Goal: Task Accomplishment & Management: Manage account settings

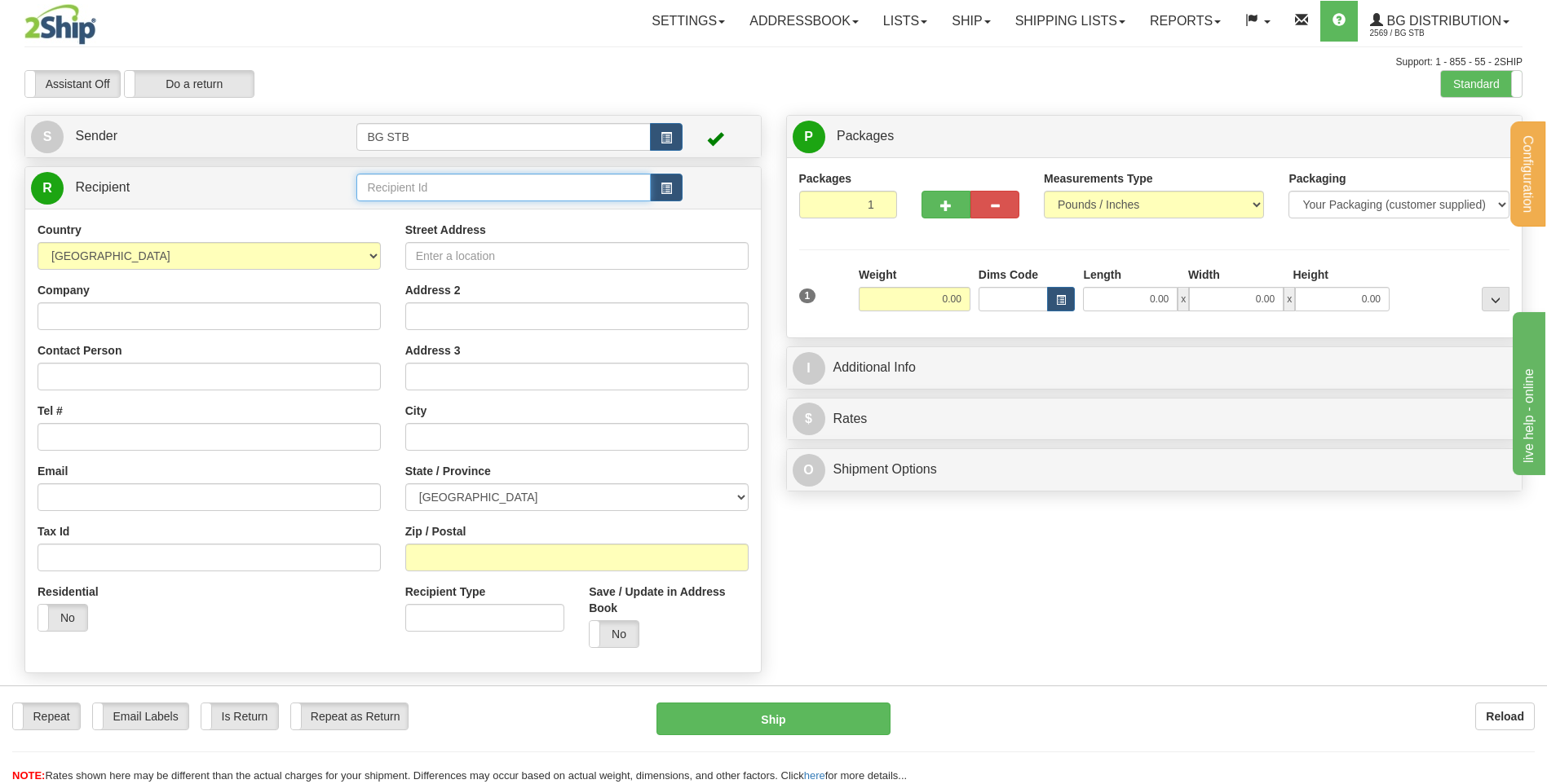
click at [420, 191] on input "text" at bounding box center [503, 188] width 294 height 28
type input "7016"
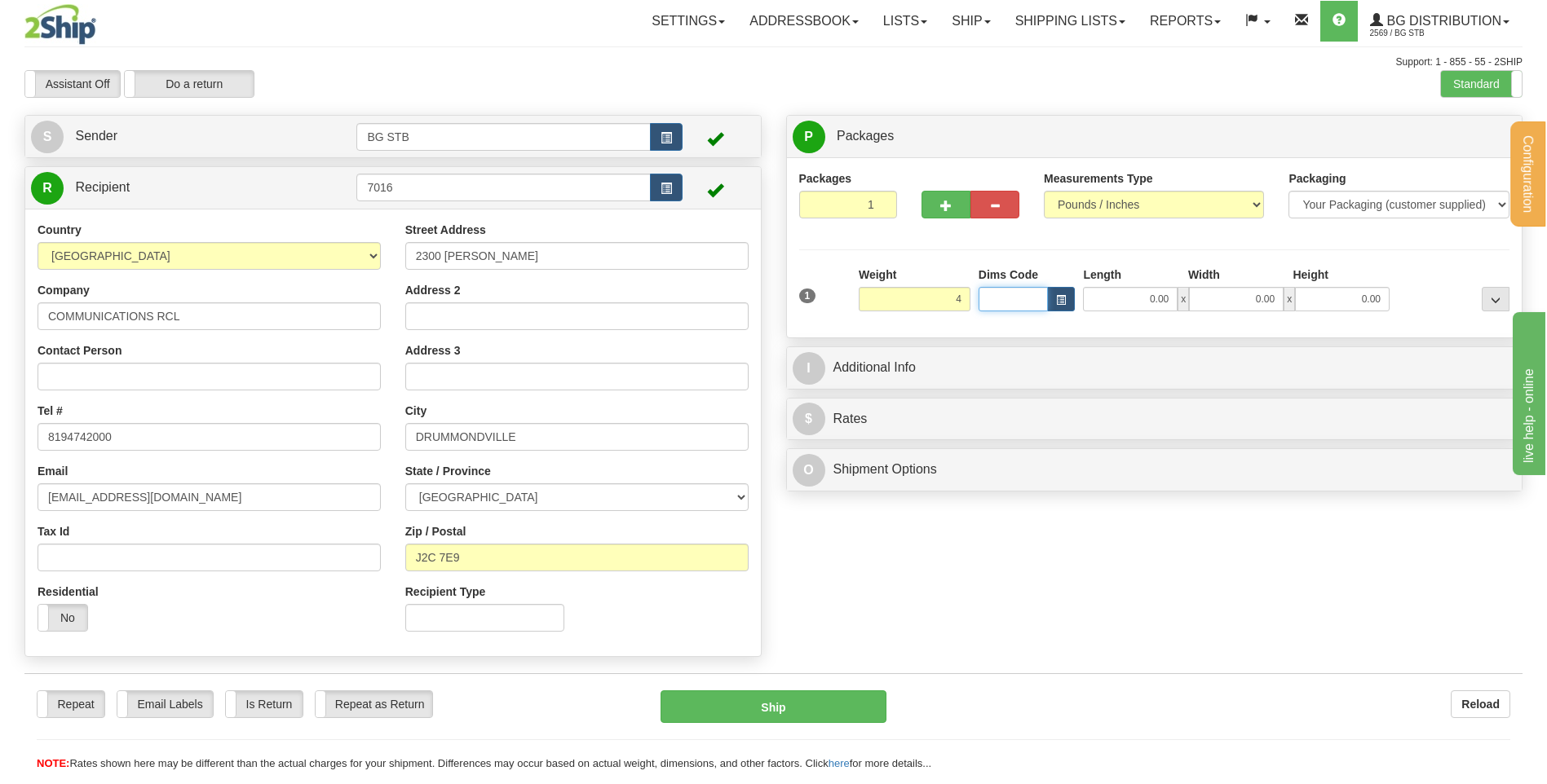
type input "4.00"
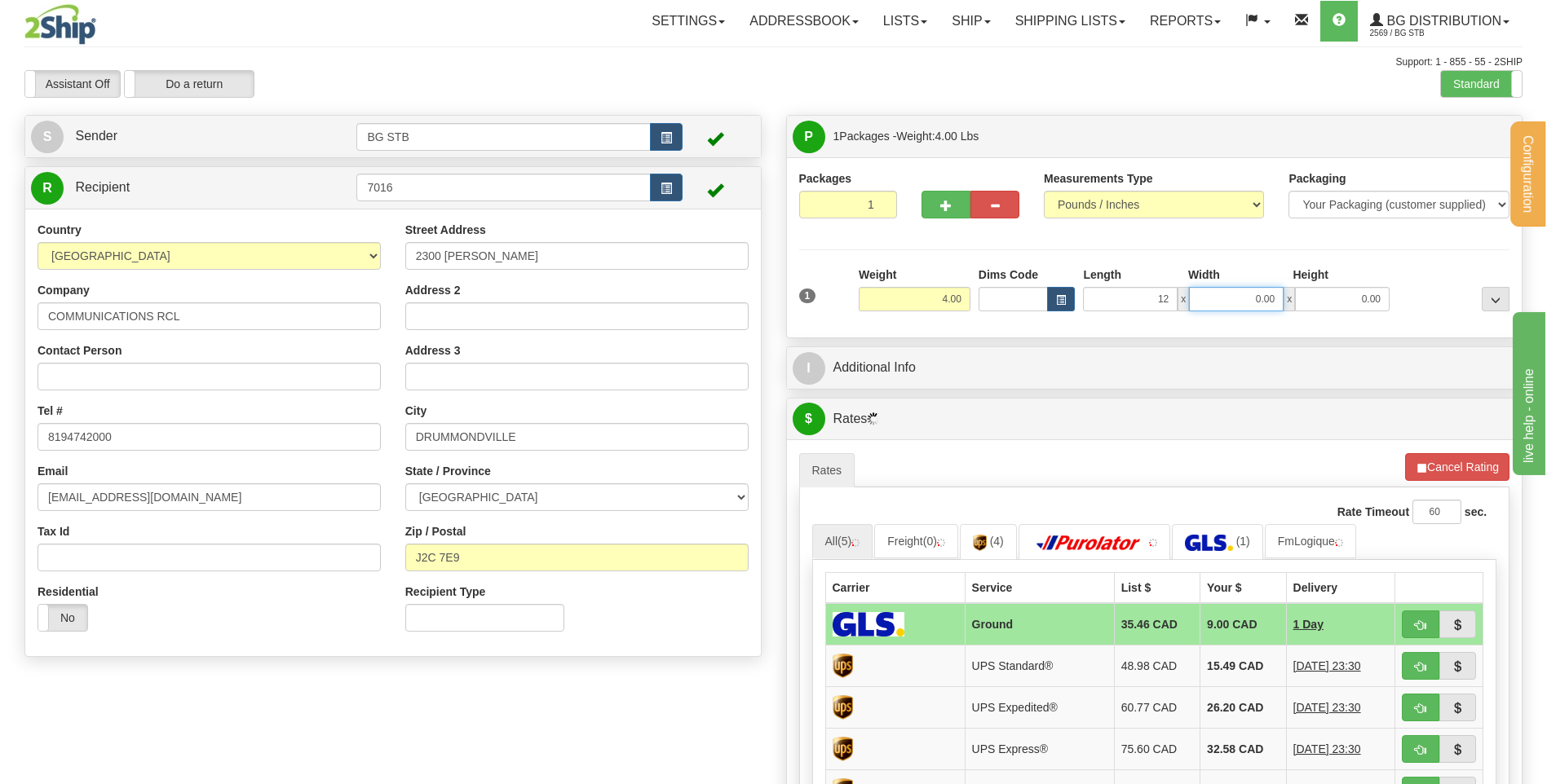
type input "12.00"
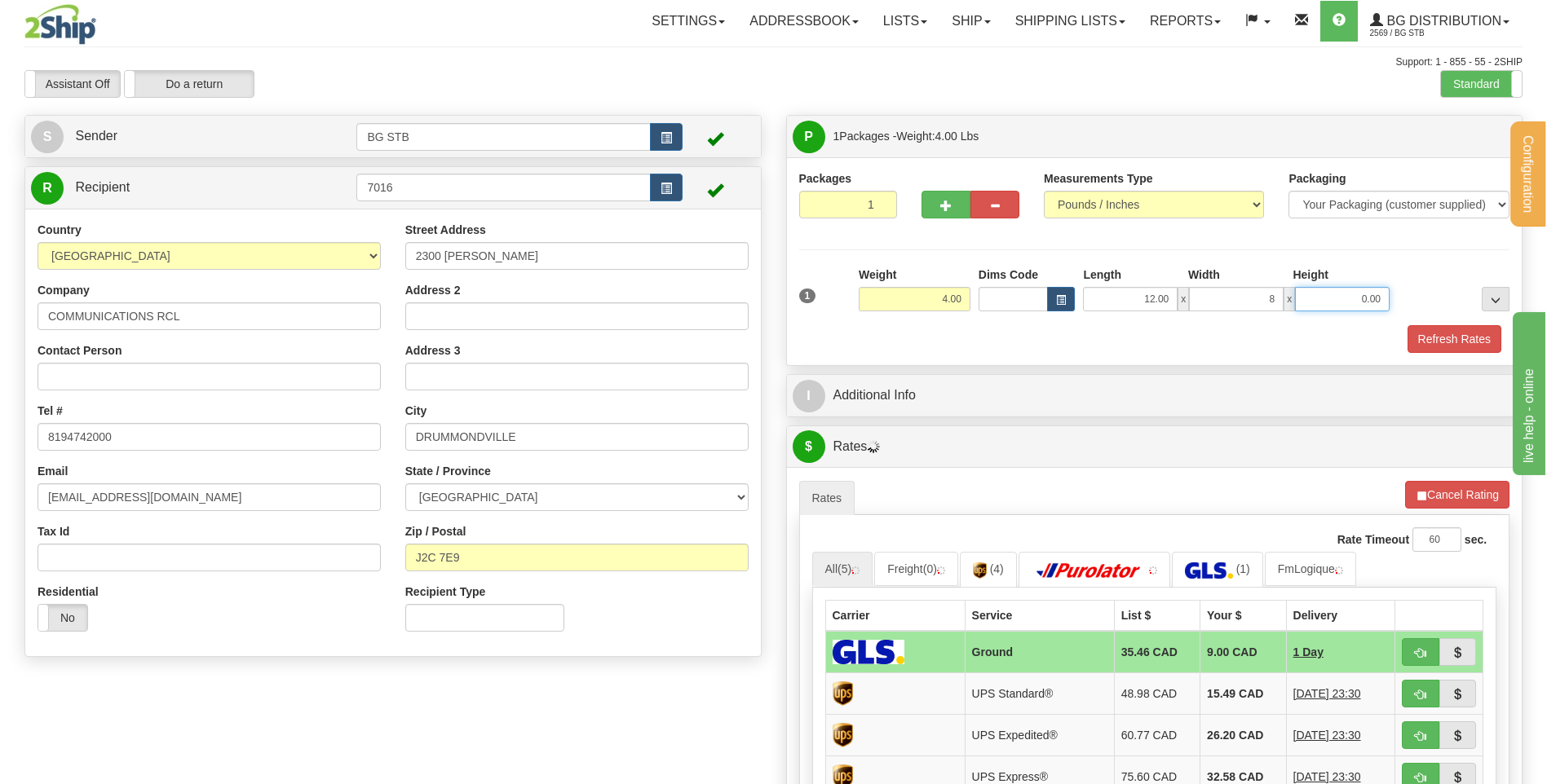
type input "8.00"
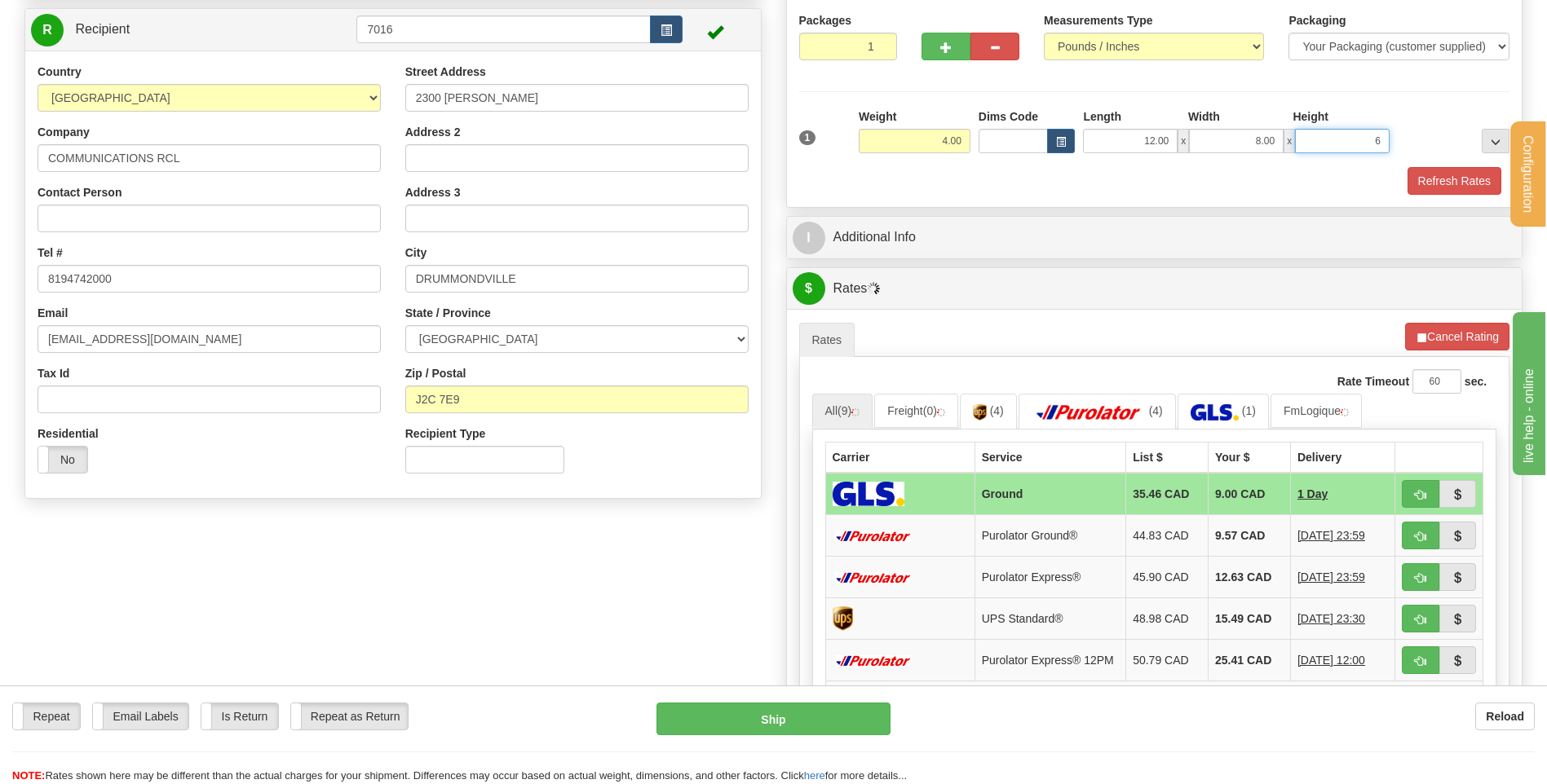
scroll to position [163, 0]
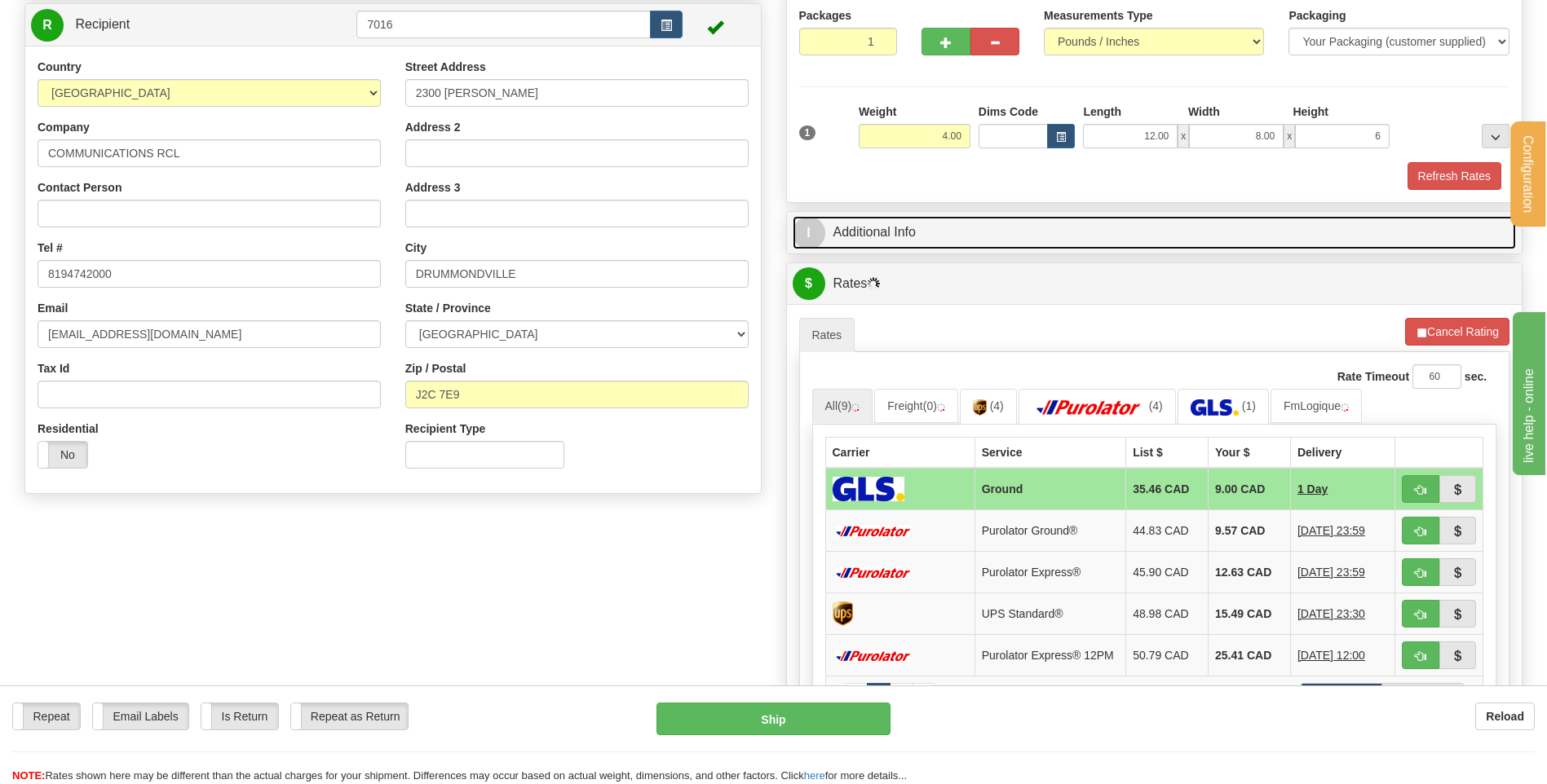
type input "6.00"
click at [896, 224] on link "I Additional Info" at bounding box center [1154, 232] width 724 height 34
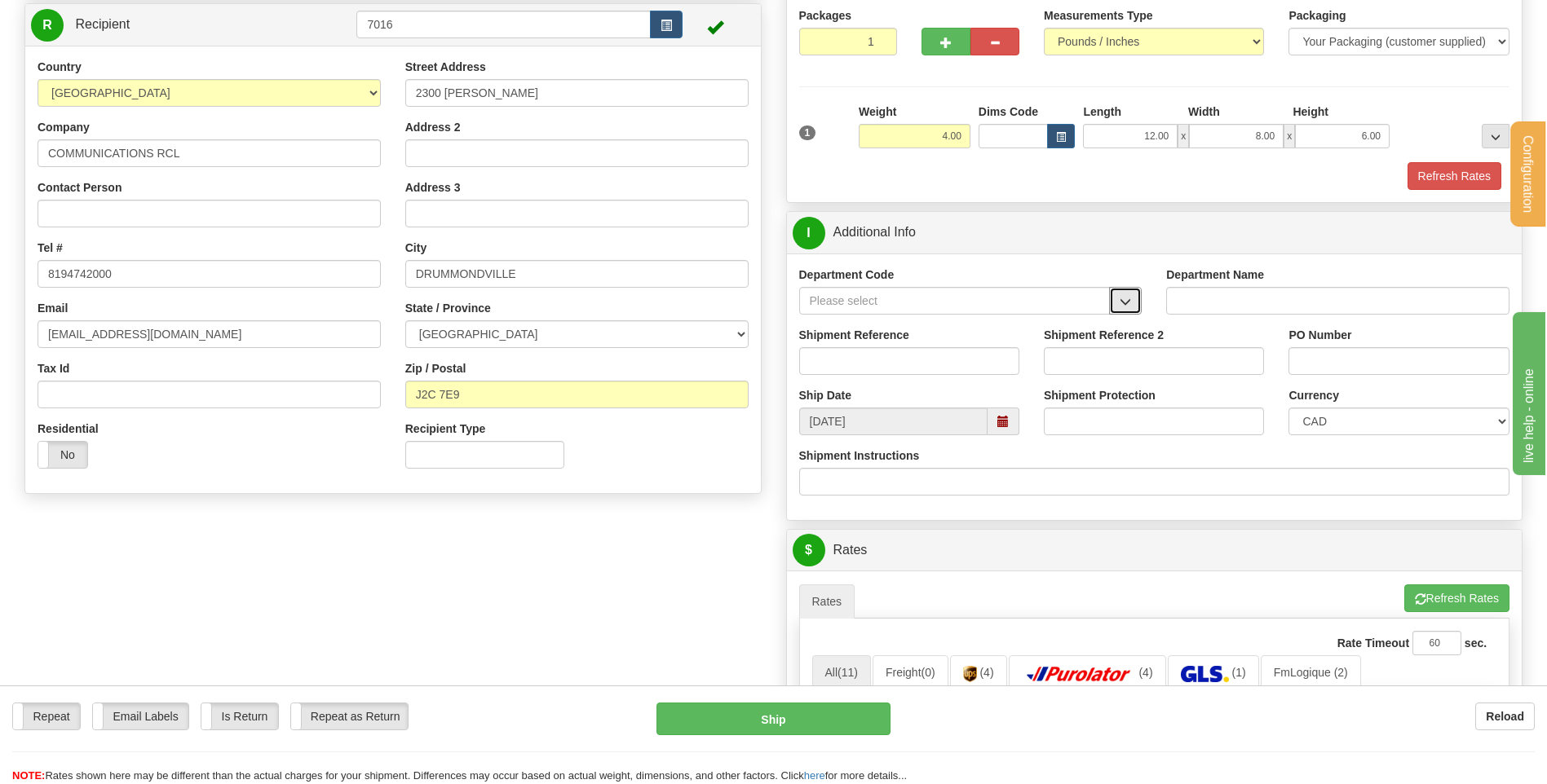
drag, startPoint x: 1134, startPoint y: 309, endPoint x: 1114, endPoint y: 322, distance: 23.9
click at [1133, 309] on button "button" at bounding box center [1125, 300] width 33 height 28
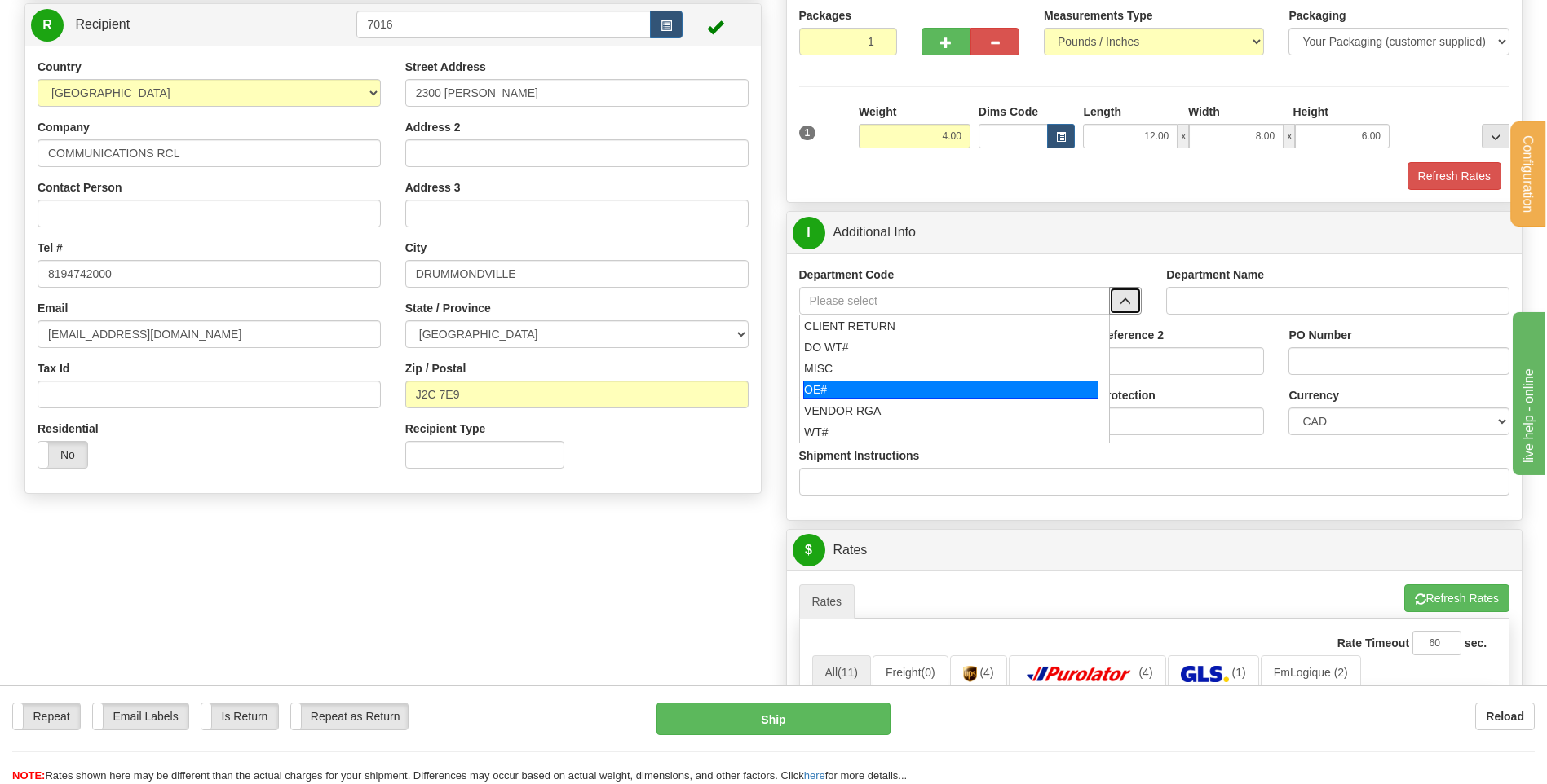
click at [975, 391] on div "OE#" at bounding box center [950, 390] width 295 height 18
type input "OE#"
type input "ORDERS"
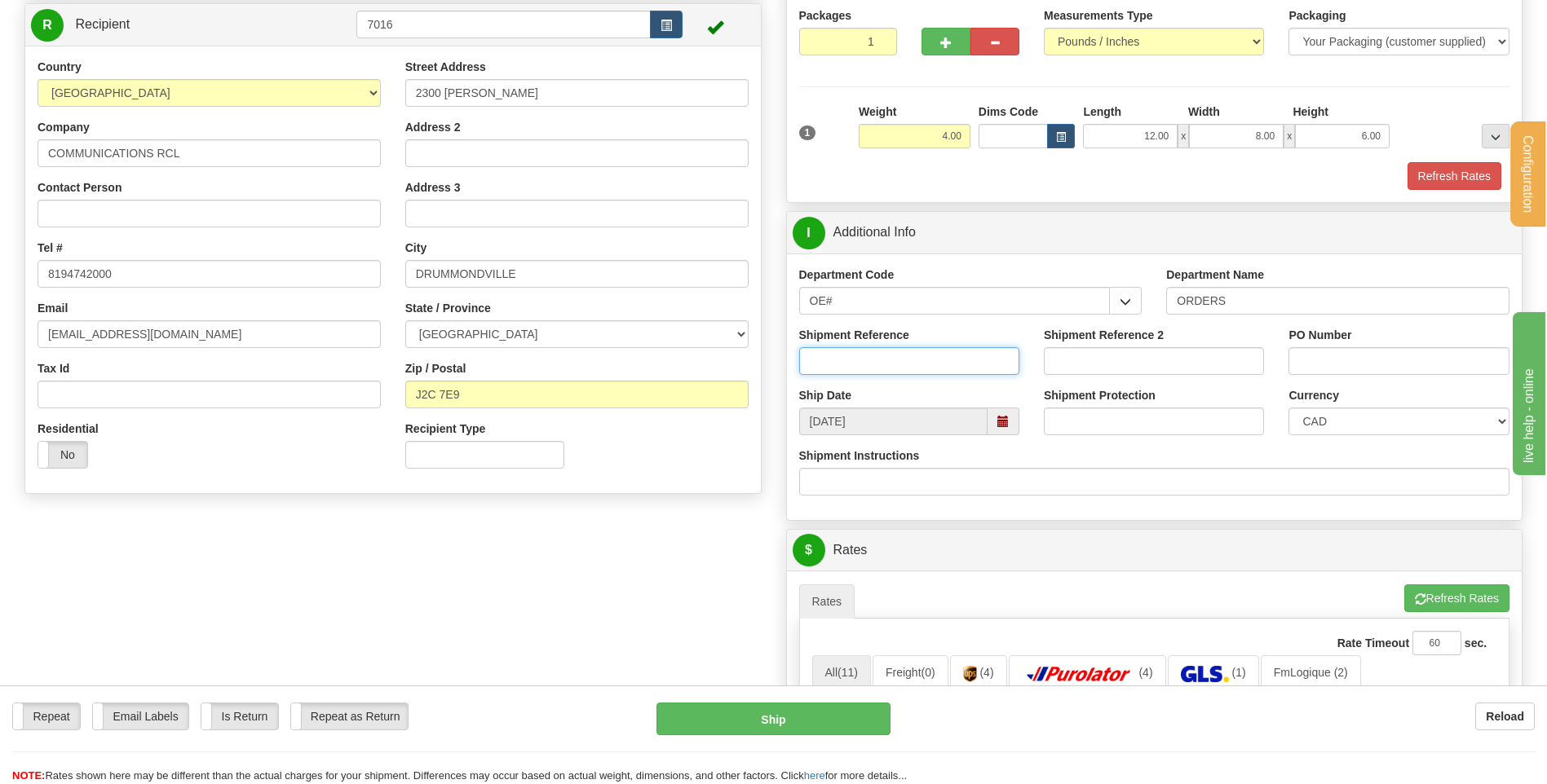
click at [971, 364] on input "Shipment Reference" at bounding box center [909, 361] width 220 height 28
type input "/"
type input "80004616-00"
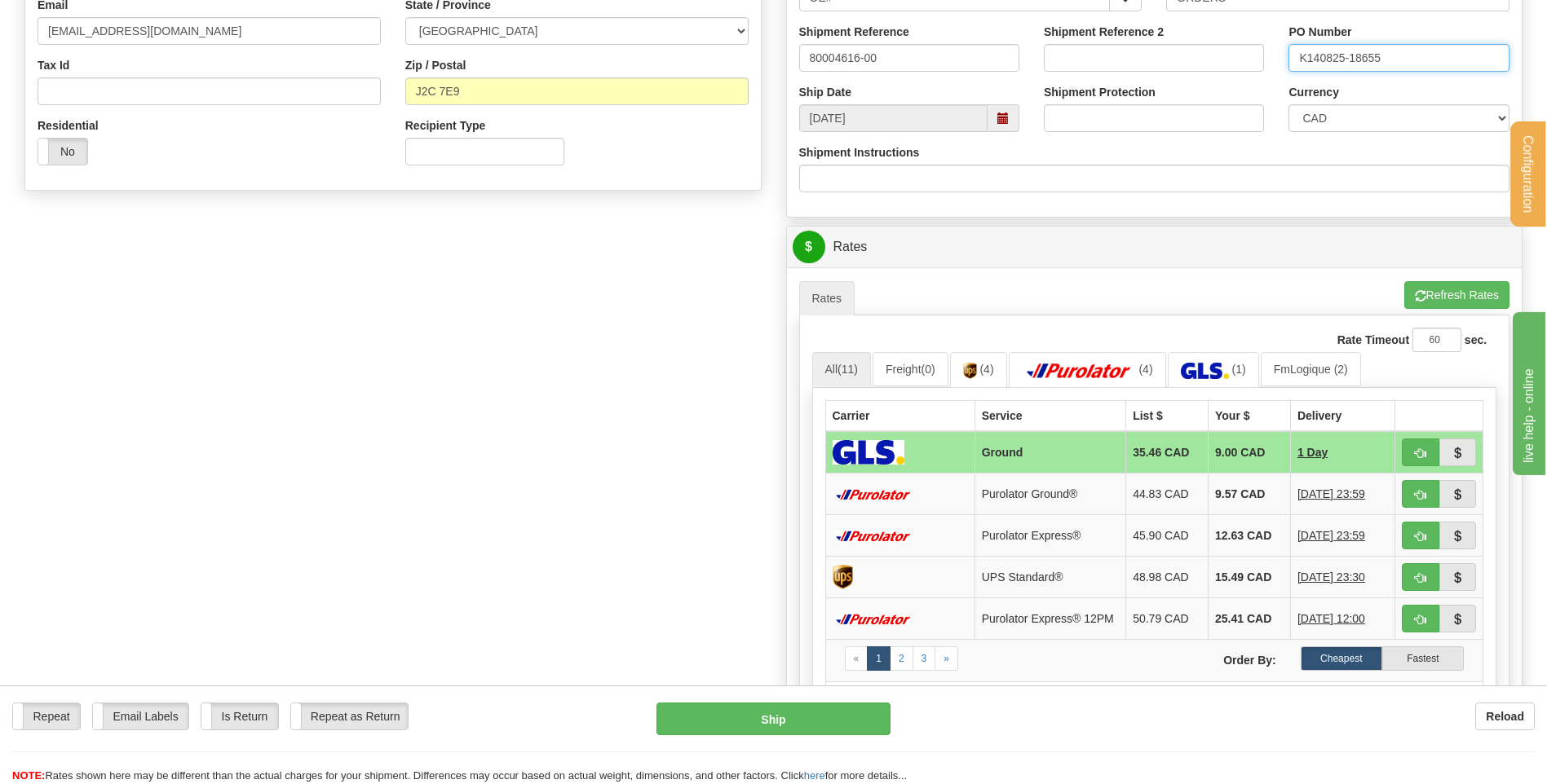
scroll to position [489, 0]
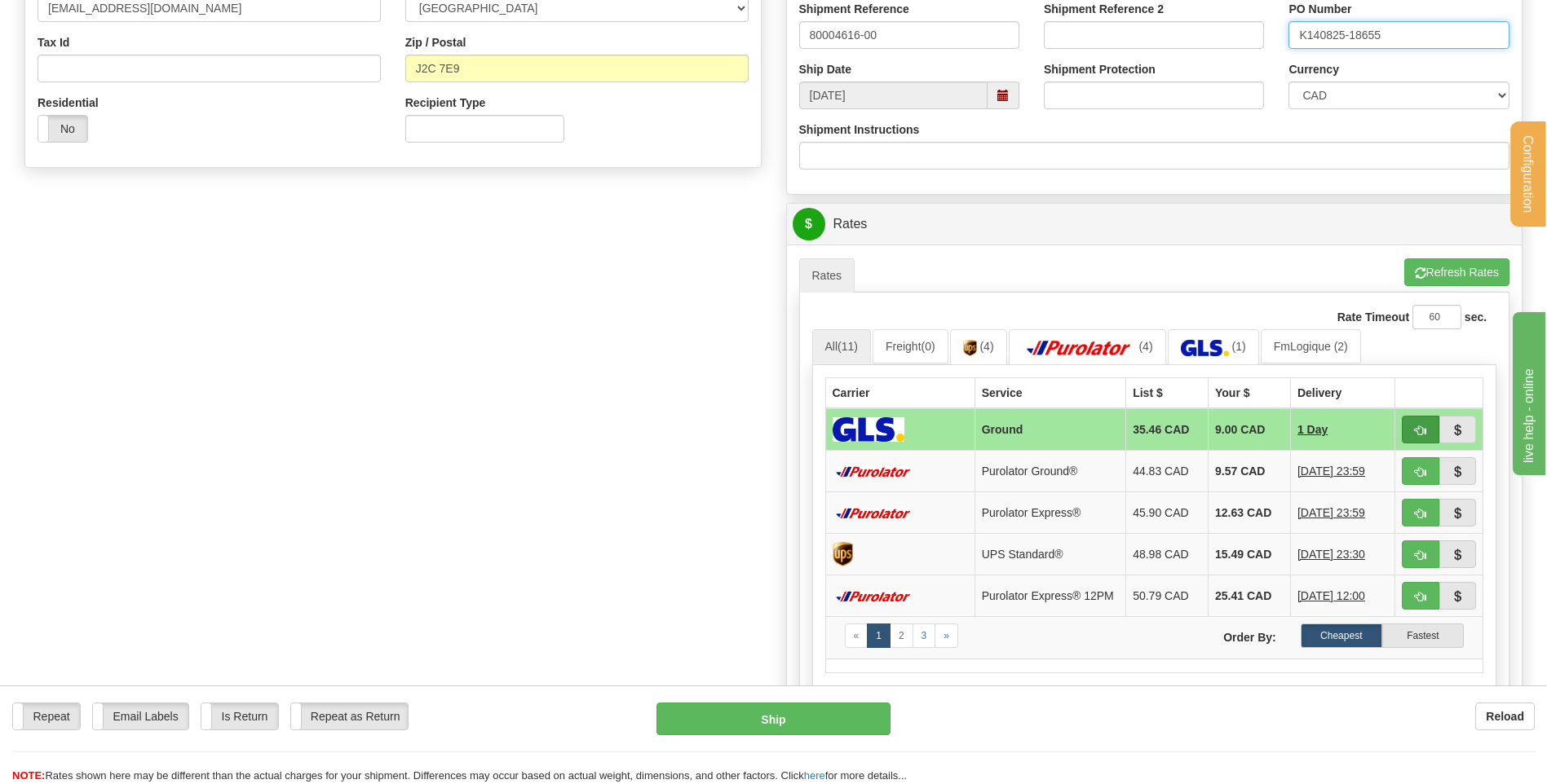
type input "K140825-18655"
click at [1407, 427] on button "button" at bounding box center [1420, 430] width 37 height 28
type input "1"
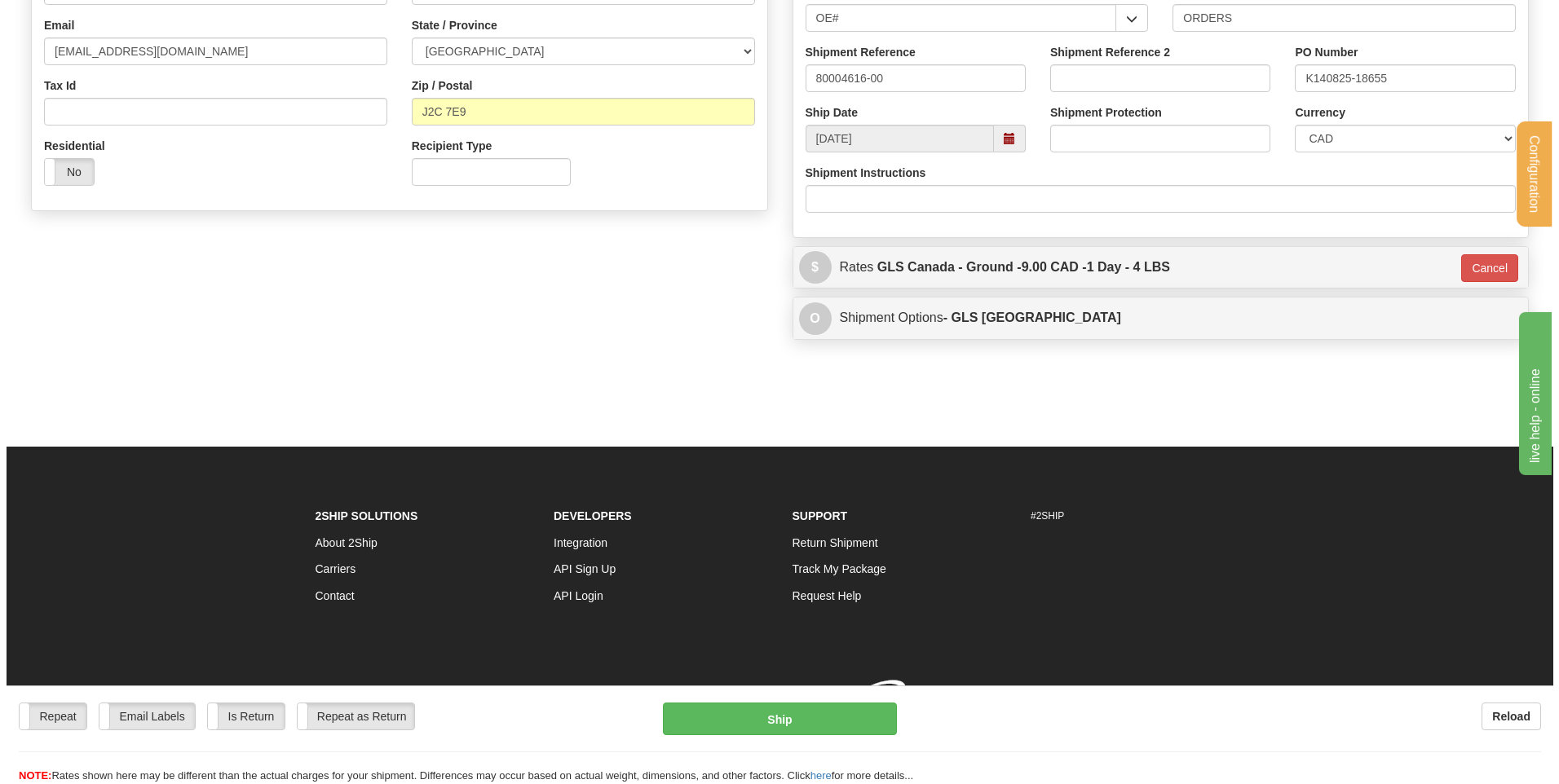
scroll to position [455, 0]
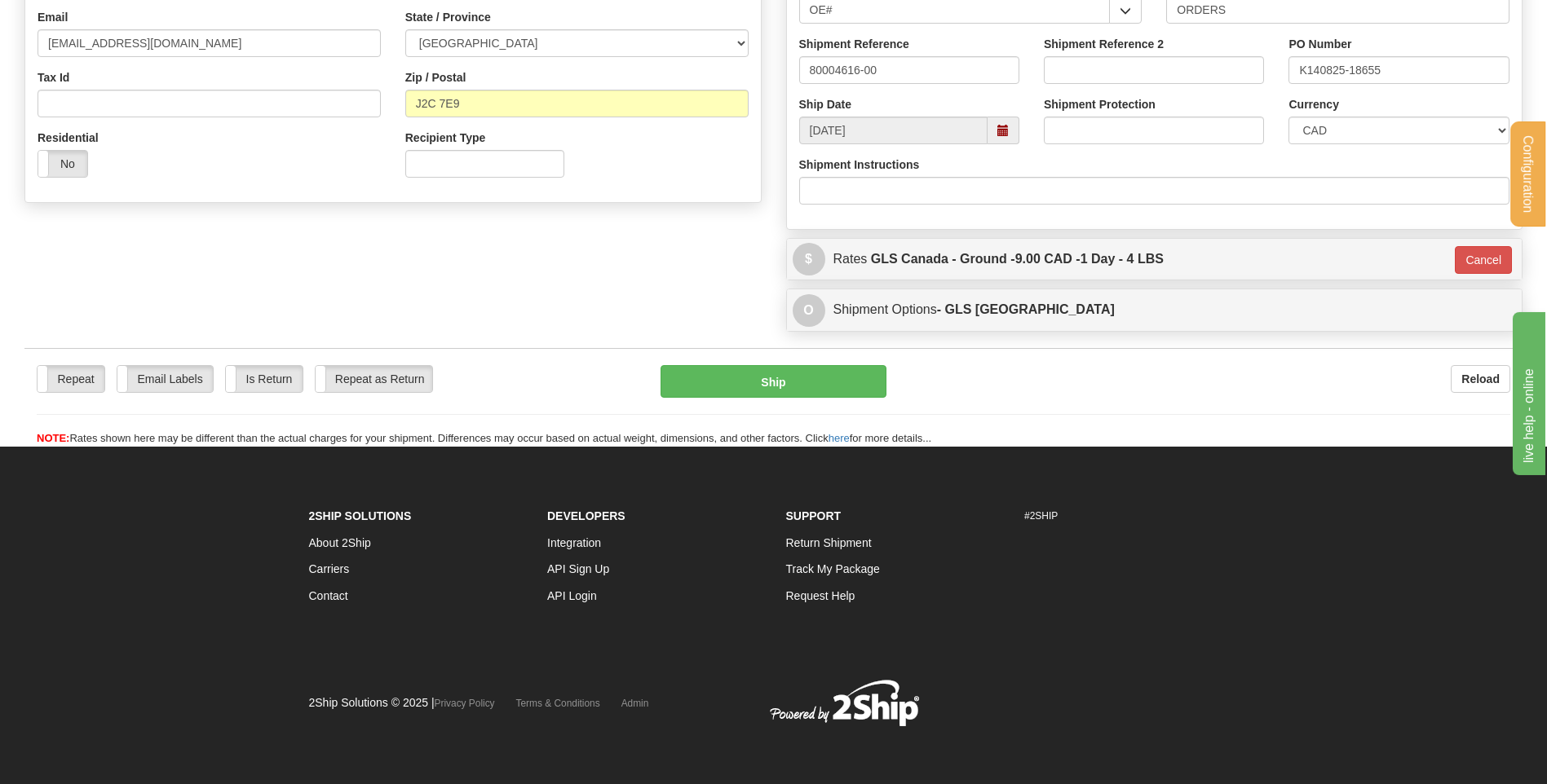
click at [762, 400] on div "Repeat Repeat Email Labels Email Labels Edit Is Return Is Return Repeat as Retu…" at bounding box center [774, 406] width 1498 height 82
click at [760, 391] on button "Ship" at bounding box center [773, 382] width 225 height 33
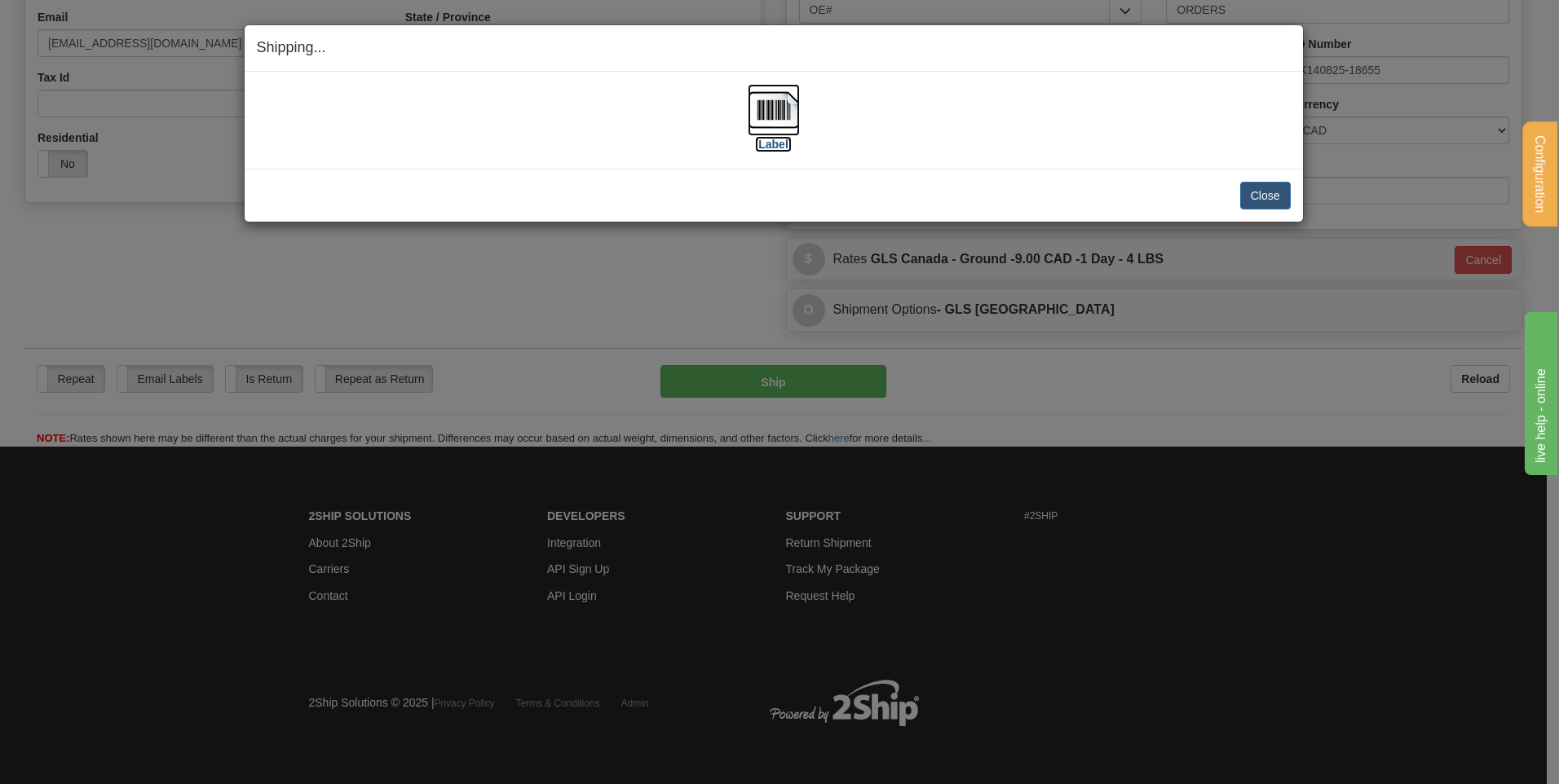
click at [780, 147] on label "[Label]" at bounding box center [774, 144] width 37 height 16
click at [1272, 199] on button "Close" at bounding box center [1266, 196] width 51 height 28
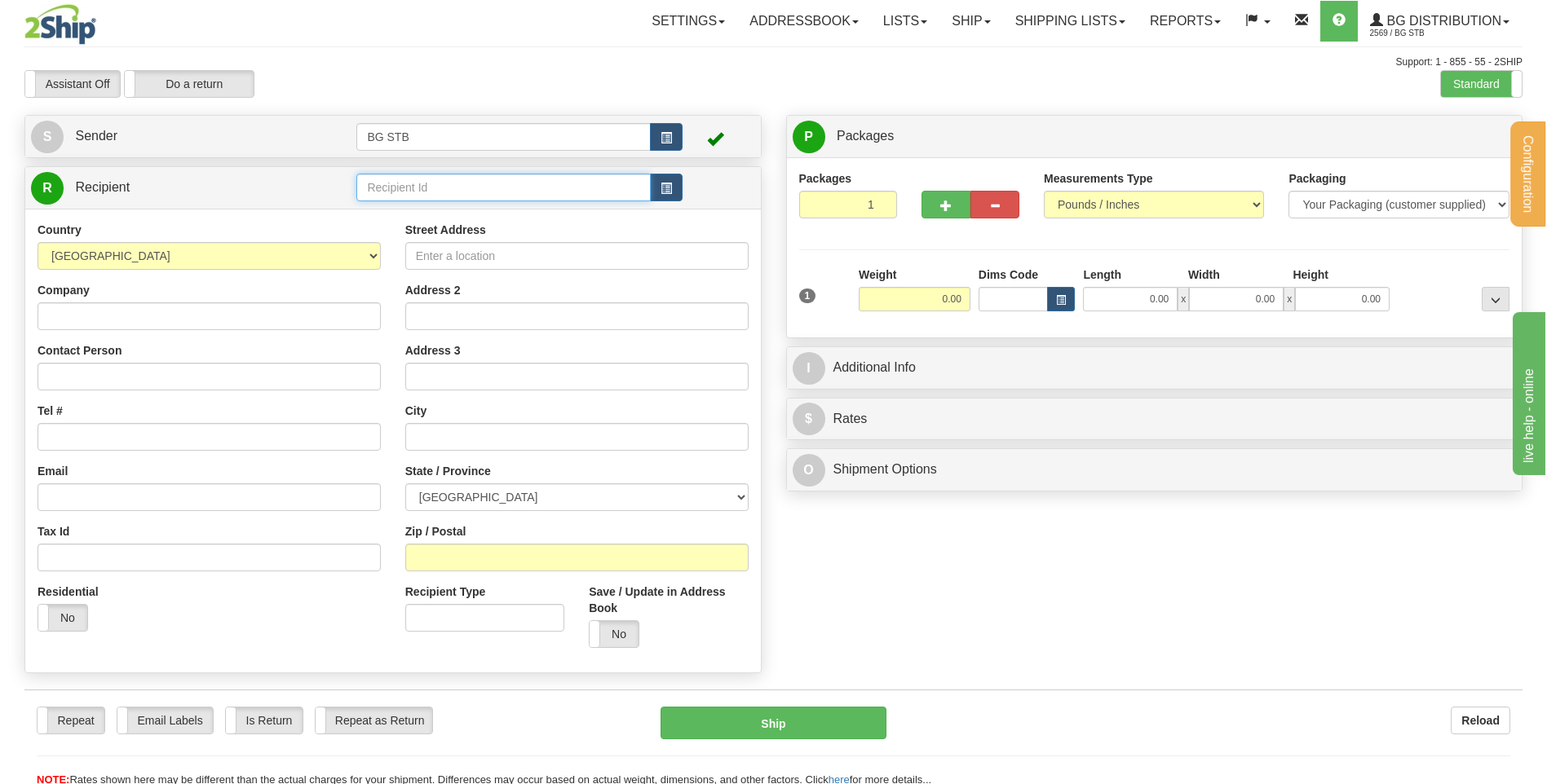
click at [423, 196] on input "text" at bounding box center [503, 188] width 294 height 28
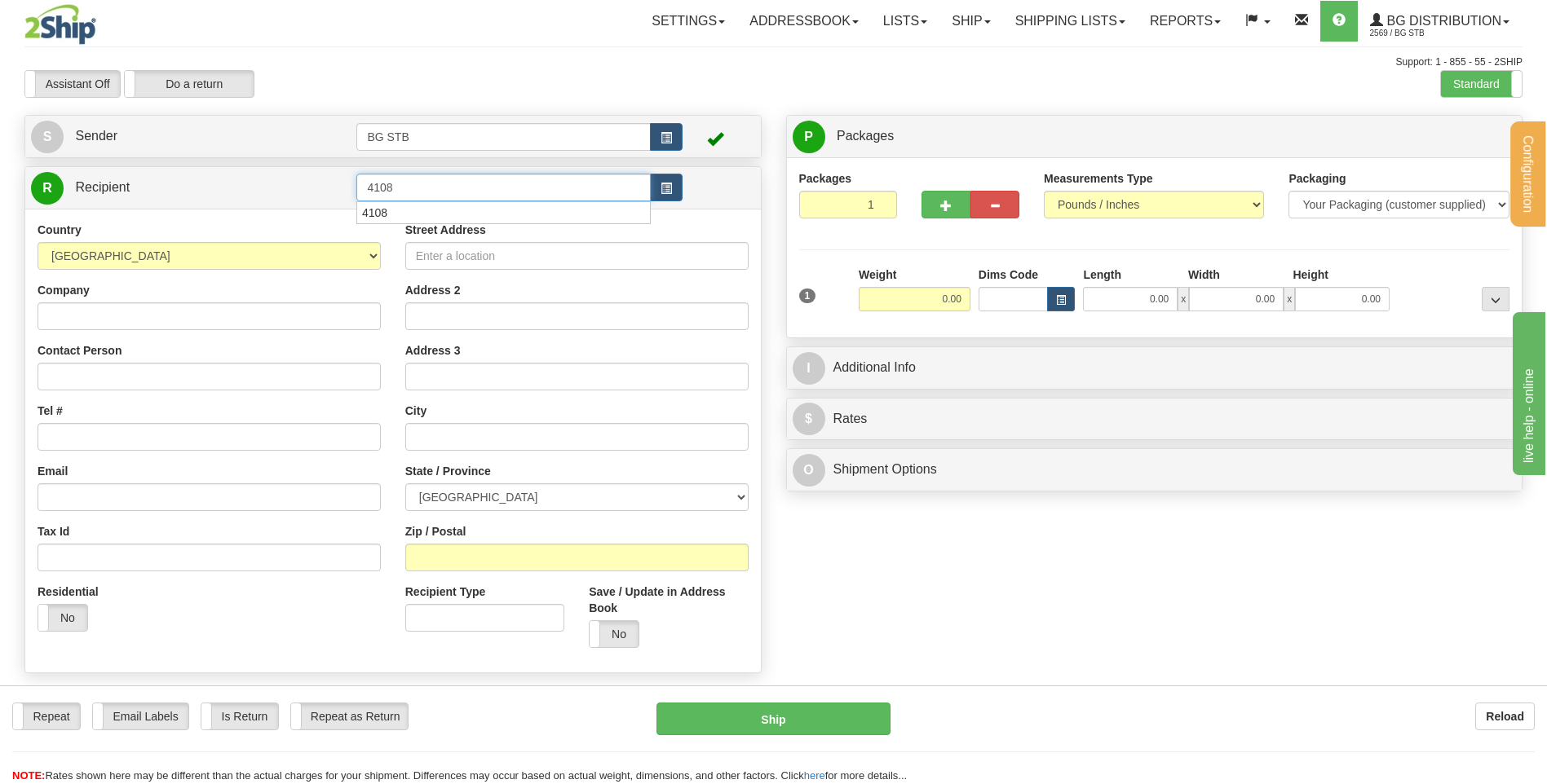
type input "4108"
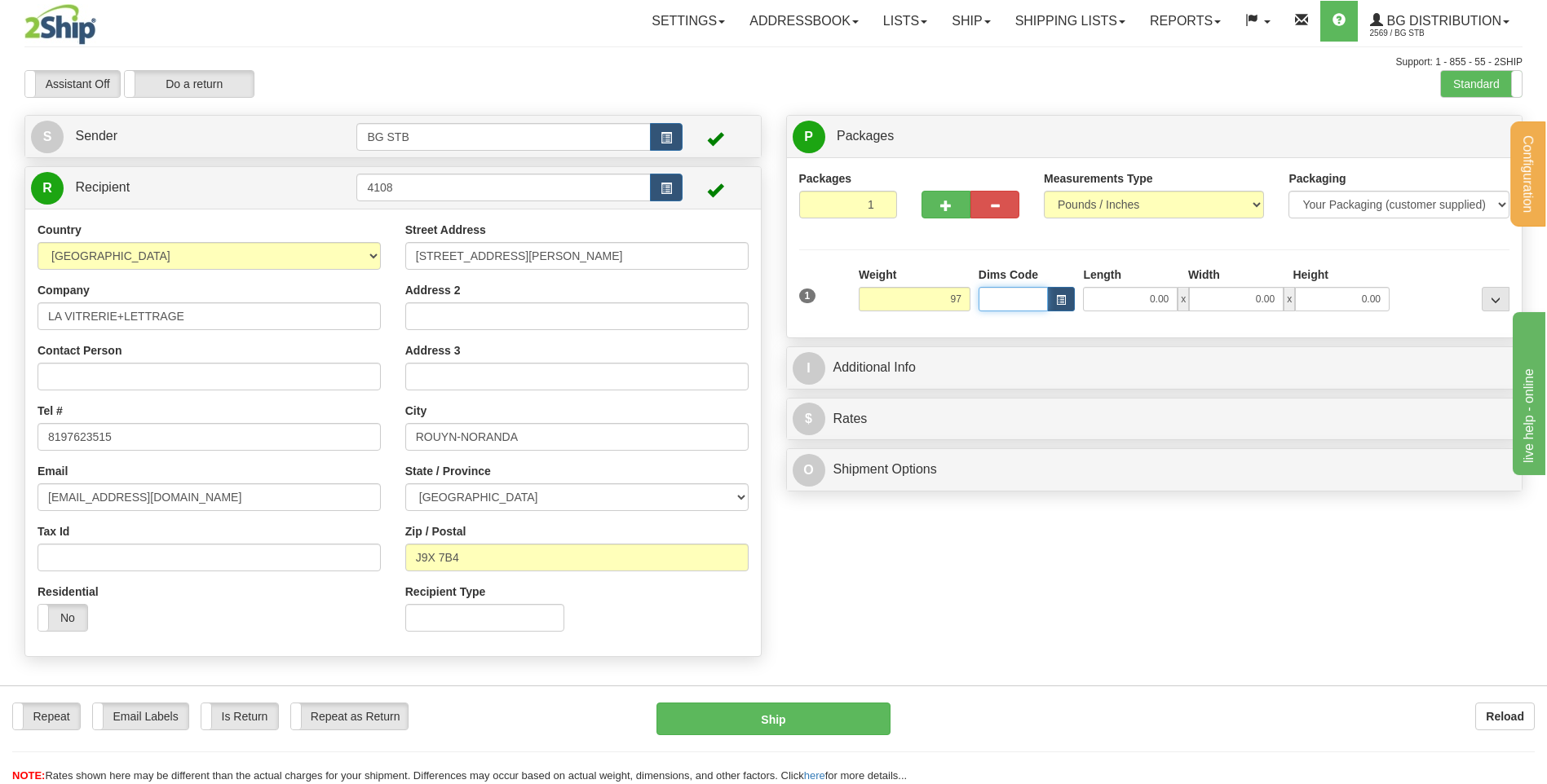
type input "97.00"
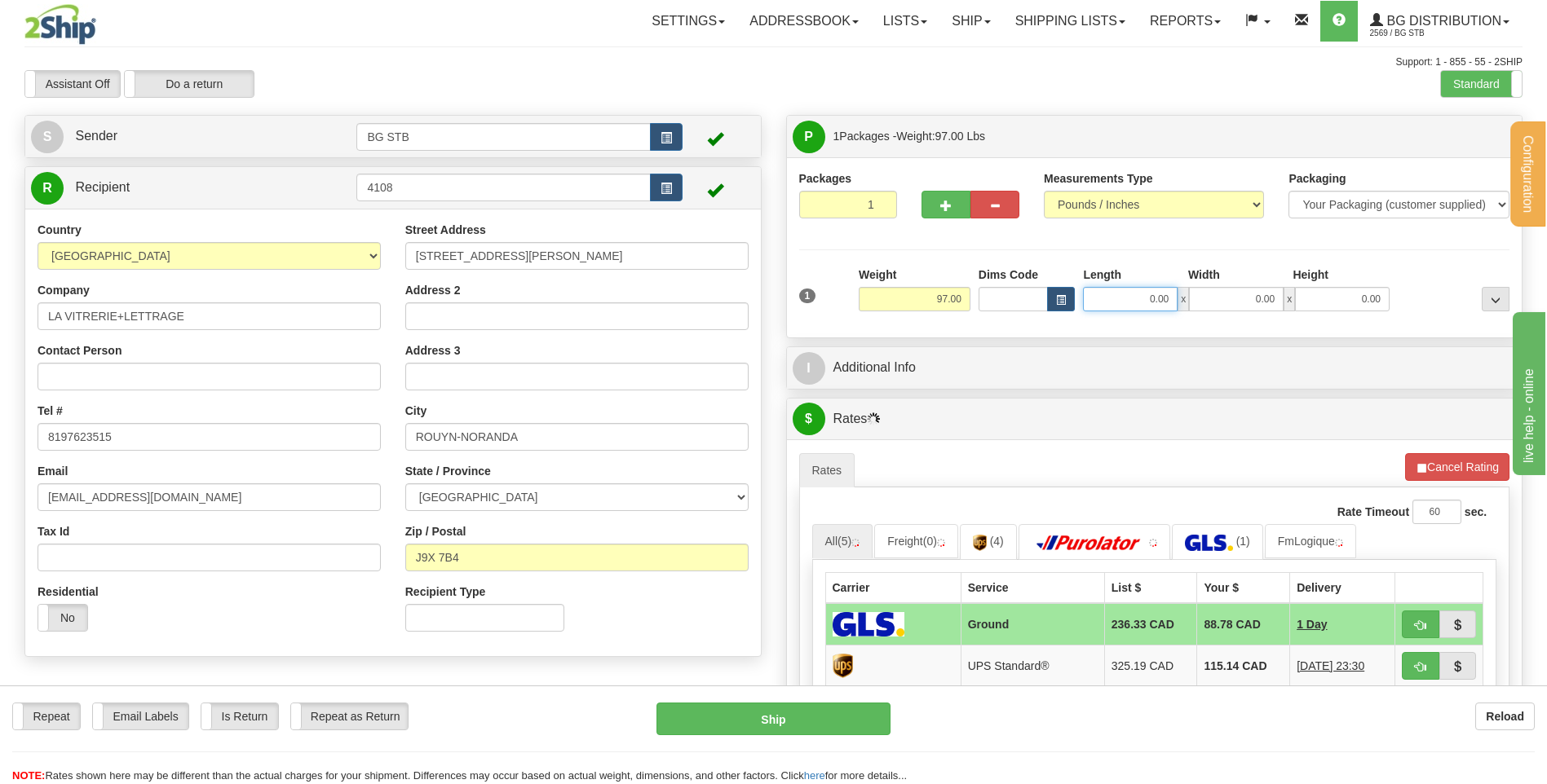
type input "3"
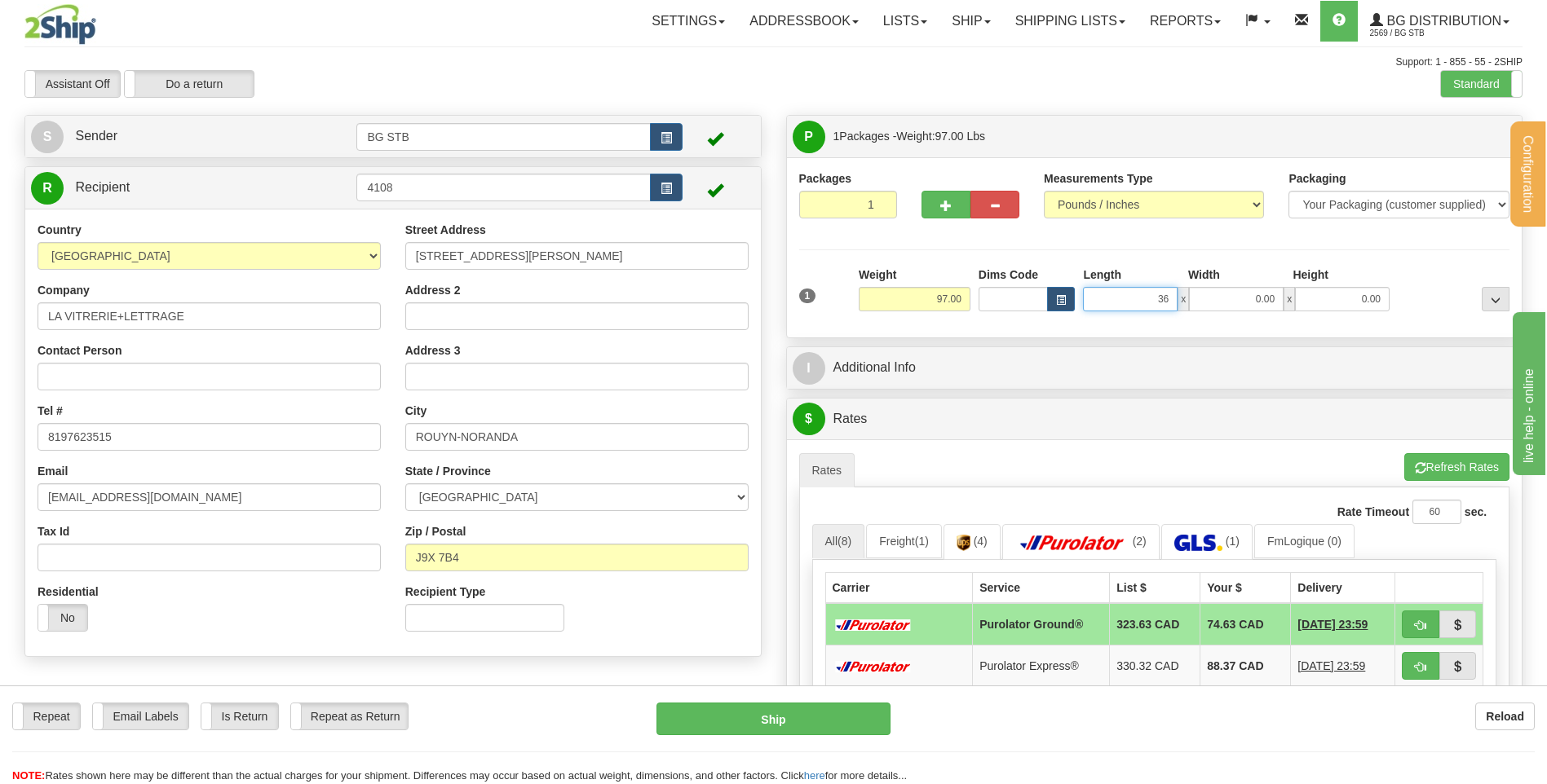
type input "36.00"
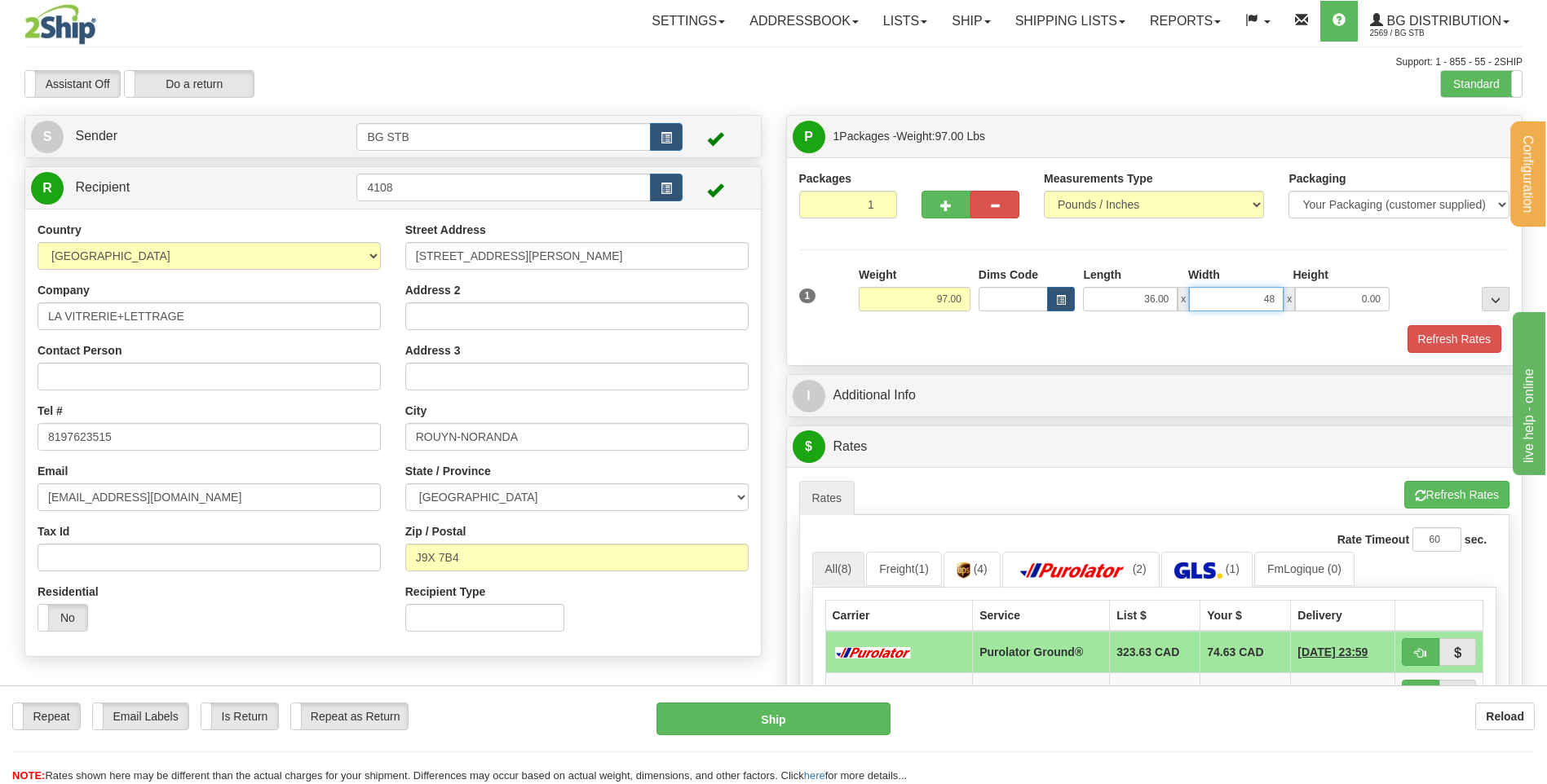
type input "48.00"
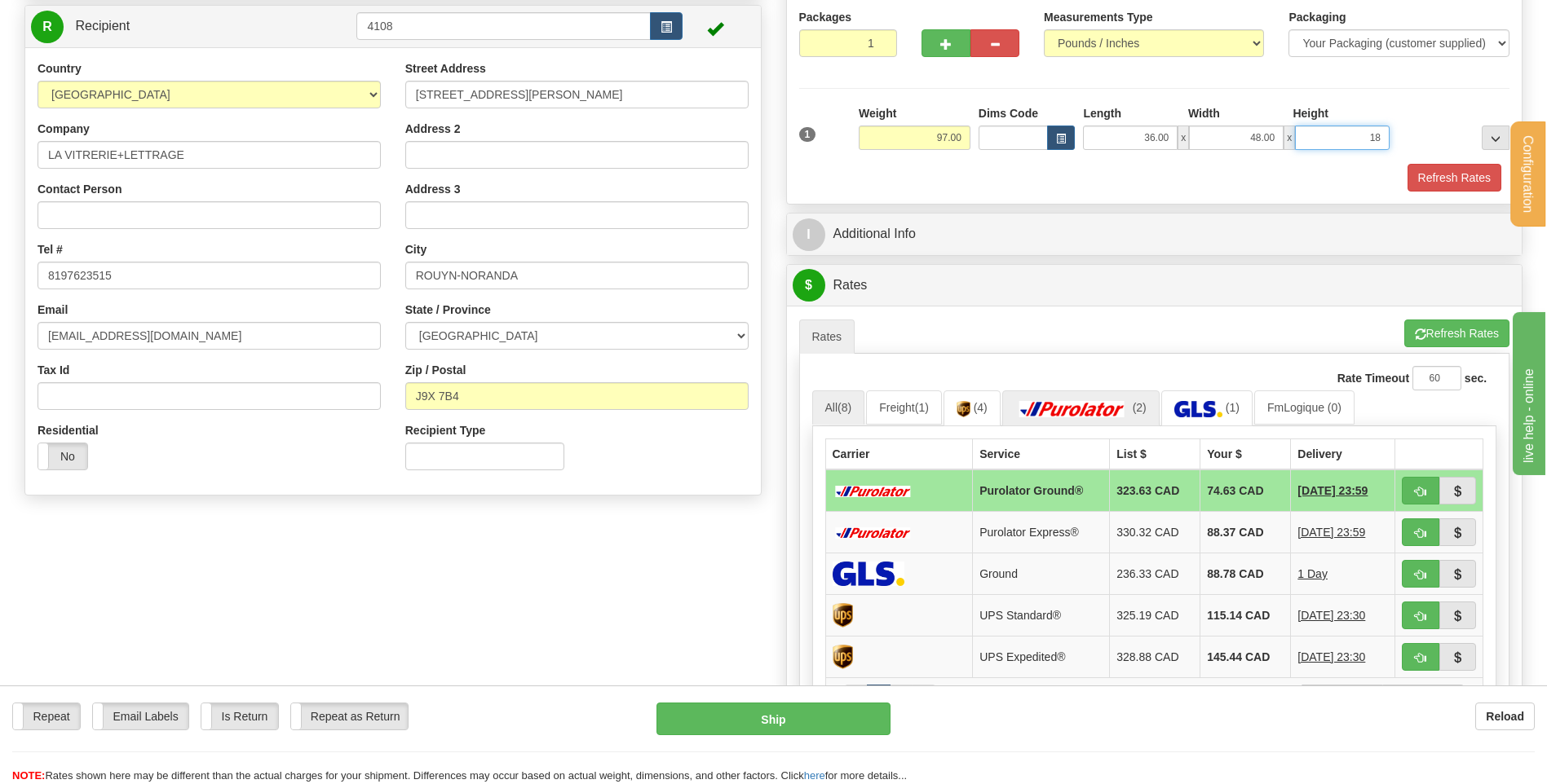
scroll to position [163, 0]
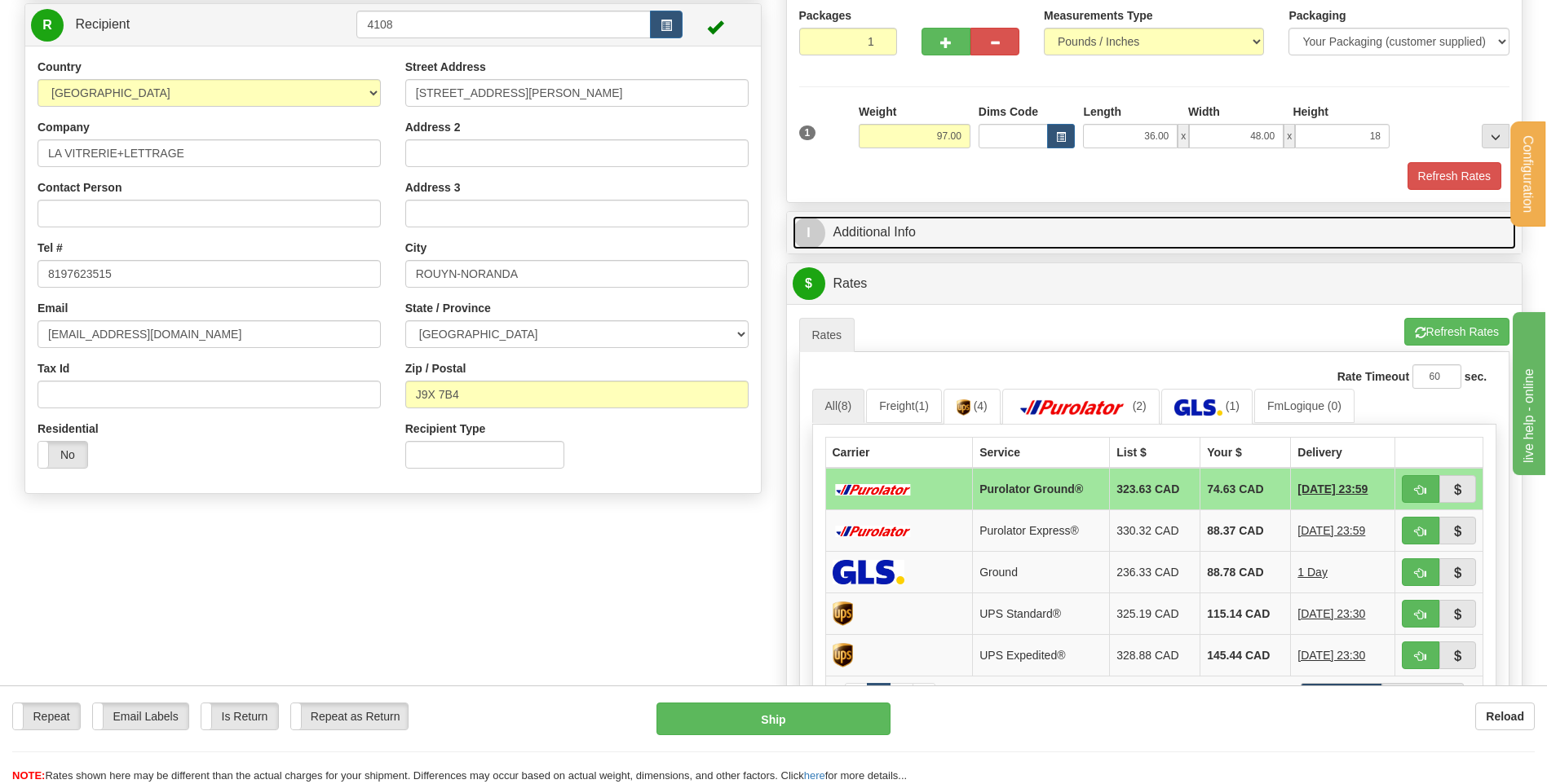
type input "18.00"
click at [913, 227] on link "I Additional Info" at bounding box center [1154, 232] width 724 height 34
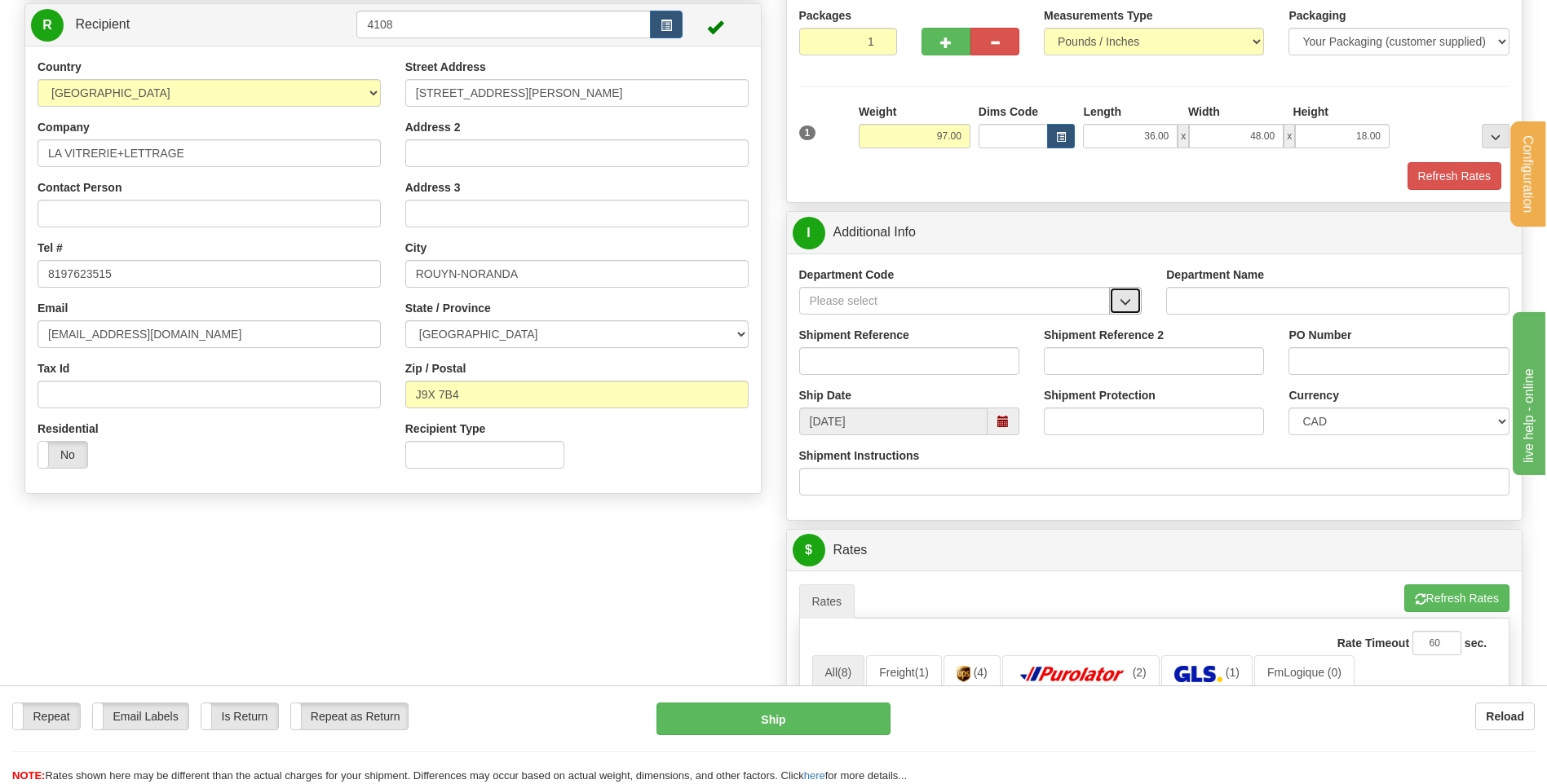
click at [1128, 303] on span "button" at bounding box center [1125, 302] width 12 height 11
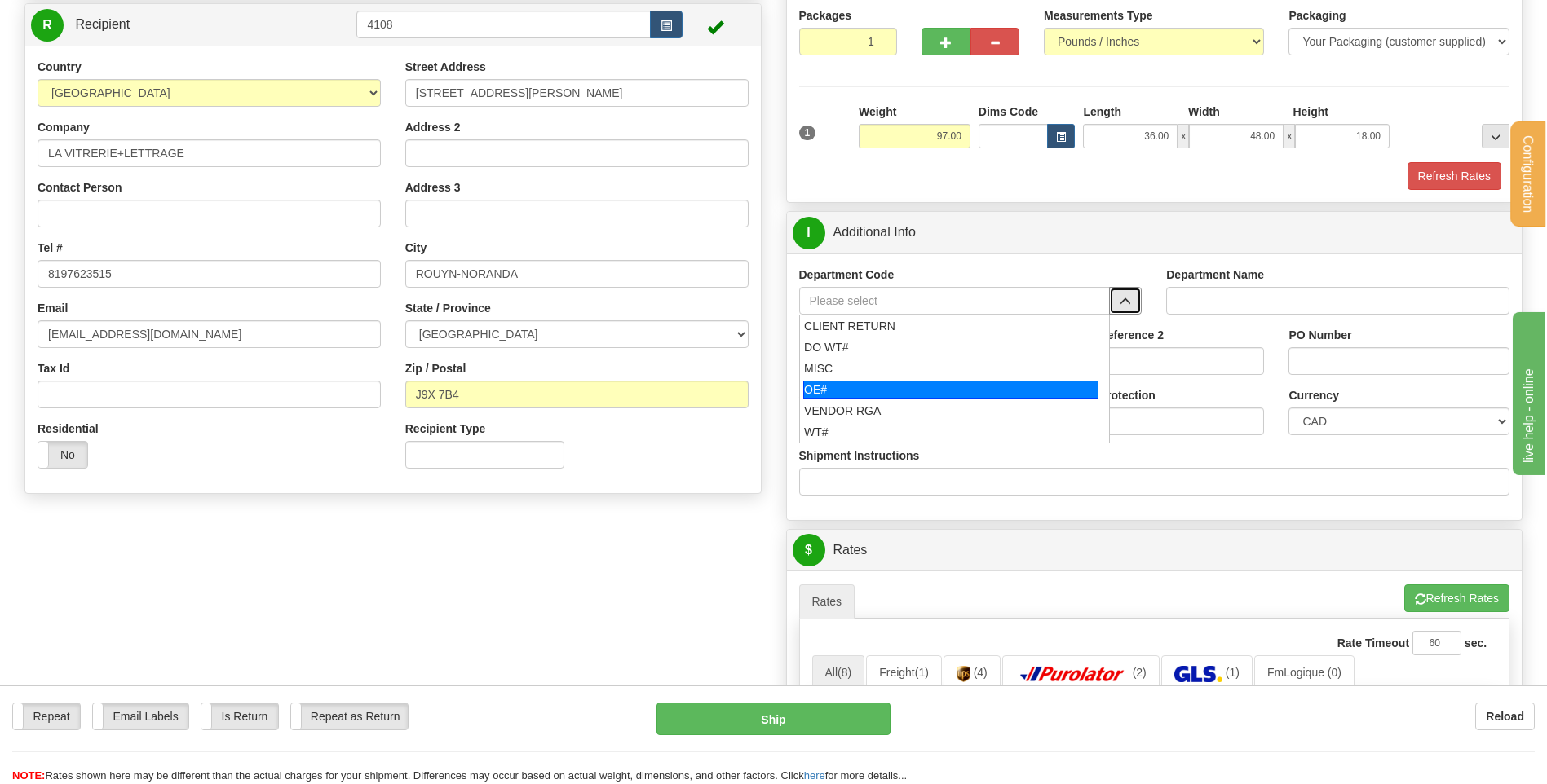
click at [918, 383] on div "OE#" at bounding box center [950, 390] width 295 height 18
type input "OE#"
type input "ORDERS"
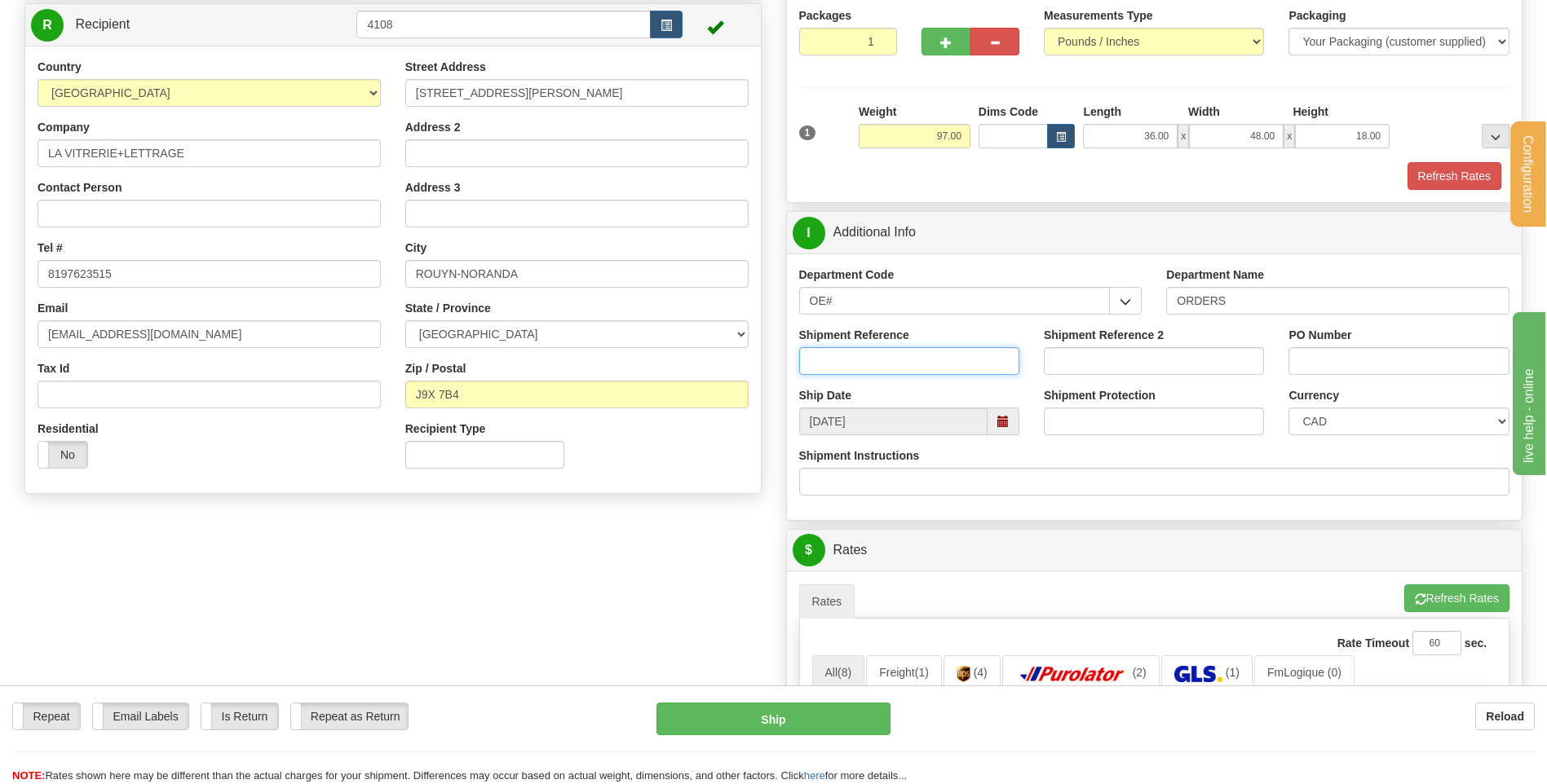
click at [887, 360] on input "Shipment Reference" at bounding box center [909, 361] width 220 height 28
type input "80003826-00//3846-00//3848-00//4639-00"
click at [1310, 365] on input "PO Number" at bounding box center [1398, 361] width 220 height 28
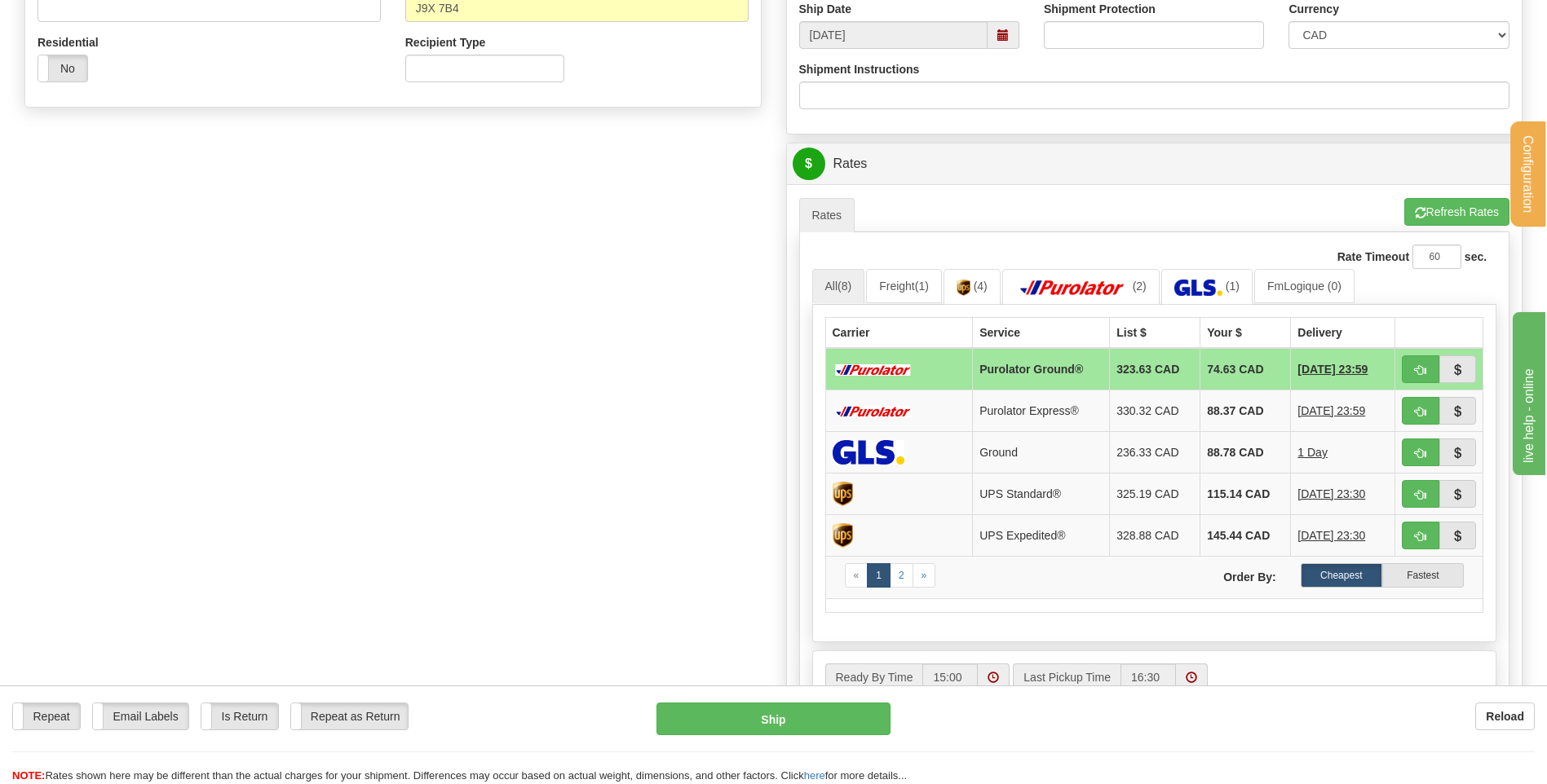
scroll to position [652, 0]
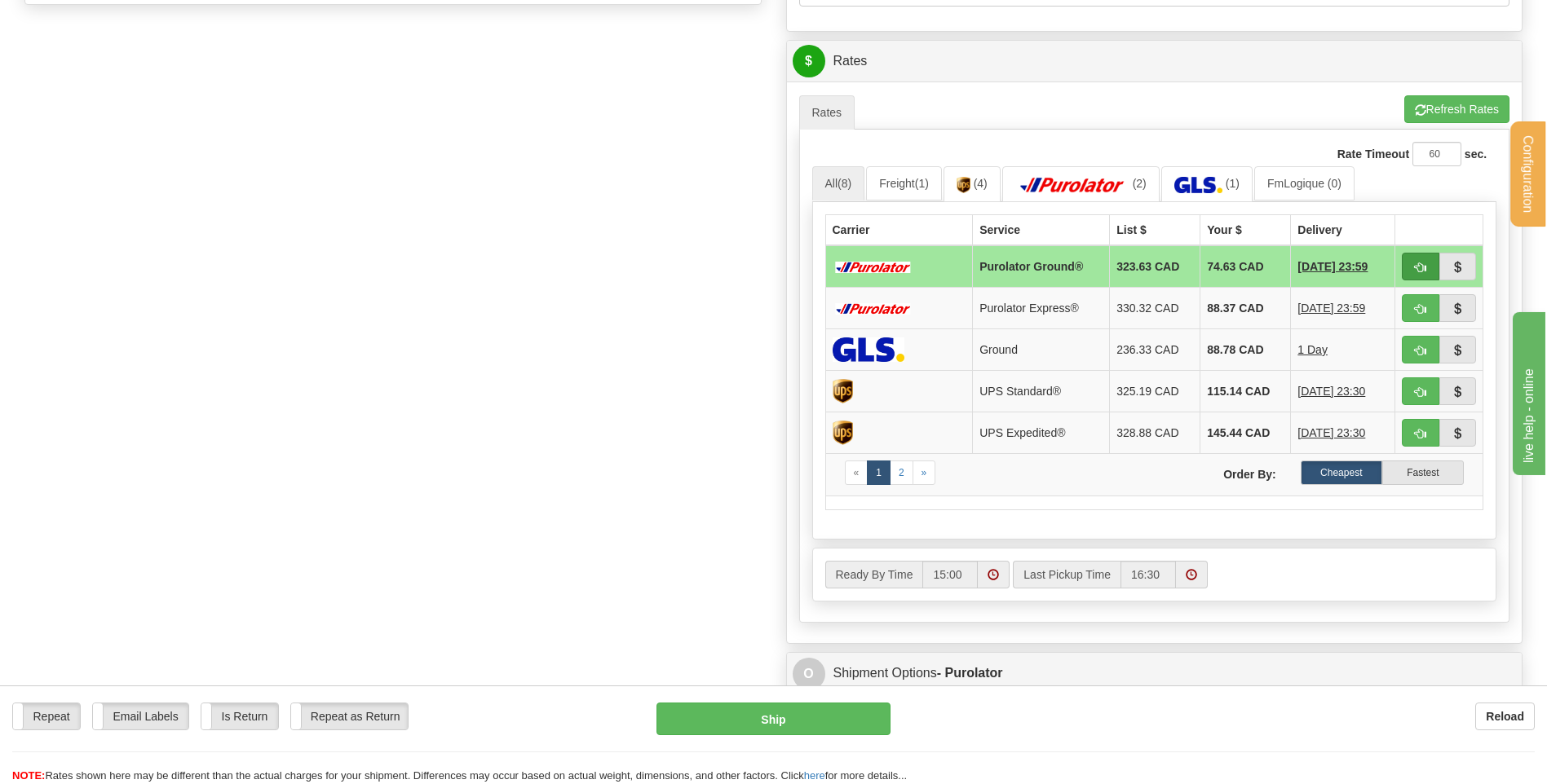
type input "40494 MH2AR//40817//41064//41927"
click at [1432, 256] on button "button" at bounding box center [1420, 266] width 37 height 28
type input "260"
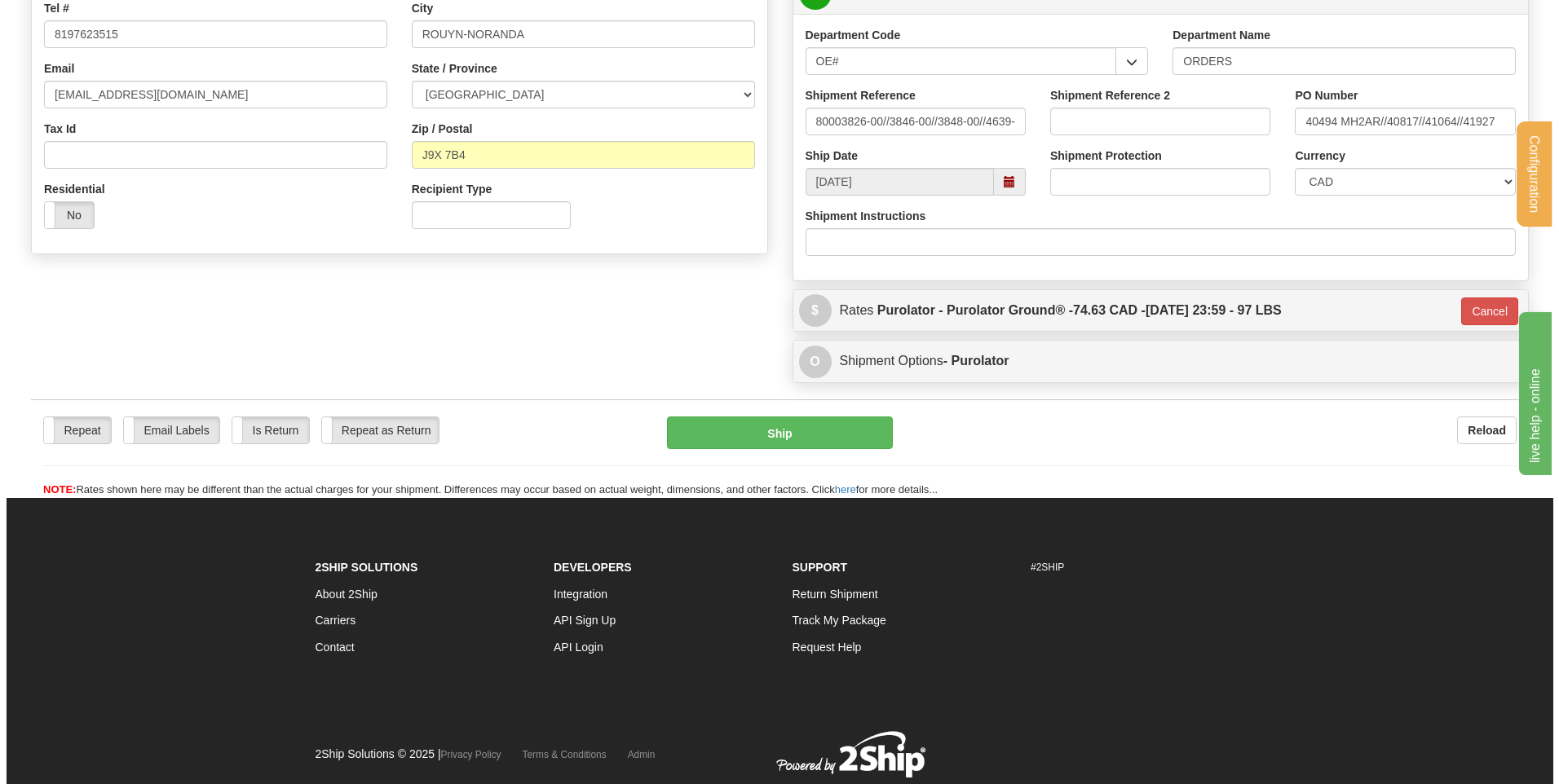
scroll to position [373, 0]
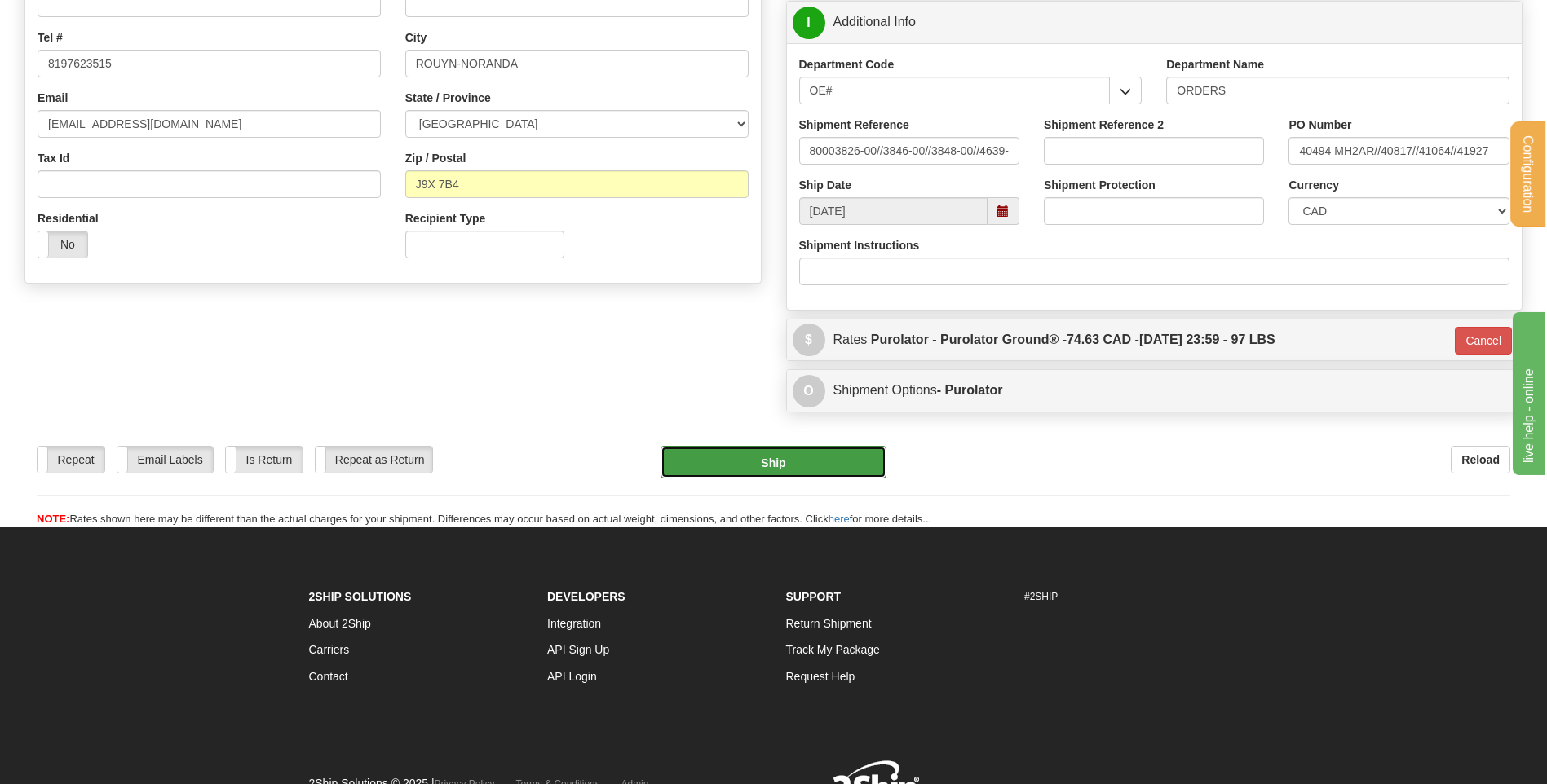
click at [796, 470] on button "Ship" at bounding box center [773, 462] width 225 height 33
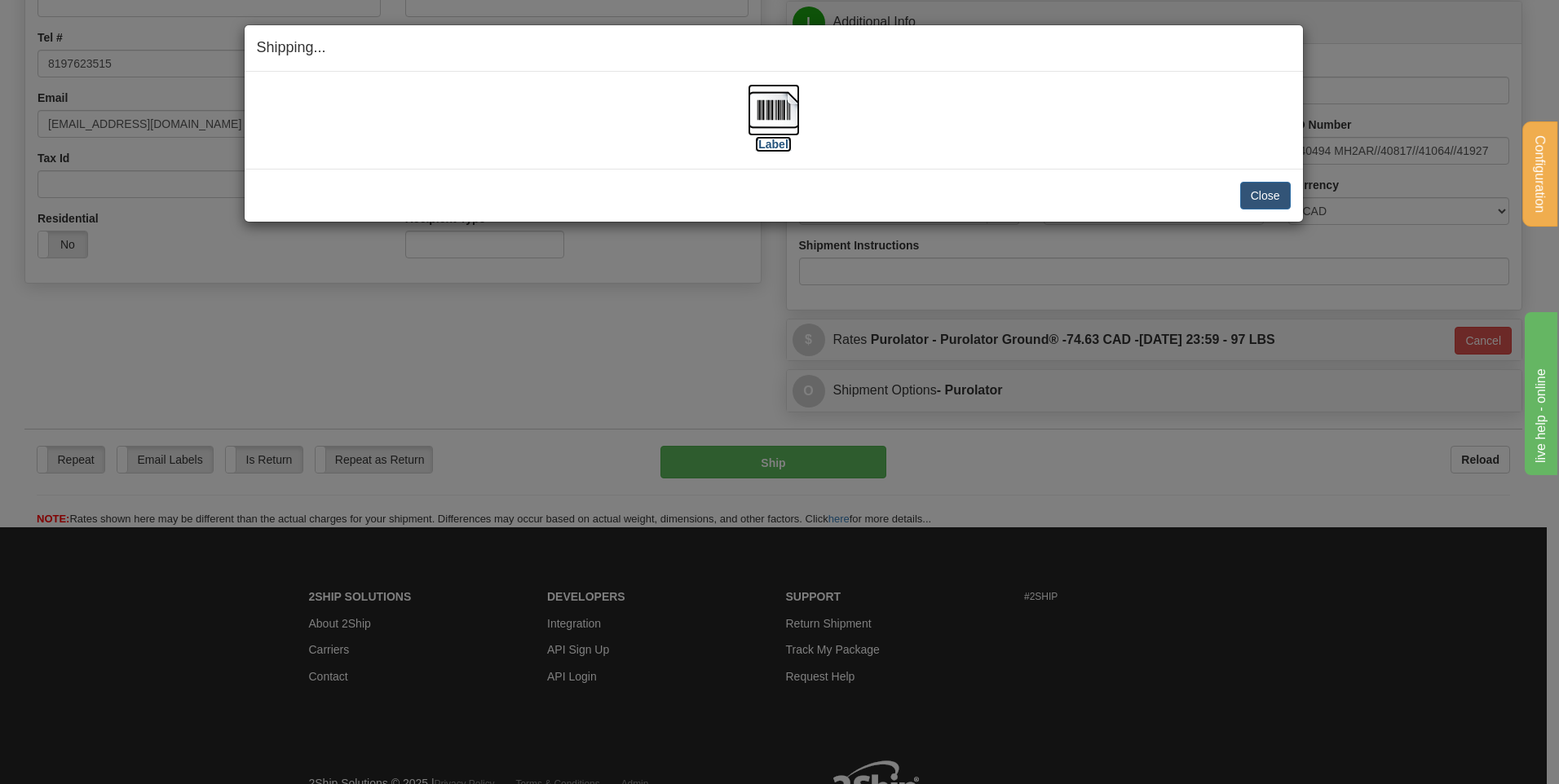
click at [772, 140] on label "[Label]" at bounding box center [774, 144] width 37 height 16
click at [1255, 194] on button "Close" at bounding box center [1266, 196] width 51 height 28
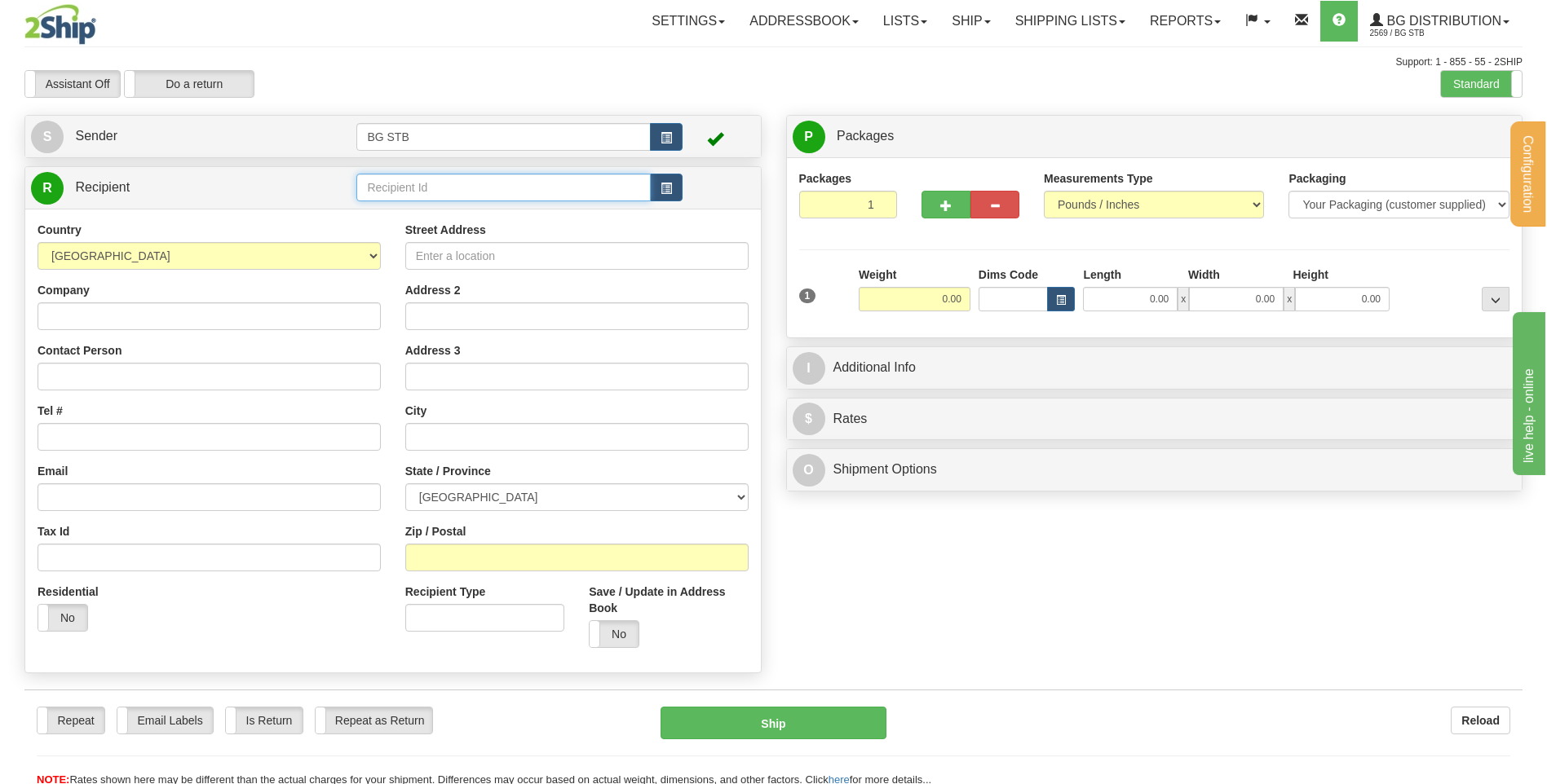
click at [566, 182] on input "text" at bounding box center [503, 188] width 294 height 28
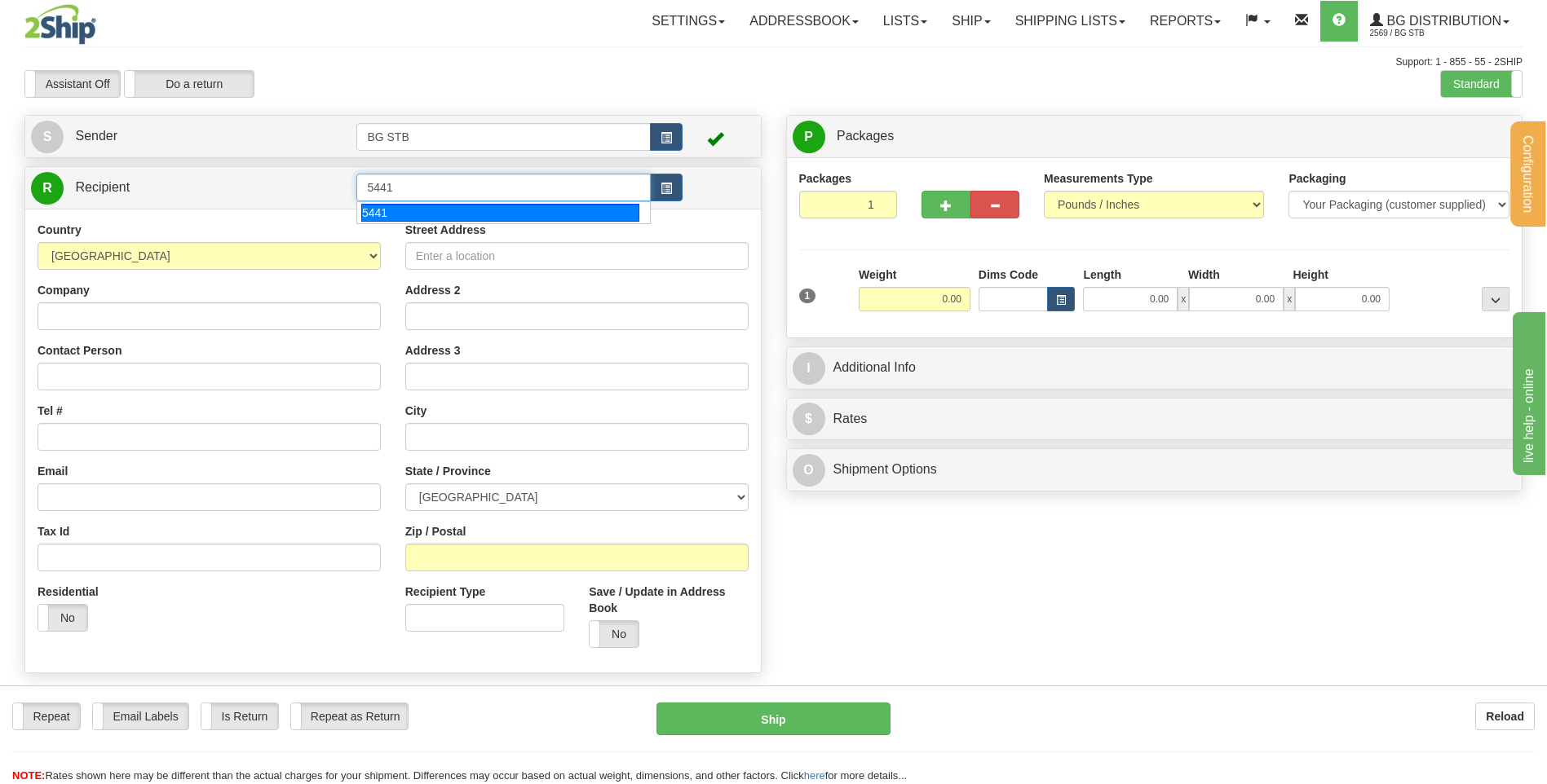
click at [541, 214] on div "5441" at bounding box center [500, 213] width 278 height 18
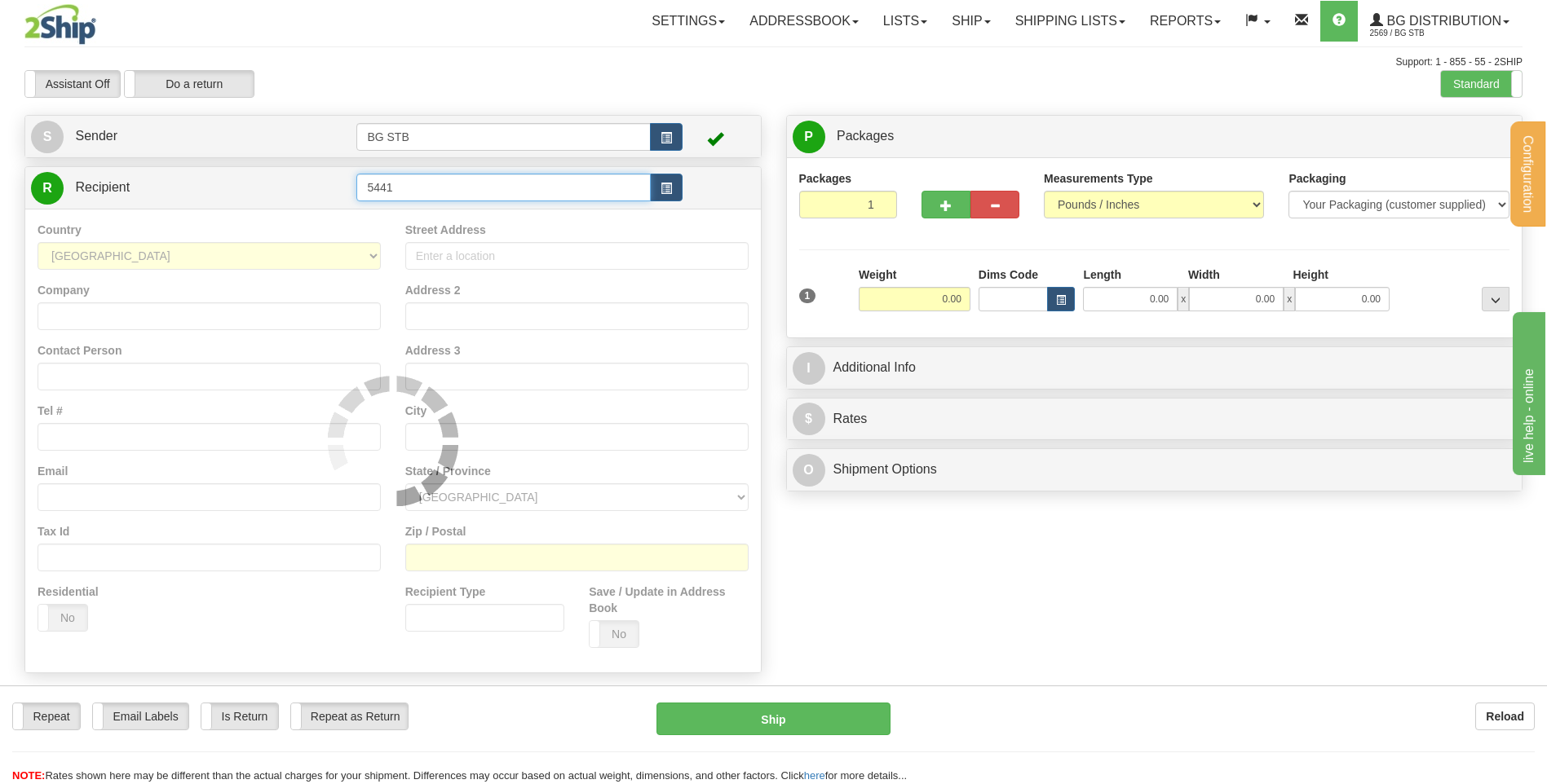
type input "5441"
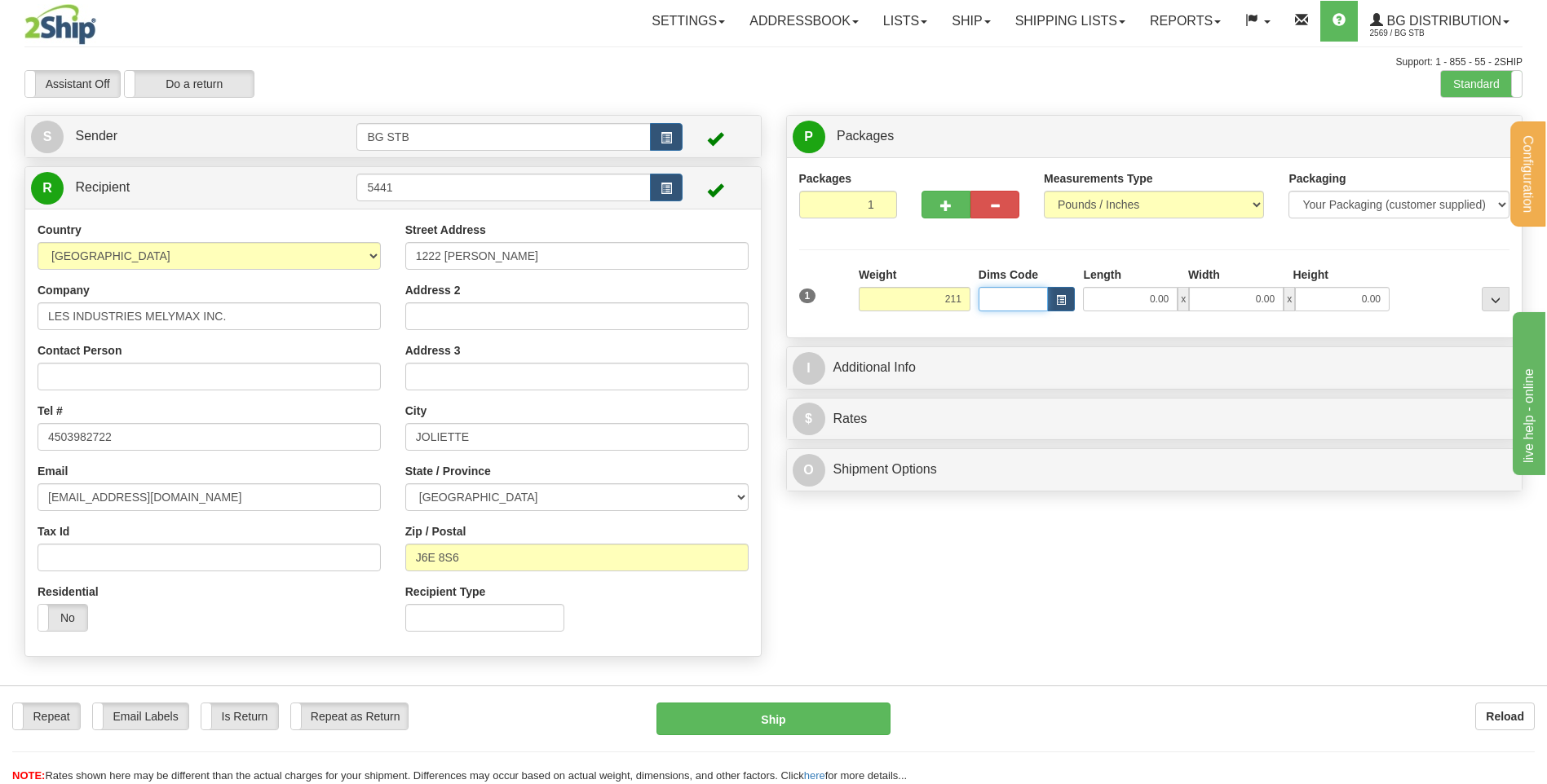
type input "211.00"
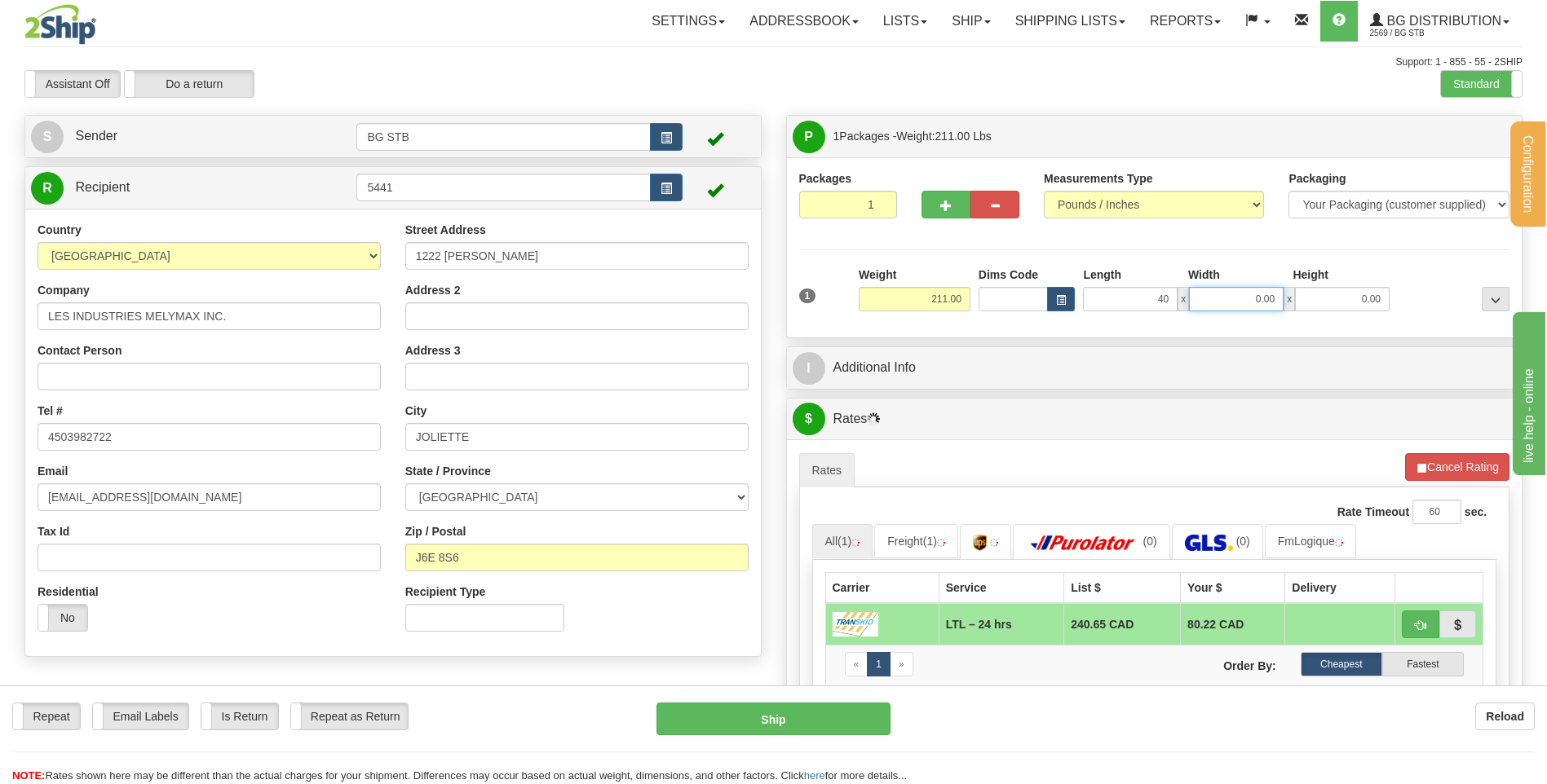
type input "40.00"
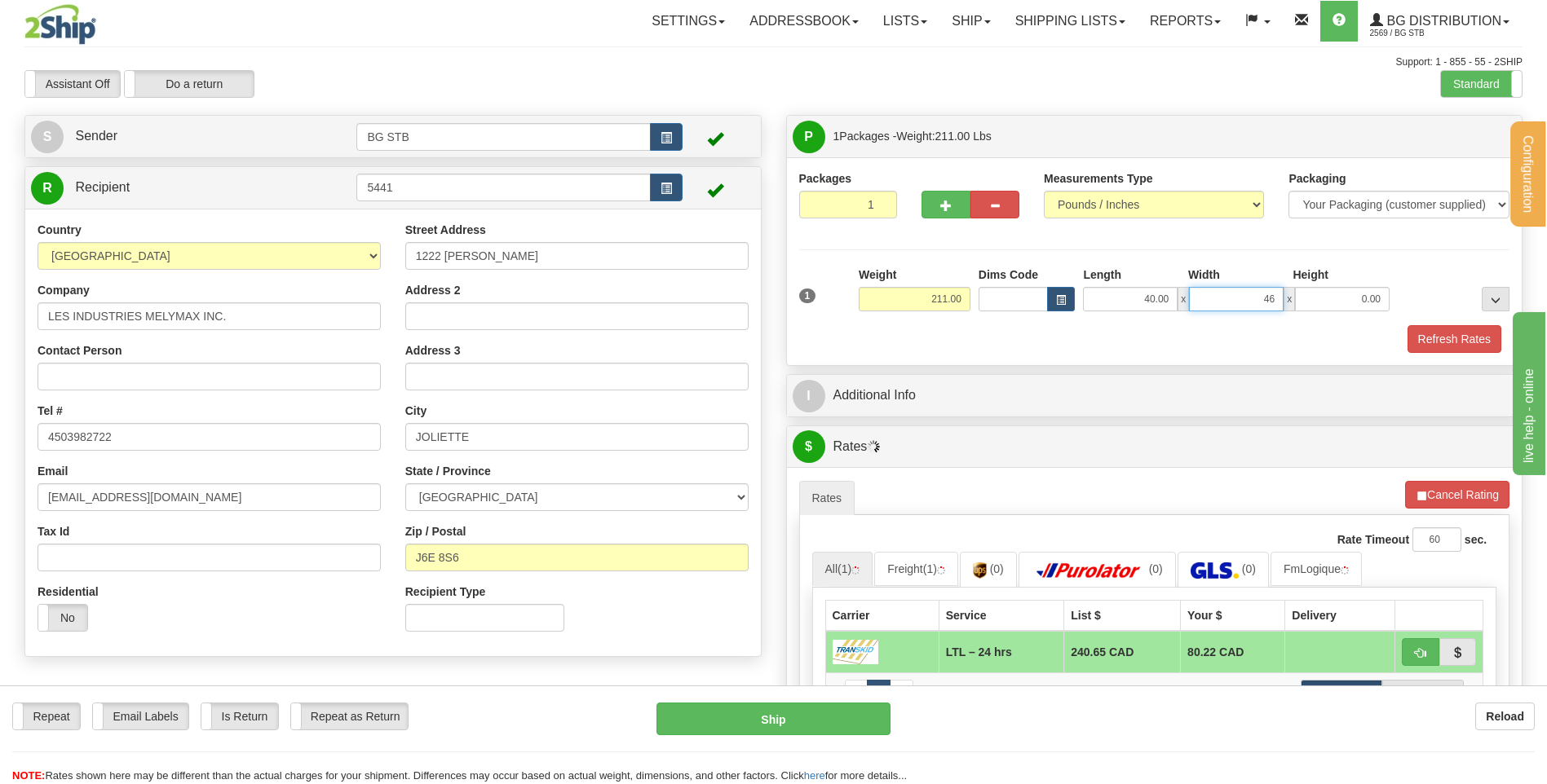
type input "46.00"
type input "16.00"
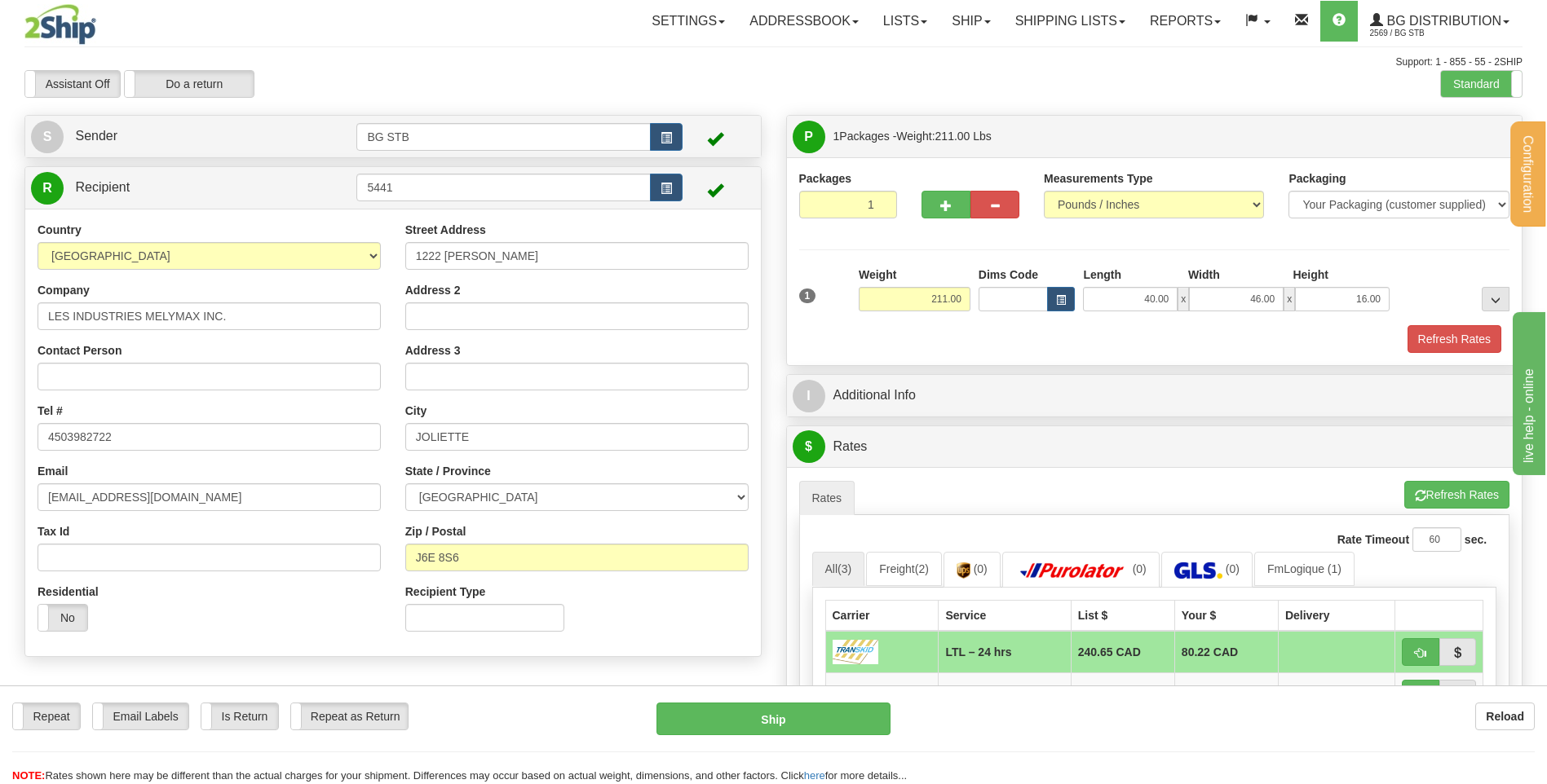
click at [1222, 348] on div "Refresh Rates" at bounding box center [1154, 339] width 719 height 28
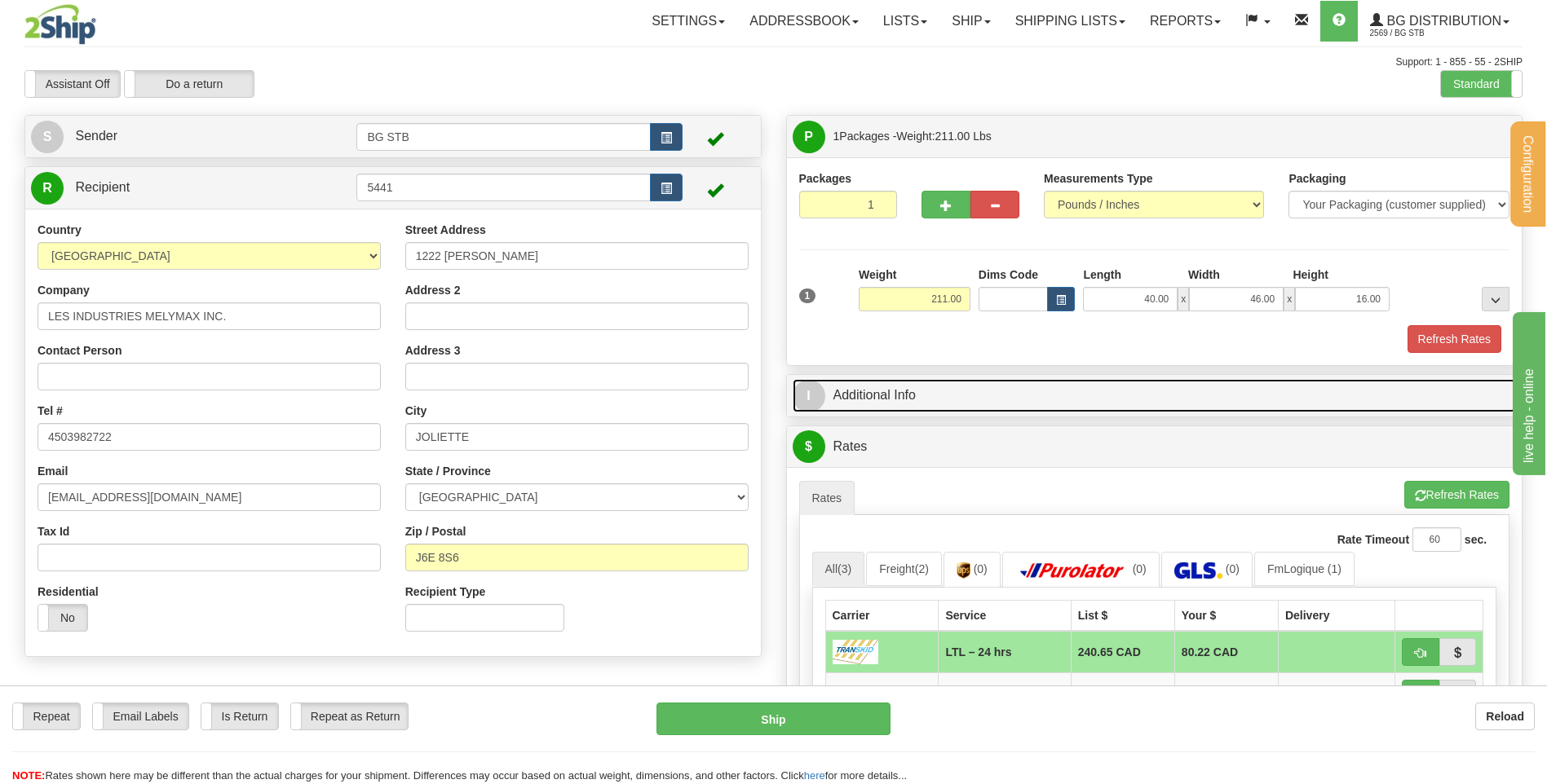
click at [1075, 392] on link "I Additional Info" at bounding box center [1154, 395] width 724 height 34
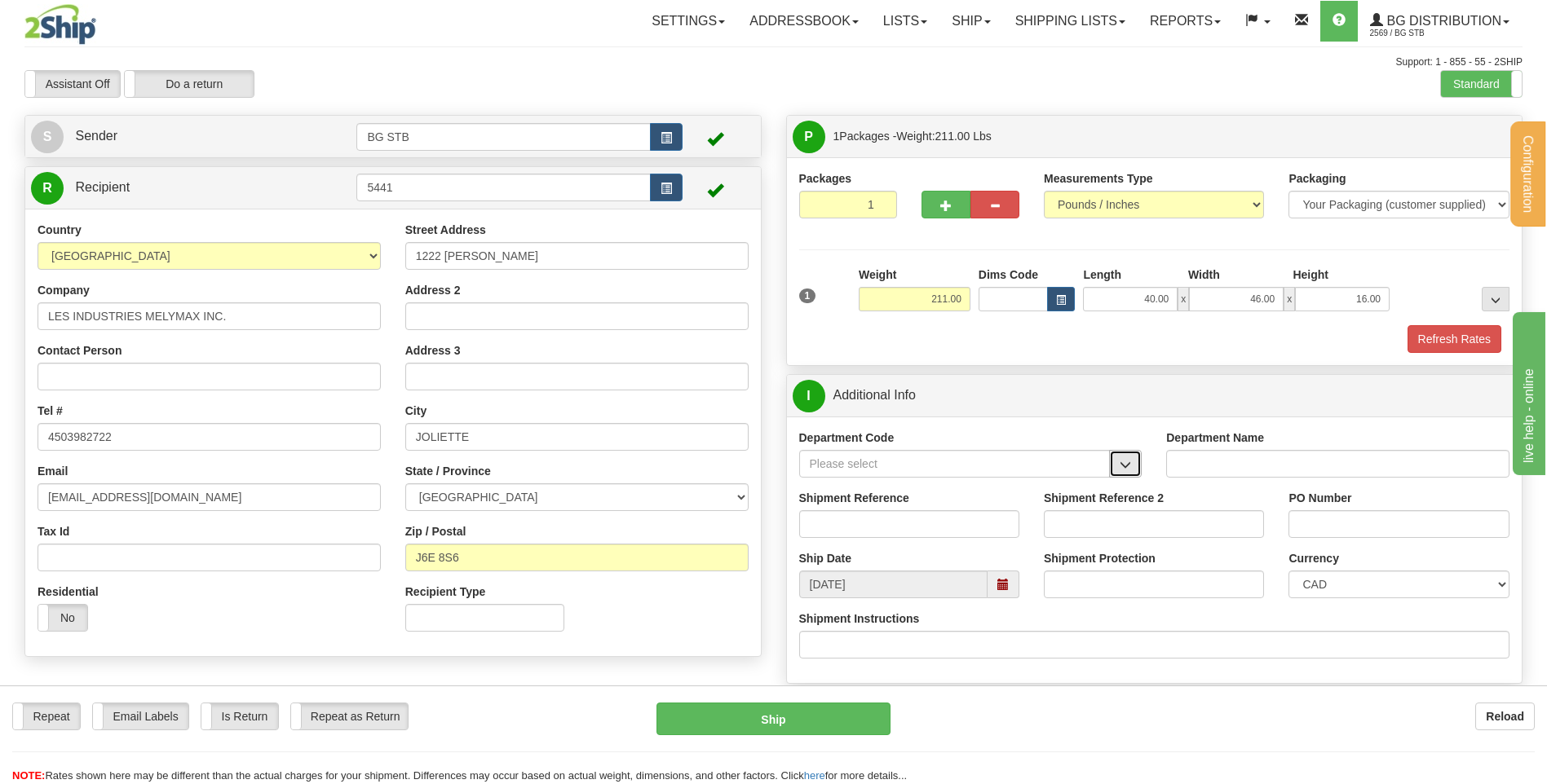
click at [1138, 465] on button "button" at bounding box center [1125, 463] width 33 height 28
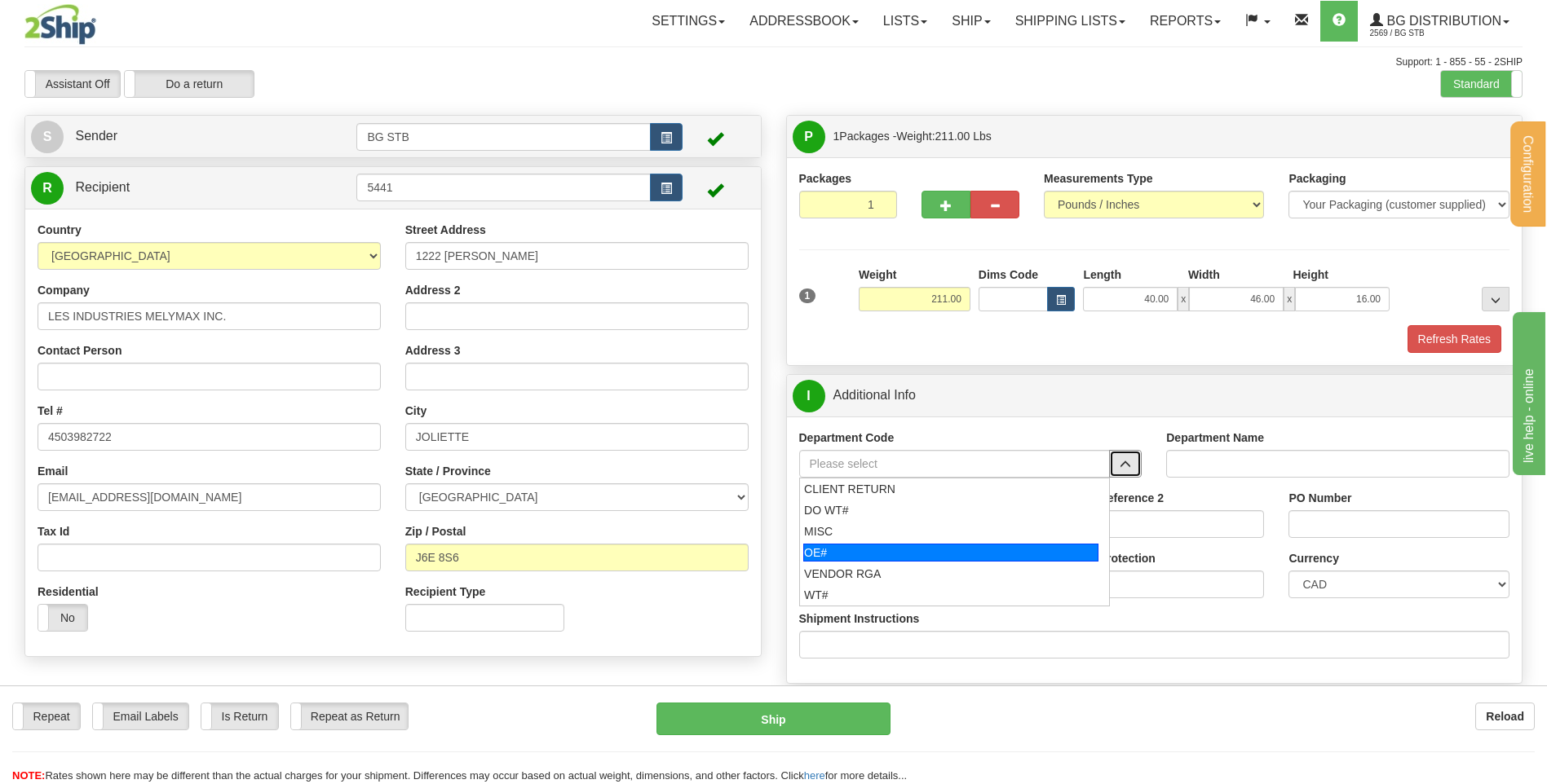
click at [878, 542] on li "OE#" at bounding box center [955, 552] width 310 height 21
type input "OE#"
type input "ORDERS"
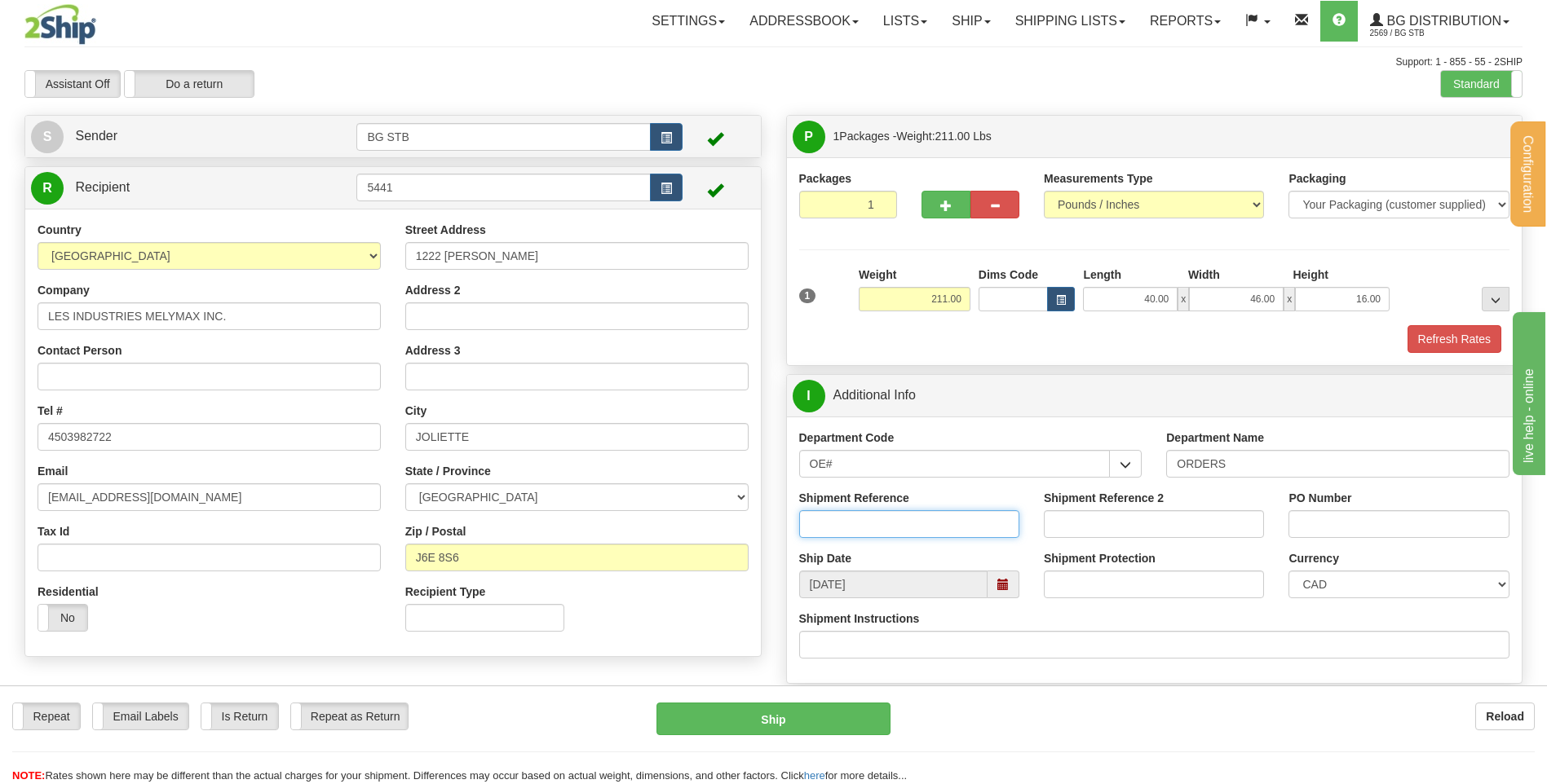
click at [918, 520] on input "Shipment Reference" at bounding box center [909, 524] width 220 height 28
type input "80004612-00"
type input "79982"
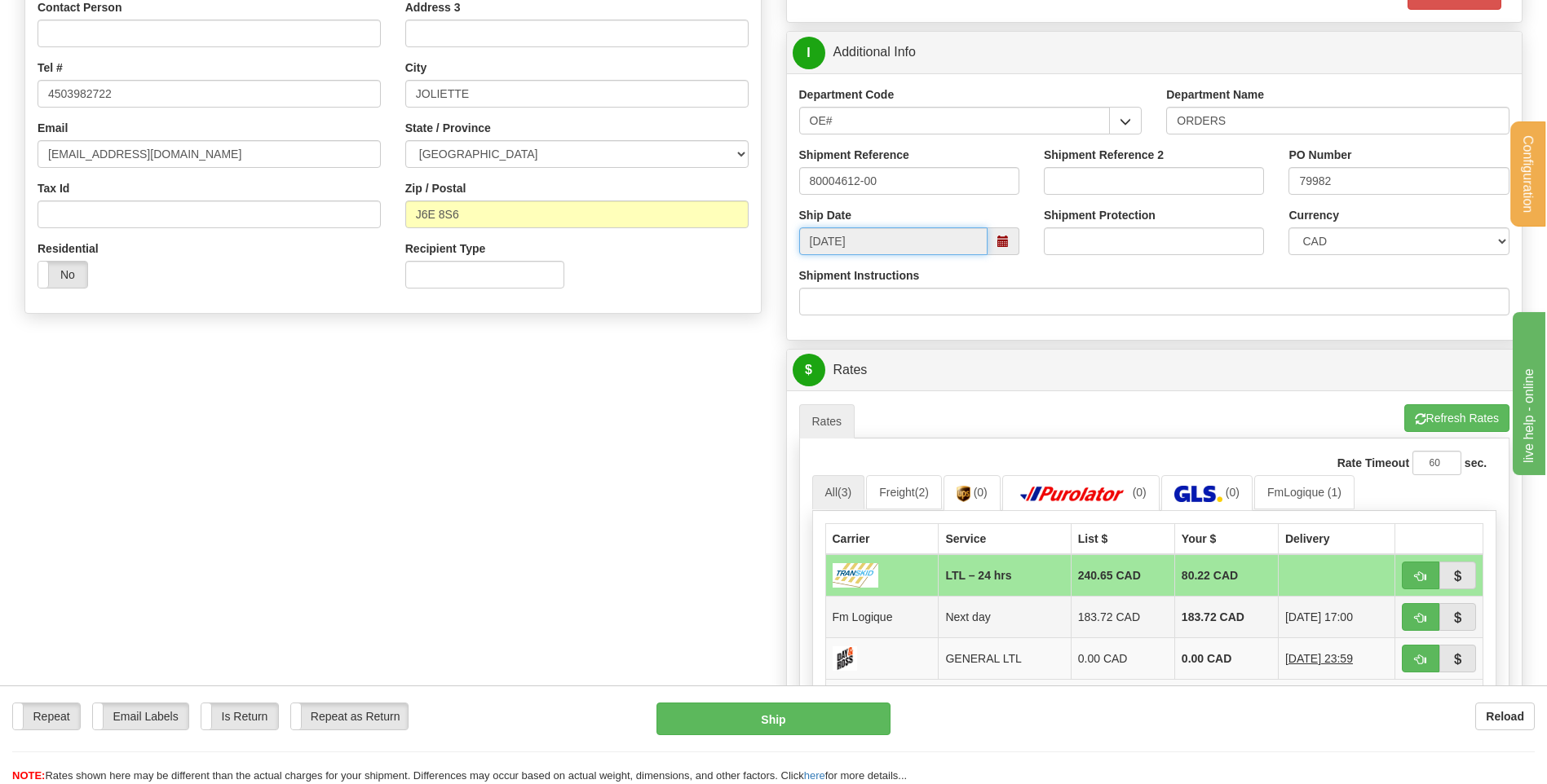
scroll to position [570, 0]
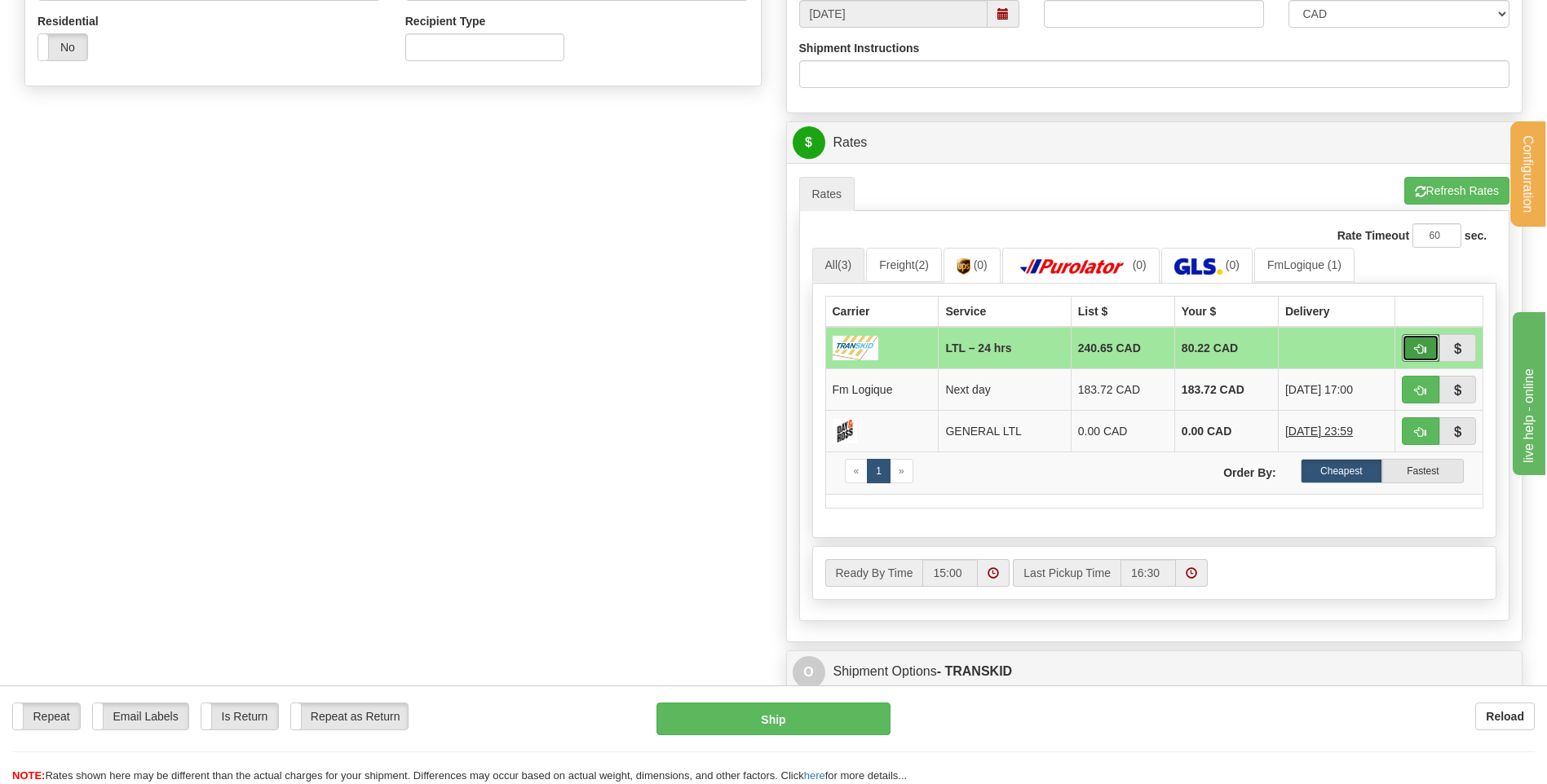
click at [1424, 352] on span "button" at bounding box center [1420, 349] width 12 height 11
type input "24 hrs"
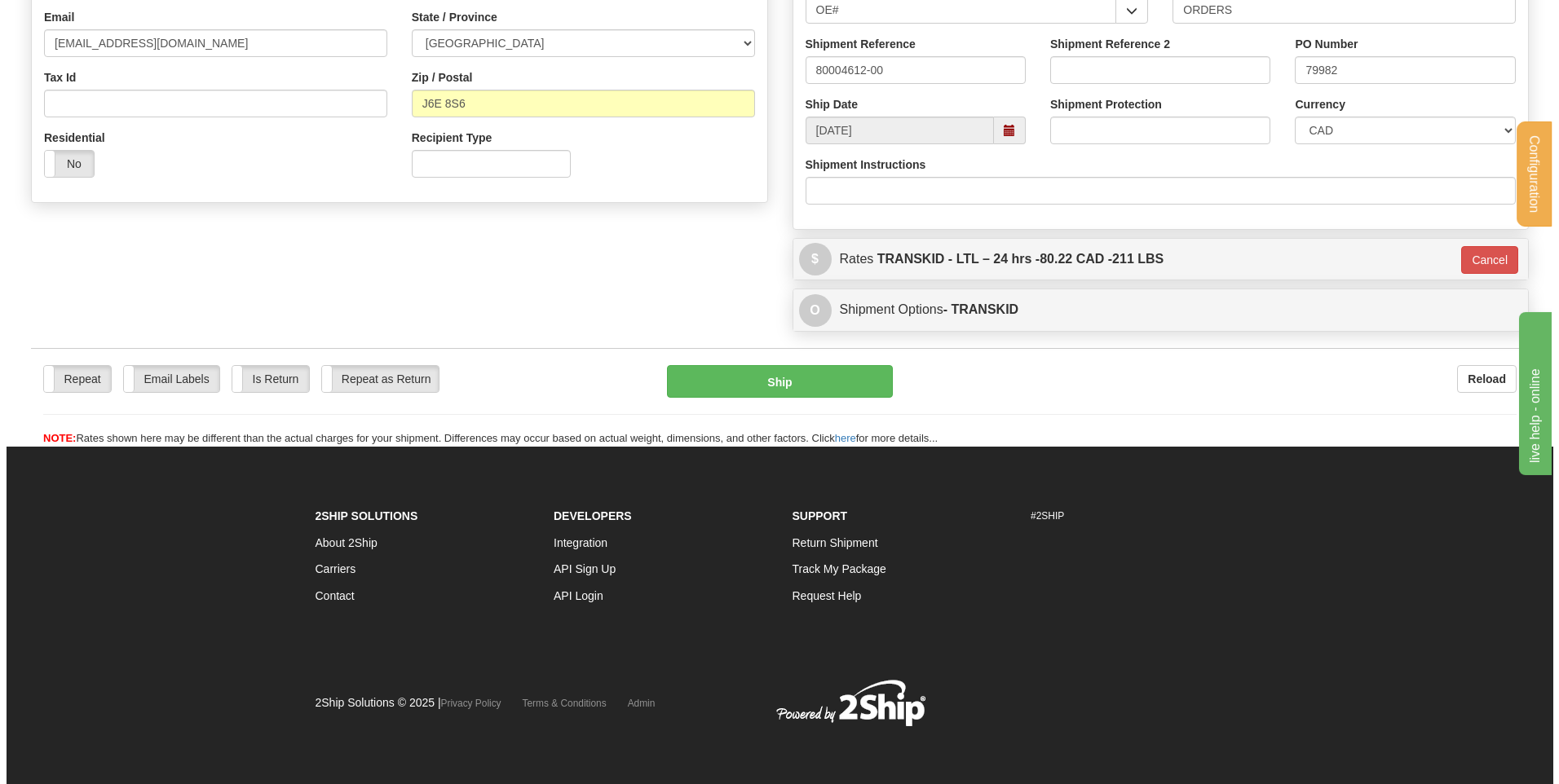
scroll to position [455, 0]
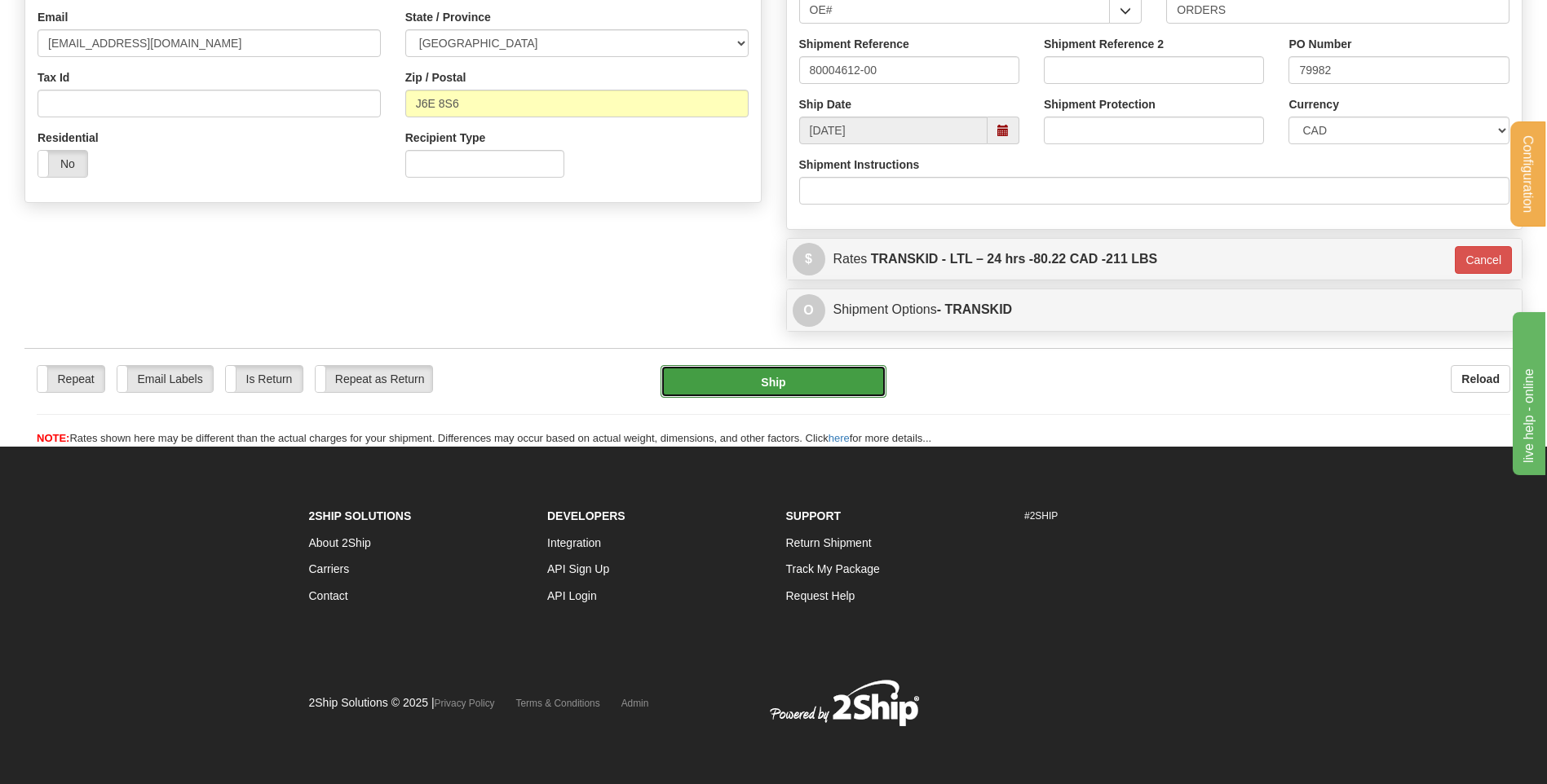
click at [788, 373] on button "Ship" at bounding box center [773, 382] width 225 height 33
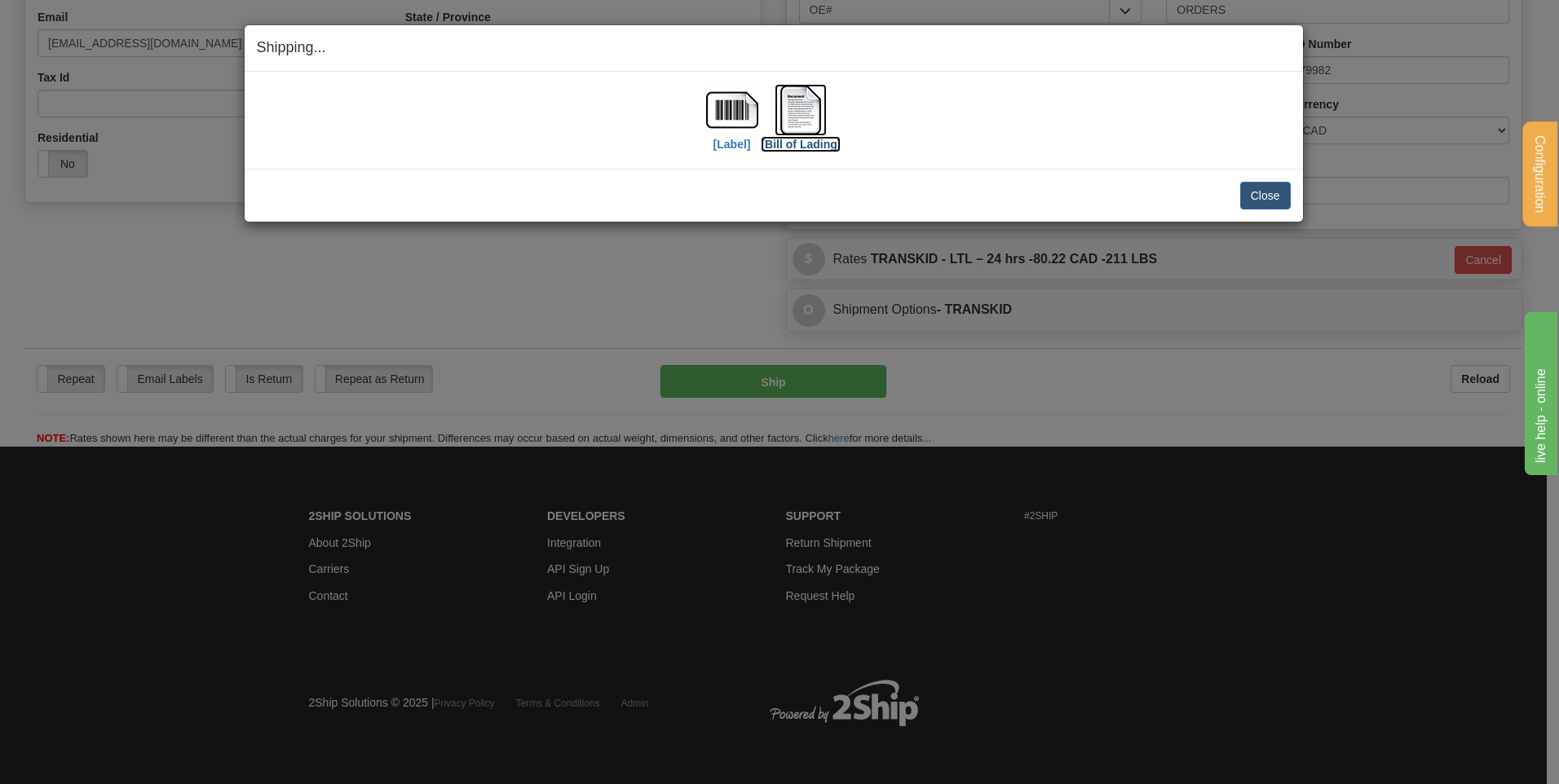
click at [803, 120] on img at bounding box center [801, 111] width 53 height 53
click at [1261, 189] on button "Close" at bounding box center [1266, 196] width 51 height 28
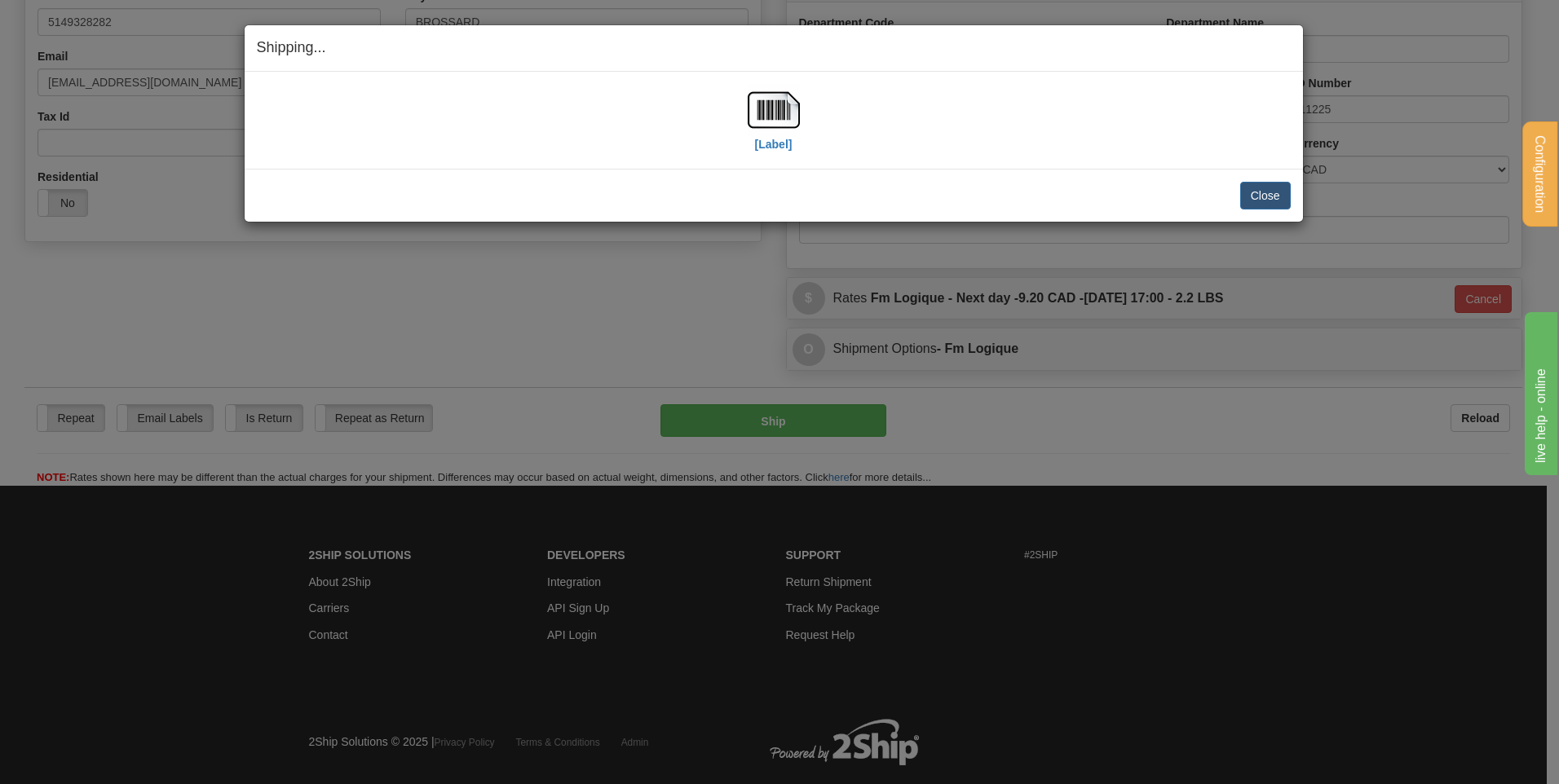
scroll to position [415, 0]
drag, startPoint x: 1258, startPoint y: 206, endPoint x: 813, endPoint y: 783, distance: 728.7
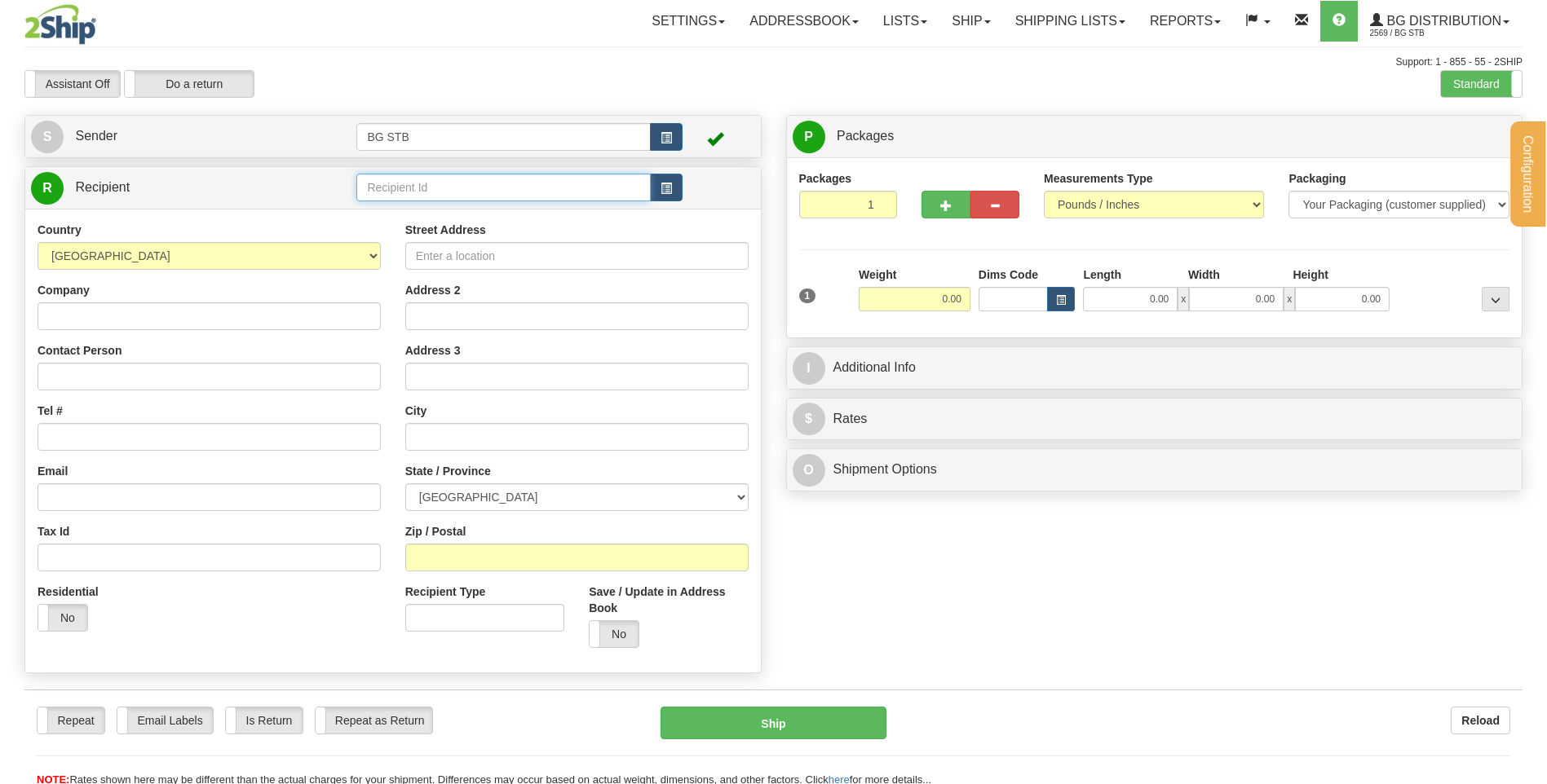
click at [440, 194] on input "text" at bounding box center [503, 188] width 294 height 28
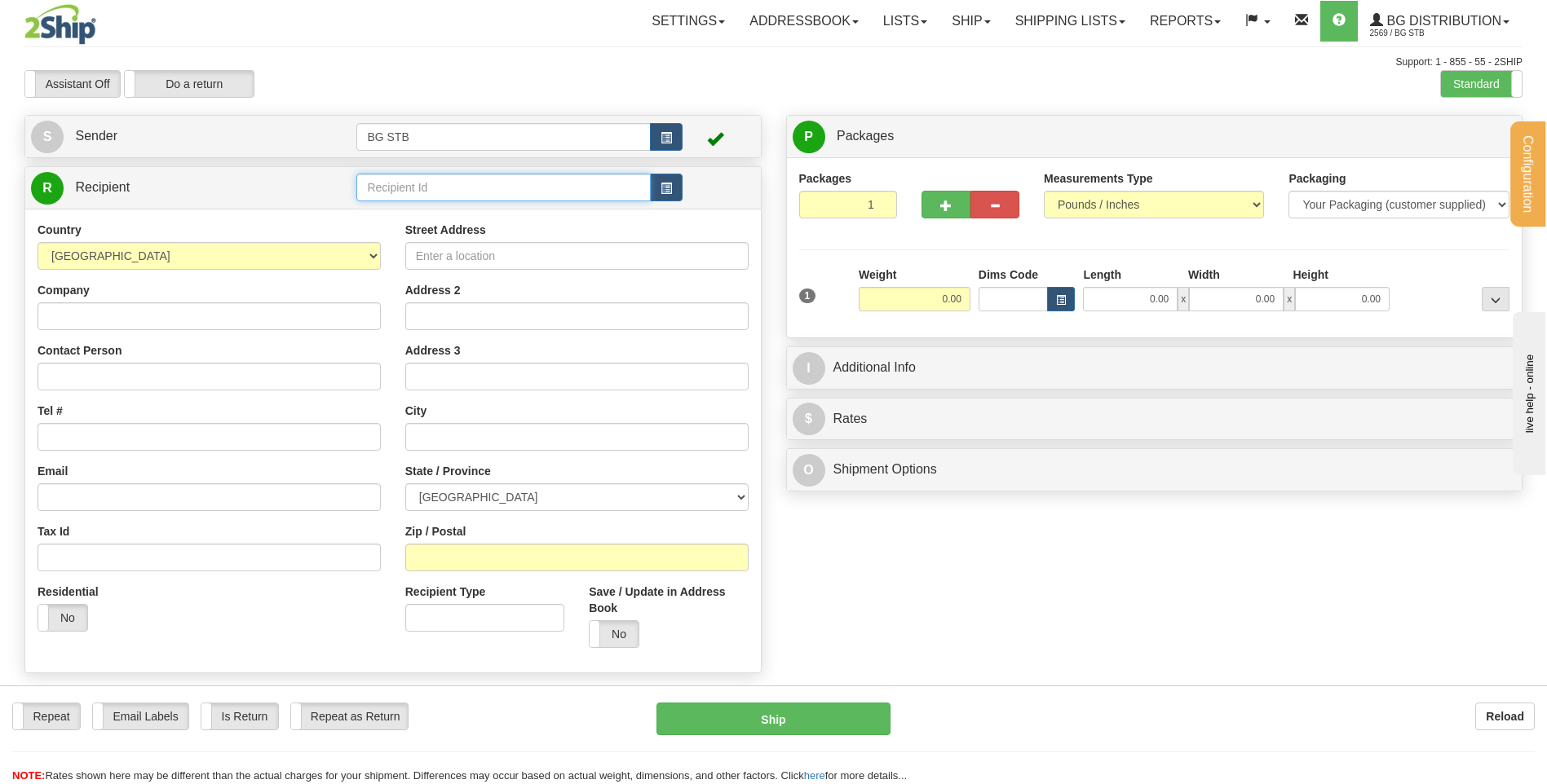
click at [521, 194] on input "text" at bounding box center [503, 188] width 294 height 28
click at [391, 217] on div "5536" at bounding box center [500, 213] width 278 height 18
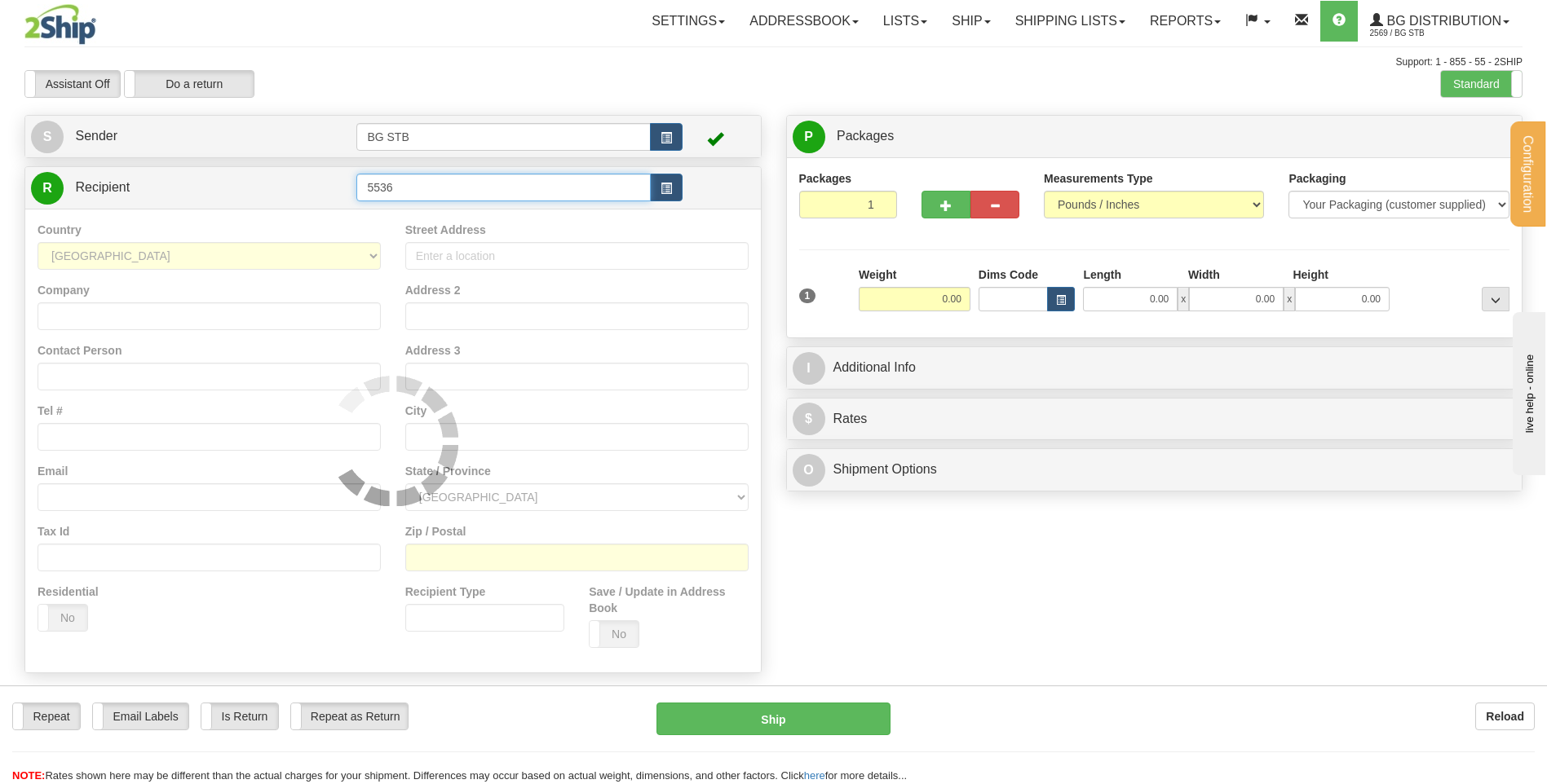
type input "5536"
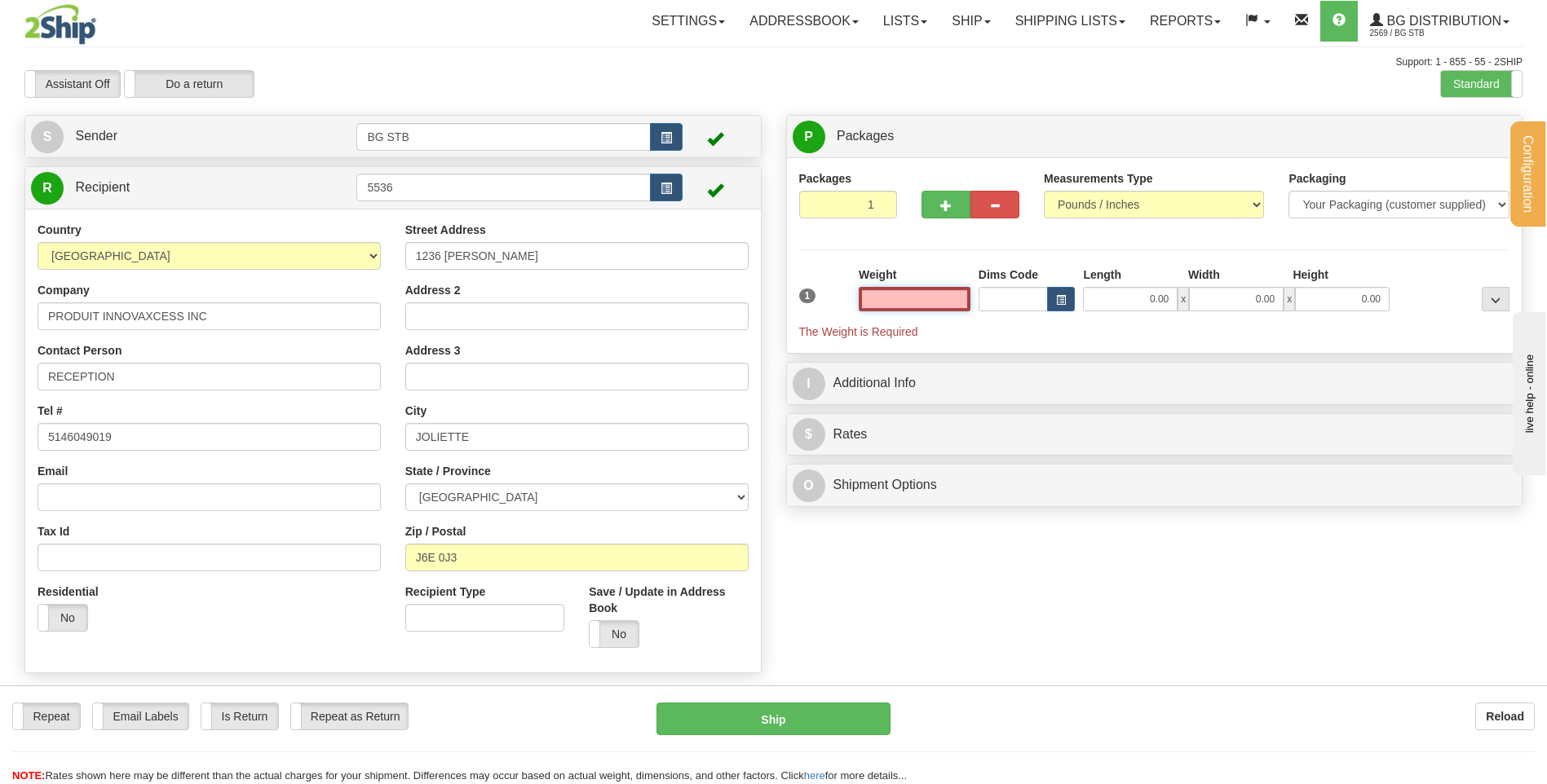
click at [913, 308] on input "text" at bounding box center [914, 298] width 112 height 24
type input "0.00"
click at [936, 204] on button "button" at bounding box center [946, 204] width 49 height 28
type input "2"
click at [934, 297] on input "0.00" at bounding box center [914, 298] width 112 height 24
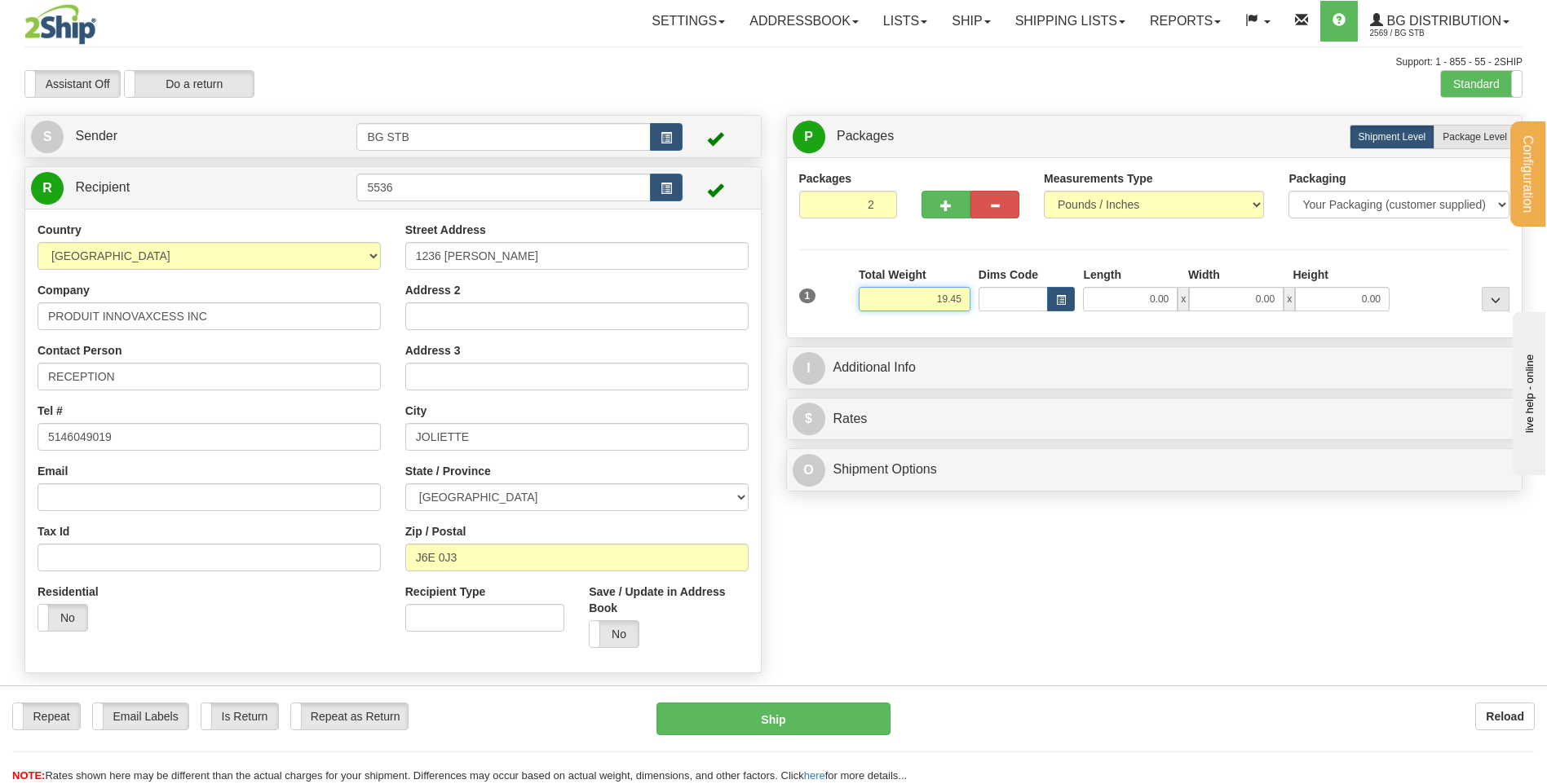
type input "19.45"
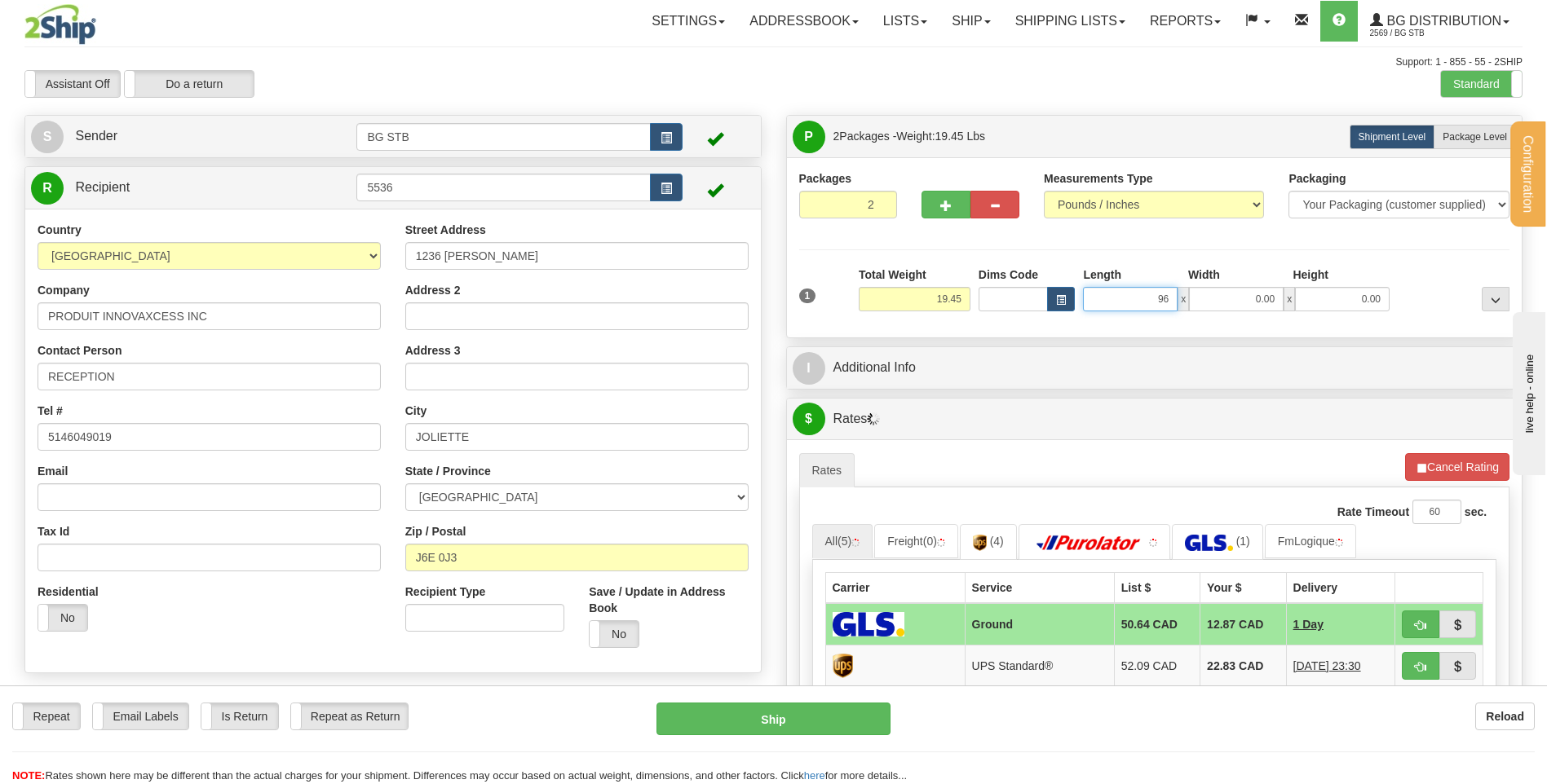
type input "96.00"
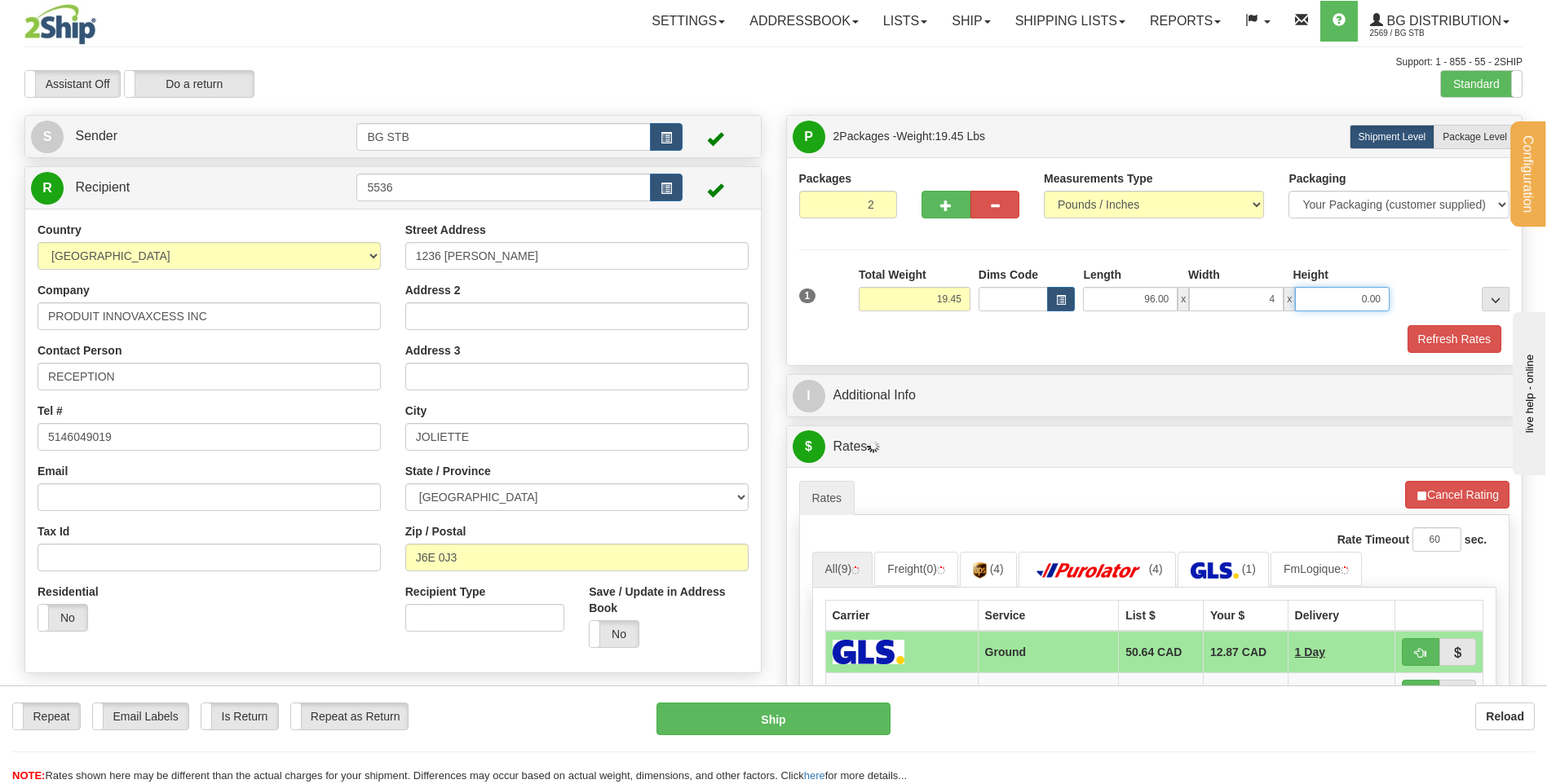
type input "4.00"
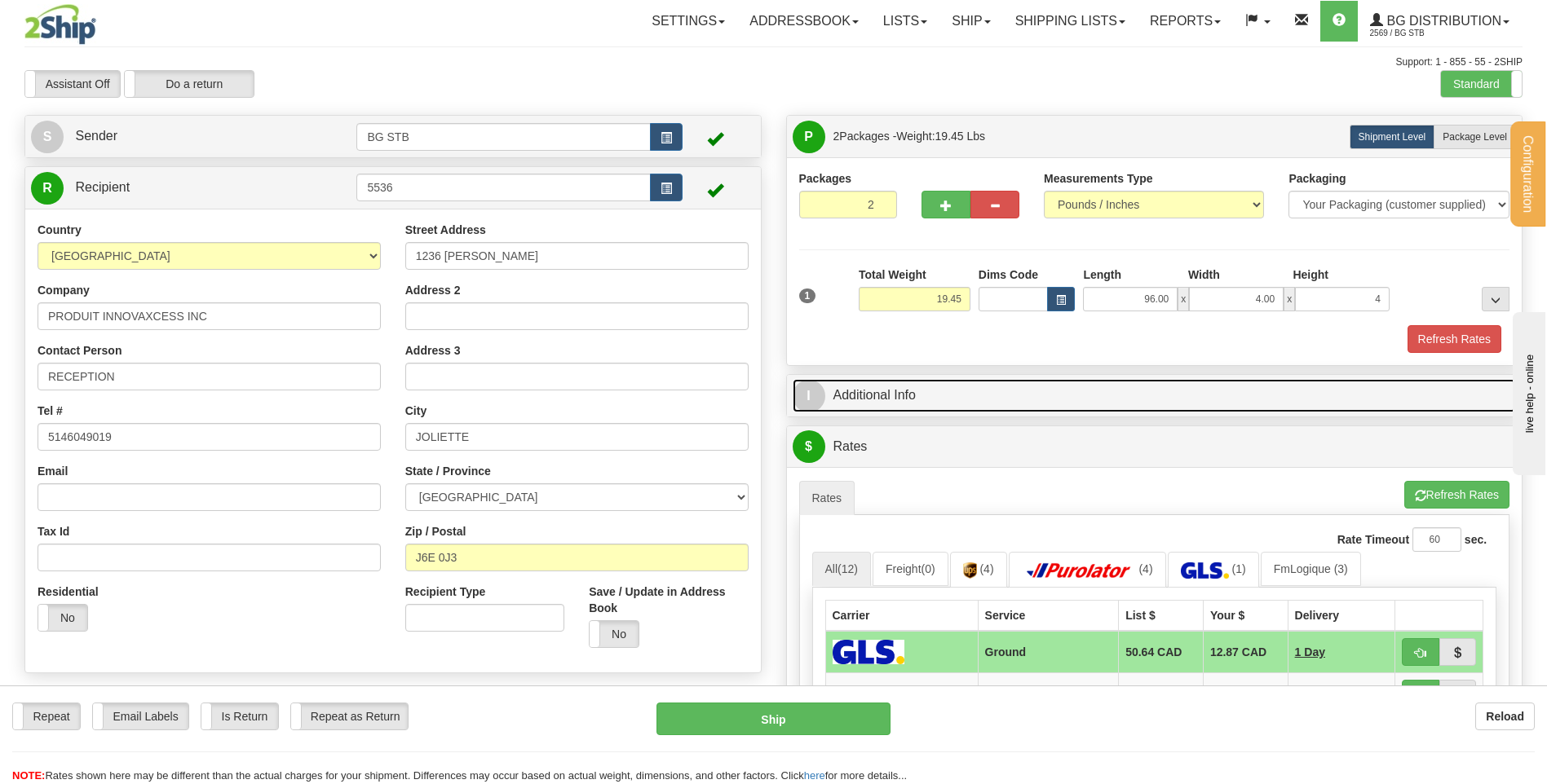
type input "4.00"
click at [958, 396] on link "I Additional Info" at bounding box center [1154, 395] width 724 height 34
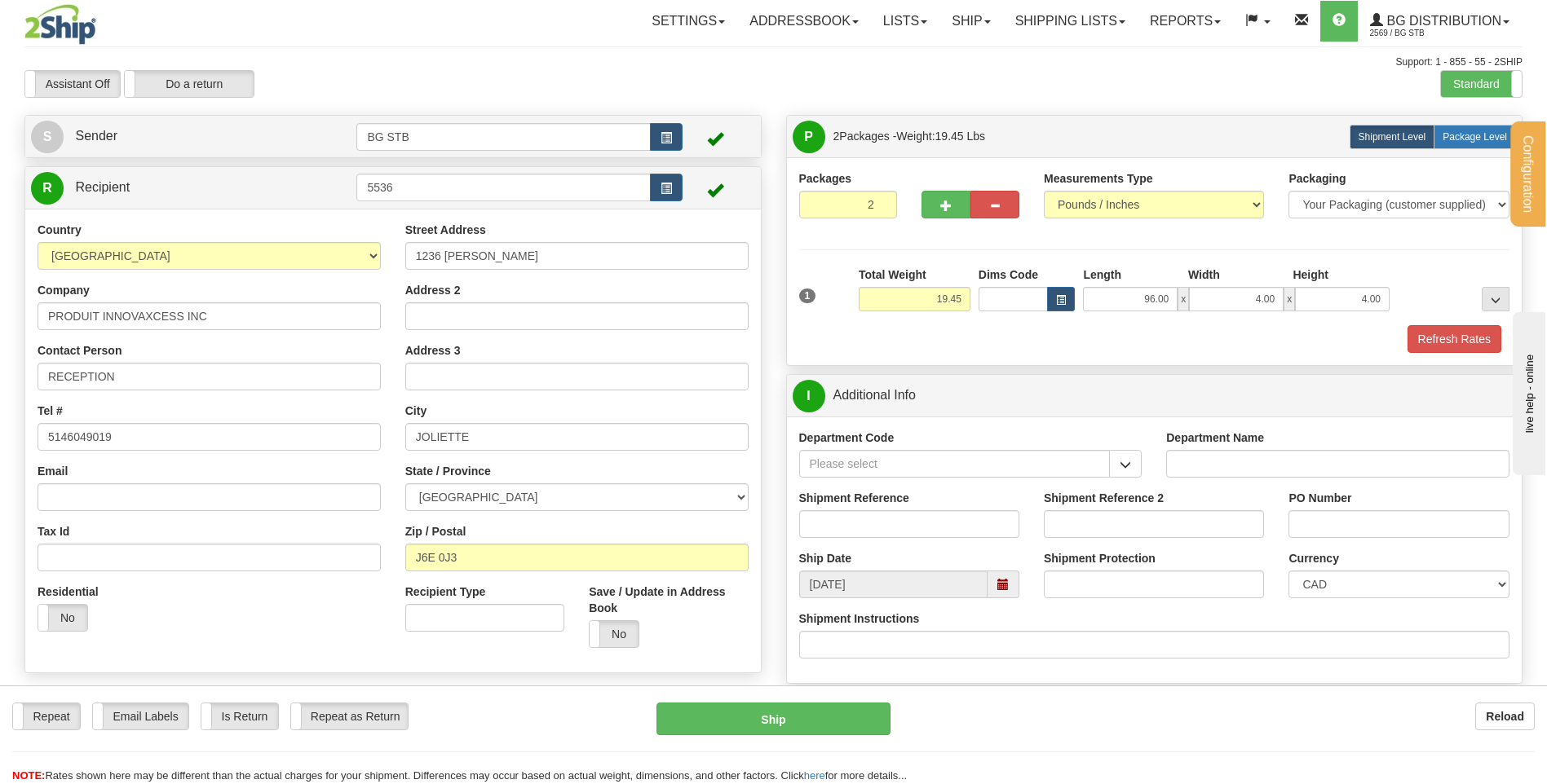
click at [1463, 129] on label "Package Level Pack.." at bounding box center [1474, 137] width 83 height 24
radio input "true"
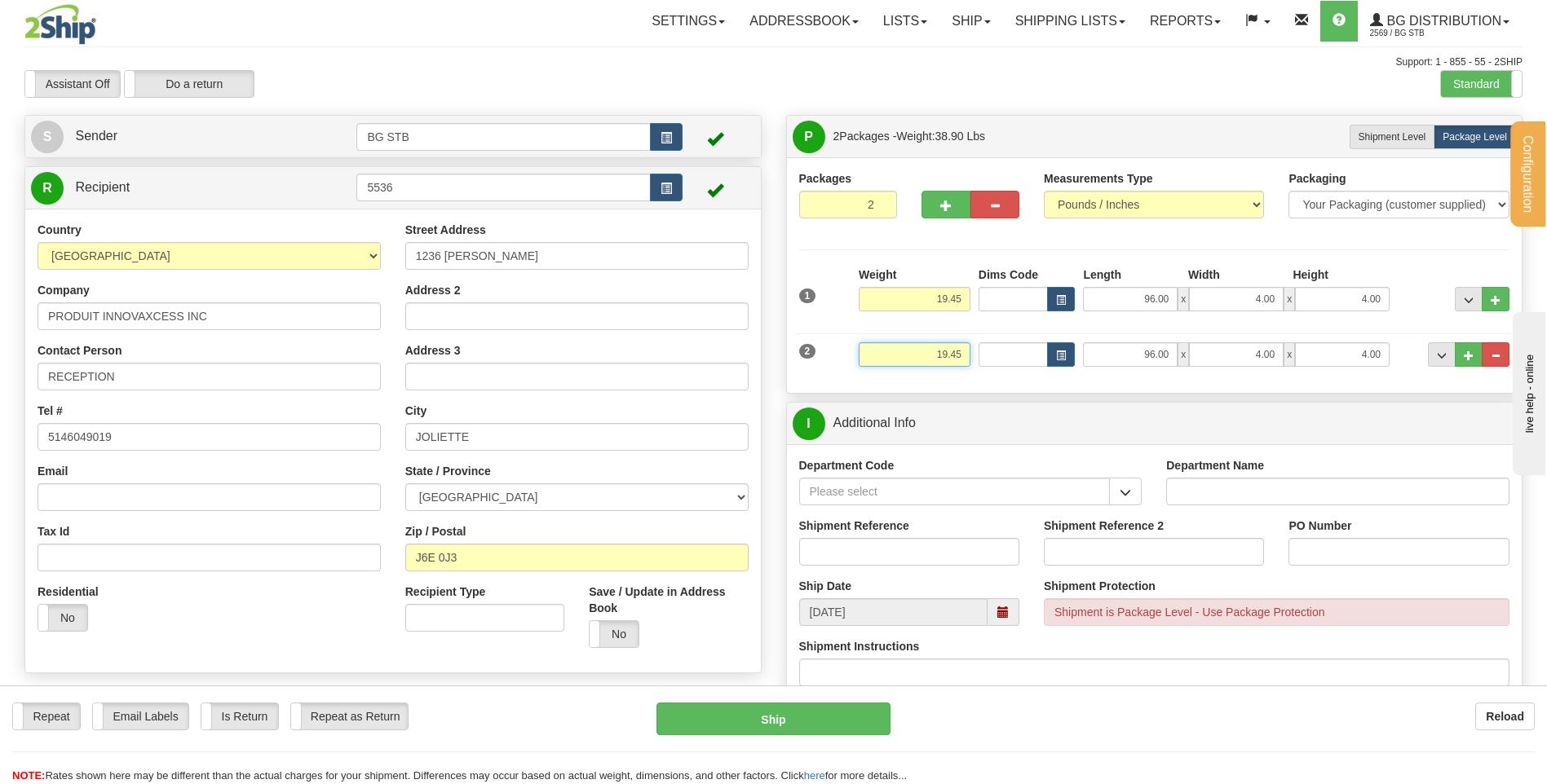
drag, startPoint x: 926, startPoint y: 354, endPoint x: 1011, endPoint y: 359, distance: 85.1
click at [1010, 360] on div "2 Weight 19.45 Dims Code Length Width Height" at bounding box center [1154, 353] width 719 height 54
type input "37"
type input "7"
type input "37.00"
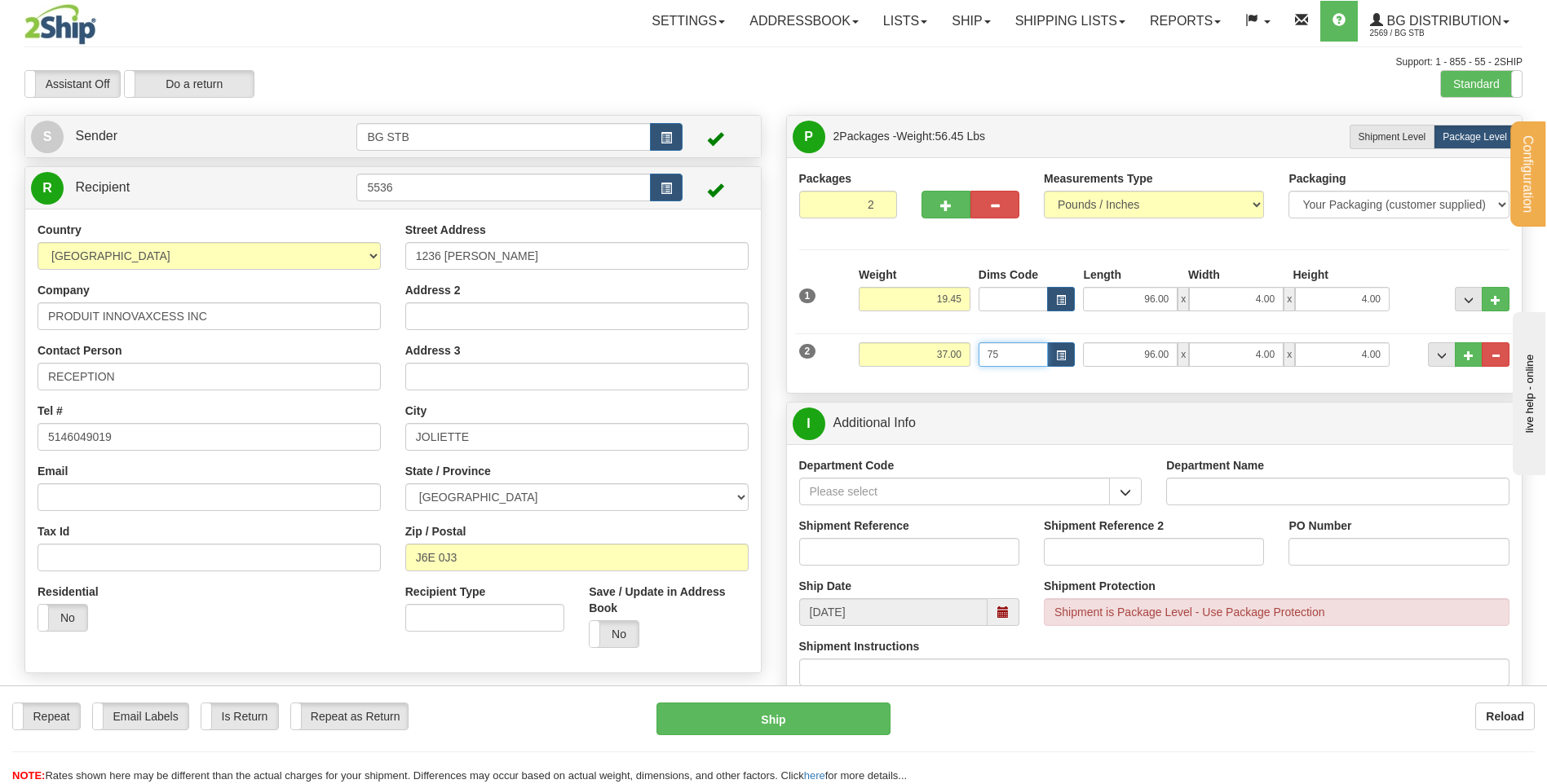
type input "75"
drag, startPoint x: 909, startPoint y: 339, endPoint x: 917, endPoint y: 348, distance: 12.0
click at [916, 343] on div "2 Weight 37.00 Dims Code 75 Length Width x x" at bounding box center [1154, 353] width 719 height 54
drag, startPoint x: 921, startPoint y: 353, endPoint x: 1095, endPoint y: 372, distance: 175.0
click at [1095, 372] on div "2 Weight 37.00 Dims Code 75 Length Width x x" at bounding box center [1154, 353] width 719 height 54
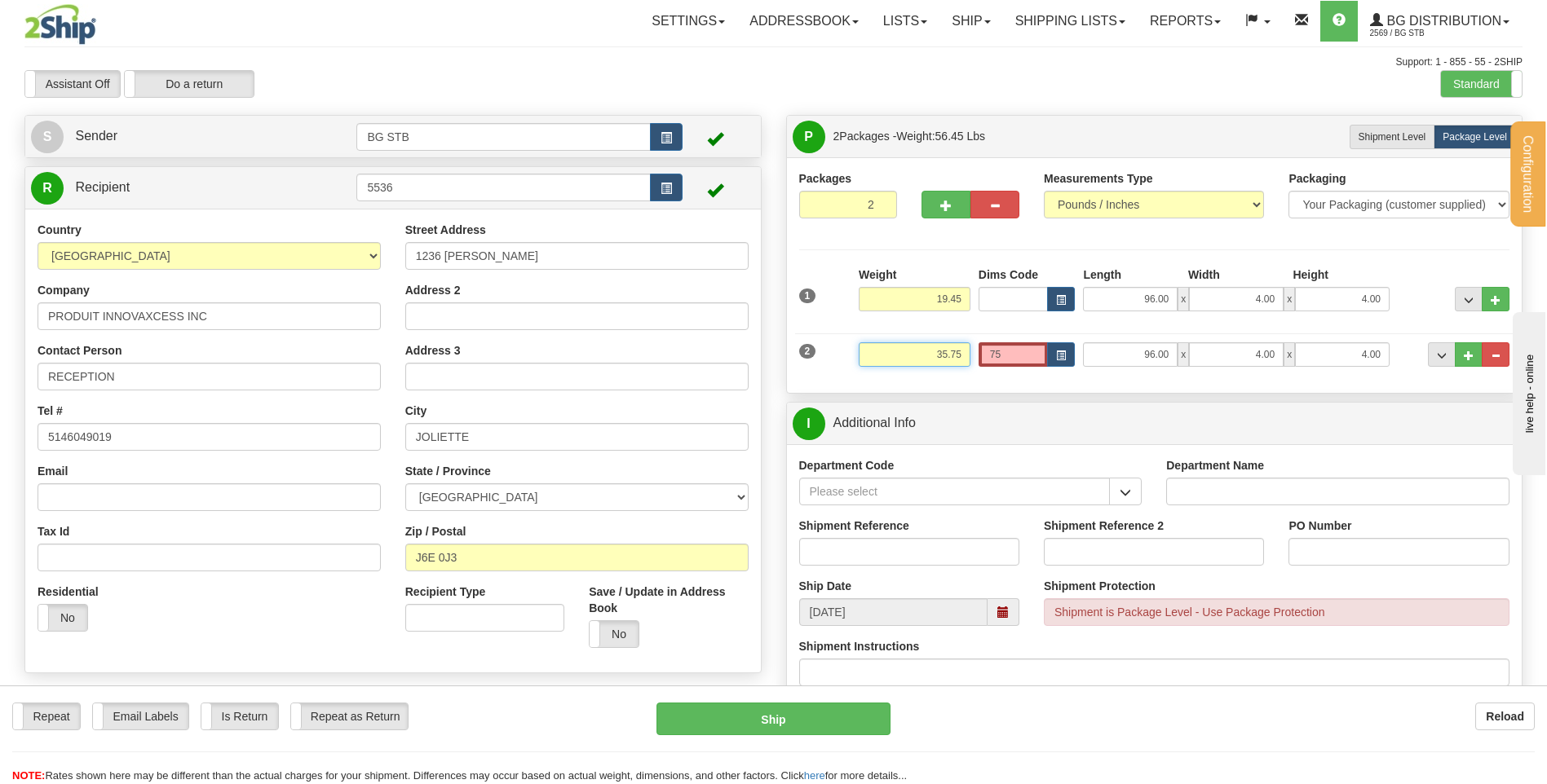
type input "35.75"
type input "13.00"
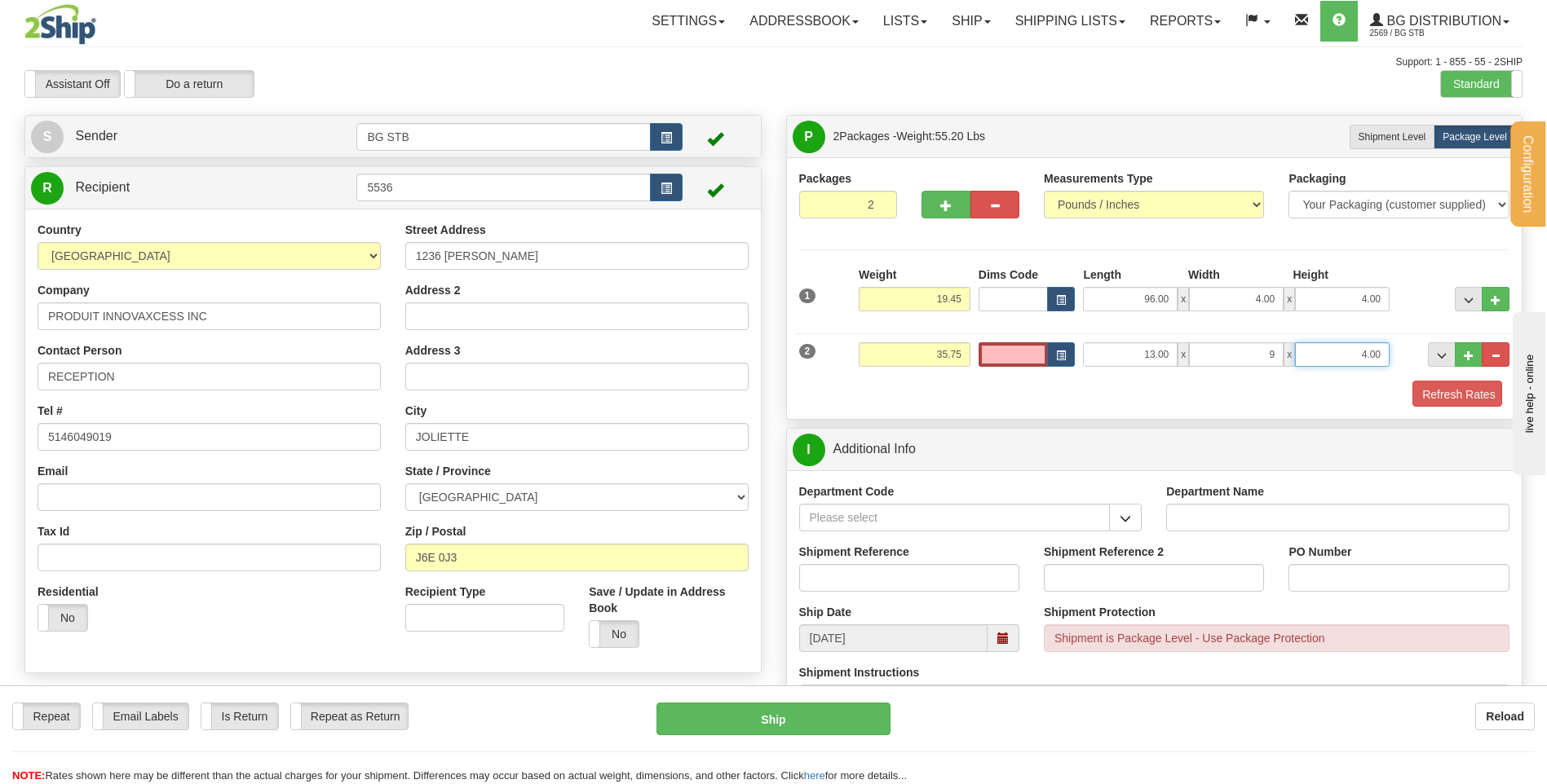
type input "9.00"
click at [999, 514] on input "Department Code" at bounding box center [954, 518] width 311 height 28
click at [1114, 520] on button "button" at bounding box center [1125, 518] width 33 height 28
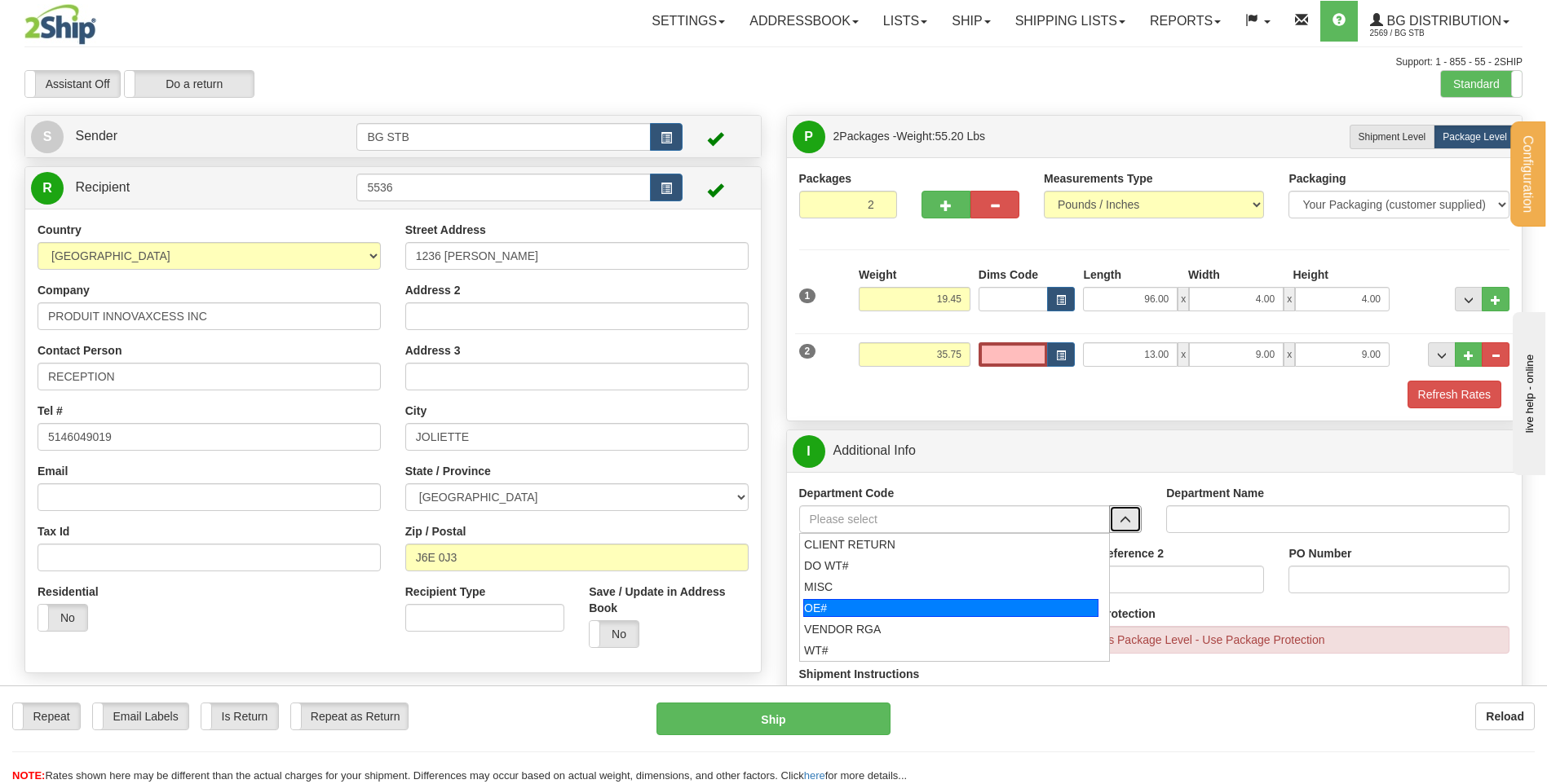
click at [840, 602] on div "OE#" at bounding box center [950, 608] width 295 height 18
type input "OE#"
type input "ORDERS"
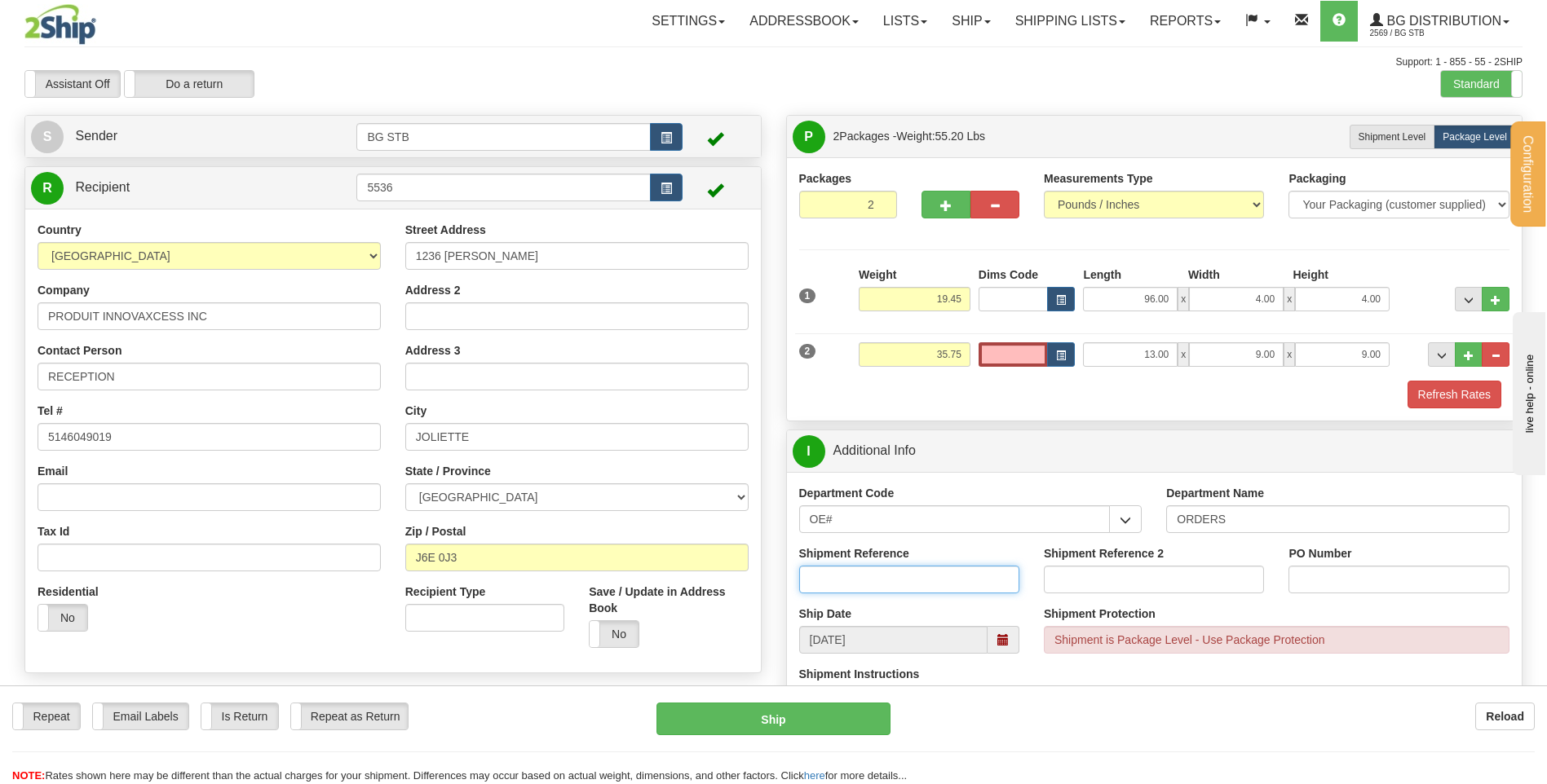
click at [991, 586] on input "Shipment Reference" at bounding box center [909, 579] width 220 height 28
type input "80004582-00"
click at [1334, 579] on input "PO Number" at bounding box center [1398, 579] width 220 height 28
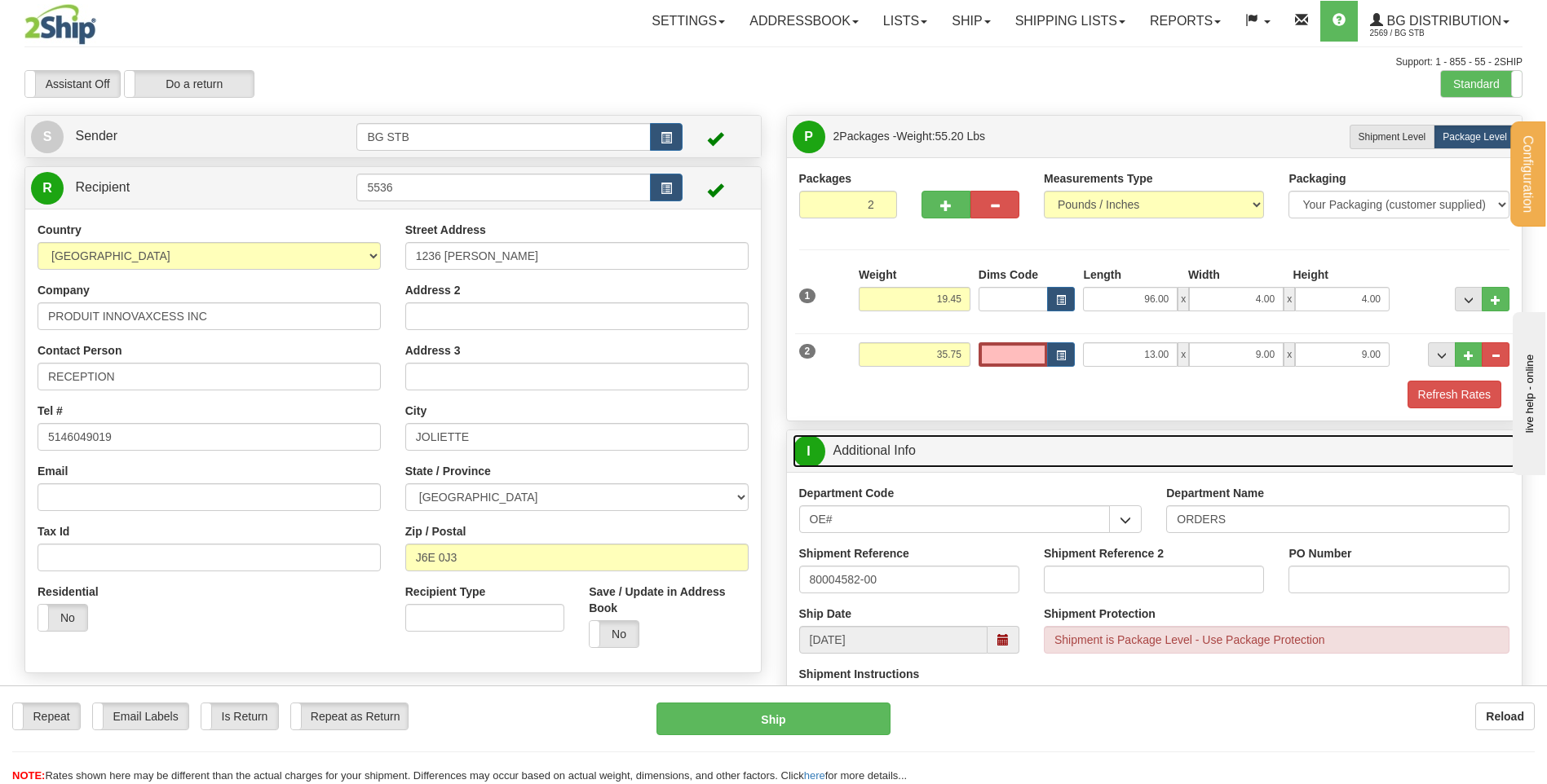
click at [1038, 440] on link "I Additional Info" at bounding box center [1154, 450] width 724 height 34
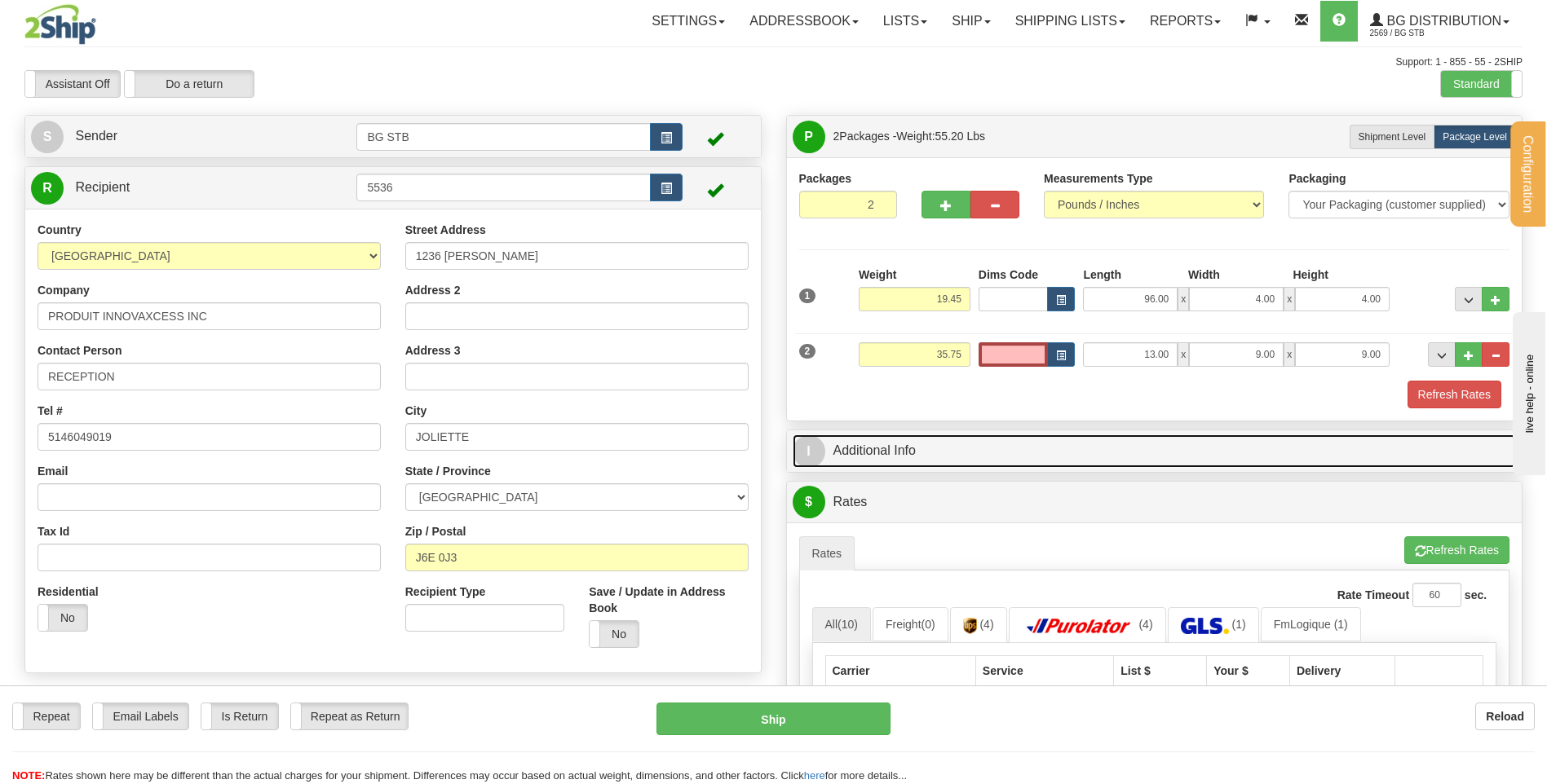
click at [920, 450] on link "I Additional Info" at bounding box center [1154, 450] width 724 height 34
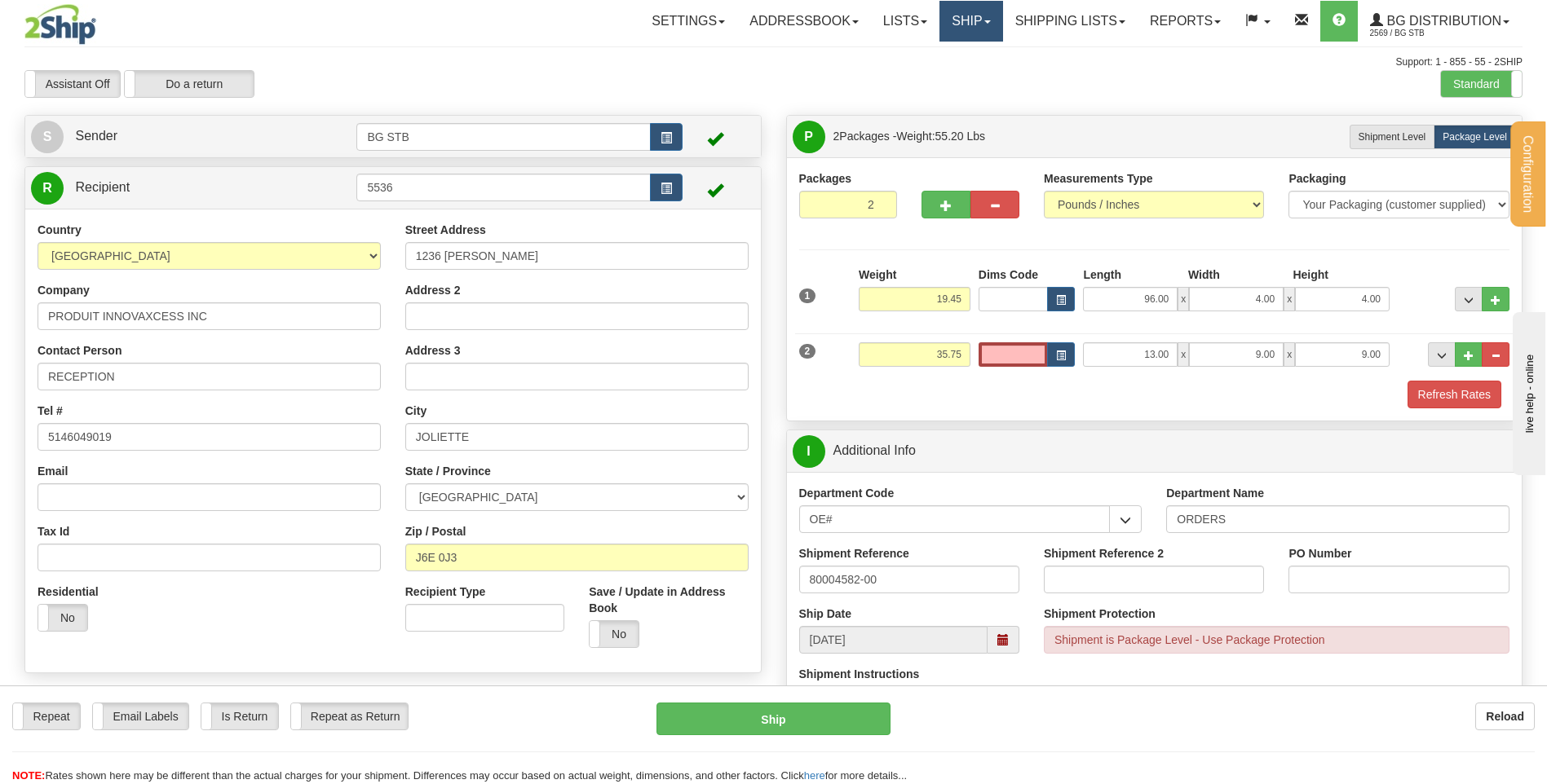
click at [984, 23] on span at bounding box center [987, 22] width 6 height 4
click at [1098, 19] on link "Shipping lists" at bounding box center [1070, 21] width 134 height 41
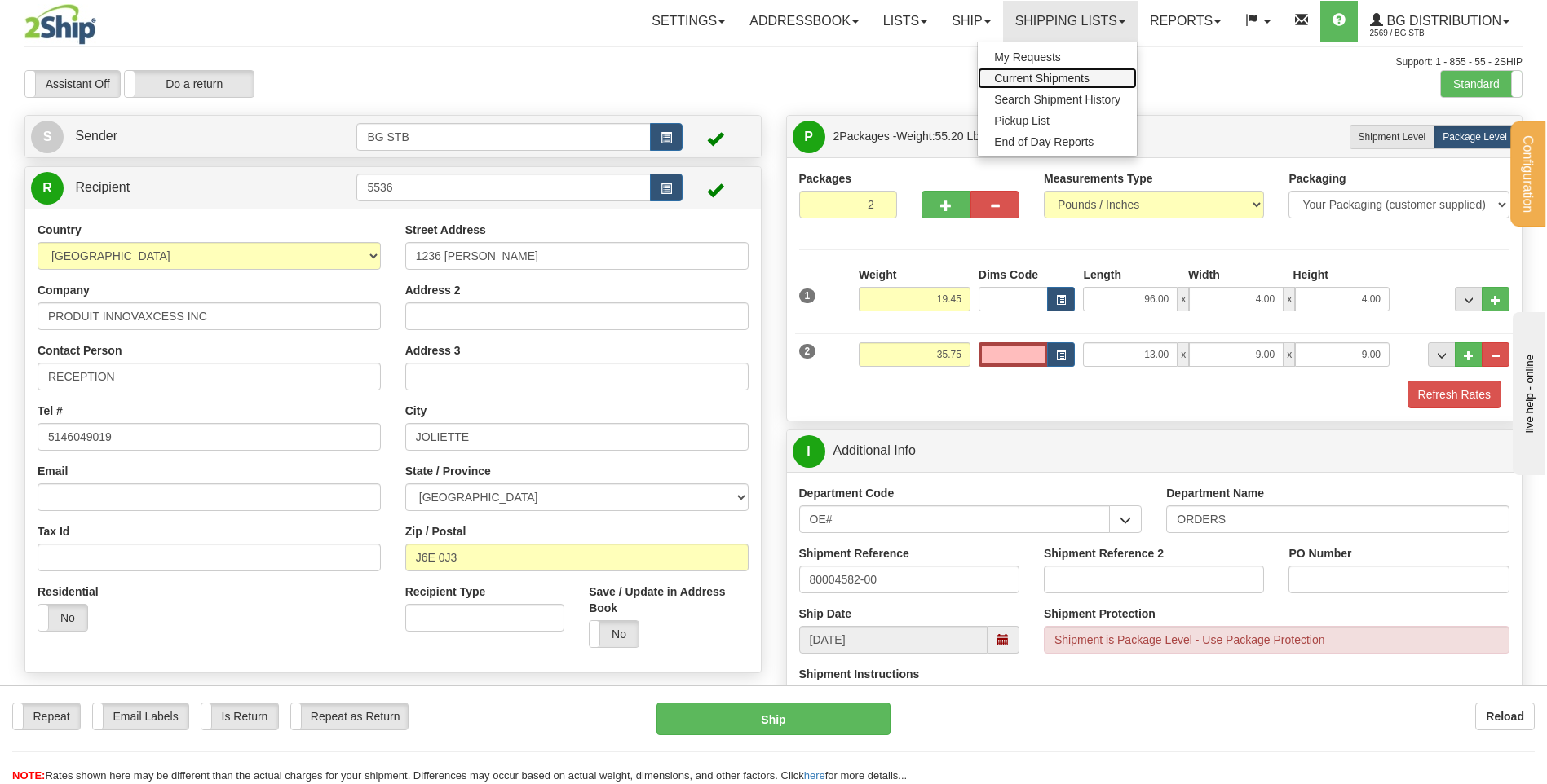
click at [1092, 83] on link "Current Shipments" at bounding box center [1056, 78] width 159 height 21
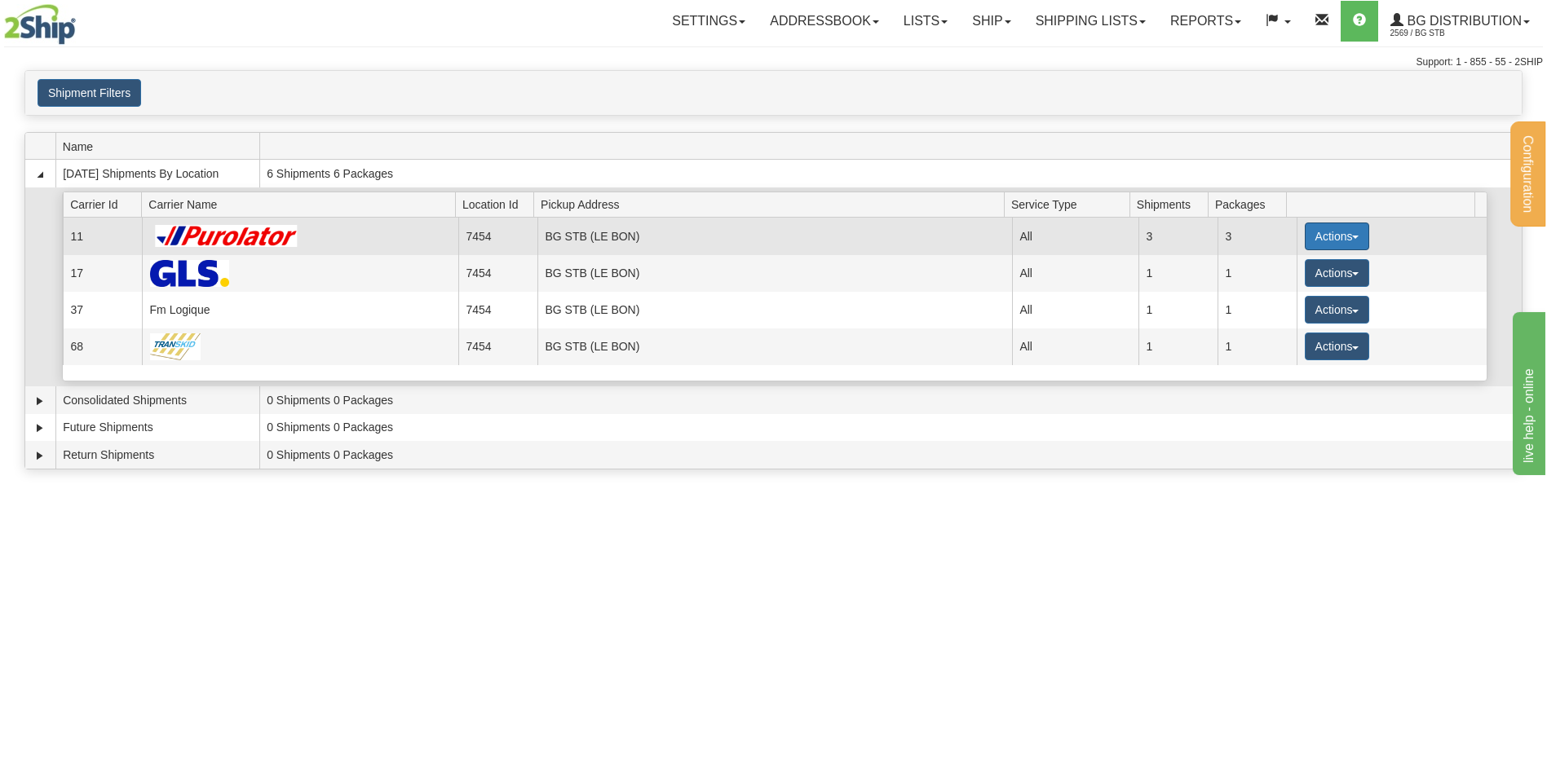
click at [1318, 237] on button "Actions" at bounding box center [1338, 236] width 65 height 28
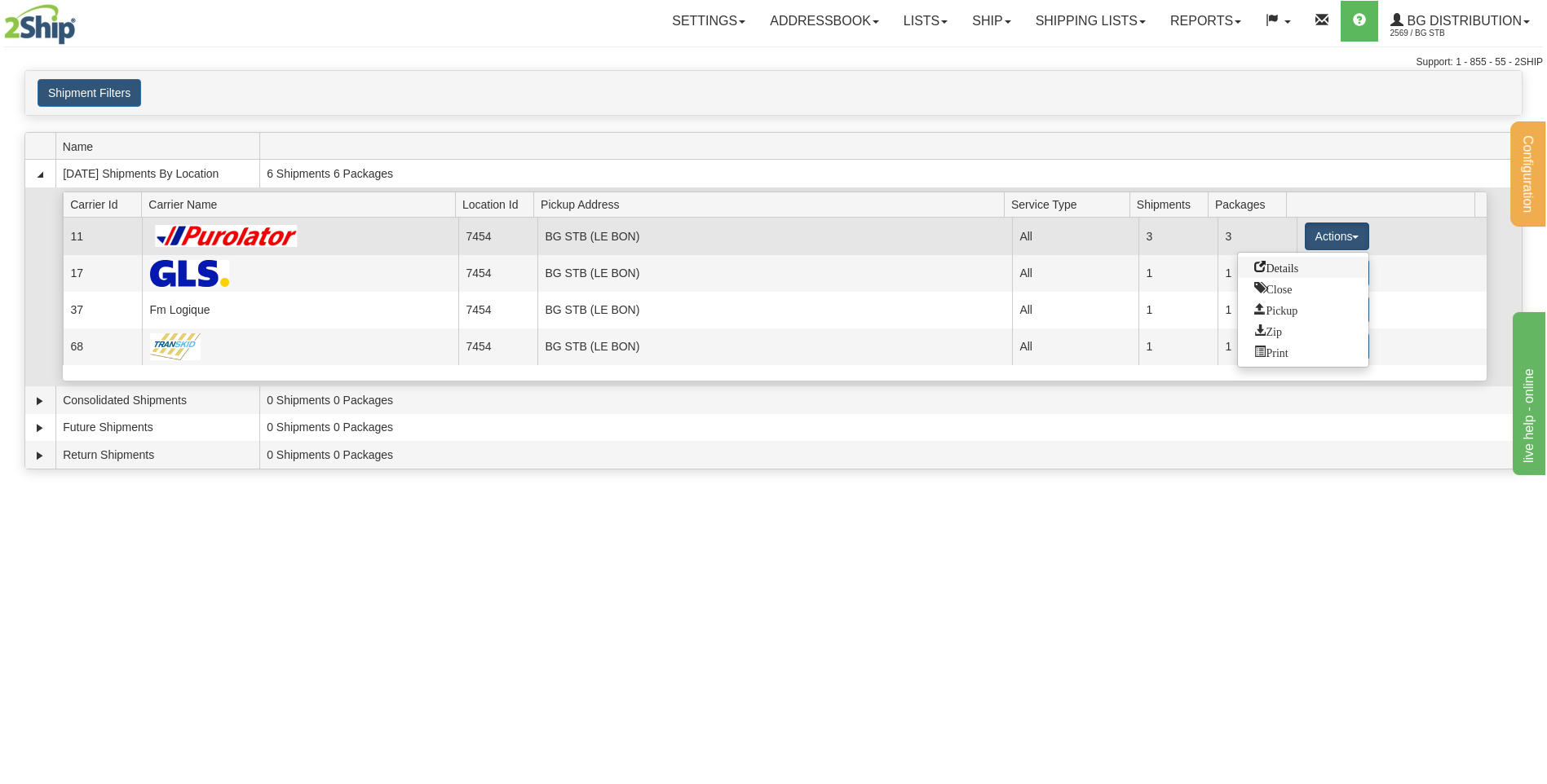
click at [1312, 268] on link "Details" at bounding box center [1303, 266] width 131 height 21
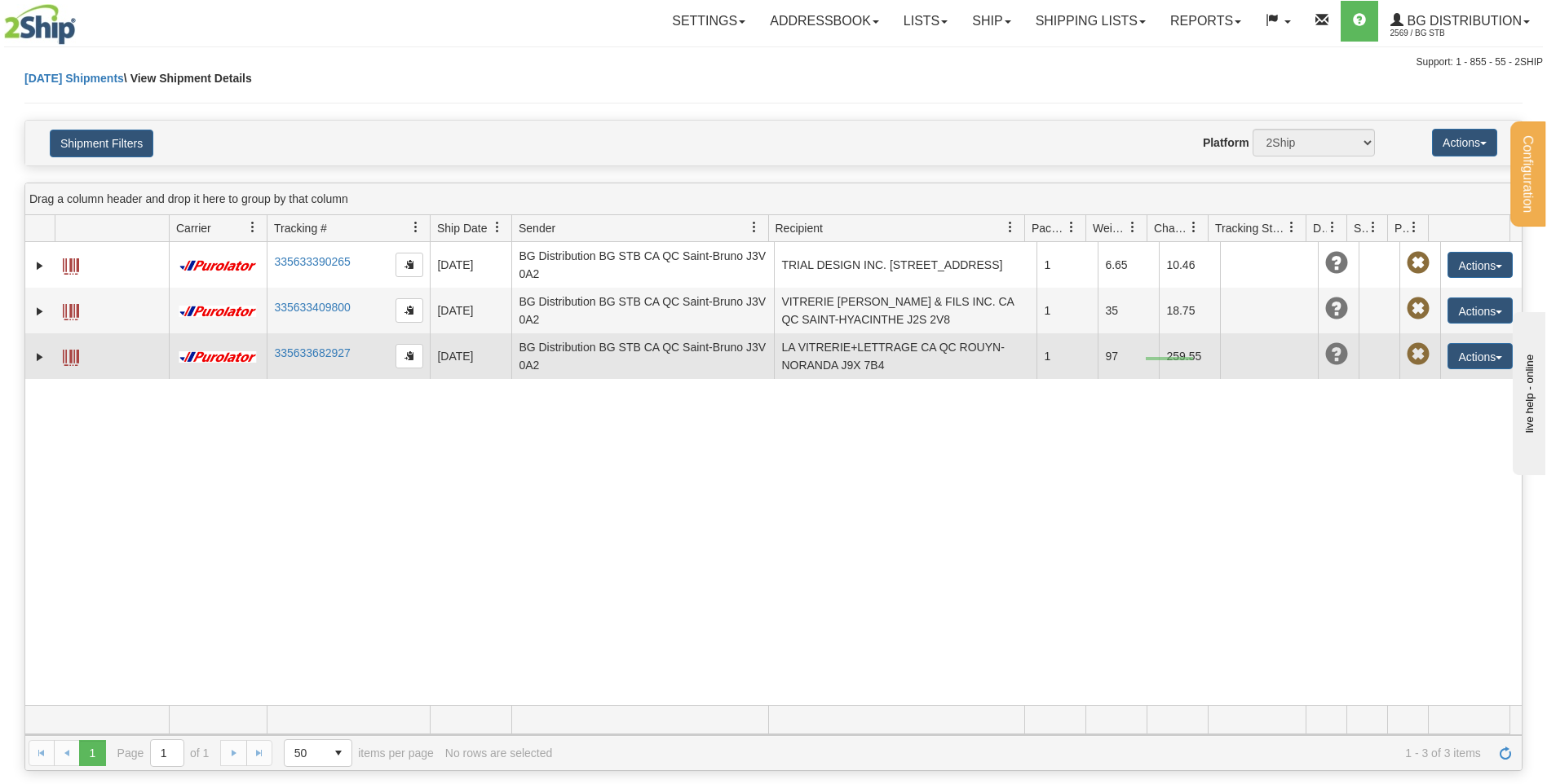
drag, startPoint x: 1192, startPoint y: 357, endPoint x: 1145, endPoint y: 360, distance: 47.1
click at [1145, 360] on tr "31471944 2569 335633682927 08/15/2025 08/15/2025 12:45:34 PM BG Distribution BG…" at bounding box center [774, 356] width 1496 height 45
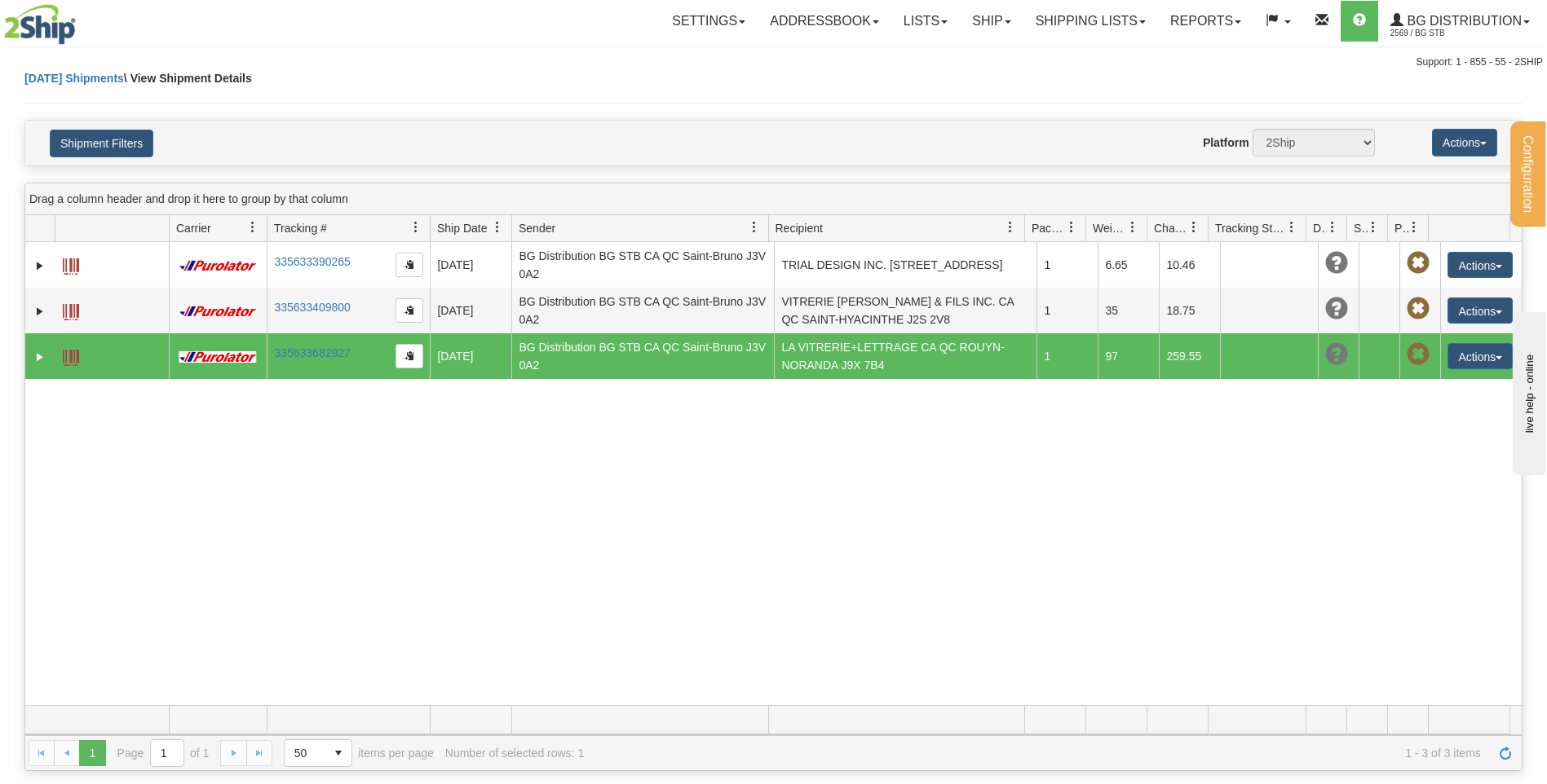
click at [1229, 421] on div "31470183 2569 335633390265 08/15/2025 08/15/2025 11:02:08 AM BG Distribution BG…" at bounding box center [774, 473] width 1496 height 463
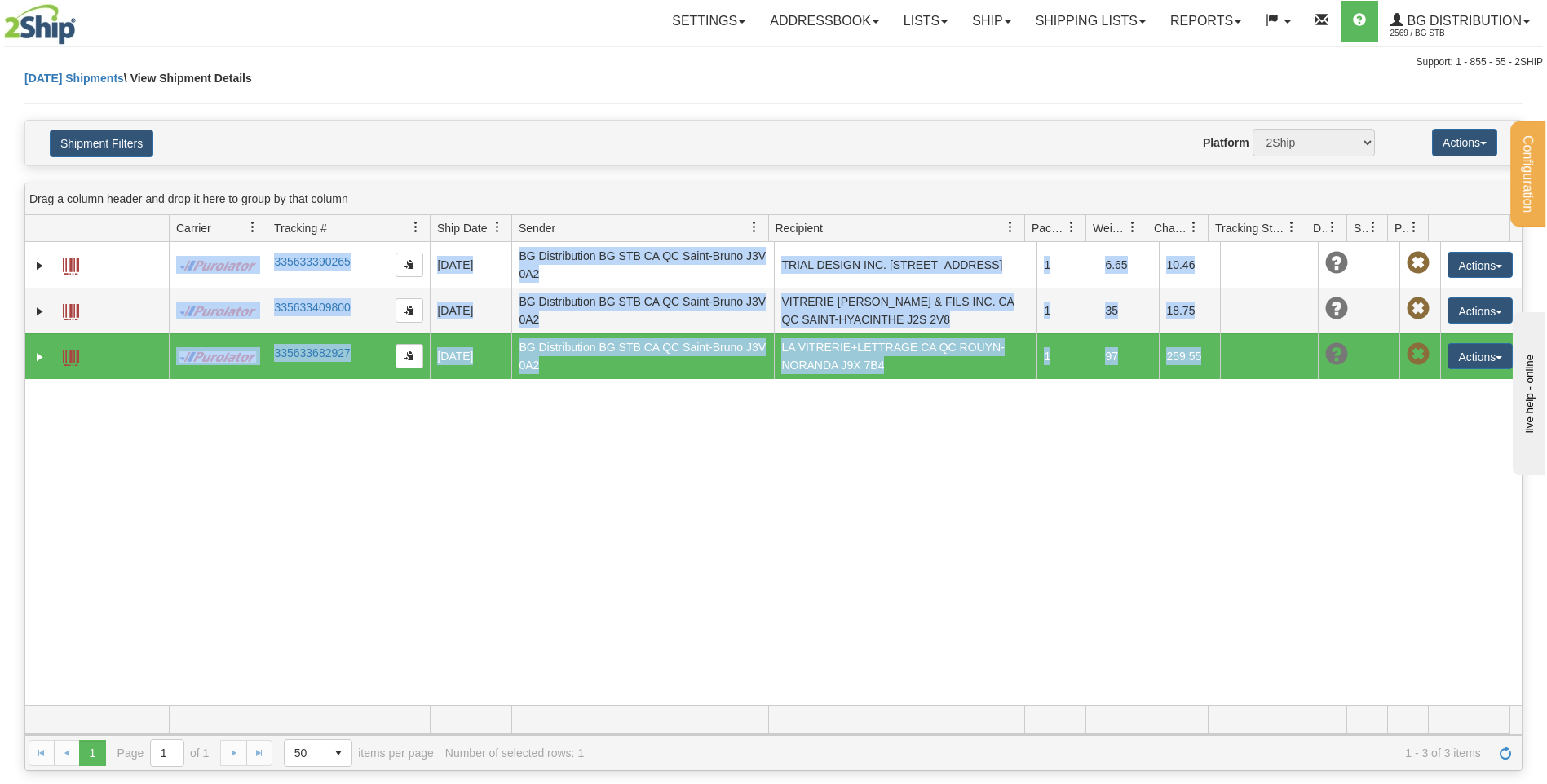
drag, startPoint x: 1229, startPoint y: 421, endPoint x: 1145, endPoint y: 427, distance: 84.2
click at [1145, 427] on div "31470183 2569 335633390265 08/15/2025 08/15/2025 11:02:08 AM BG Distribution BG…" at bounding box center [774, 473] width 1496 height 463
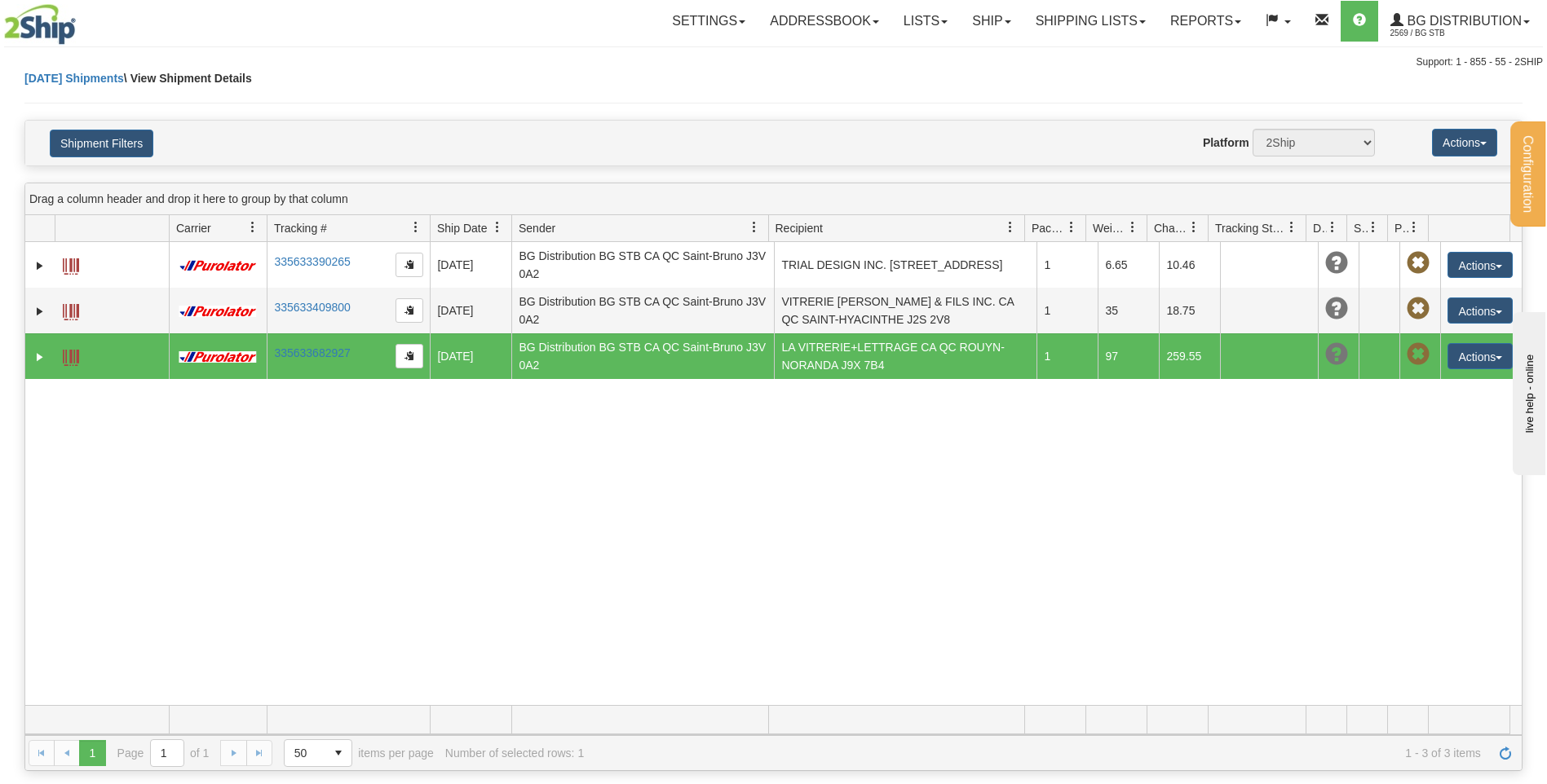
click at [1187, 472] on div "31470183 2569 335633390265 08/15/2025 08/15/2025 11:02:08 AM BG Distribution BG…" at bounding box center [774, 473] width 1496 height 463
click at [968, 27] on link "Ship" at bounding box center [990, 21] width 63 height 41
click at [949, 58] on span "Ship Screen" at bounding box center [940, 57] width 62 height 13
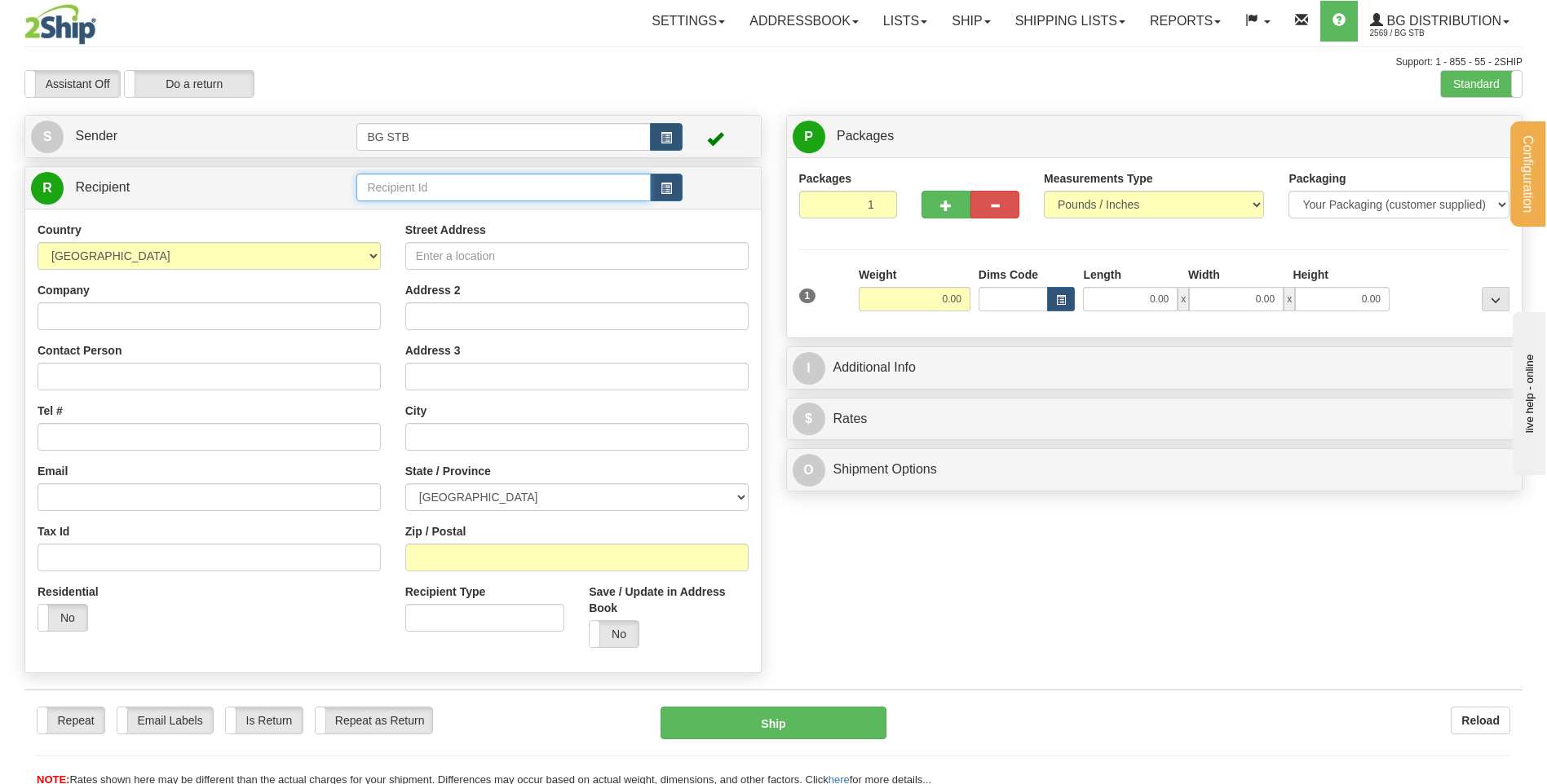
click at [416, 198] on input "text" at bounding box center [503, 188] width 294 height 28
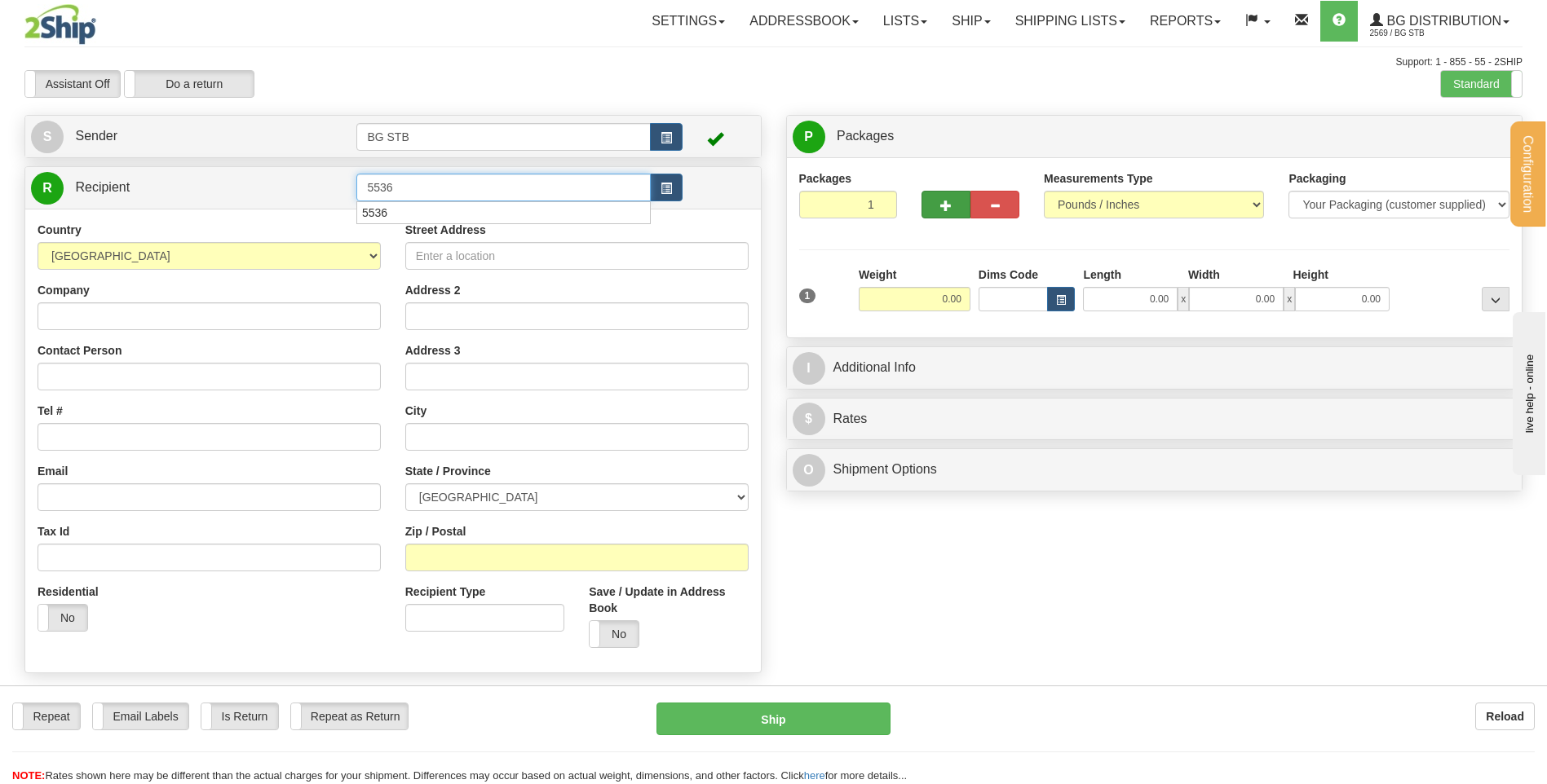
type input "5536"
click at [948, 208] on span "button" at bounding box center [946, 206] width 12 height 11
type input "2"
type input "0.00"
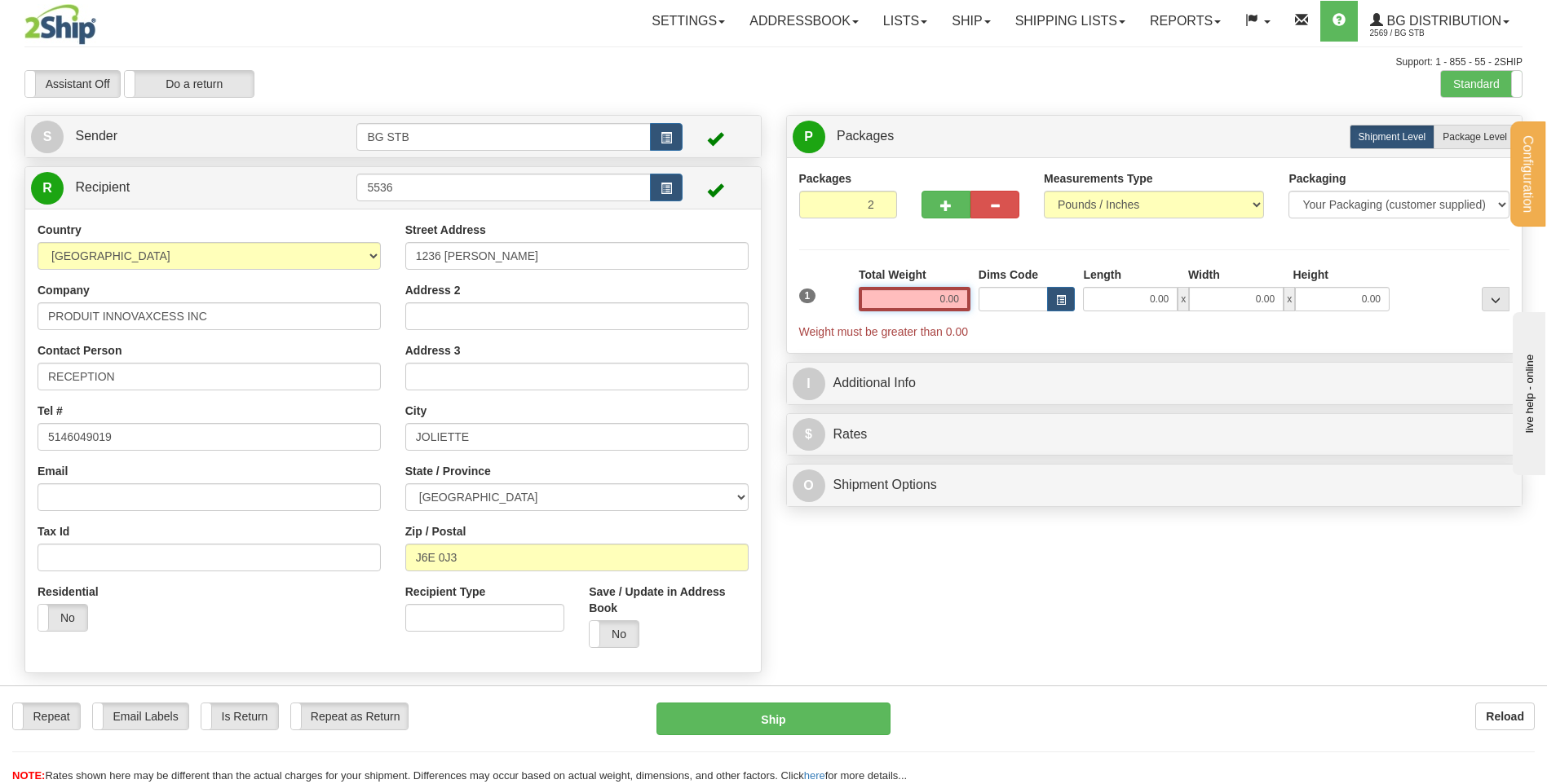
drag, startPoint x: 915, startPoint y: 309, endPoint x: 1010, endPoint y: 309, distance: 95.0
click at [1010, 309] on div "1 Total Weight 0.00 Dims Code x" at bounding box center [1154, 303] width 719 height 73
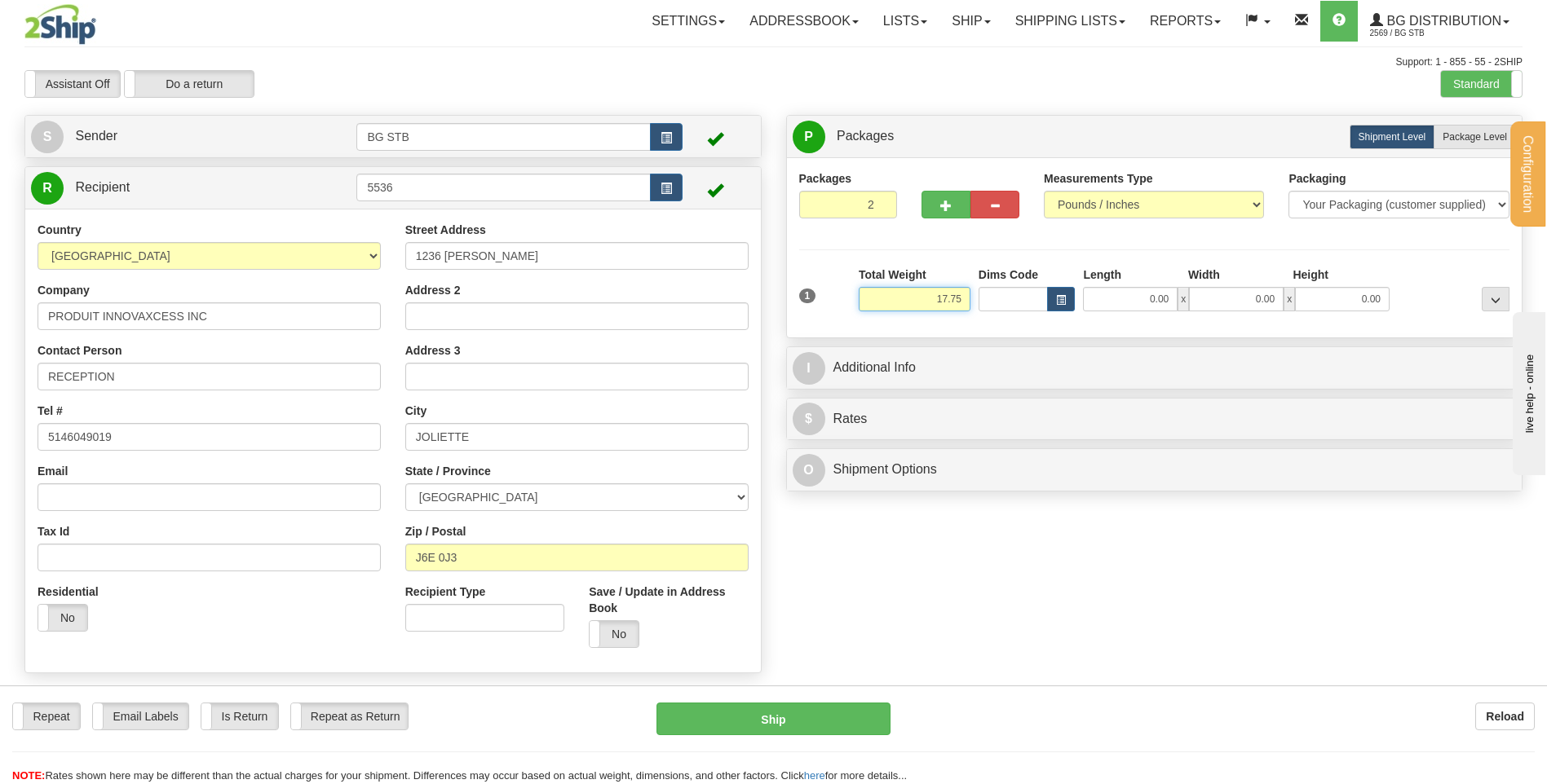
type input "17.75"
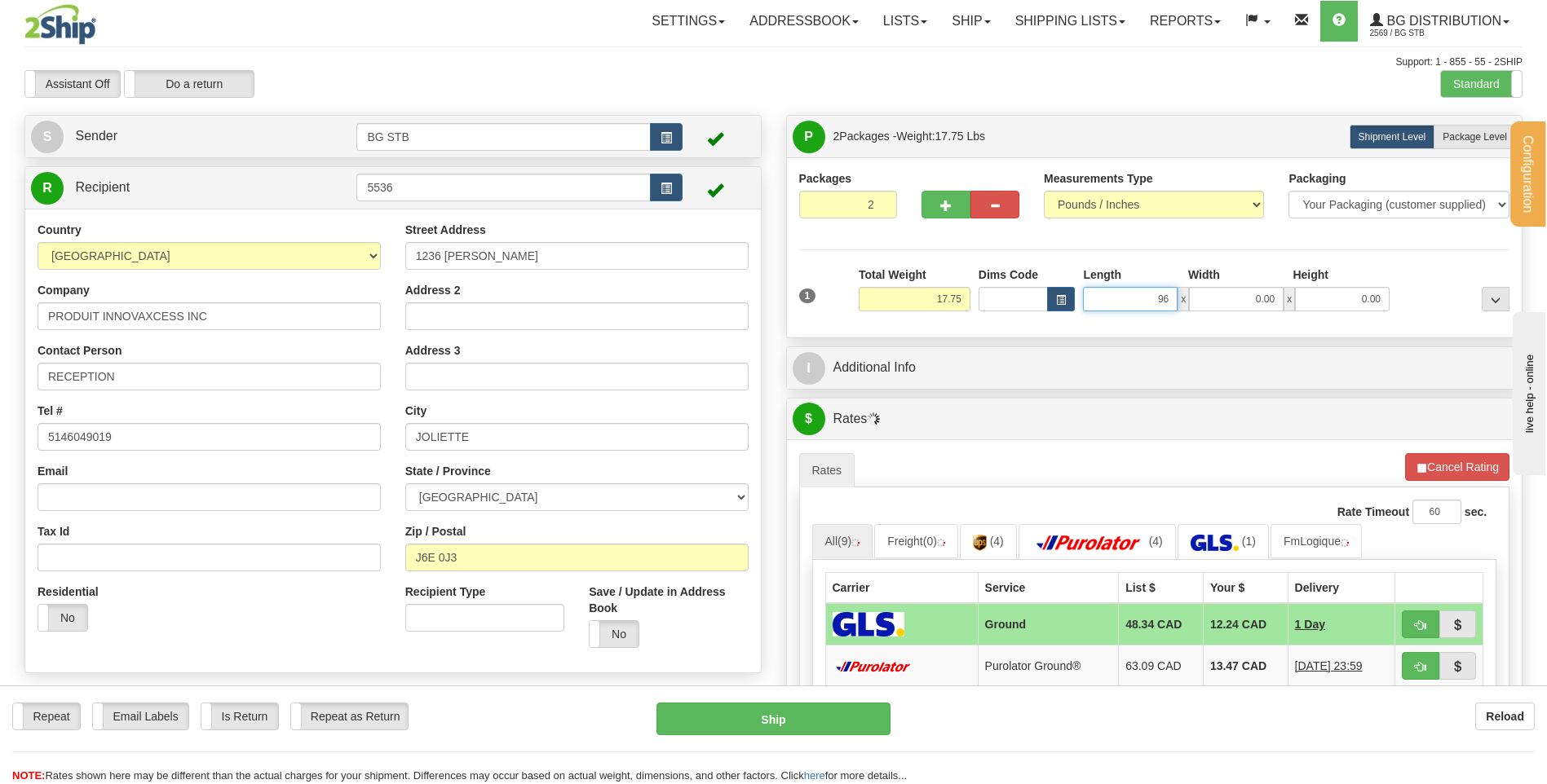
type input "96.00"
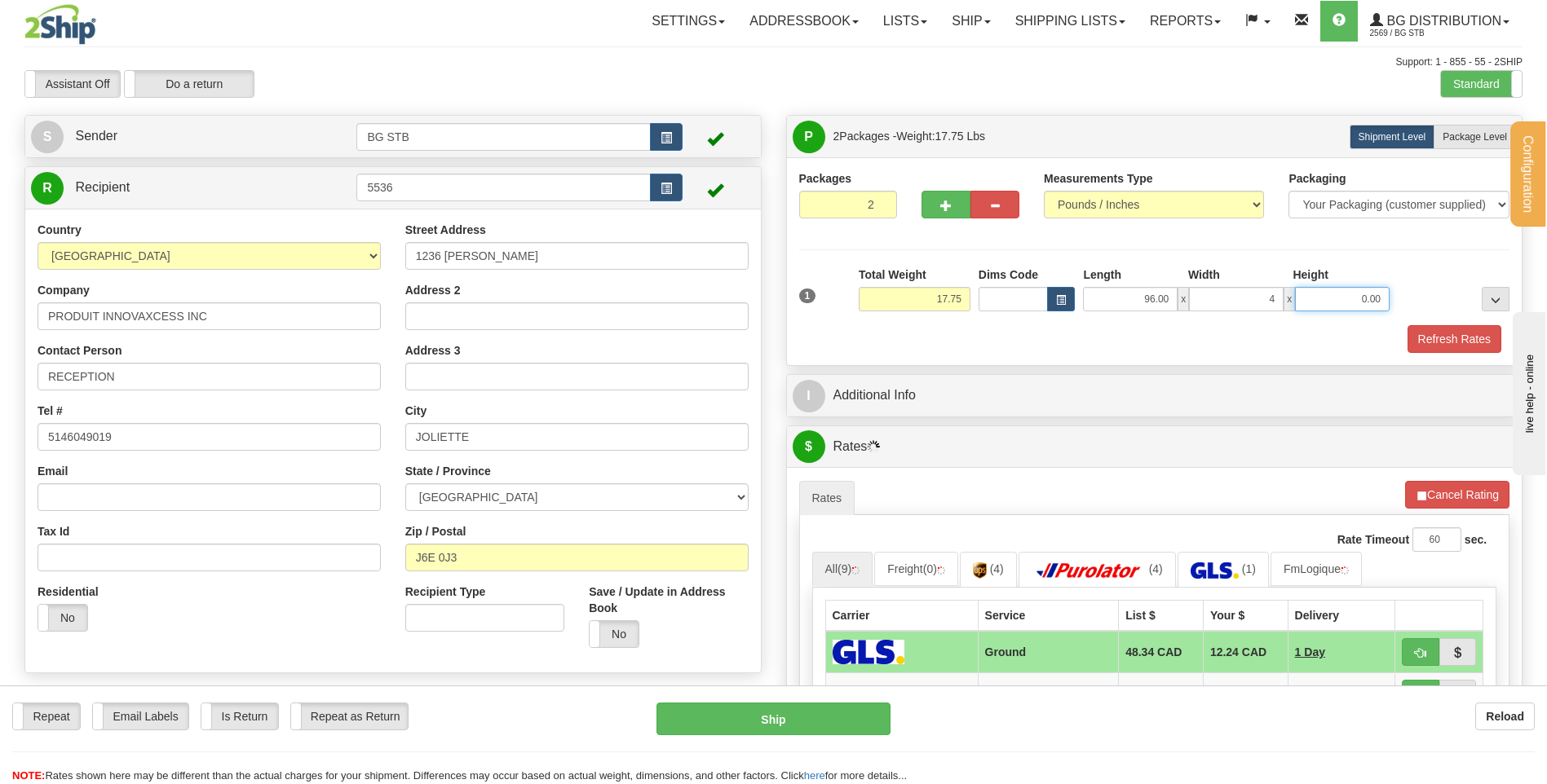
type input "4.00"
click at [1487, 144] on label "Package Level Pack.." at bounding box center [1474, 137] width 83 height 24
radio input "true"
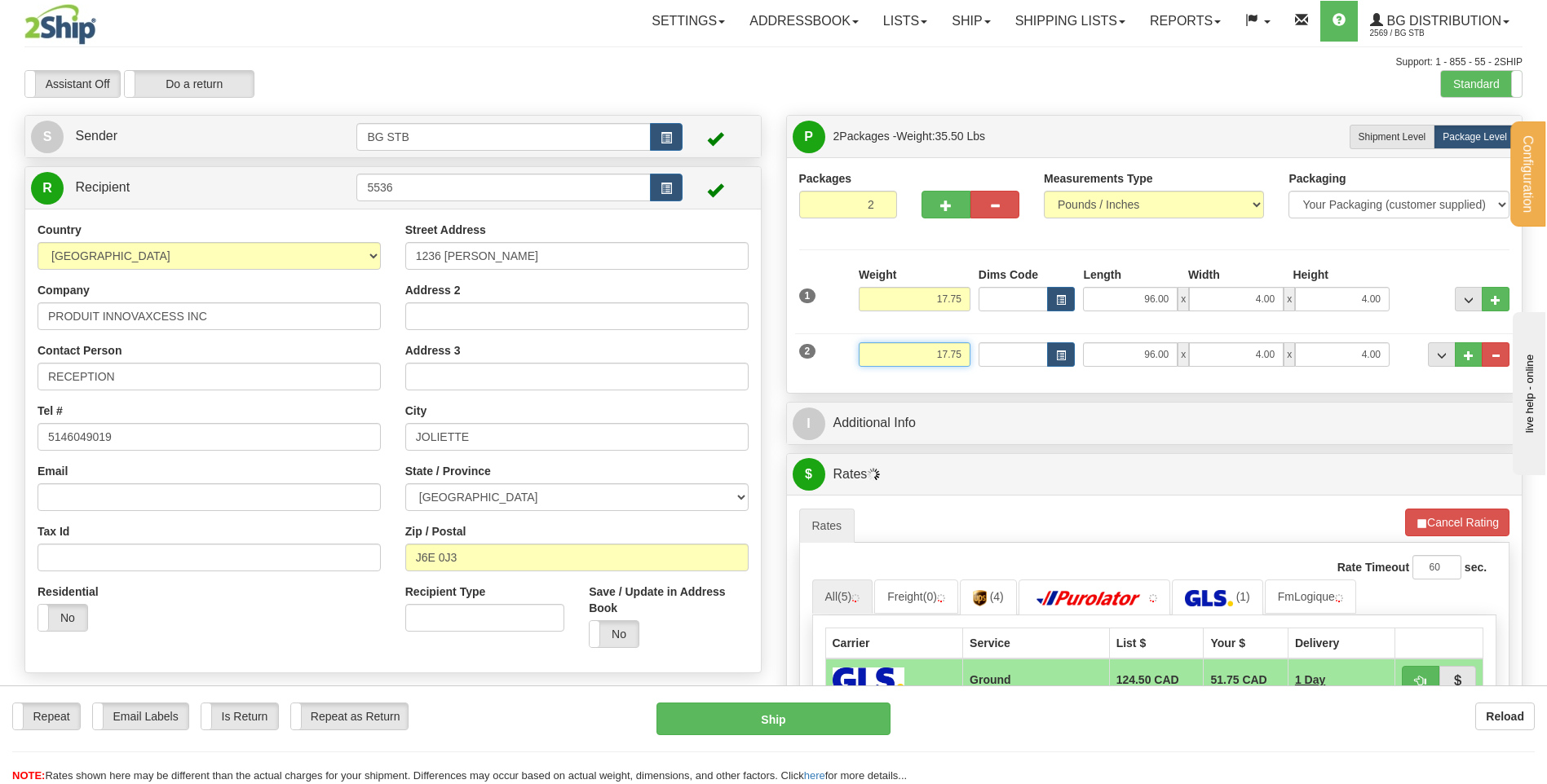
drag, startPoint x: 922, startPoint y: 360, endPoint x: 1114, endPoint y: 370, distance: 192.3
click at [1114, 370] on div "2 Weight 17.75 Dims Code Length Width Height" at bounding box center [1154, 353] width 719 height 54
type input "35.75"
type input "14.00"
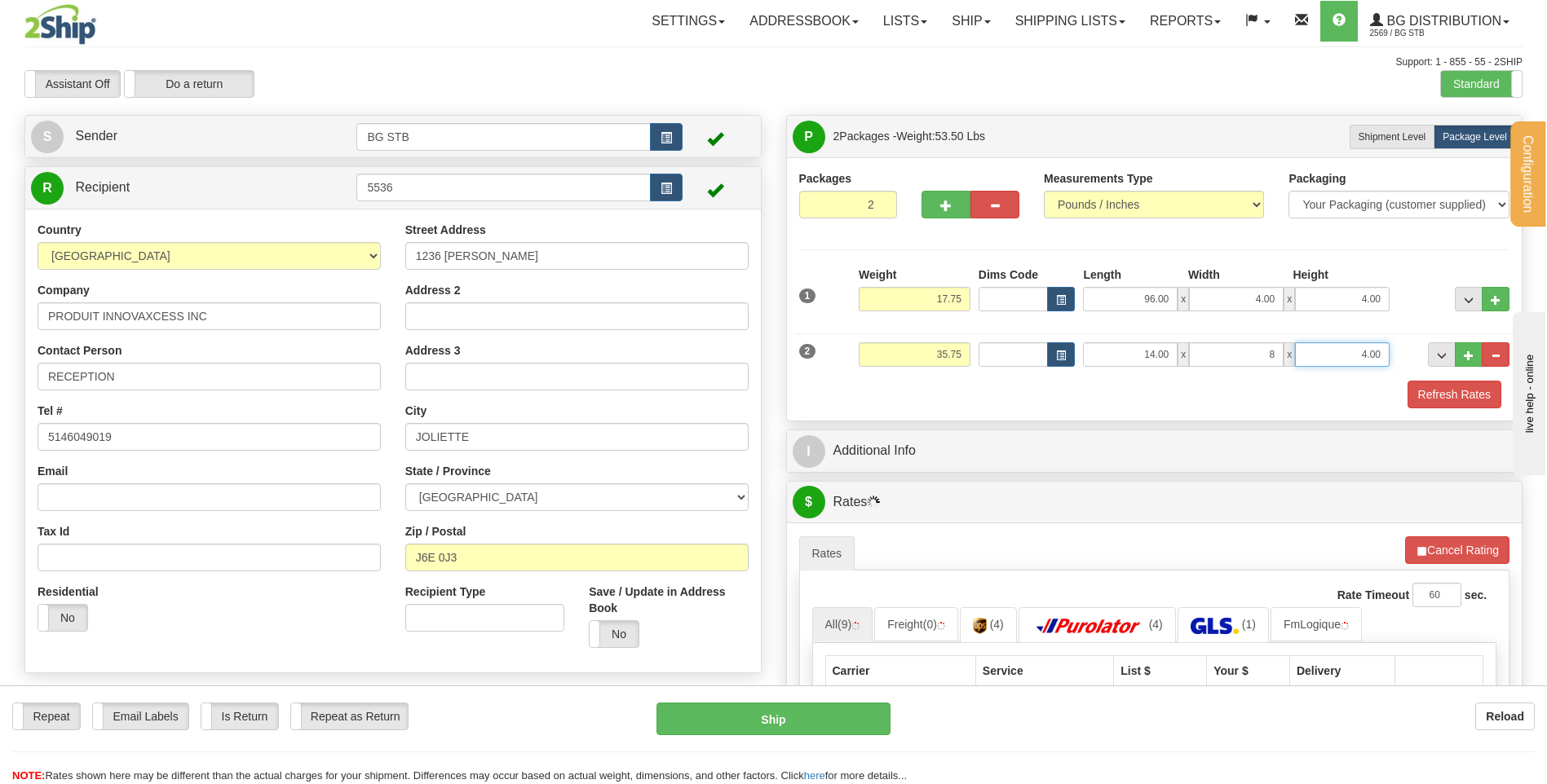
type input "8.00"
click at [1043, 416] on div "Packages 2 2 Measurements Type" at bounding box center [1154, 289] width 735 height 263
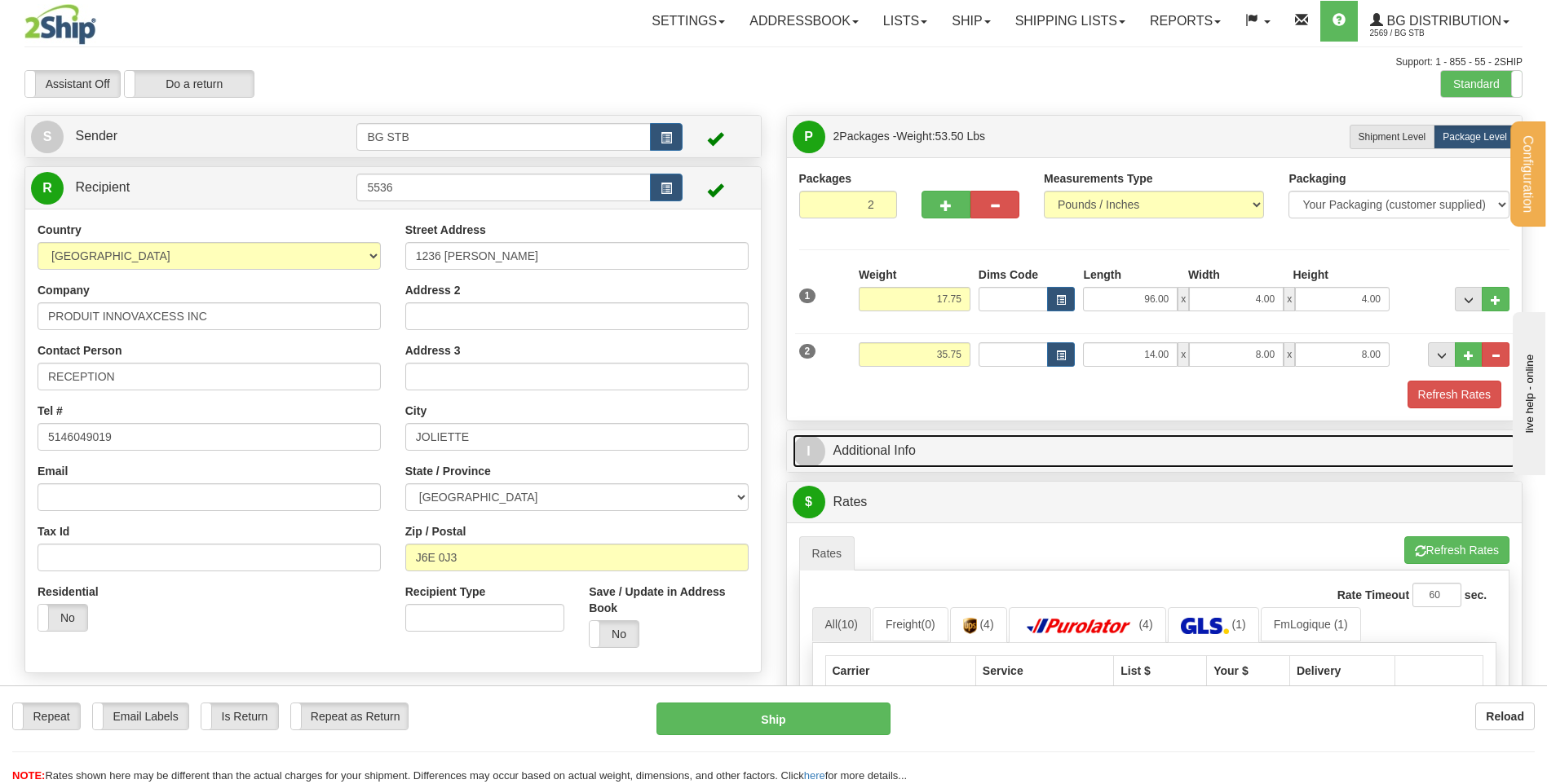
click at [1141, 448] on link "I Additional Info" at bounding box center [1154, 450] width 724 height 34
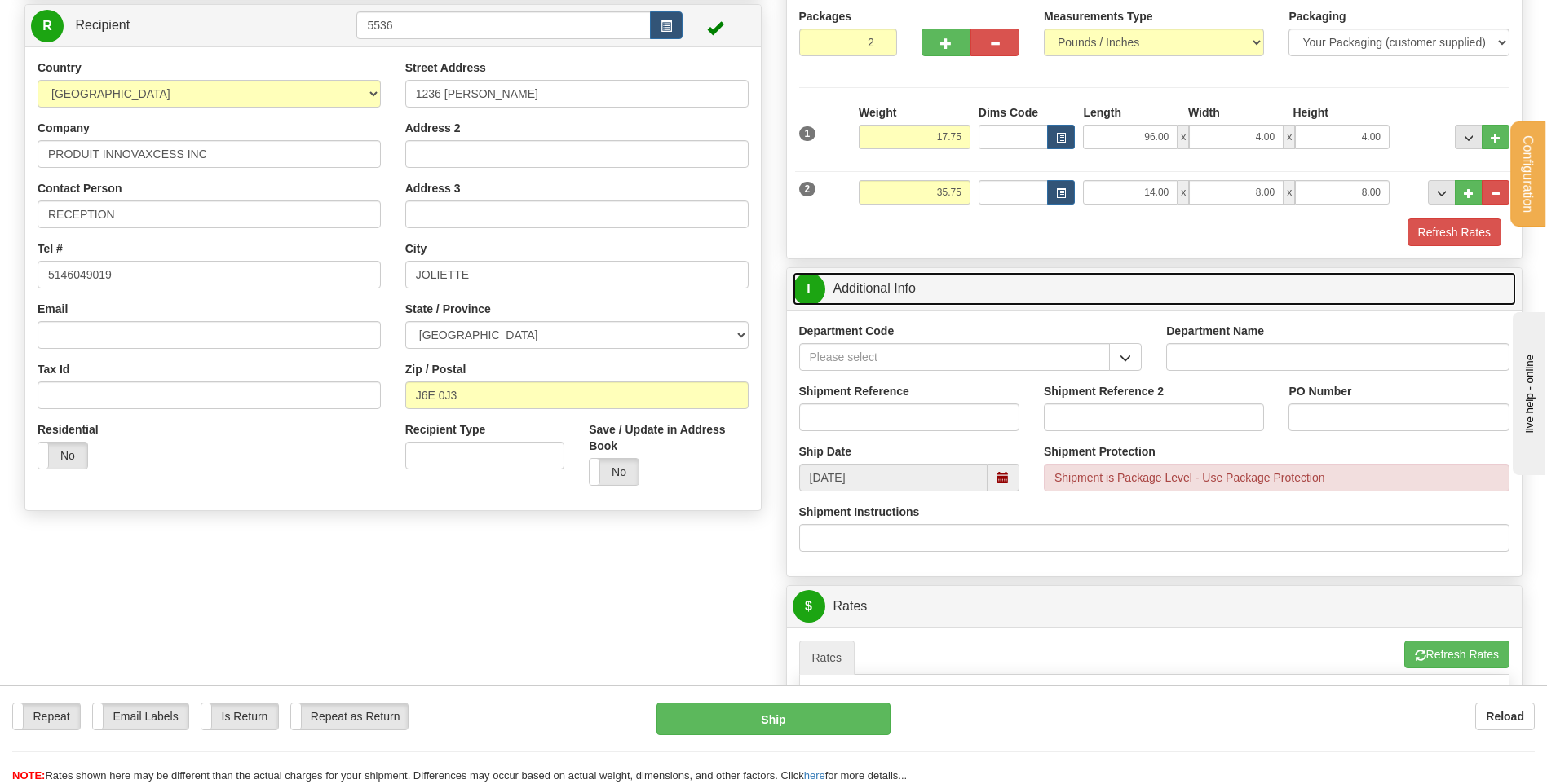
scroll to position [163, 0]
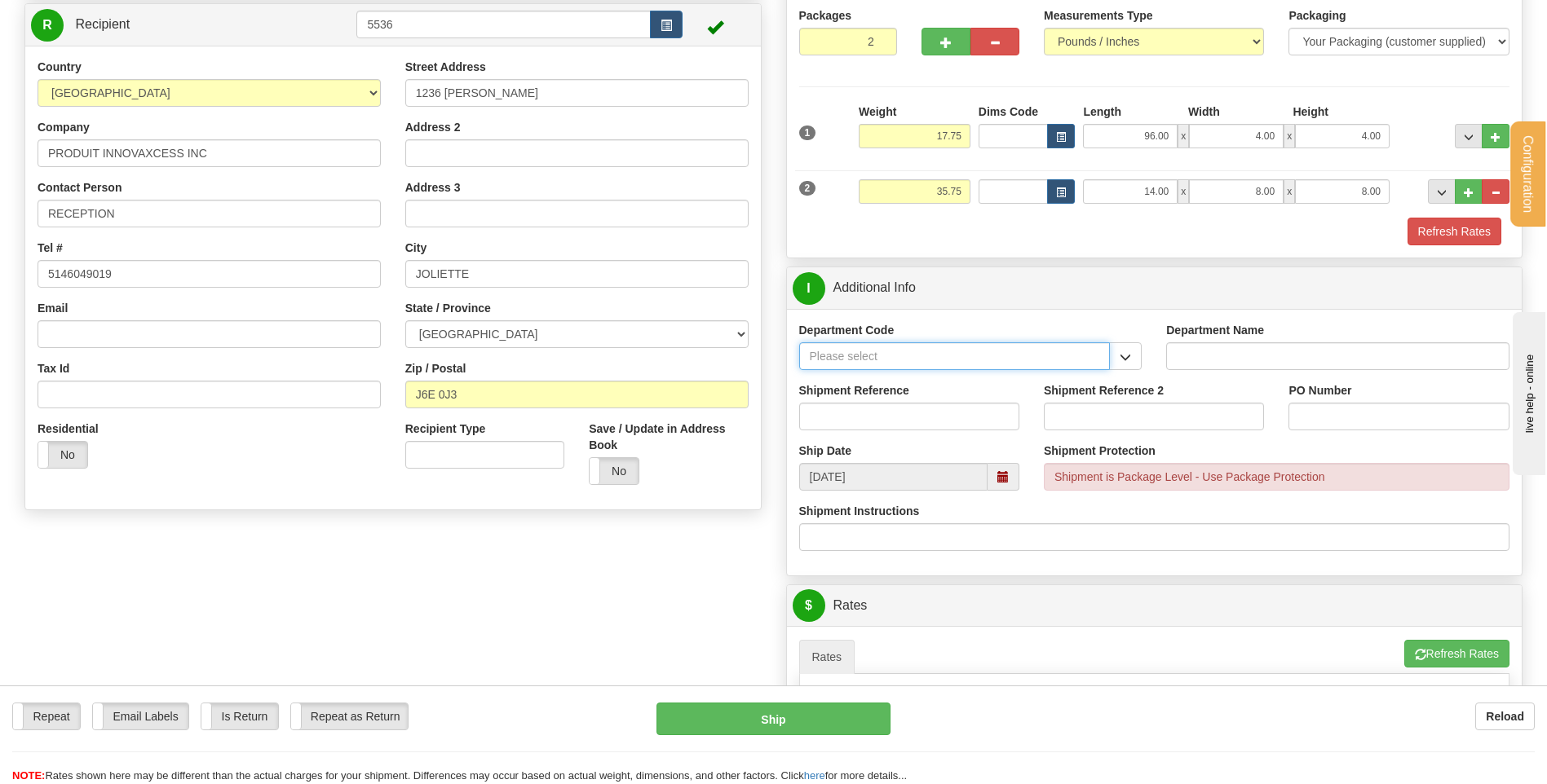
click at [1007, 348] on input "Department Code" at bounding box center [954, 356] width 311 height 28
click at [1130, 356] on span "button" at bounding box center [1125, 357] width 12 height 11
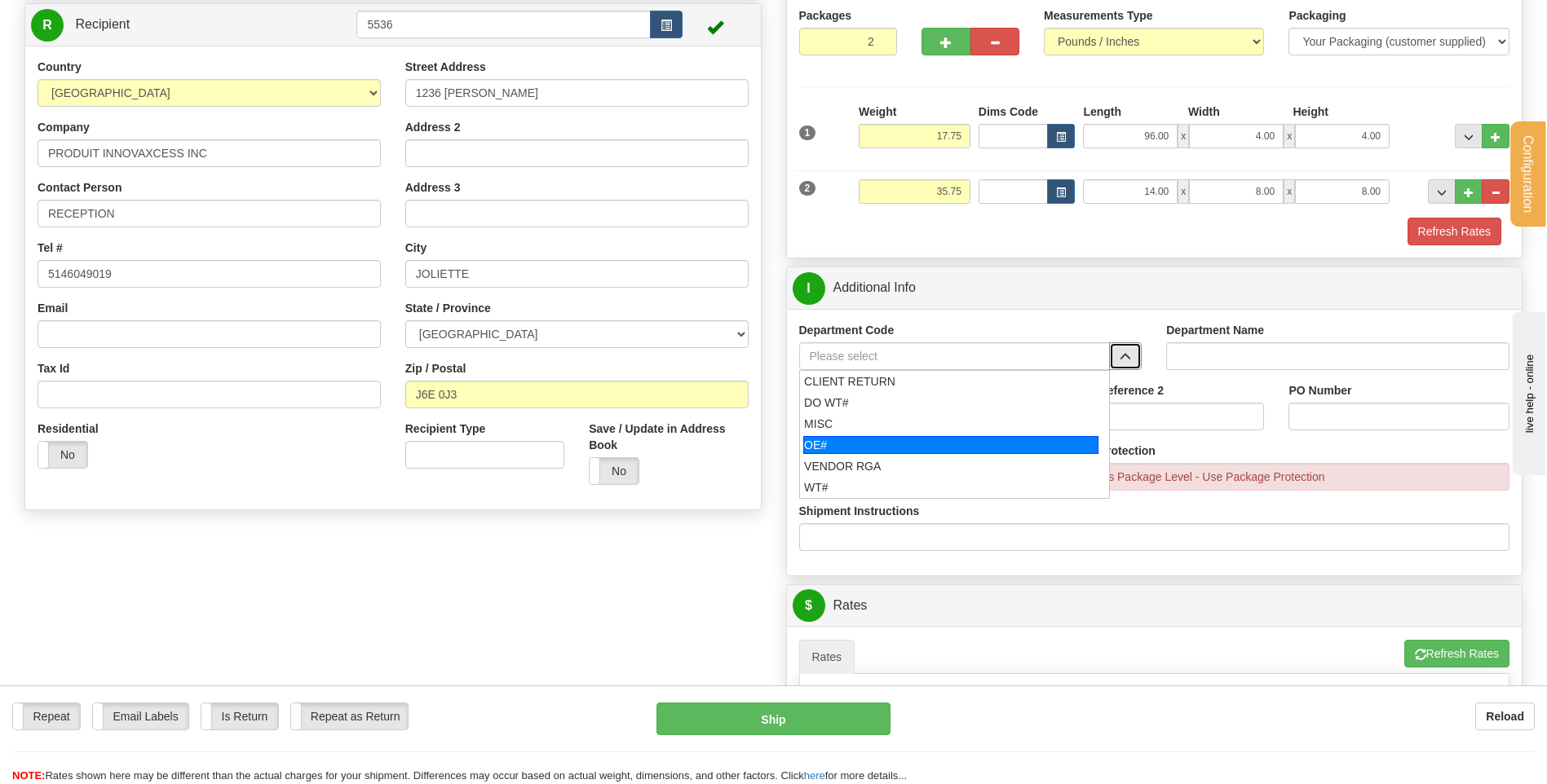
click at [892, 449] on div "OE#" at bounding box center [950, 445] width 295 height 18
type input "OE#"
type input "ORDERS"
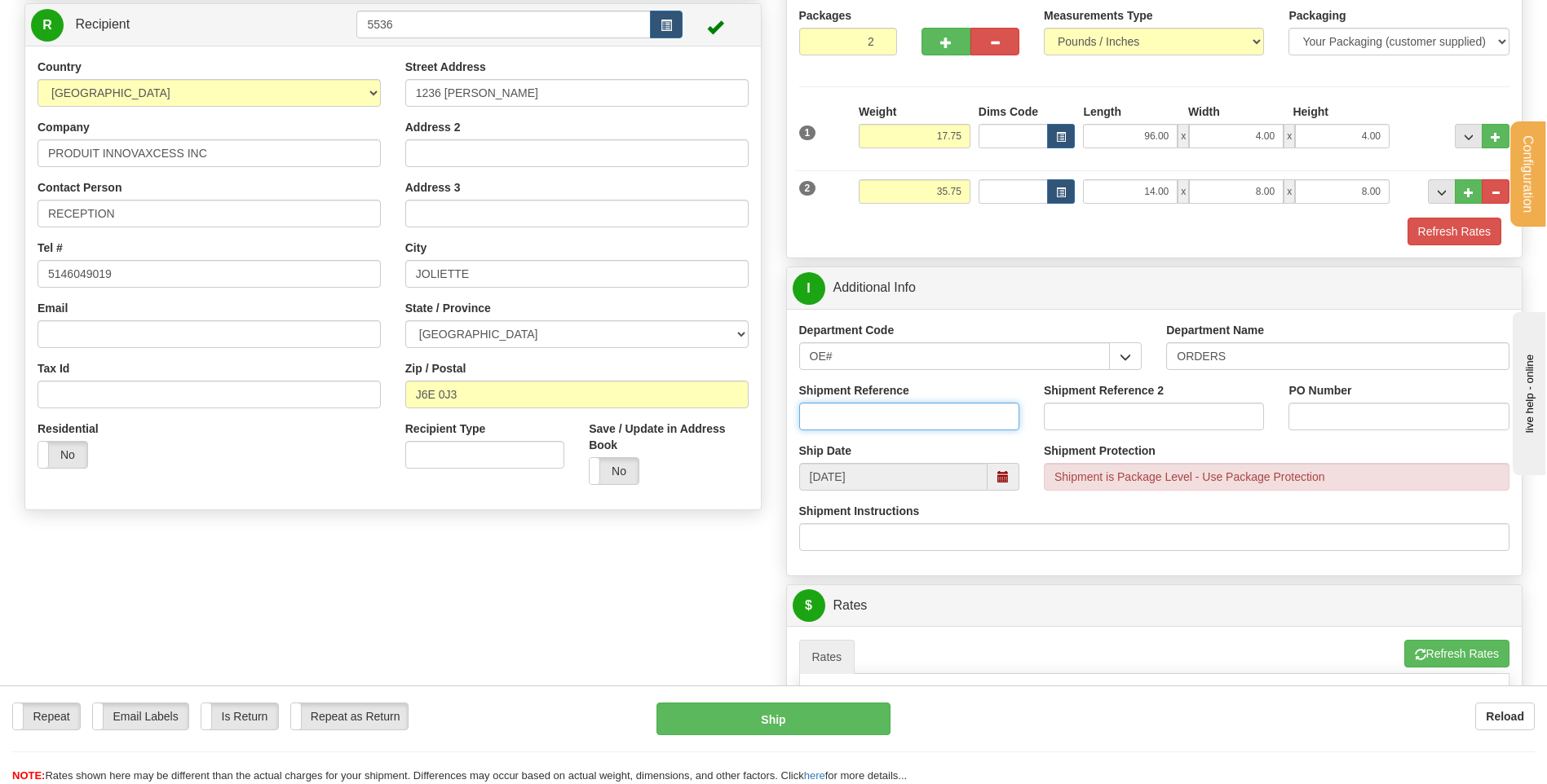
click at [965, 413] on input "Shipment Reference" at bounding box center [909, 416] width 220 height 28
type input "80004582-00"
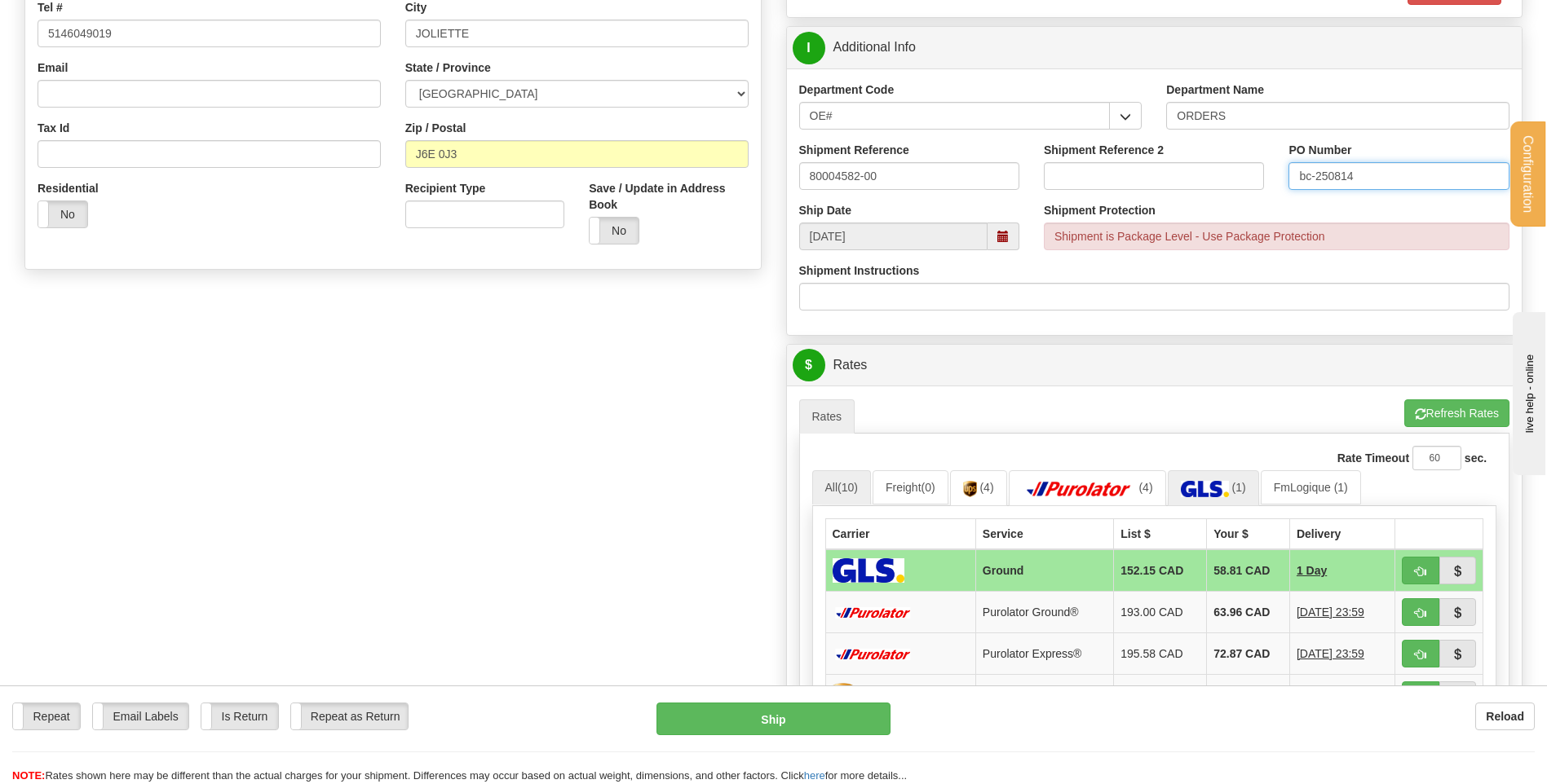
scroll to position [408, 0]
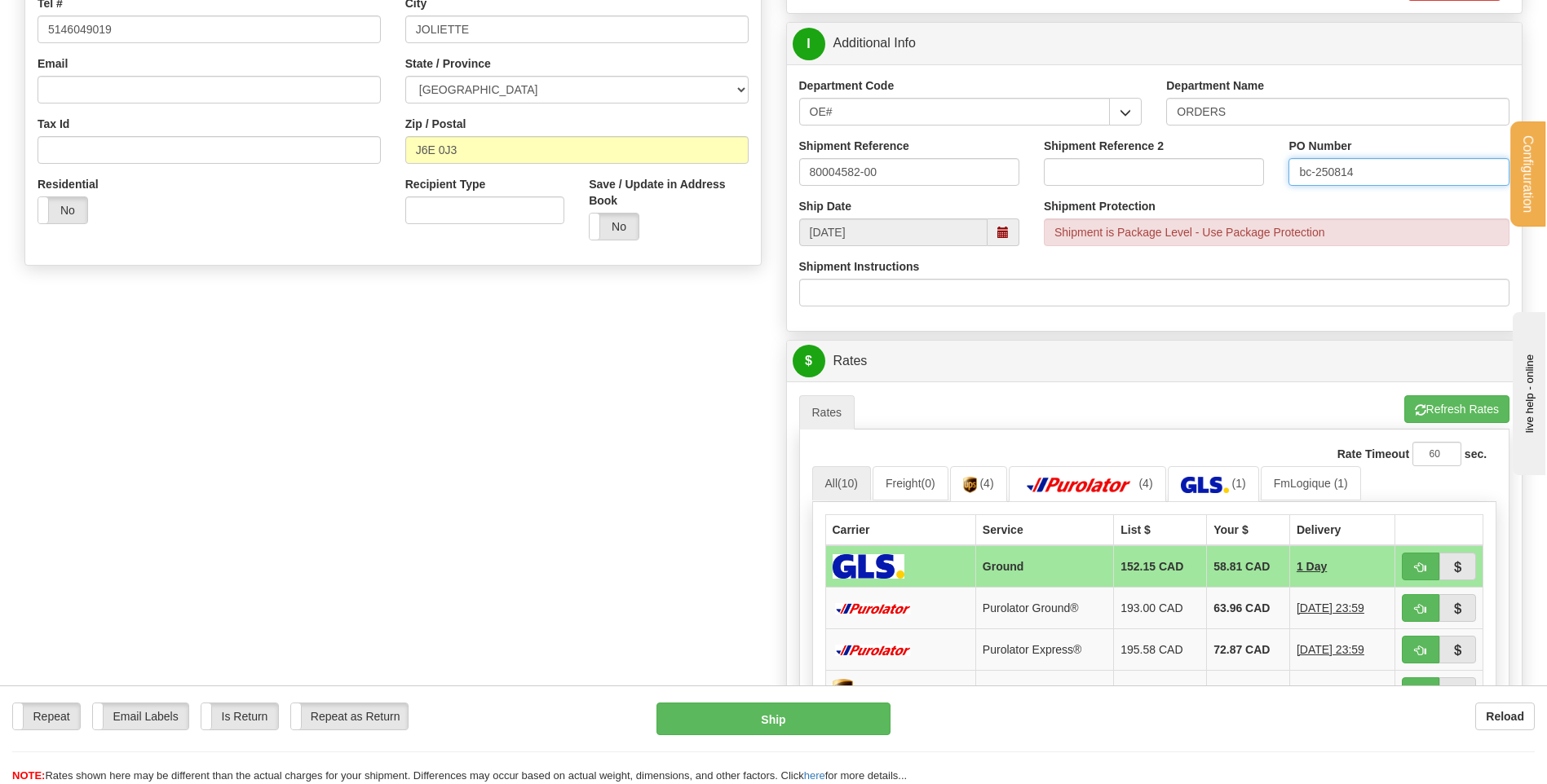
type input "bc-250814"
click at [589, 392] on div "Create a label for the return Create Pickup Without Label S" at bounding box center [773, 354] width 1523 height 1295
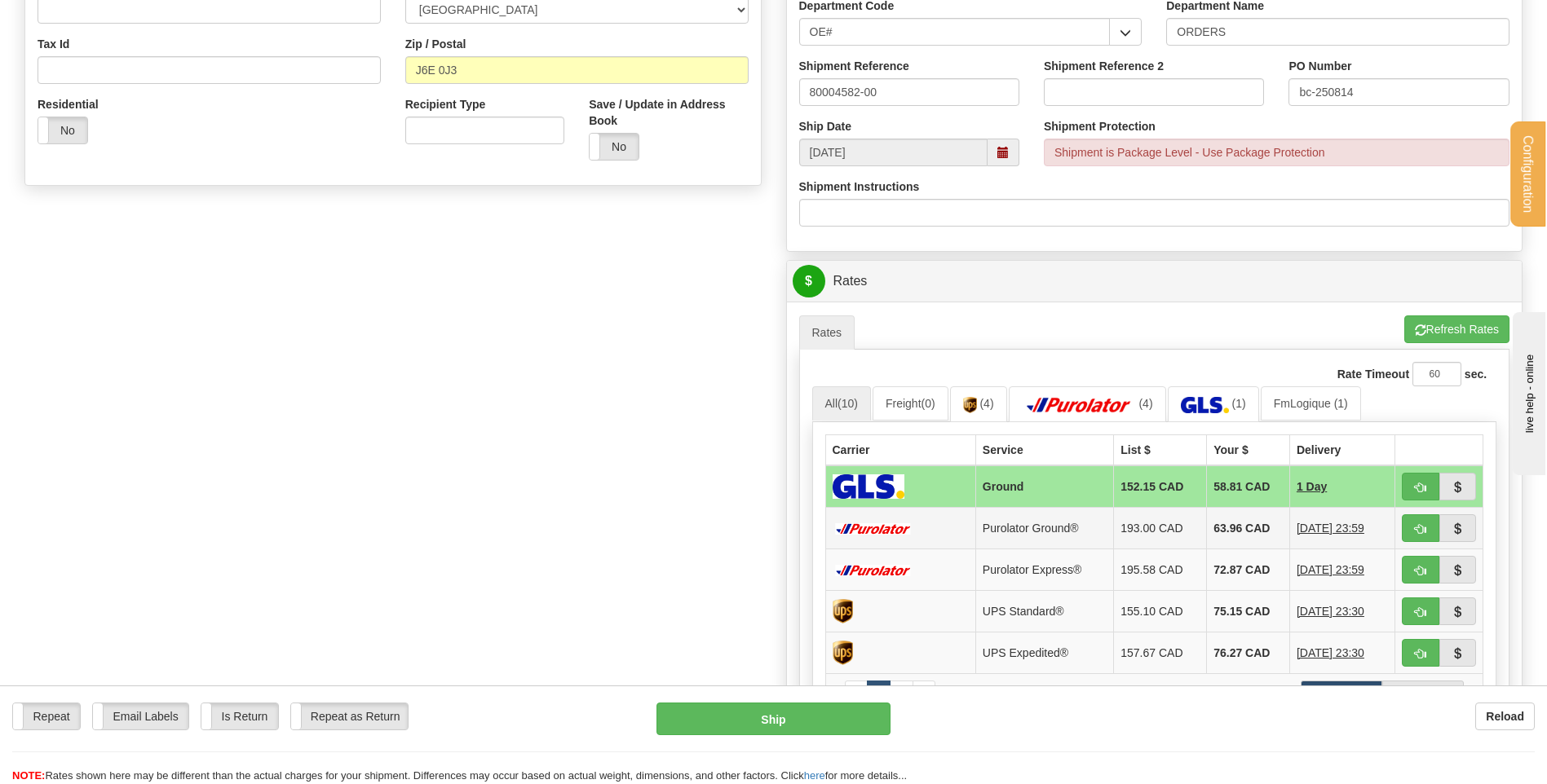
scroll to position [489, 0]
click at [1281, 326] on ul "Rates Pickup Refresh Rates Cancel Rating" at bounding box center [1154, 331] width 711 height 34
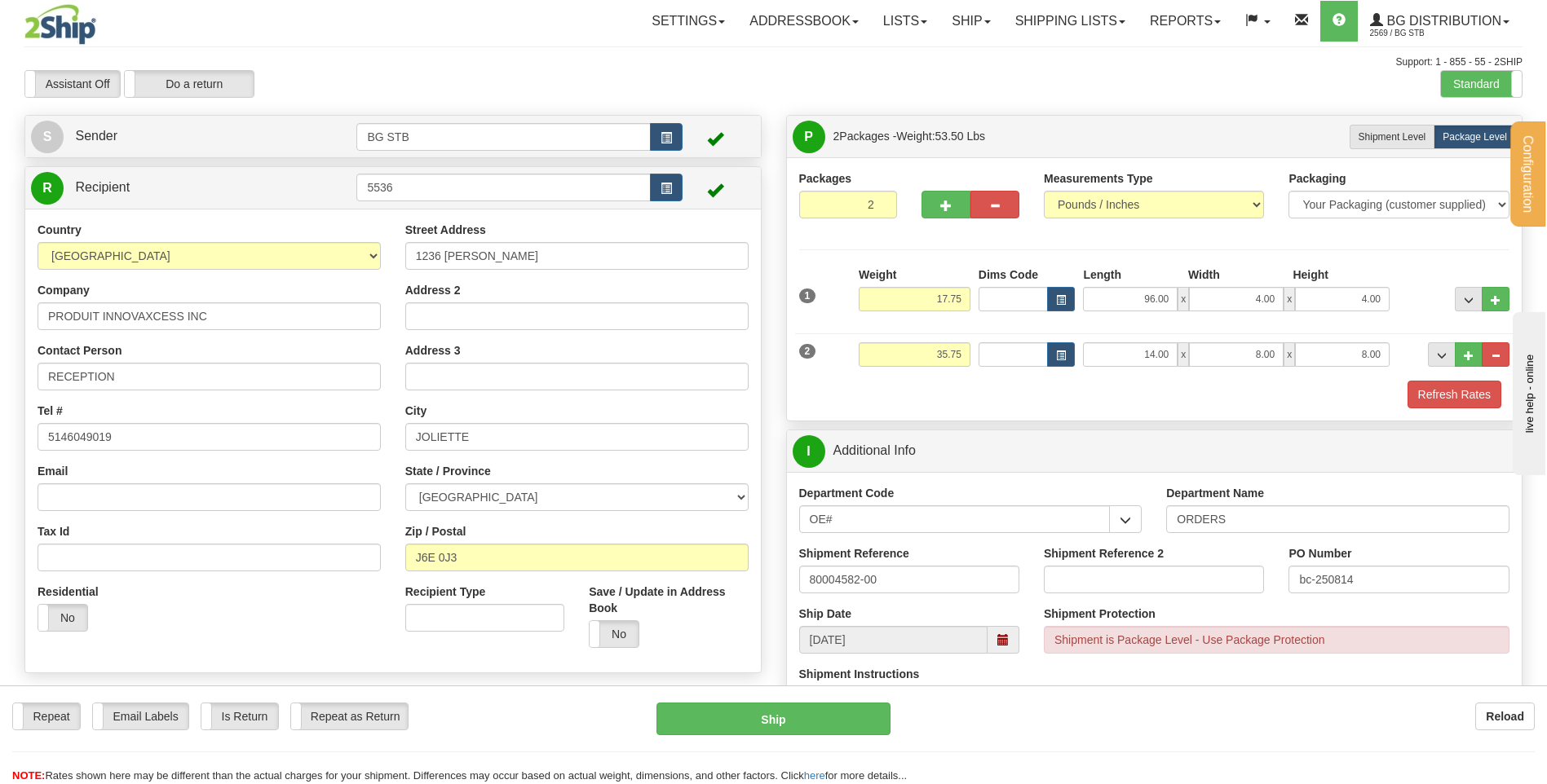
scroll to position [245, 0]
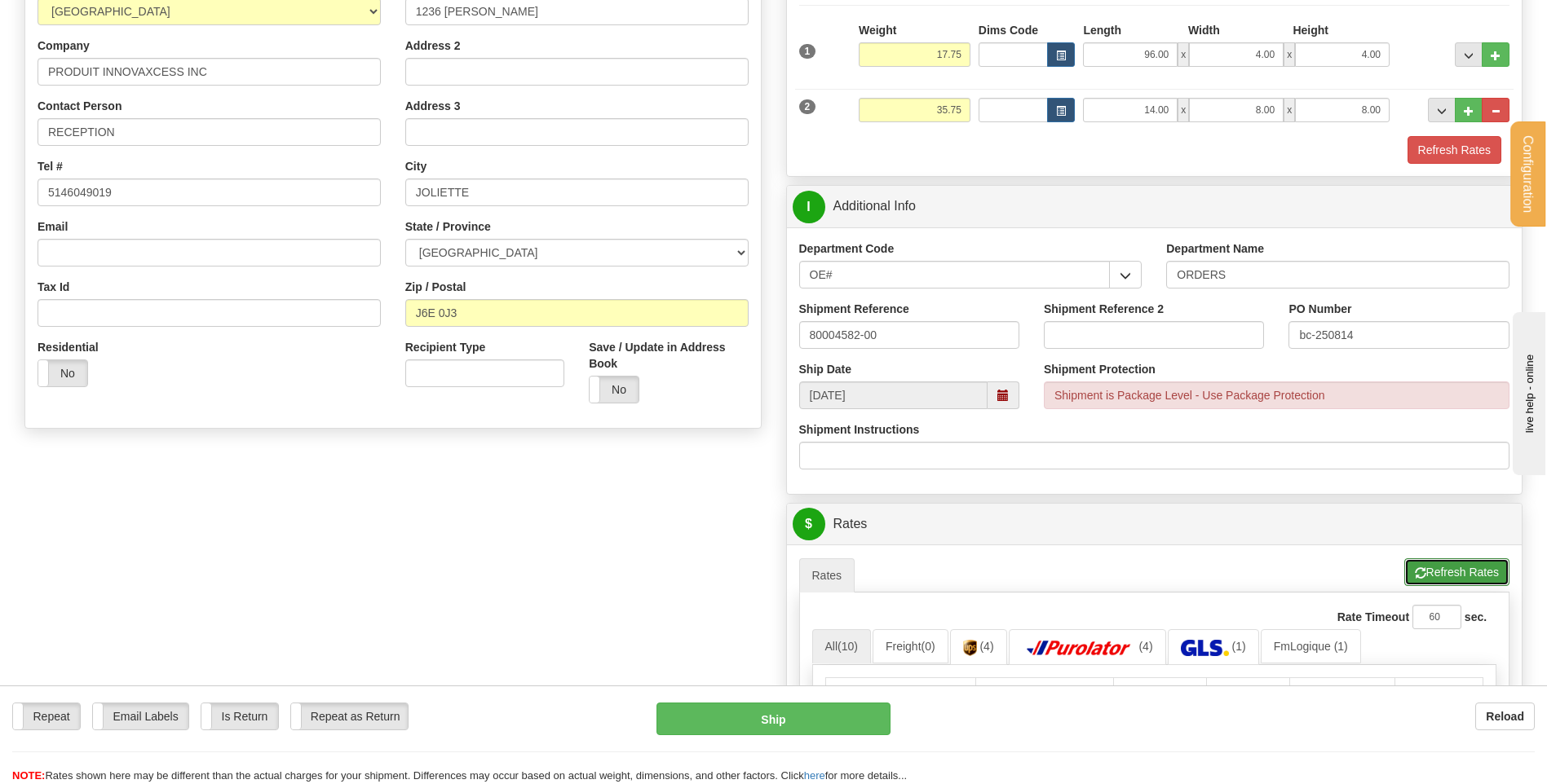
click at [1425, 569] on button "Refresh Rates" at bounding box center [1456, 572] width 105 height 28
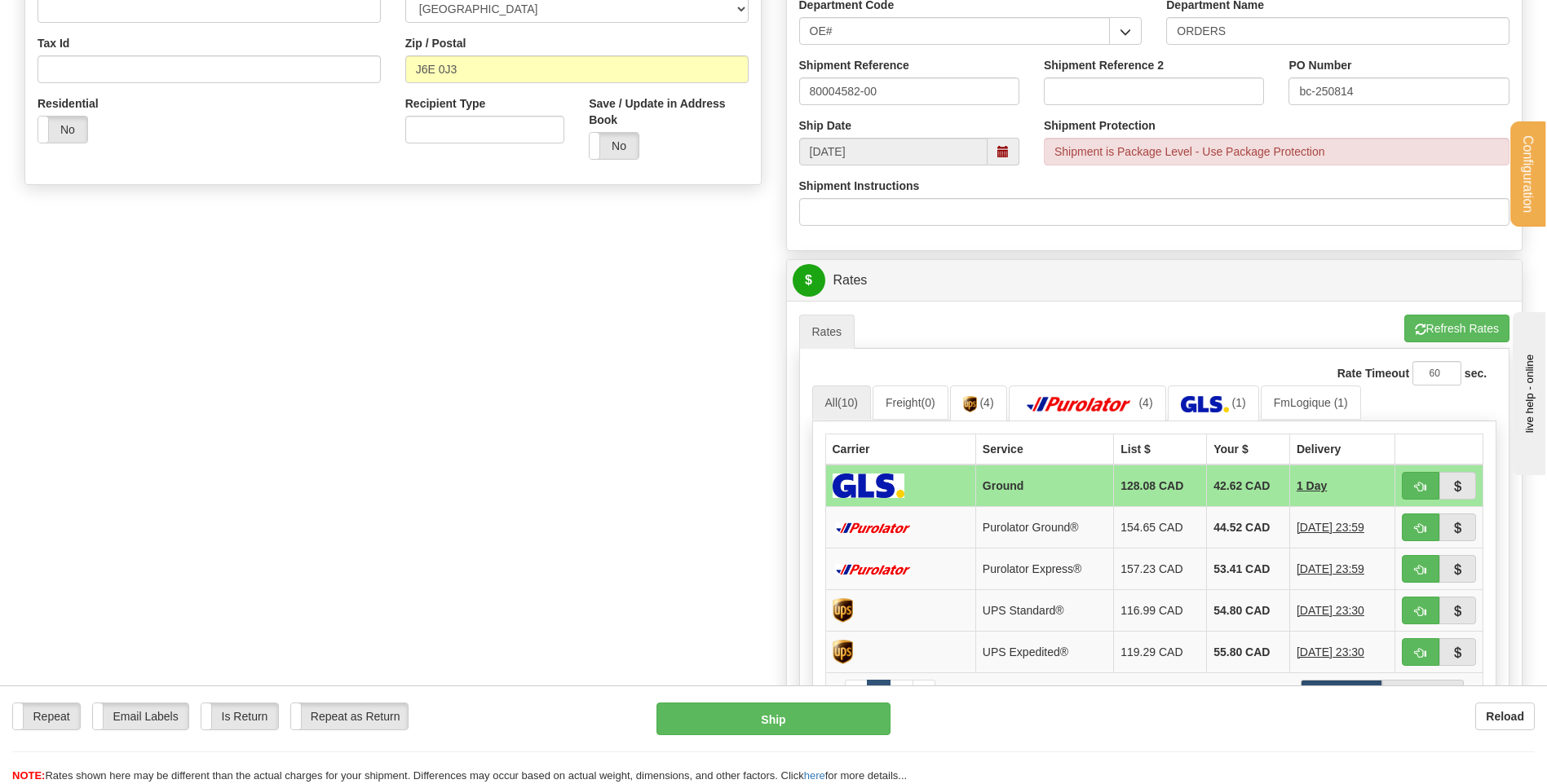
scroll to position [489, 0]
click at [1422, 528] on span "button" at bounding box center [1420, 528] width 12 height 11
type input "260"
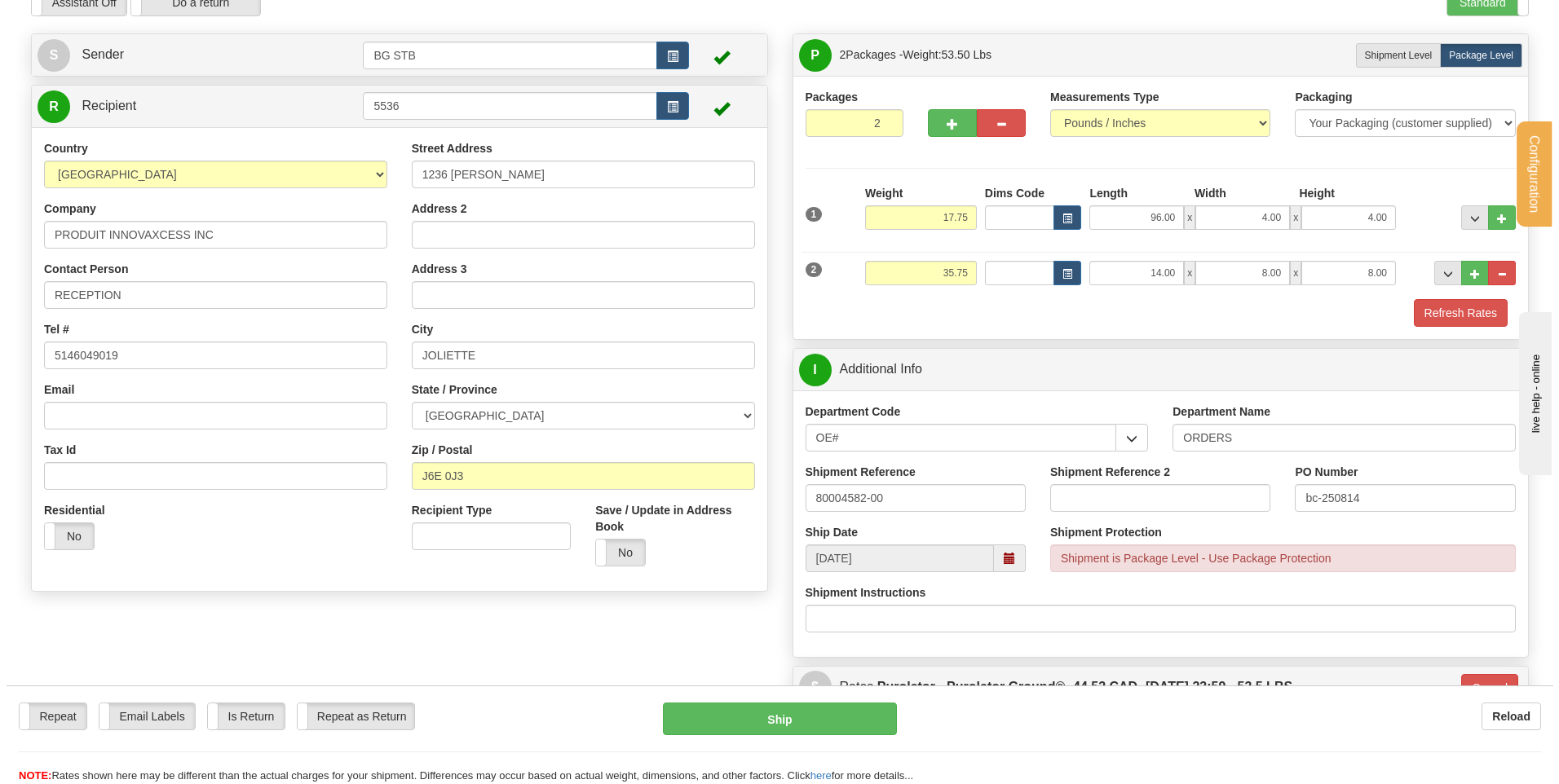
scroll to position [80, 0]
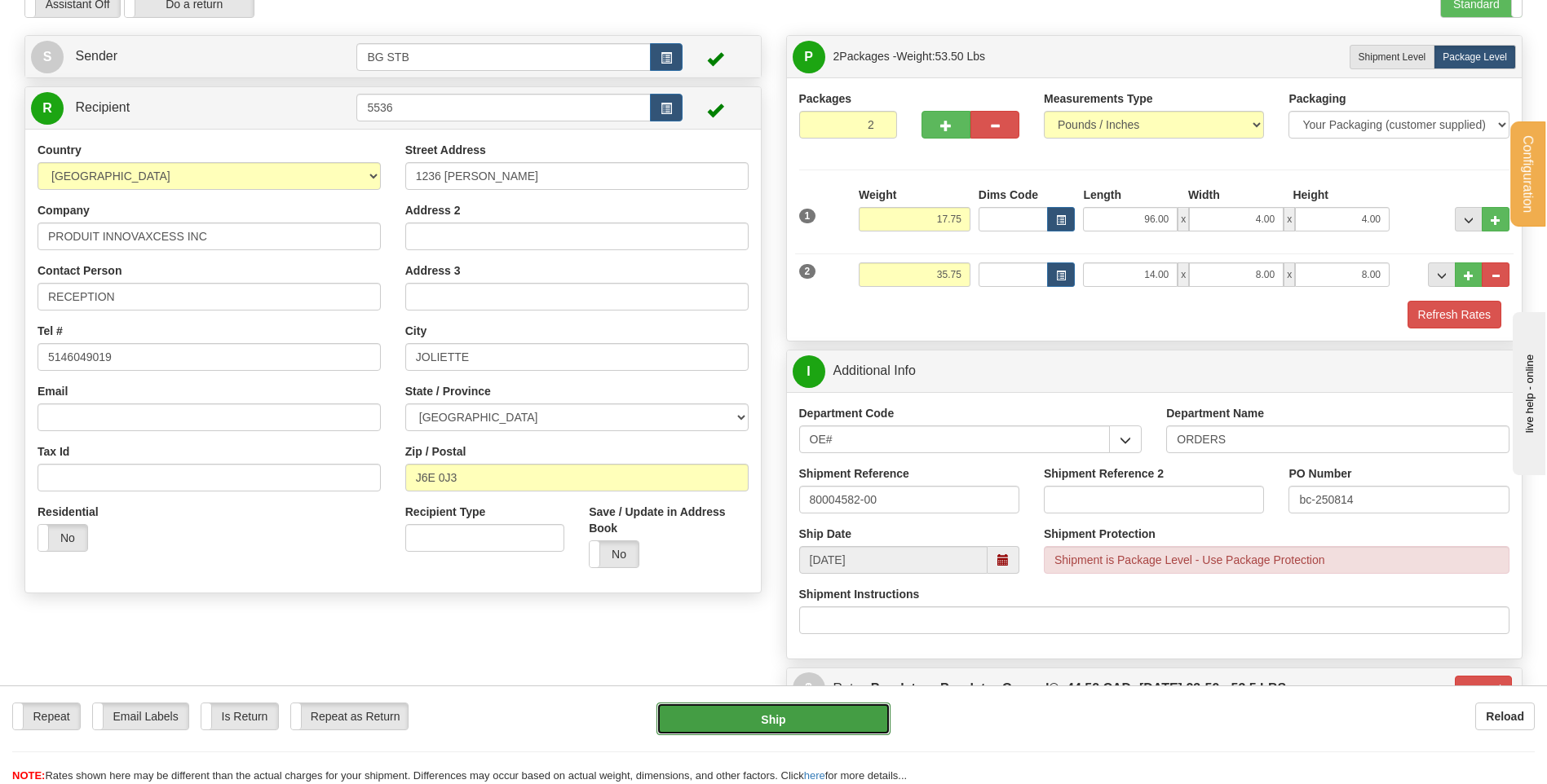
click at [820, 715] on button "Ship" at bounding box center [773, 719] width 233 height 33
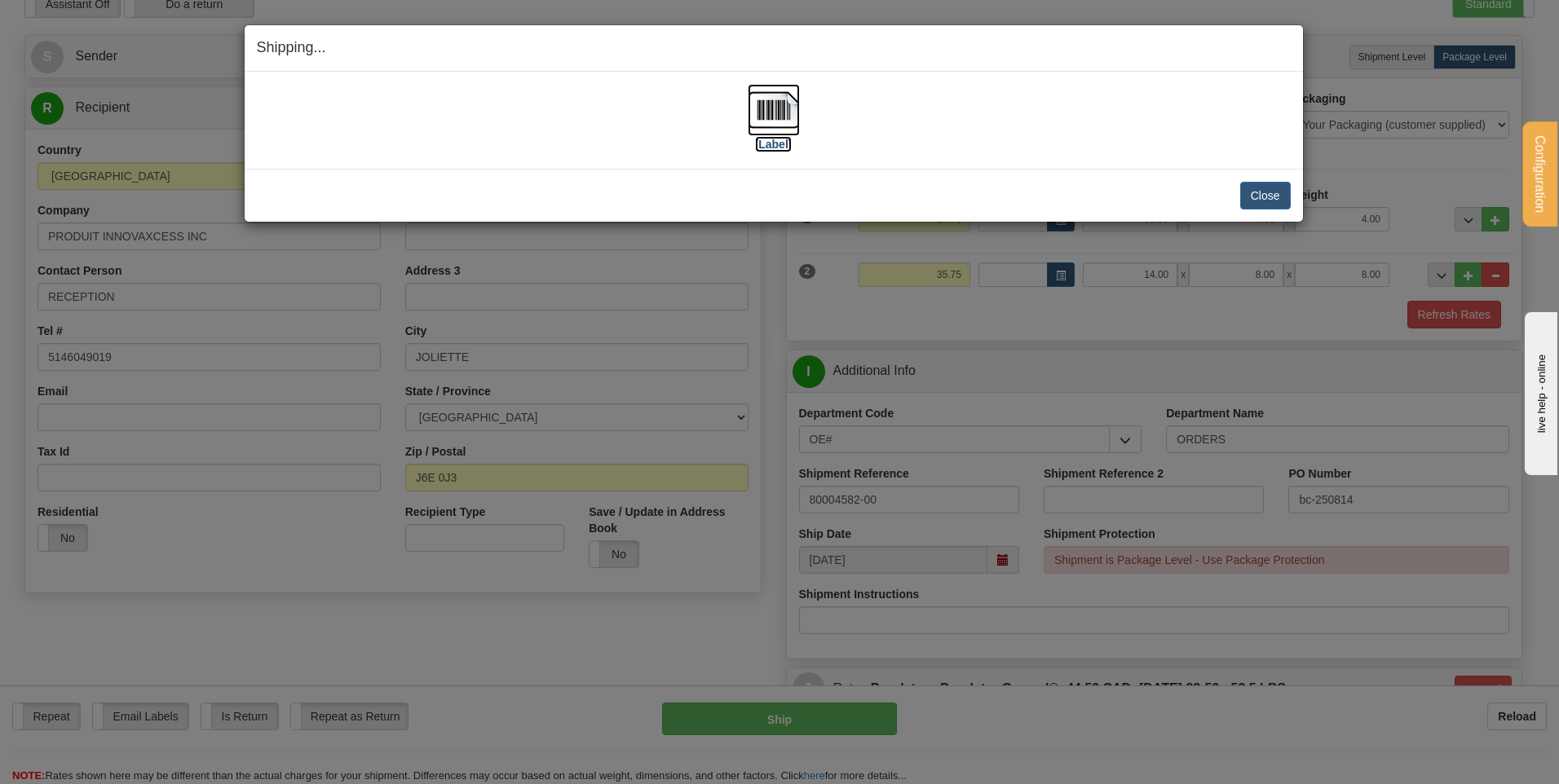
click at [758, 115] on img at bounding box center [775, 111] width 53 height 53
click at [1280, 196] on button "Close" at bounding box center [1266, 196] width 51 height 28
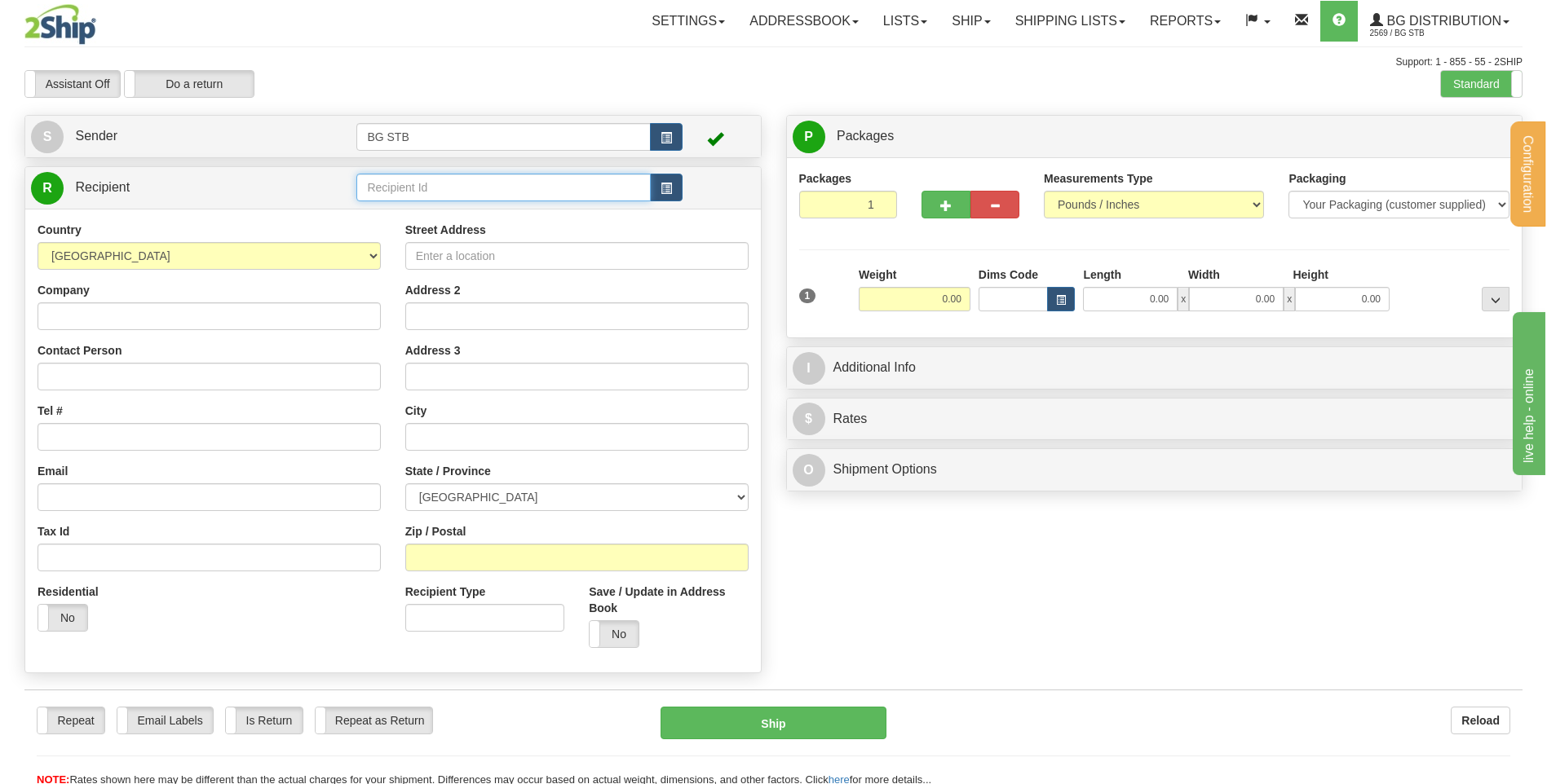
click at [460, 189] on input "text" at bounding box center [503, 188] width 294 height 28
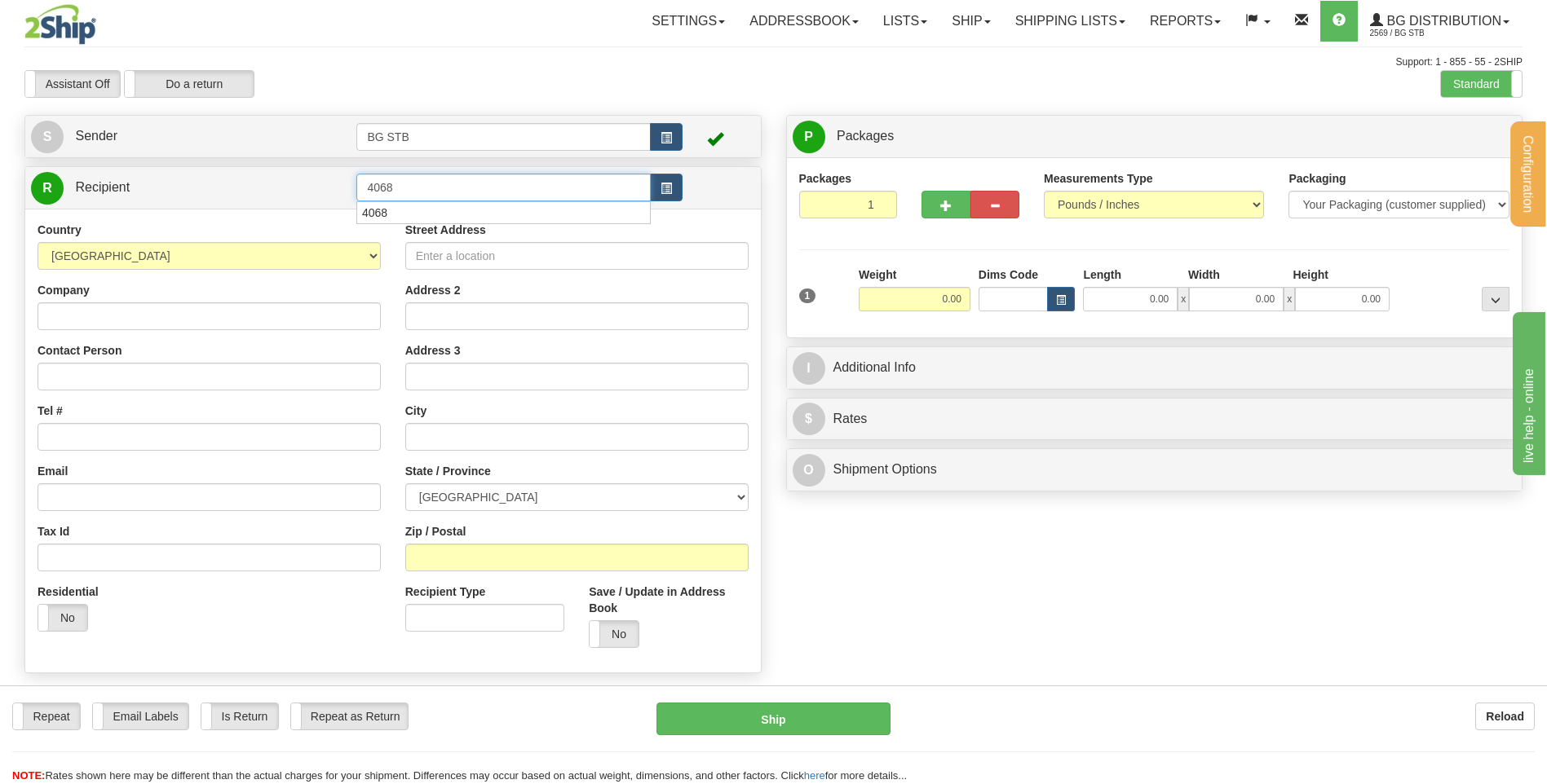
type input "4068"
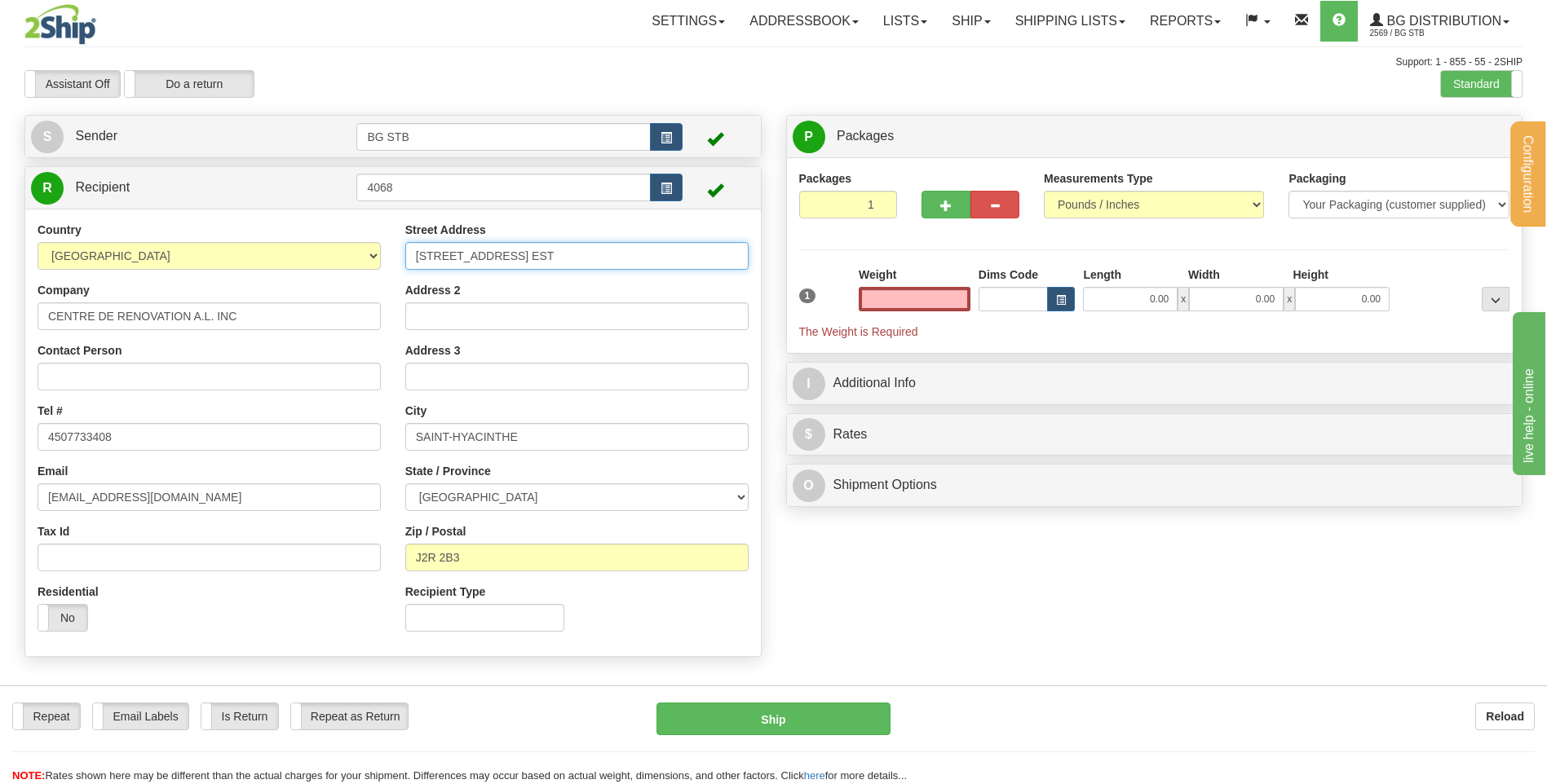
type input "0.00"
click at [436, 256] on input "[STREET_ADDRESS] EST" at bounding box center [577, 256] width 344 height 28
type input "[STREET_ADDRESS] EST"
click at [925, 301] on input "0.00" at bounding box center [914, 298] width 112 height 24
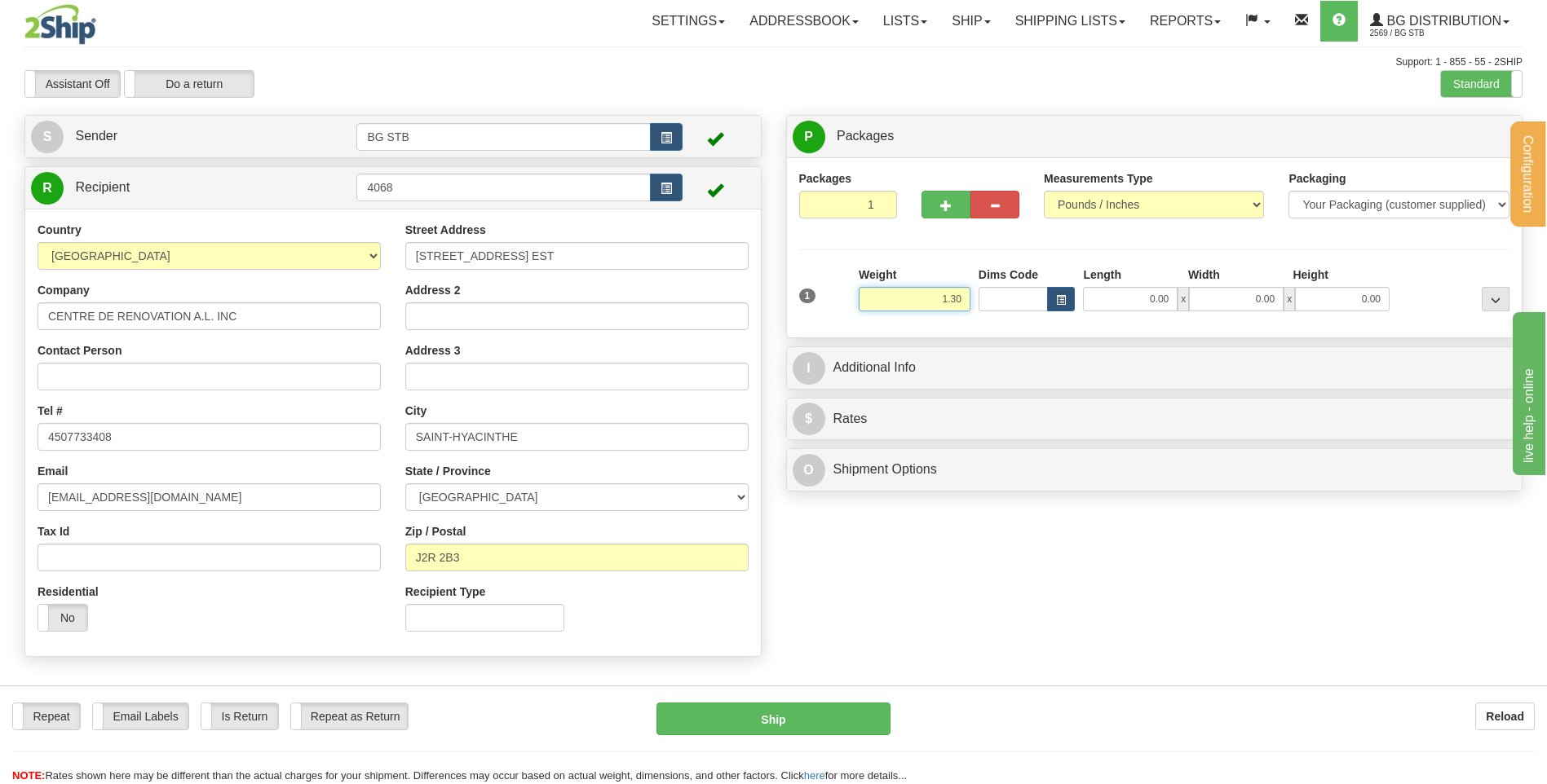
type input "1.30"
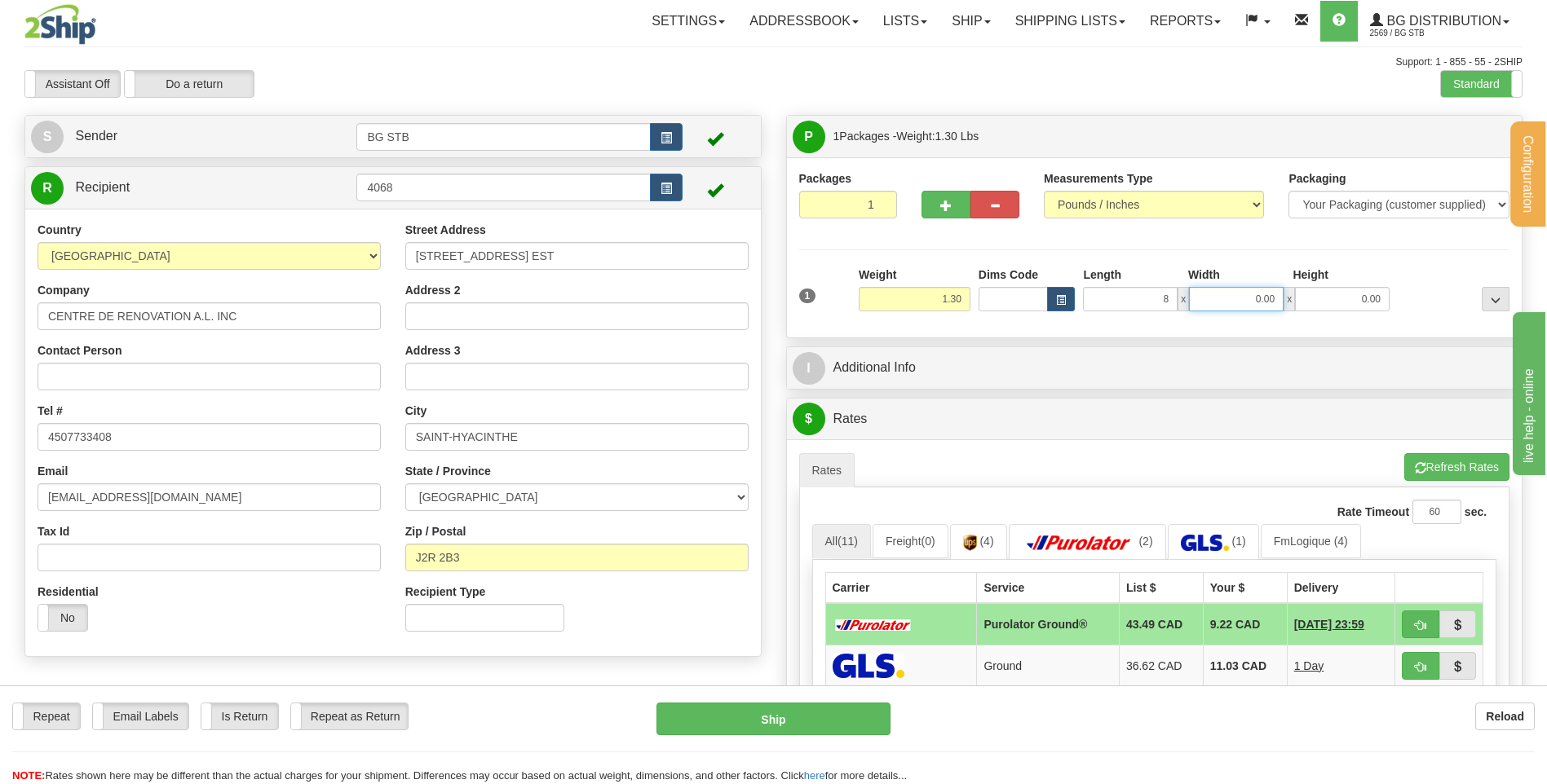
type input "8.00"
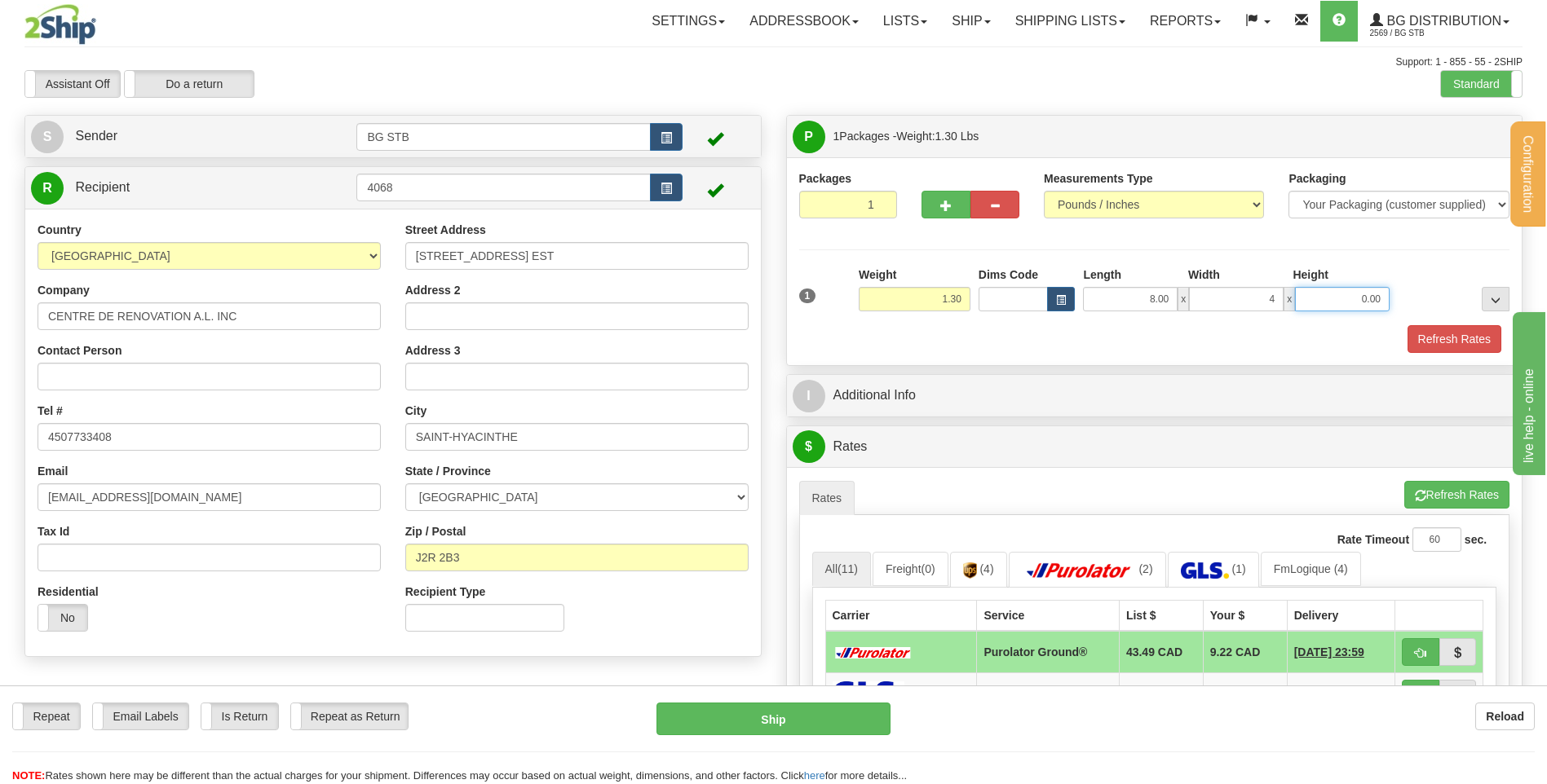
type input "4.00"
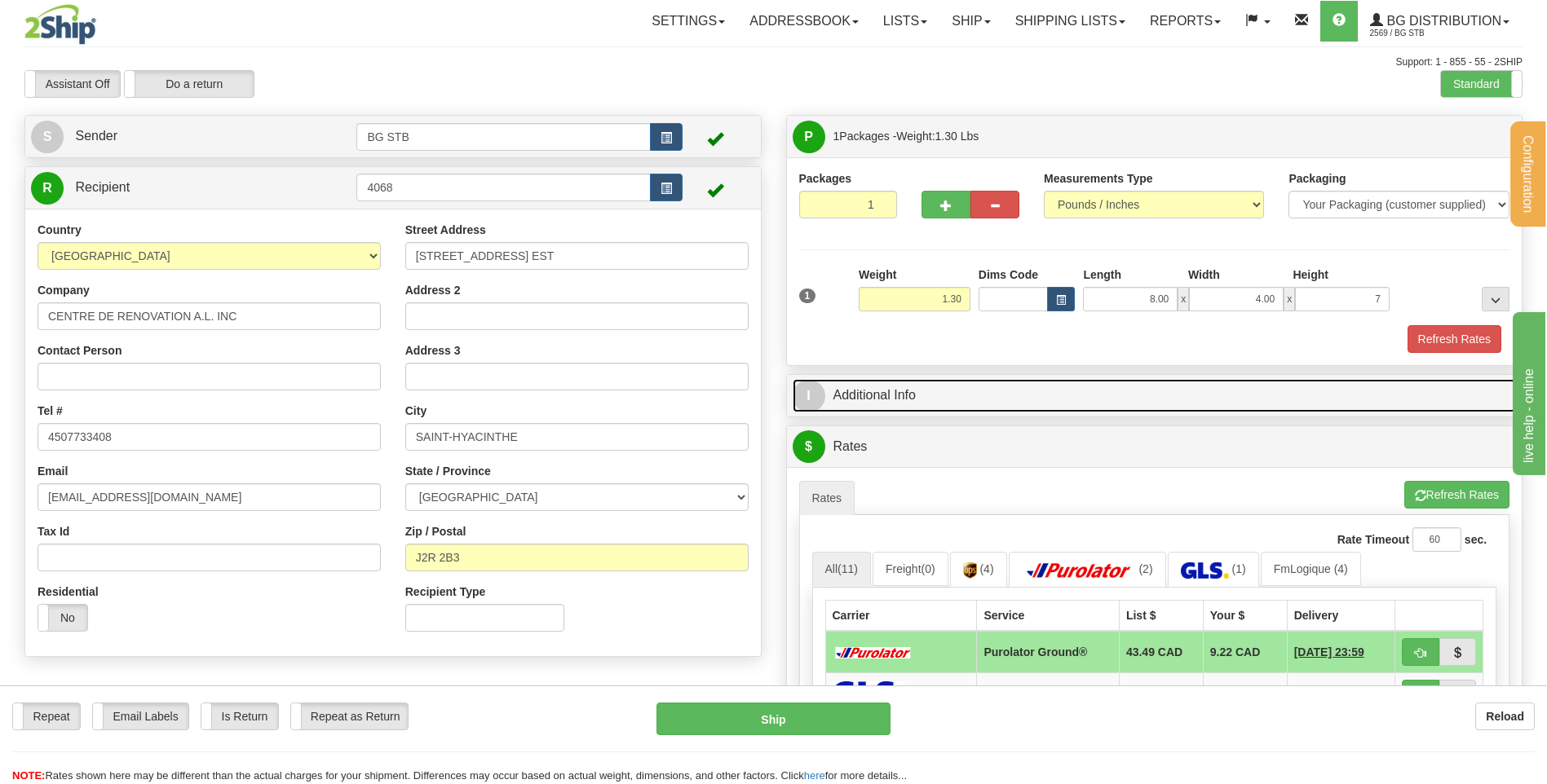
type input "7.00"
click at [852, 401] on link "I Additional Info" at bounding box center [1154, 395] width 724 height 34
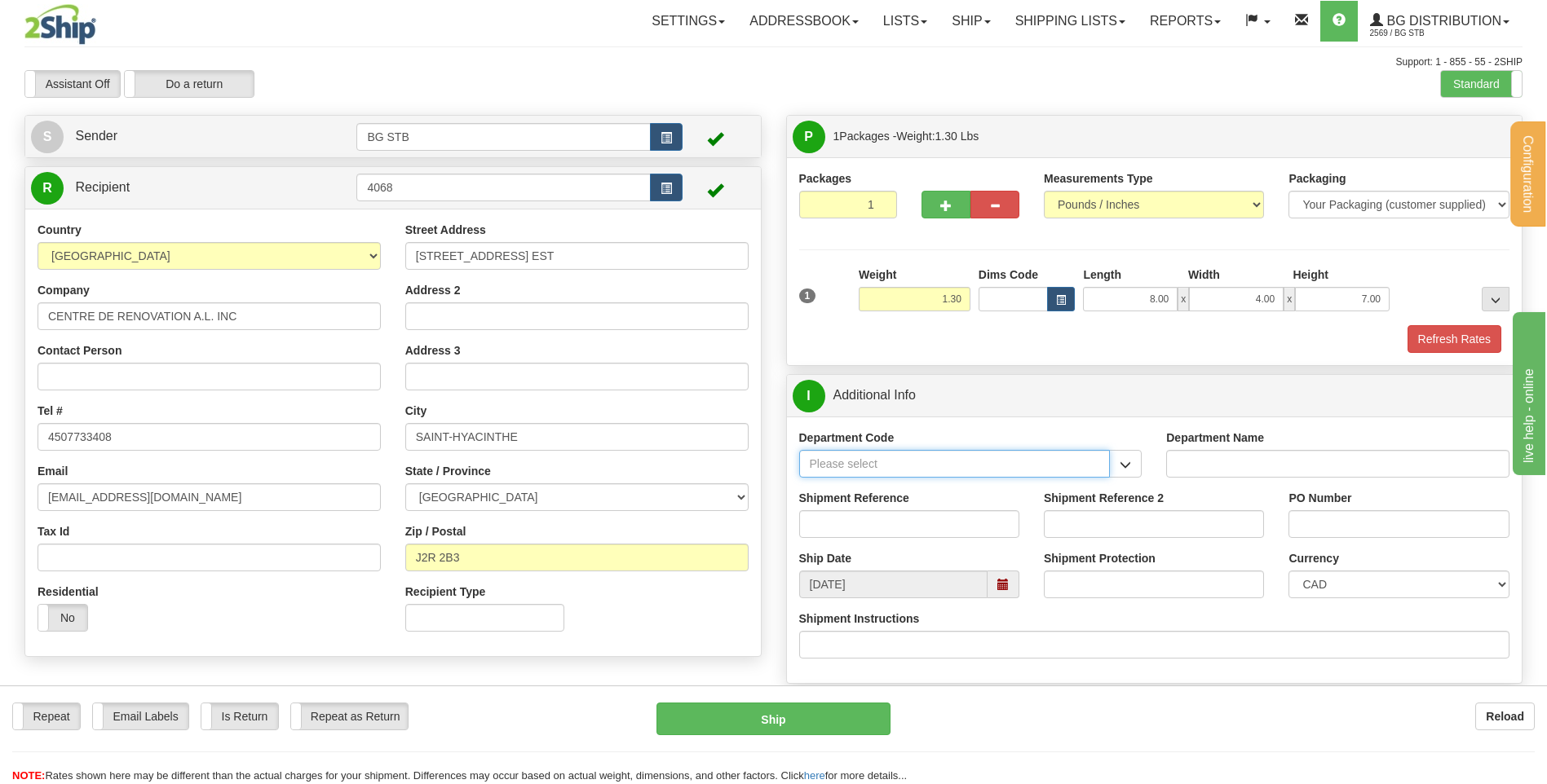
click at [871, 472] on input "Department Code" at bounding box center [954, 463] width 311 height 28
click at [1131, 472] on button "button" at bounding box center [1125, 463] width 33 height 28
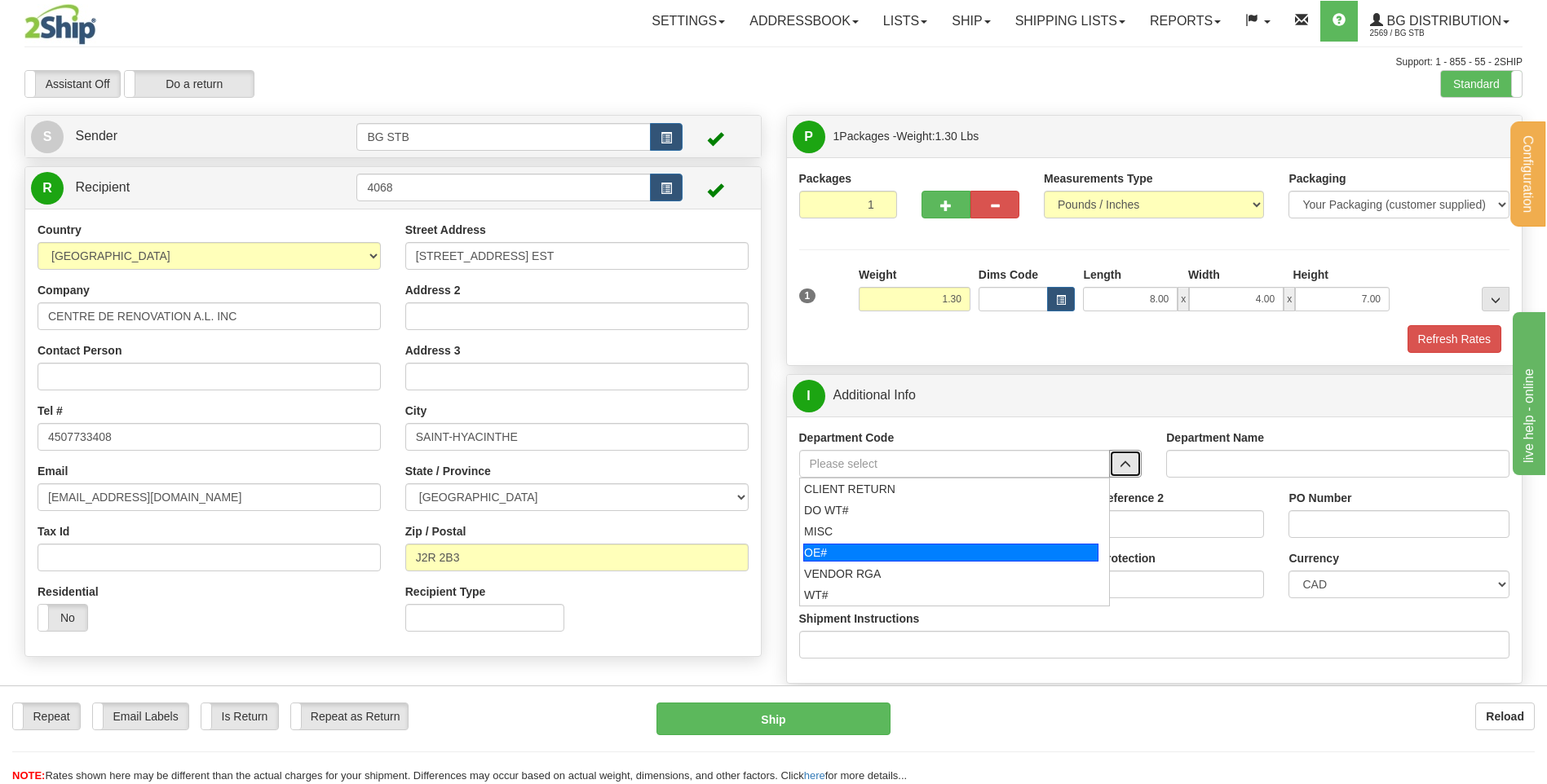
click at [988, 551] on div "OE#" at bounding box center [950, 553] width 295 height 18
type input "OE#"
type input "ORDERS"
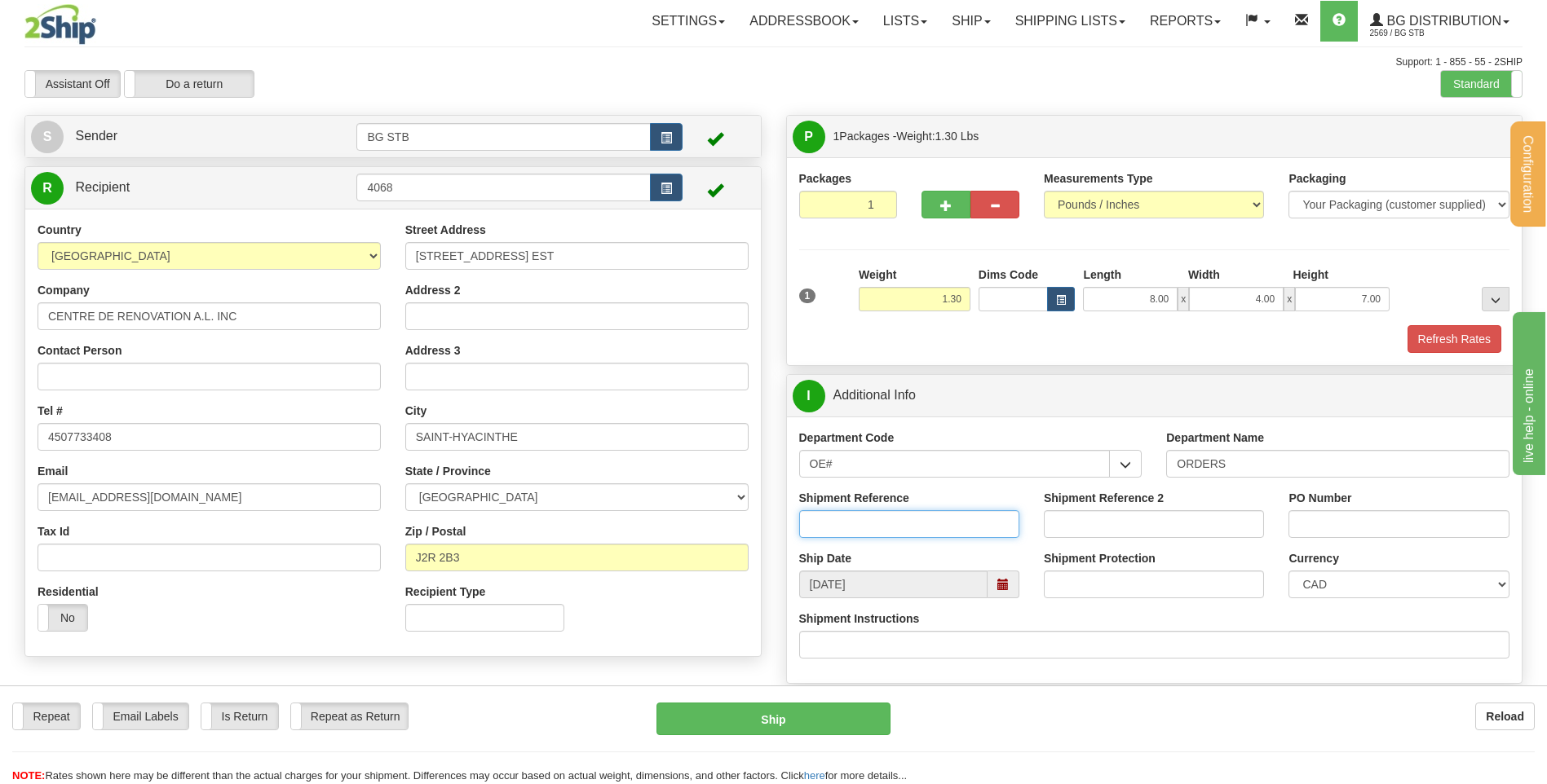
click at [966, 518] on input "Shipment Reference" at bounding box center [909, 524] width 220 height 28
type input "80004574-01"
click at [1338, 518] on input "PO Number" at bounding box center [1398, 524] width 220 height 28
type input "jessy 13/08/25"
click at [888, 521] on input "80004574-01" at bounding box center [909, 524] width 220 height 28
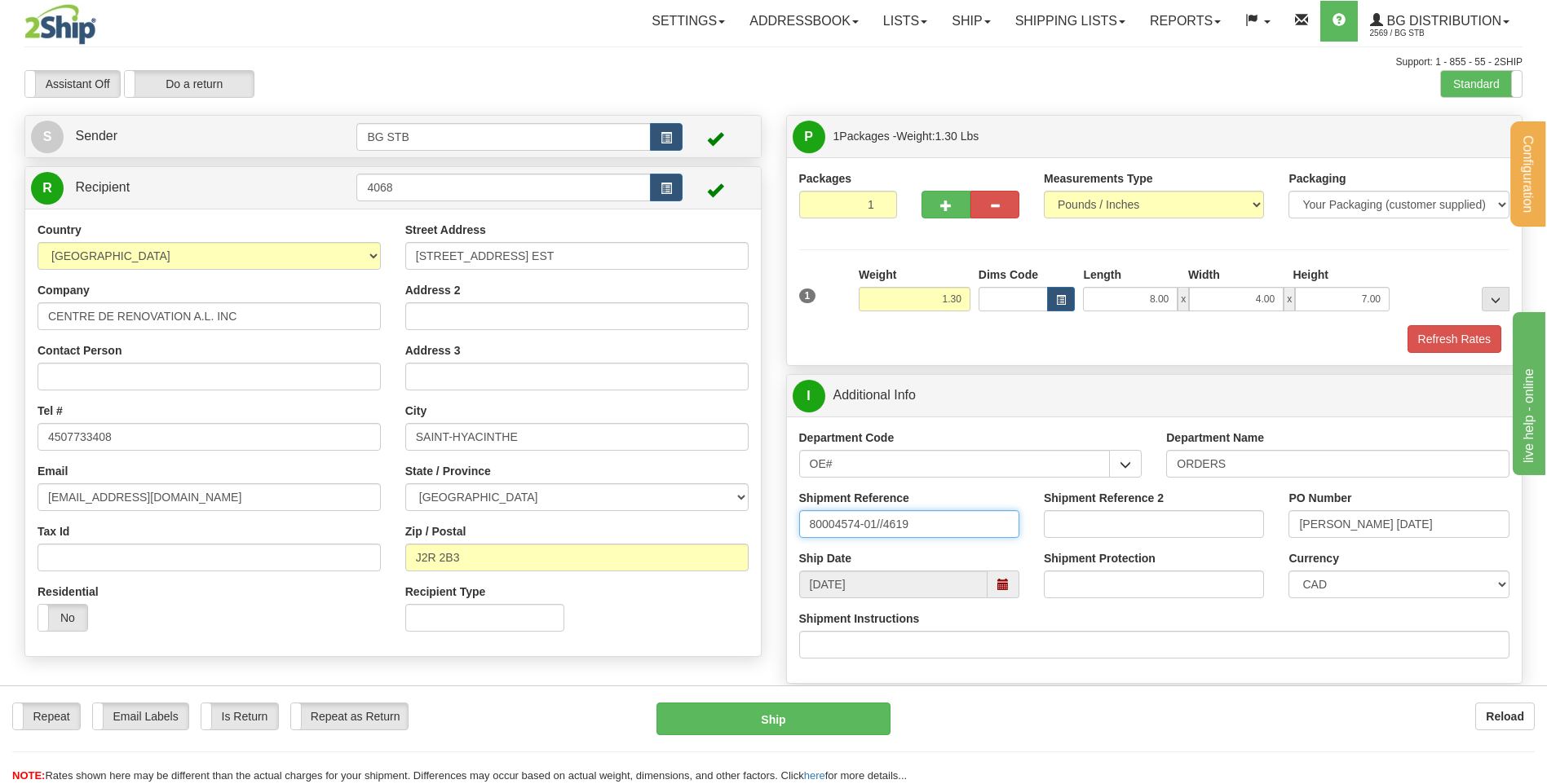
click at [947, 521] on input "80004574-01//4619" at bounding box center [909, 524] width 220 height 28
type input "80004574-01//4619-00"
click at [1402, 520] on input "jessy 13/08/25" at bounding box center [1398, 524] width 220 height 28
drag, startPoint x: 1411, startPoint y: 525, endPoint x: 1280, endPoint y: 510, distance: 131.9
click at [1280, 510] on div "PO Number jessy 13/08/25" at bounding box center [1398, 519] width 245 height 61
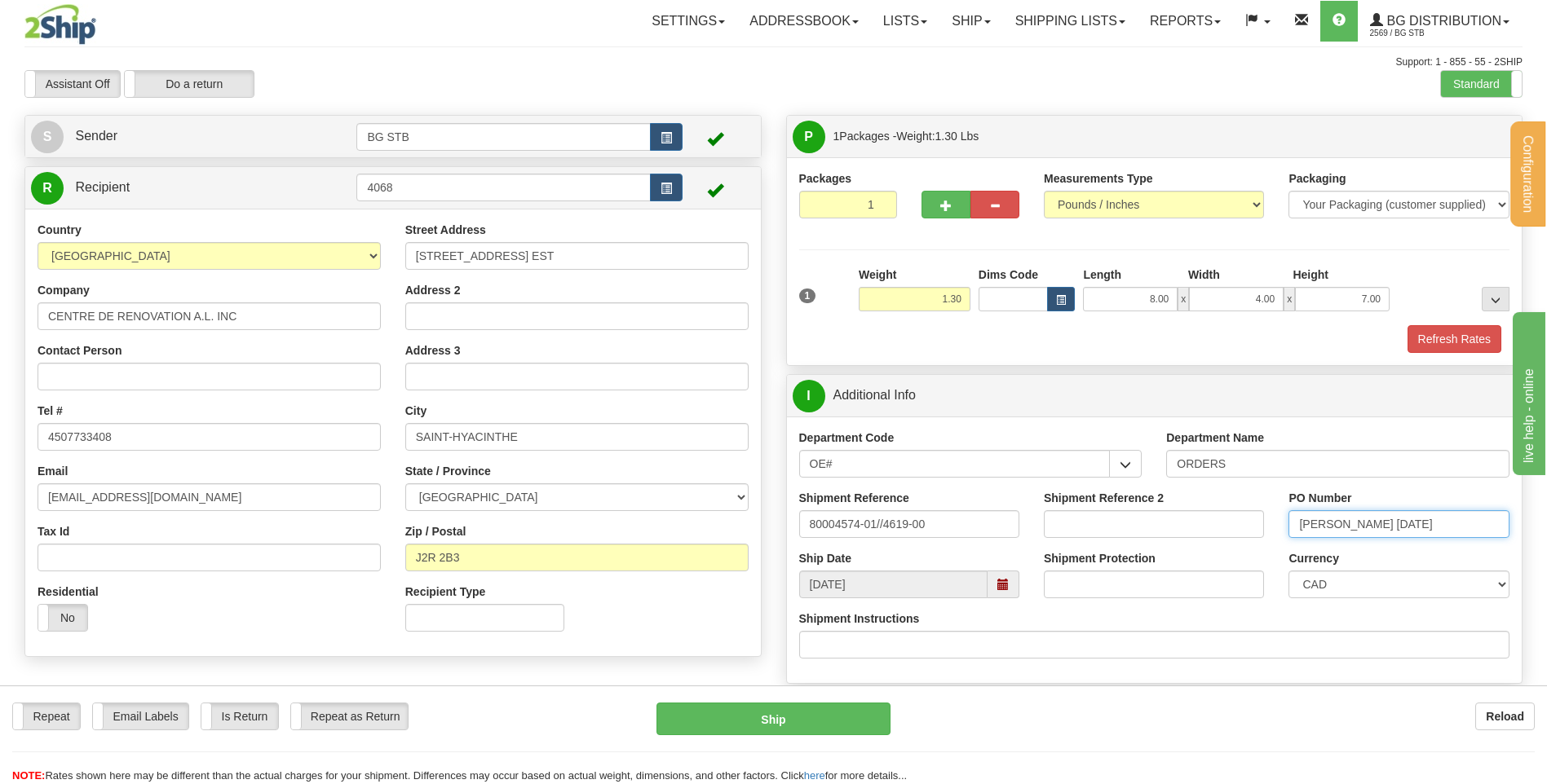
click at [1377, 523] on input "jessy 13/08/25" at bounding box center [1398, 524] width 220 height 28
paste input "jessy 13/08/25"
click at [1417, 519] on input "jessy 13/08/25//jessy 13/08/25" at bounding box center [1398, 524] width 220 height 28
click at [1422, 526] on input "jessy 13/08/25//jessy 13/08/25" at bounding box center [1398, 524] width 220 height 28
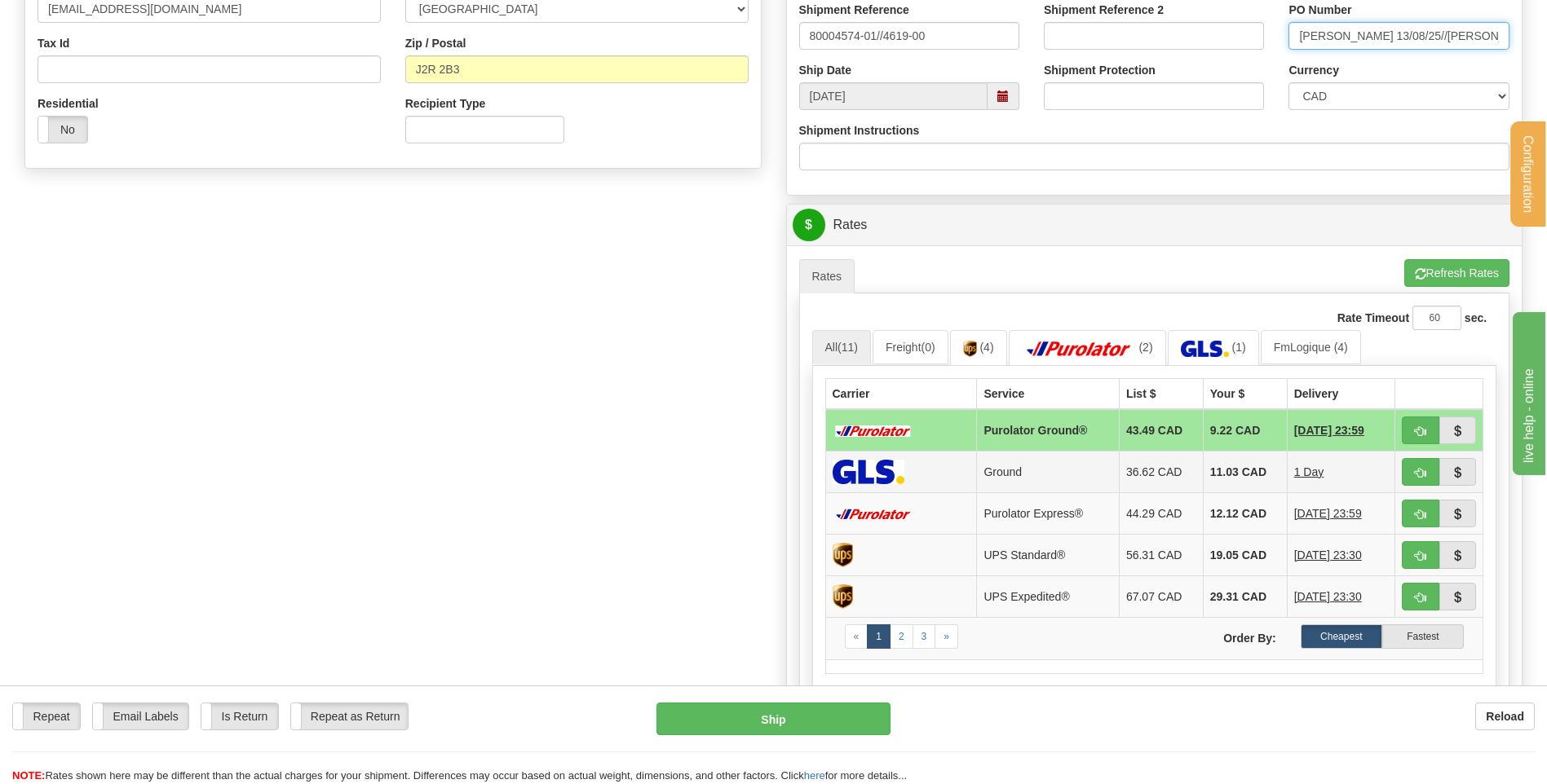
scroll to position [489, 0]
type input "jessy 13/08/25//jessy 14/08/25"
click at [1416, 423] on button "button" at bounding box center [1420, 430] width 37 height 28
type input "260"
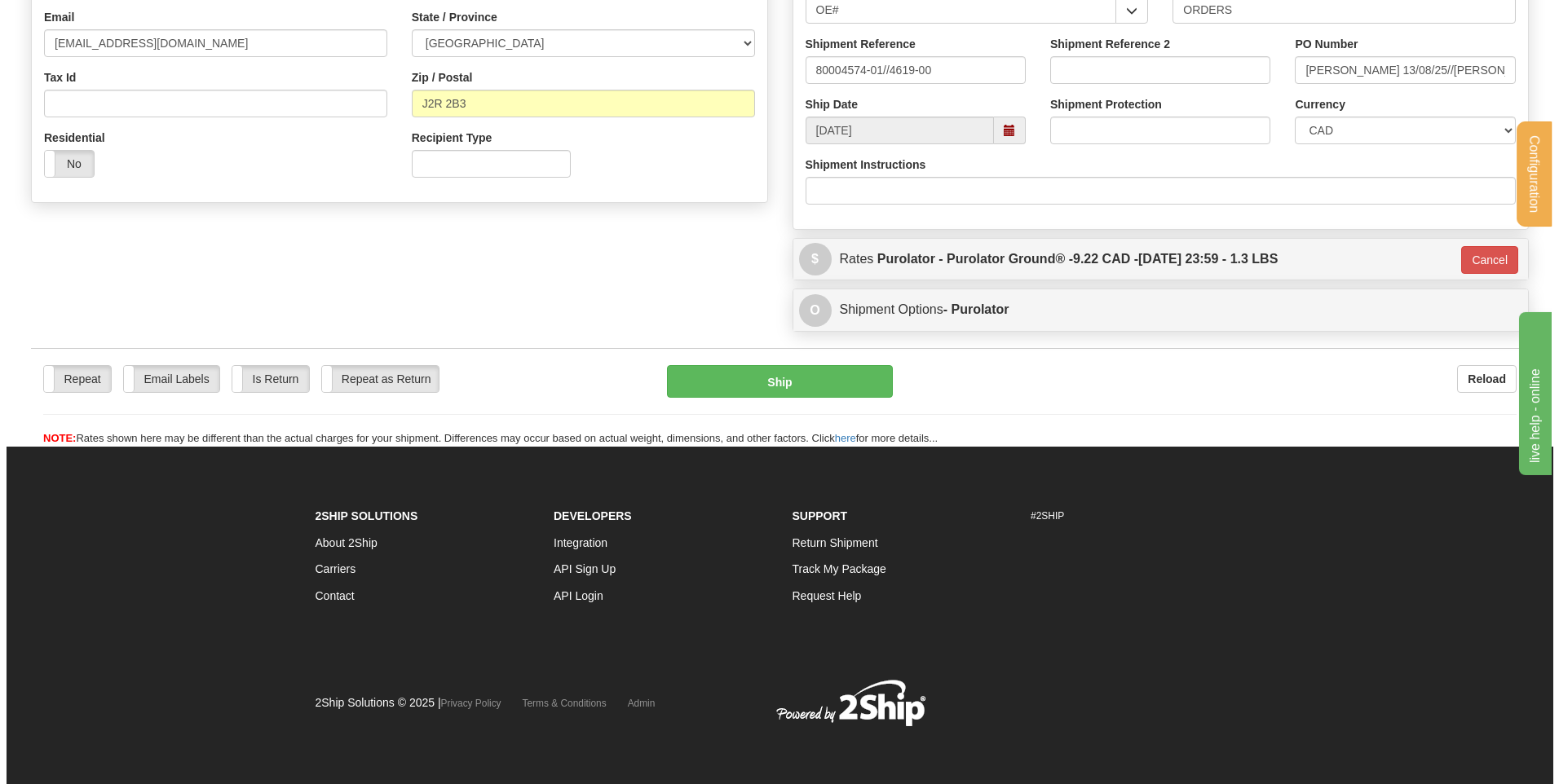
scroll to position [455, 0]
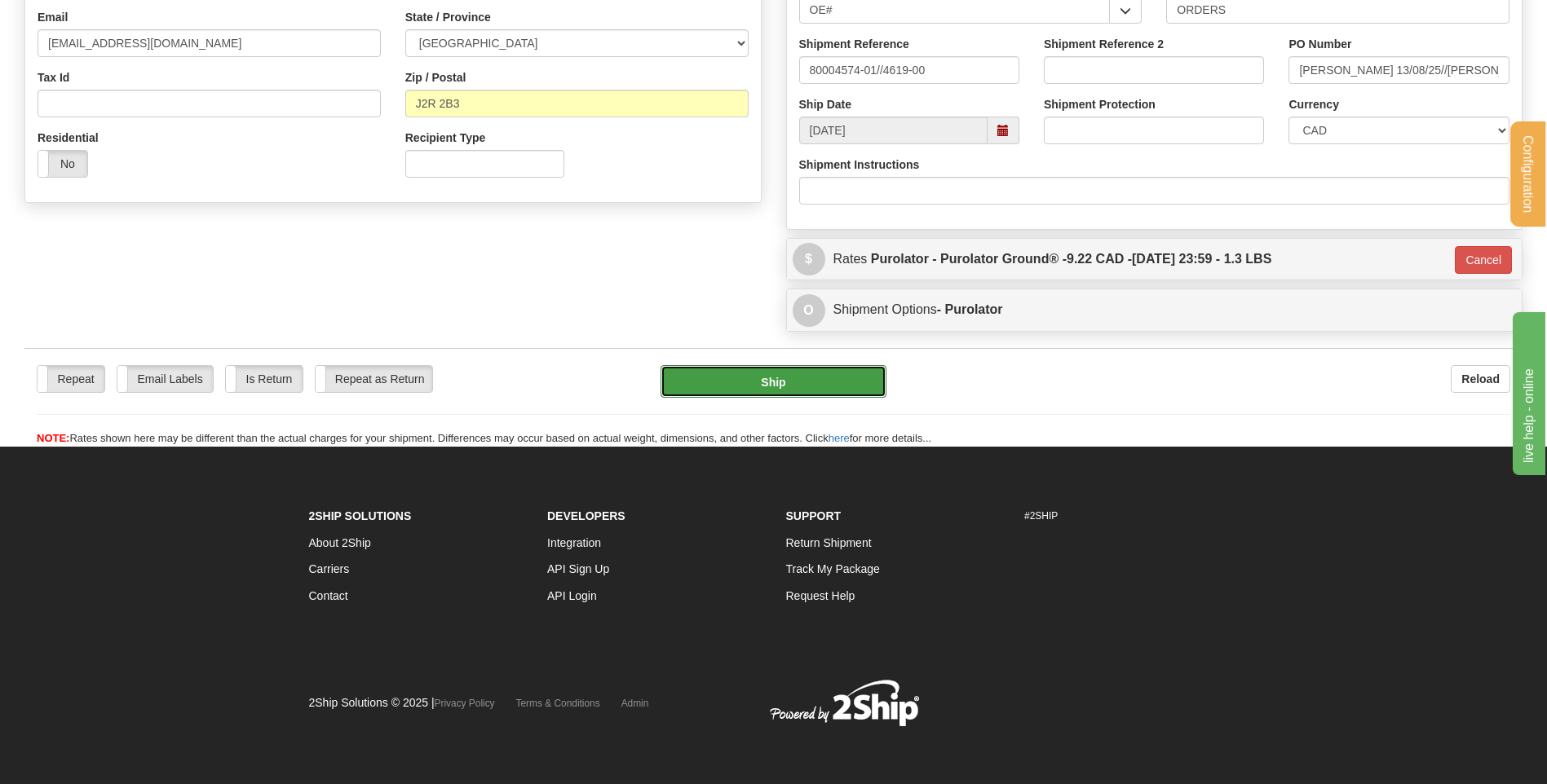
click at [815, 369] on button "Ship" at bounding box center [773, 382] width 225 height 33
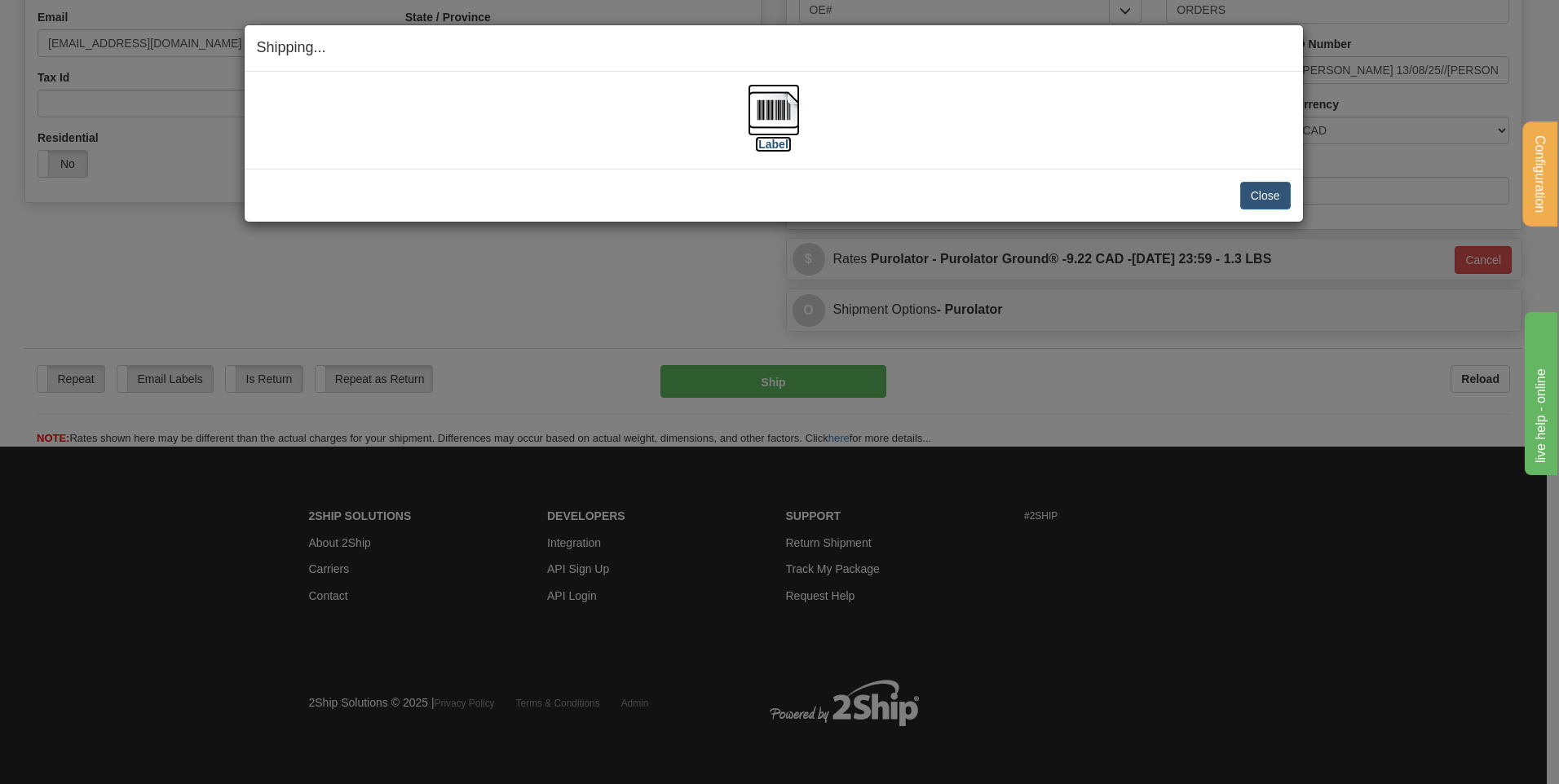
click at [783, 143] on label "[Label]" at bounding box center [774, 144] width 37 height 16
click at [1244, 191] on button "Close" at bounding box center [1266, 196] width 51 height 28
click at [1256, 200] on button "Close" at bounding box center [1266, 196] width 51 height 28
click at [1252, 202] on button "Close" at bounding box center [1266, 196] width 51 height 28
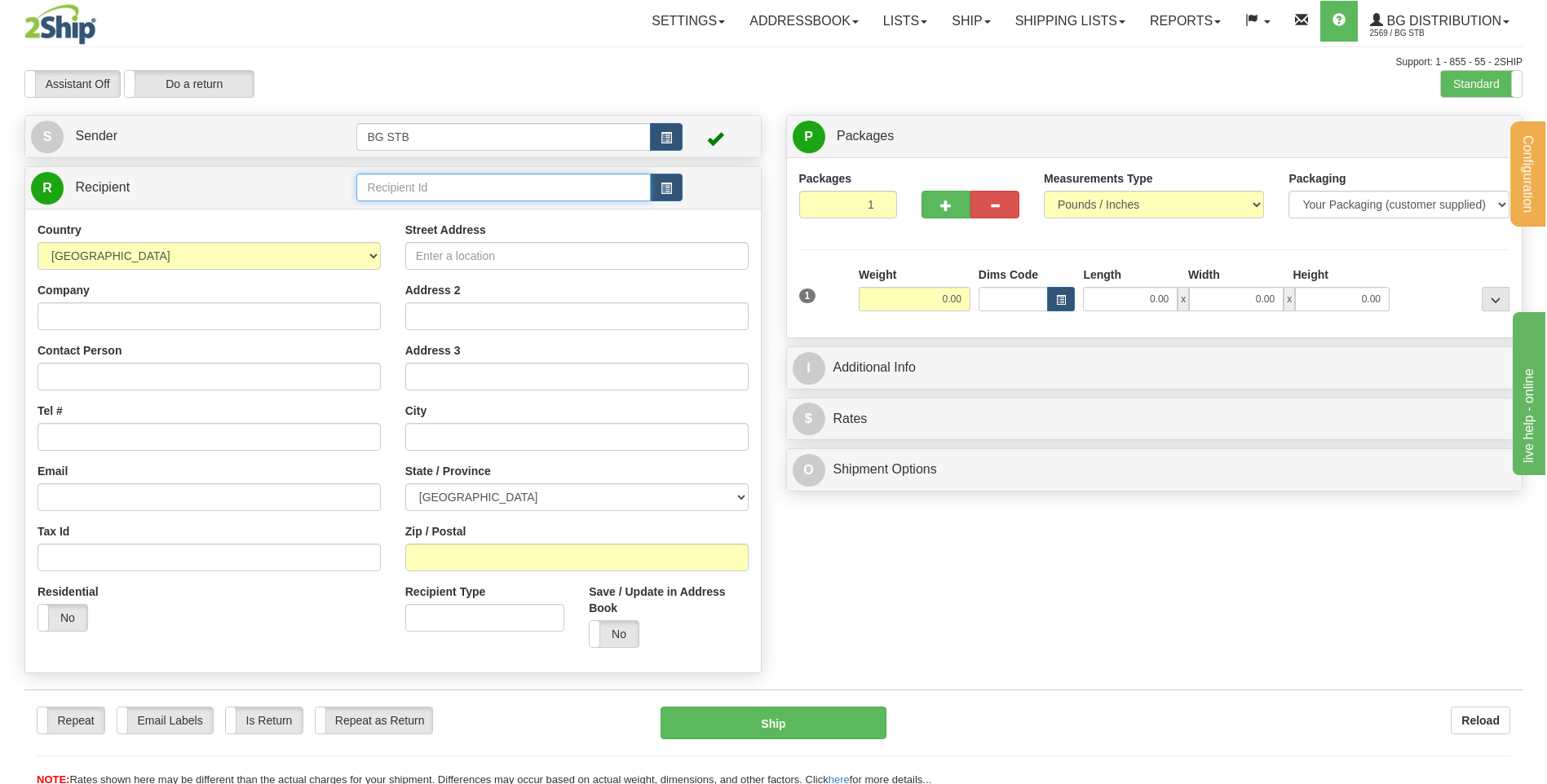
click at [471, 191] on input "text" at bounding box center [503, 188] width 294 height 28
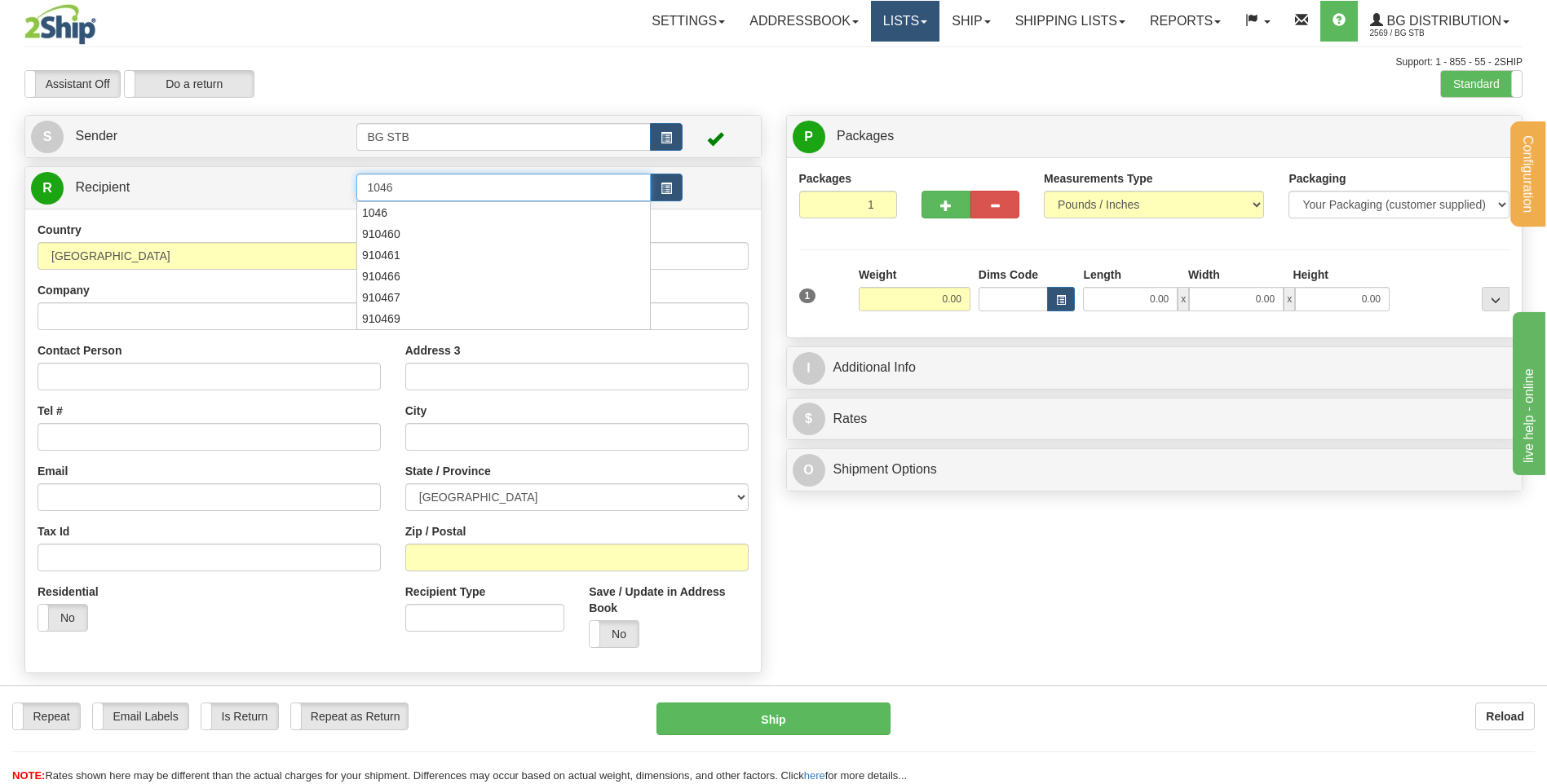
type input "1046"
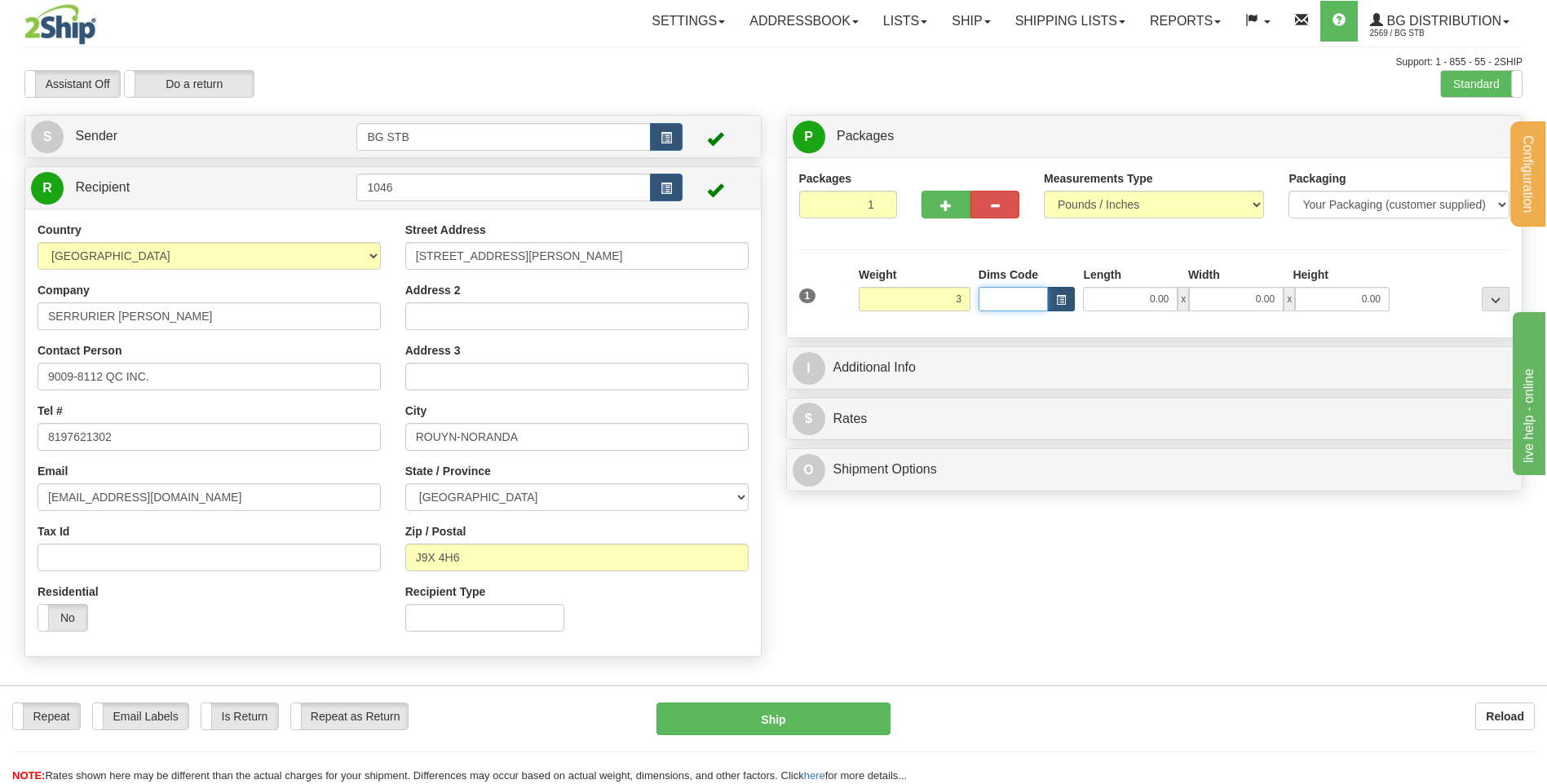
type input "3.00"
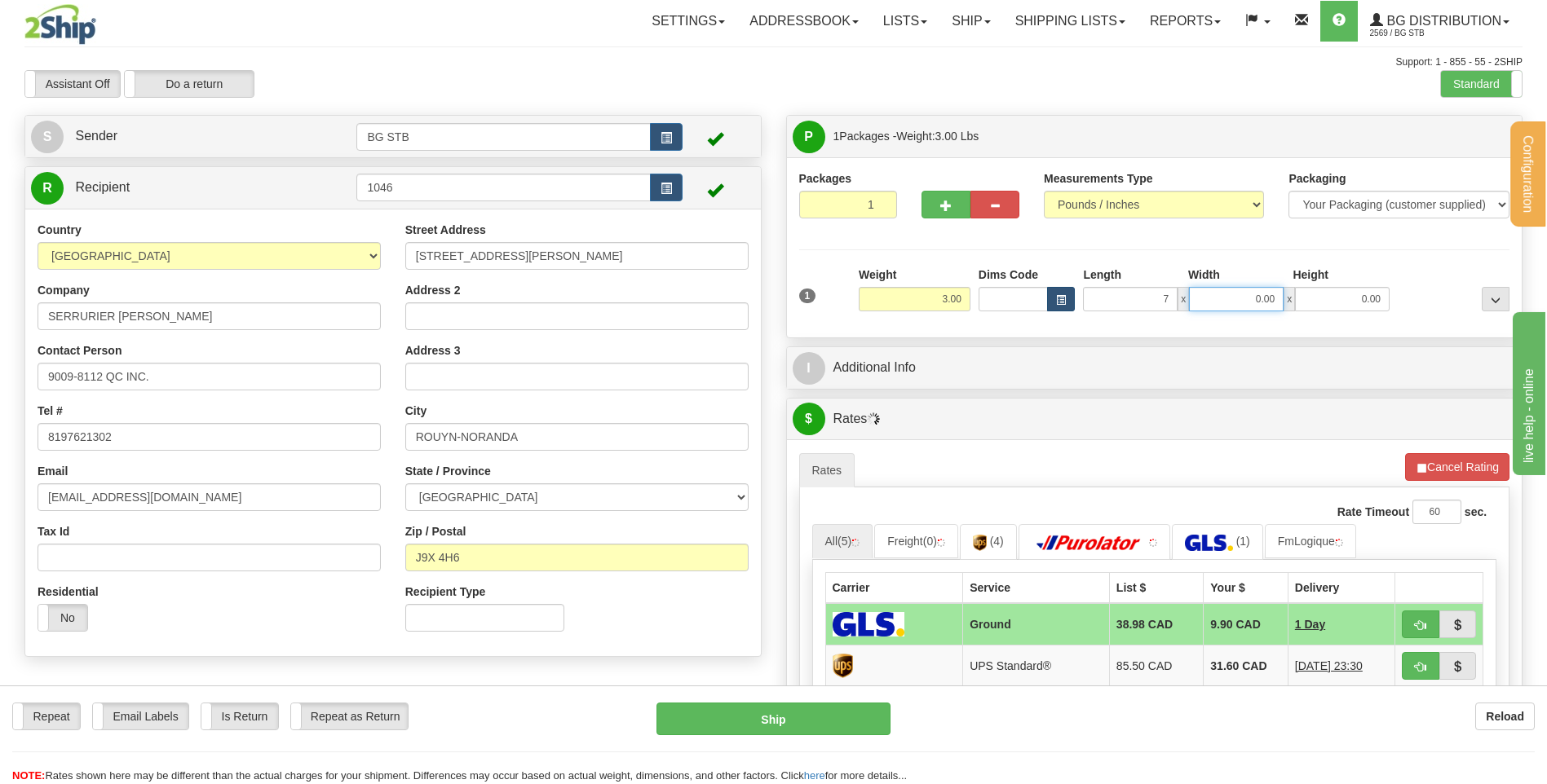
type input "7.00"
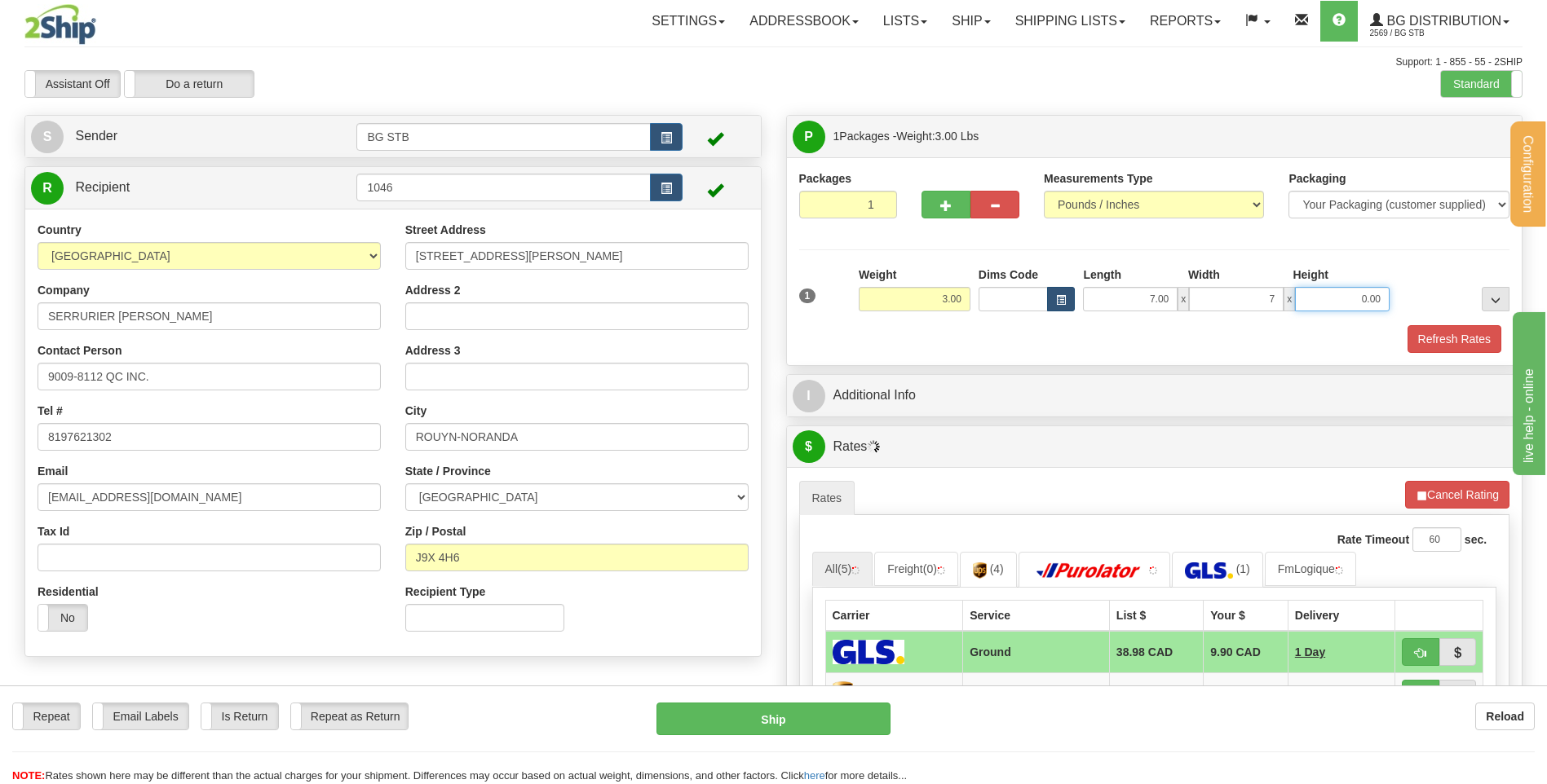
type input "7.00"
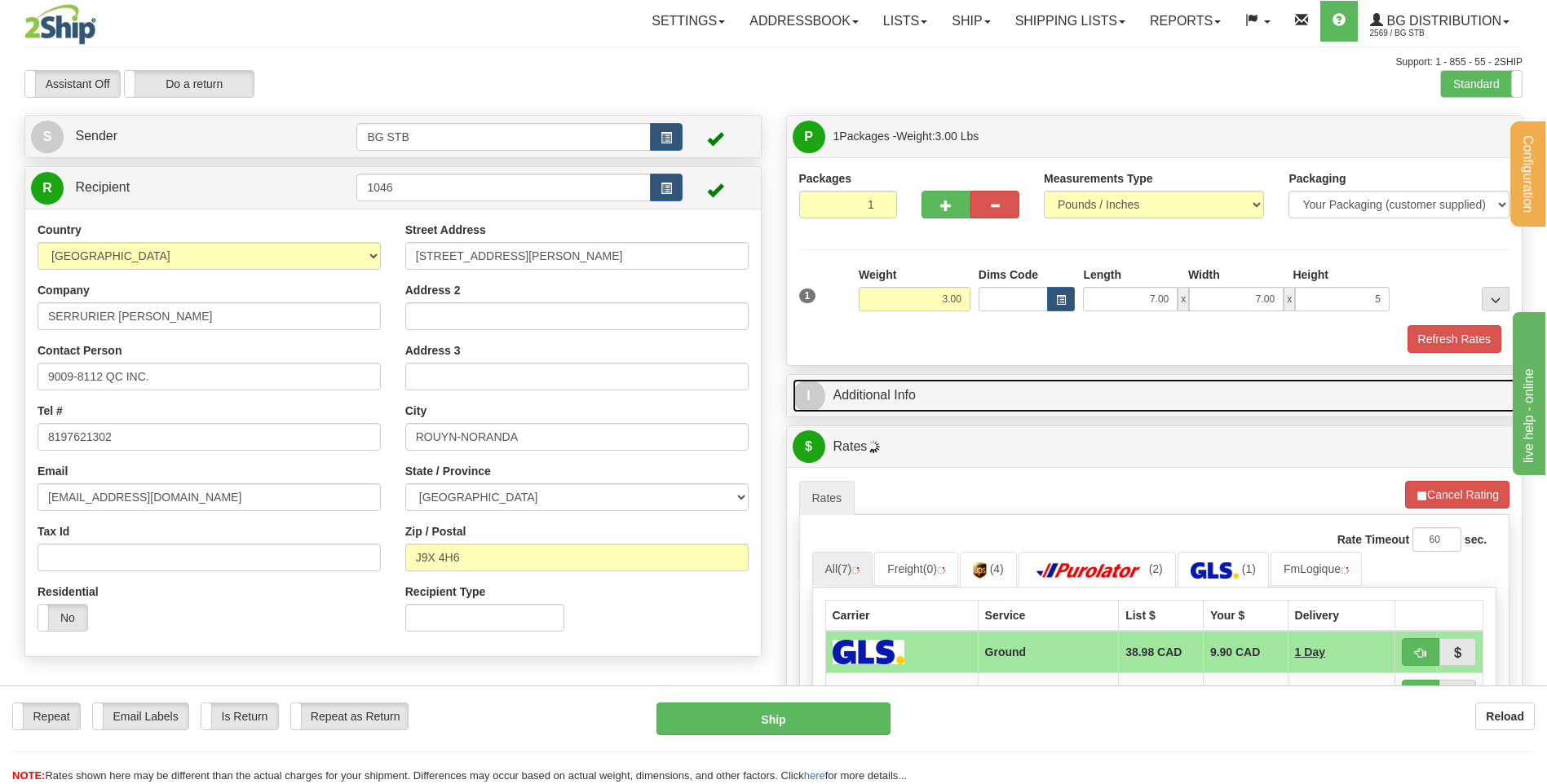
type input "5.00"
click at [869, 400] on link "I Additional Info" at bounding box center [1154, 395] width 724 height 34
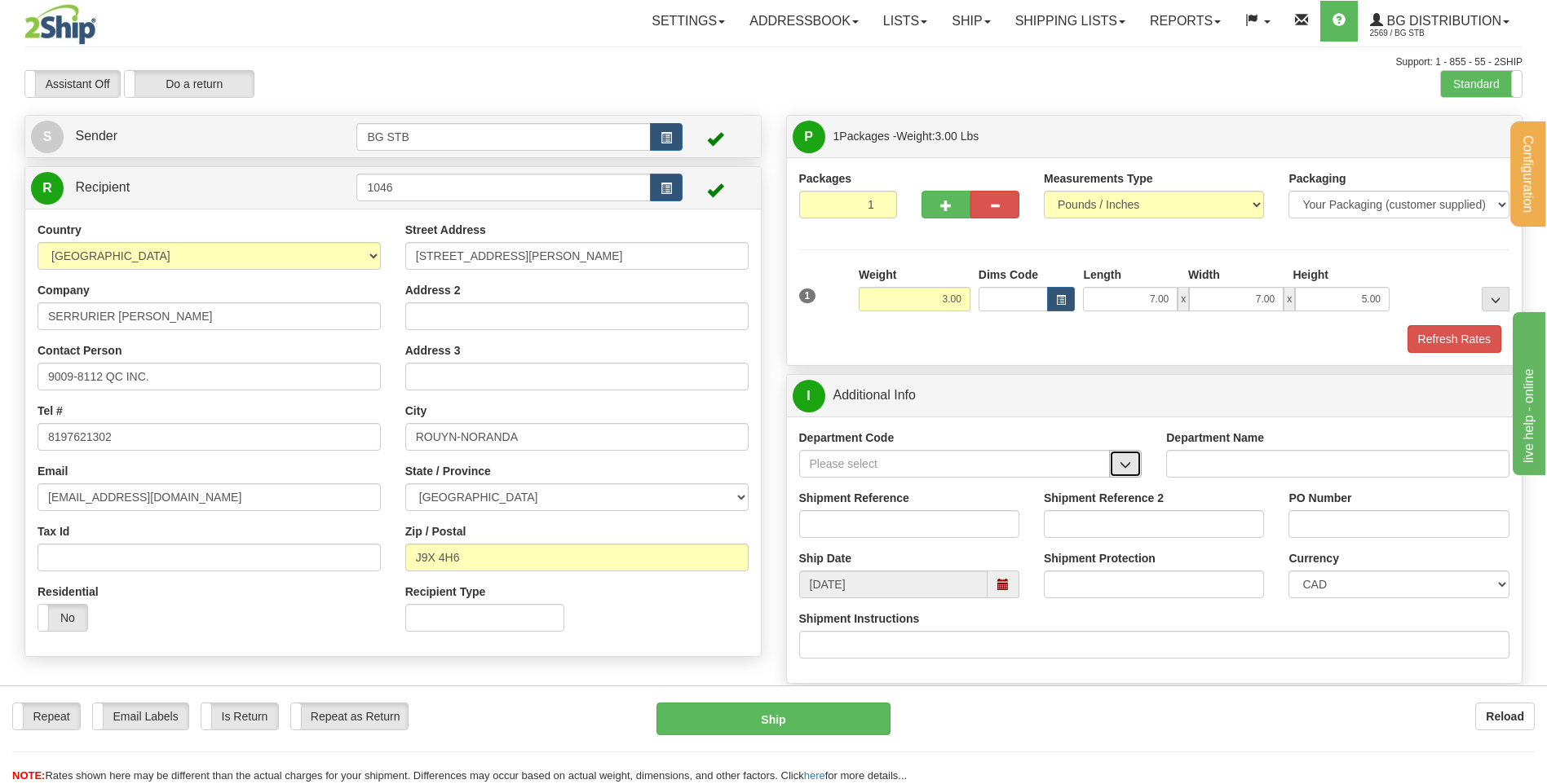
click at [1141, 472] on button "button" at bounding box center [1125, 463] width 33 height 28
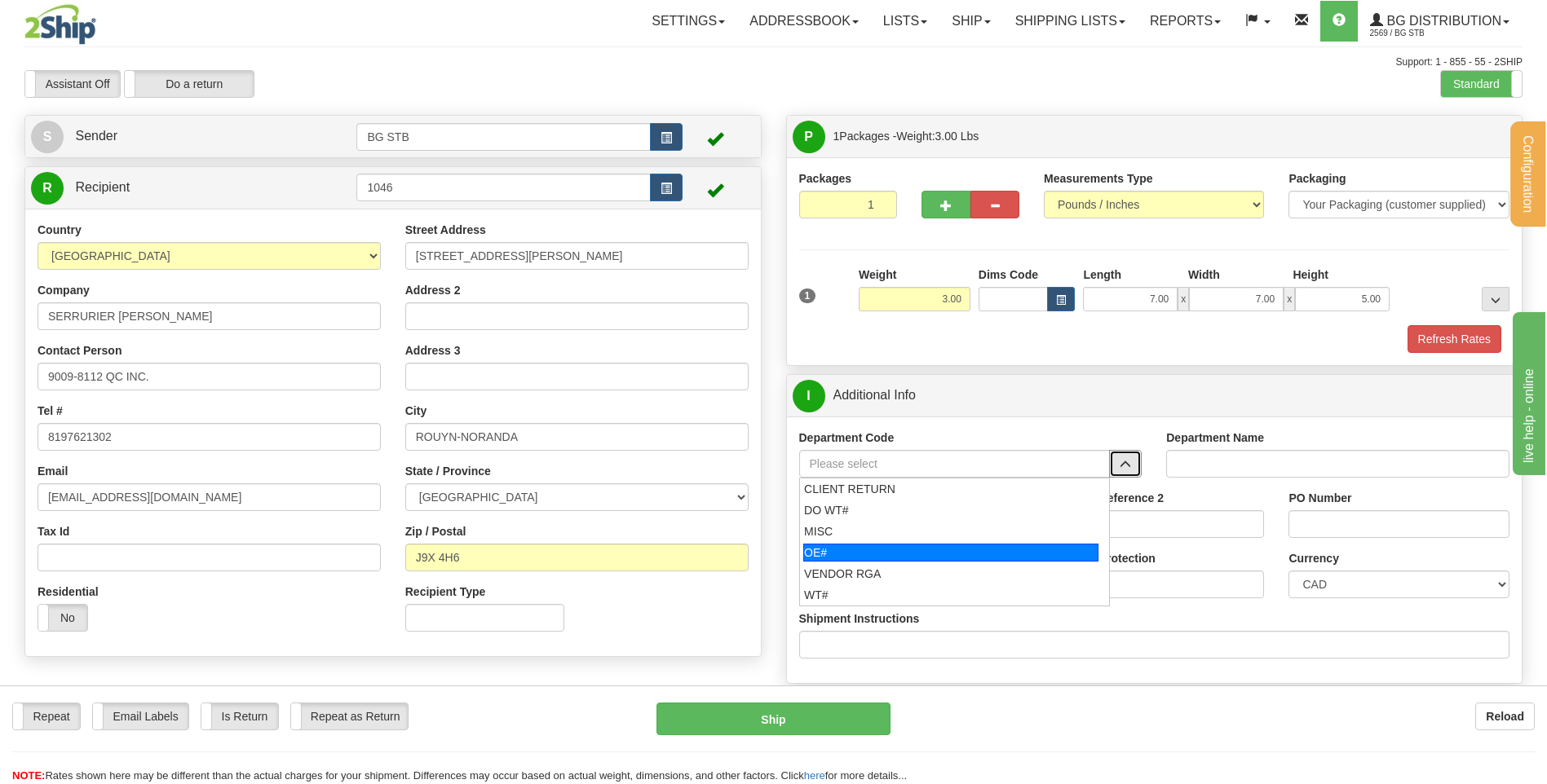
click at [998, 562] on li "OE#" at bounding box center [955, 552] width 310 height 21
type input "OE#"
type input "ORDERS"
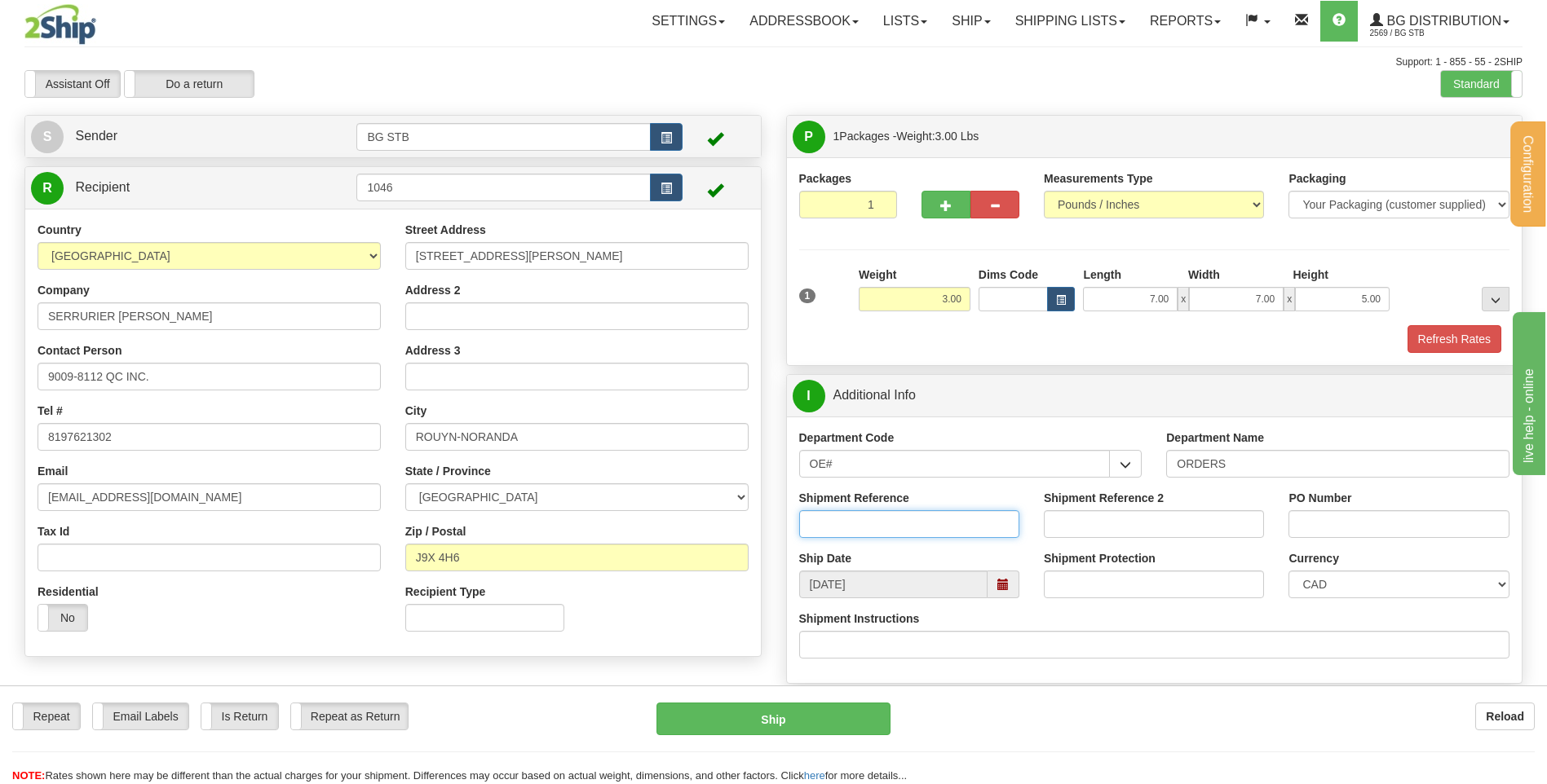
click at [975, 513] on input "Shipment Reference" at bounding box center [909, 524] width 220 height 28
type input "80004563-01"
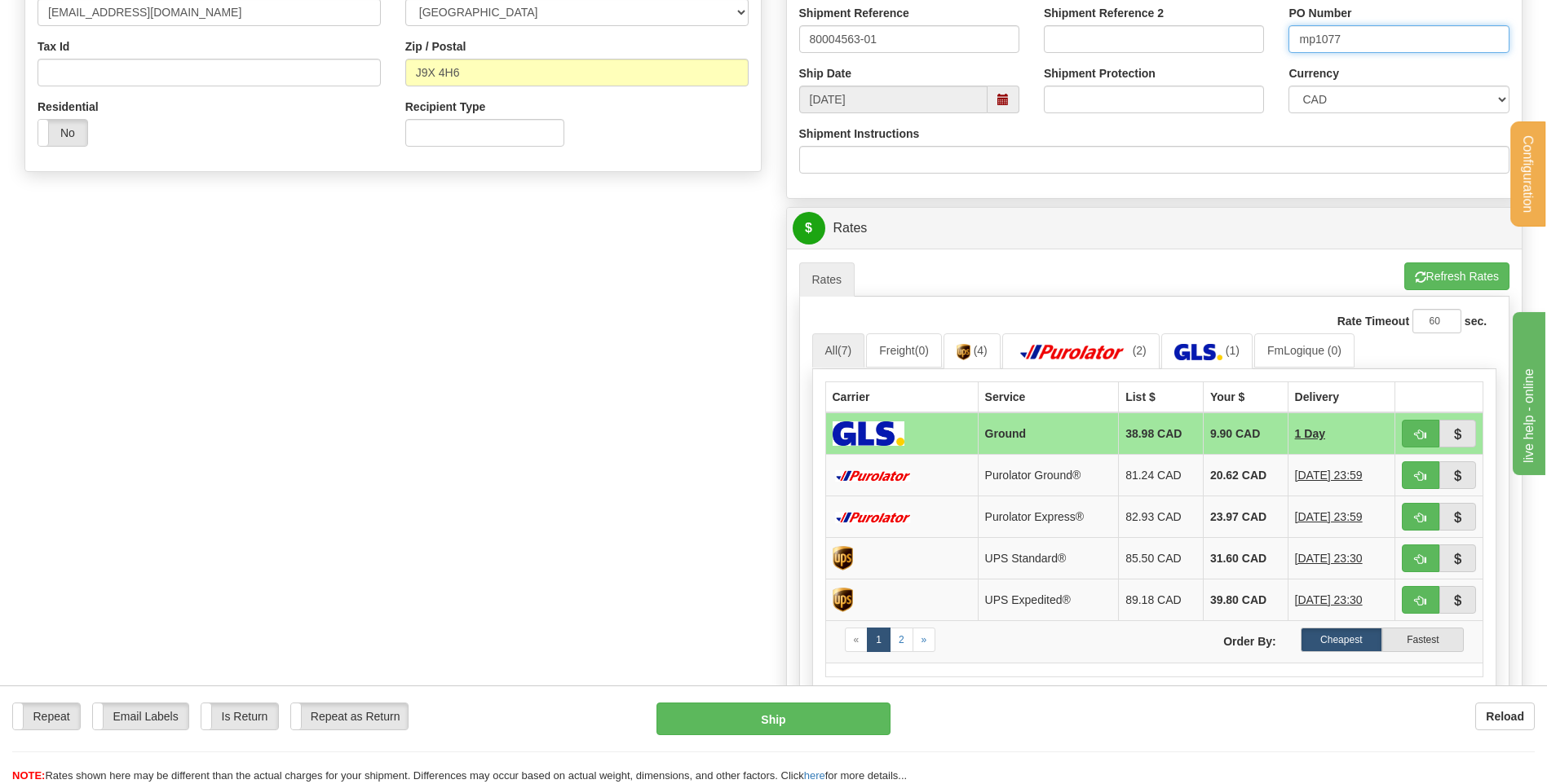
scroll to position [489, 0]
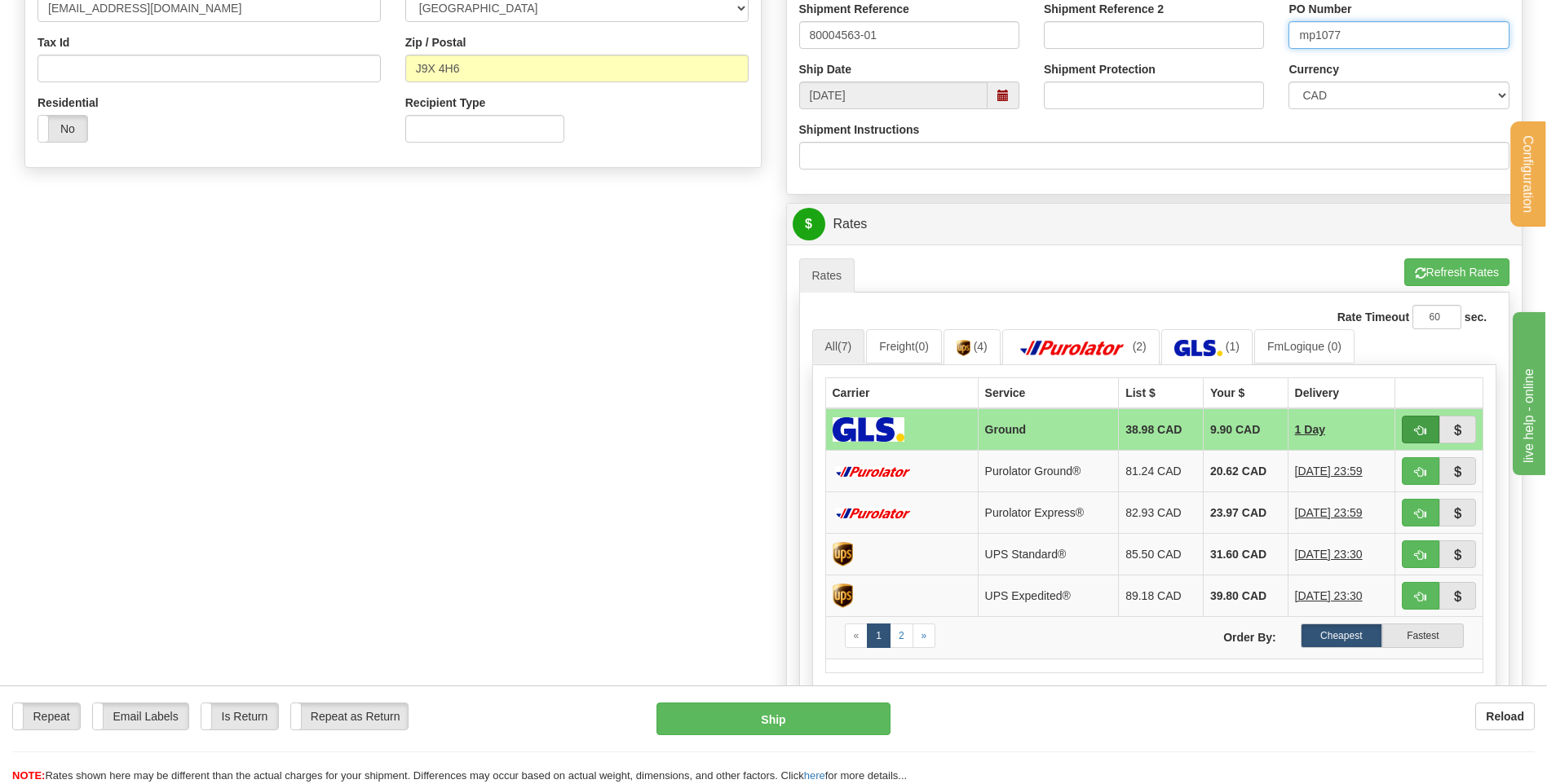
type input "mp1077"
click at [1414, 421] on button "button" at bounding box center [1420, 430] width 37 height 28
type input "1"
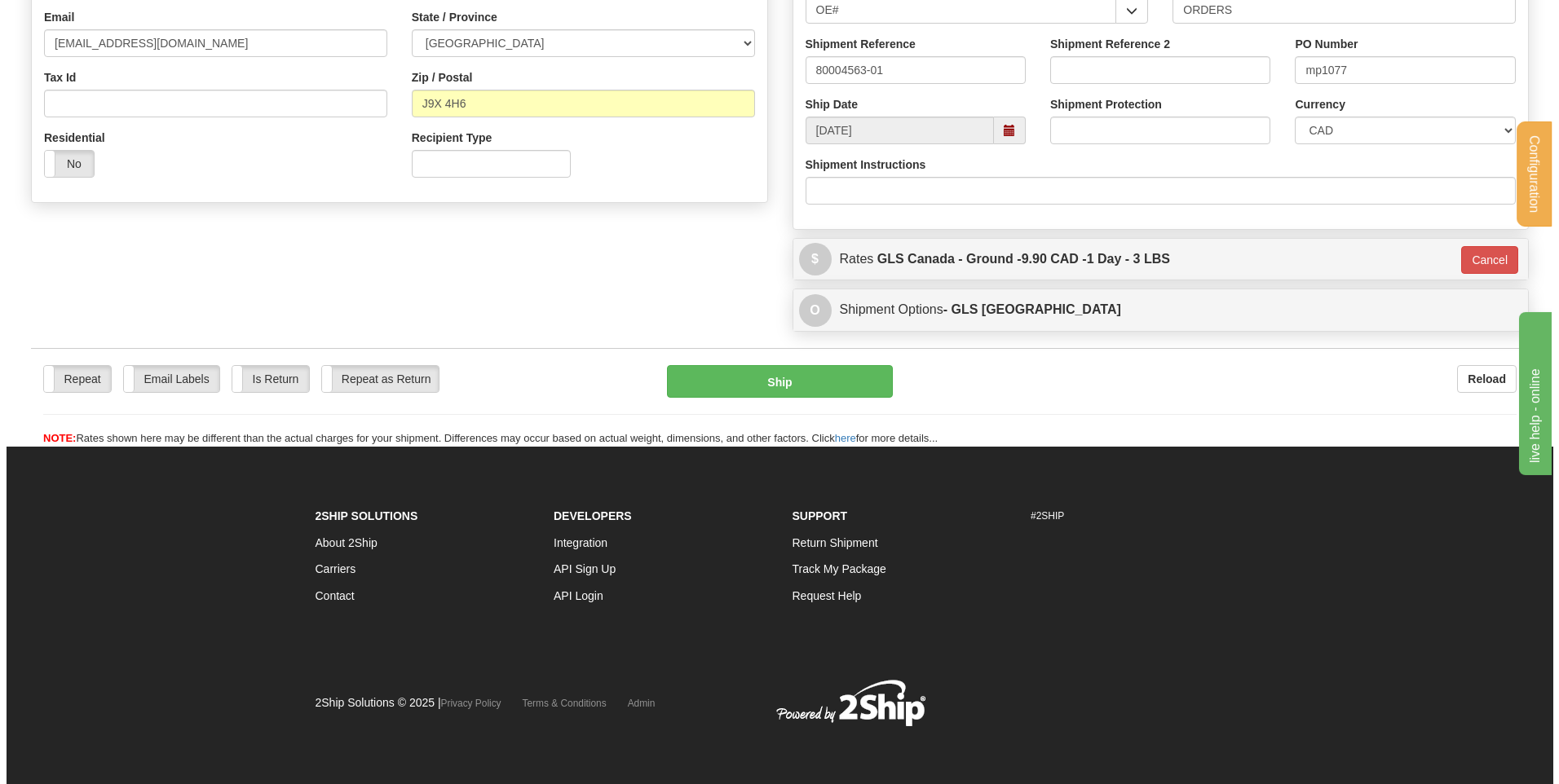
scroll to position [455, 0]
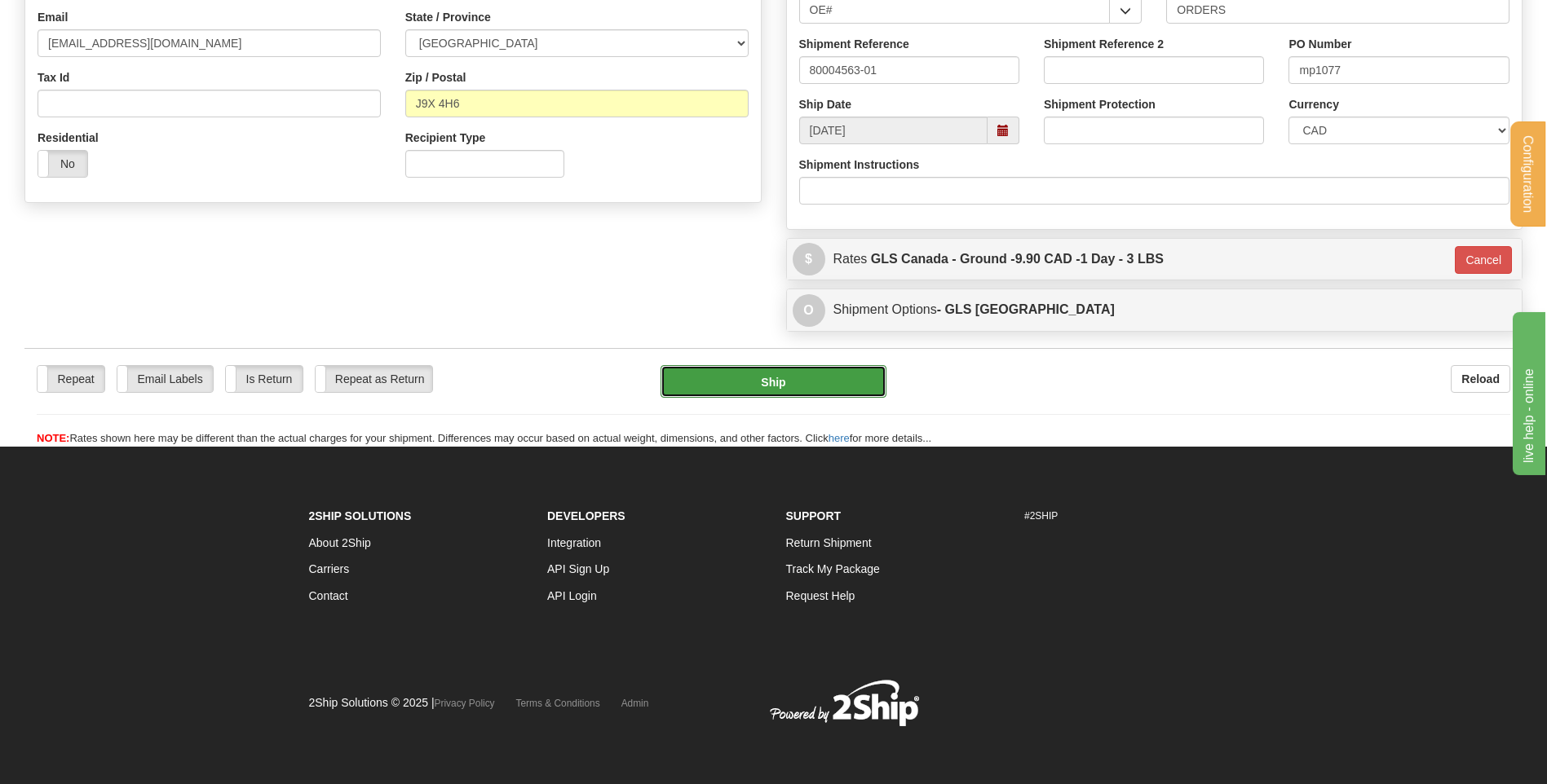
click at [846, 395] on button "Ship" at bounding box center [773, 382] width 225 height 33
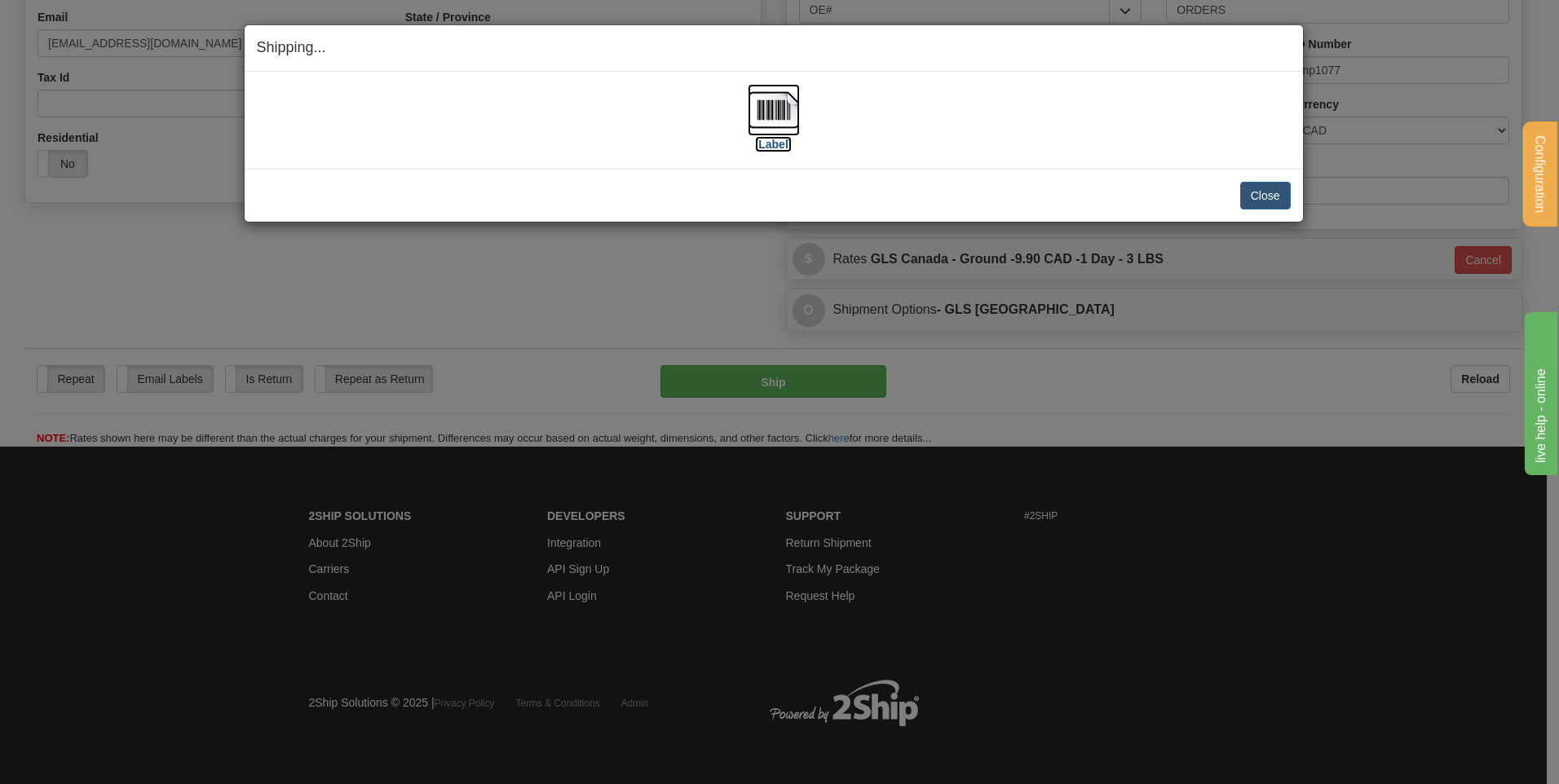
click at [773, 139] on label "[Label]" at bounding box center [774, 144] width 37 height 16
click at [1251, 184] on button "Close" at bounding box center [1266, 196] width 51 height 28
click at [1251, 187] on button "Close" at bounding box center [1266, 196] width 51 height 28
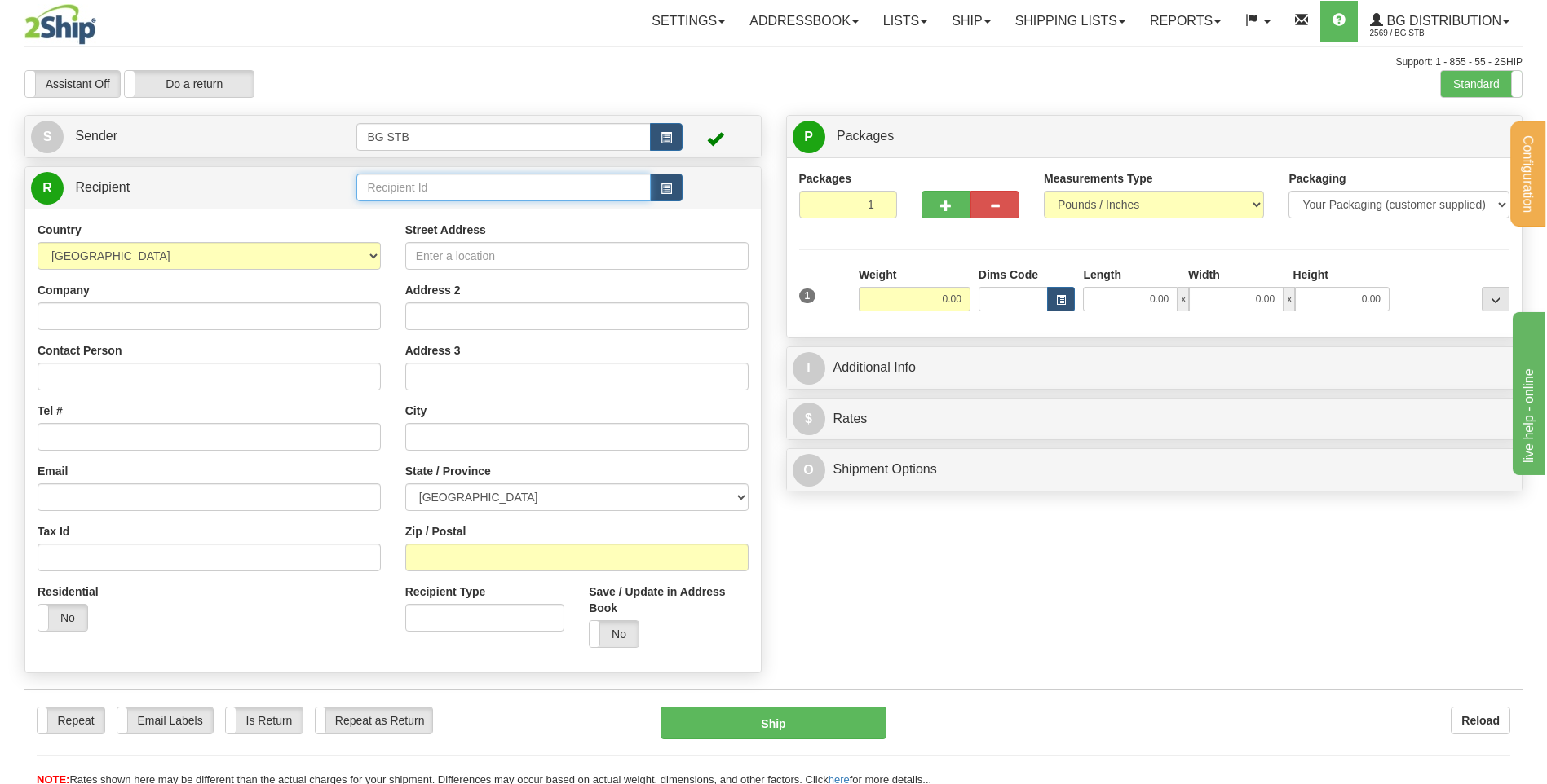
click at [383, 189] on input "text" at bounding box center [503, 188] width 294 height 28
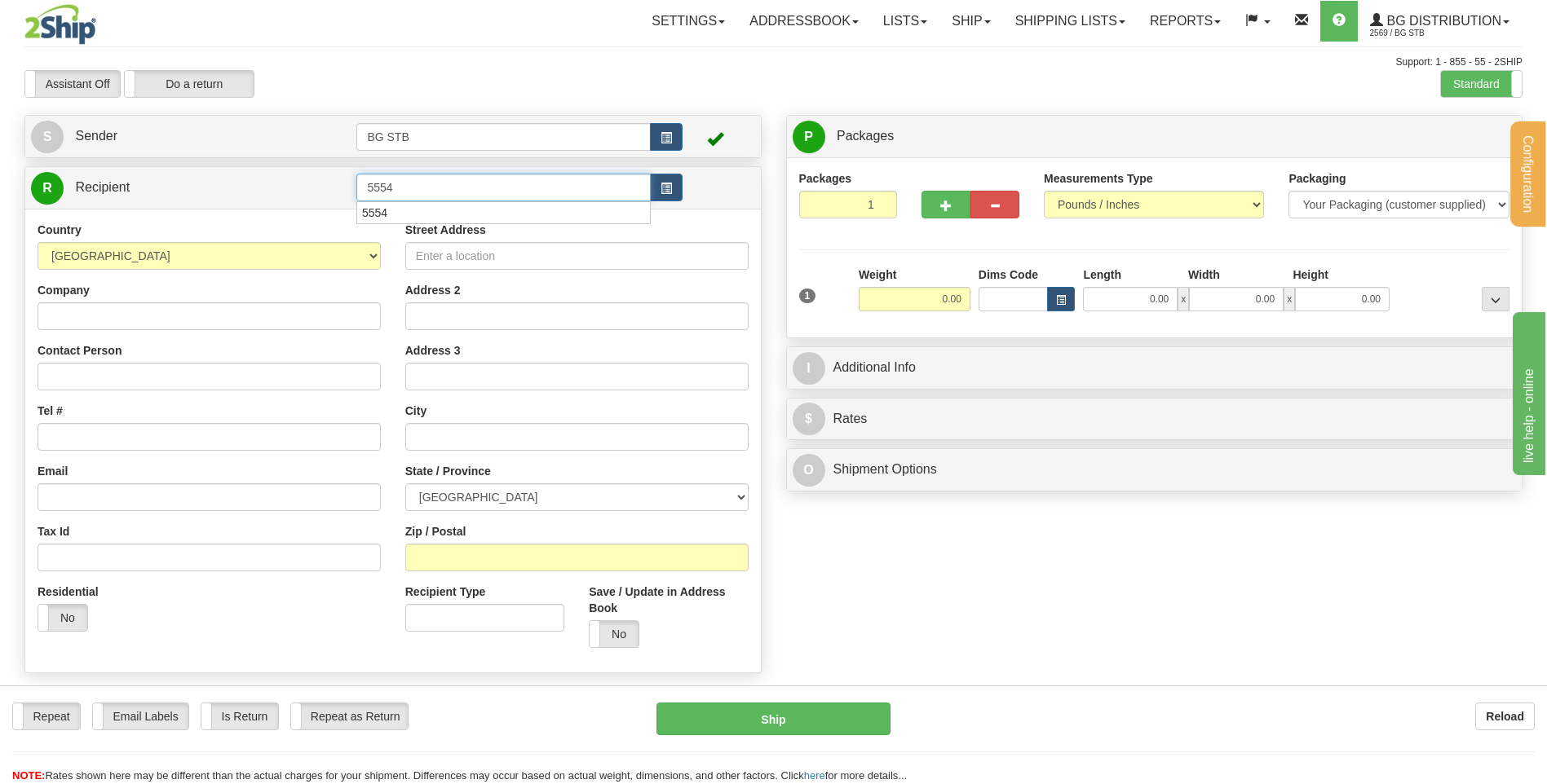
type input "5554"
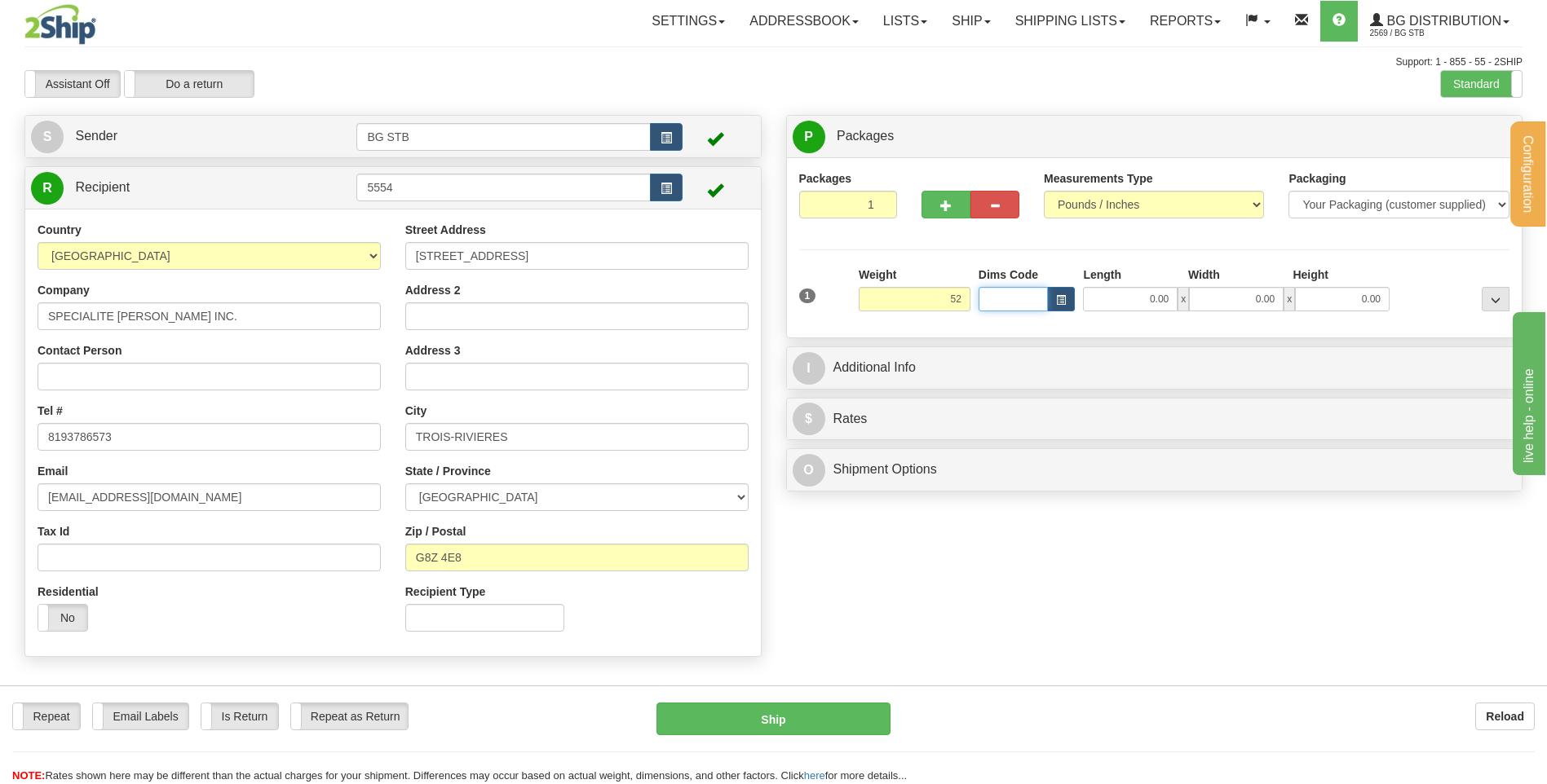
type input "52.00"
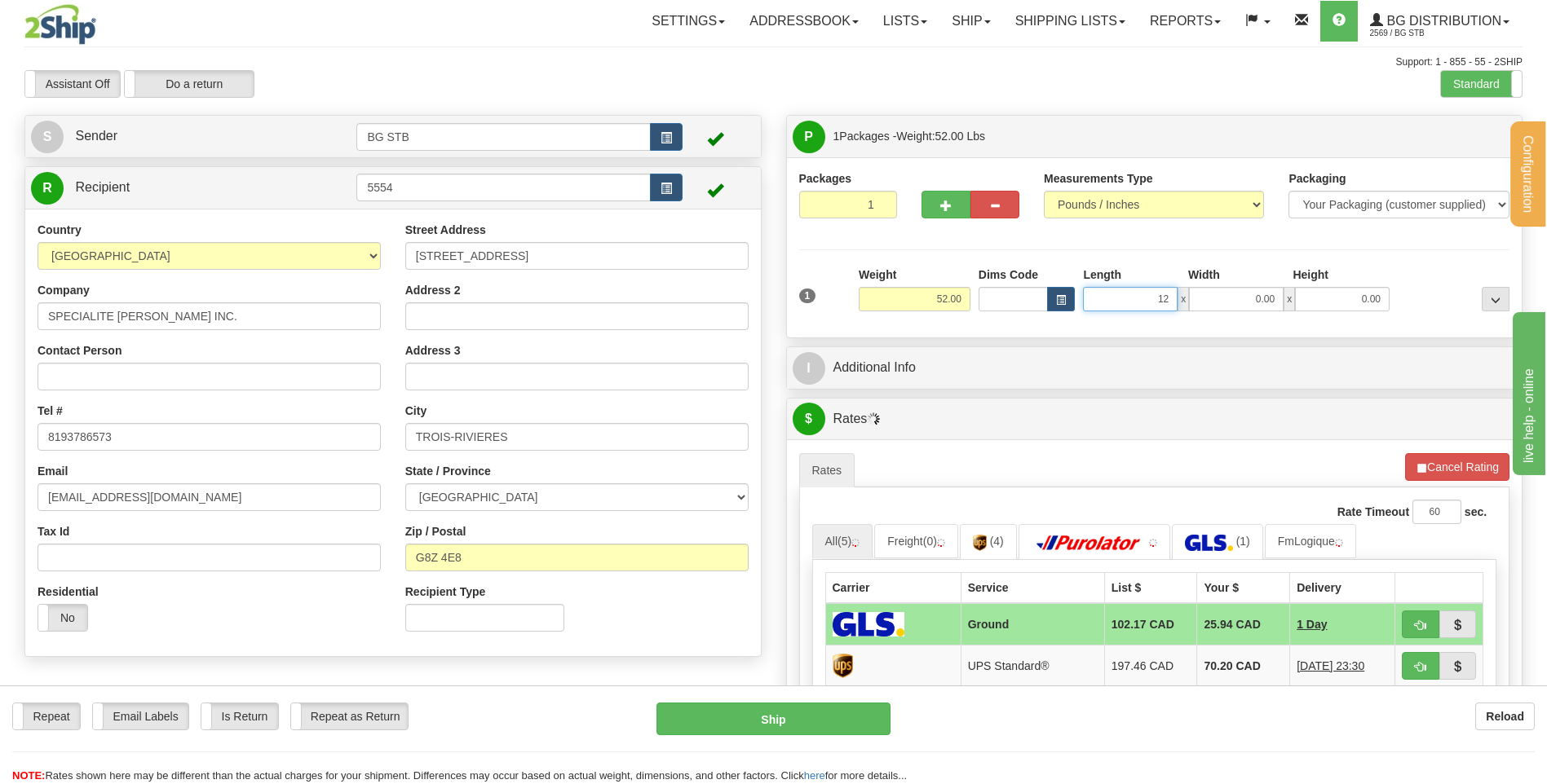
type input "1"
type input "16.00"
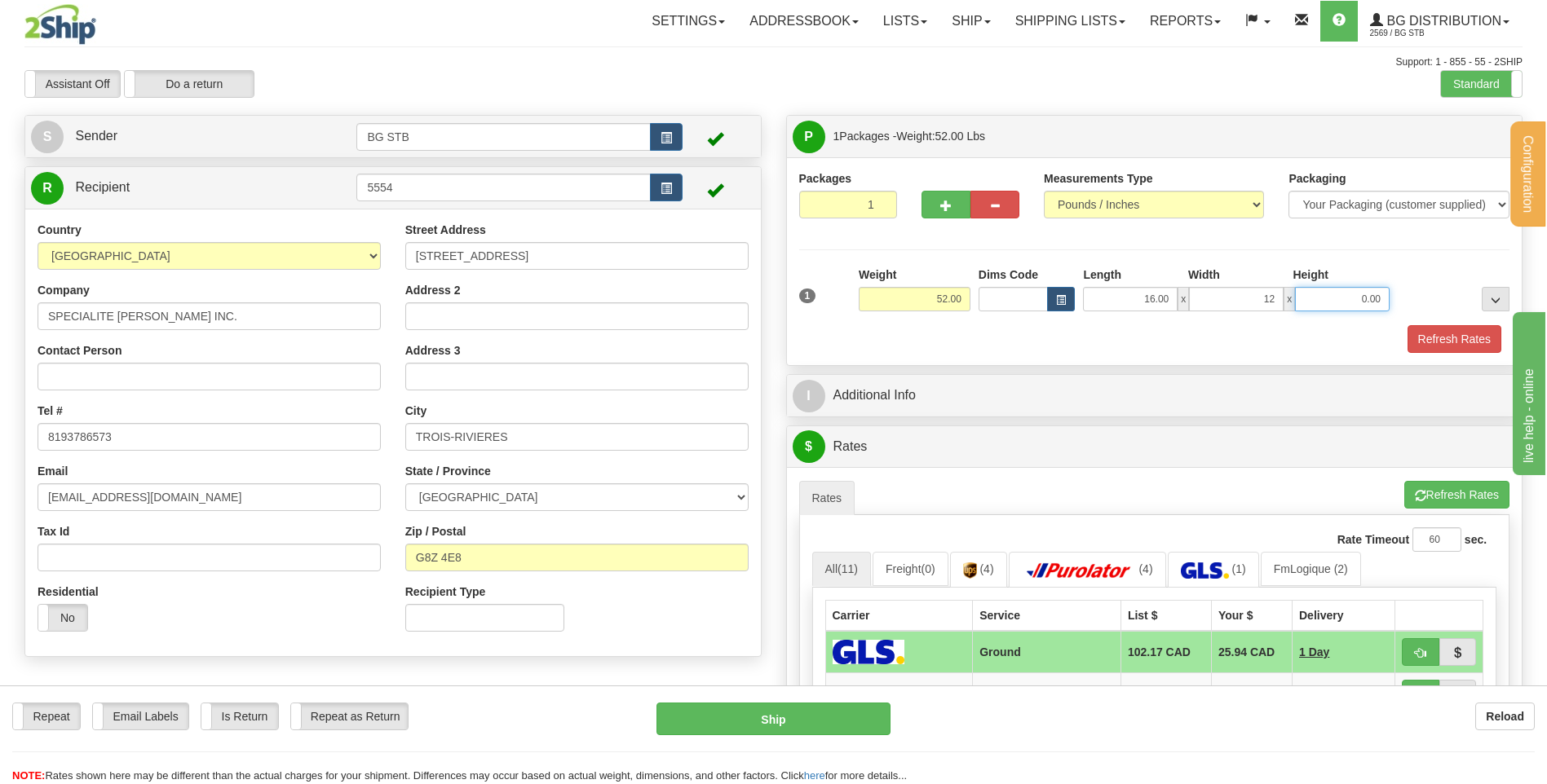
type input "12.00"
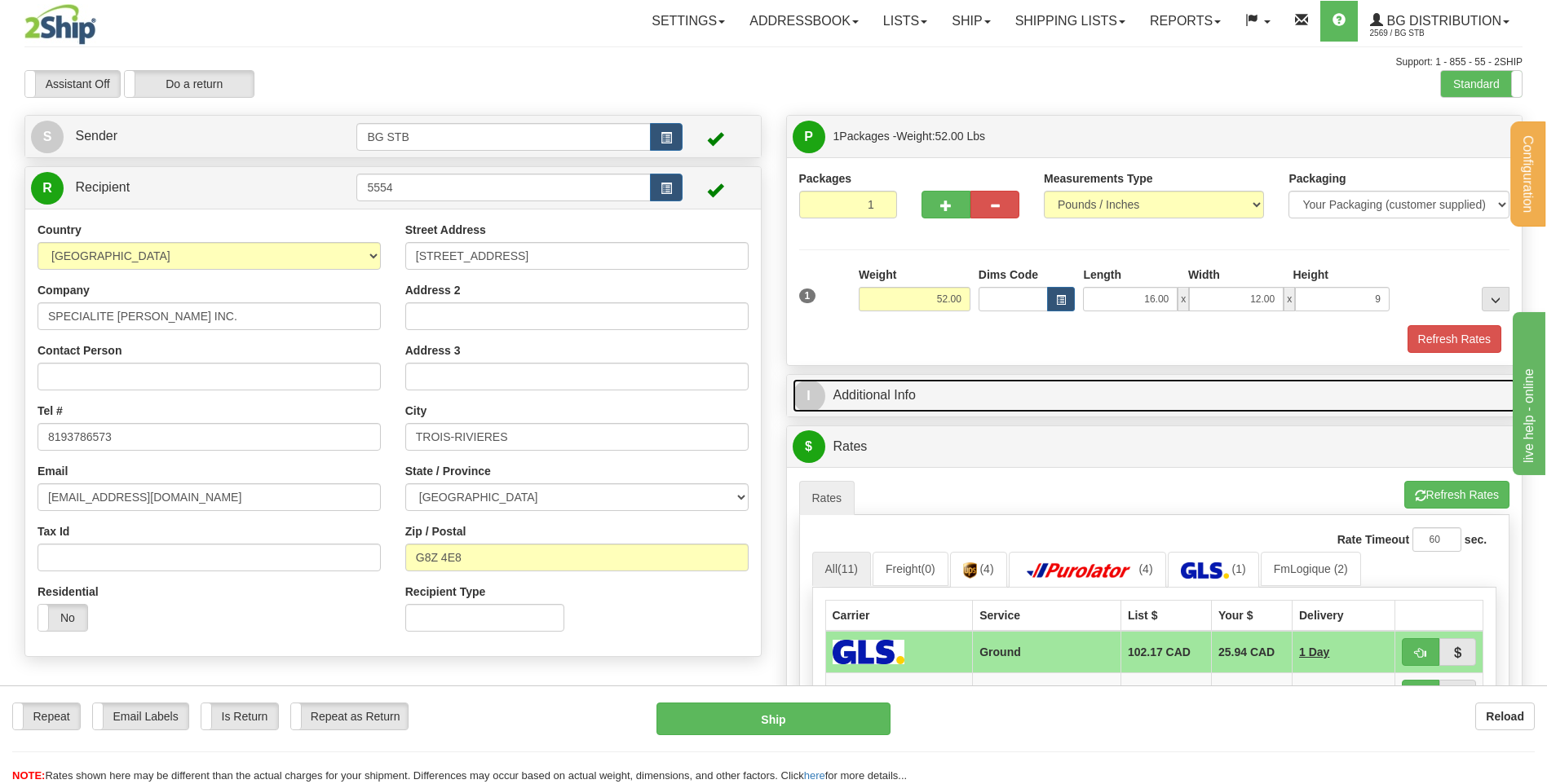
type input "9.00"
click at [821, 392] on span "I" at bounding box center [809, 396] width 33 height 33
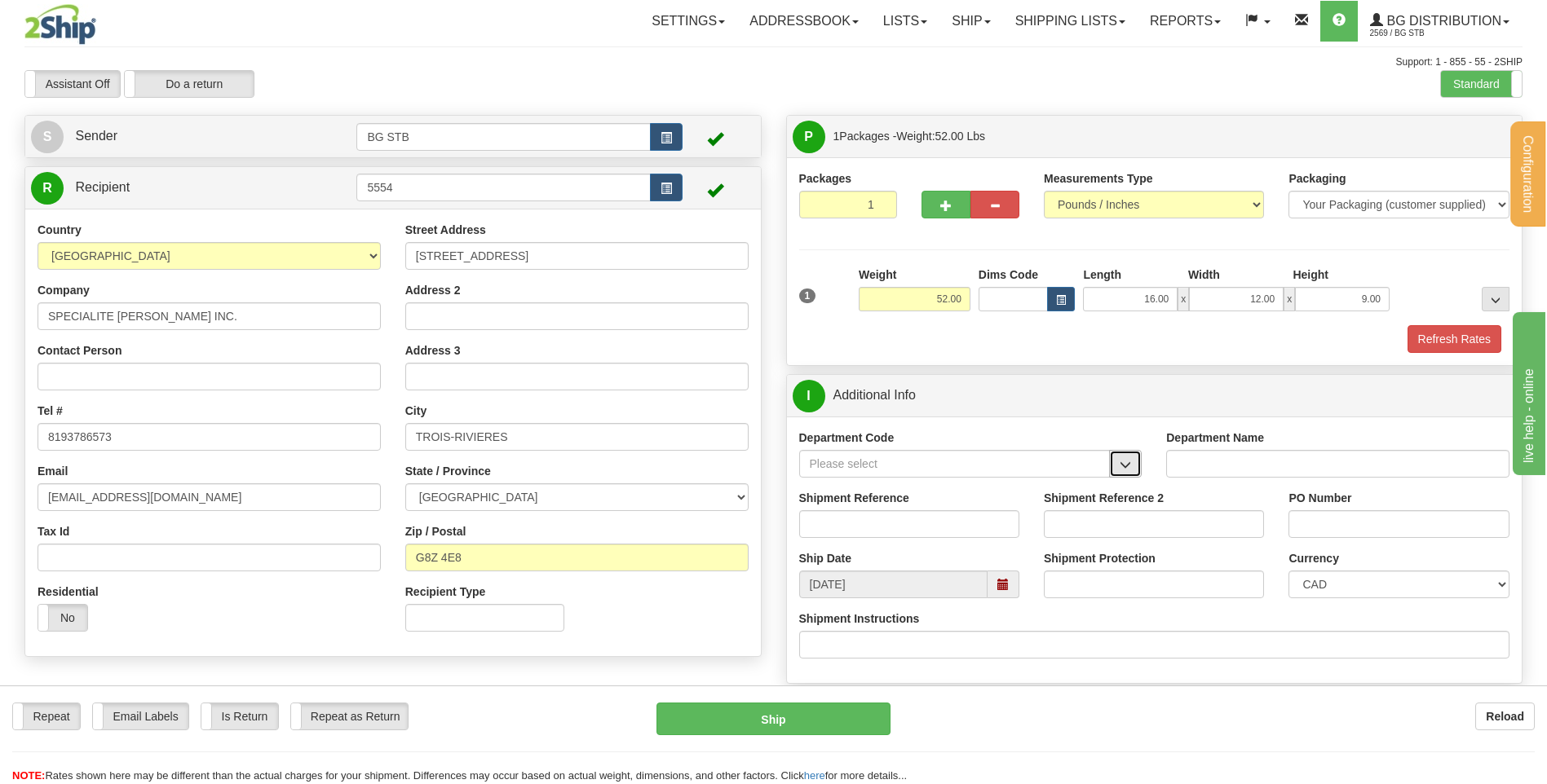
click at [1124, 465] on span "button" at bounding box center [1125, 465] width 12 height 11
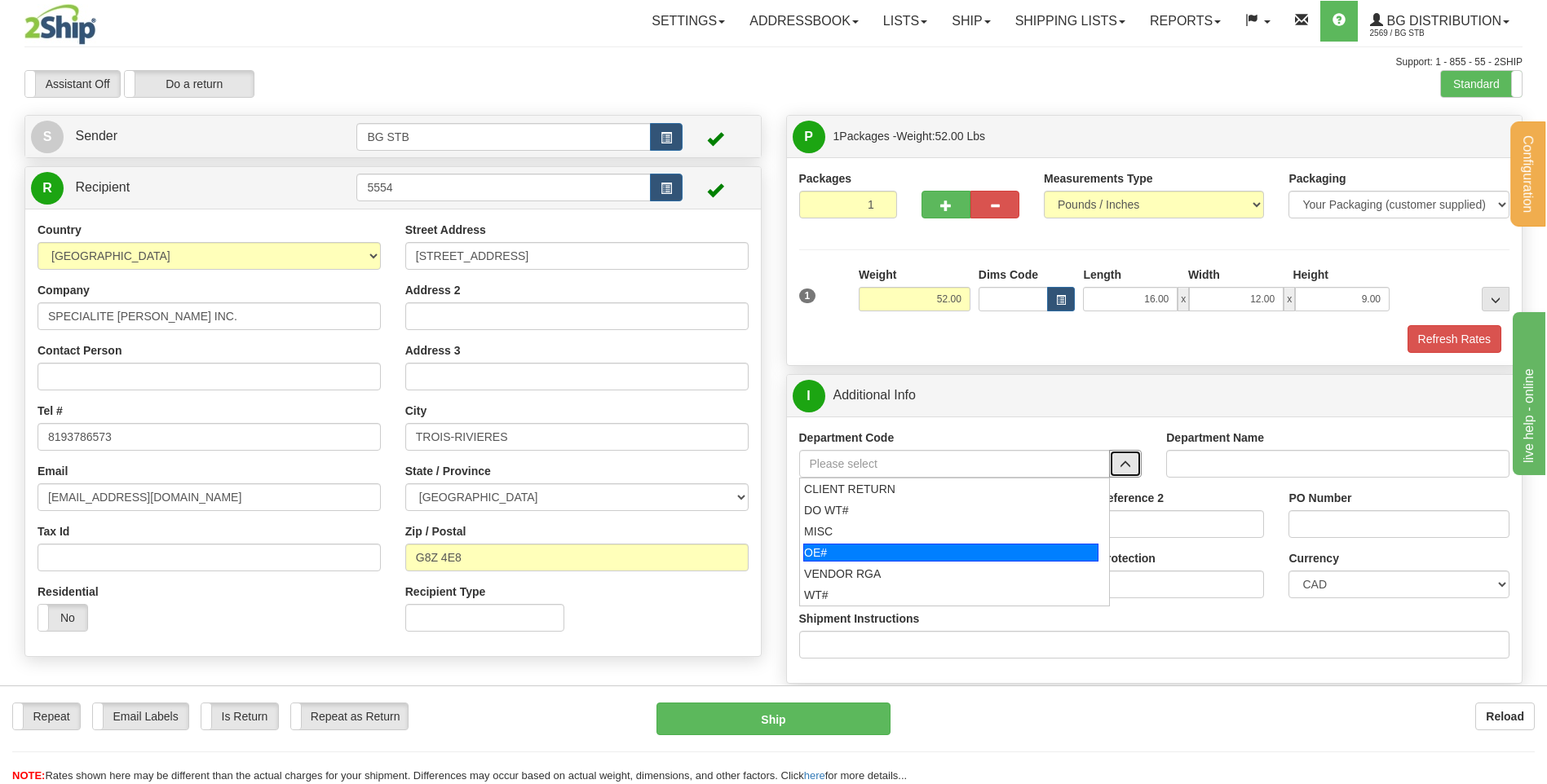
click at [929, 553] on div "OE#" at bounding box center [950, 553] width 295 height 18
type input "OE#"
type input "ORDERS"
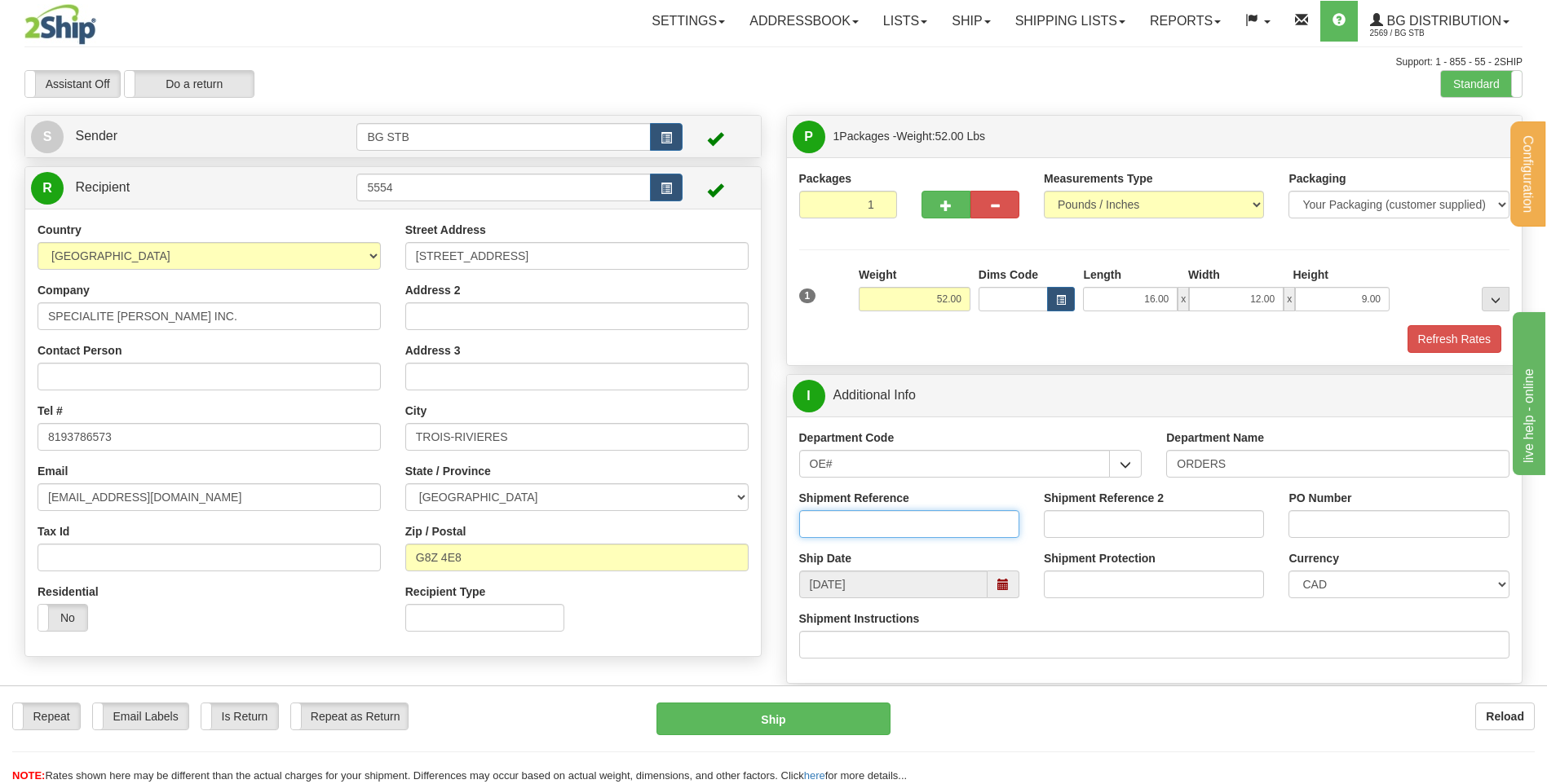
click at [926, 529] on input "Shipment Reference" at bounding box center [909, 524] width 220 height 28
type input "80004624-00"
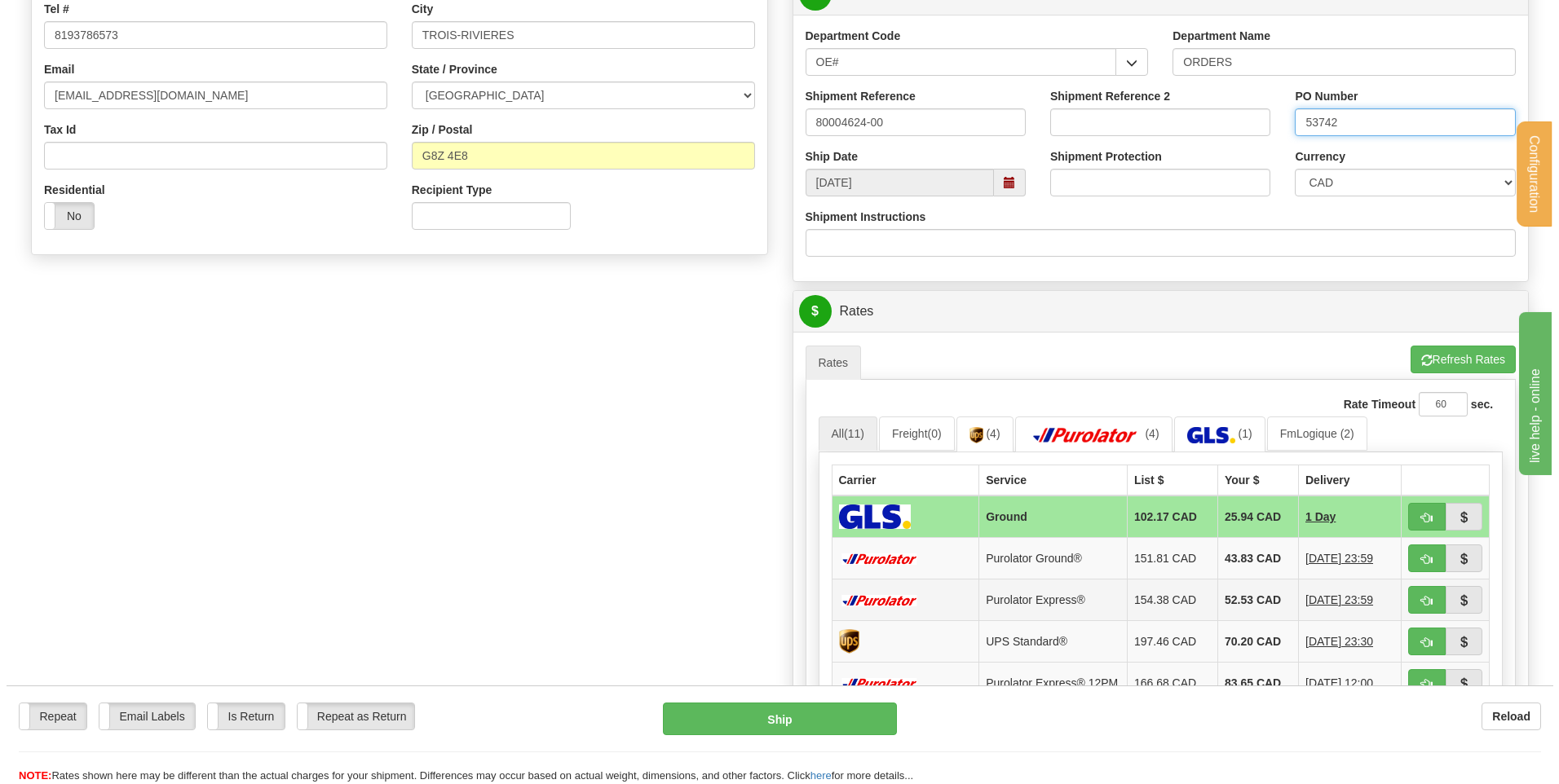
scroll to position [408, 0]
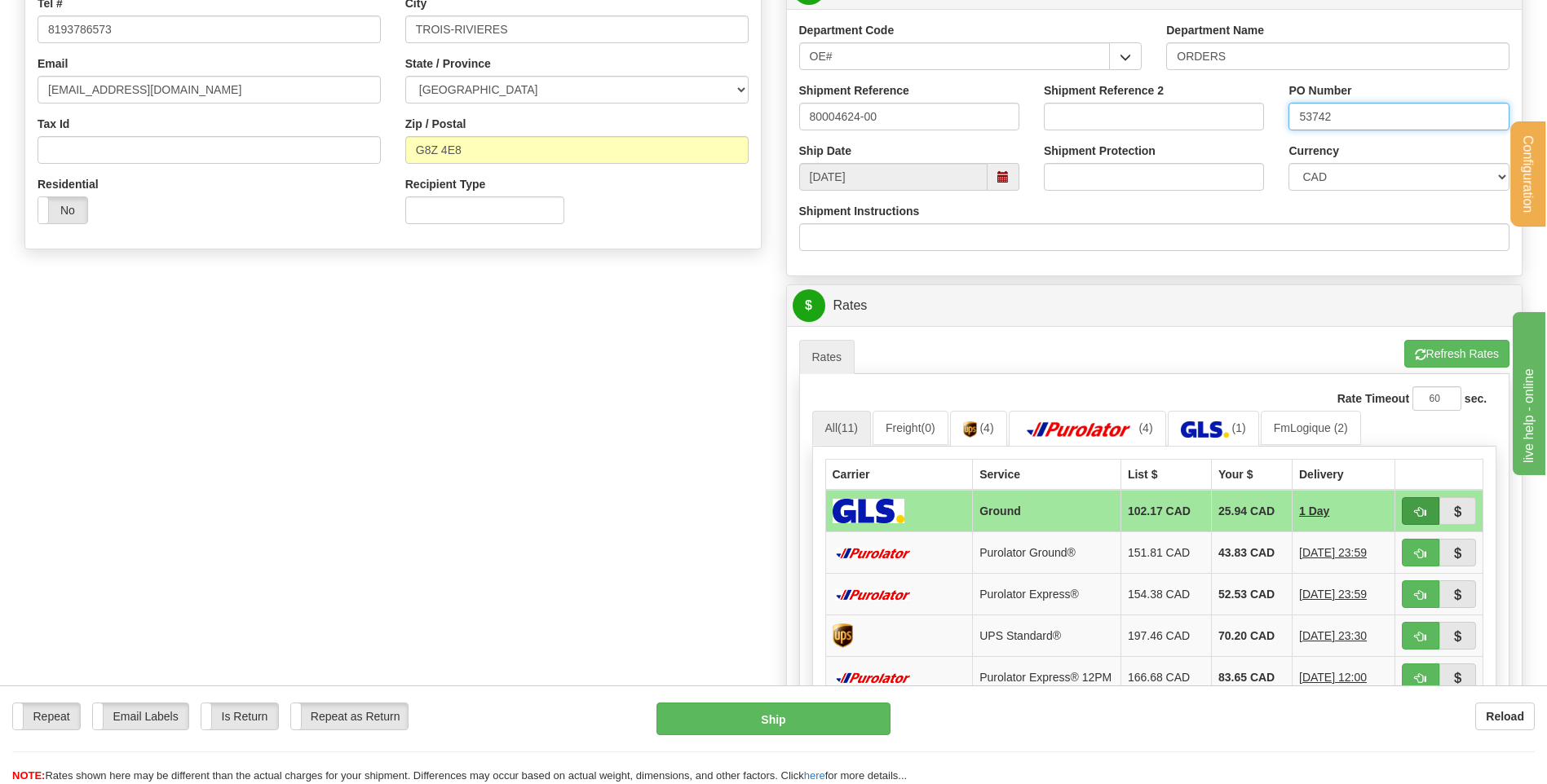
type input "53742"
click at [1420, 509] on span "button" at bounding box center [1420, 512] width 12 height 11
type input "1"
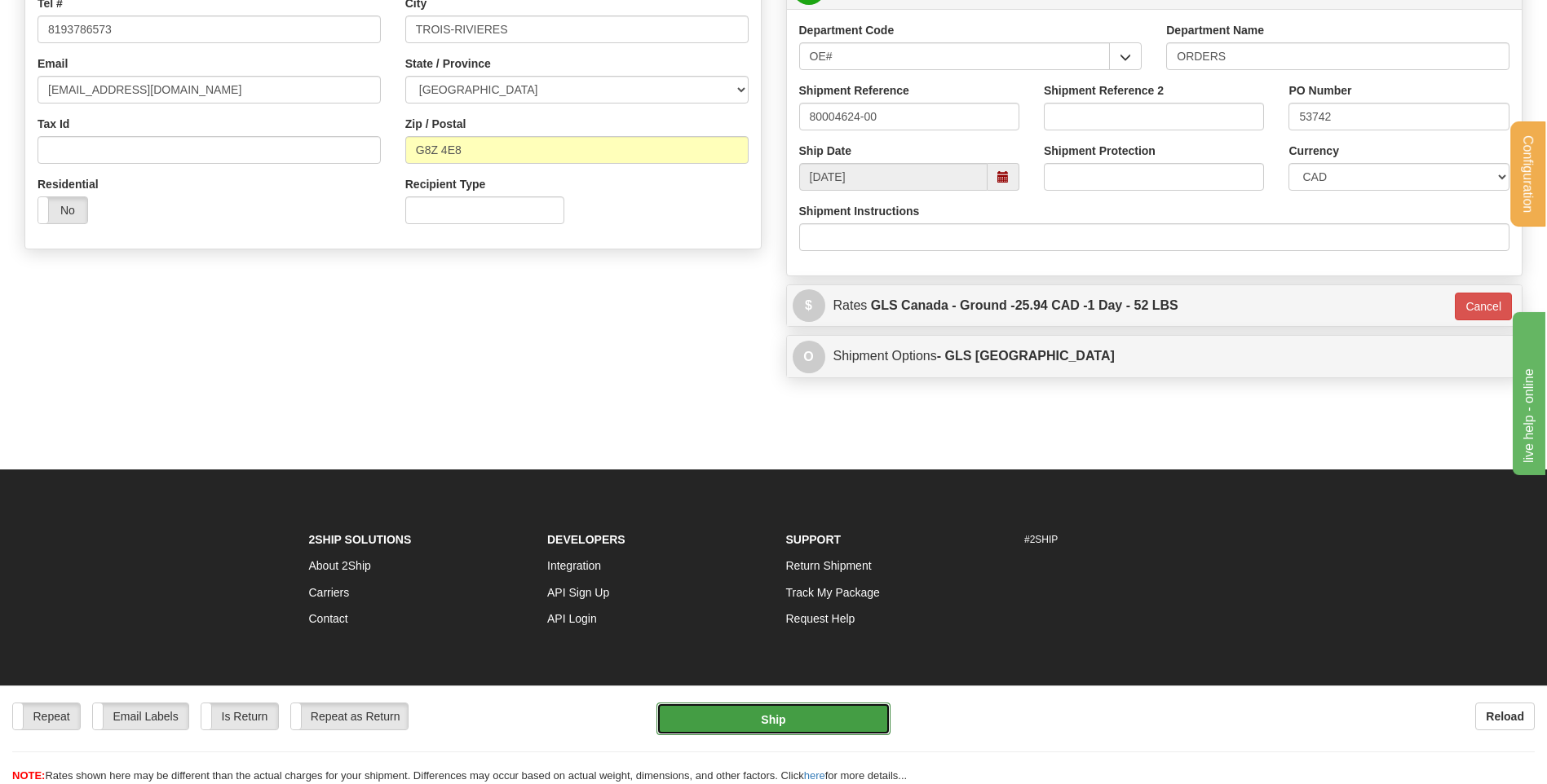
click at [769, 713] on button "Ship" at bounding box center [773, 719] width 233 height 33
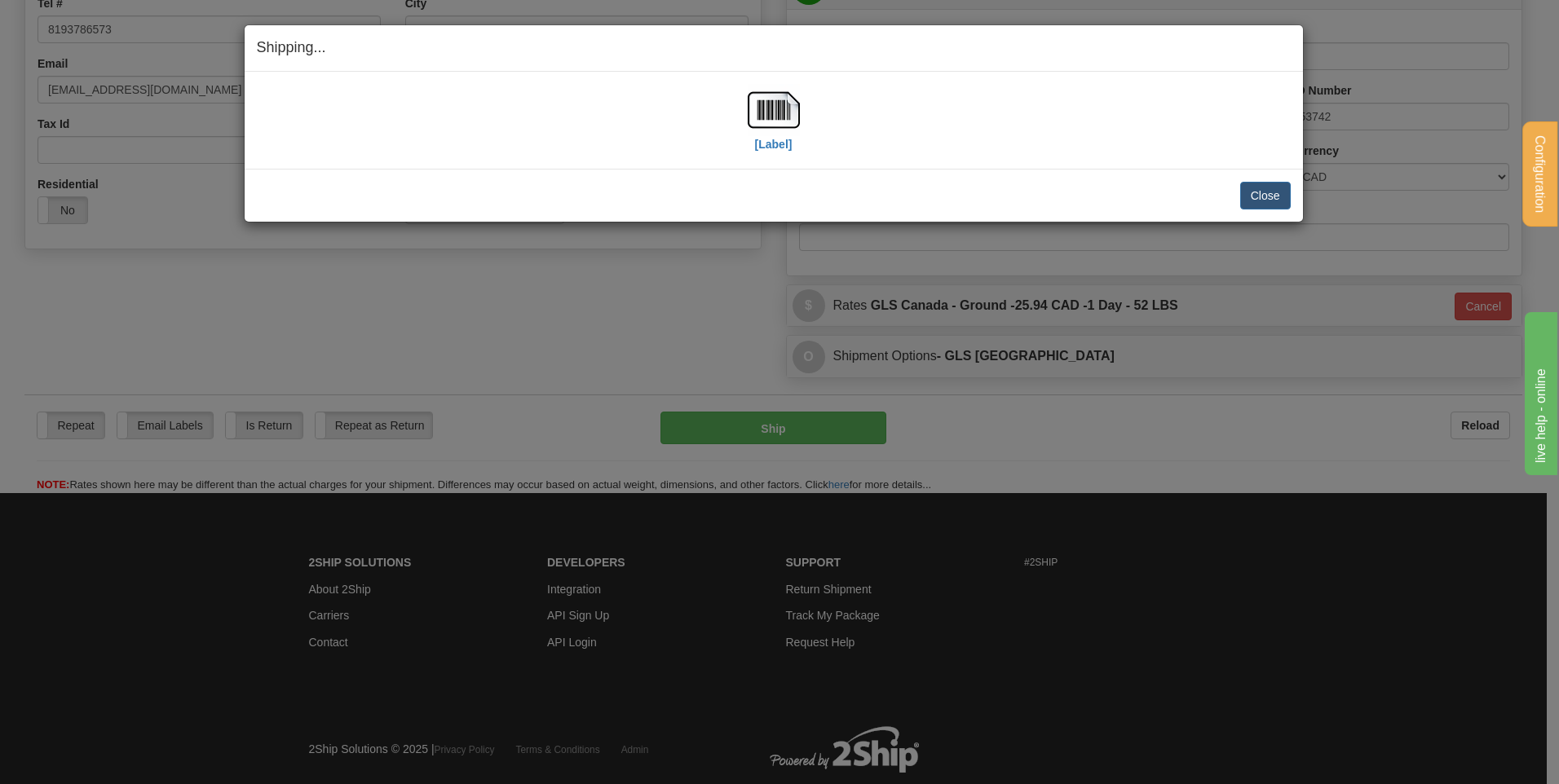
click at [752, 140] on div "[Label]" at bounding box center [775, 121] width 53 height 73
click at [779, 143] on label "[Label]" at bounding box center [774, 144] width 37 height 16
click at [1260, 197] on button "Close" at bounding box center [1266, 196] width 51 height 28
click at [1285, 195] on button "Close" at bounding box center [1266, 196] width 51 height 28
click at [1265, 194] on button "Close" at bounding box center [1266, 196] width 51 height 28
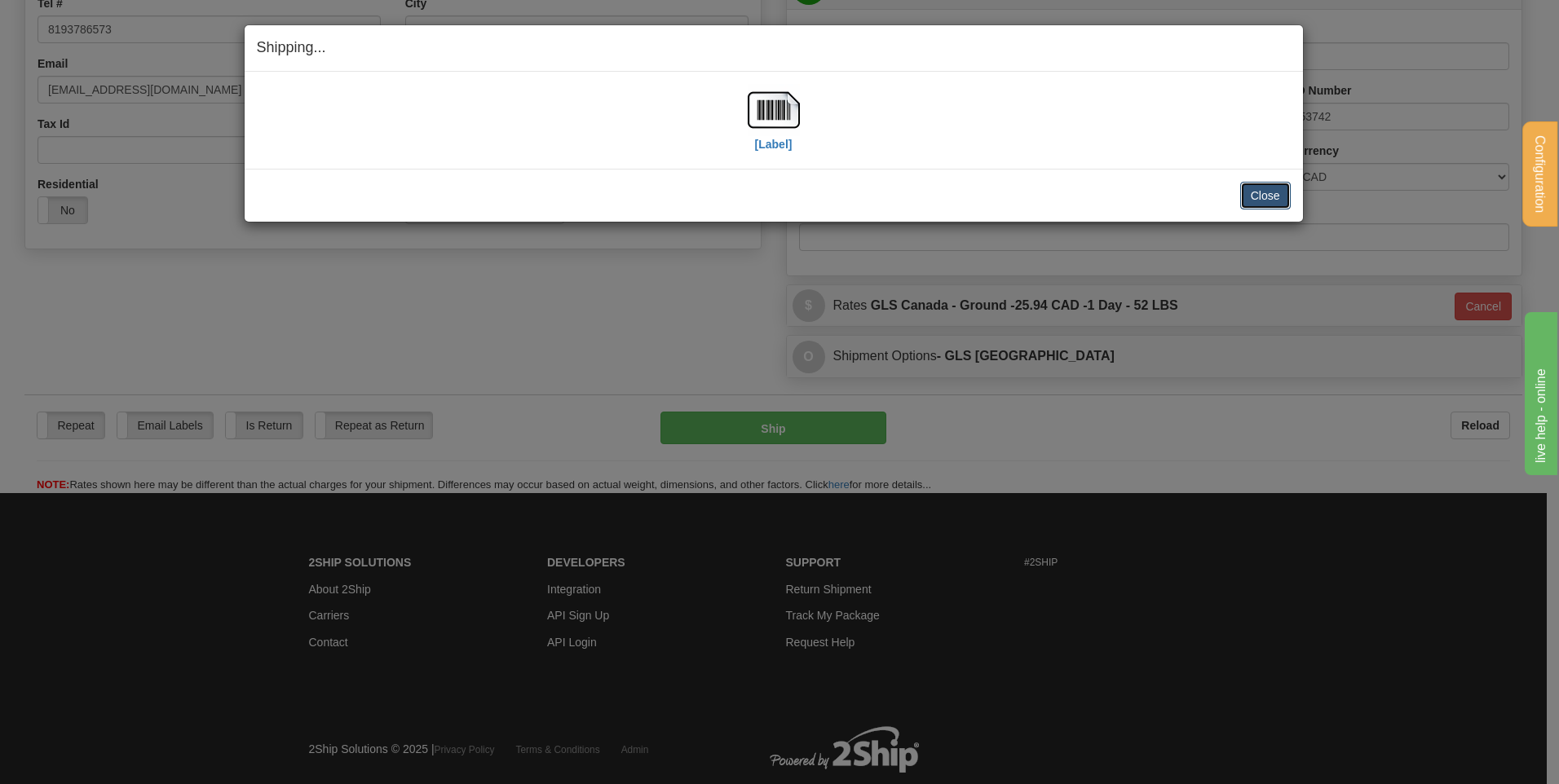
click at [1284, 198] on button "Close" at bounding box center [1266, 196] width 51 height 28
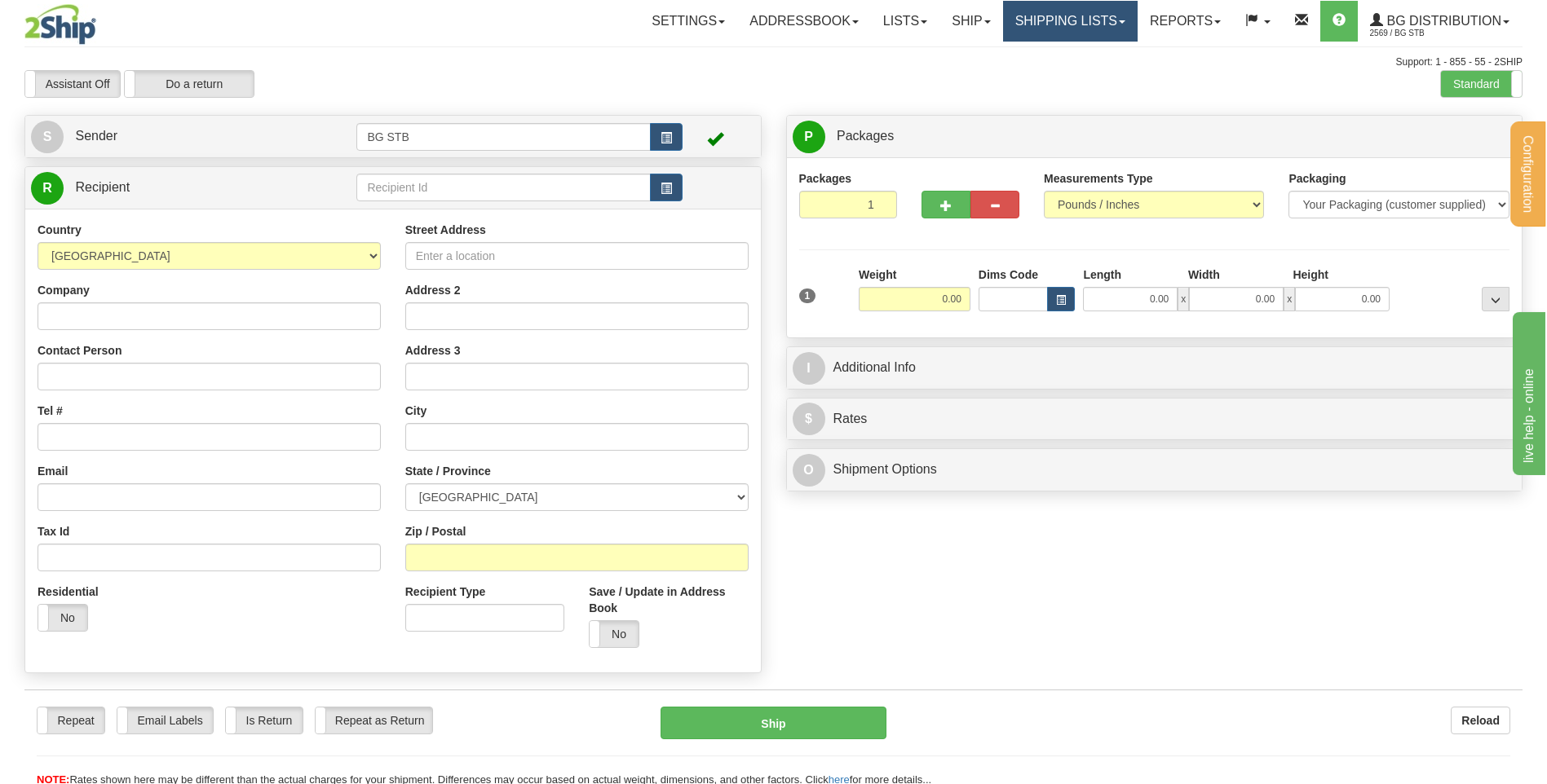
click at [1035, 23] on link "Shipping lists" at bounding box center [1070, 21] width 134 height 41
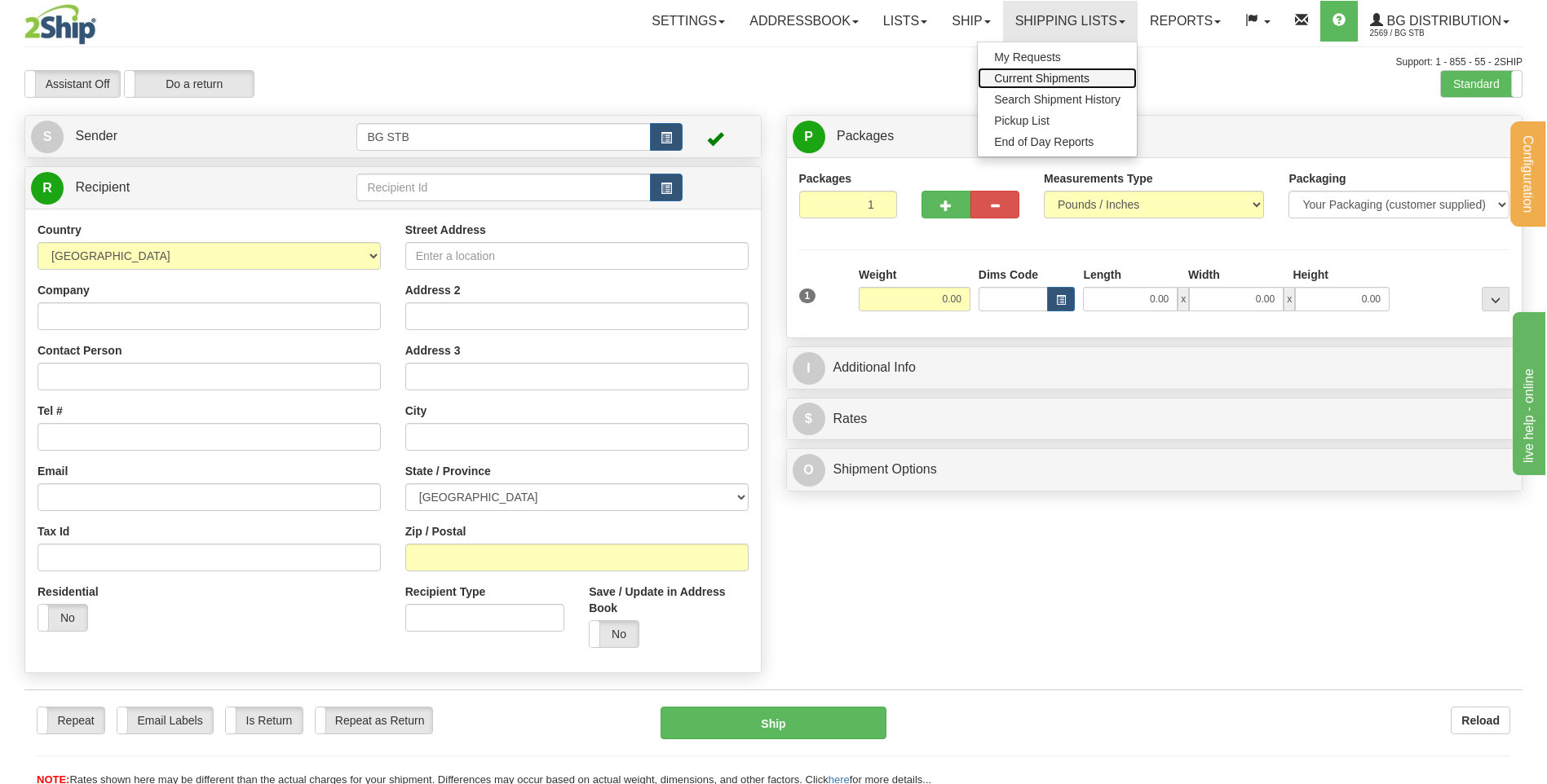
click at [1056, 82] on span "Current Shipments" at bounding box center [1041, 78] width 95 height 13
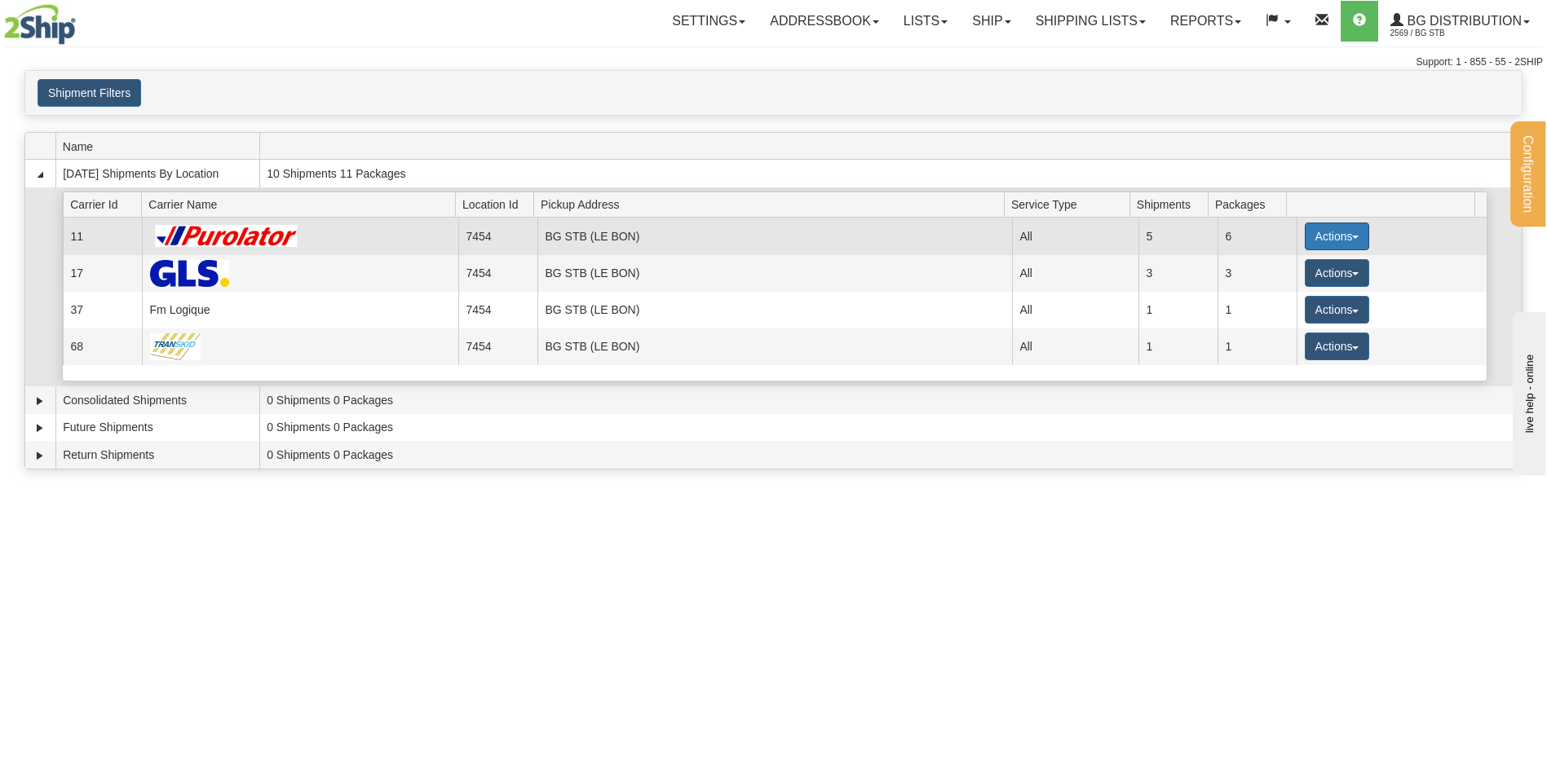
click at [1314, 233] on button "Actions" at bounding box center [1338, 236] width 65 height 28
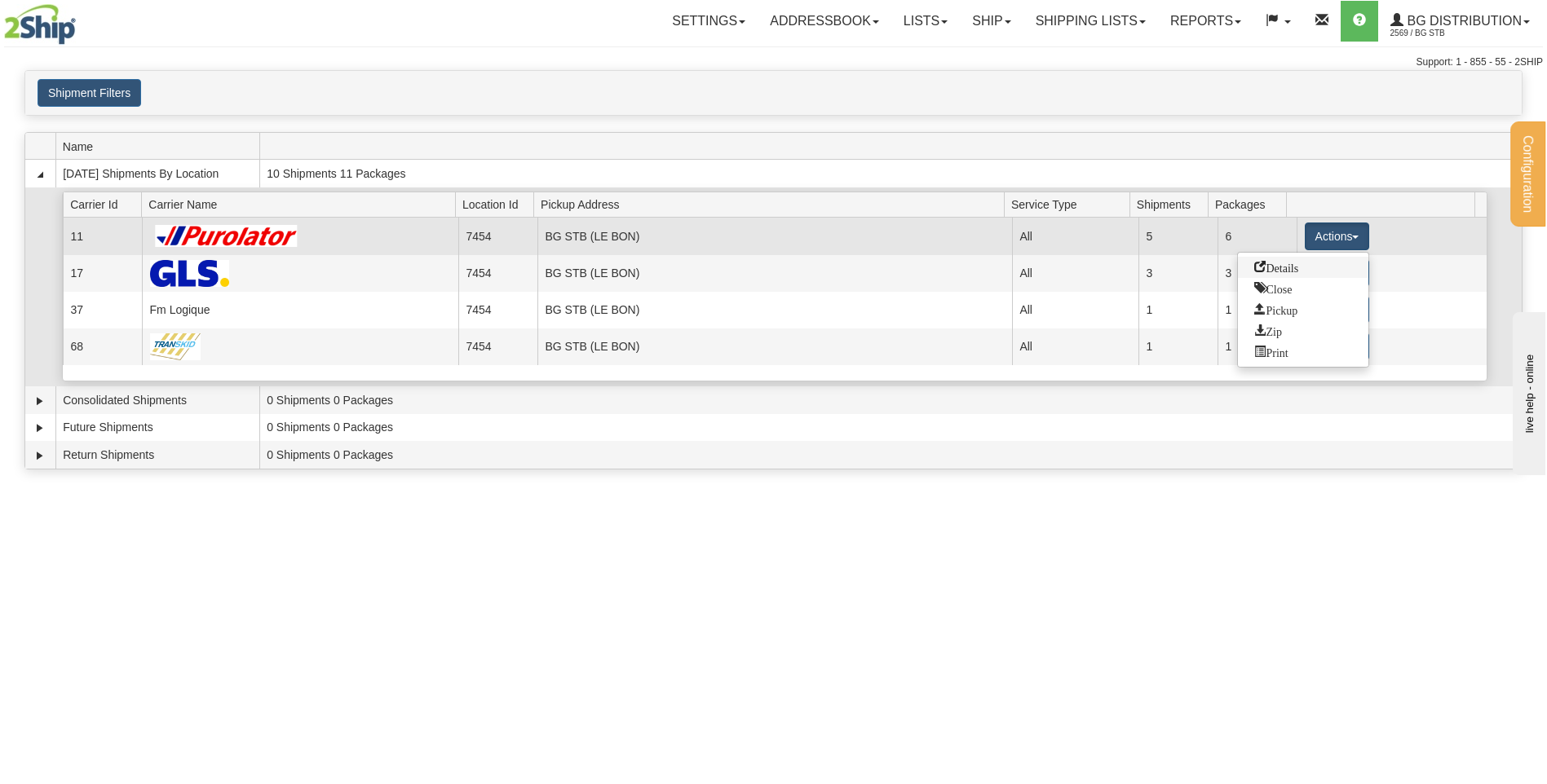
click at [1321, 271] on link "Details" at bounding box center [1303, 266] width 131 height 21
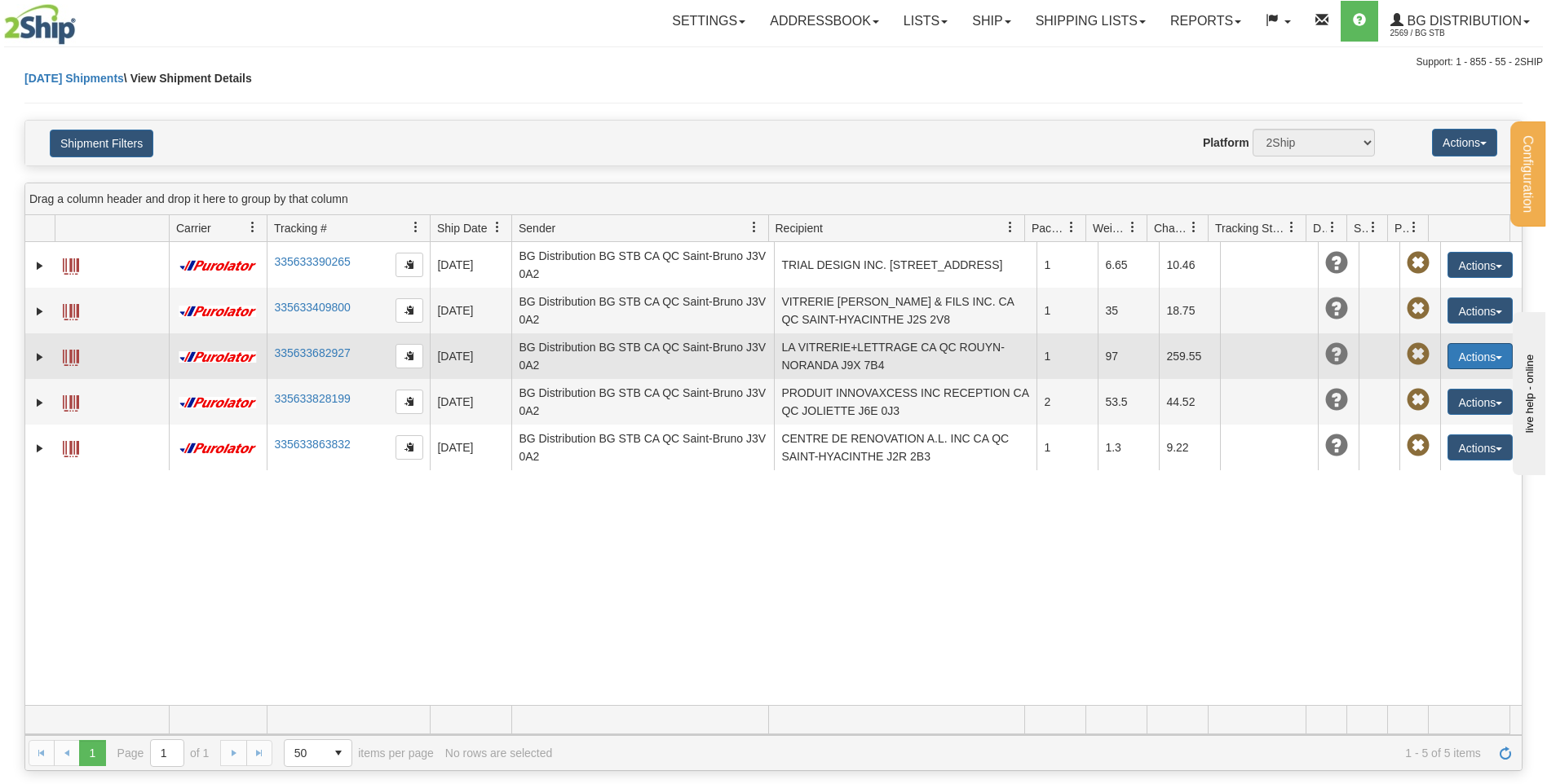
click at [1455, 356] on button "Actions" at bounding box center [1480, 356] width 65 height 26
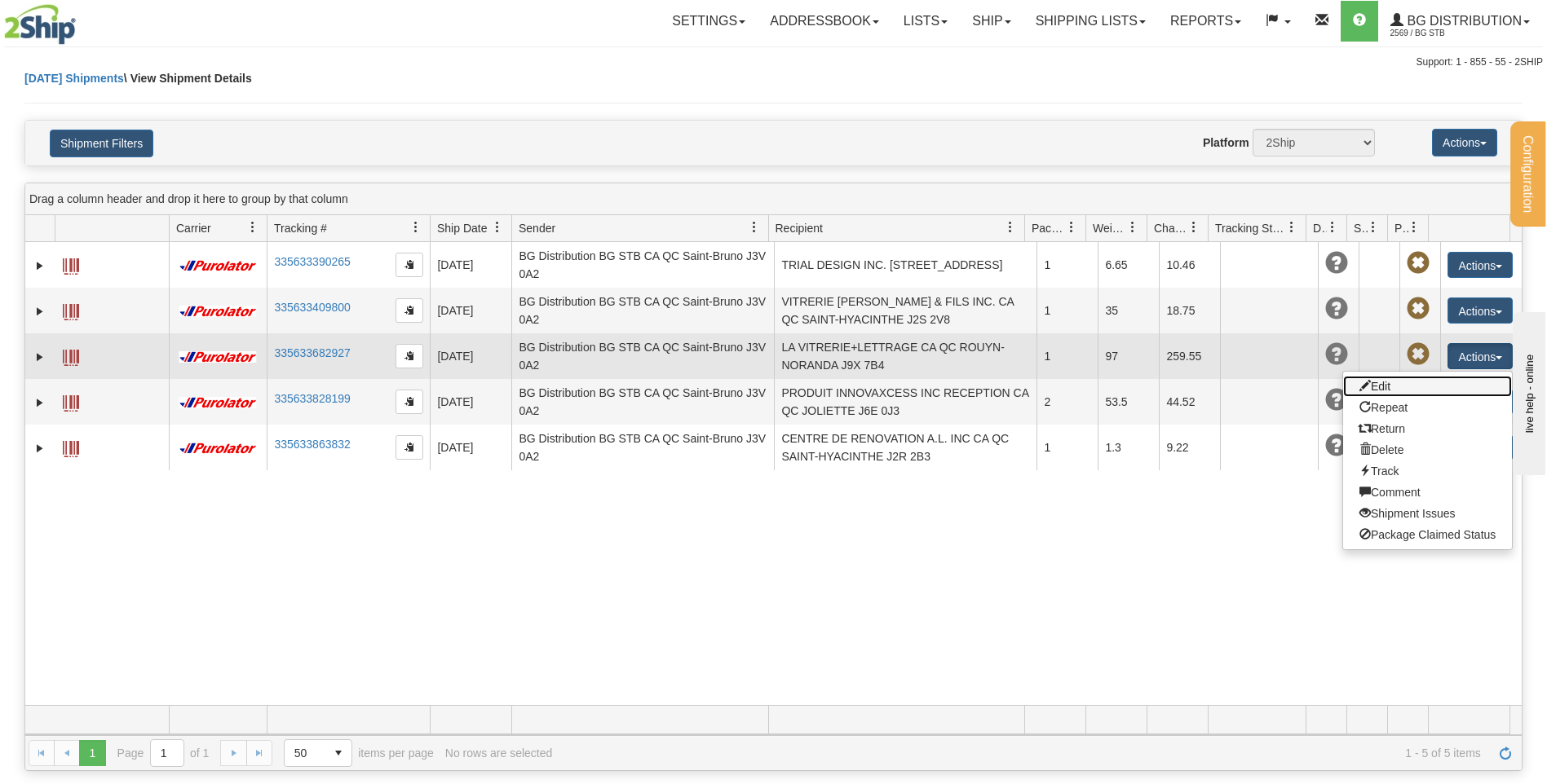
click at [1414, 392] on link "Edit" at bounding box center [1427, 386] width 169 height 21
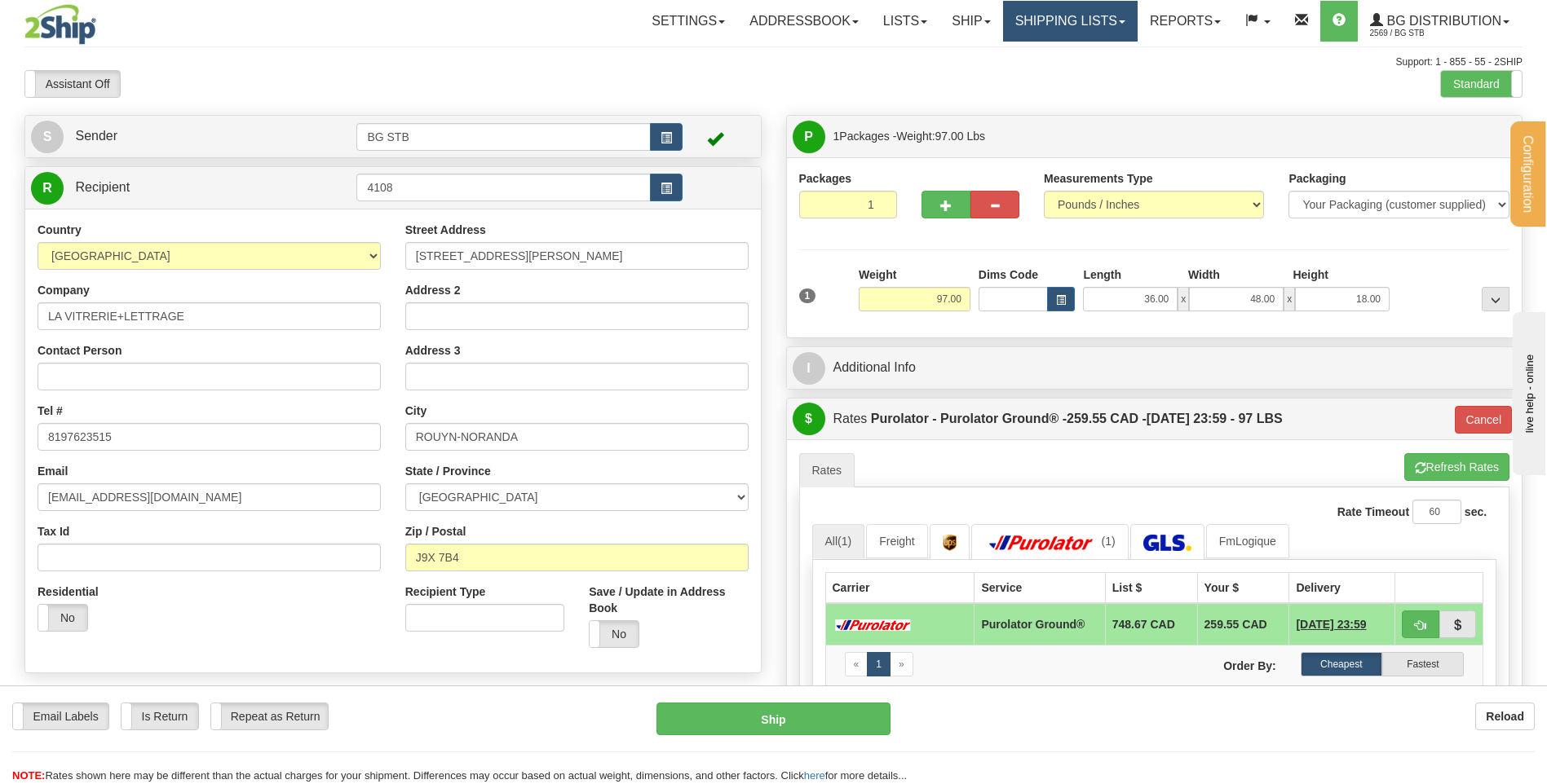
click at [1024, 22] on link "Shipping lists" at bounding box center [1070, 21] width 134 height 41
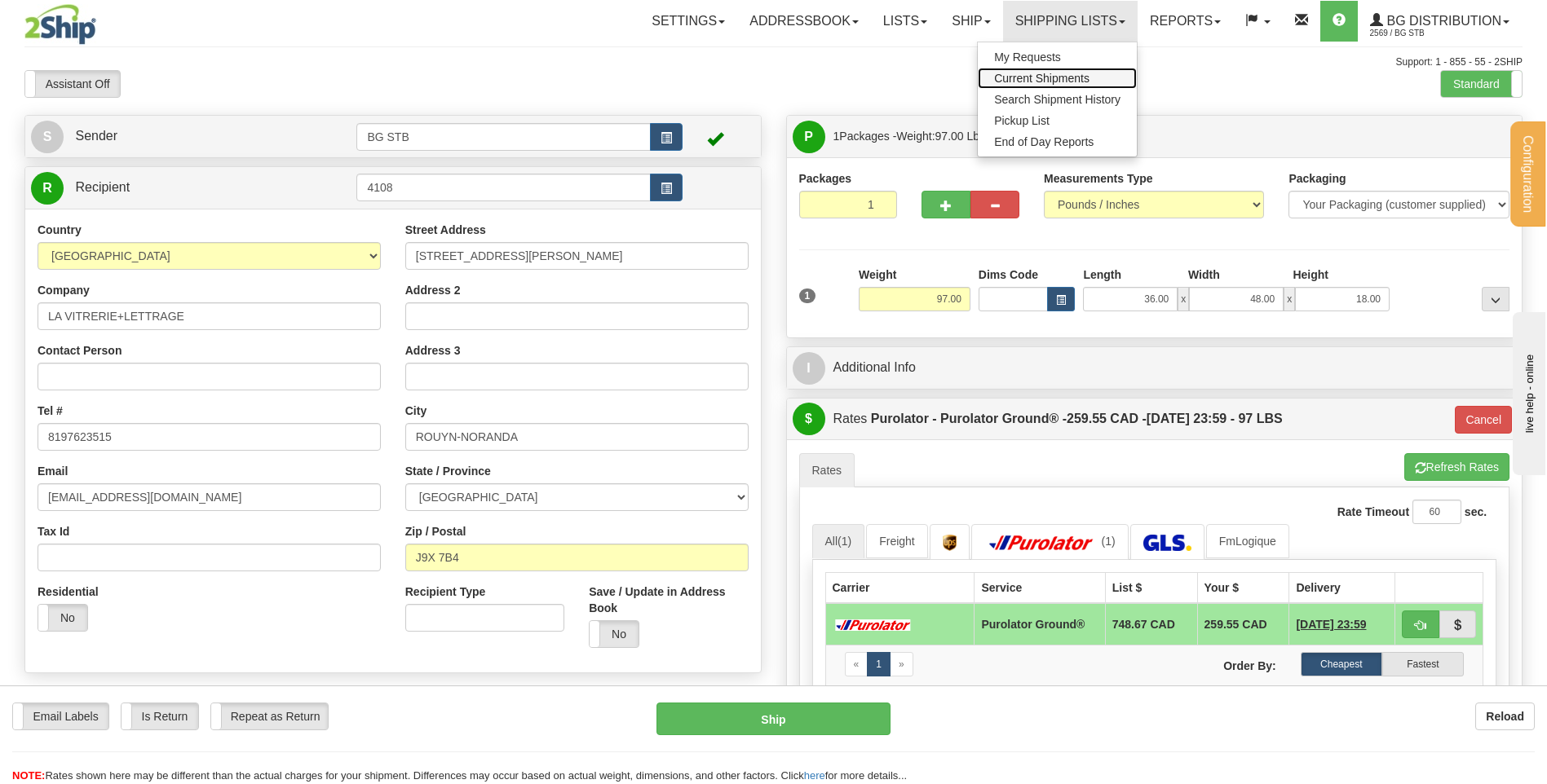
click at [1051, 76] on span "Current Shipments" at bounding box center [1041, 78] width 95 height 13
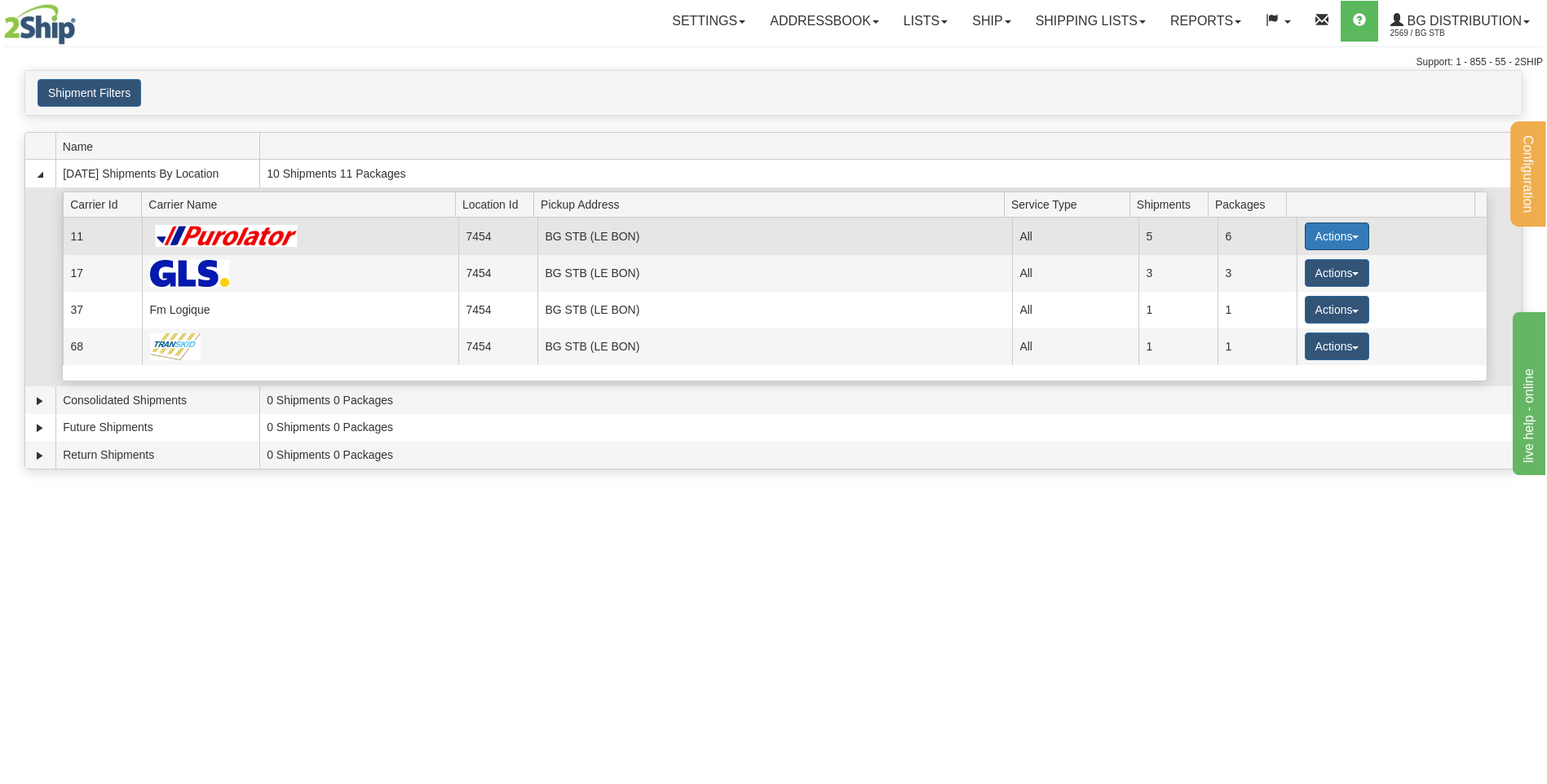
click at [1336, 239] on button "Actions" at bounding box center [1338, 236] width 65 height 28
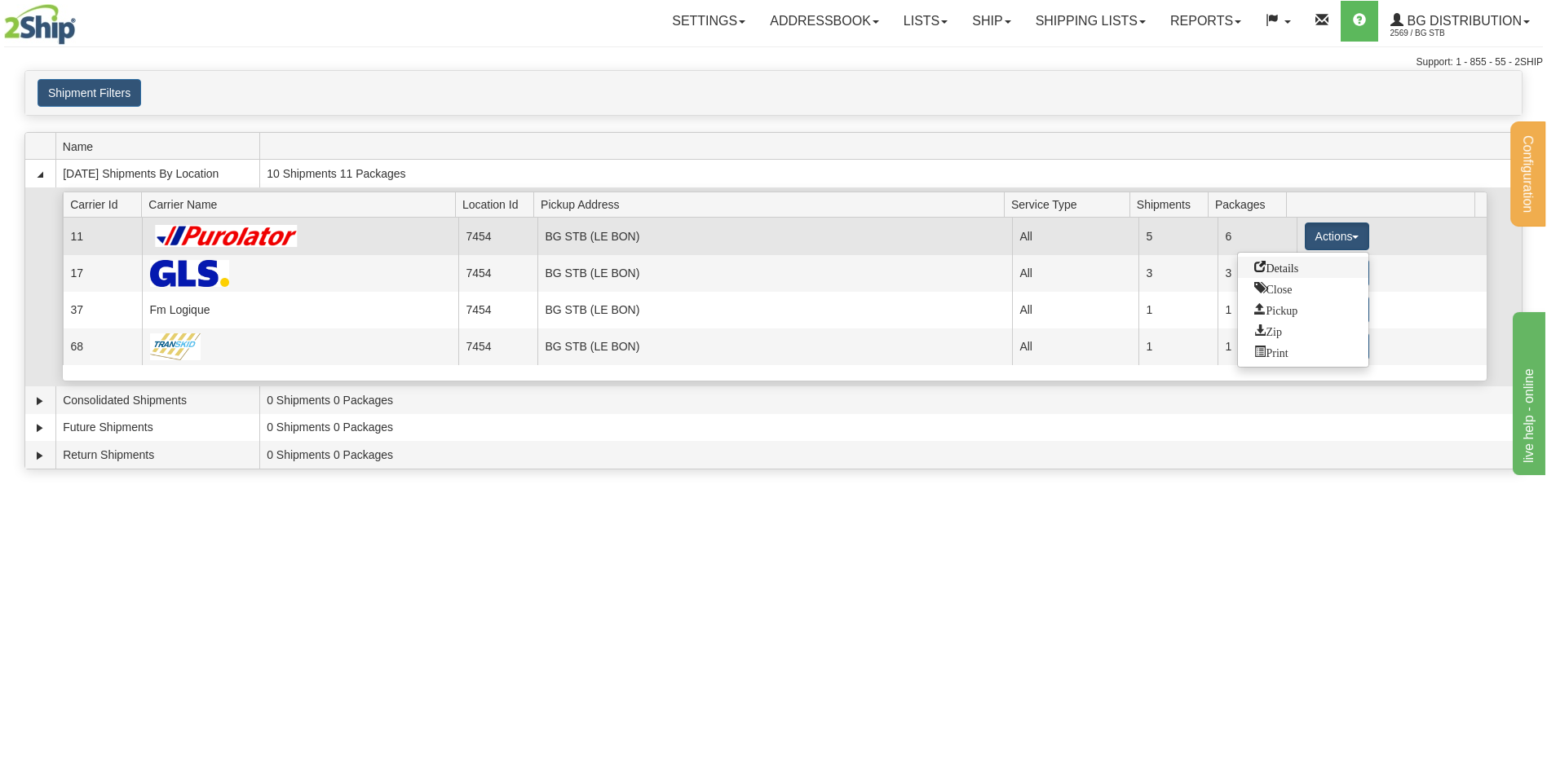
click at [1313, 271] on link "Details" at bounding box center [1303, 266] width 131 height 21
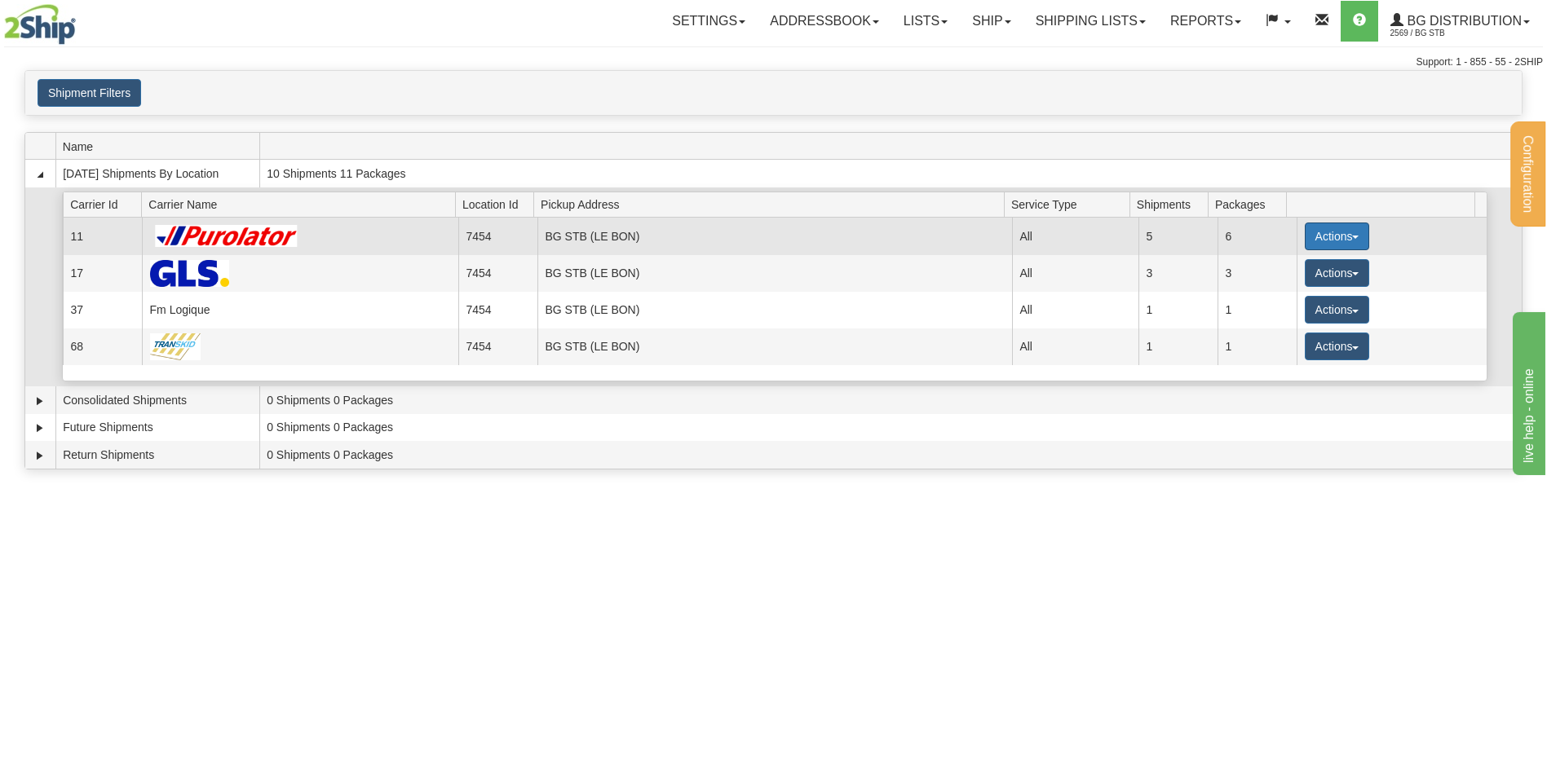
click at [1321, 238] on button "Actions" at bounding box center [1338, 236] width 65 height 28
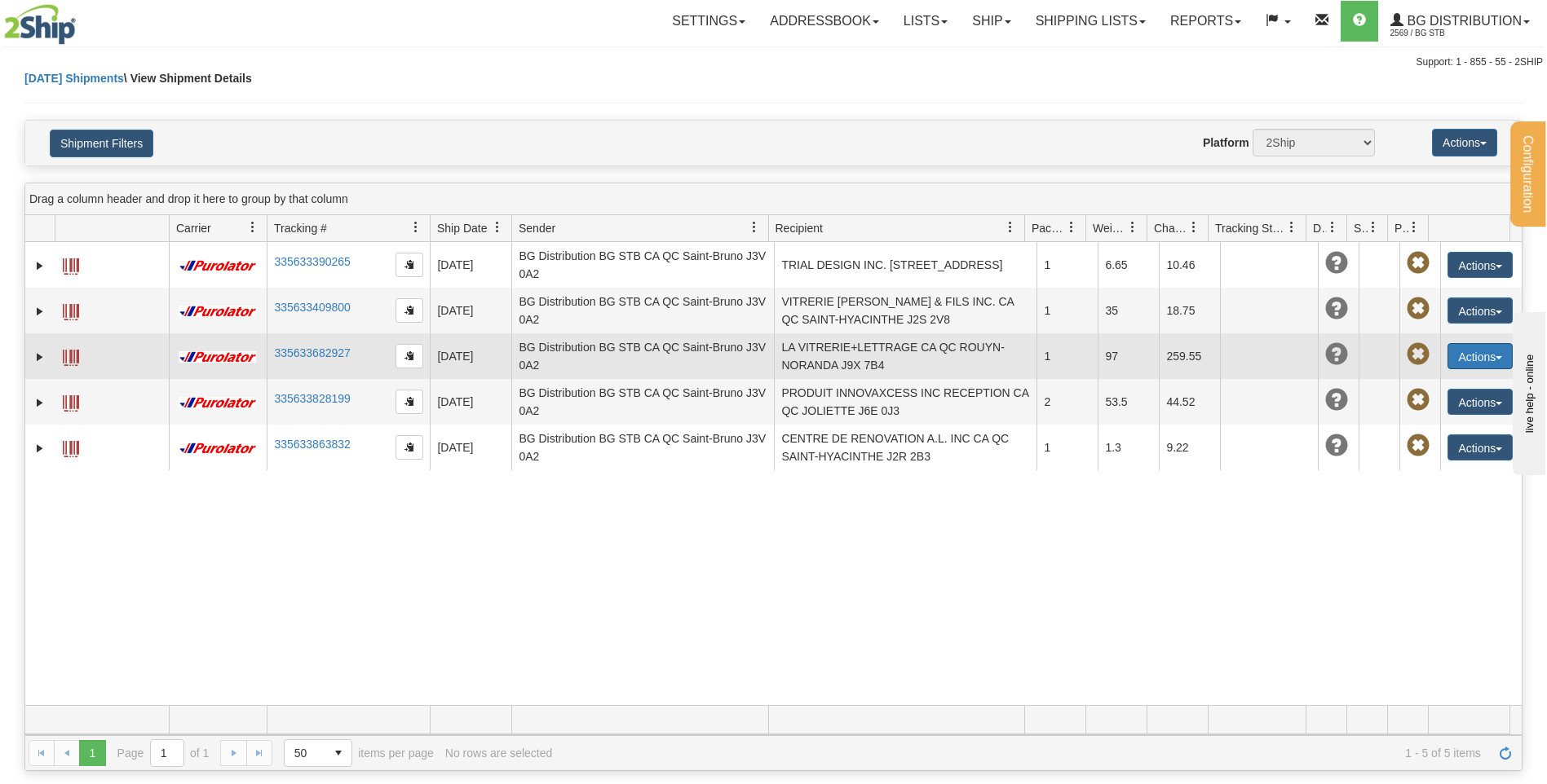
click at [1482, 365] on button "Actions" at bounding box center [1480, 356] width 65 height 26
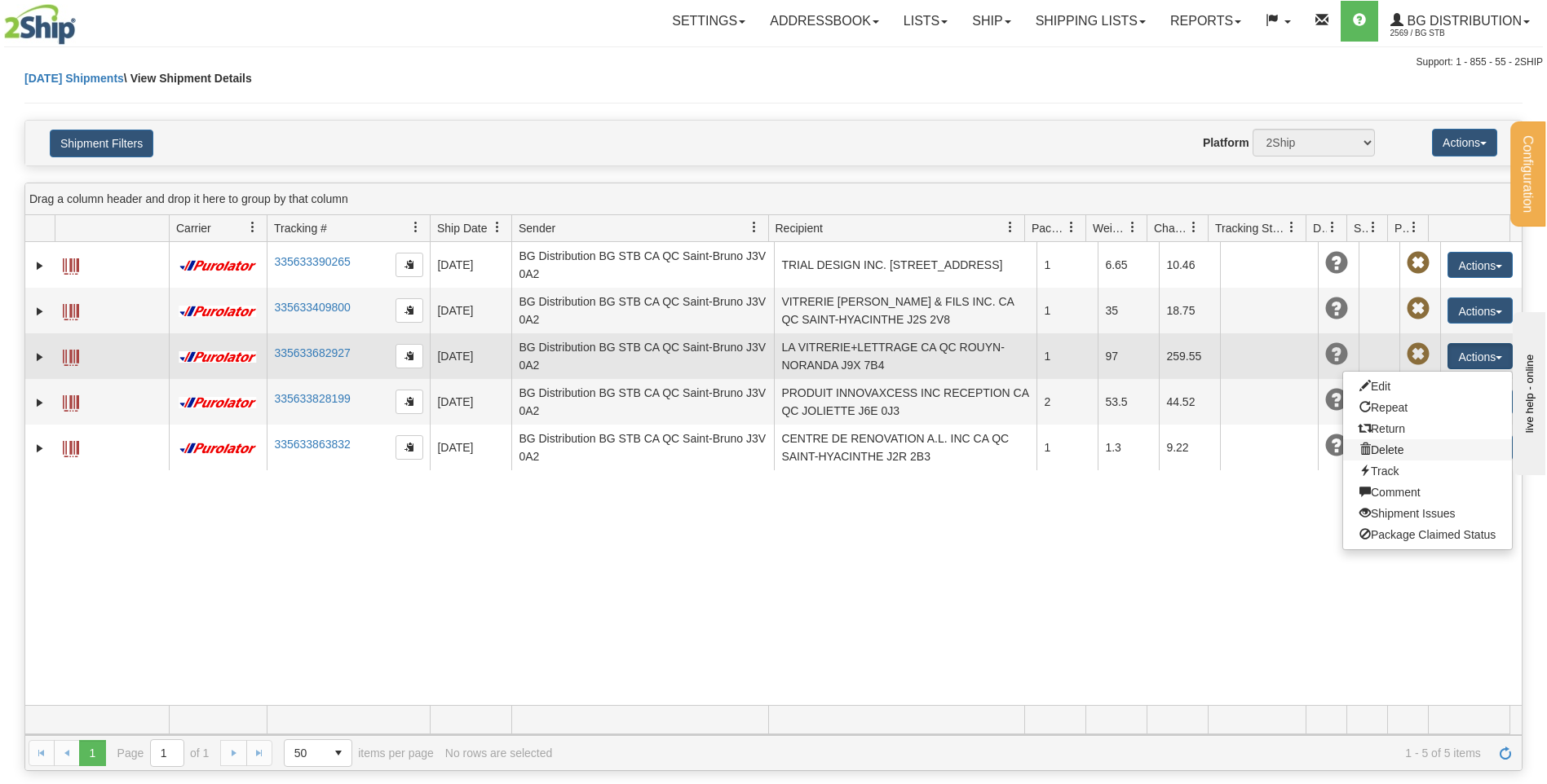
click at [1407, 444] on link "Delete" at bounding box center [1427, 450] width 169 height 21
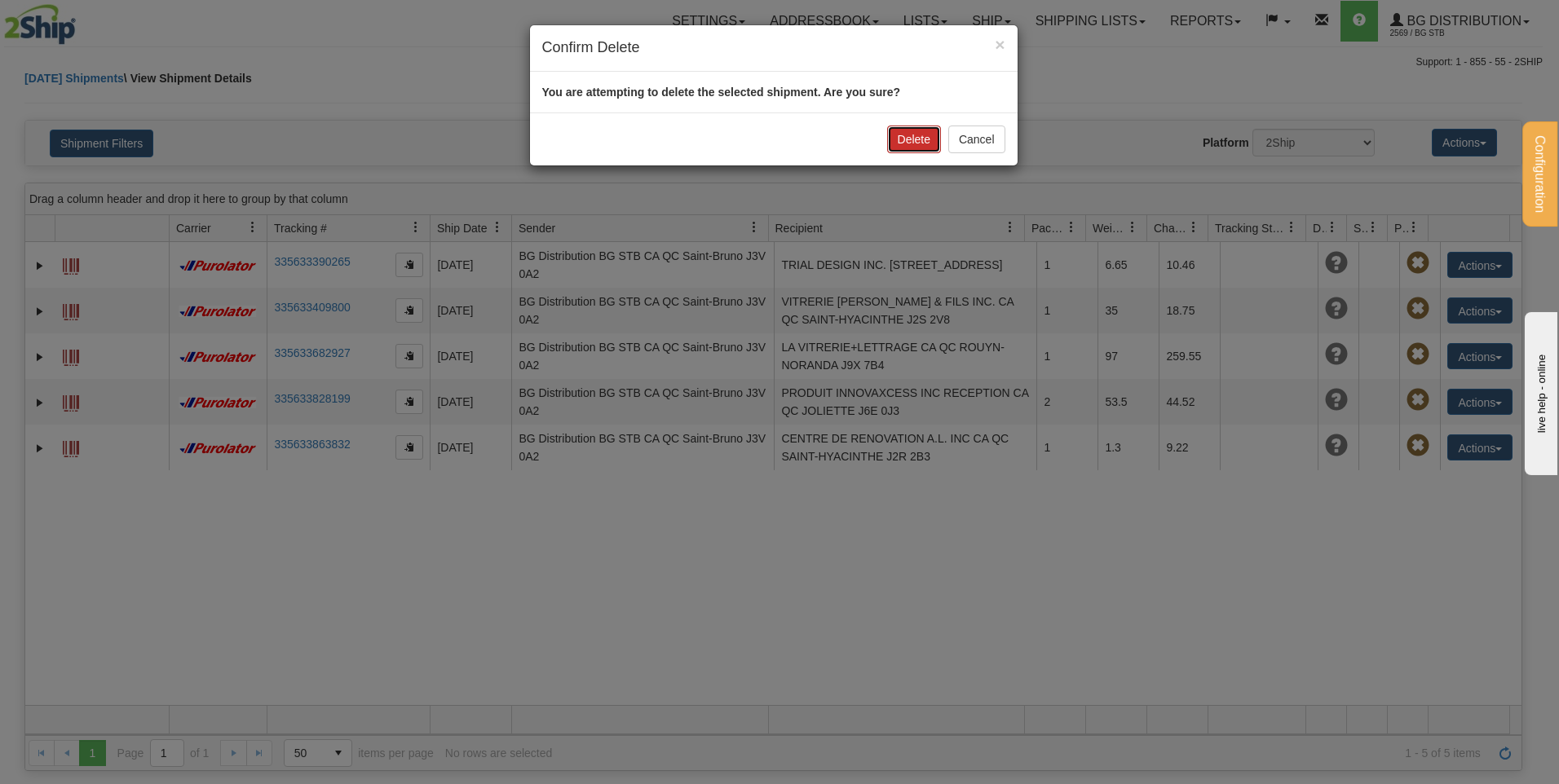
click at [934, 141] on button "Delete" at bounding box center [913, 139] width 54 height 28
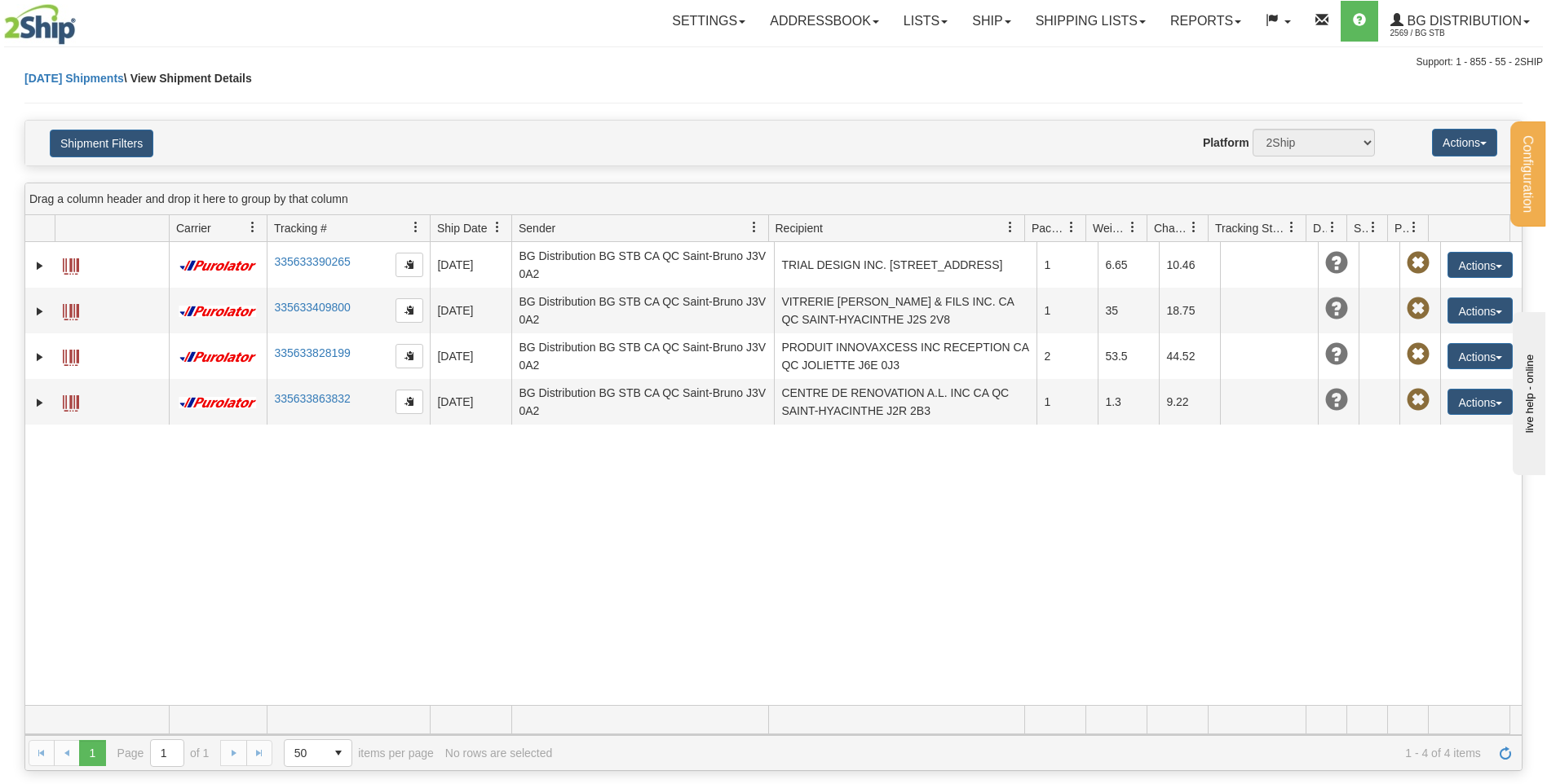
click at [1062, 505] on div "31470183 2569 335633390265 [DATE] [DATE] 11:02:08 AM BG Distribution BG STB CA …" at bounding box center [774, 473] width 1496 height 463
click at [966, 22] on link "Ship" at bounding box center [990, 21] width 63 height 41
click at [953, 53] on span "Ship Screen" at bounding box center [940, 57] width 62 height 13
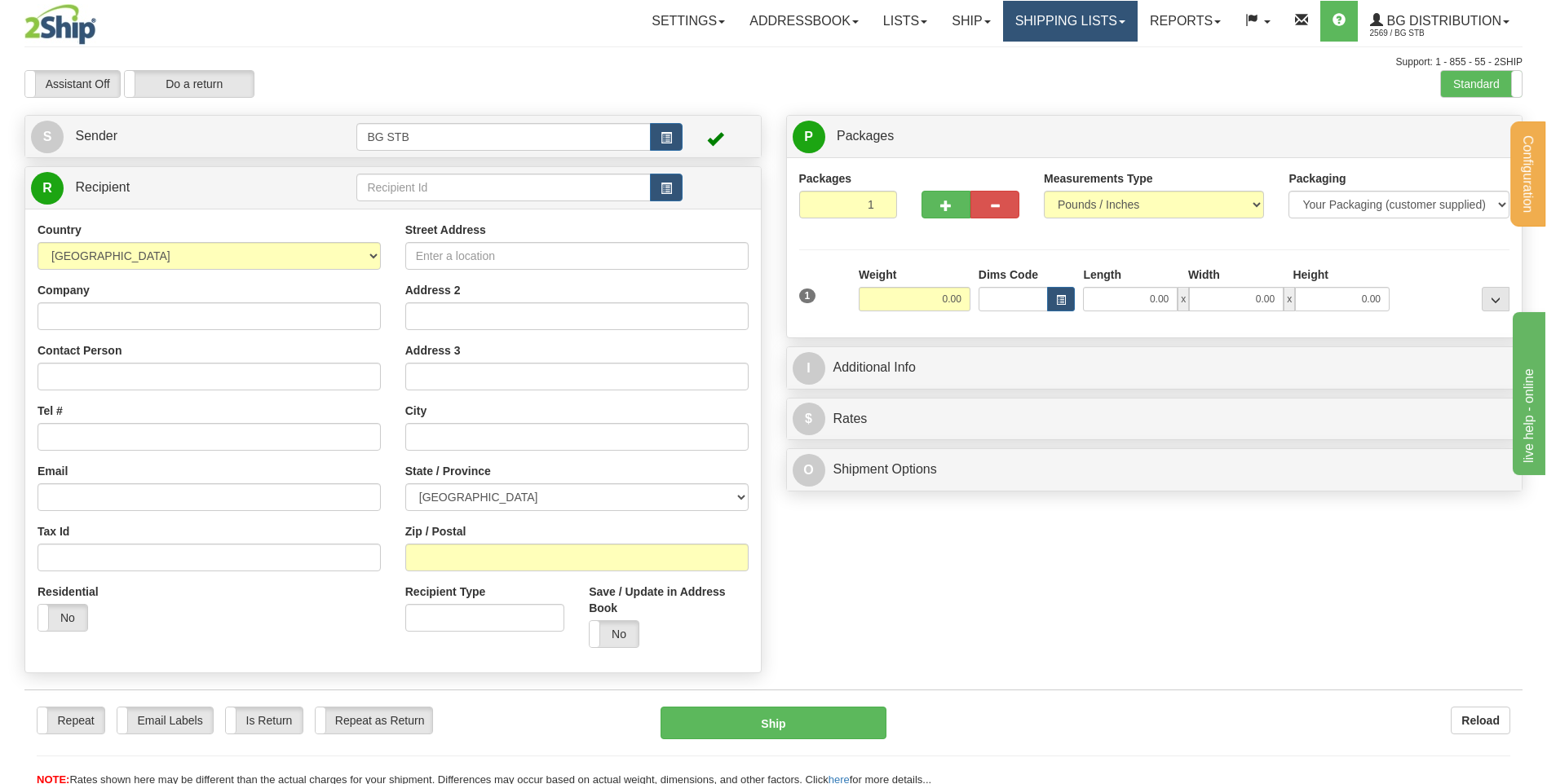
click at [1108, 19] on link "Shipping lists" at bounding box center [1070, 21] width 134 height 41
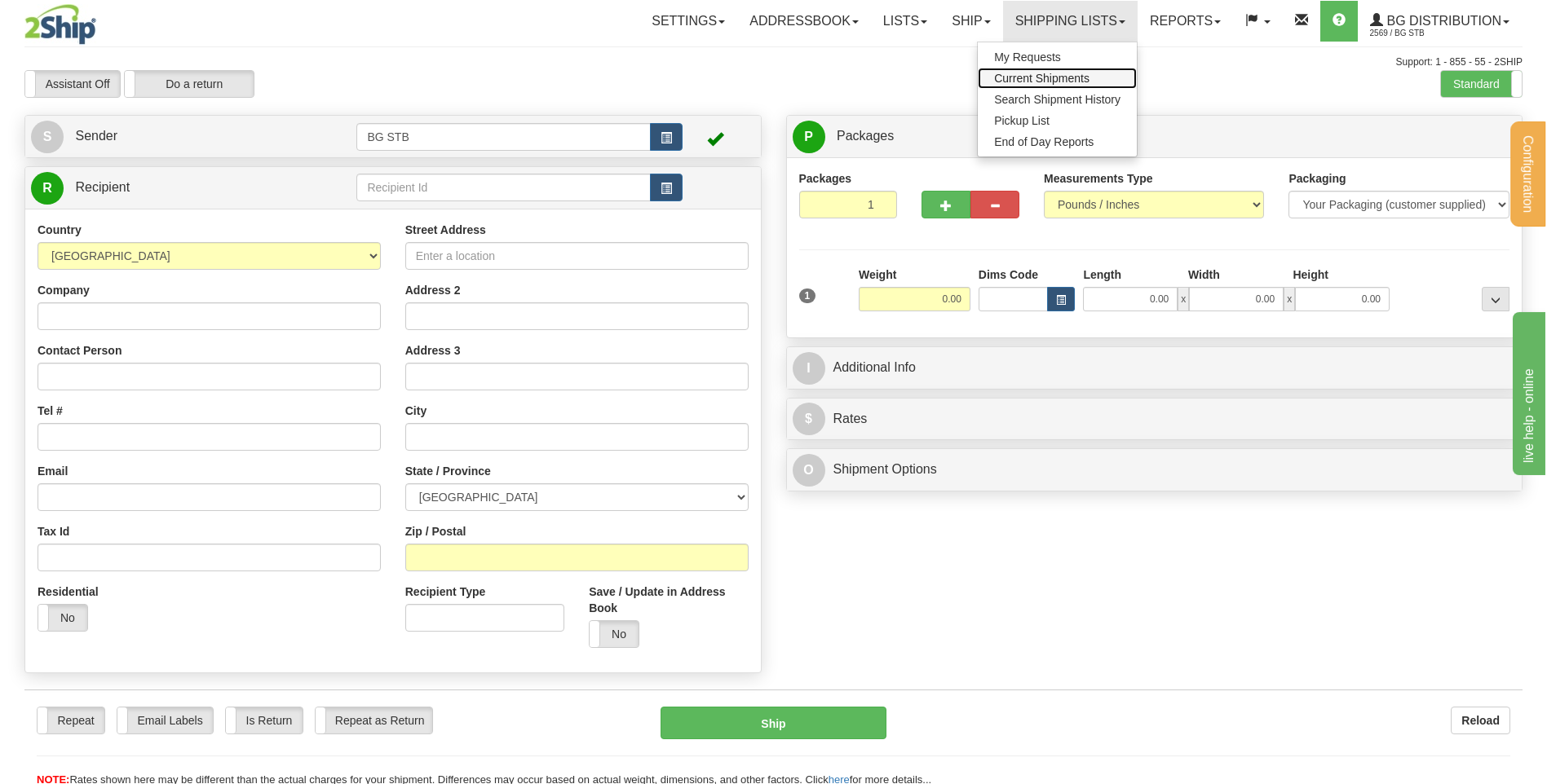
drag, startPoint x: 1076, startPoint y: 80, endPoint x: 1085, endPoint y: 81, distance: 9.1
click at [1076, 80] on span "Current Shipments" at bounding box center [1041, 78] width 95 height 13
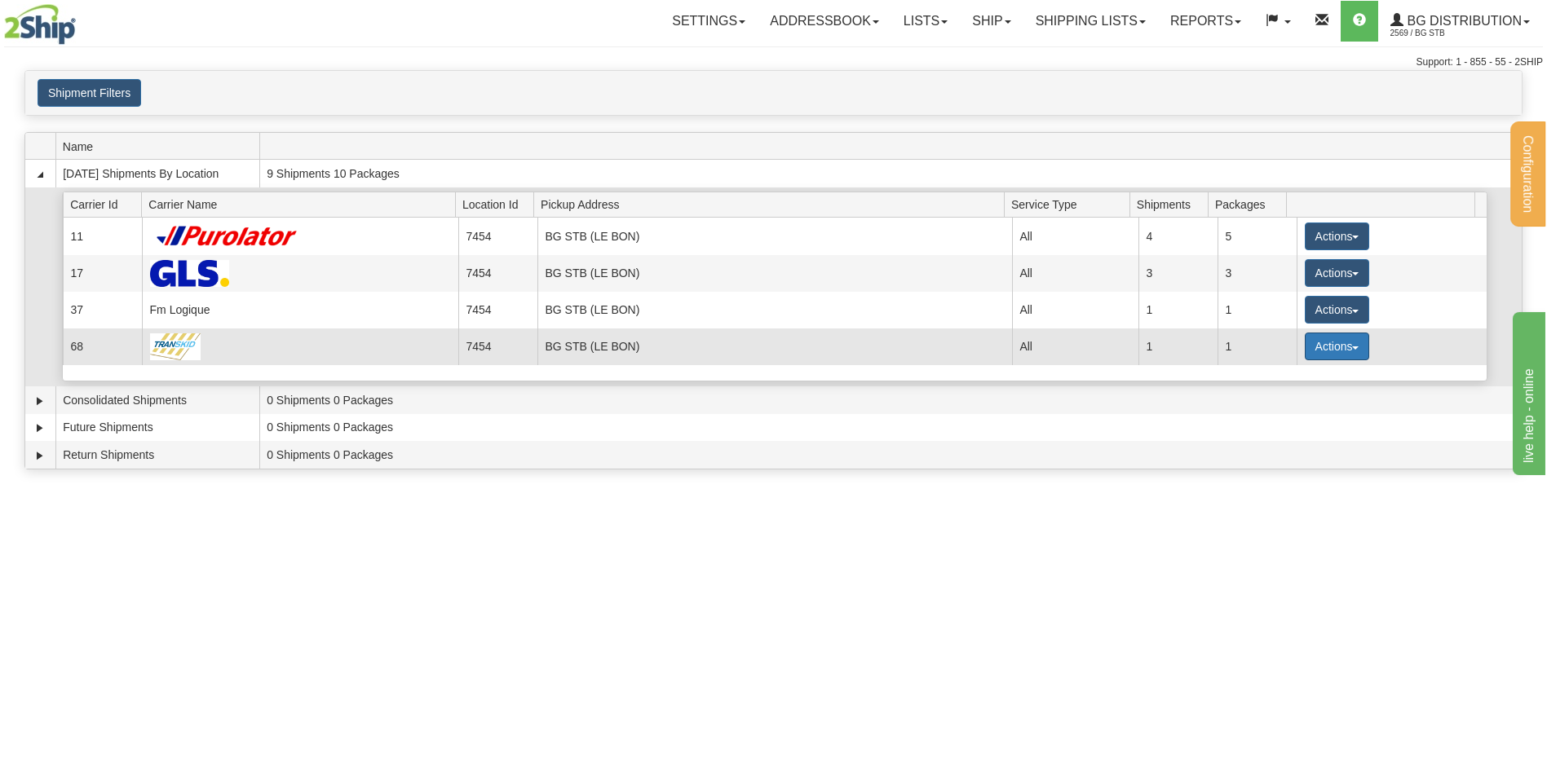
click at [1336, 352] on button "Actions" at bounding box center [1338, 346] width 65 height 28
click at [1282, 376] on span "Details" at bounding box center [1276, 376] width 44 height 12
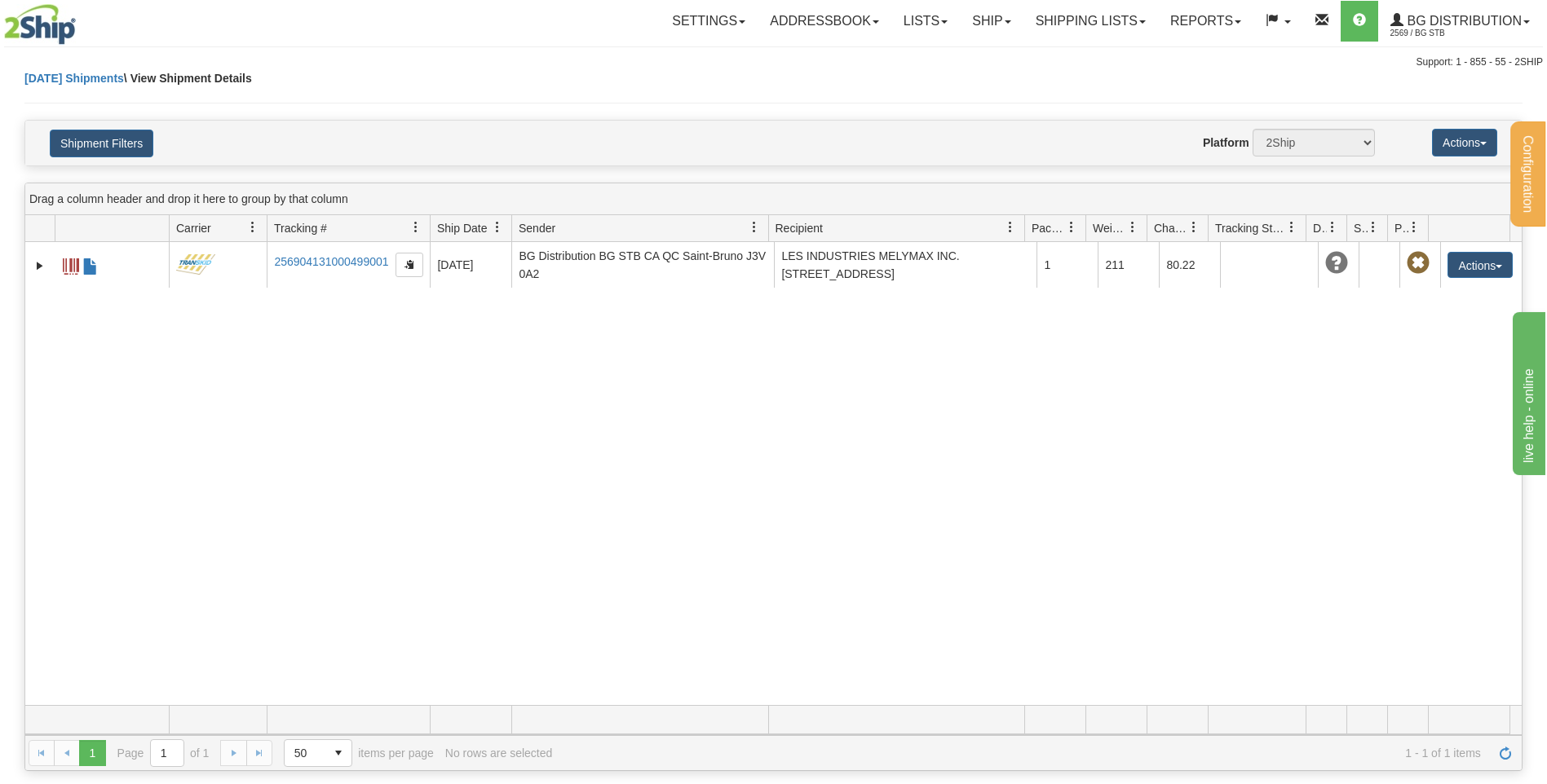
click at [248, 643] on div "31472624 2569 256904131000499001 08/15/2025 08/15/2025 01:16:35 PM BG Distribut…" at bounding box center [774, 473] width 1496 height 463
click at [982, 26] on link "Ship" at bounding box center [990, 21] width 63 height 41
click at [961, 57] on span "Ship Screen" at bounding box center [940, 57] width 62 height 13
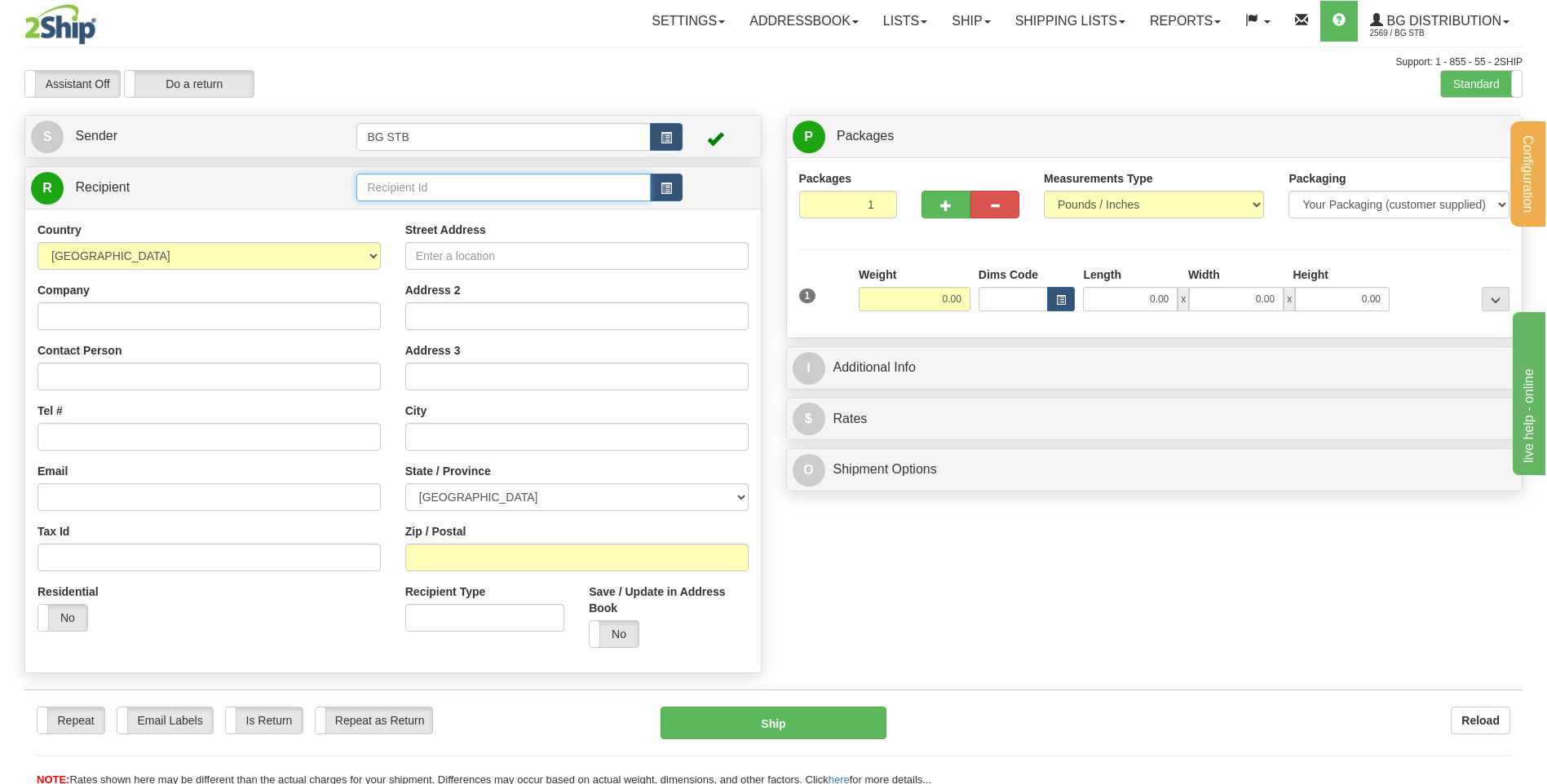
click at [524, 189] on input "text" at bounding box center [503, 188] width 294 height 28
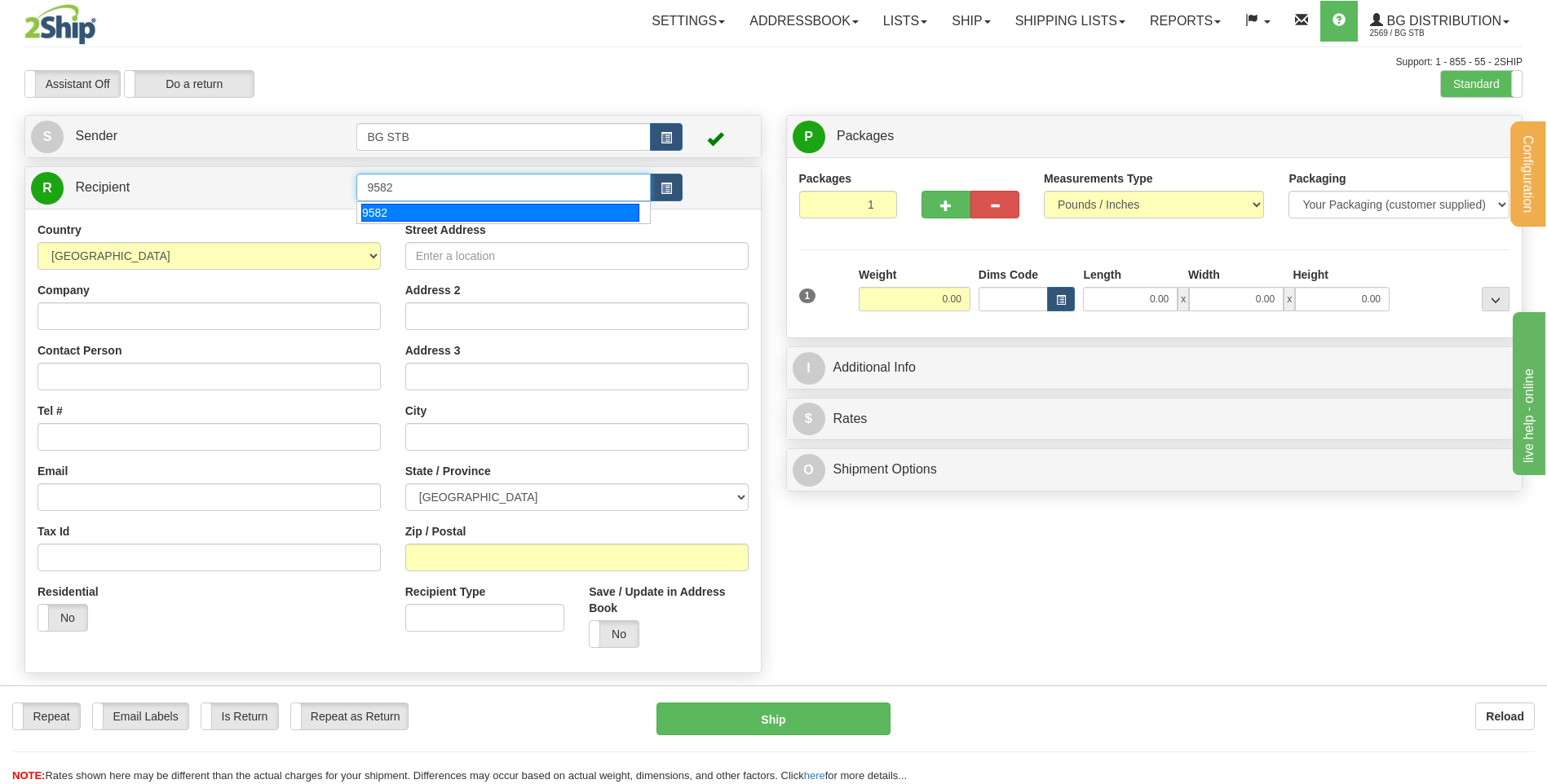
click at [545, 217] on div "9582" at bounding box center [500, 213] width 278 height 18
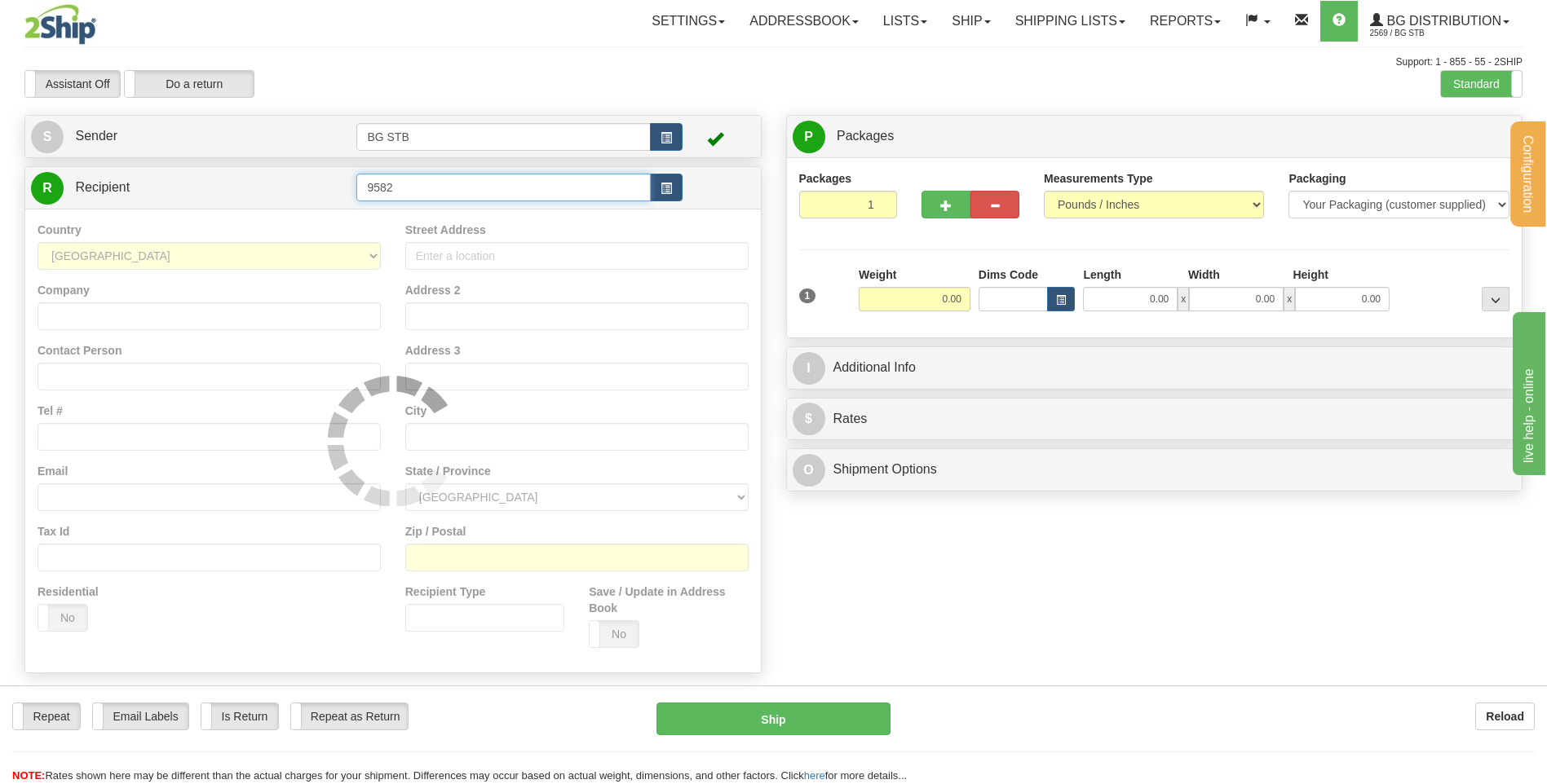
type input "9582"
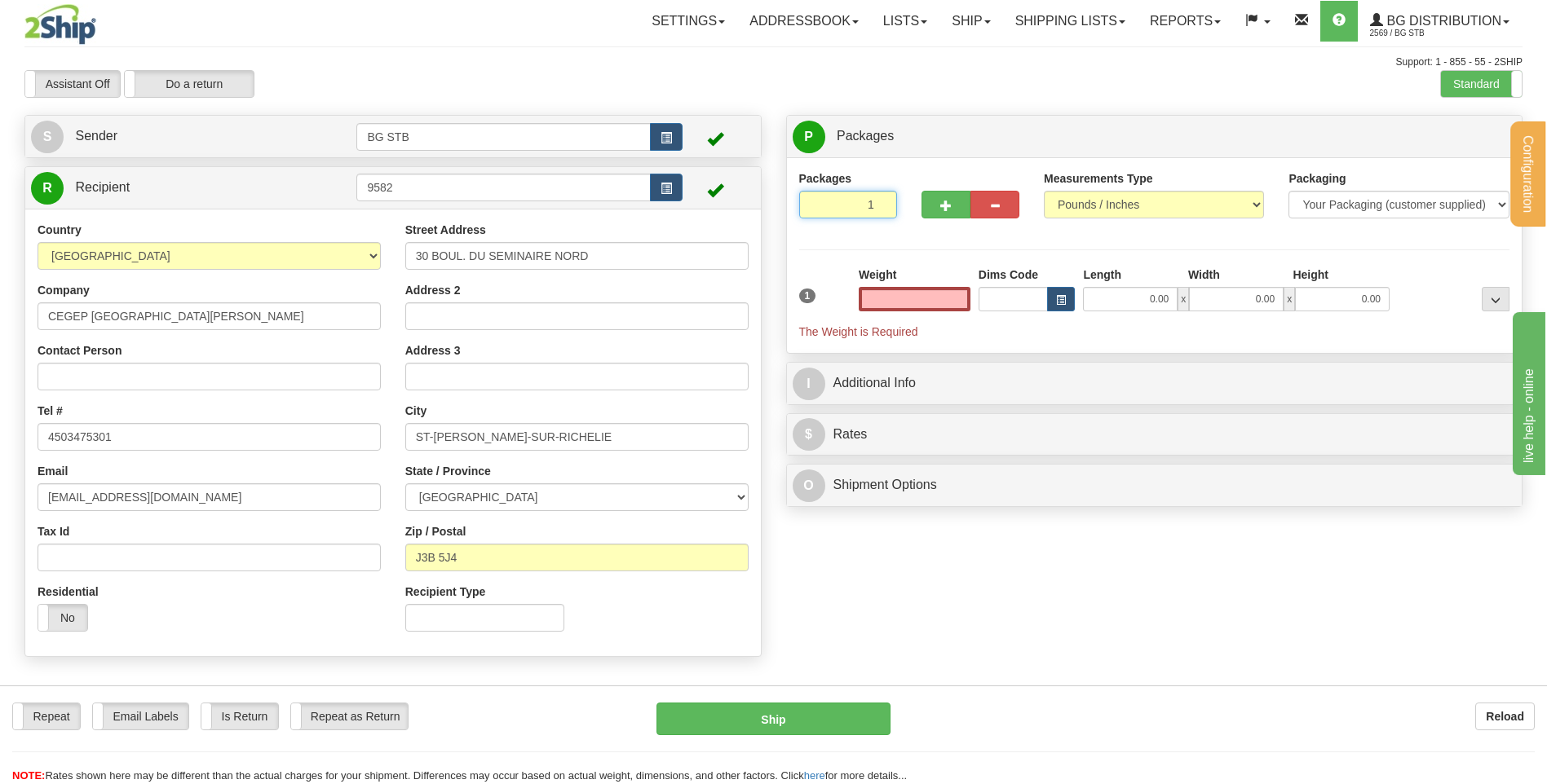
type input "0.00"
click at [865, 196] on input "1" at bounding box center [848, 204] width 98 height 28
drag, startPoint x: 867, startPoint y: 207, endPoint x: 880, endPoint y: 206, distance: 13.0
click at [880, 206] on input "1" at bounding box center [848, 204] width 98 height 28
type input "5"
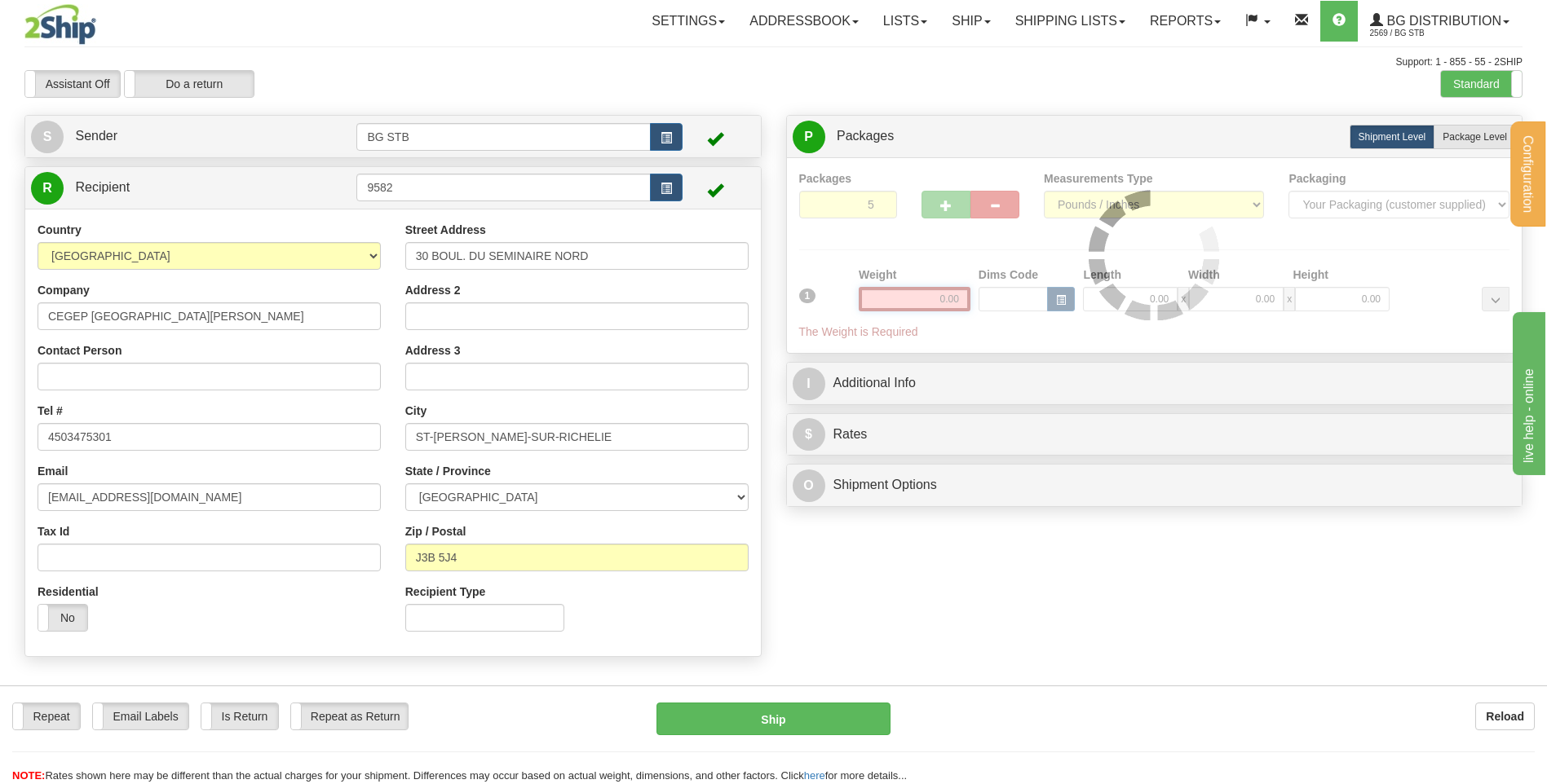
click at [958, 302] on div "Packages 5 1 Measurements Type" at bounding box center [1154, 256] width 711 height 170
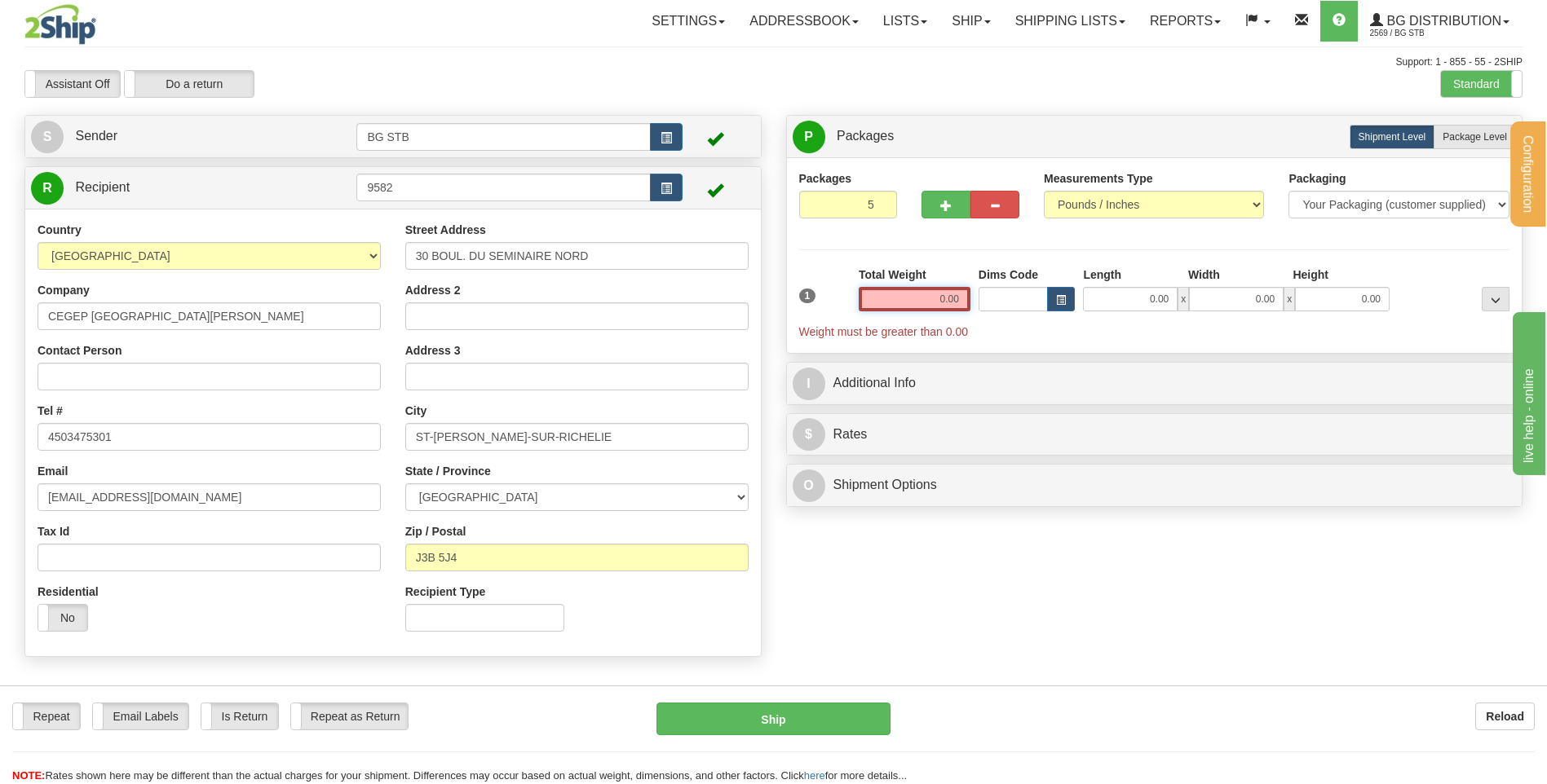
click at [952, 303] on input "0.00" at bounding box center [914, 298] width 112 height 24
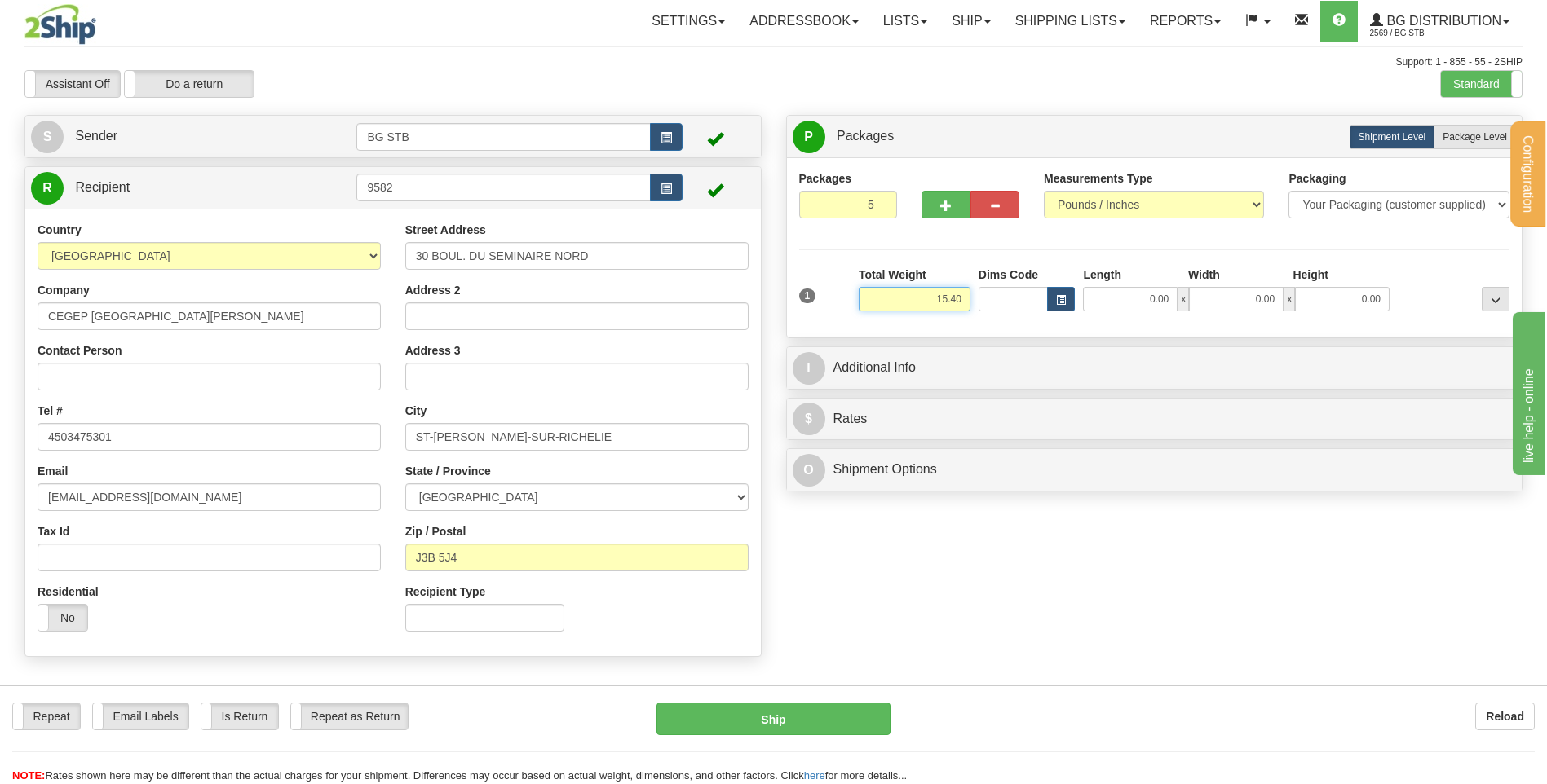
type input "15.40"
click at [1141, 286] on input "0.00" at bounding box center [1130, 298] width 94 height 24
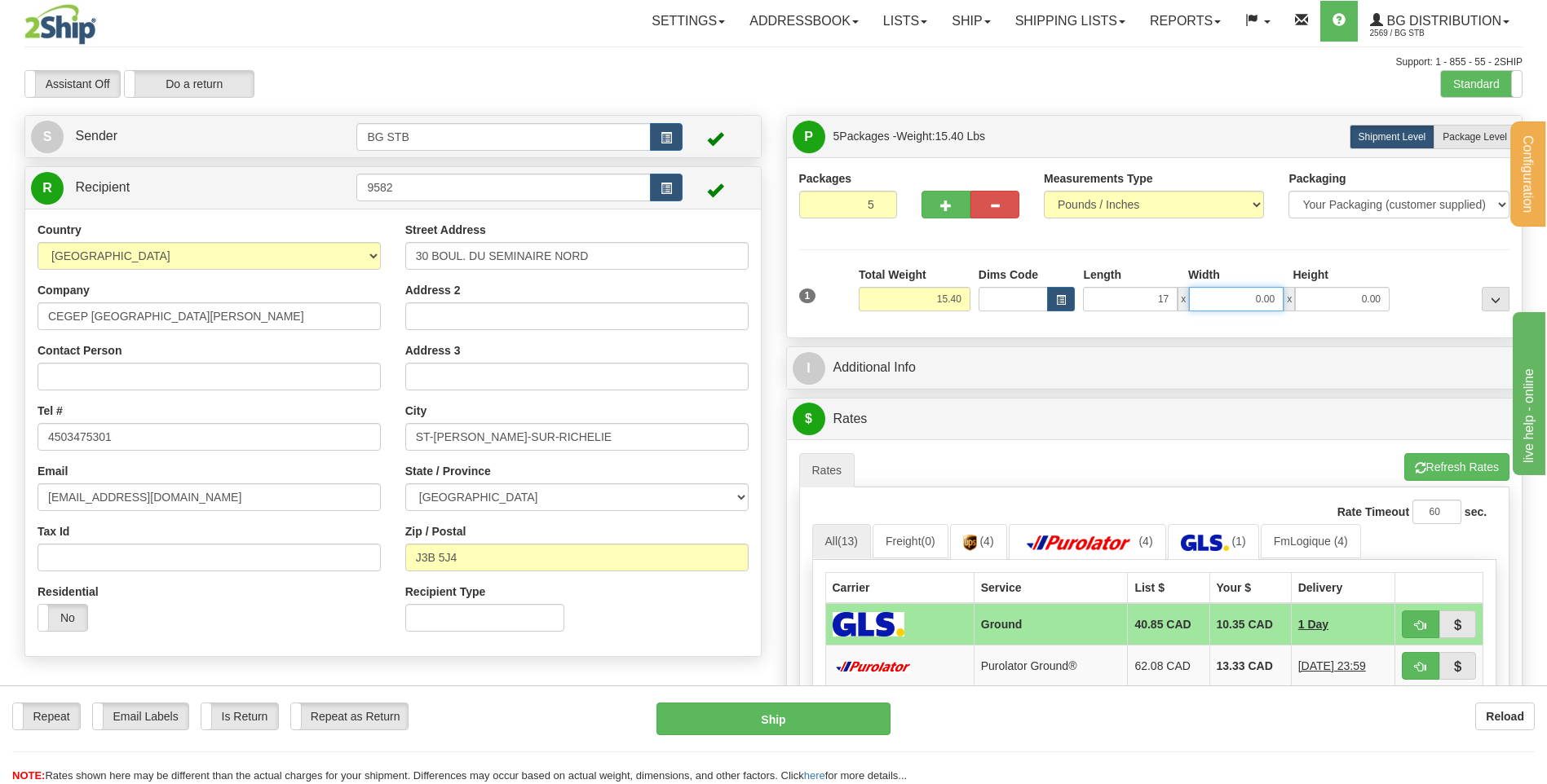
type input "17.00"
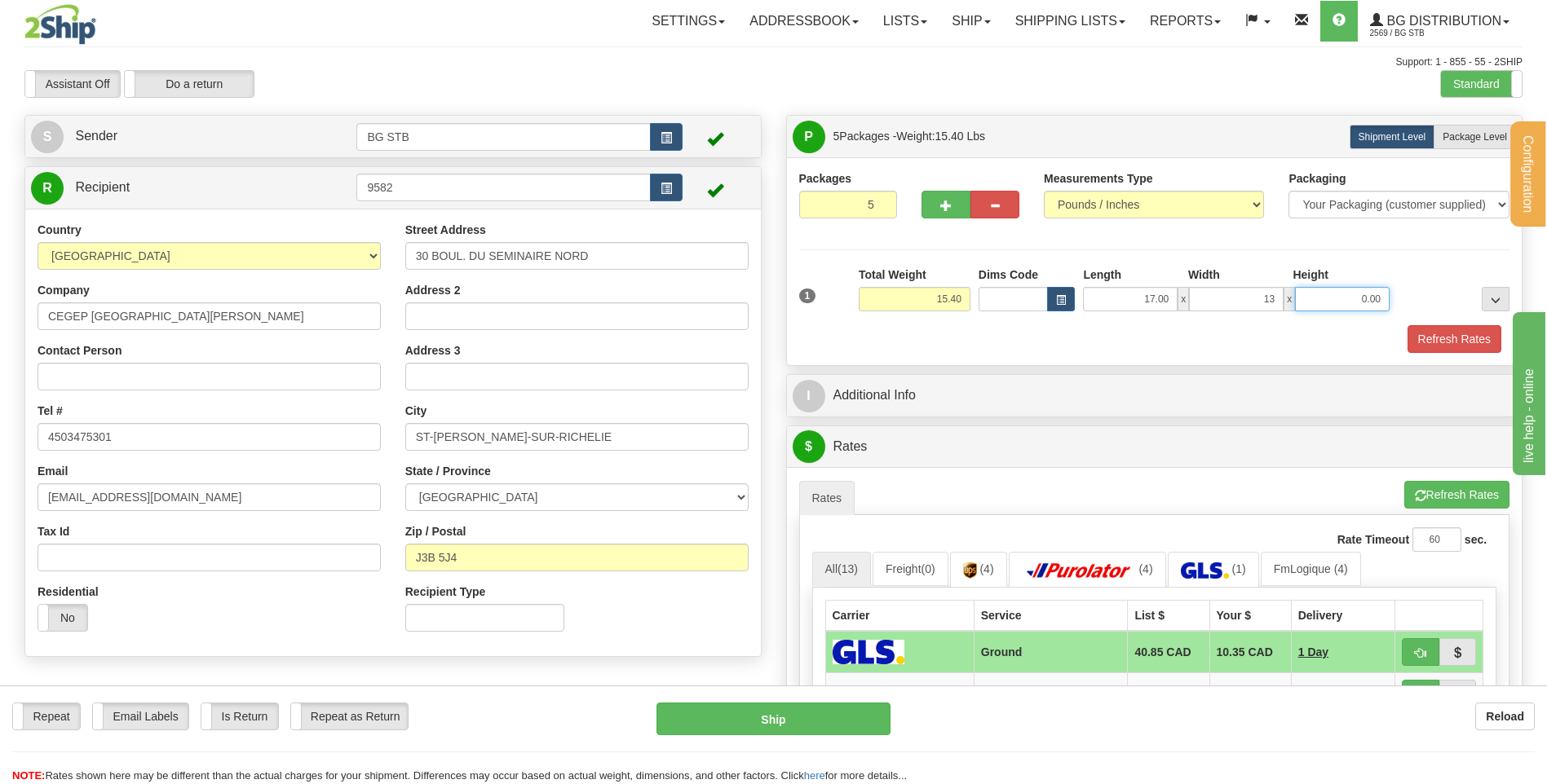
type input "13.00"
drag, startPoint x: 1039, startPoint y: 346, endPoint x: 1075, endPoint y: 345, distance: 36.0
click at [1039, 346] on div "Refresh Rates" at bounding box center [1154, 339] width 719 height 28
click at [1461, 133] on span "Package Level" at bounding box center [1474, 137] width 64 height 12
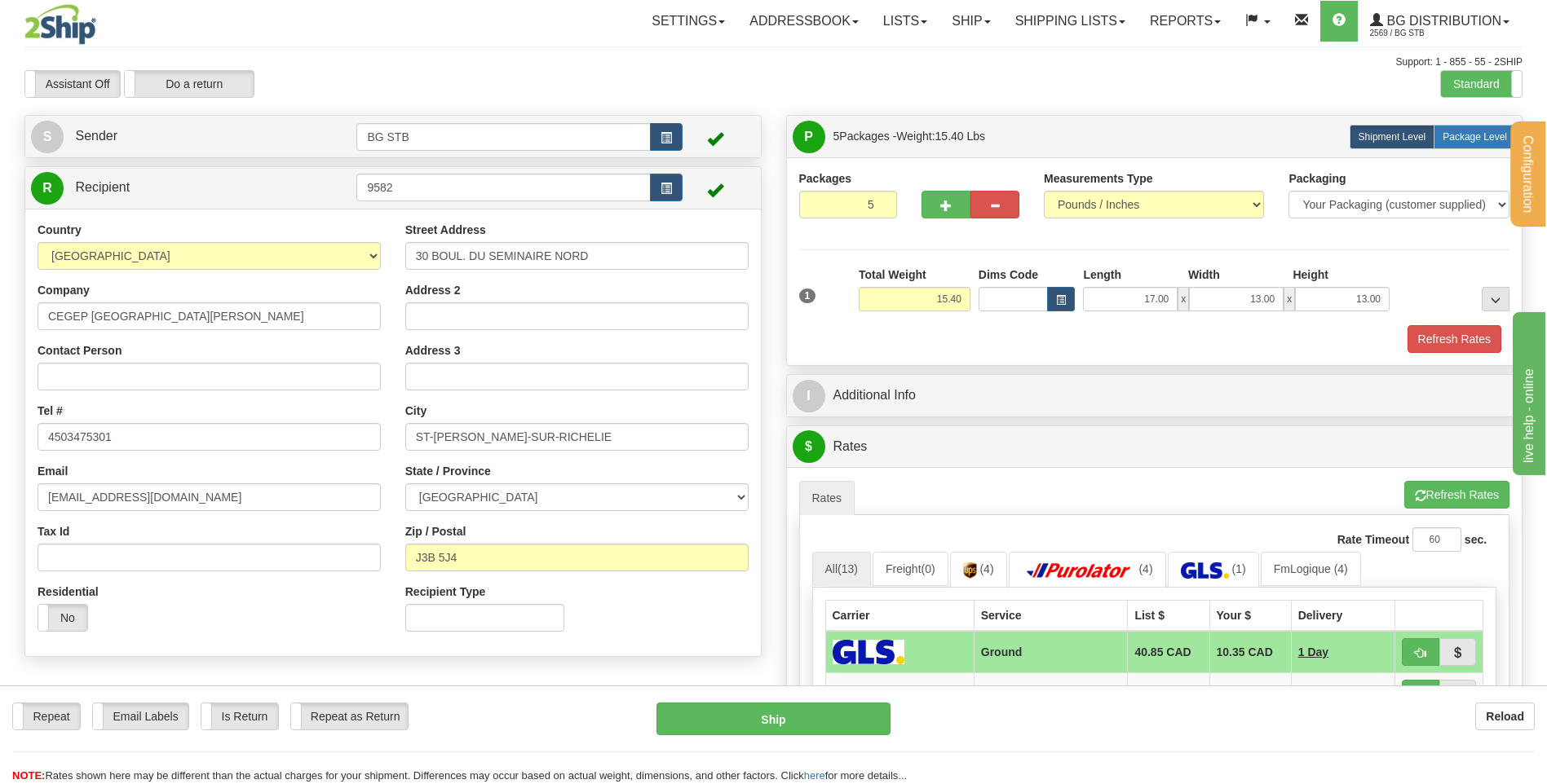
radio input "true"
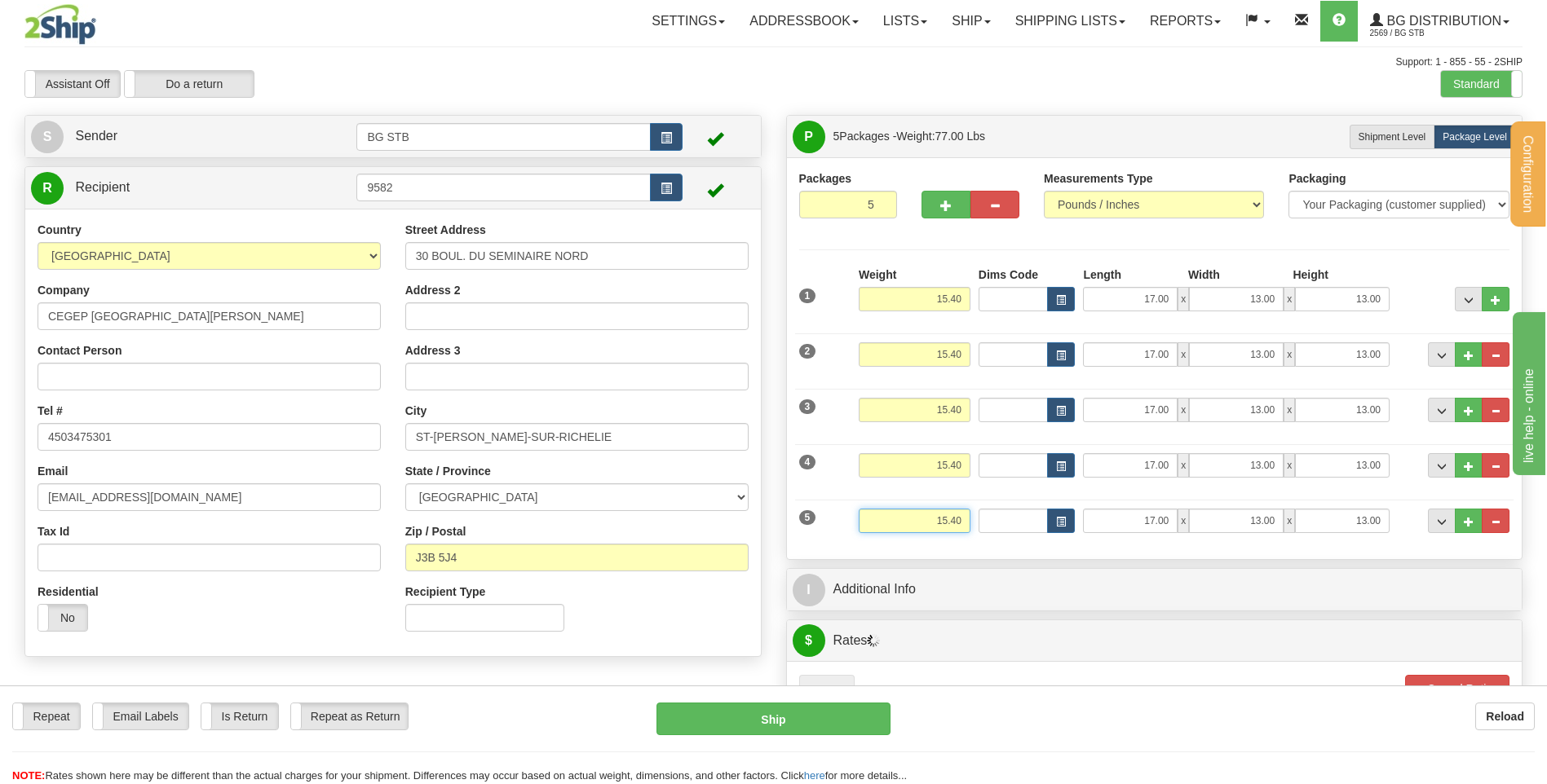
drag, startPoint x: 925, startPoint y: 528, endPoint x: 1017, endPoint y: 529, distance: 92.0
click at [1017, 529] on div "5 Weight 15.40 Dims Code Length Width Height" at bounding box center [1154, 518] width 719 height 54
type input "1.45"
type input "13.00"
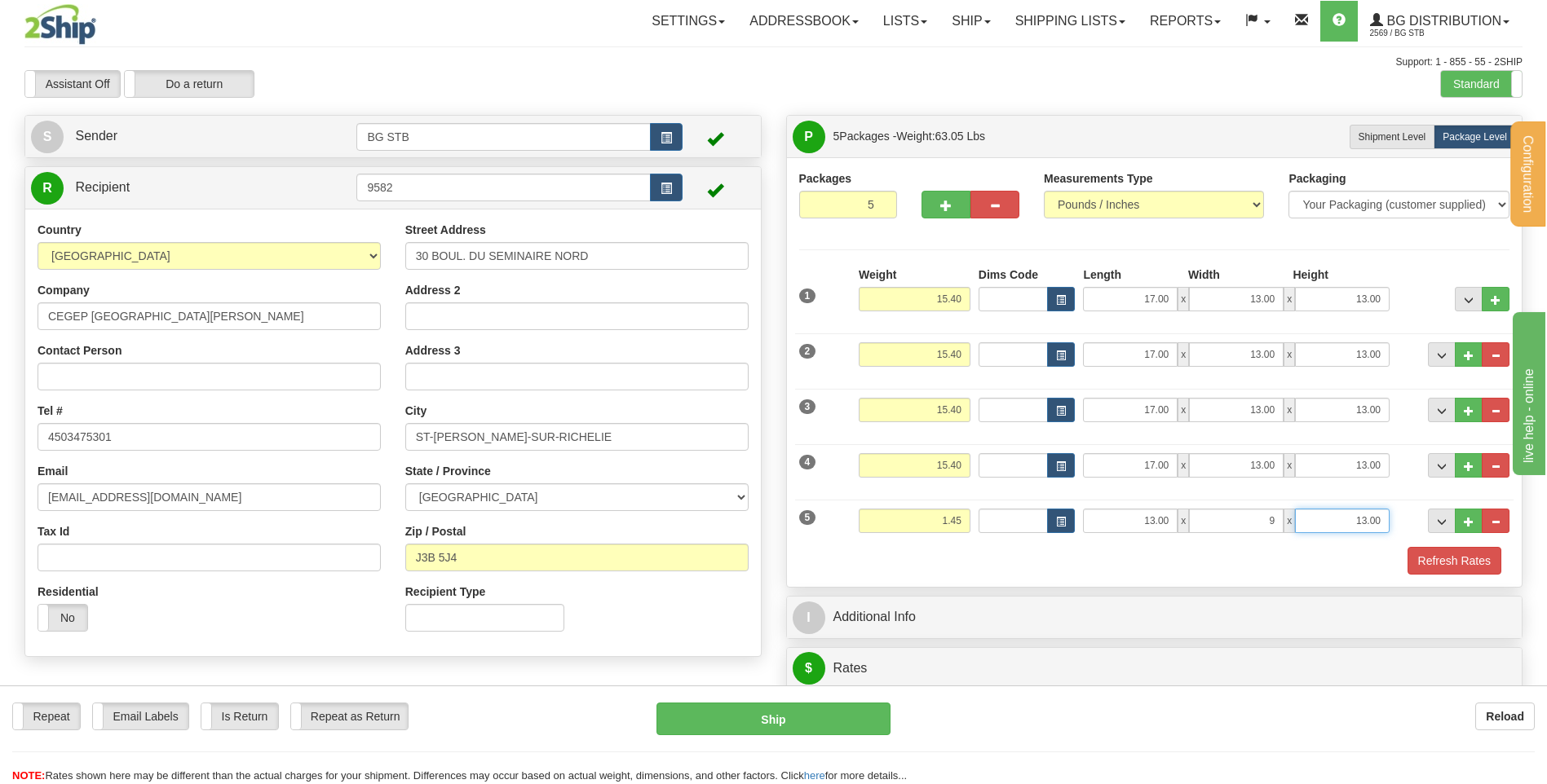
type input "9.00"
type input "7.00"
click at [1022, 562] on div "Refresh Rates" at bounding box center [1154, 560] width 719 height 28
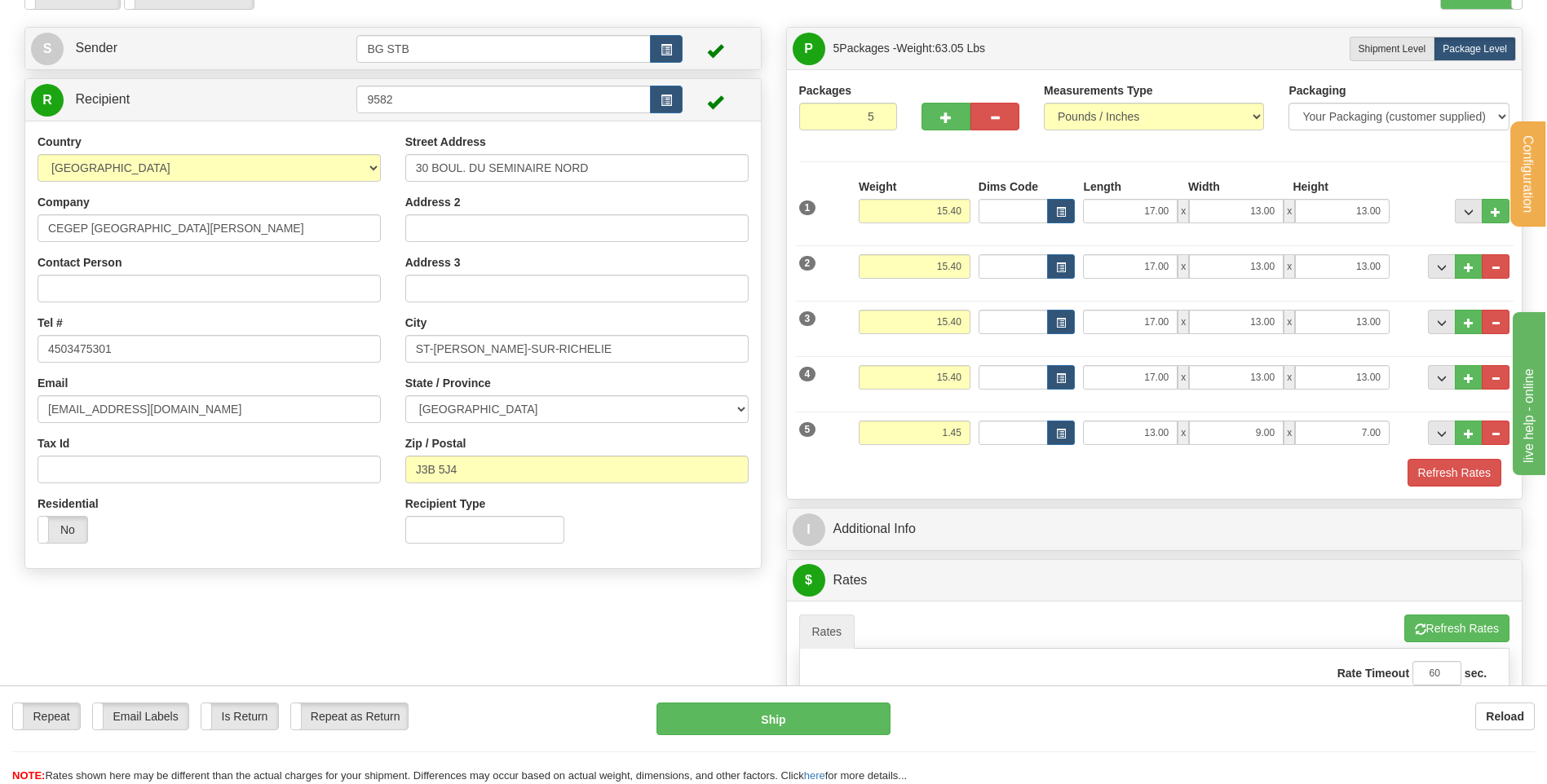
scroll to position [82, 0]
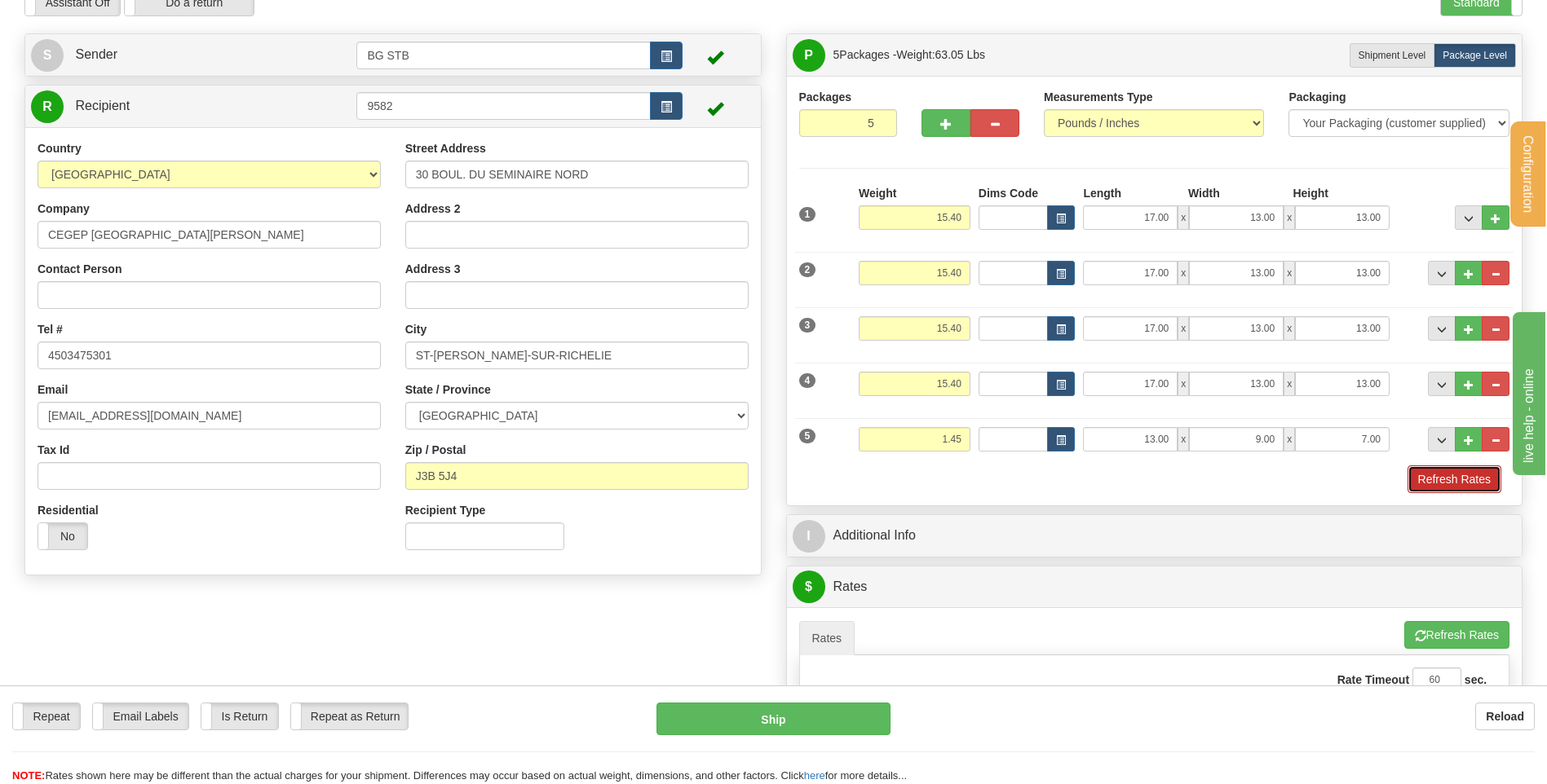
click at [1455, 489] on button "Refresh Rates" at bounding box center [1454, 479] width 93 height 28
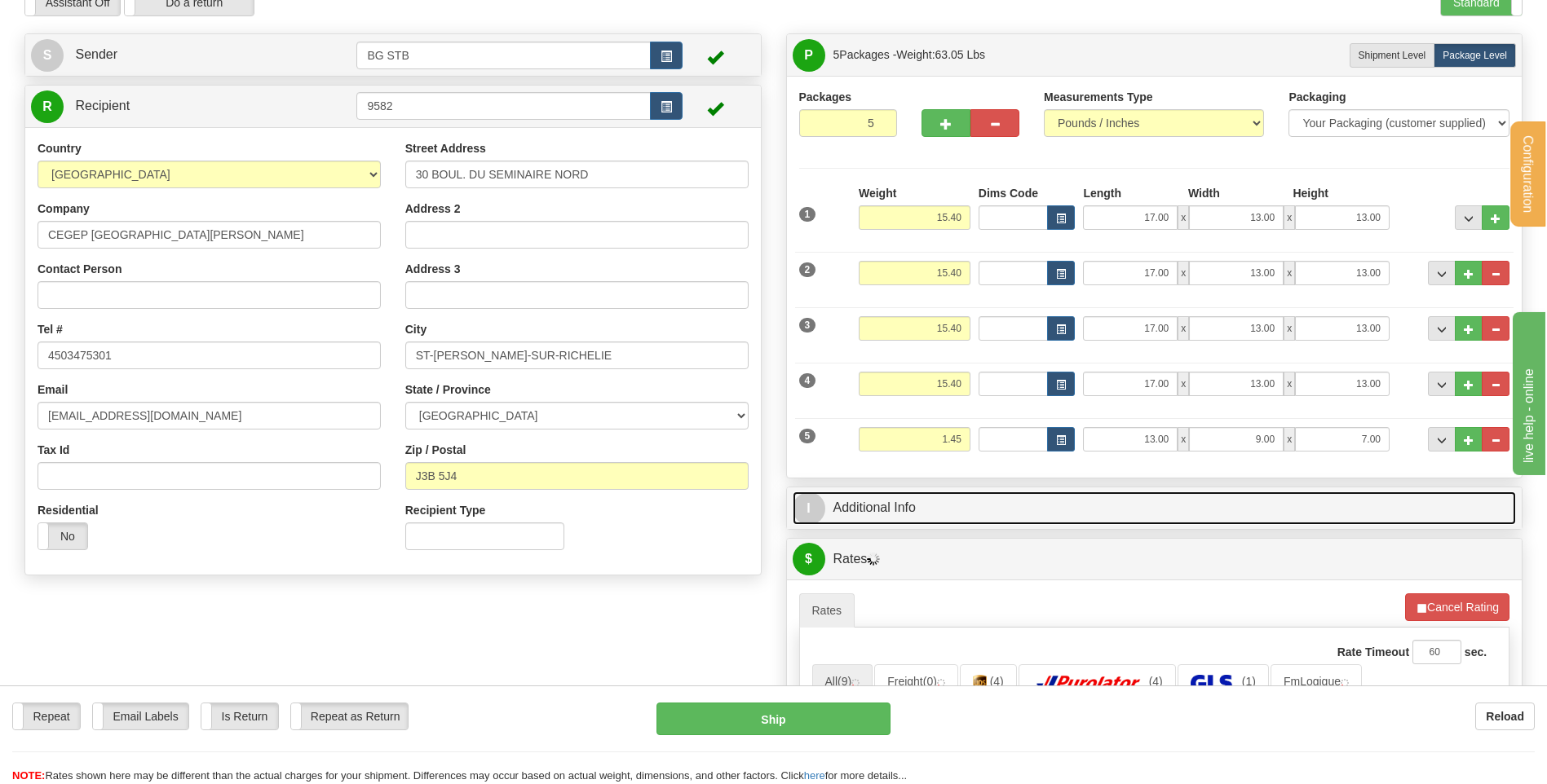
click at [1279, 511] on link "I Additional Info" at bounding box center [1154, 508] width 724 height 34
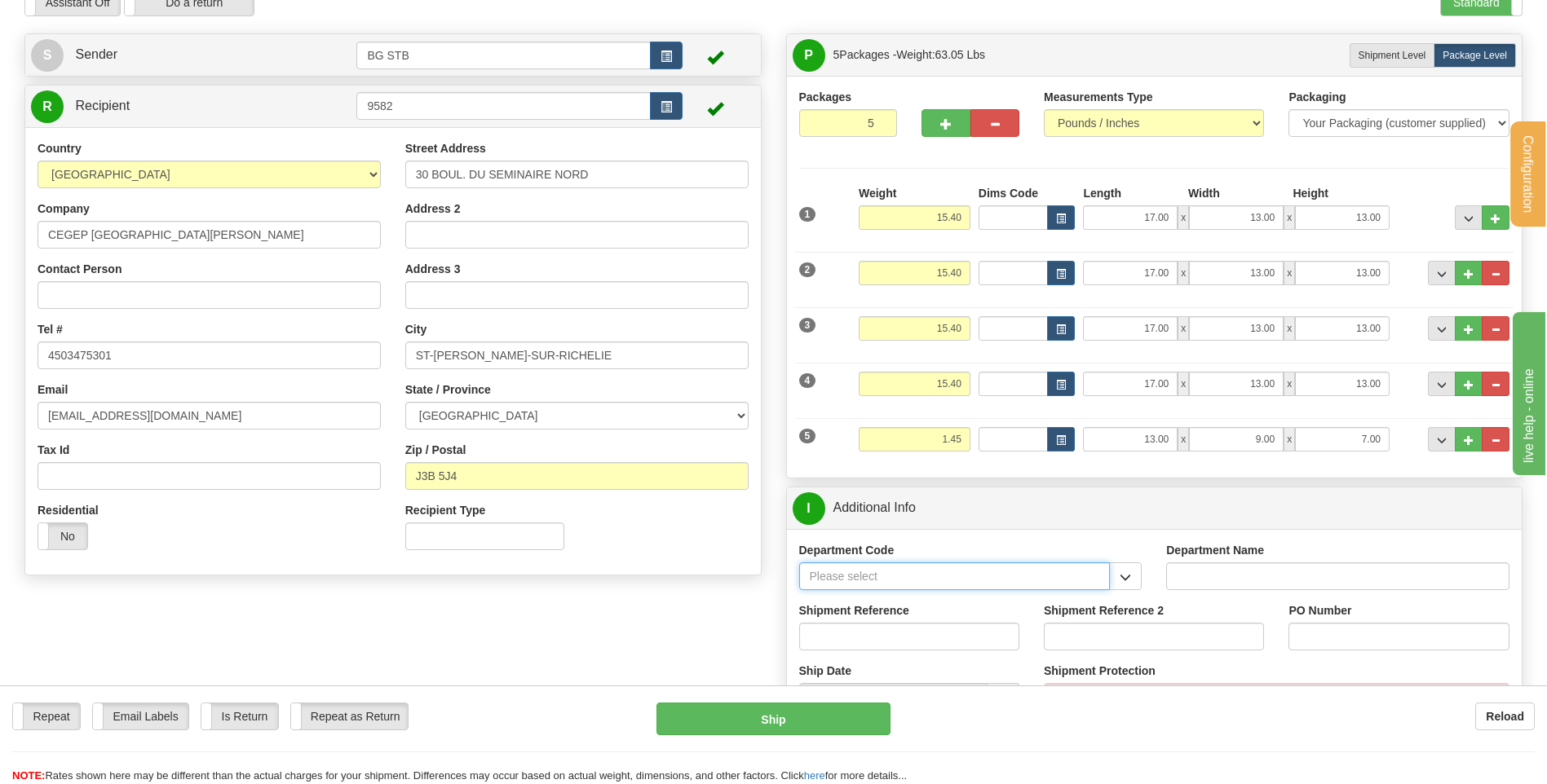
click at [894, 583] on input "Department Code" at bounding box center [954, 576] width 311 height 28
click at [1120, 585] on button "button" at bounding box center [1125, 576] width 33 height 28
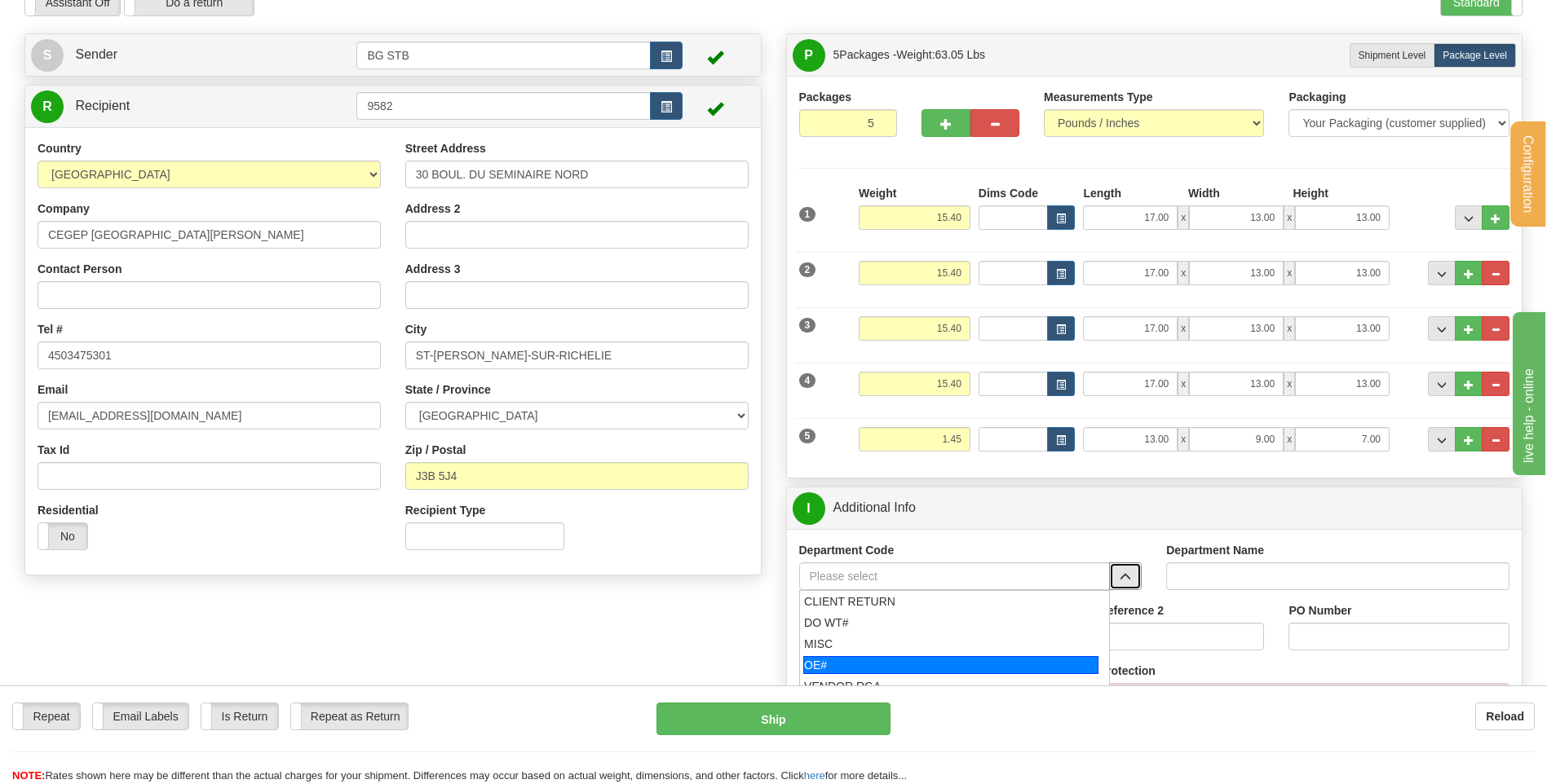
click at [826, 668] on div "OE#" at bounding box center [950, 665] width 295 height 18
type input "OE#"
type input "ORDERS"
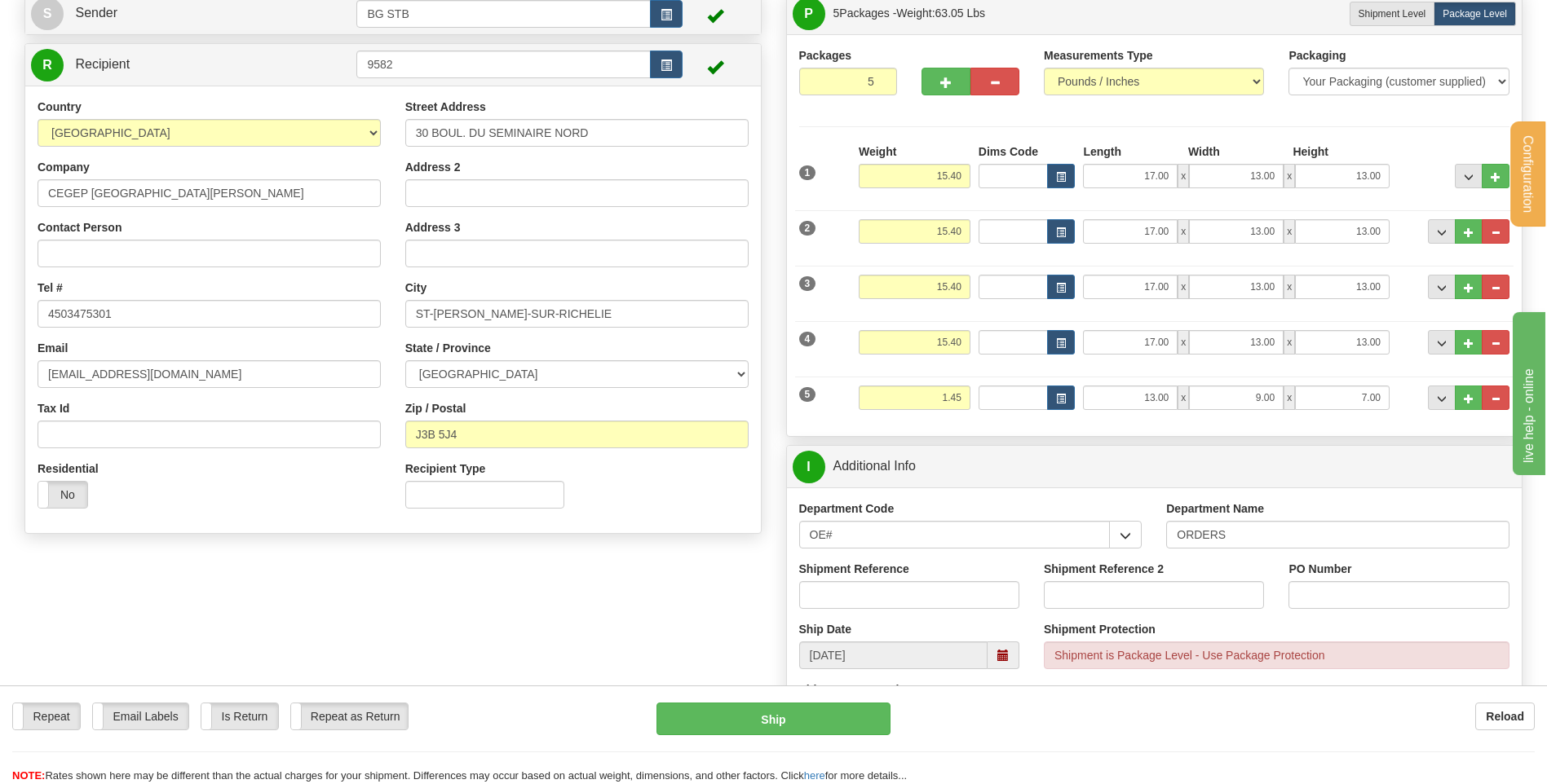
scroll to position [163, 0]
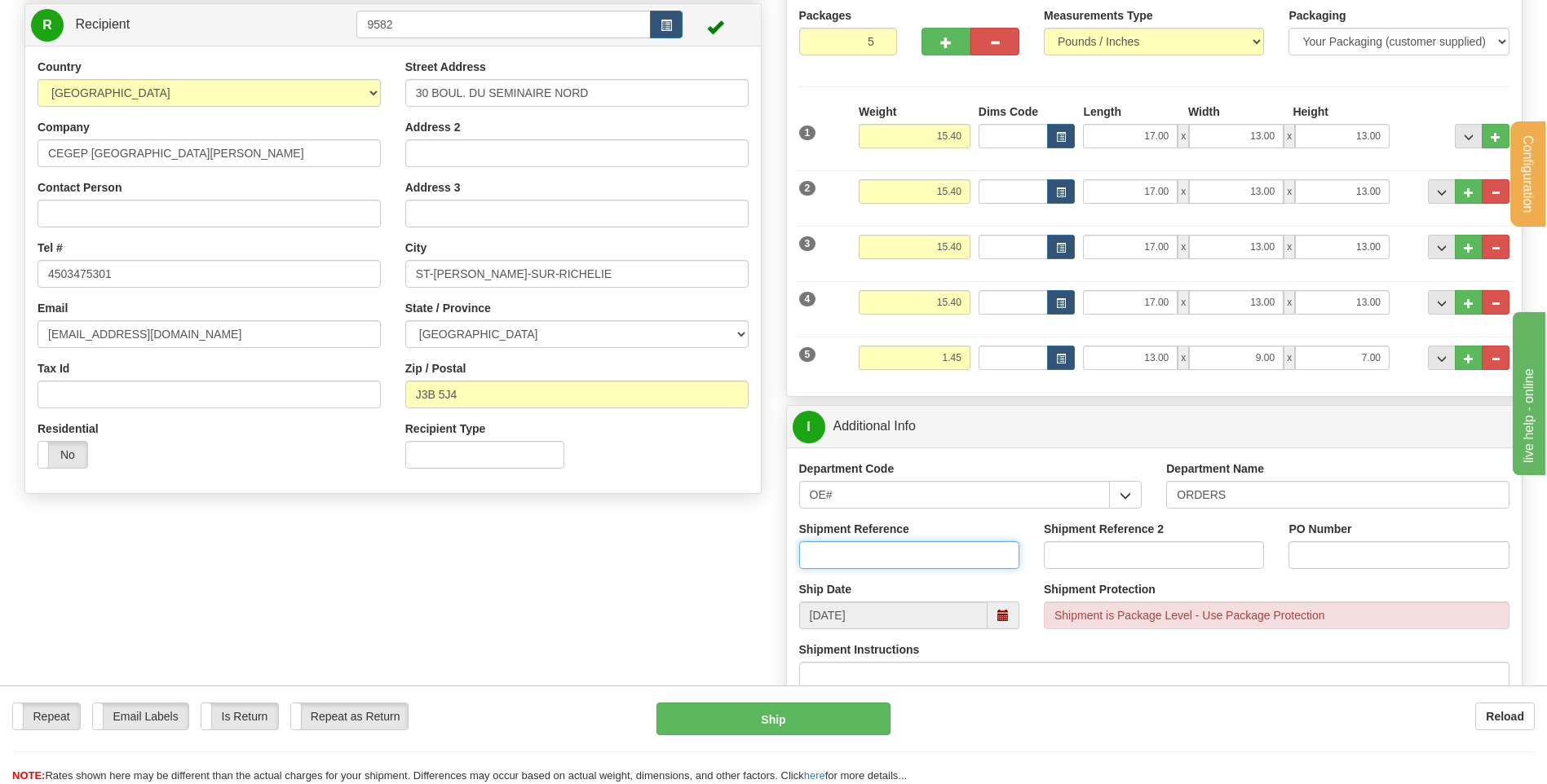
click at [919, 567] on input "Shipment Reference" at bounding box center [909, 555] width 220 height 28
type input "800034794-00 / 3416-01"
click at [1347, 557] on input "PO Number" at bounding box center [1398, 555] width 220 height 28
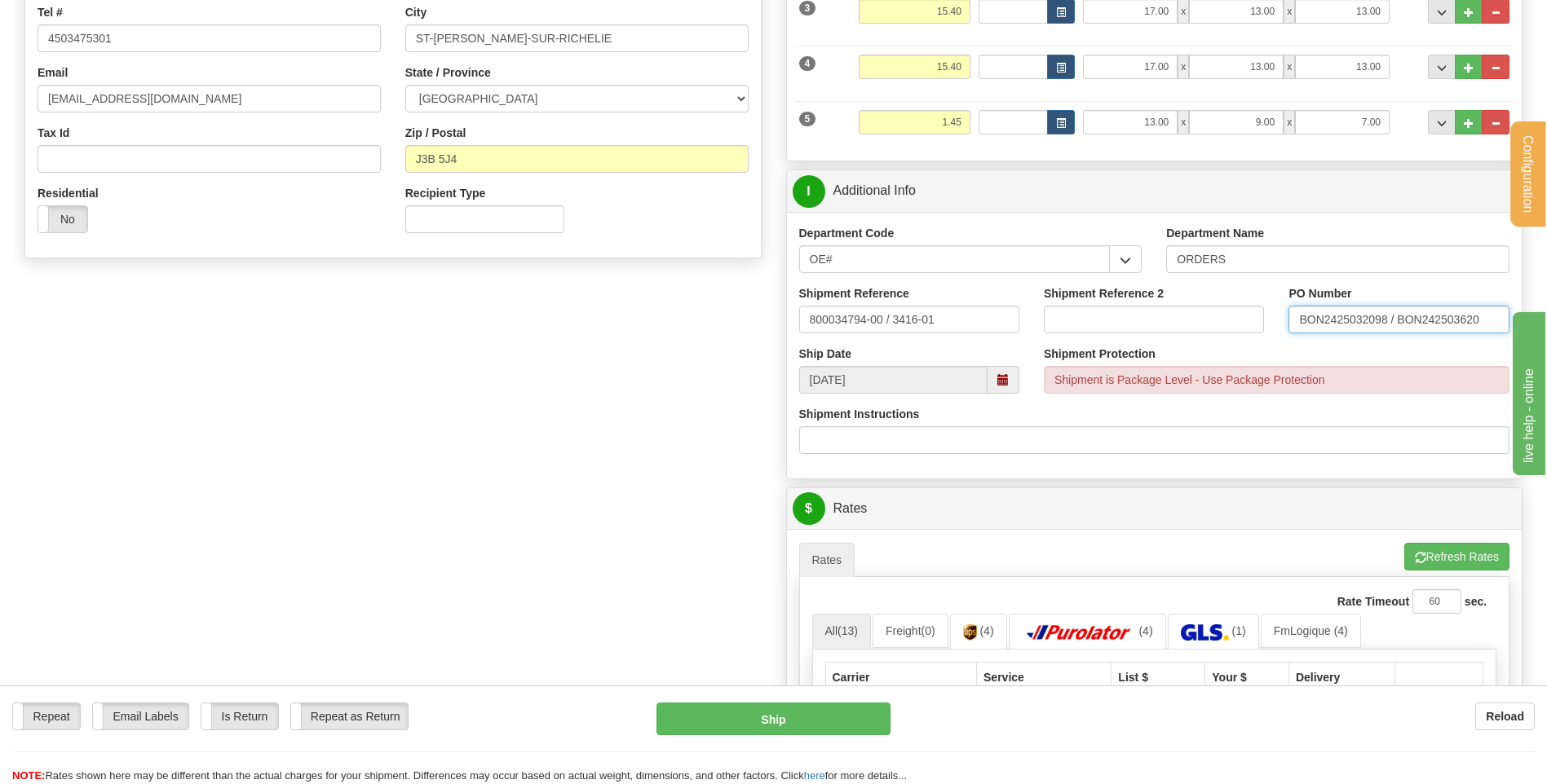
scroll to position [408, 0]
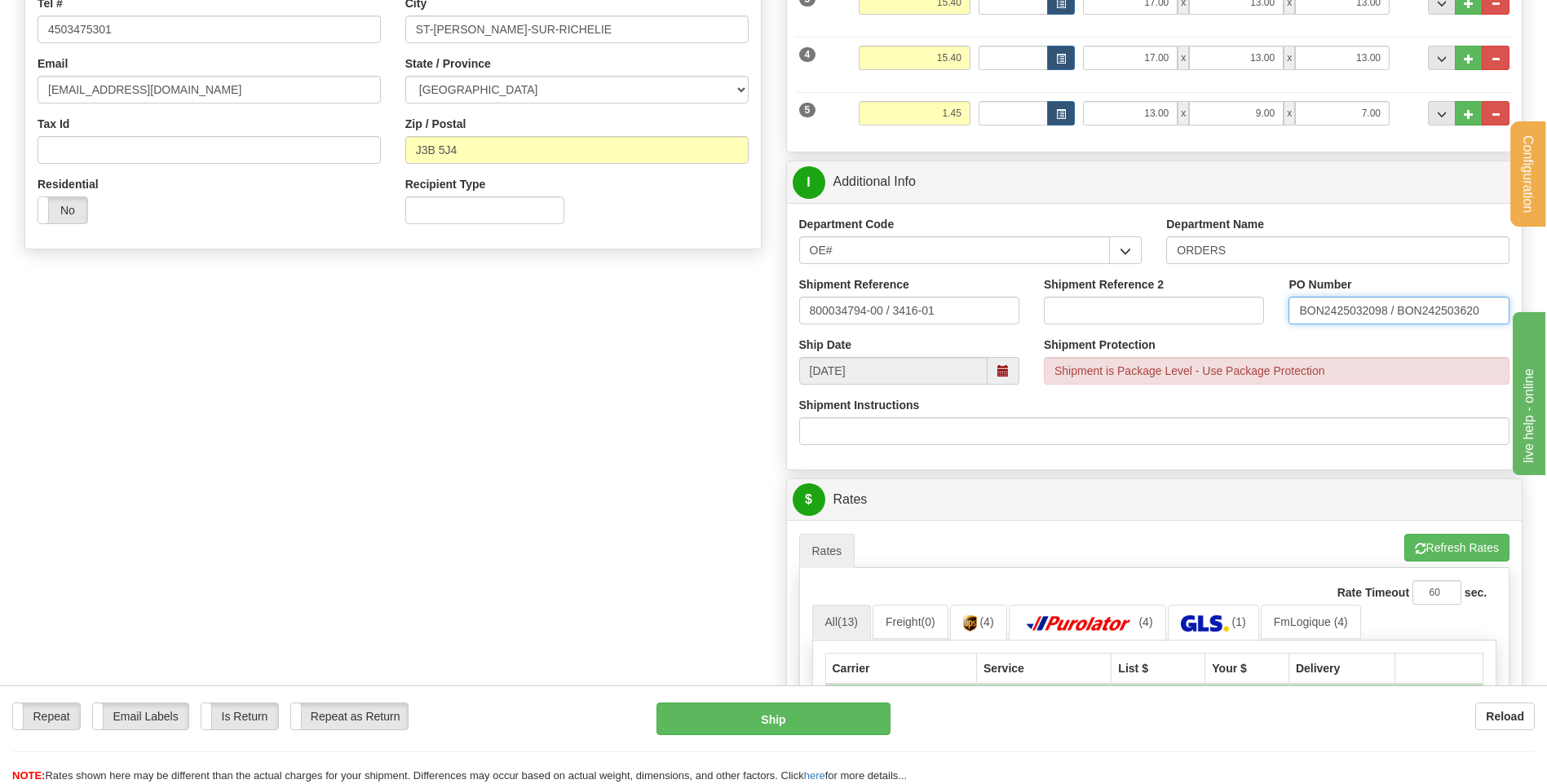
type input "BON2425032098 / BON242503620"
click at [894, 538] on ul "Rates Pickup Refresh Rates Cancel Rating" at bounding box center [1154, 551] width 711 height 34
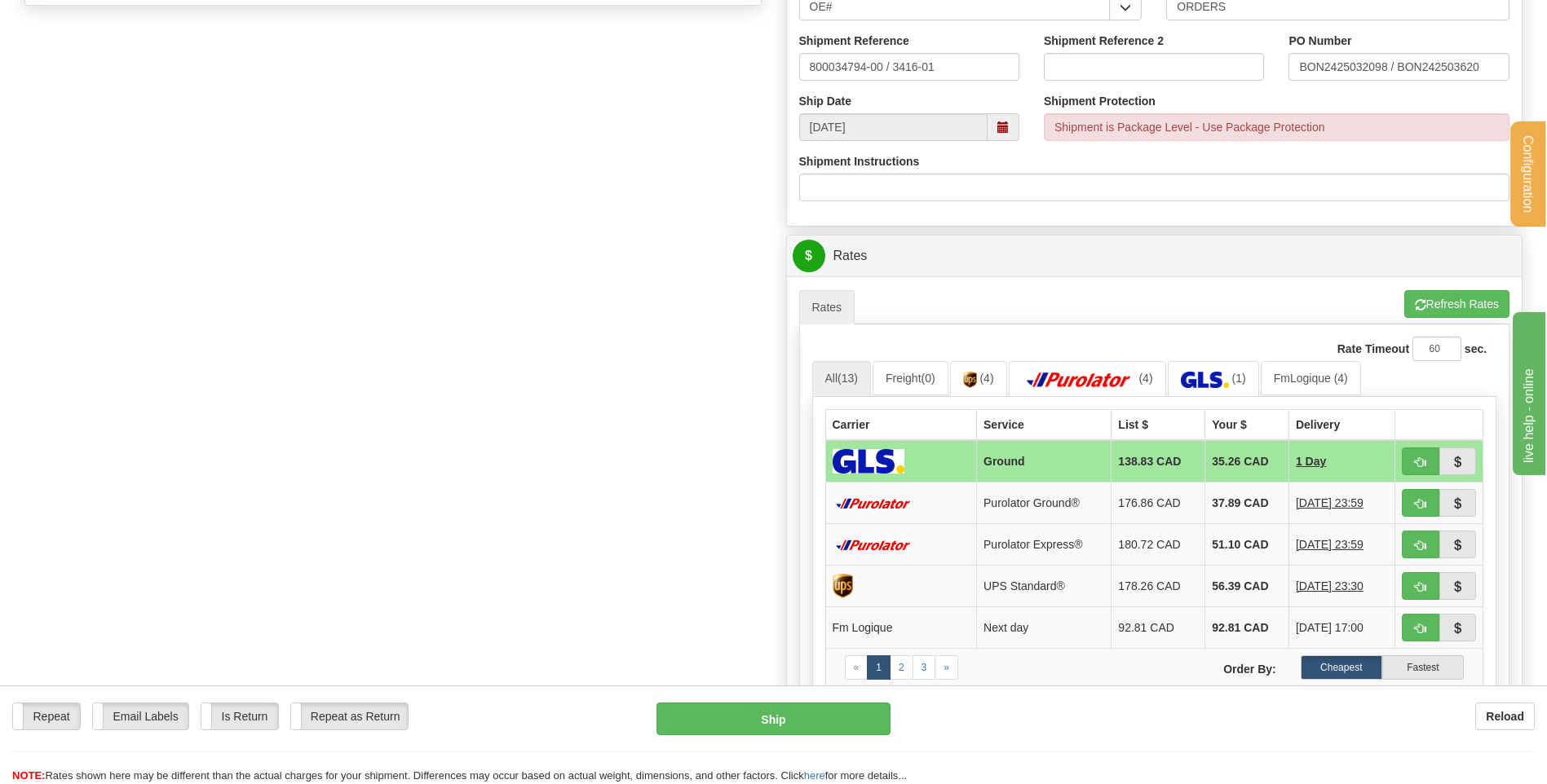
scroll to position [652, 0]
click at [1415, 495] on button "button" at bounding box center [1420, 502] width 37 height 28
type input "260"
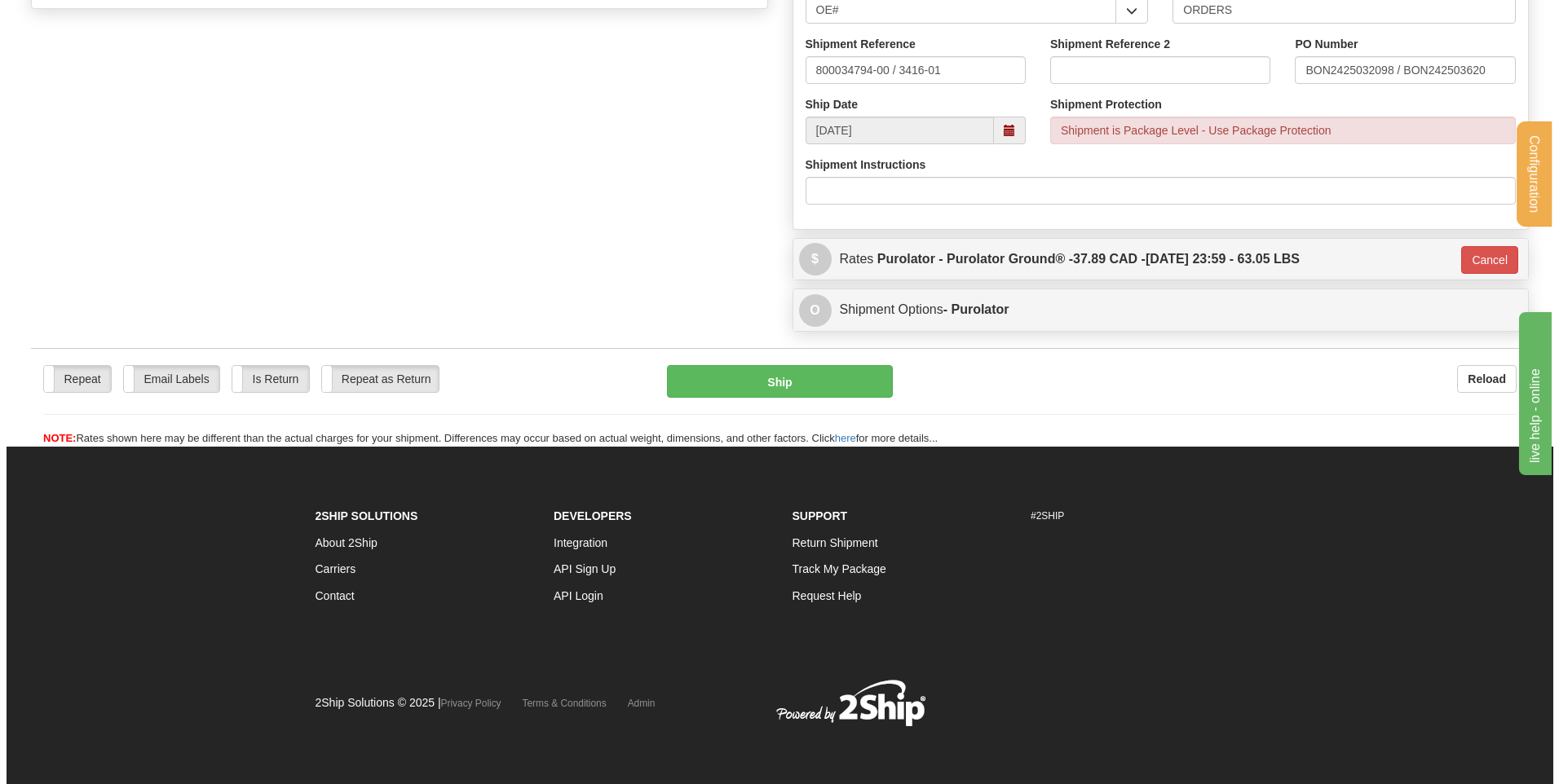
scroll to position [644, 0]
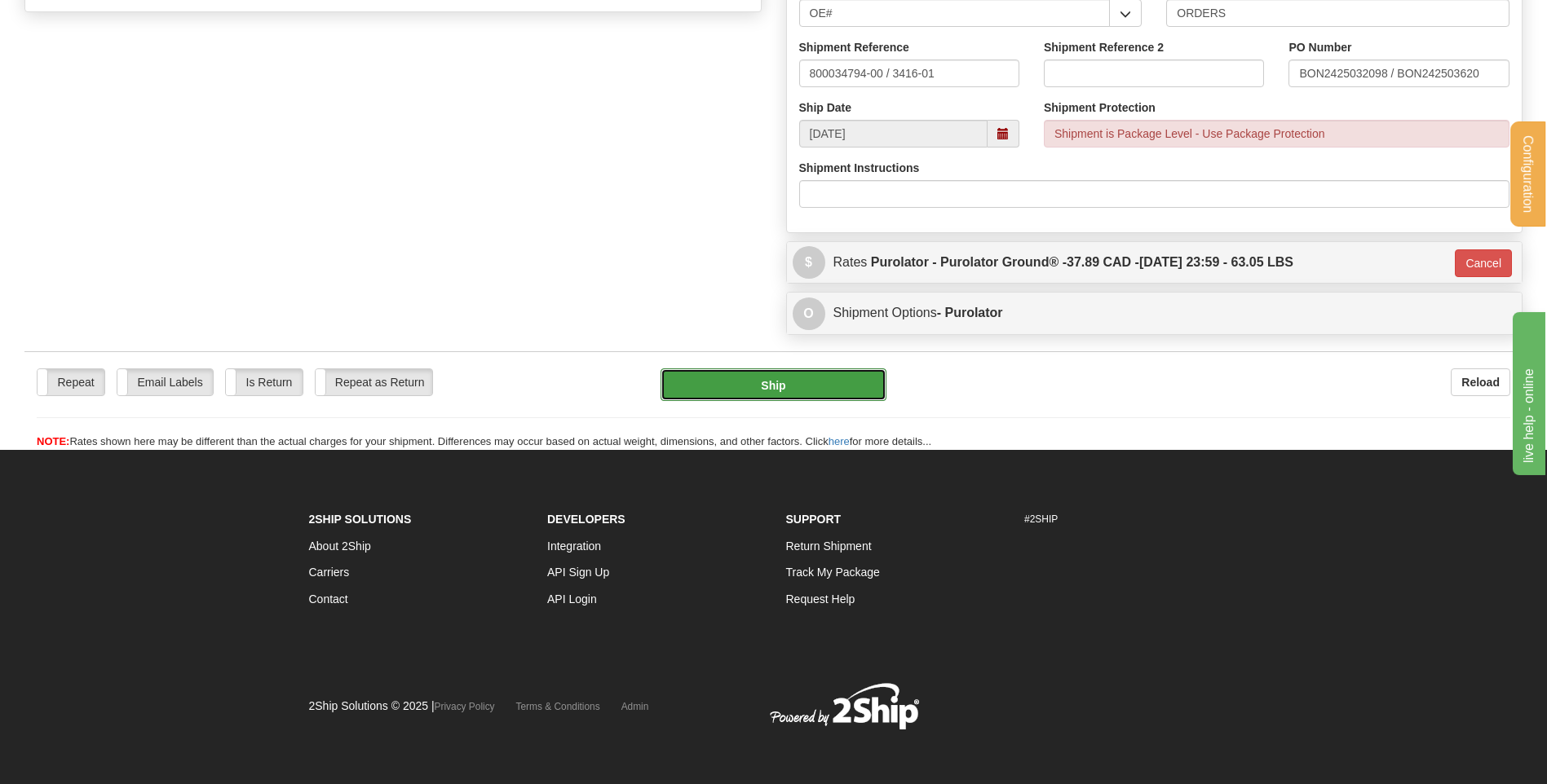
click at [830, 384] on button "Ship" at bounding box center [773, 384] width 225 height 33
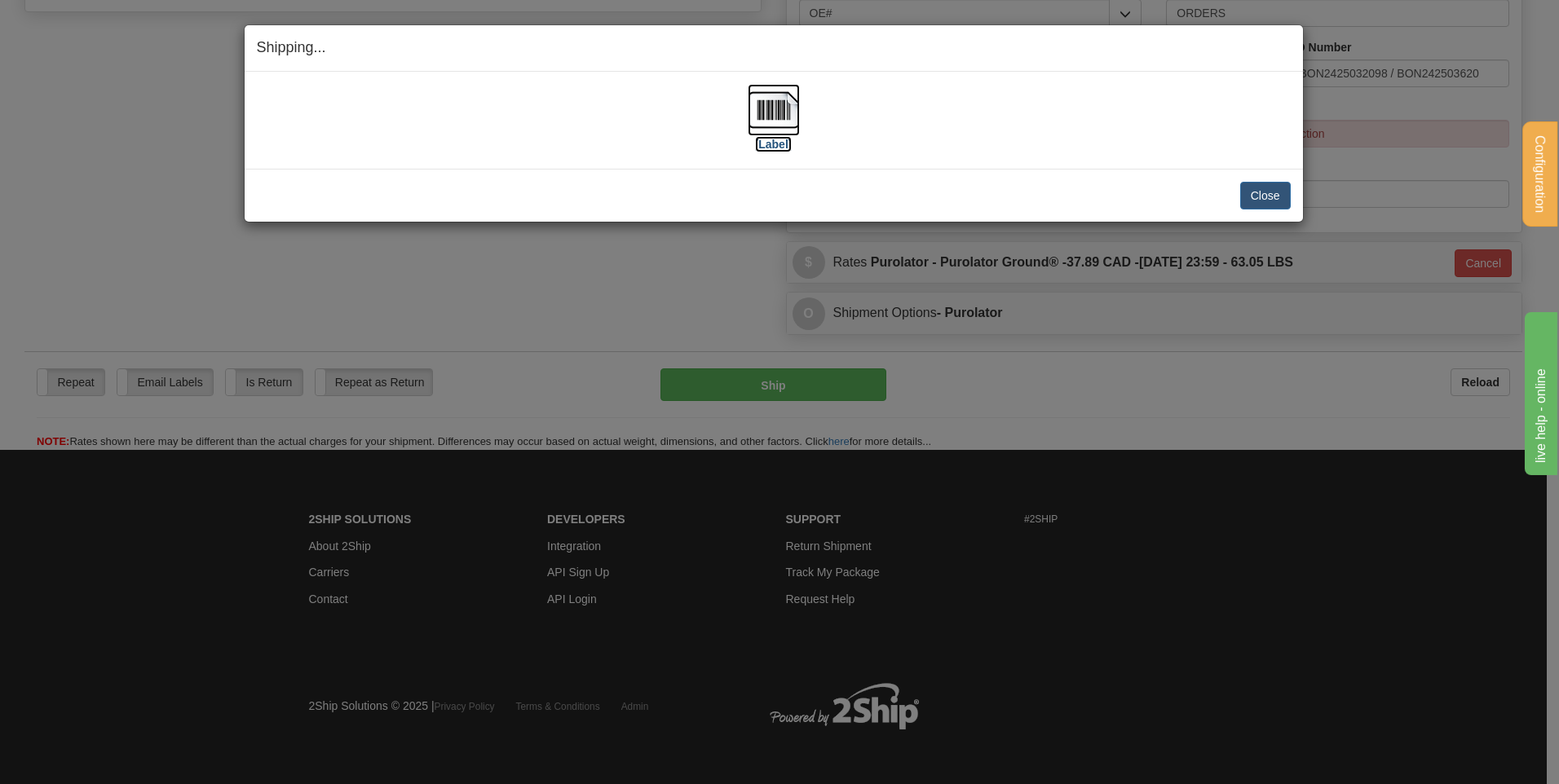
click at [780, 108] on img at bounding box center [775, 111] width 53 height 53
click at [1267, 188] on button "Close" at bounding box center [1266, 196] width 51 height 28
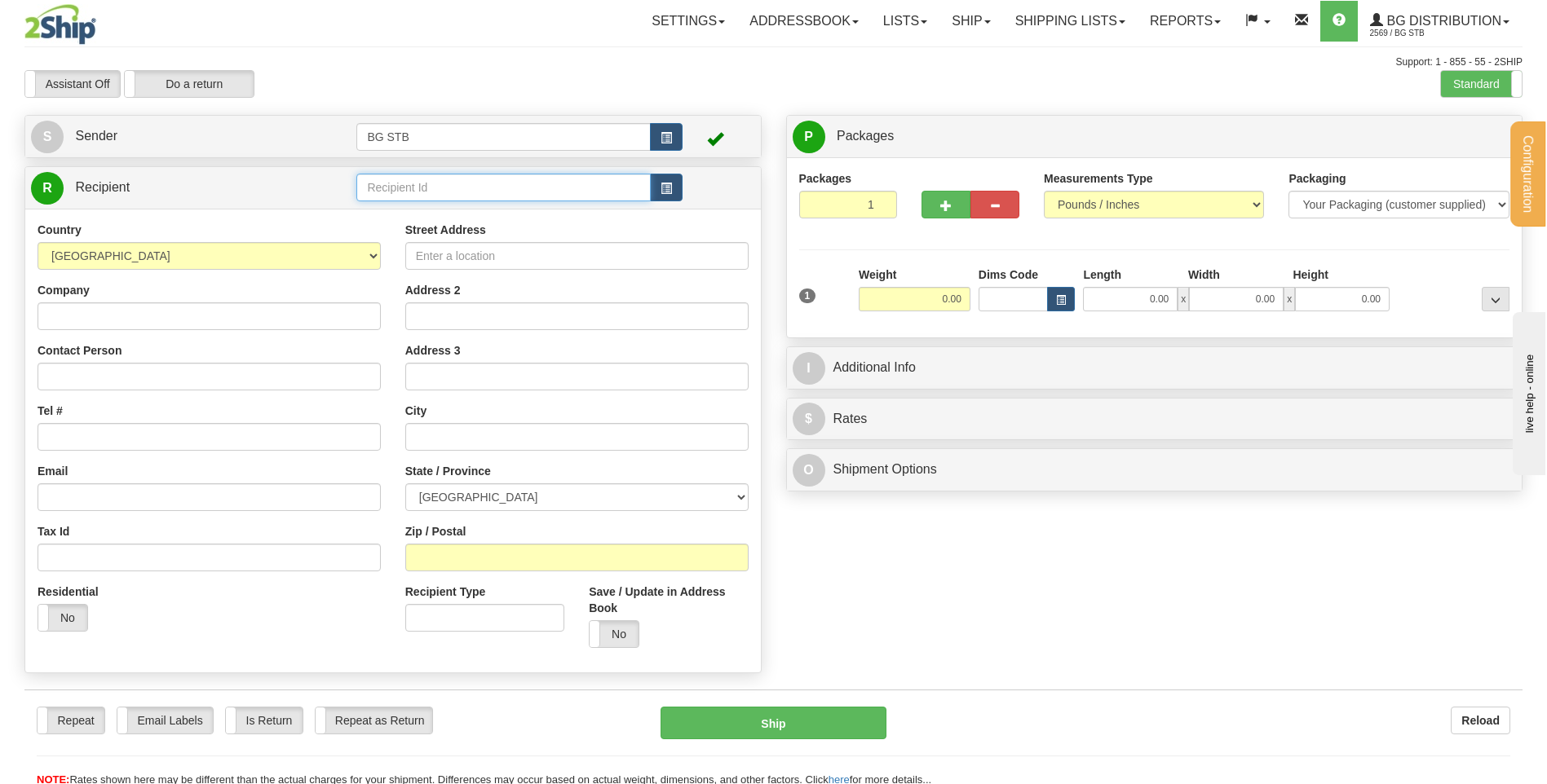
click at [569, 177] on input "text" at bounding box center [503, 188] width 294 height 28
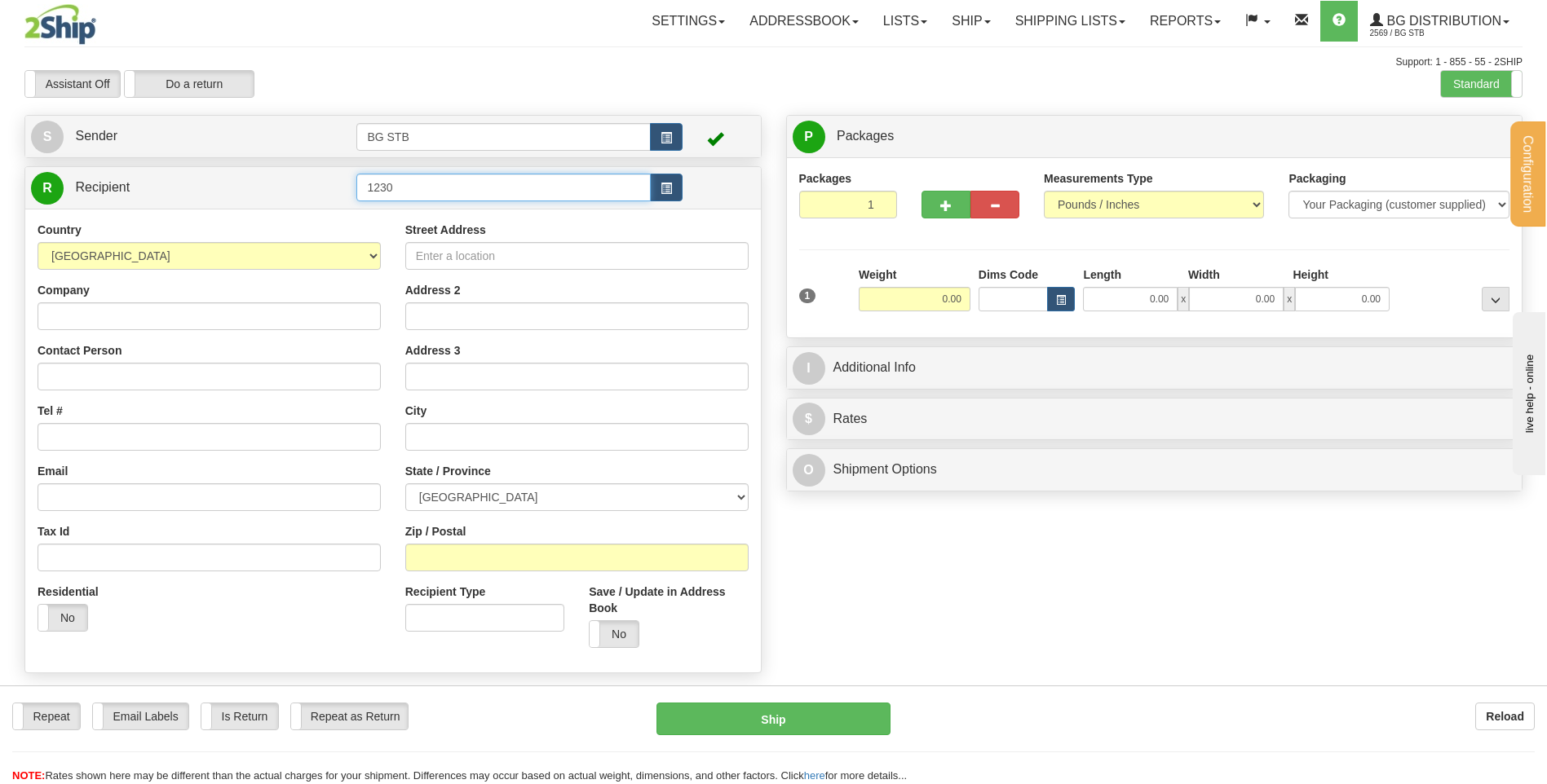
type input "1230"
click button "Delete" at bounding box center [0, 0] width 0 height 0
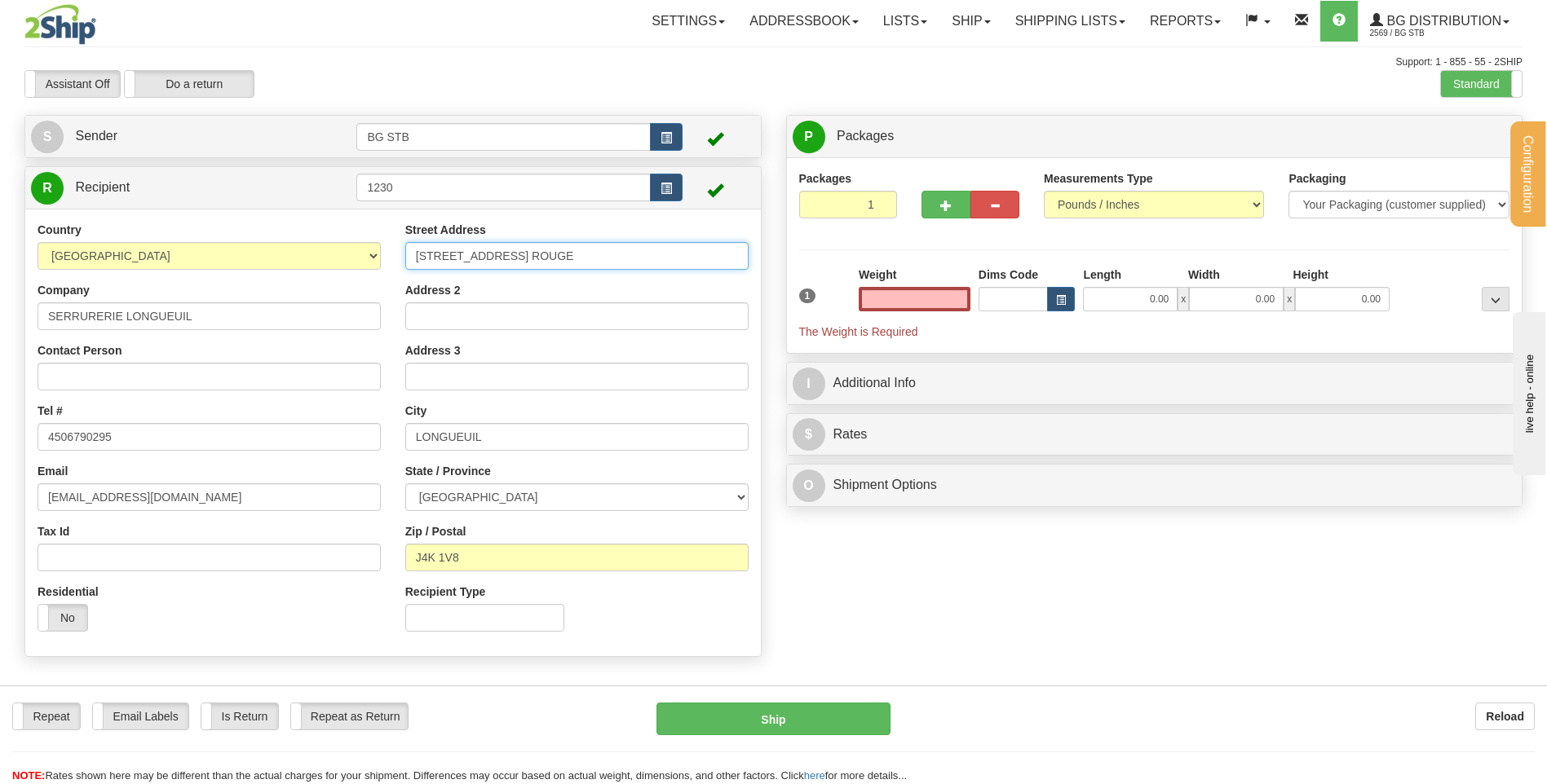
type input "0.00"
click at [616, 262] on input "901 CHEMIN DU COTEAU ROUGE" at bounding box center [577, 256] width 344 height 28
click at [939, 308] on input "0.00" at bounding box center [914, 298] width 112 height 24
type input "0.00"
click at [943, 214] on button "button" at bounding box center [946, 204] width 49 height 28
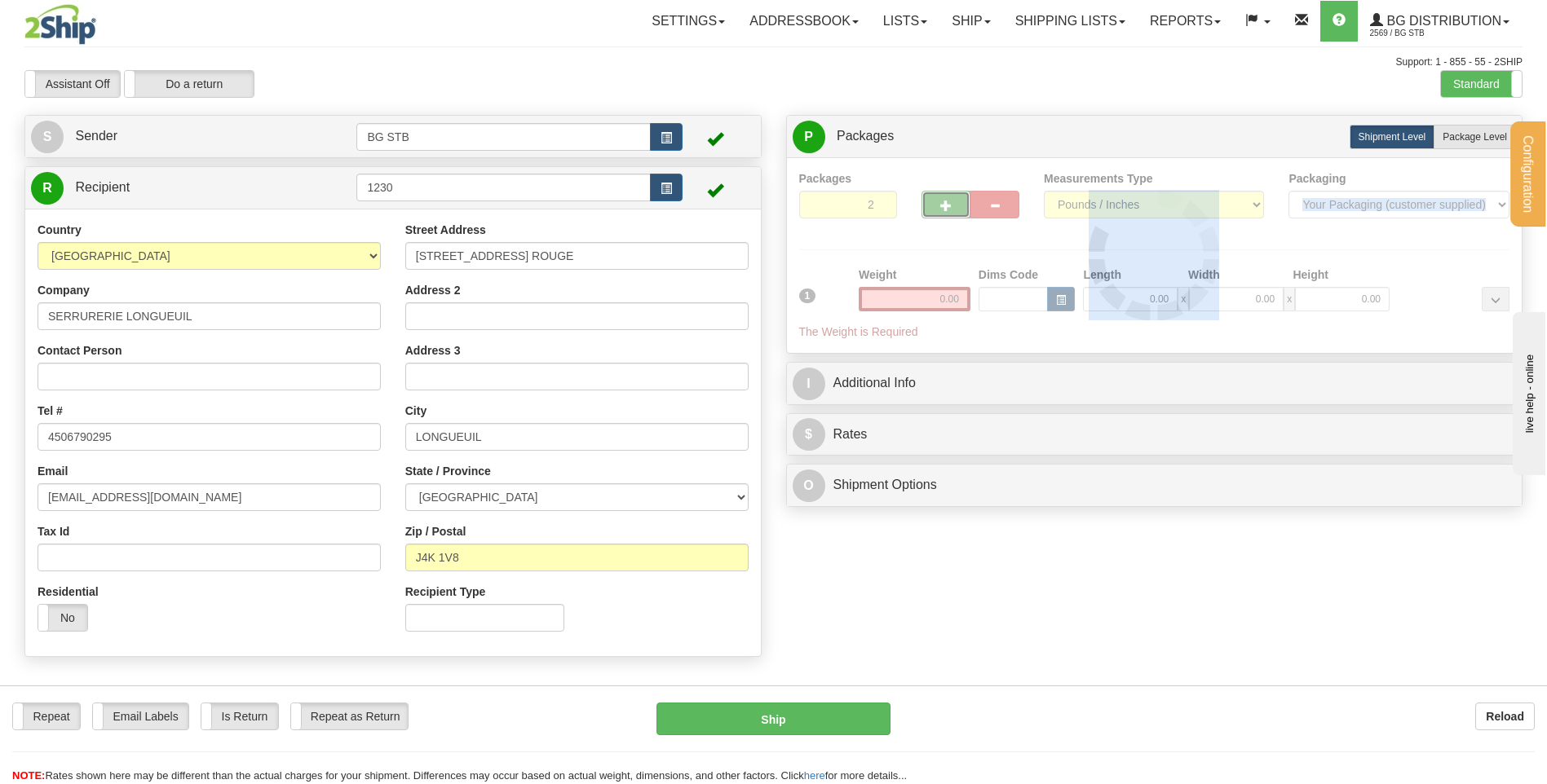
click at [943, 214] on div at bounding box center [1154, 256] width 711 height 170
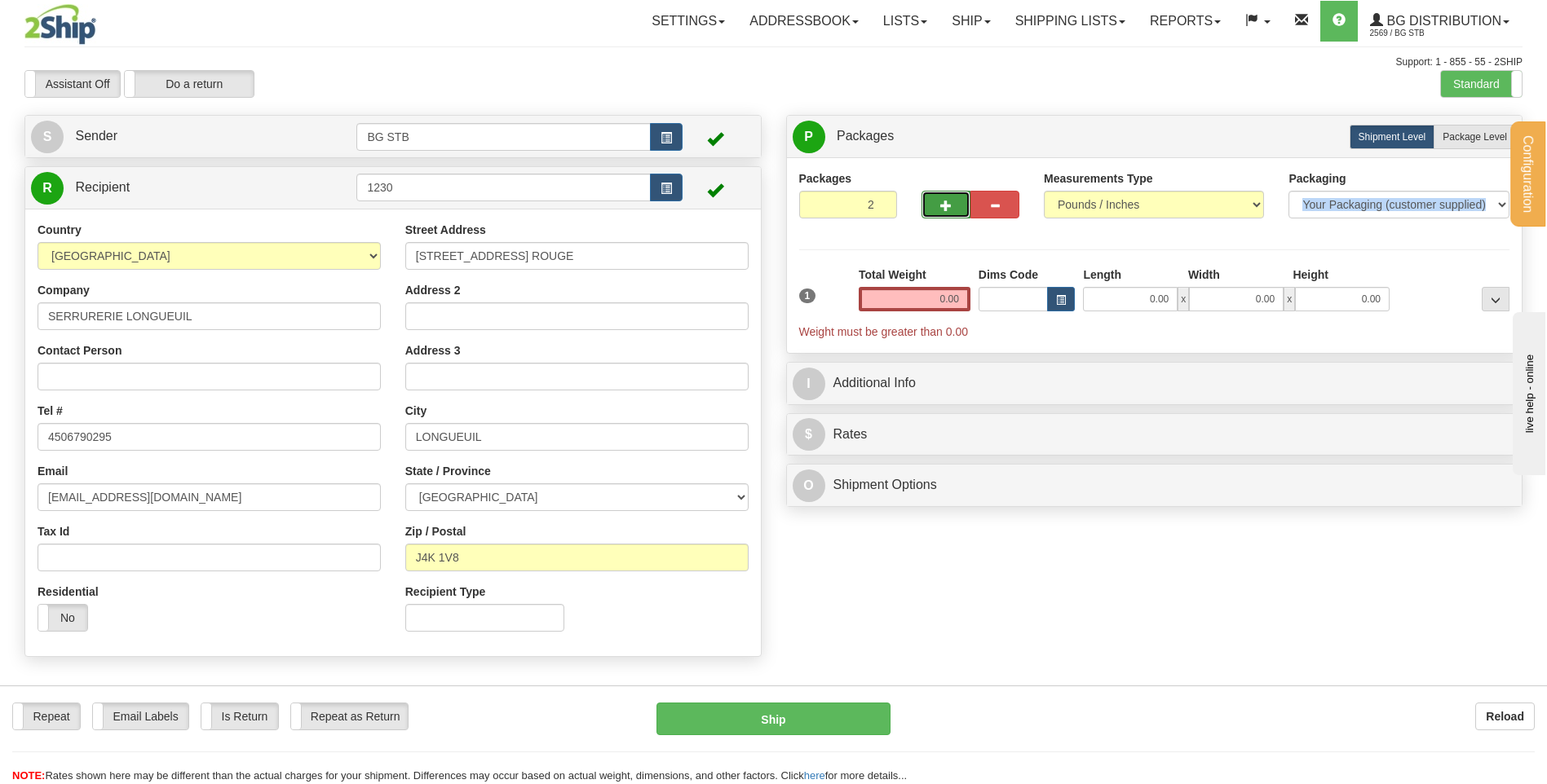
click at [943, 214] on button "button" at bounding box center [946, 204] width 49 height 28
type input "4"
click at [937, 310] on input "0.00" at bounding box center [914, 298] width 112 height 24
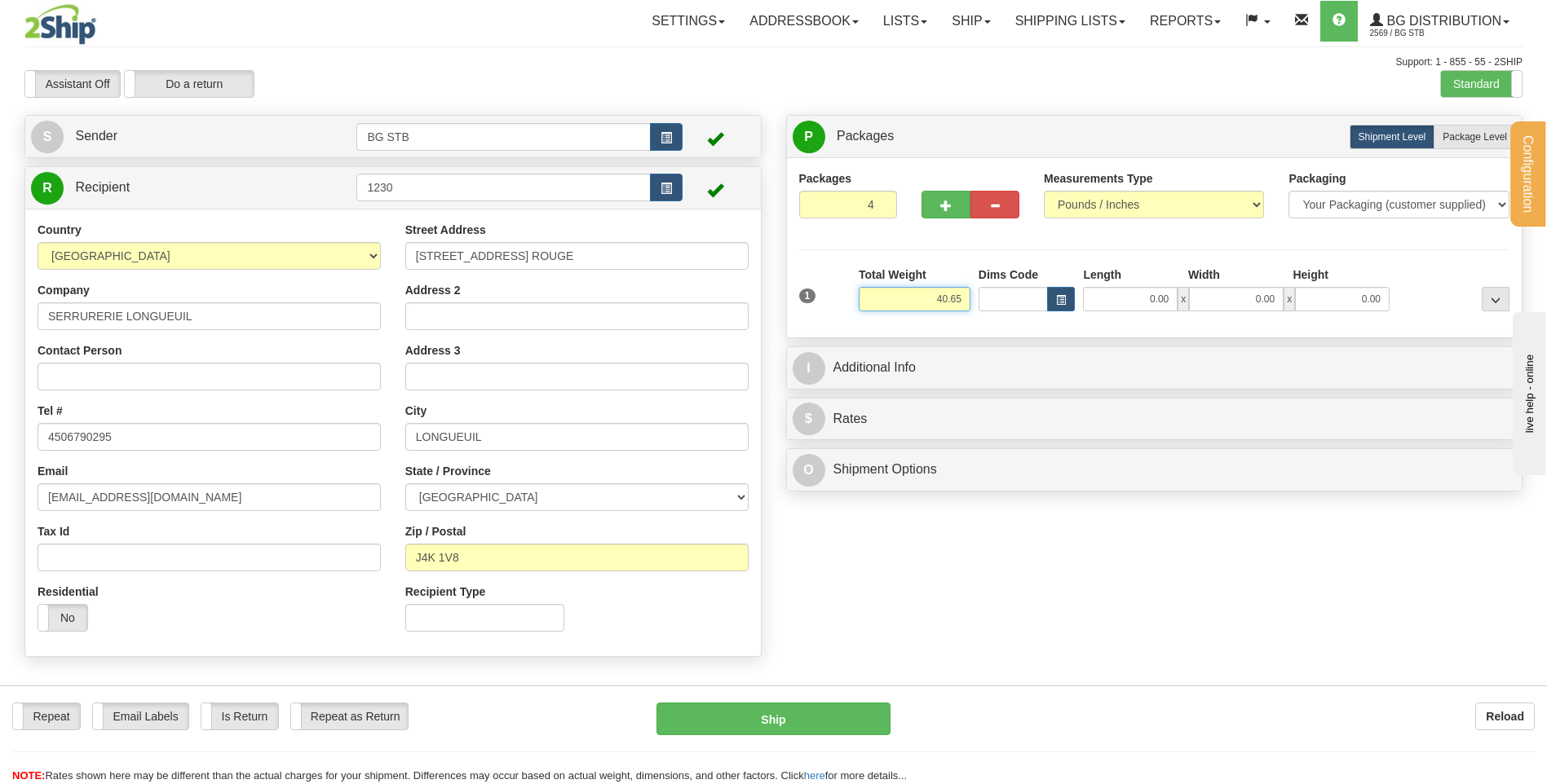
type input "40.65"
click at [1114, 307] on input "0.00" at bounding box center [1130, 298] width 94 height 24
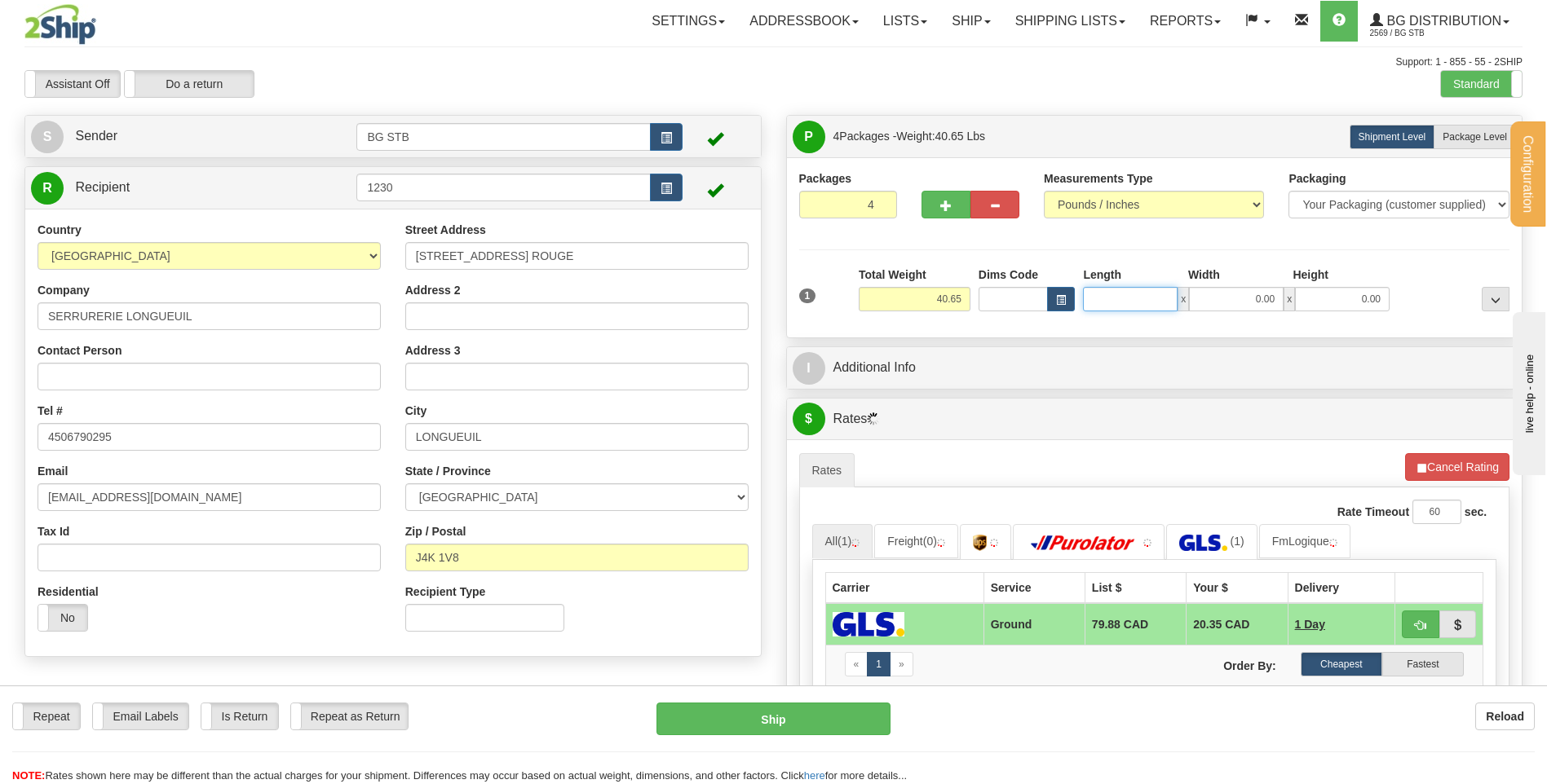
drag, startPoint x: 1139, startPoint y: 305, endPoint x: 1176, endPoint y: 309, distance: 37.2
click at [1176, 309] on input "Length" at bounding box center [1130, 298] width 94 height 24
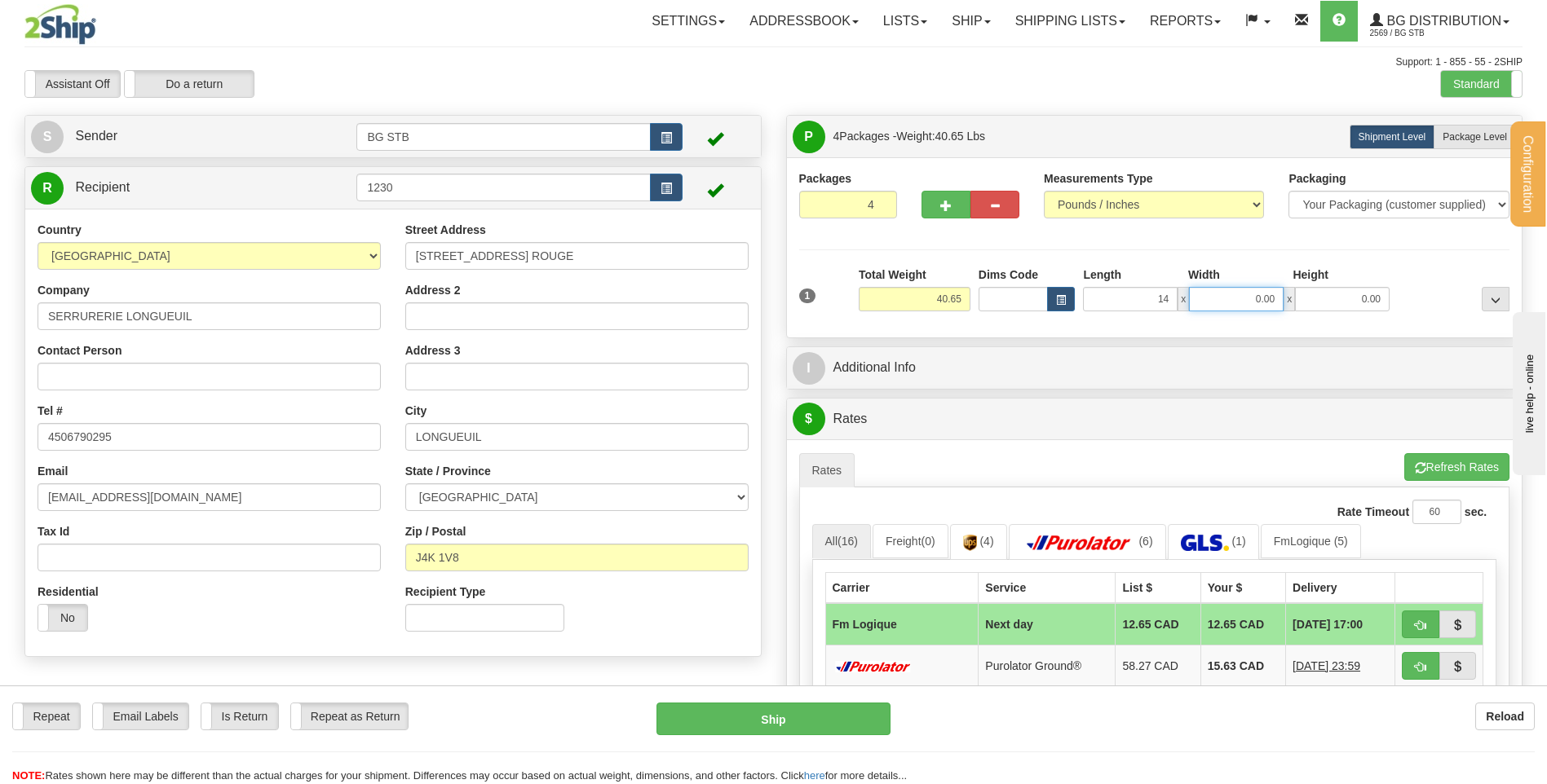
type input "14.00"
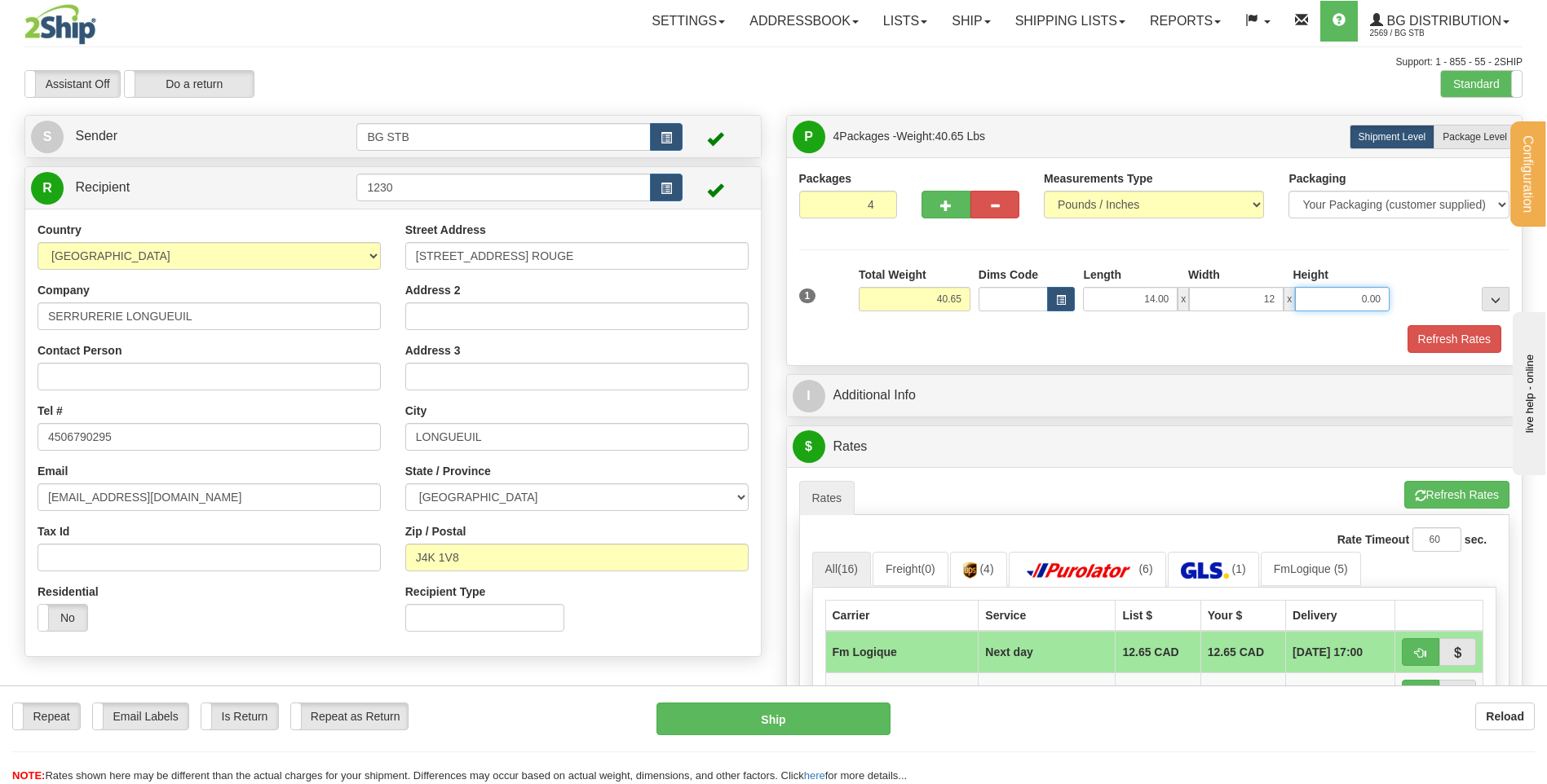
type input "12.00"
type input "10.00"
click at [1478, 146] on label "Package Level Pack.." at bounding box center [1474, 137] width 83 height 24
radio input "true"
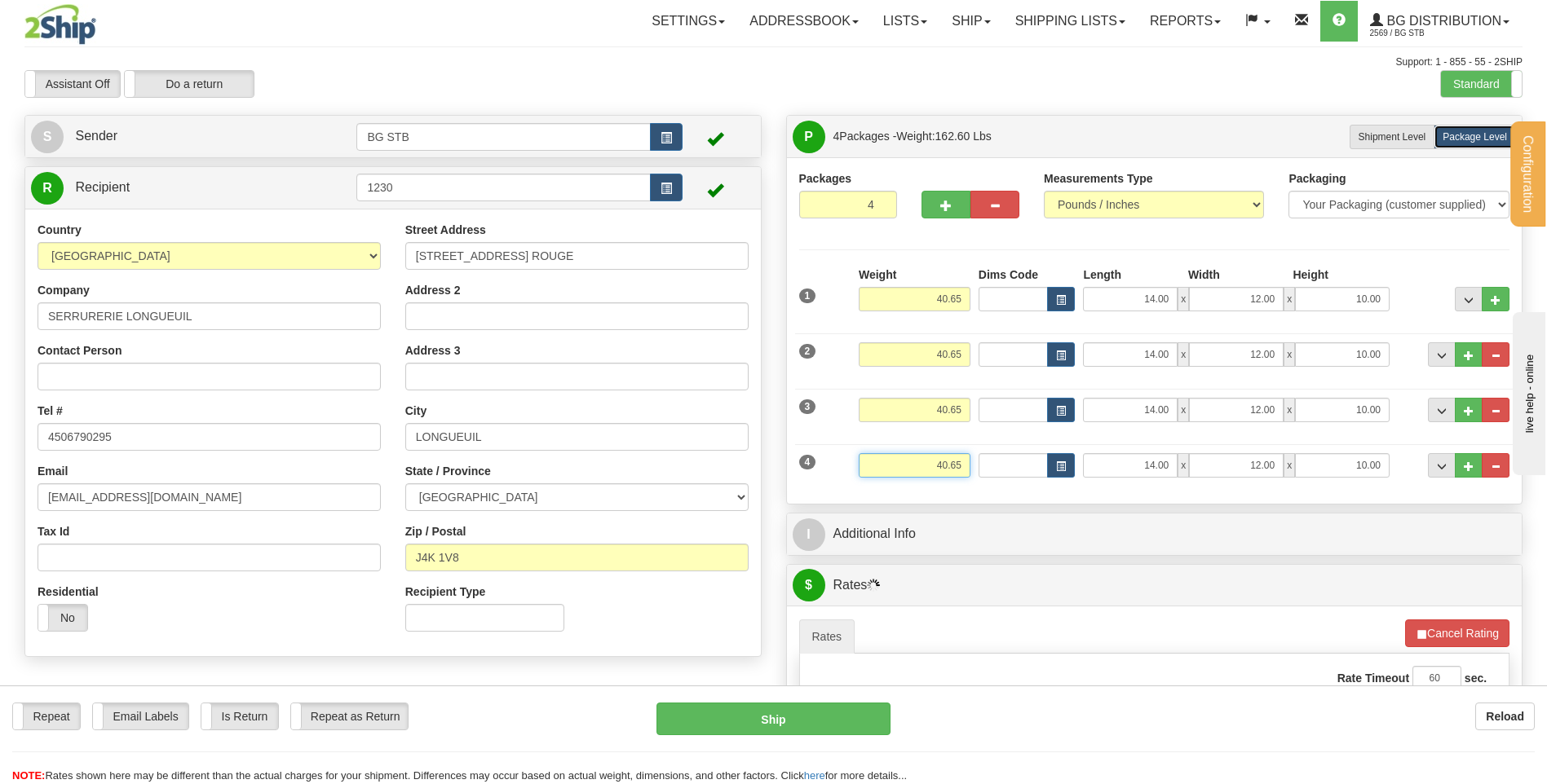
drag, startPoint x: 972, startPoint y: 465, endPoint x: 1017, endPoint y: 469, distance: 45.2
click at [1012, 469] on div "4 Weight 40.65 Dims Code Length Width Height" at bounding box center [1154, 463] width 719 height 54
type input "16.20"
type input "12.00"
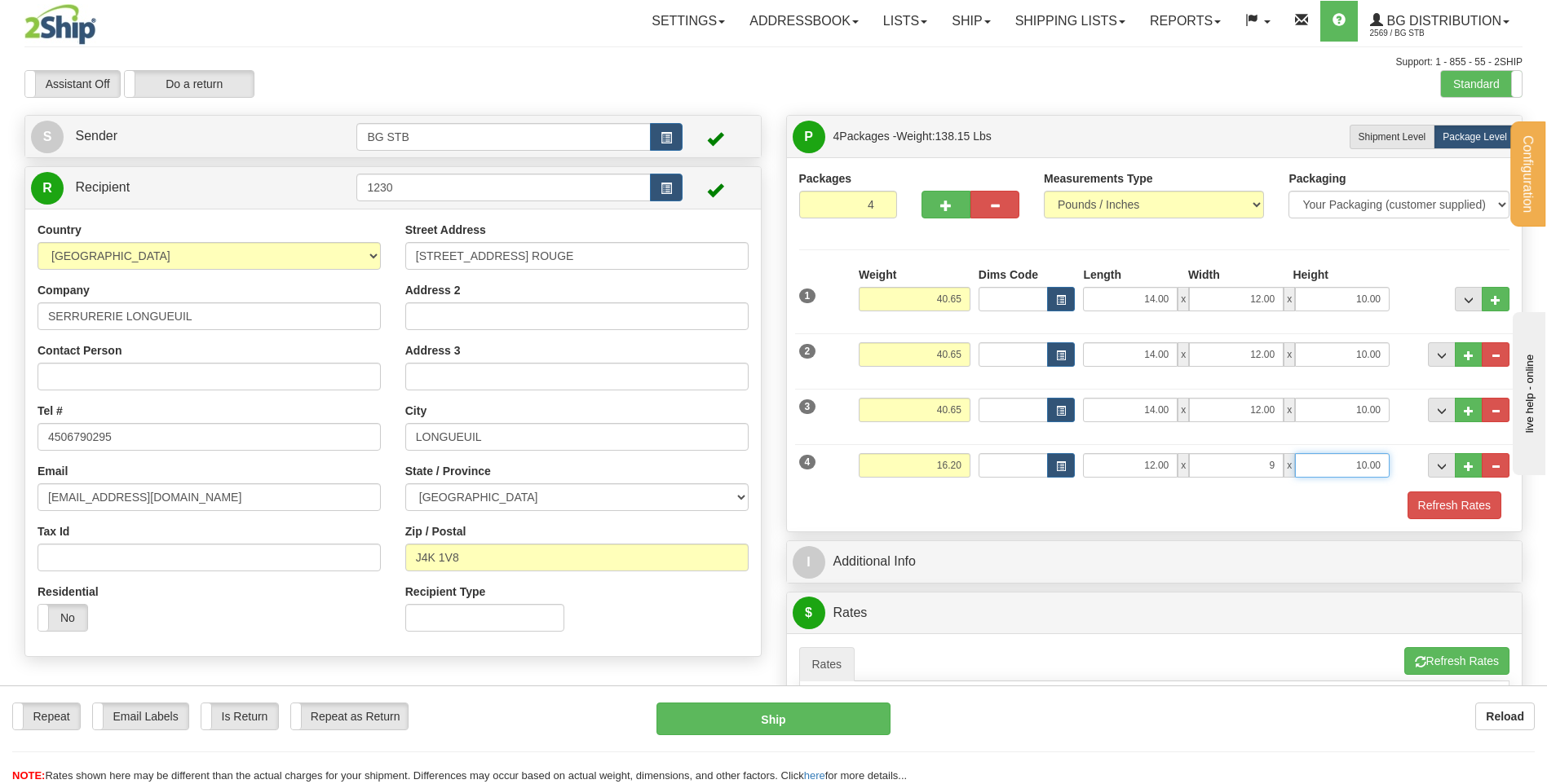
type input "9.00"
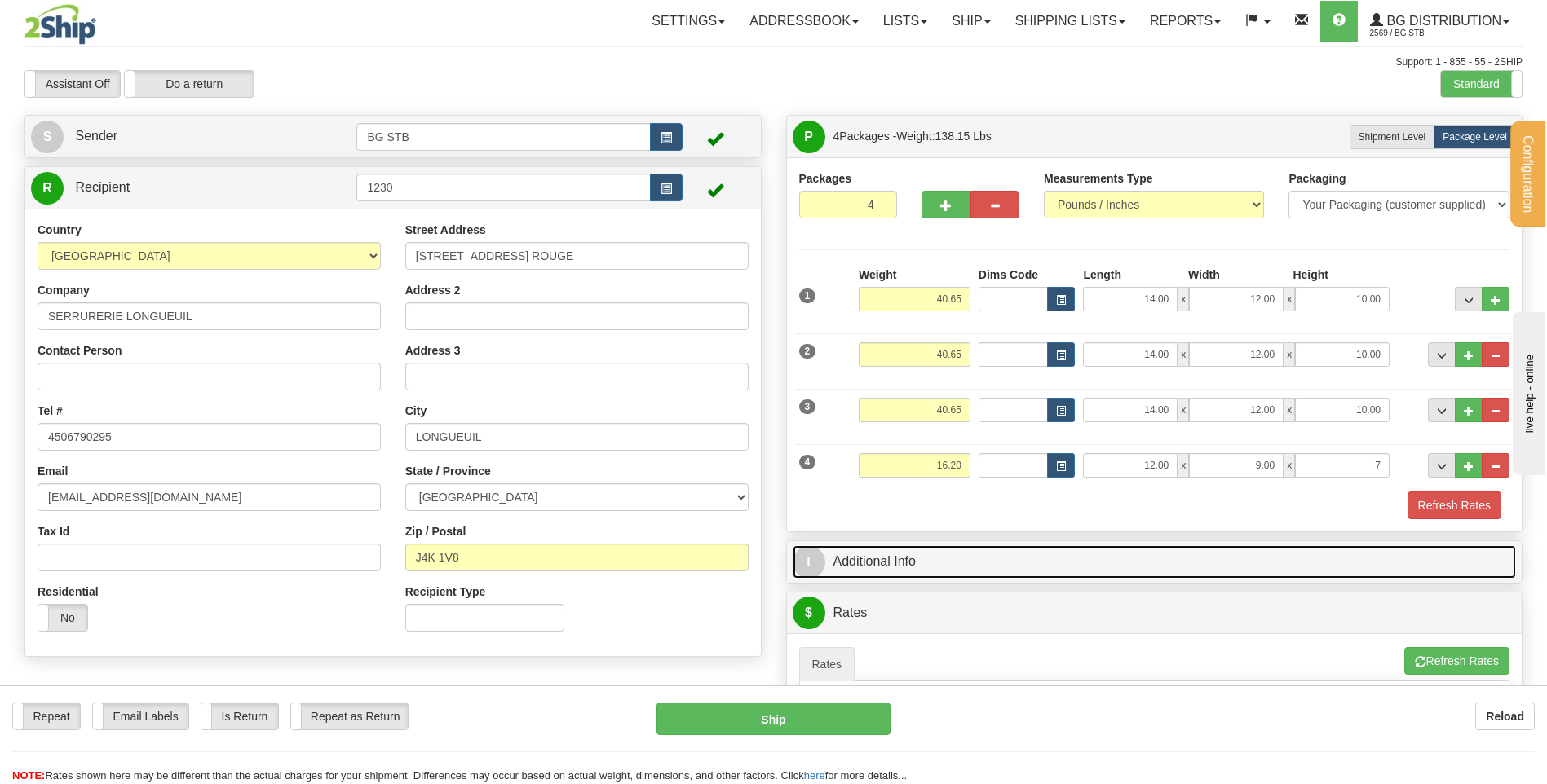
type input "7.00"
drag, startPoint x: 976, startPoint y: 556, endPoint x: 997, endPoint y: 551, distance: 21.6
click at [976, 556] on link "I Additional Info" at bounding box center [1154, 562] width 724 height 34
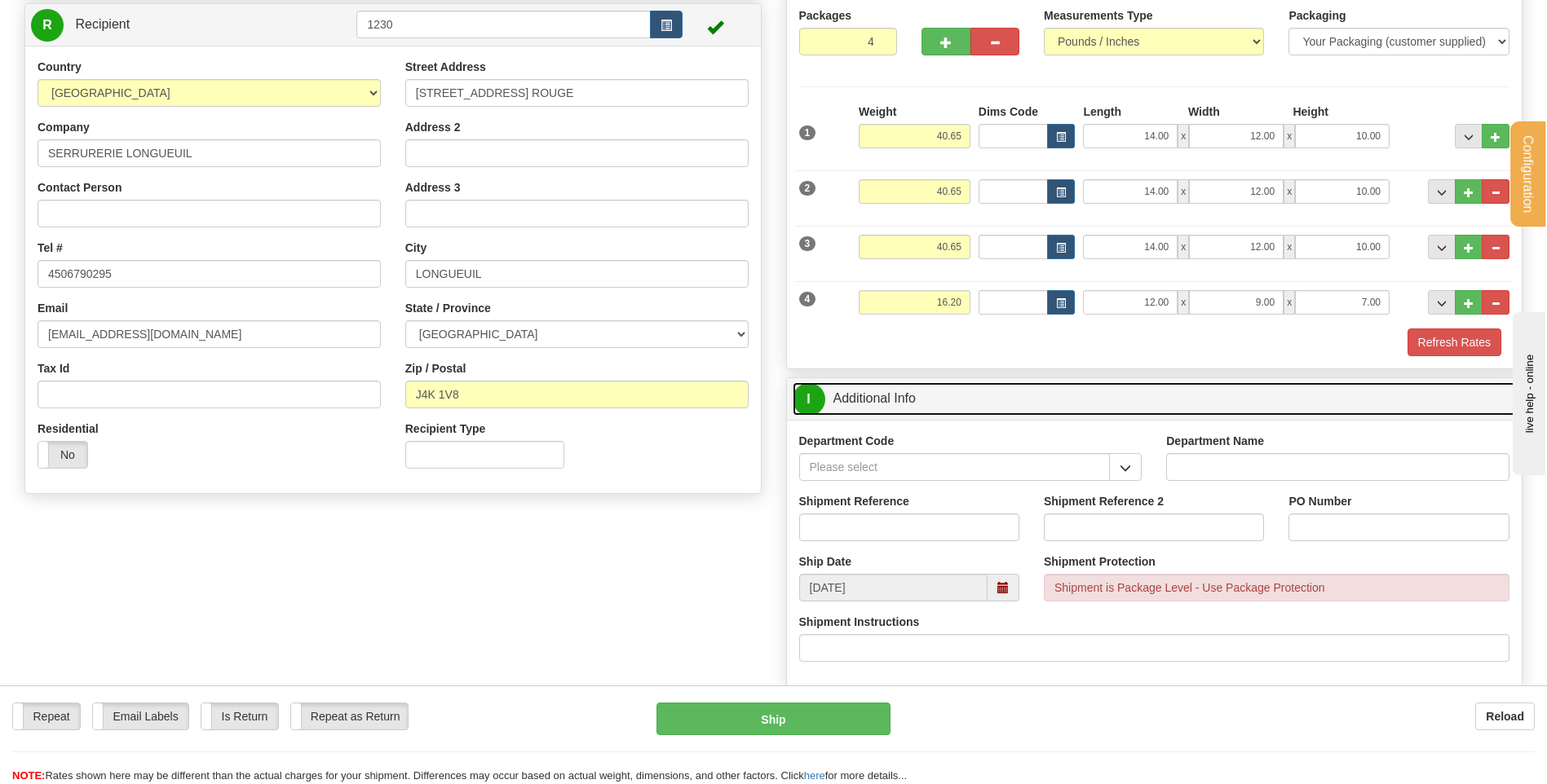
scroll to position [326, 0]
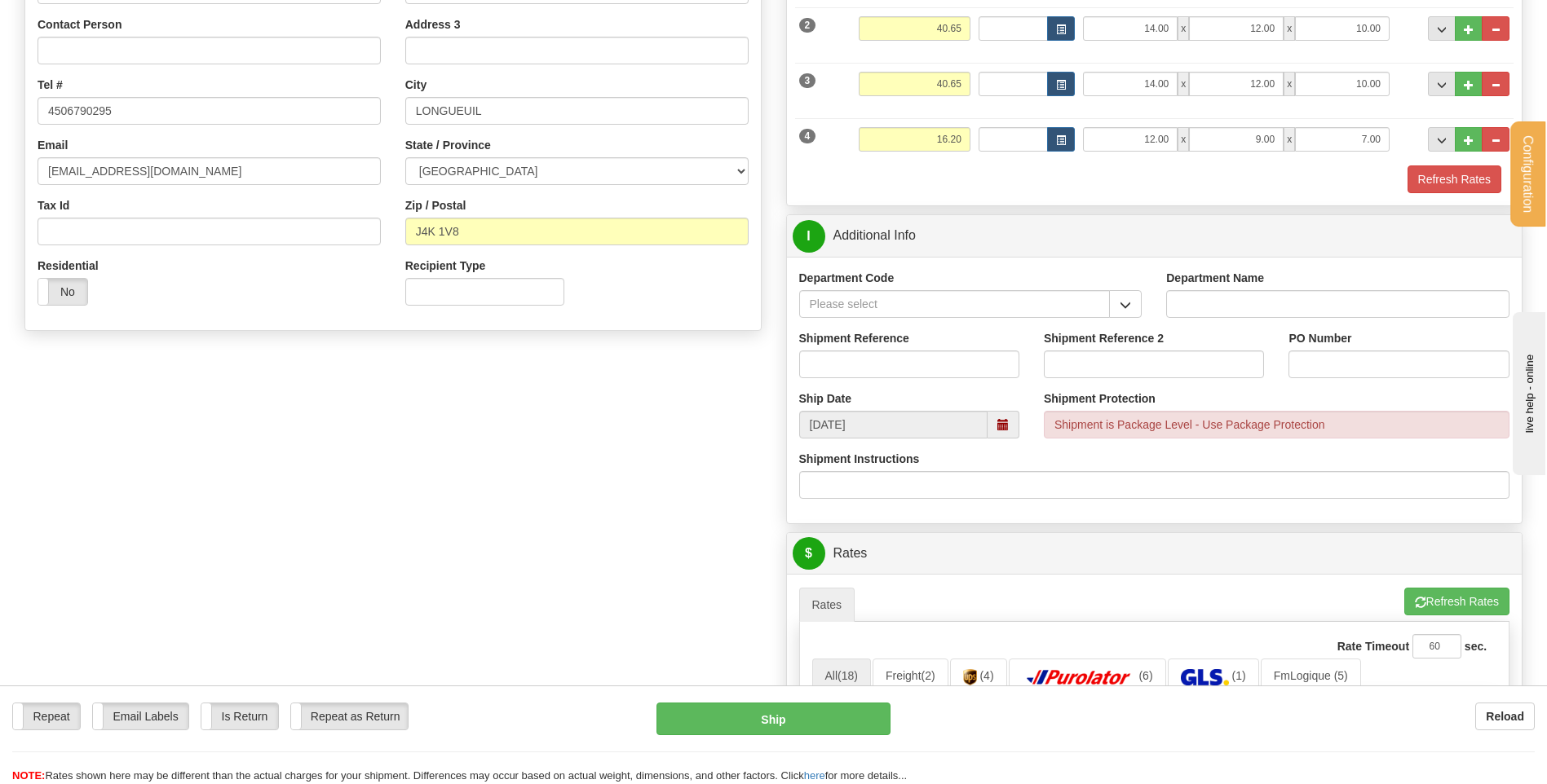
click at [987, 323] on div "Department Code" at bounding box center [971, 300] width 368 height 61
click at [1120, 303] on span "button" at bounding box center [1125, 305] width 12 height 11
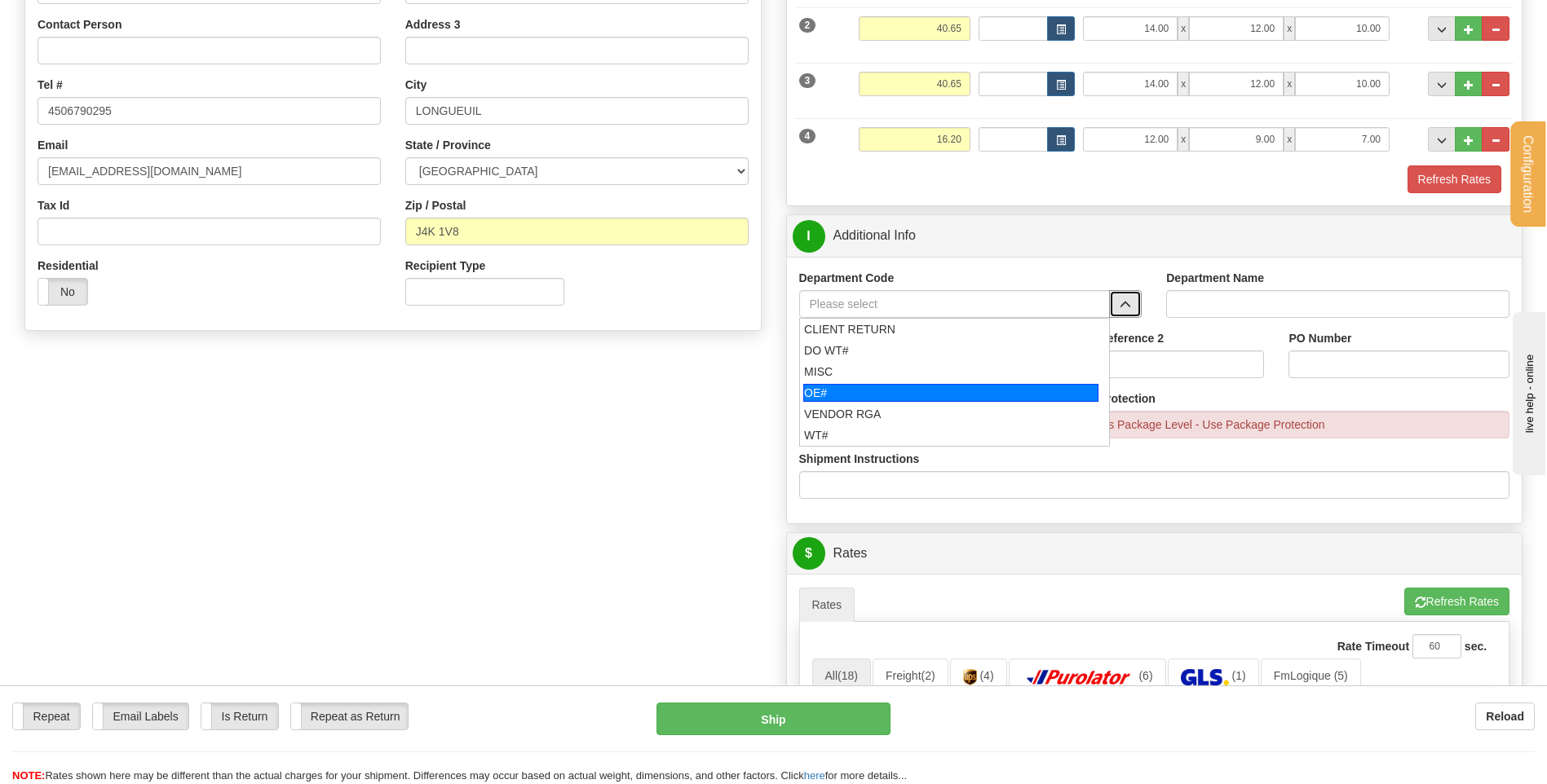
click at [858, 396] on div "OE#" at bounding box center [950, 392] width 295 height 18
type input "OE#"
type input "ORDERS"
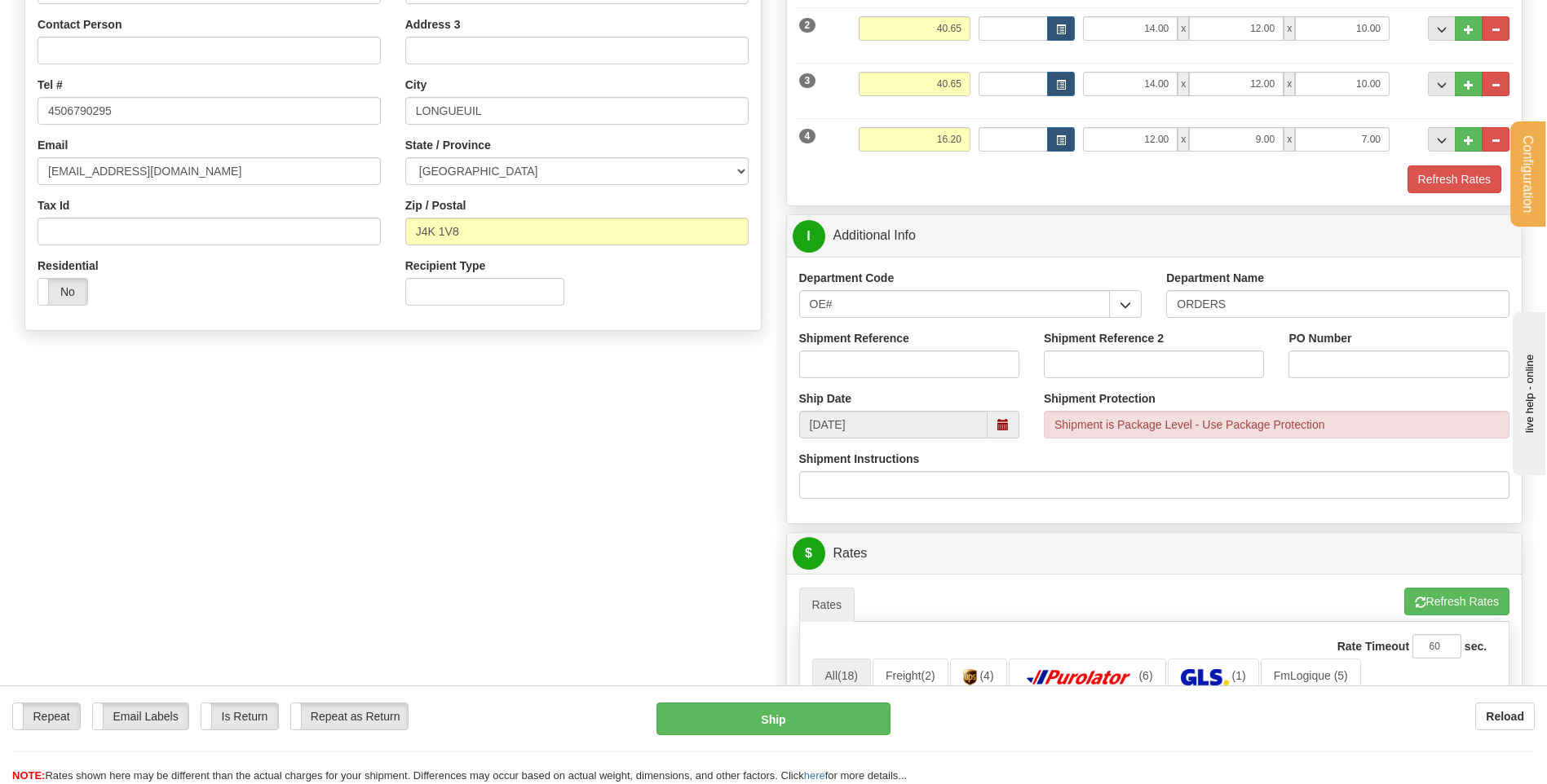
click at [844, 382] on div "Shipment Reference" at bounding box center [910, 360] width 245 height 61
click at [852, 360] on input "Shipment Reference" at bounding box center [909, 364] width 220 height 28
type input "80004635-00"
type input "MARTIN 15/08/2025"
click at [1448, 171] on button "Refresh Rates" at bounding box center [1454, 179] width 93 height 28
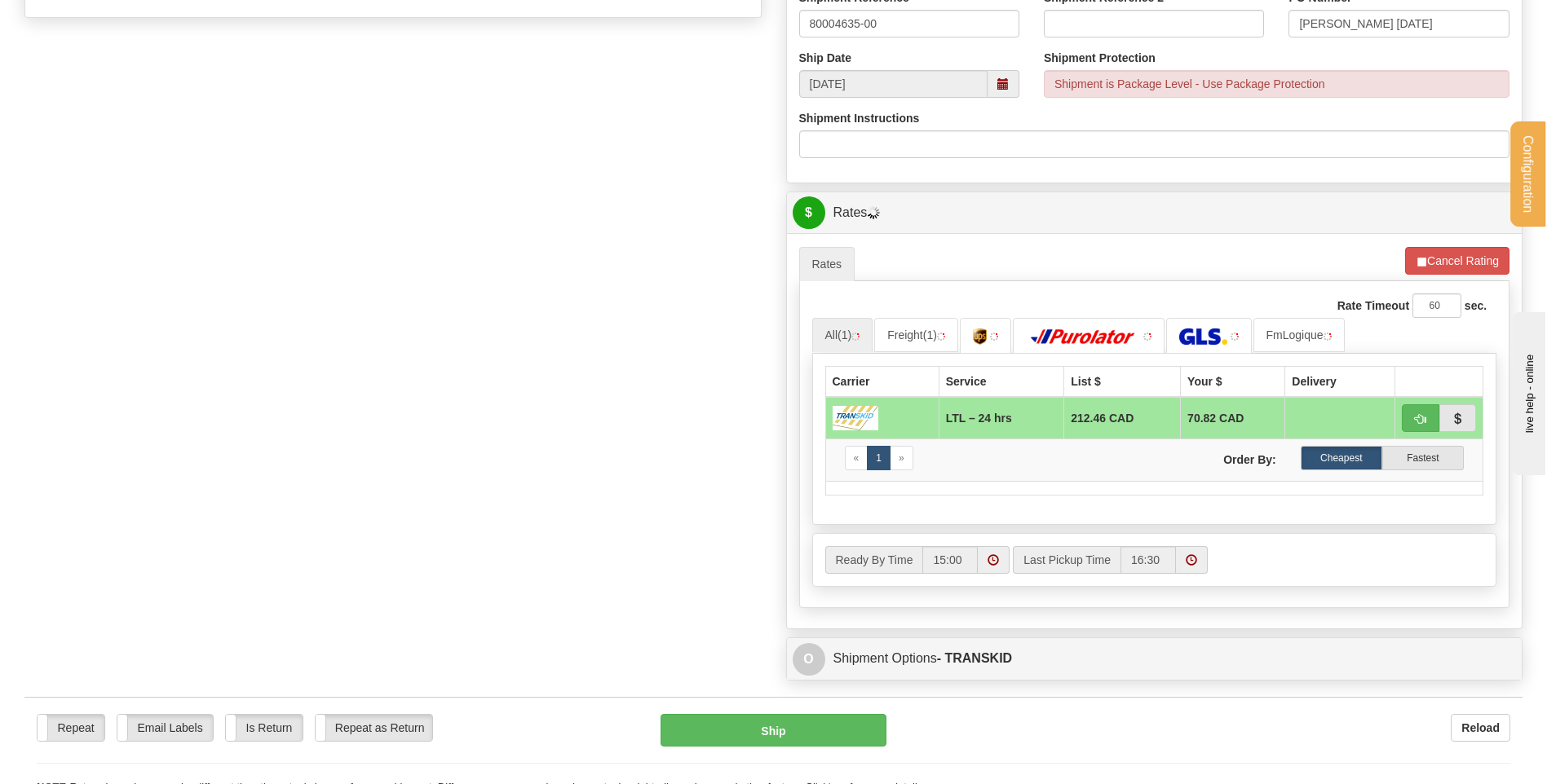
scroll to position [733, 0]
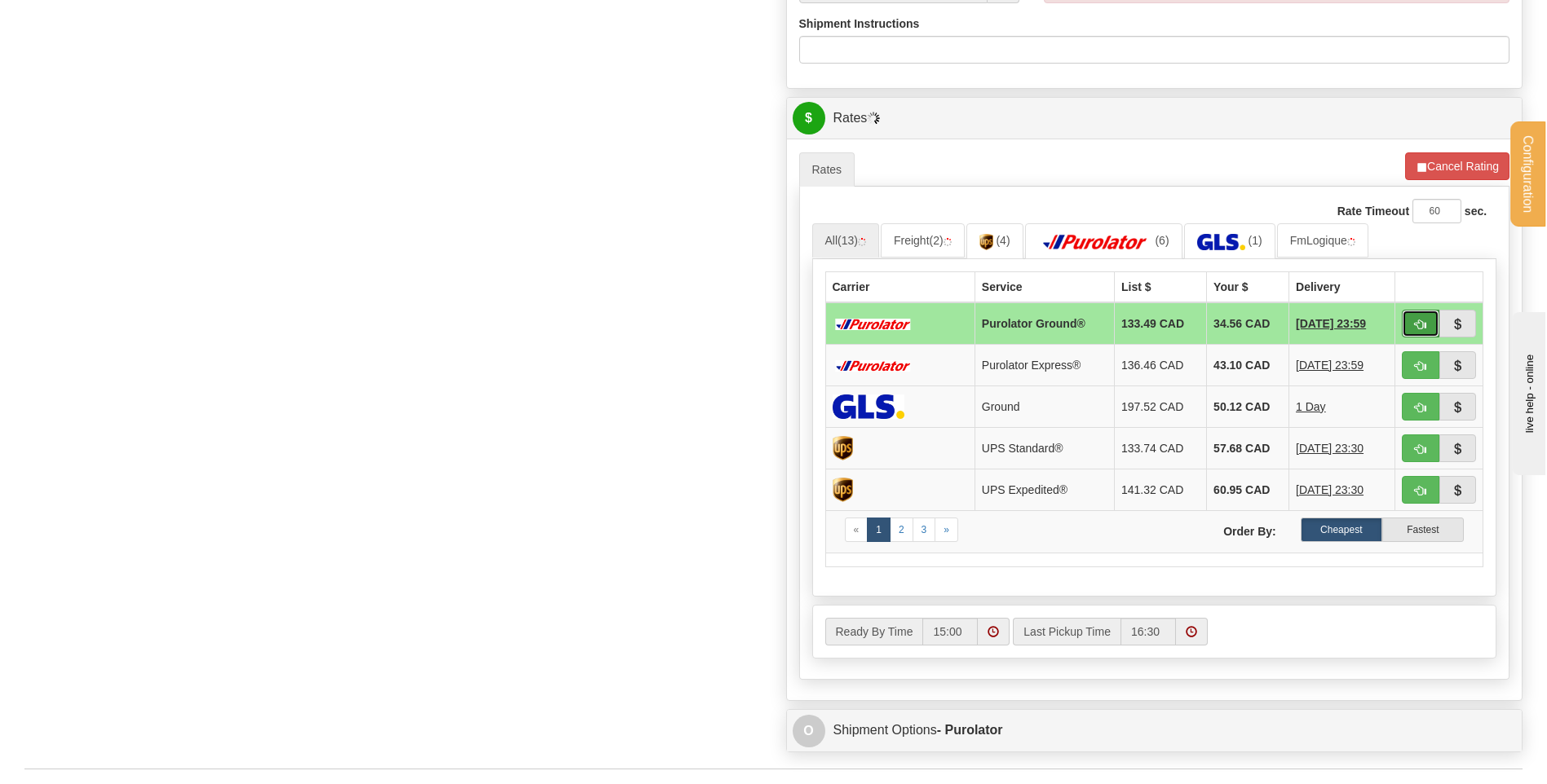
click at [1426, 332] on button "button" at bounding box center [1420, 324] width 37 height 28
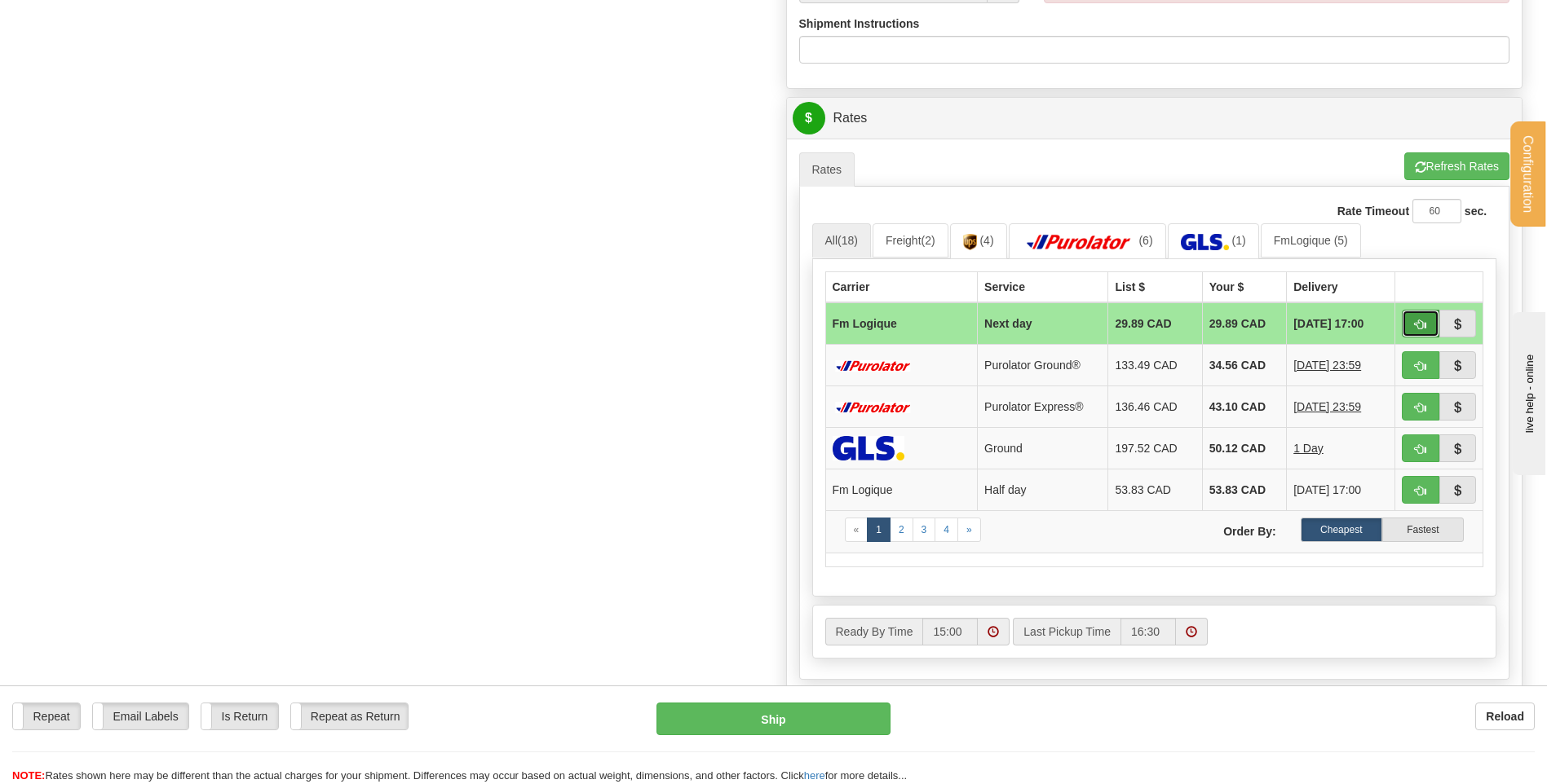
click at [1422, 320] on span "button" at bounding box center [1420, 324] width 12 height 11
type input "jour"
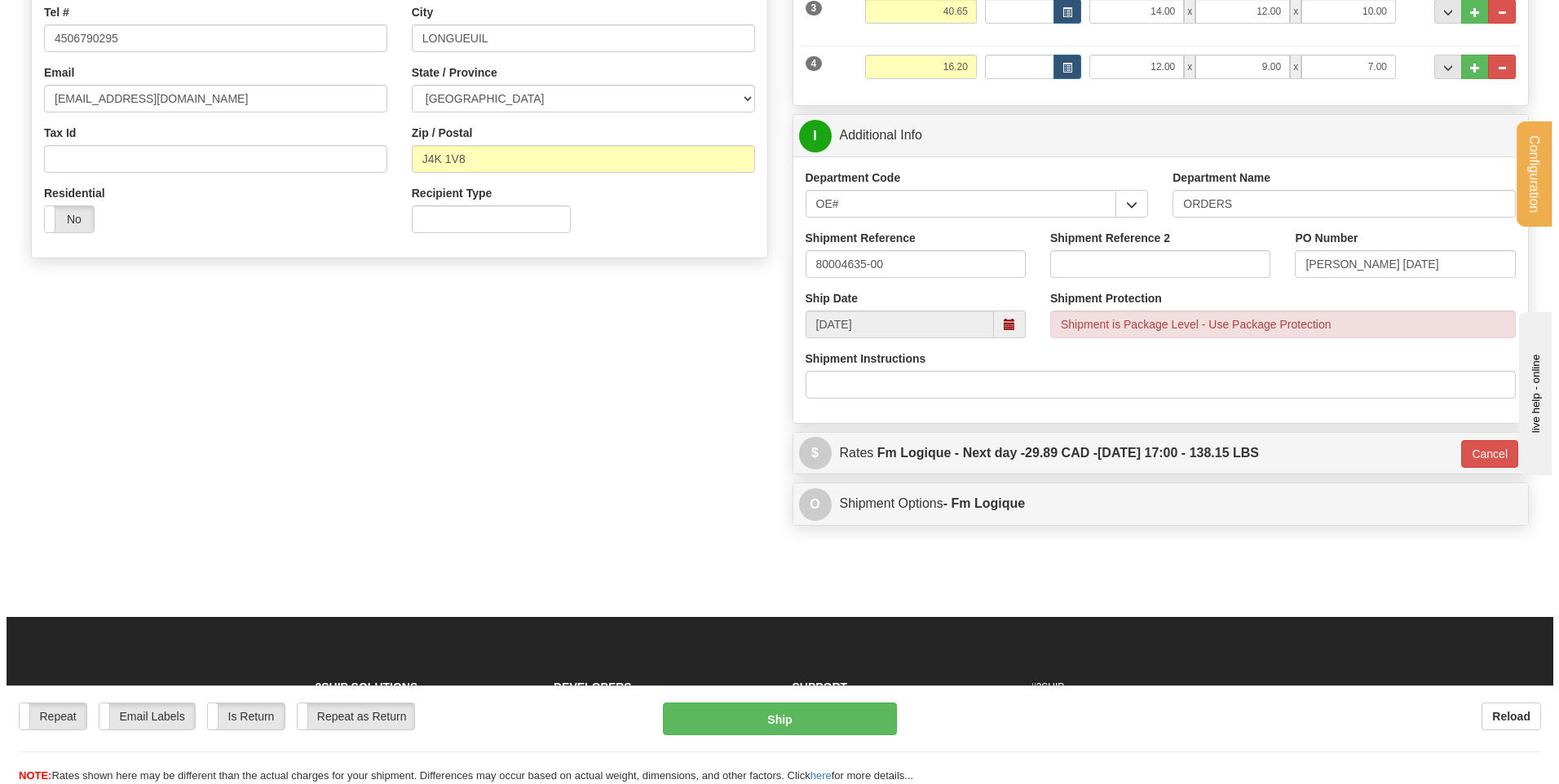
scroll to position [408, 0]
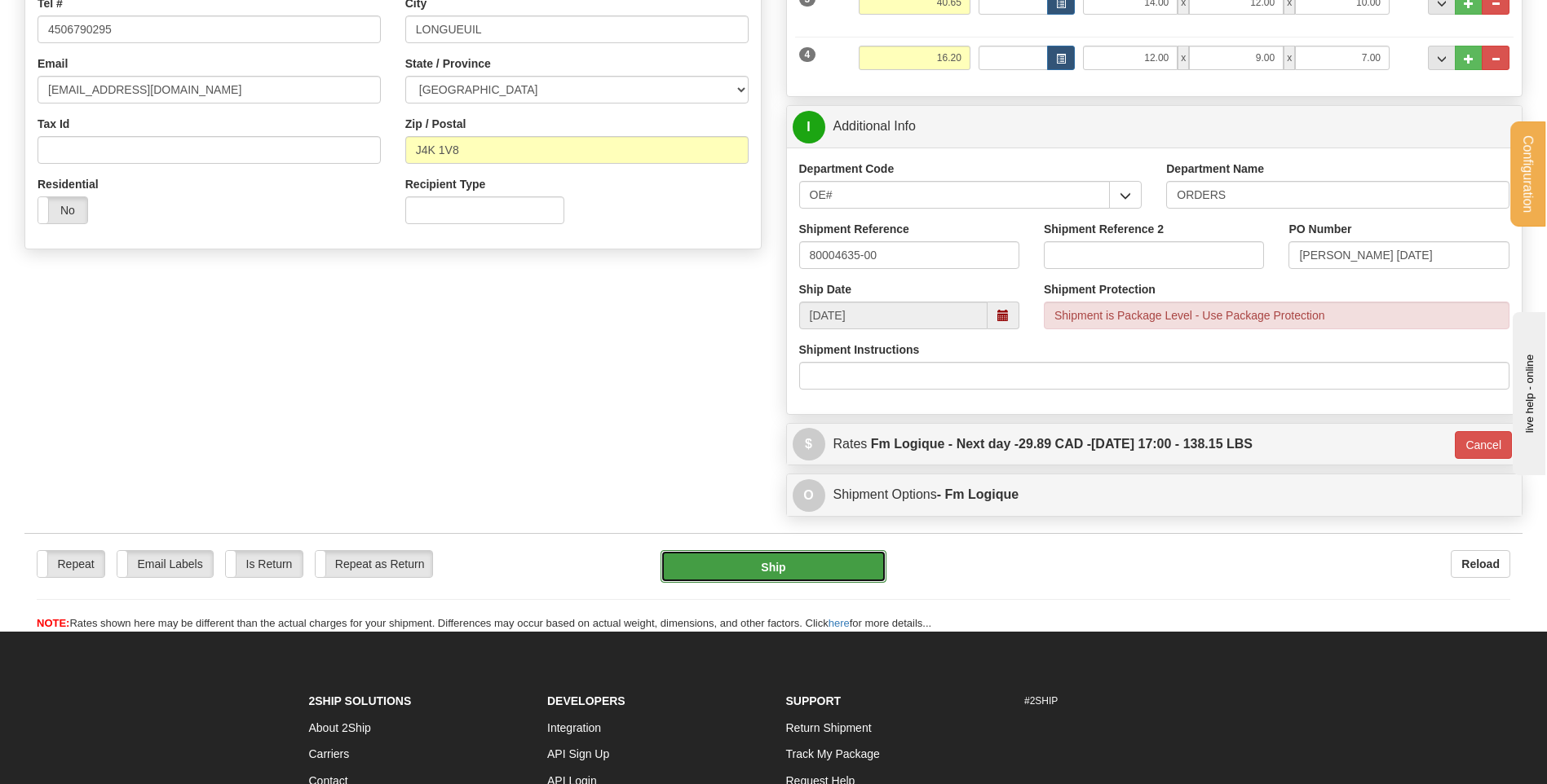
click at [780, 557] on button "Ship" at bounding box center [773, 566] width 225 height 33
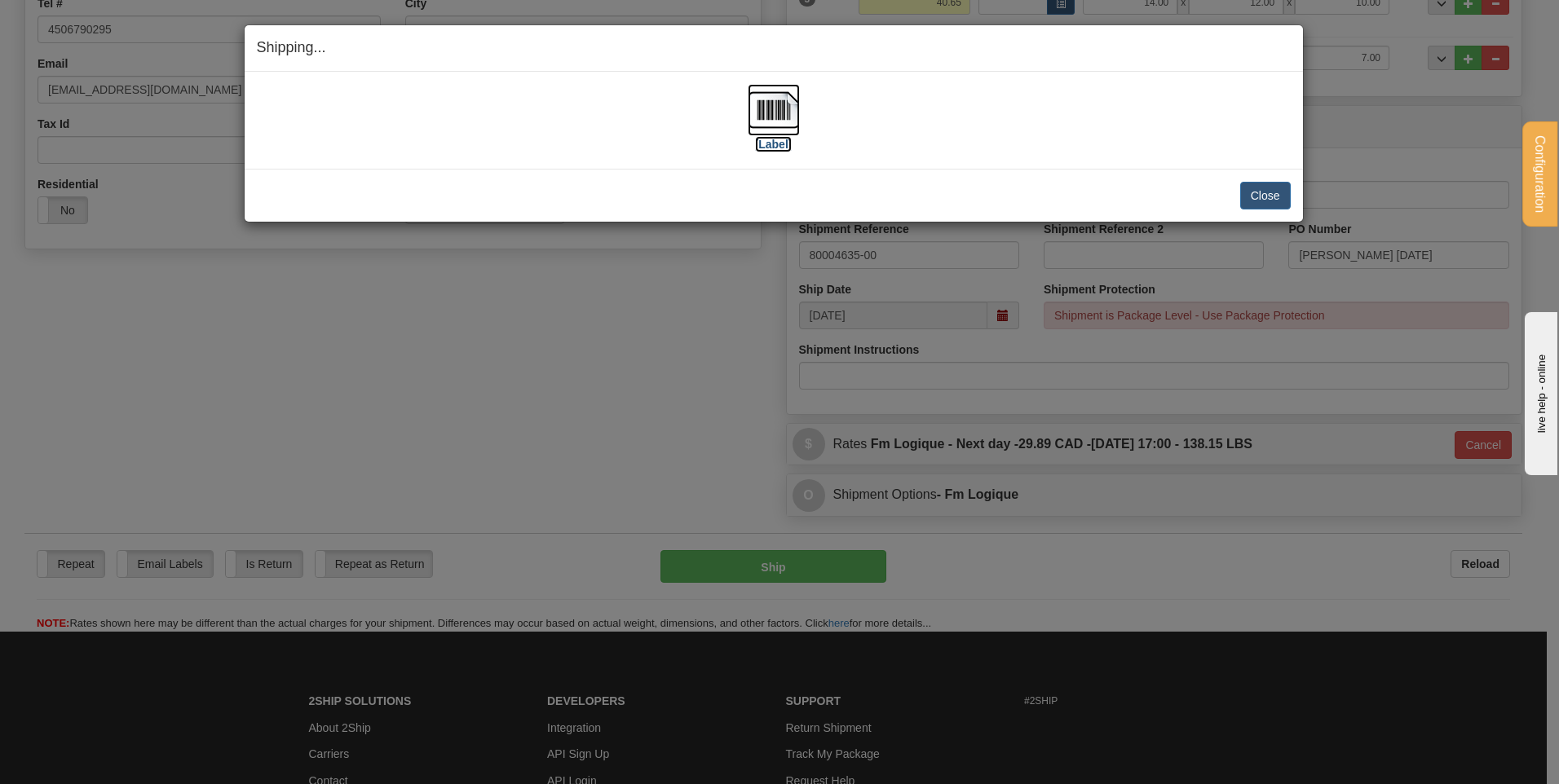
click at [786, 117] on img at bounding box center [775, 111] width 53 height 53
click at [1252, 194] on button "Close" at bounding box center [1266, 196] width 51 height 28
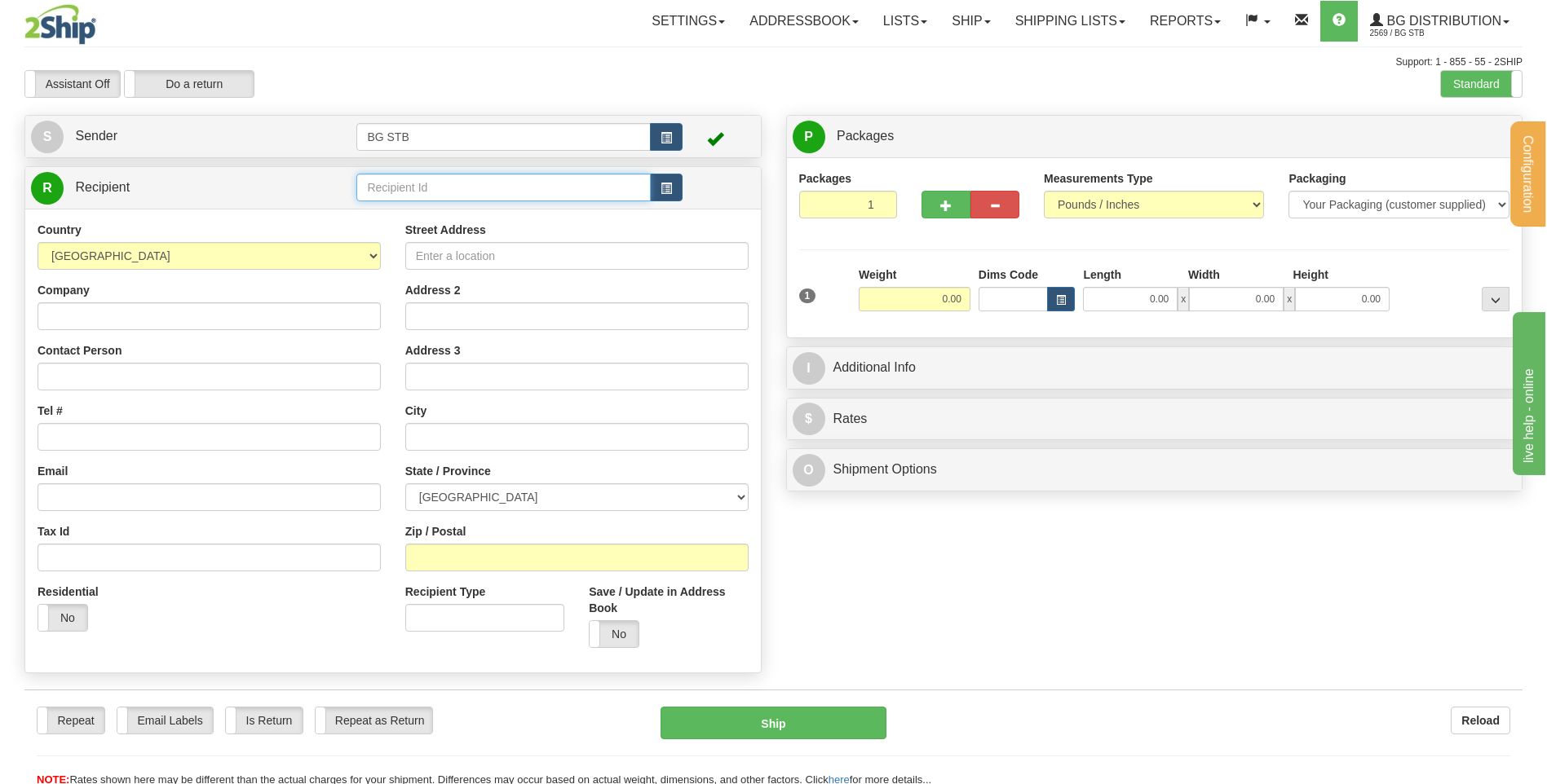
click at [407, 190] on input "text" at bounding box center [503, 188] width 294 height 28
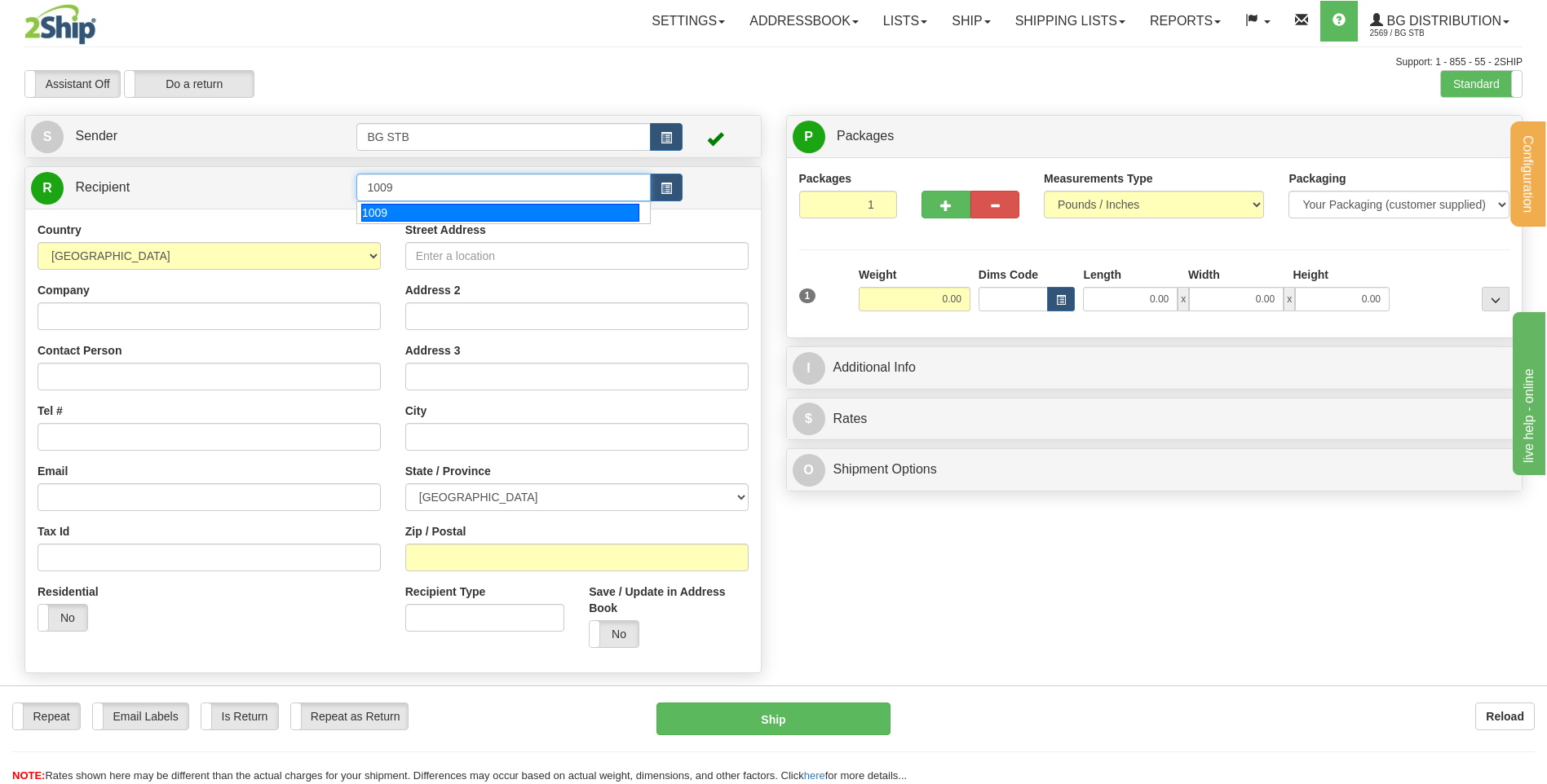
click at [553, 204] on div "1009" at bounding box center [500, 213] width 278 height 18
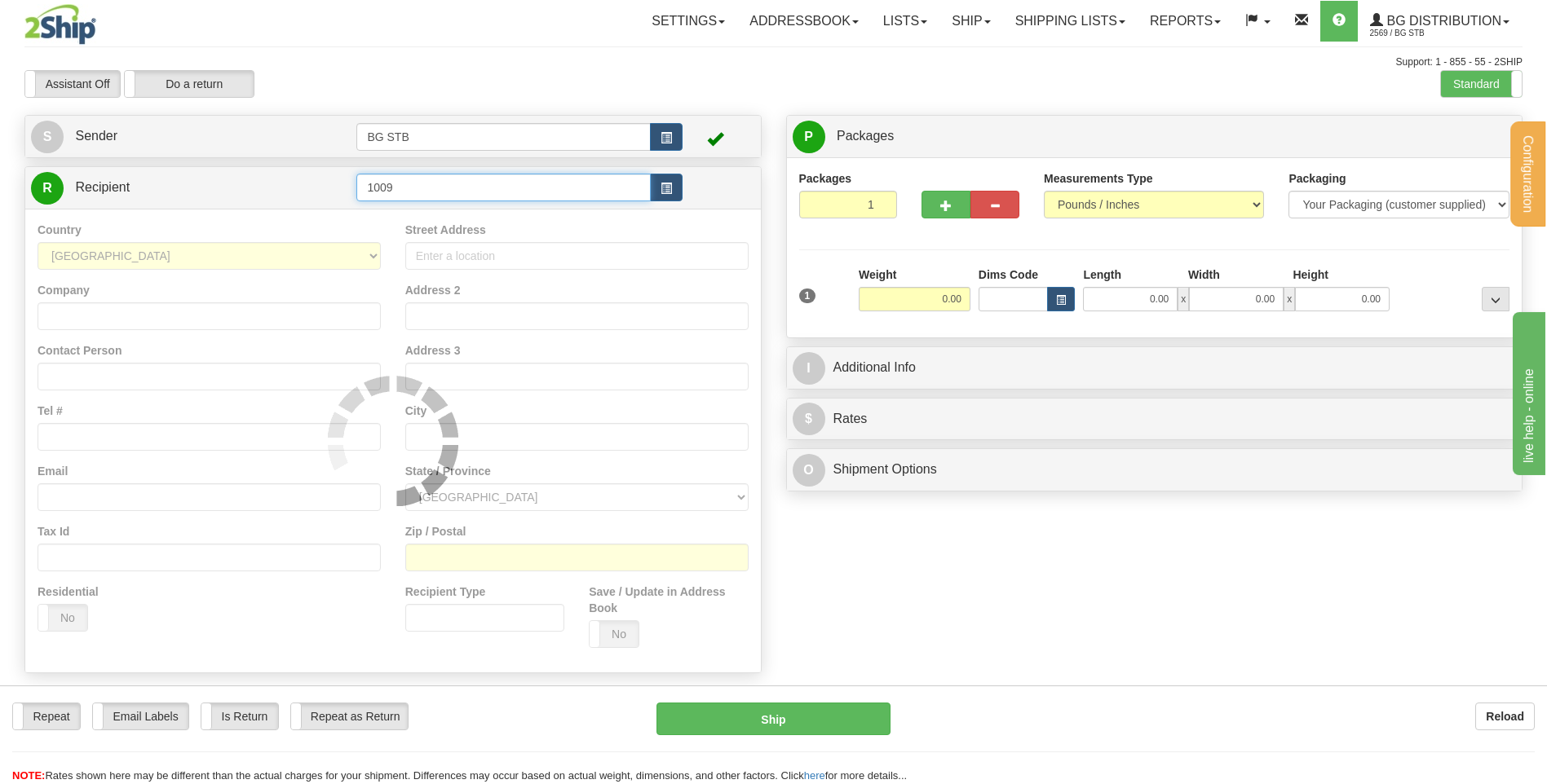
type input "1009"
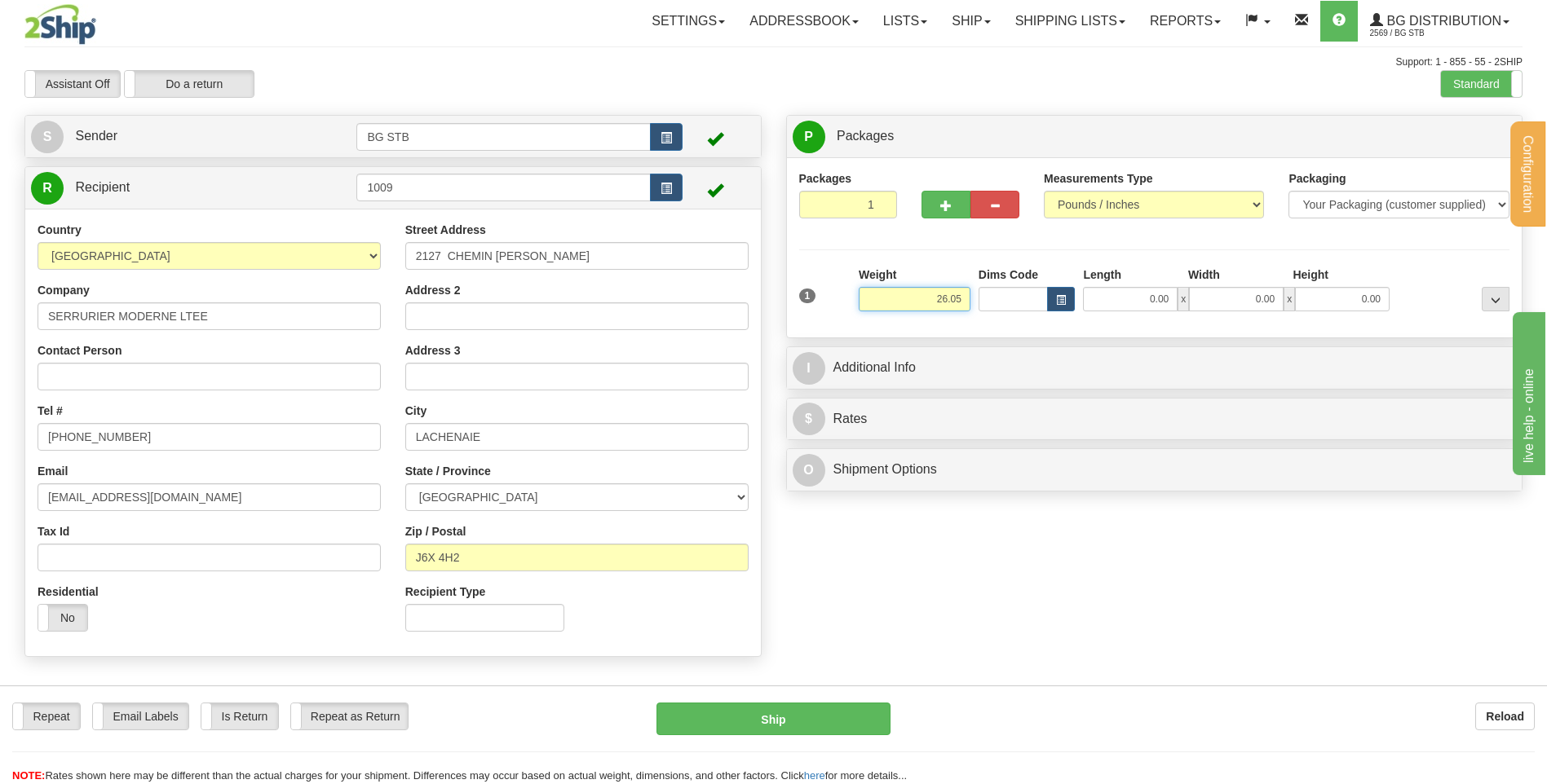
type input "26.05"
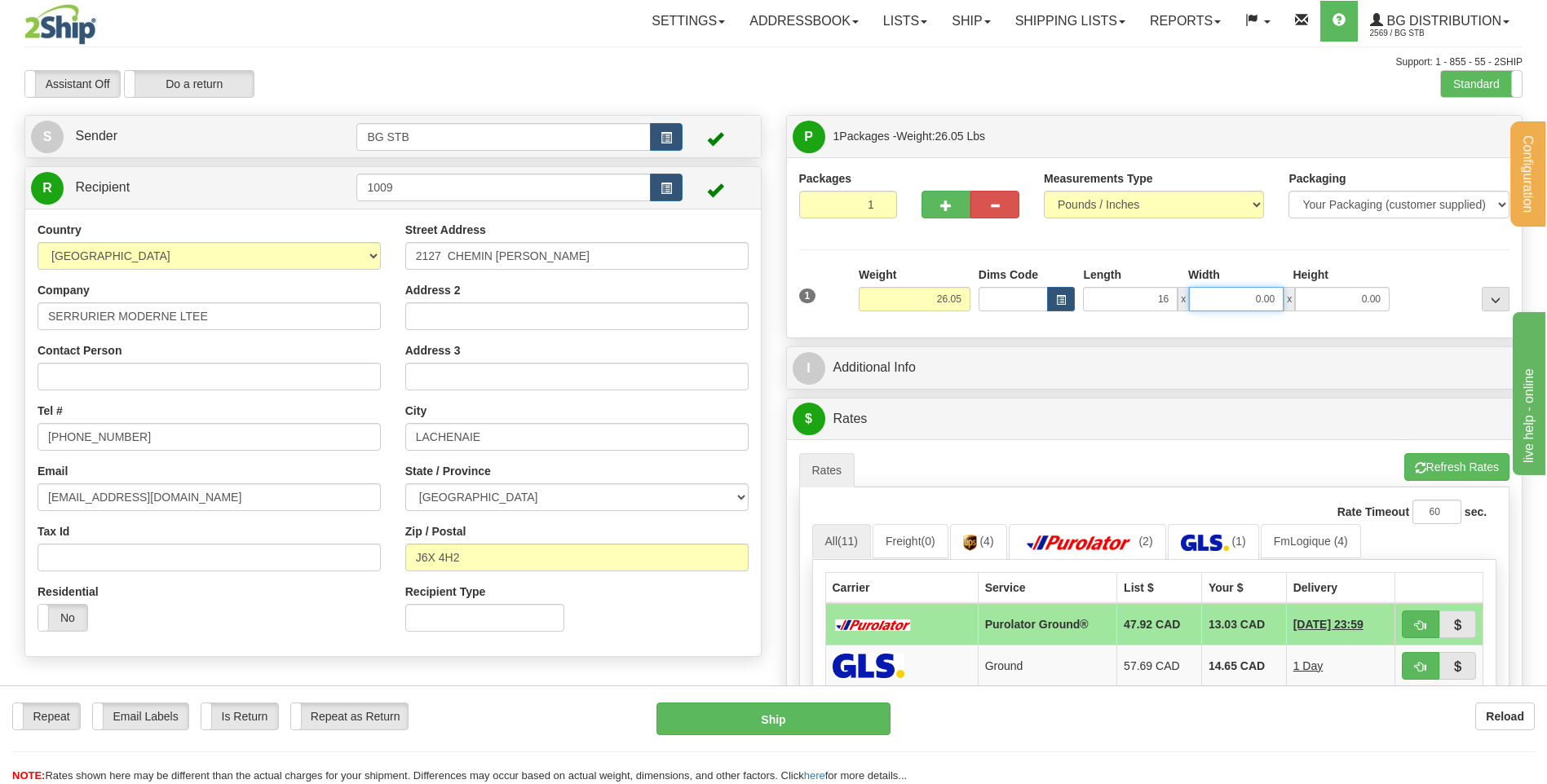
type input "16.00"
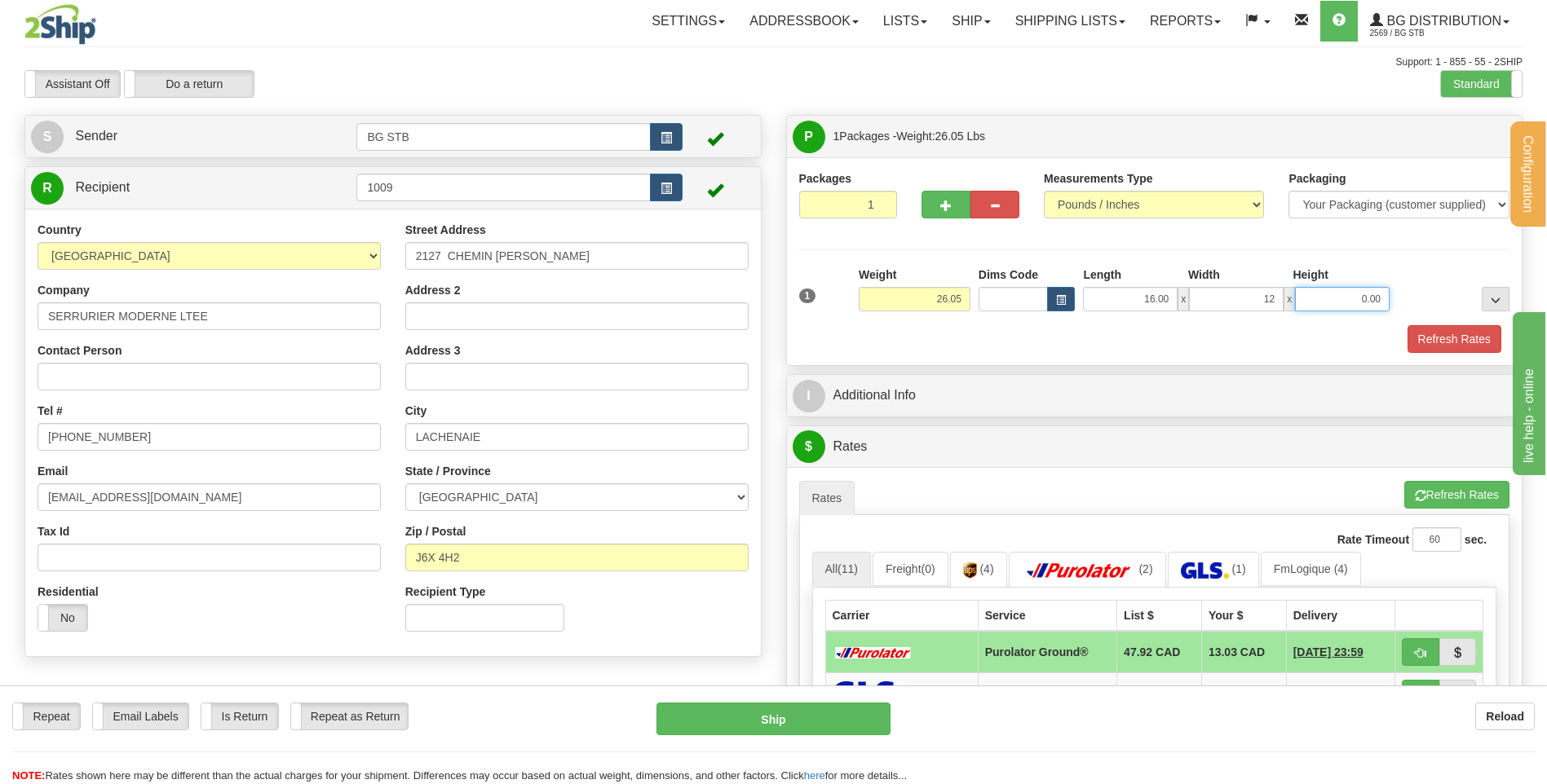
type input "12.00"
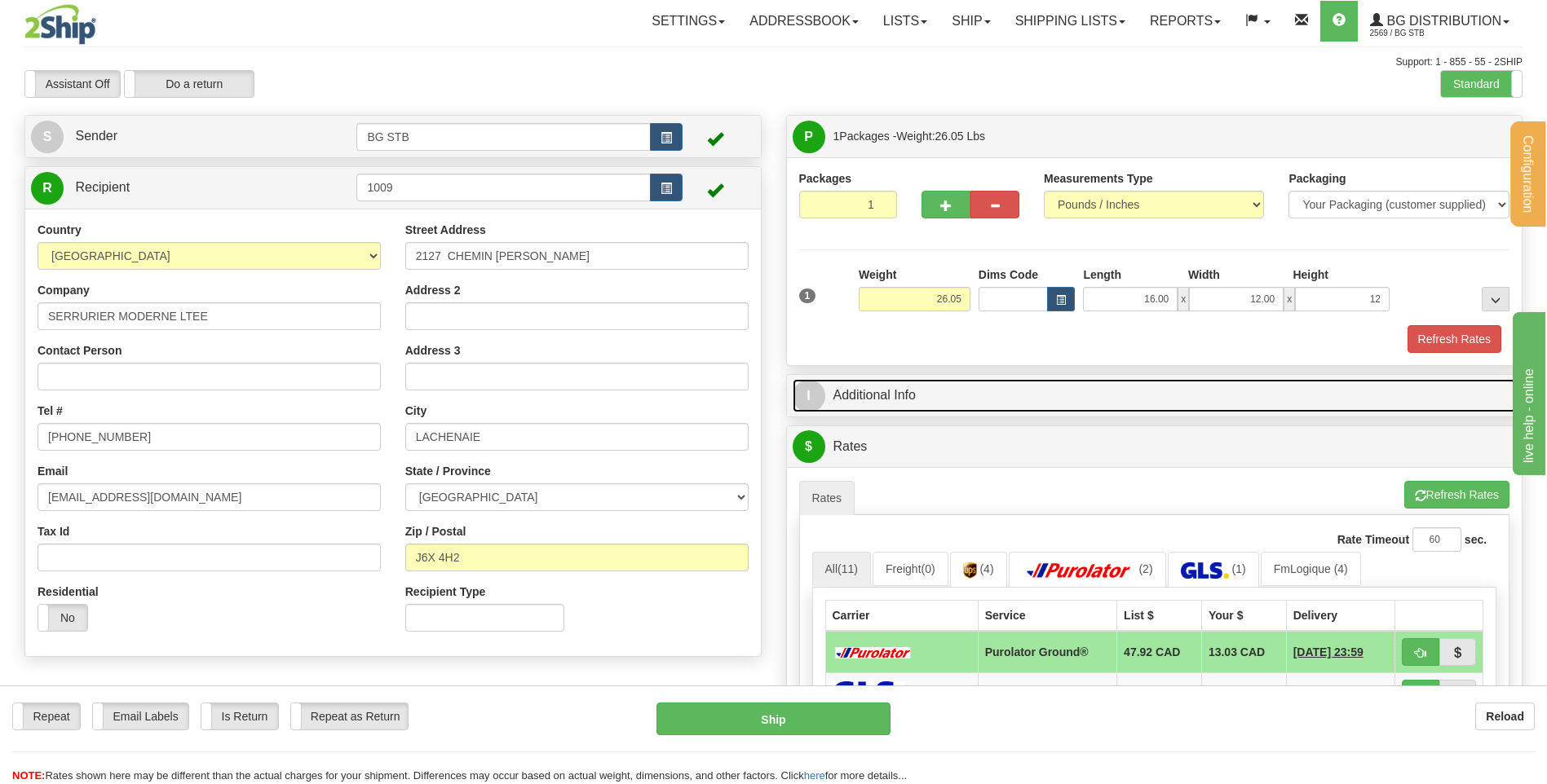
type input "12.00"
click at [952, 382] on link "I Additional Info" at bounding box center [1154, 395] width 724 height 34
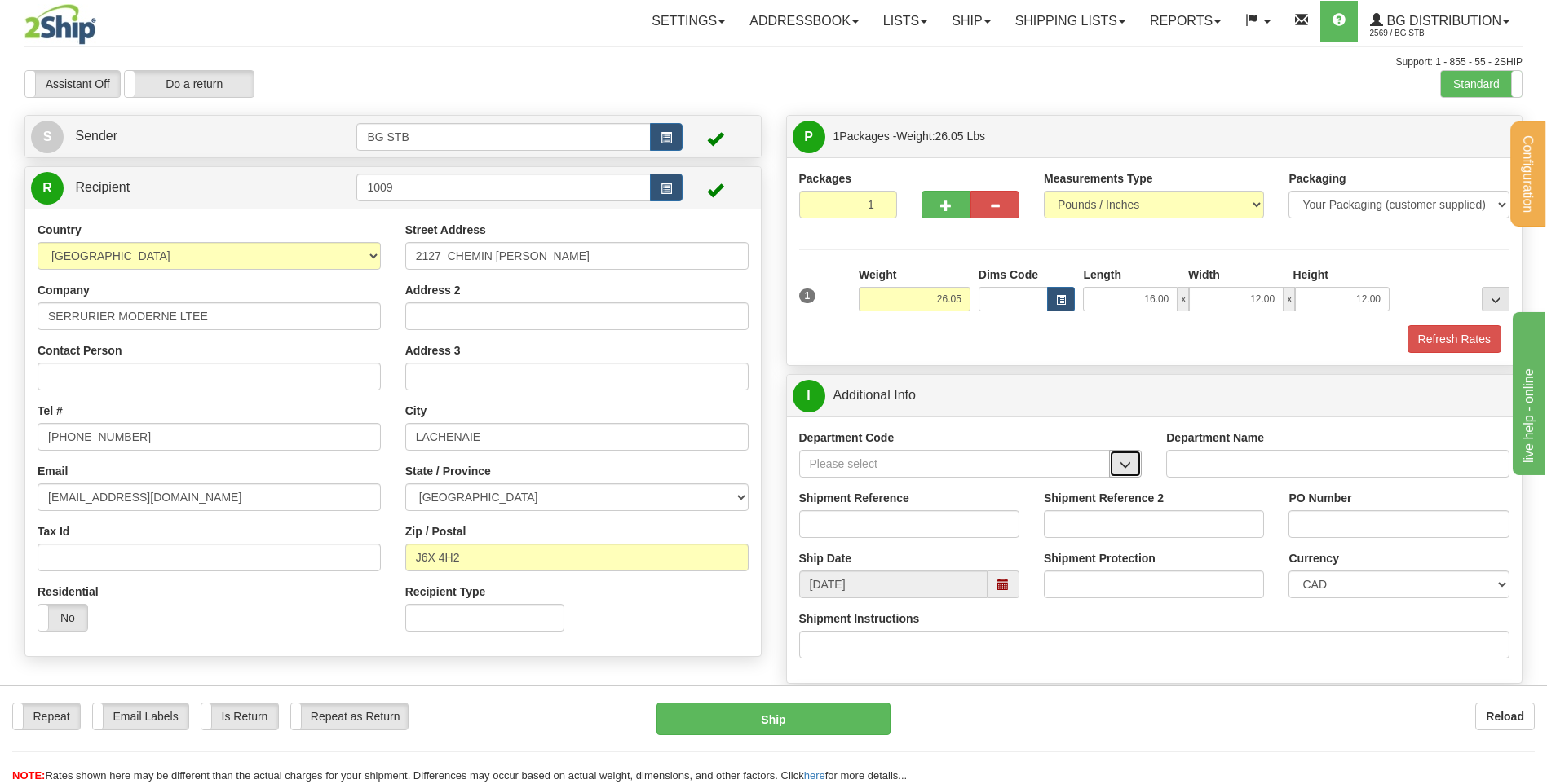
click at [1125, 470] on span "button" at bounding box center [1125, 465] width 12 height 11
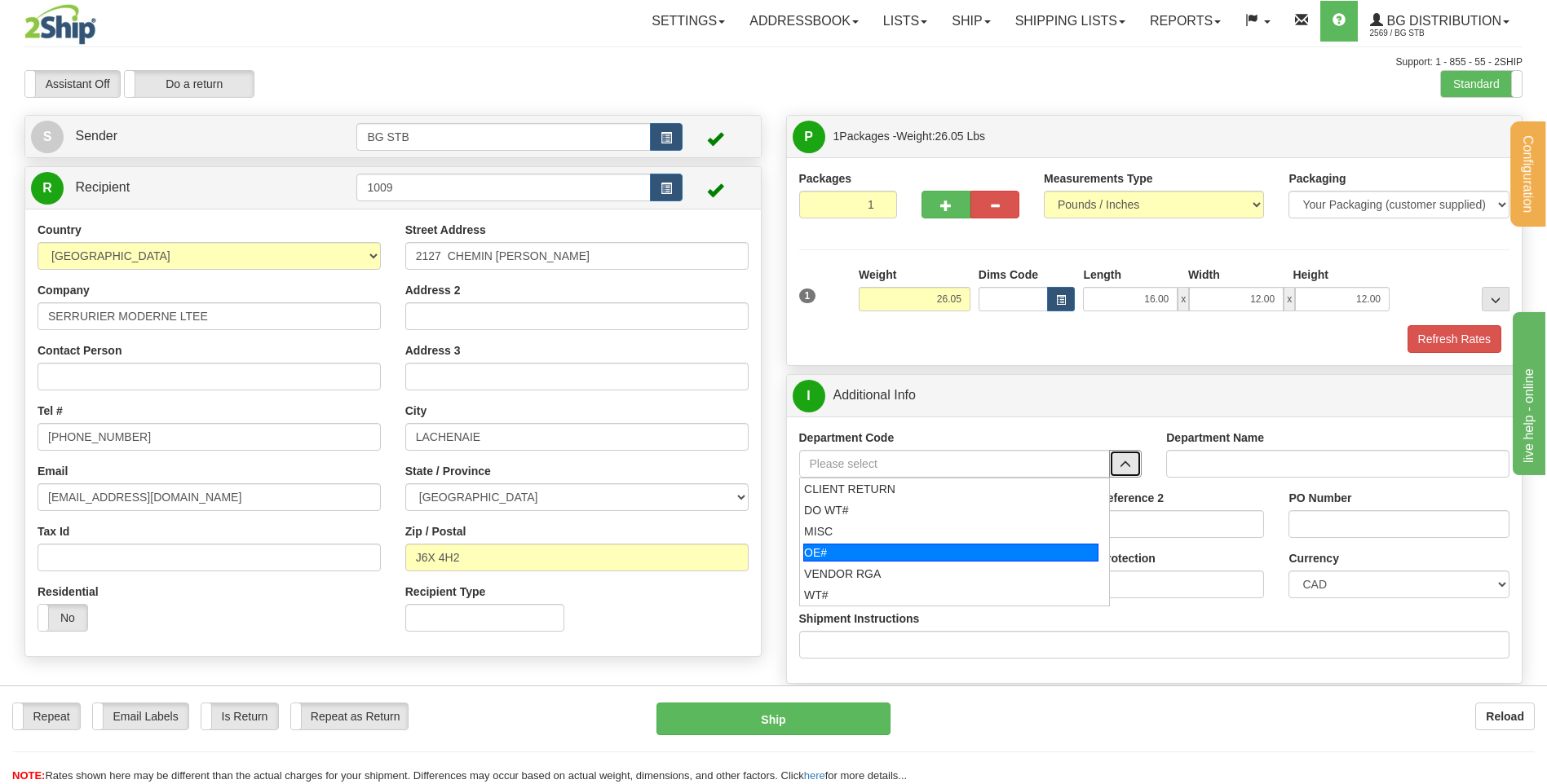
click at [850, 557] on div "OE#" at bounding box center [950, 553] width 295 height 18
type input "OE#"
type input "ORDERS"
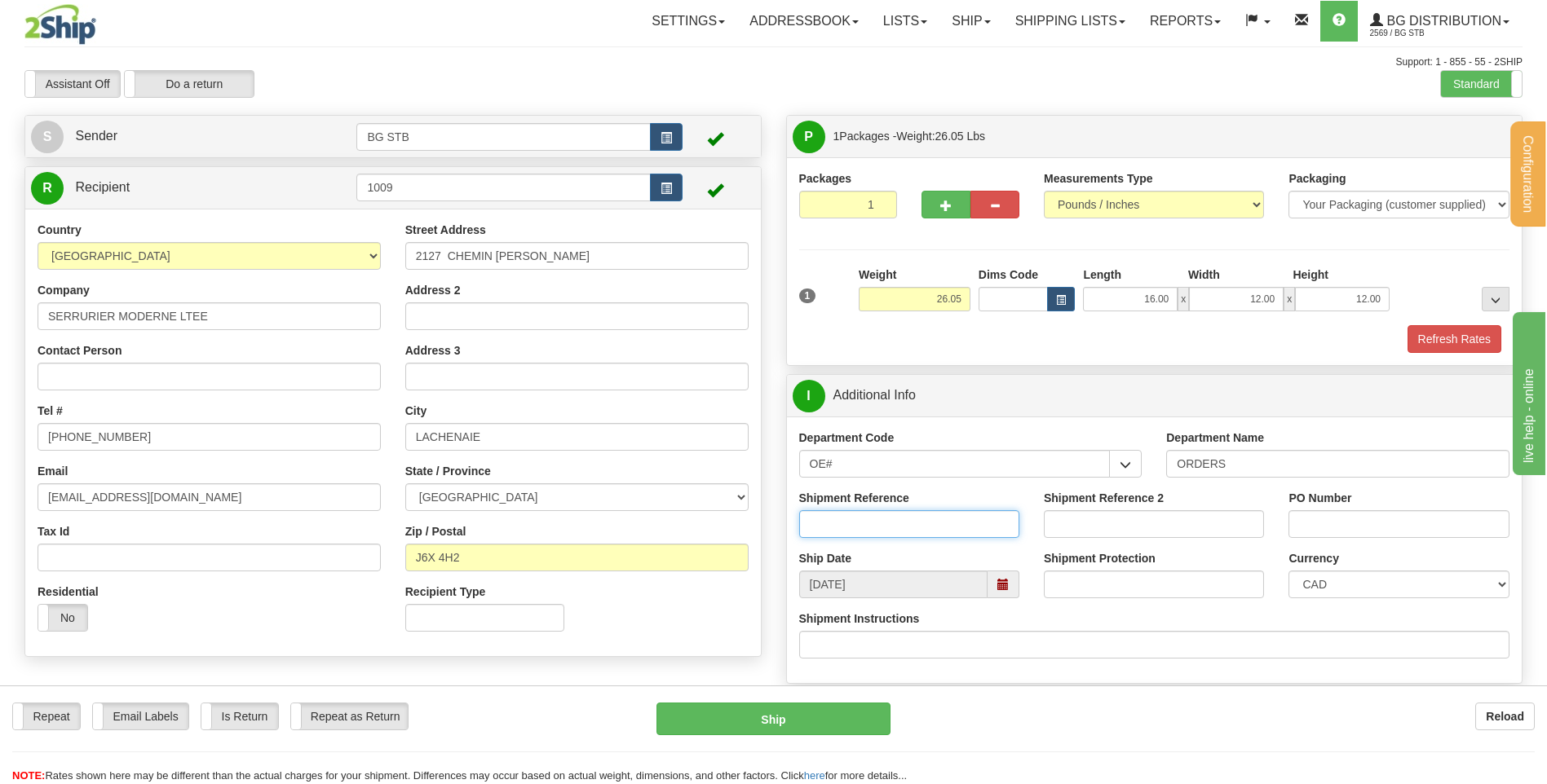
click at [885, 522] on input "Shipment Reference" at bounding box center [909, 524] width 220 height 28
type input "80004633-00"
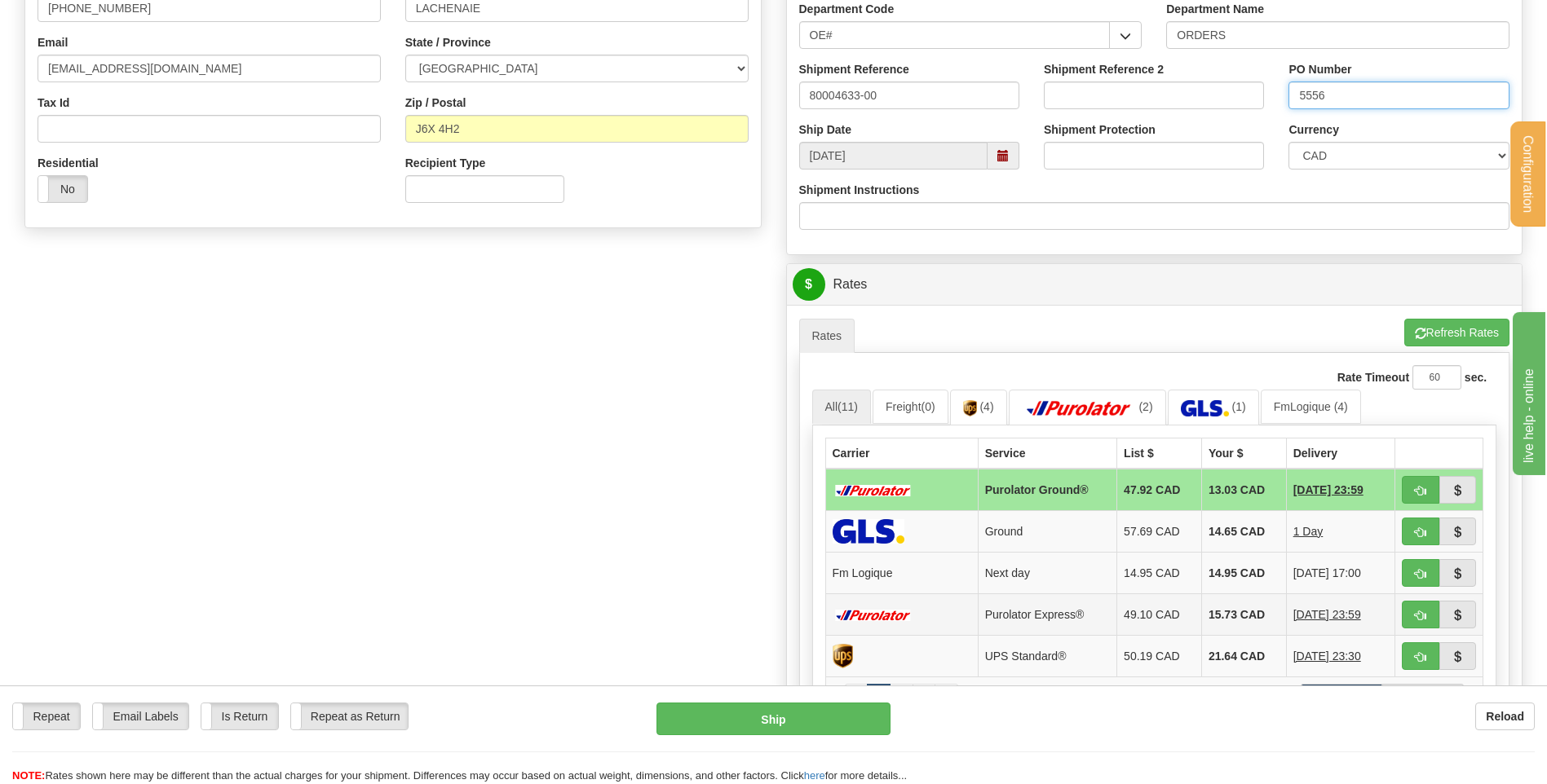
scroll to position [489, 0]
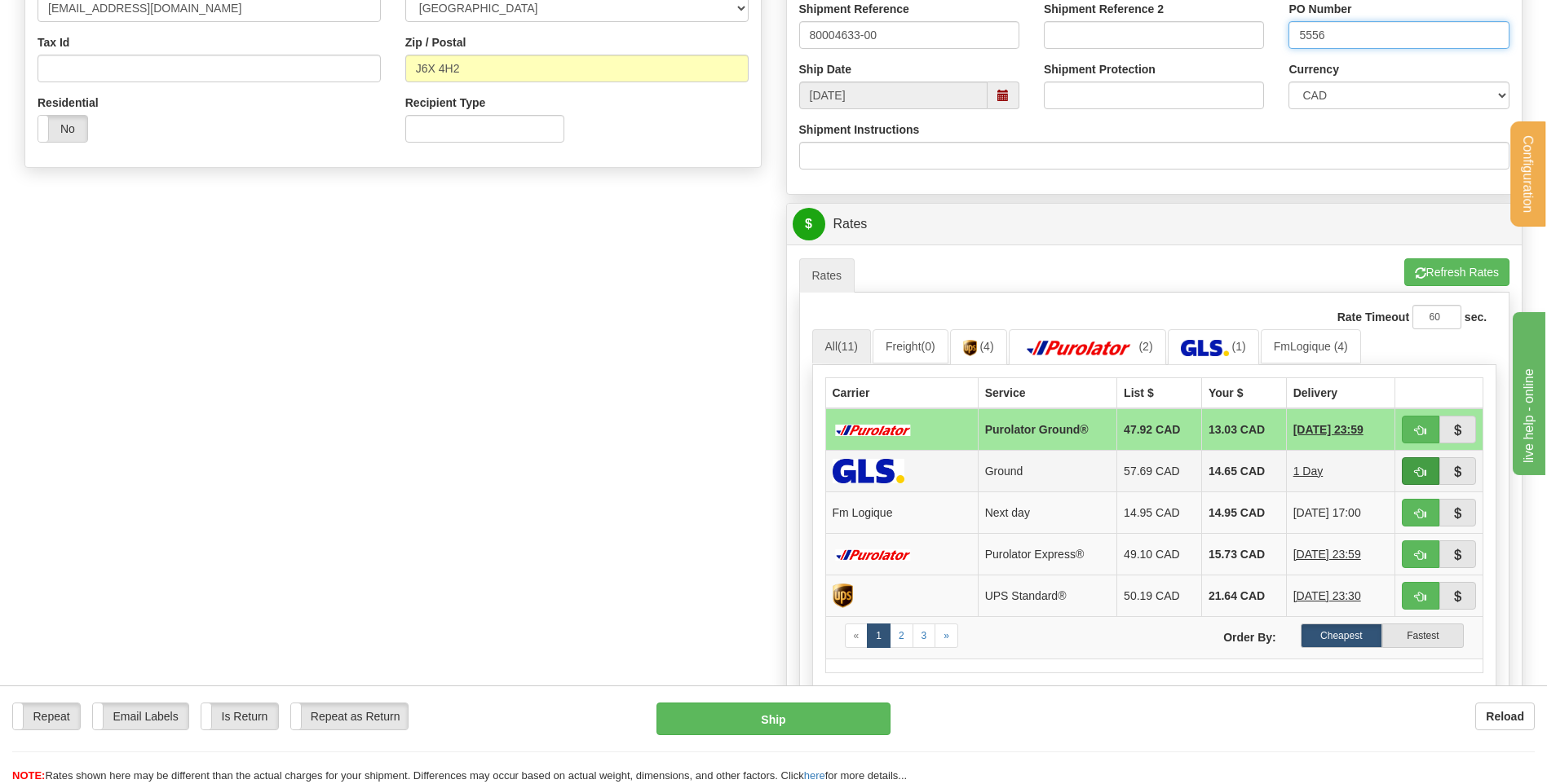
type input "5556"
click at [1417, 469] on span "button" at bounding box center [1420, 472] width 12 height 11
type input "1"
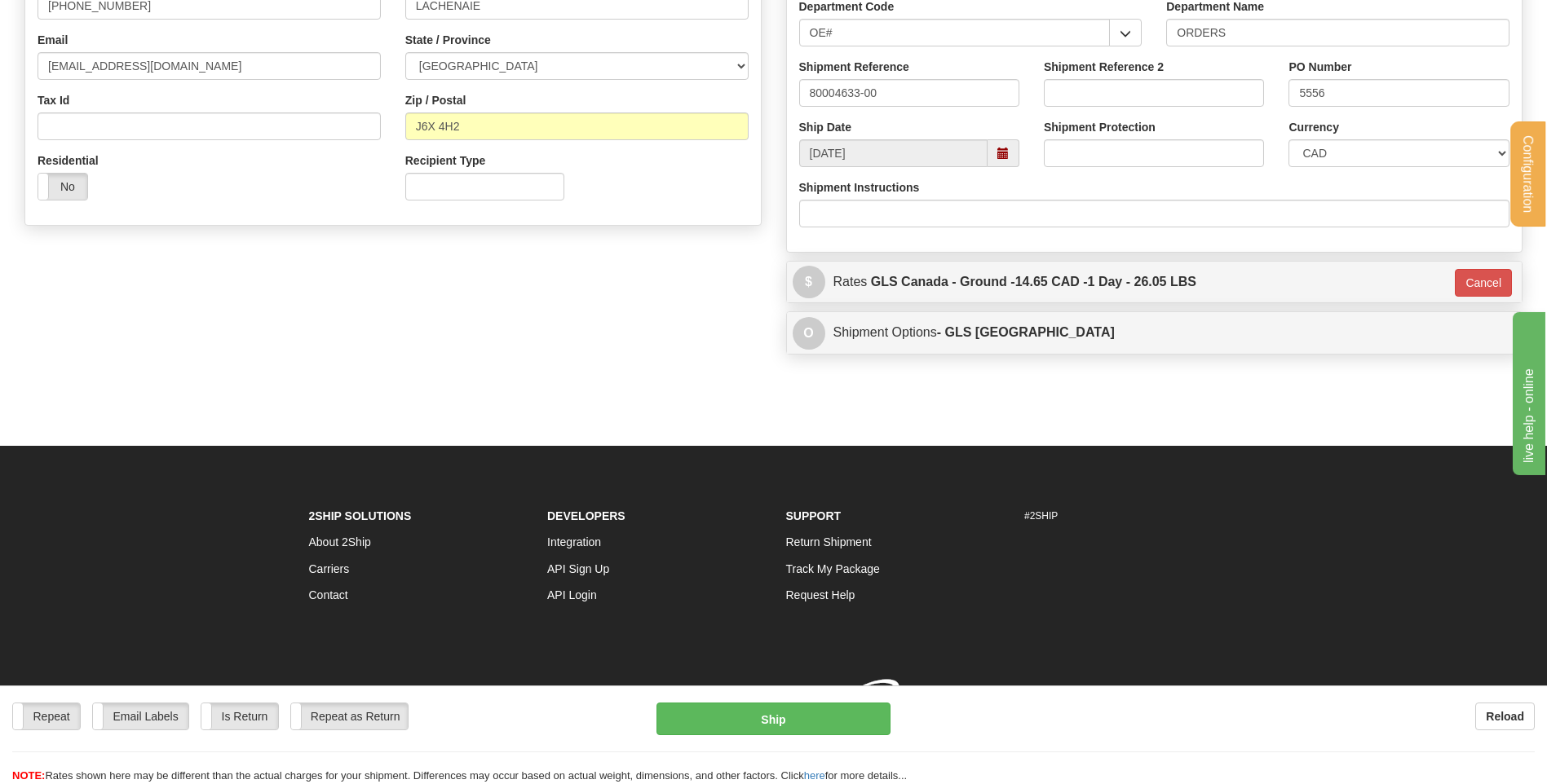
scroll to position [455, 0]
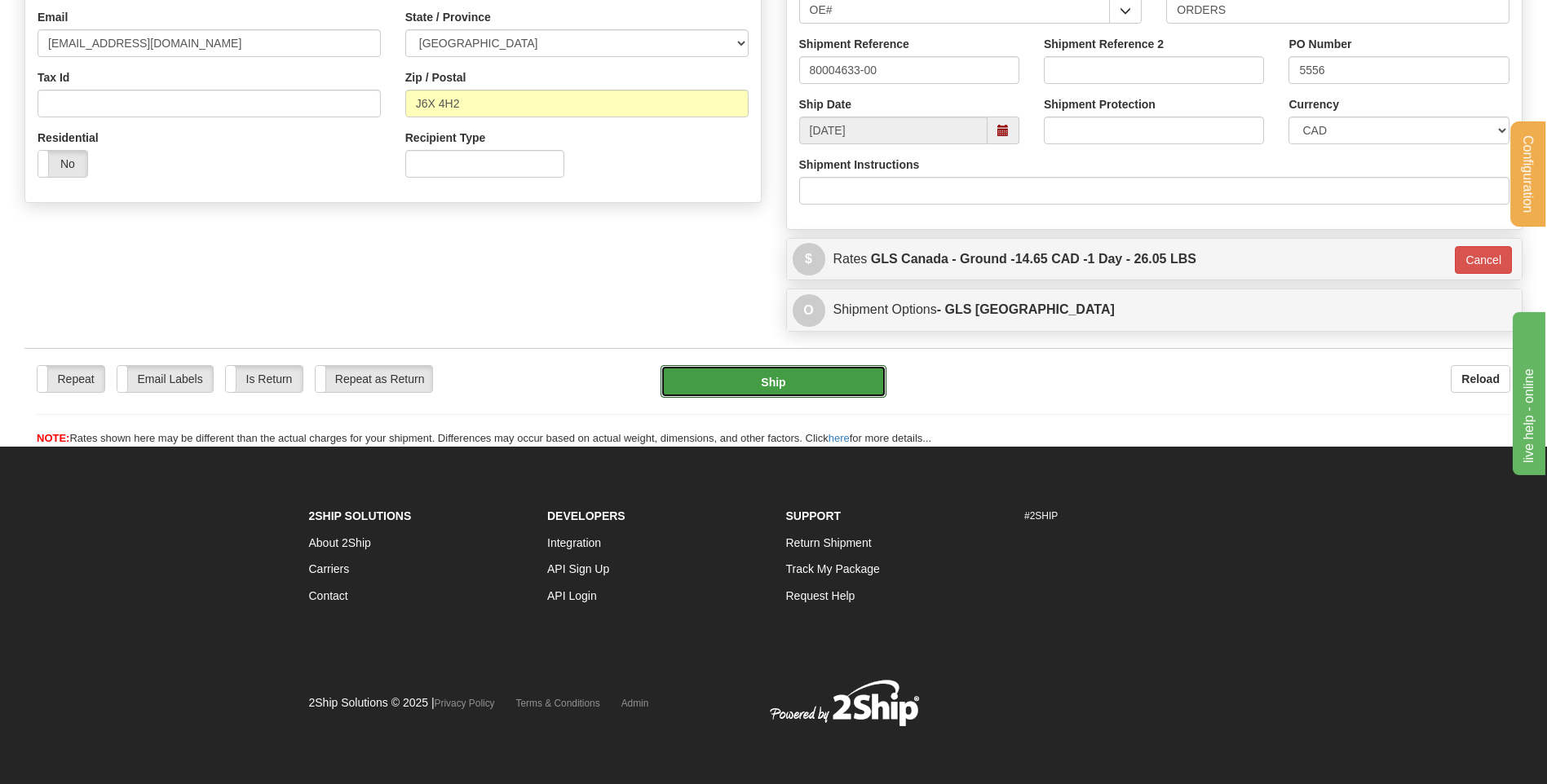
drag, startPoint x: 792, startPoint y: 368, endPoint x: 609, endPoint y: 239, distance: 223.9
click at [609, 239] on form "Pre-print Ship Docs. Delete Close Consolidation Unit Close Consolidation Unit C…" at bounding box center [774, 53] width 1498 height 787
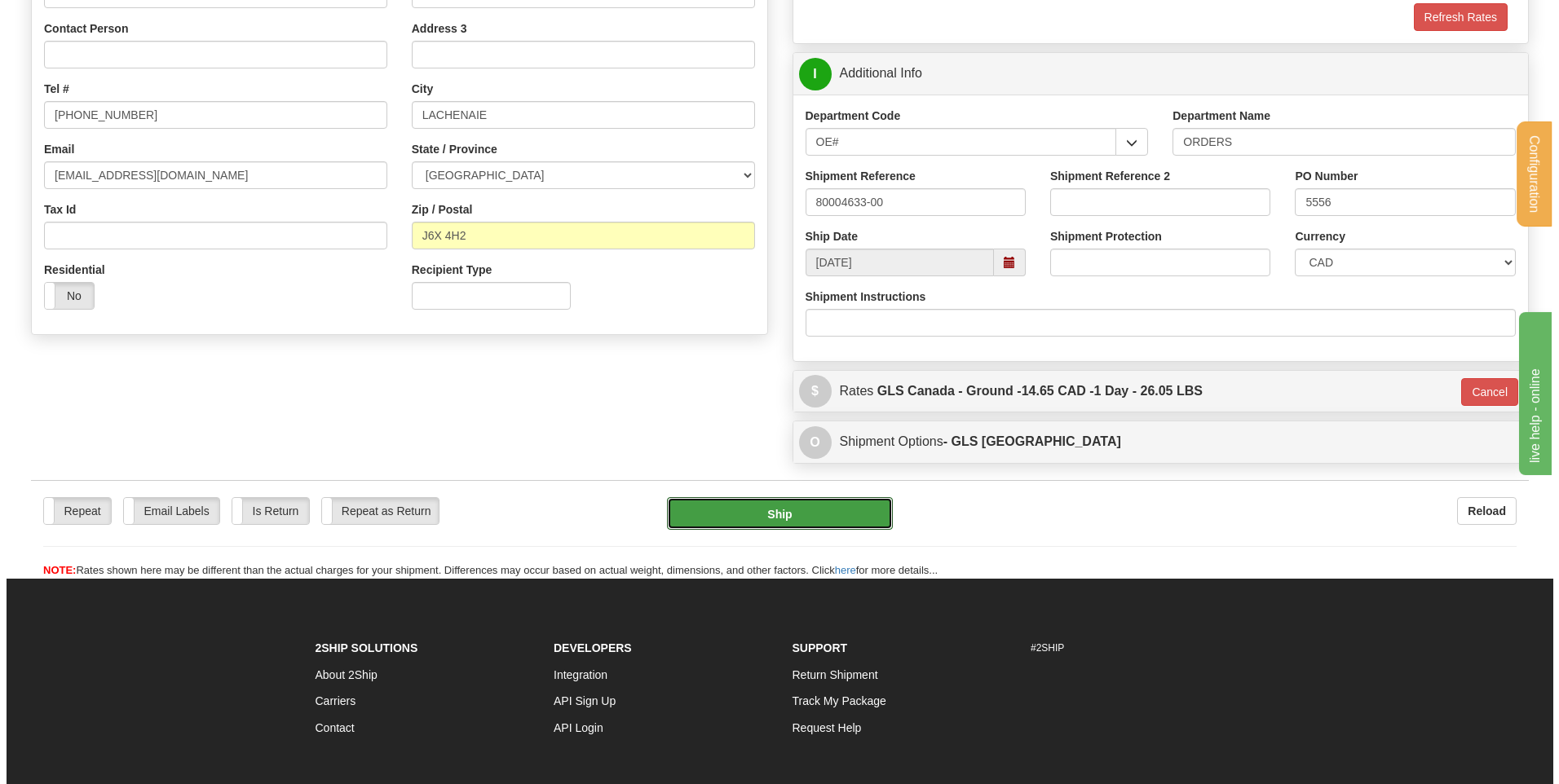
scroll to position [0, 0]
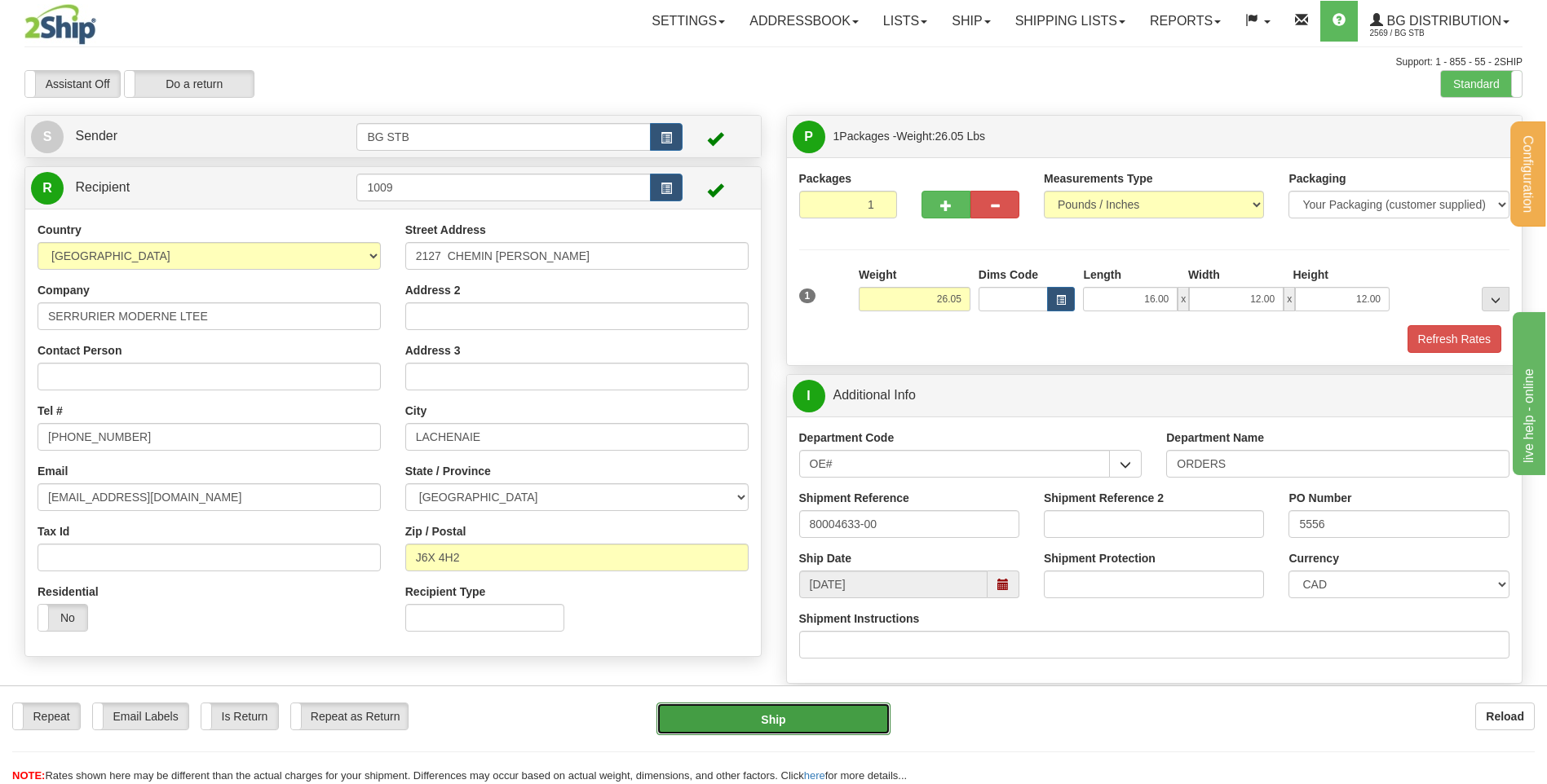
click at [816, 710] on button "Ship" at bounding box center [773, 719] width 233 height 33
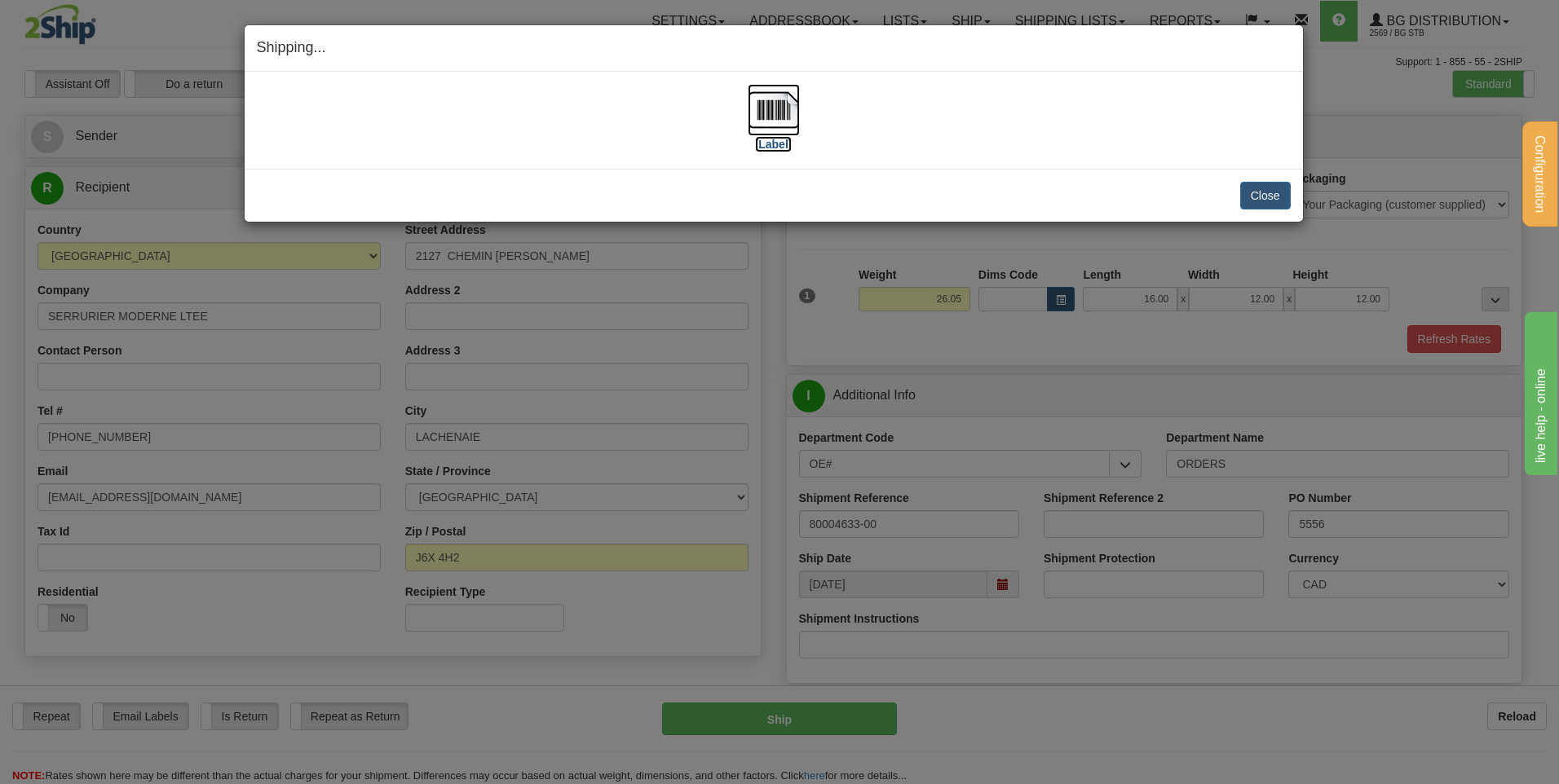
click at [775, 117] on img at bounding box center [775, 111] width 53 height 53
click at [1279, 192] on button "Close" at bounding box center [1266, 196] width 51 height 28
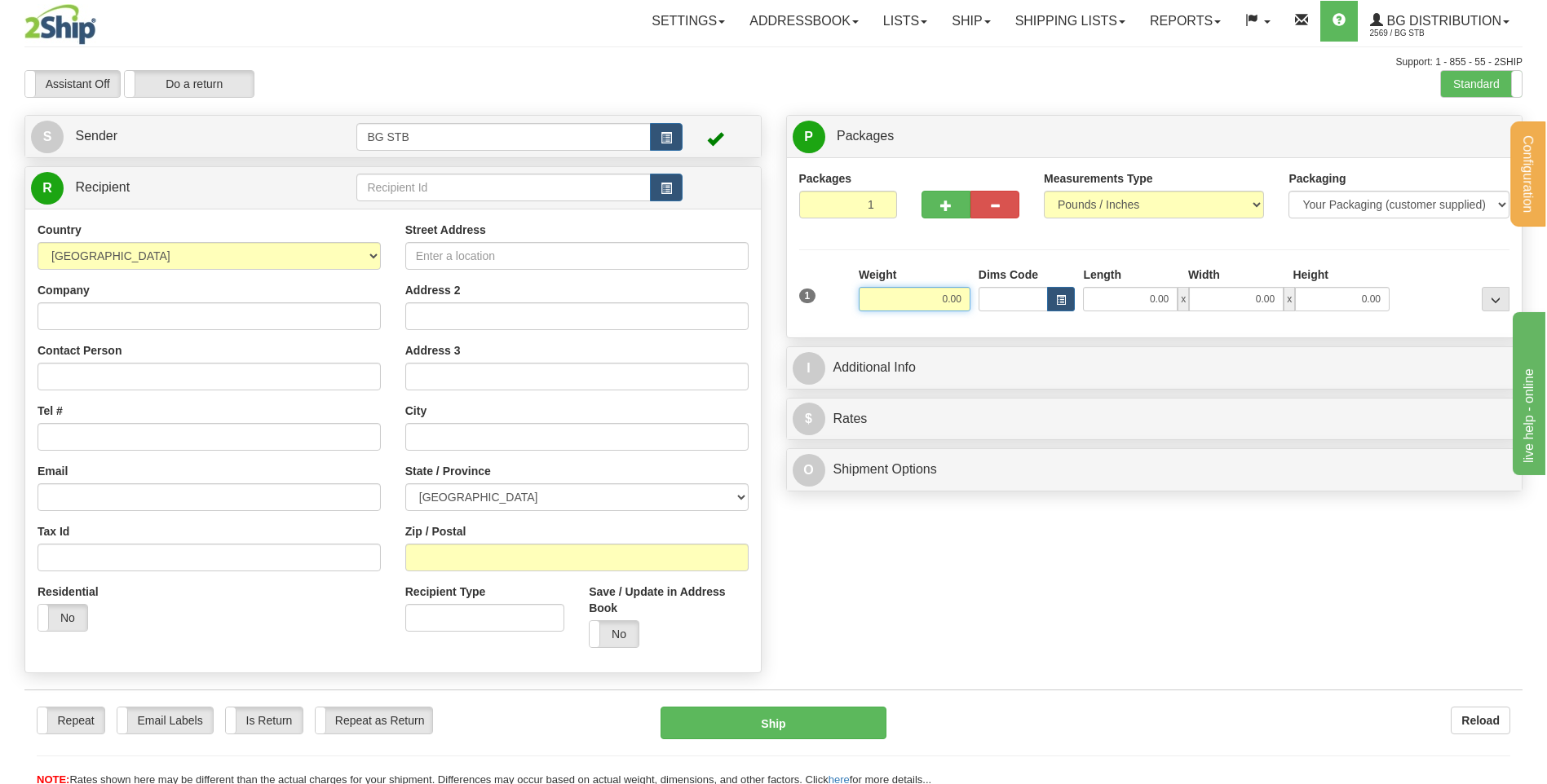
click at [950, 295] on input "0.00" at bounding box center [914, 298] width 112 height 24
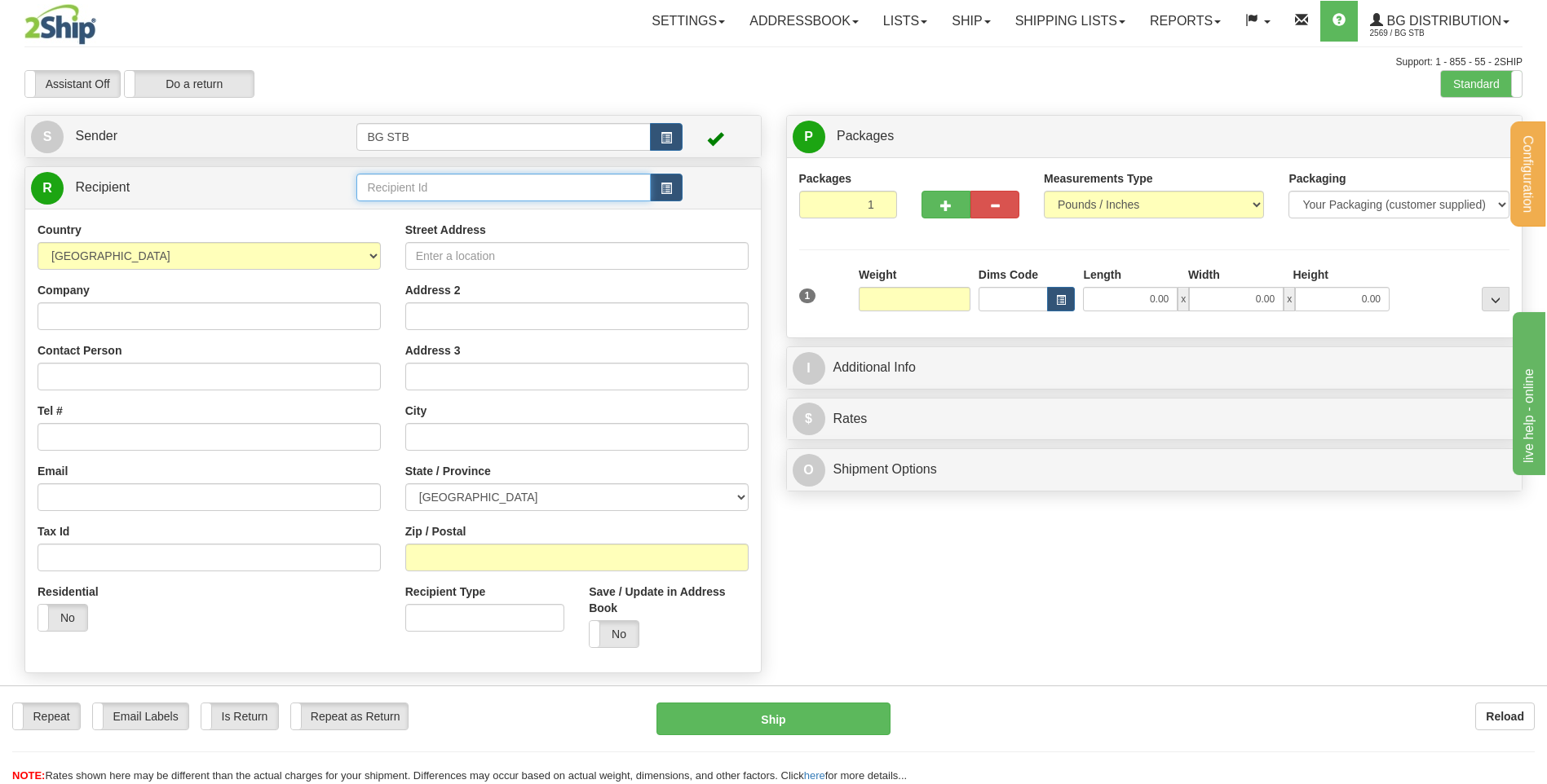
type input "0.00"
click at [583, 196] on input "text" at bounding box center [503, 188] width 294 height 28
type input "1035"
click button "Delete" at bounding box center [0, 0] width 0 height 0
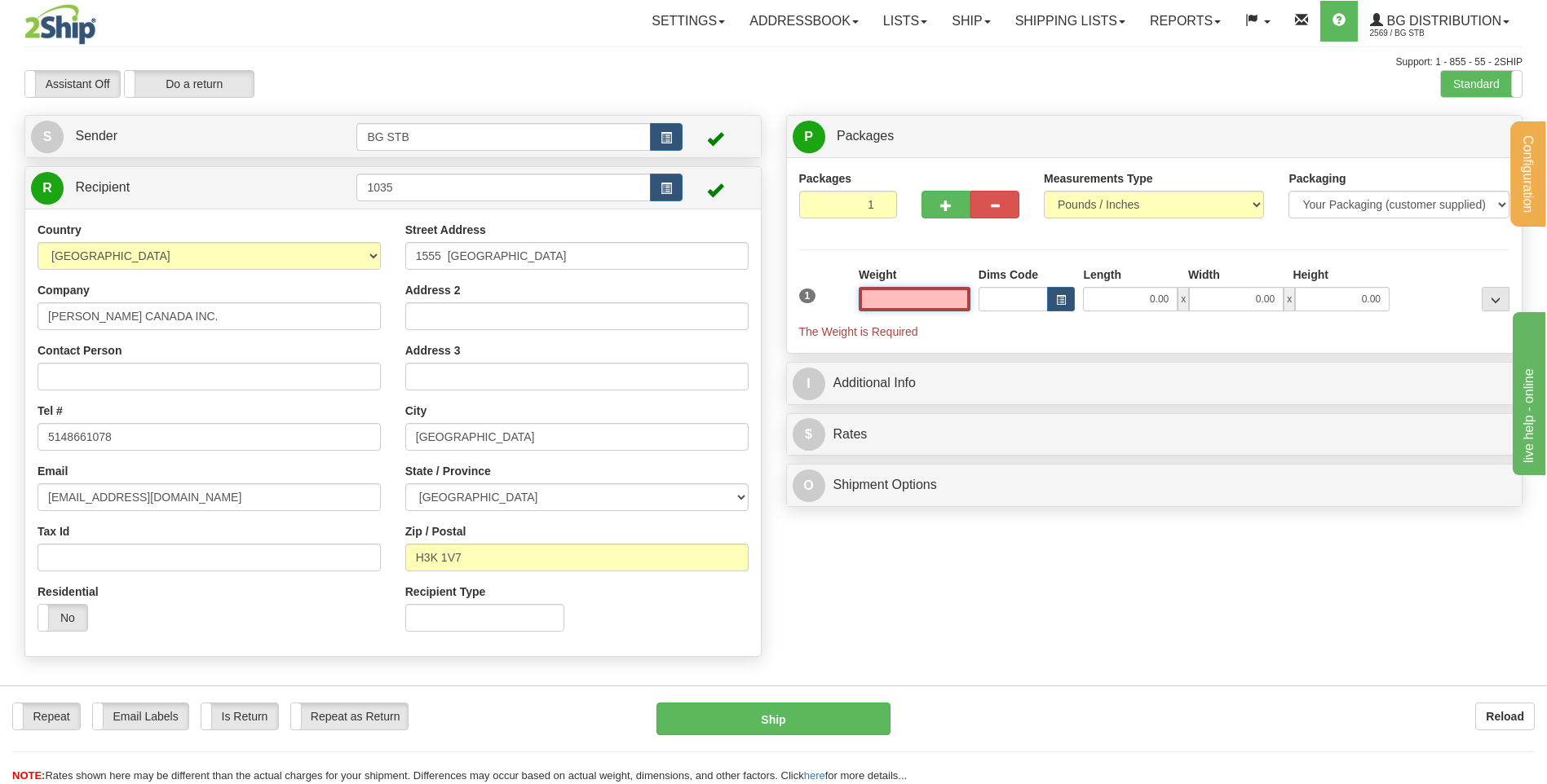
click at [950, 290] on input "text" at bounding box center [914, 298] width 112 height 24
click at [953, 302] on input "text" at bounding box center [914, 298] width 112 height 24
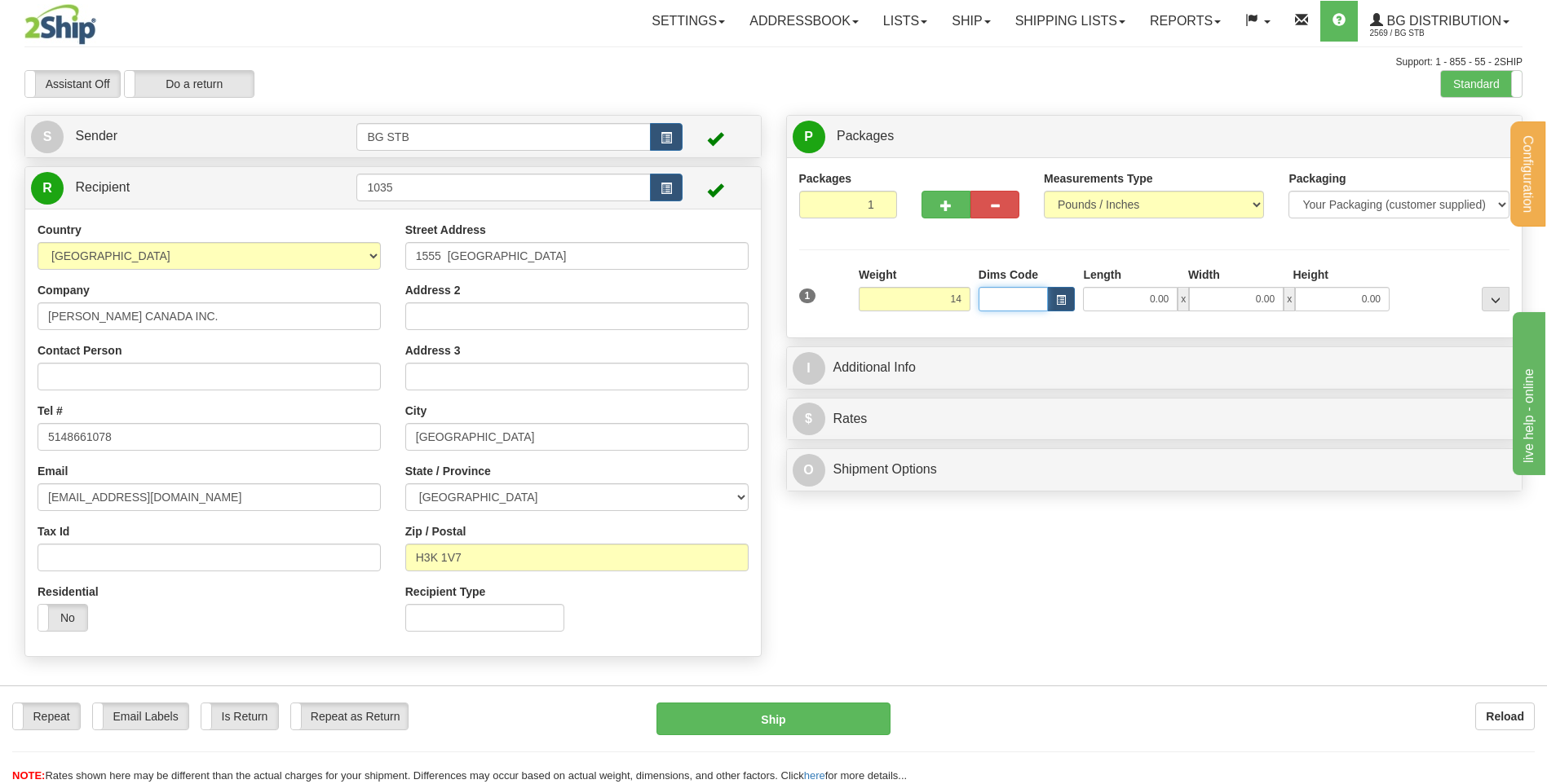
type input "14.00"
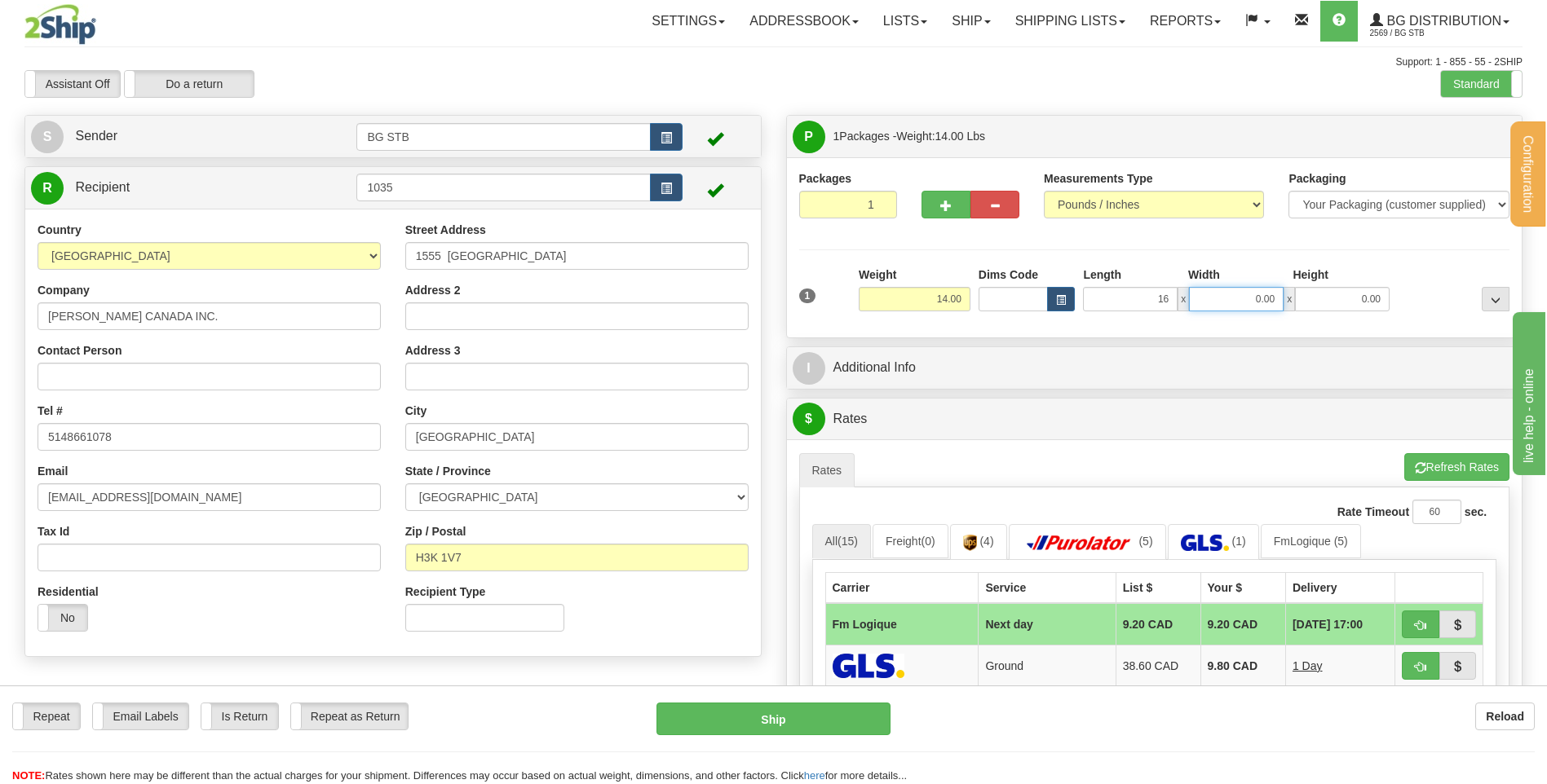
type input "16.00"
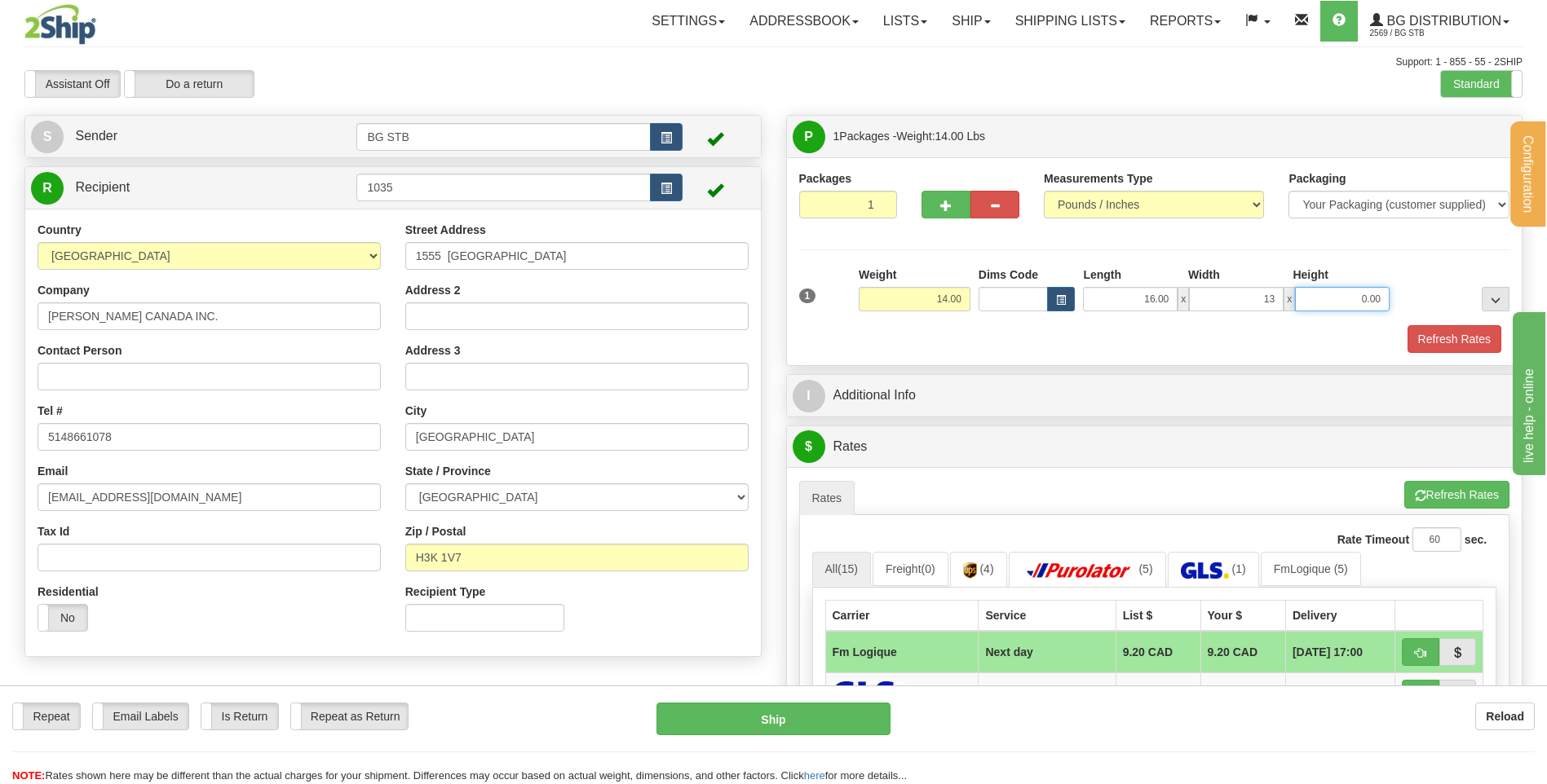
type input "13.00"
type input "110.00"
click at [1359, 295] on input "110.00" at bounding box center [1342, 298] width 94 height 24
drag, startPoint x: 1377, startPoint y: 298, endPoint x: 1248, endPoint y: 297, distance: 129.0
click at [1248, 297] on div "16.00 x 13.00 x 11100.00" at bounding box center [1236, 298] width 306 height 24
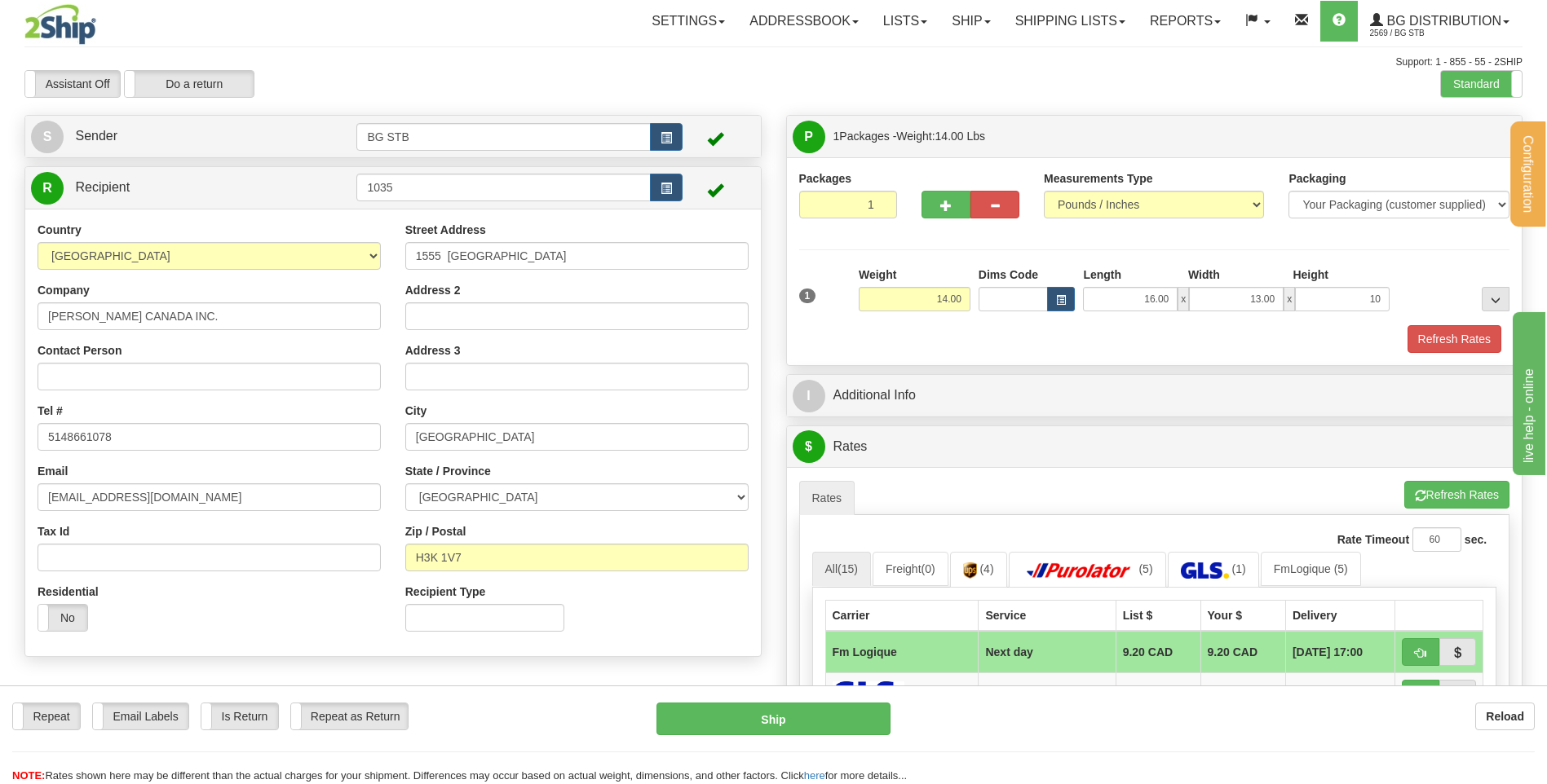
type input "10.00"
click at [1429, 300] on div at bounding box center [1454, 288] width 120 height 44
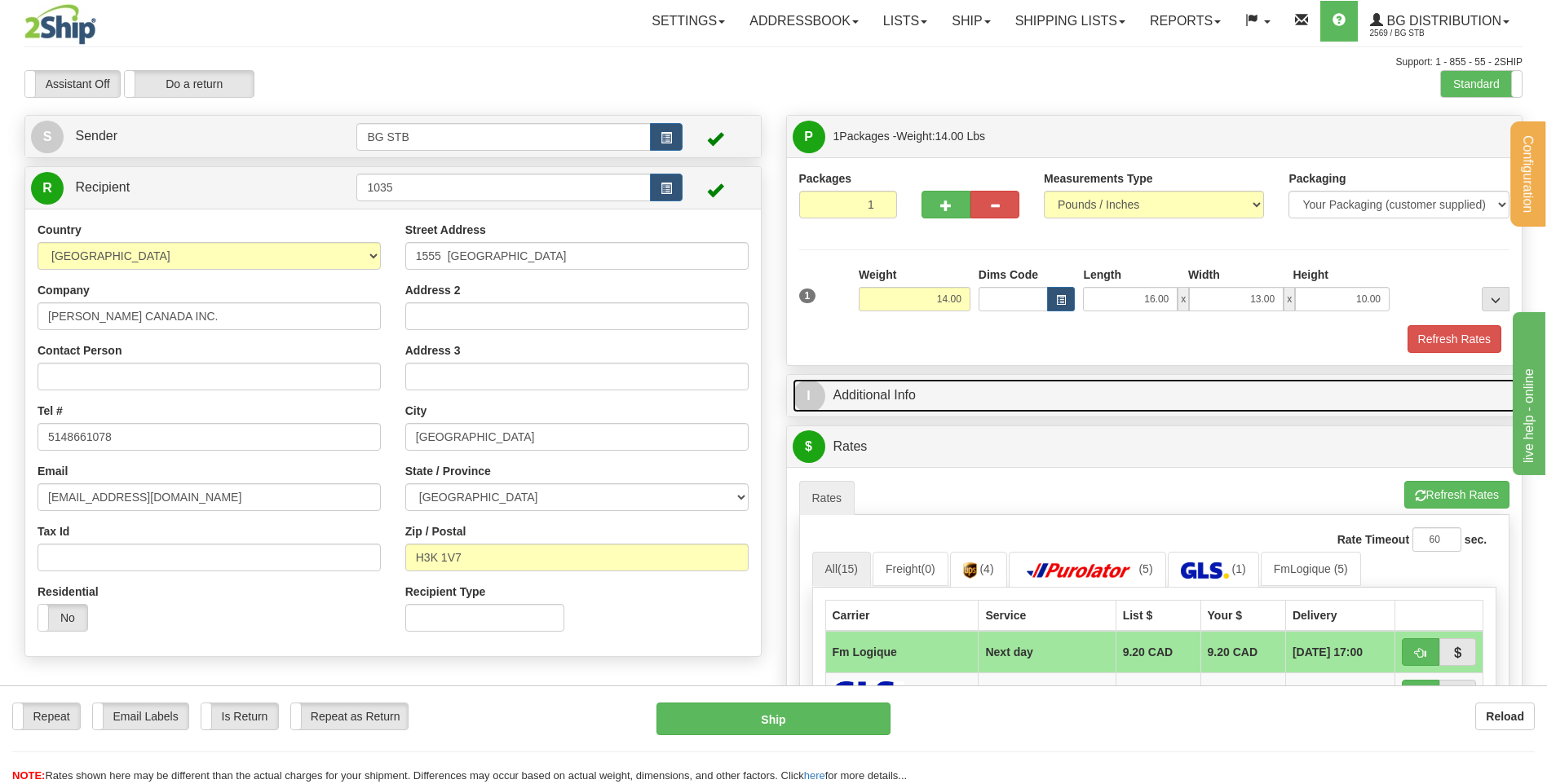
click at [1067, 386] on link "I Additional Info" at bounding box center [1154, 395] width 724 height 34
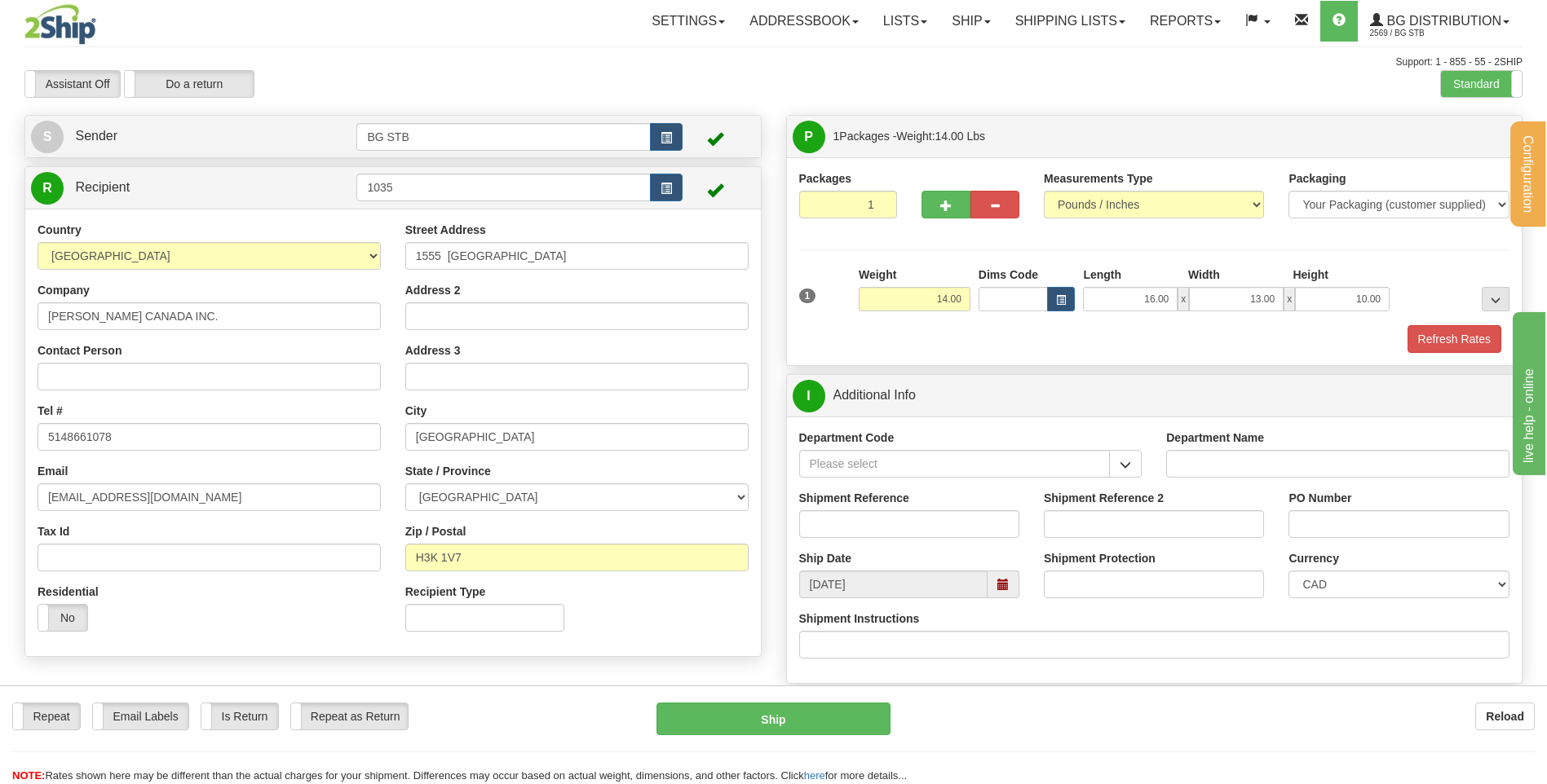
drag, startPoint x: 1145, startPoint y: 475, endPoint x: 1124, endPoint y: 465, distance: 23.3
click at [1144, 475] on div "Department Code" at bounding box center [971, 460] width 368 height 61
click at [1112, 460] on button "button" at bounding box center [1125, 463] width 33 height 28
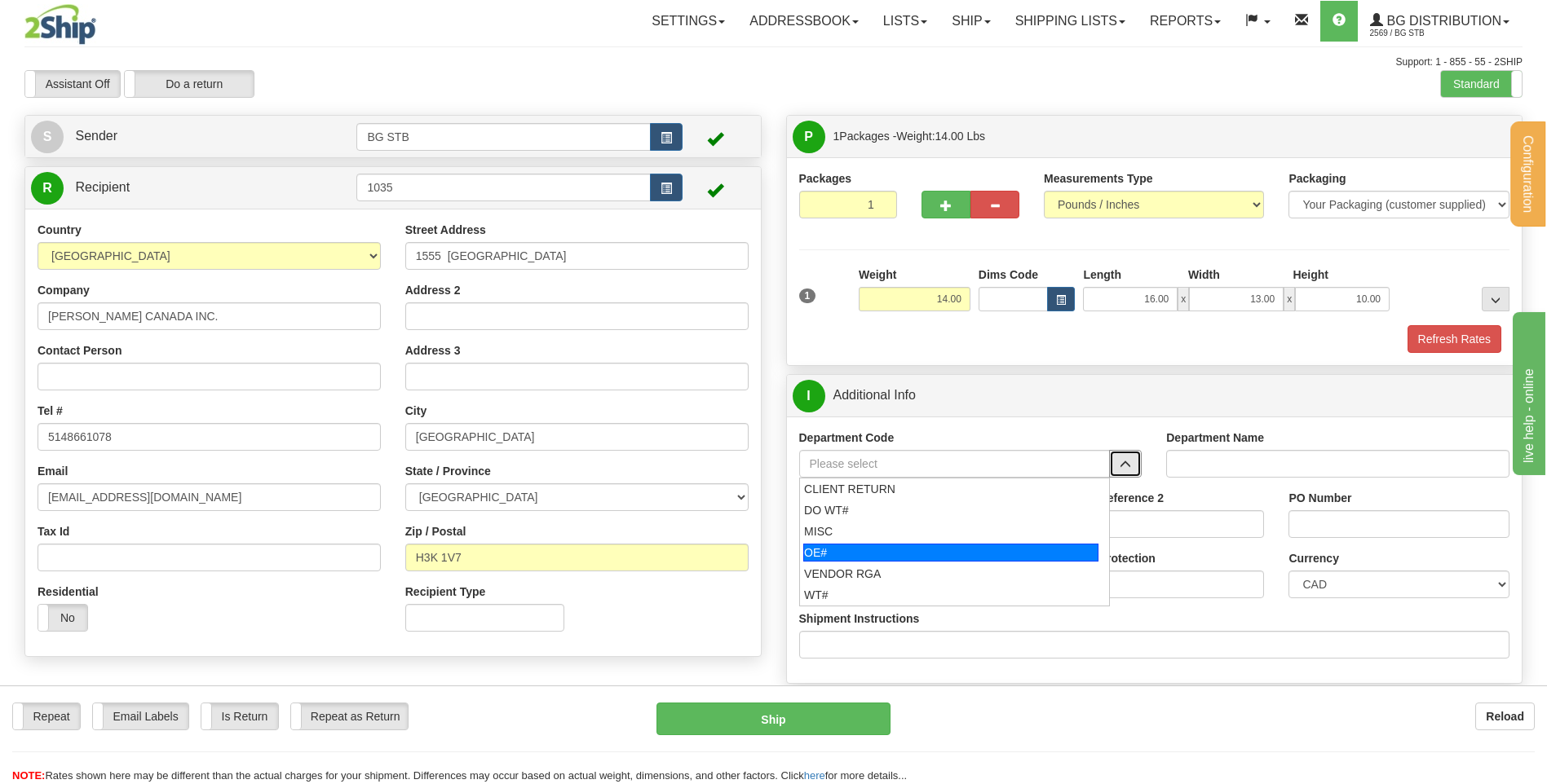
click at [821, 557] on div "OE#" at bounding box center [950, 553] width 295 height 18
type input "OE#"
type input "ORDERS"
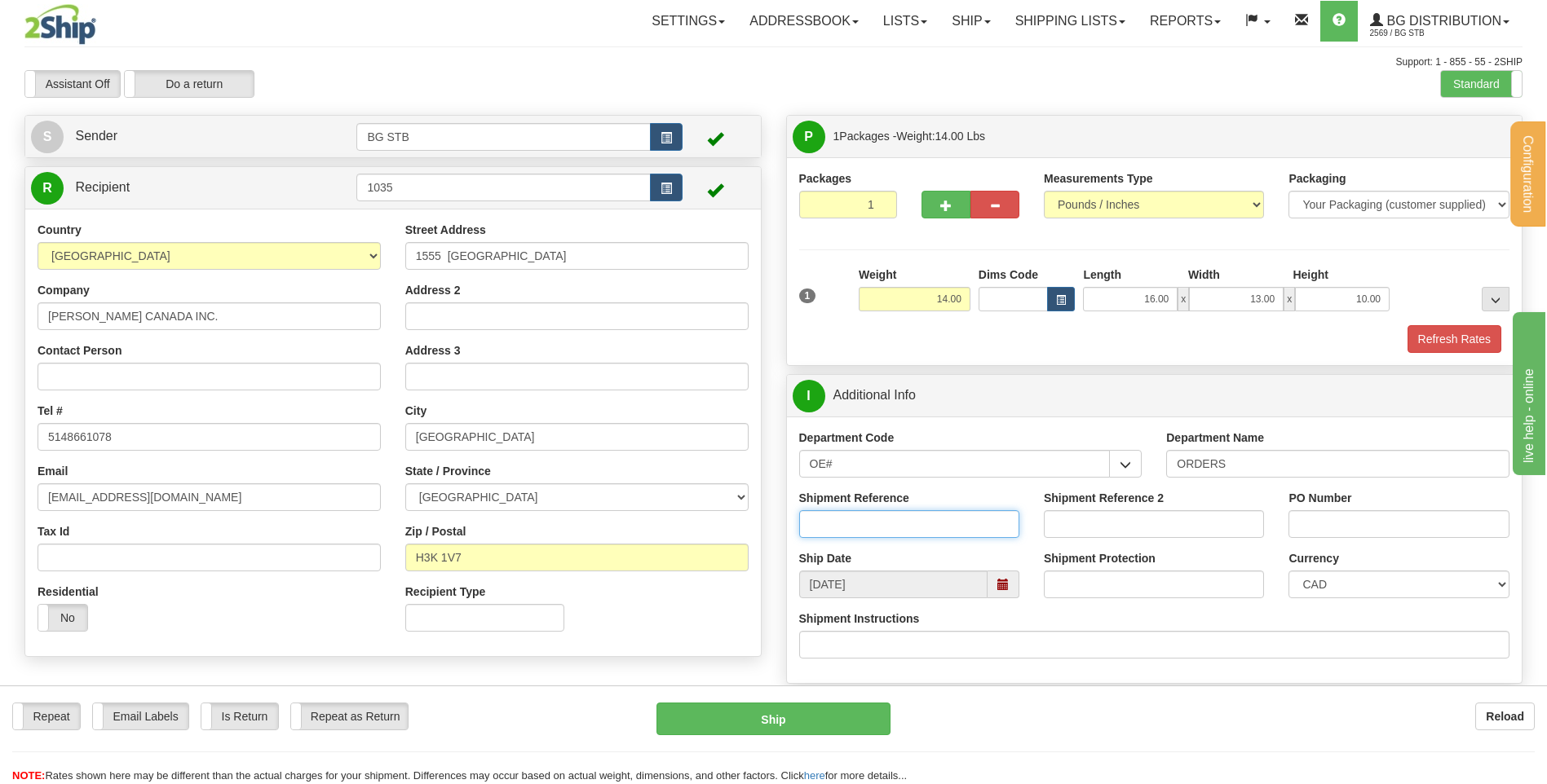
click at [880, 530] on input "Shipment Reference" at bounding box center [909, 524] width 220 height 28
type input "80004648-00"
click at [1382, 530] on input "PO Number" at bounding box center [1398, 524] width 220 height 28
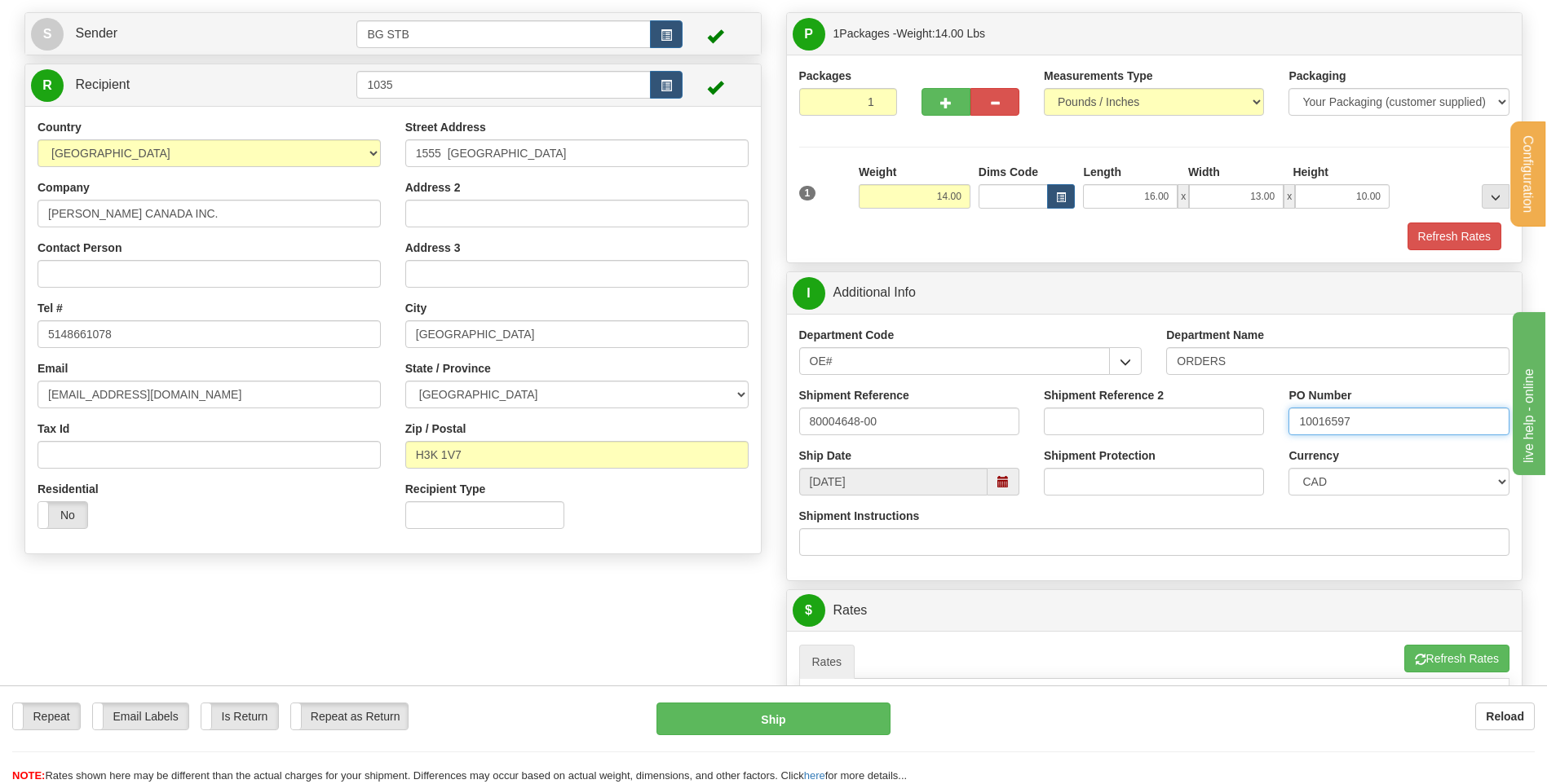
scroll to position [326, 0]
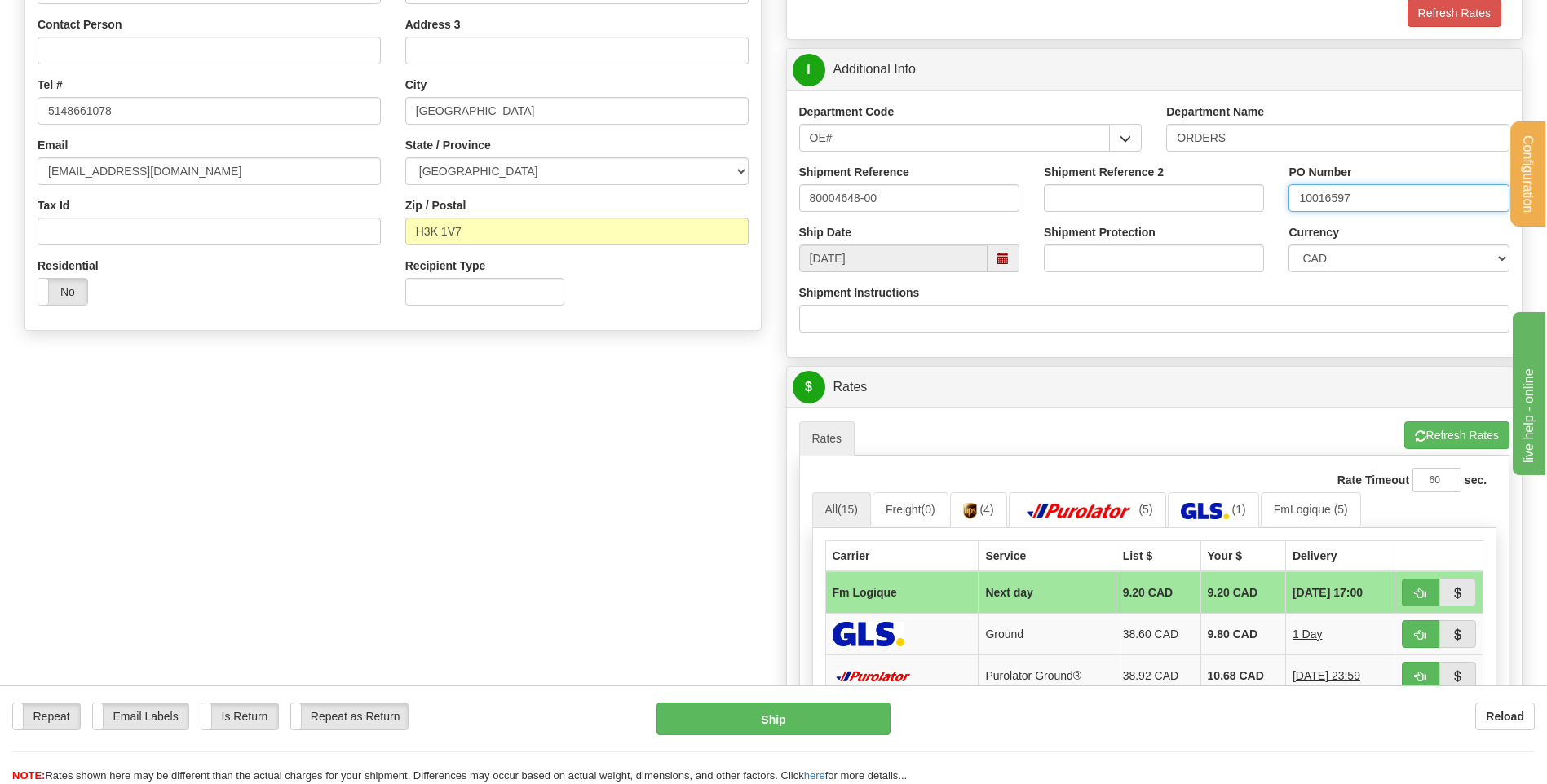
type input "10016597"
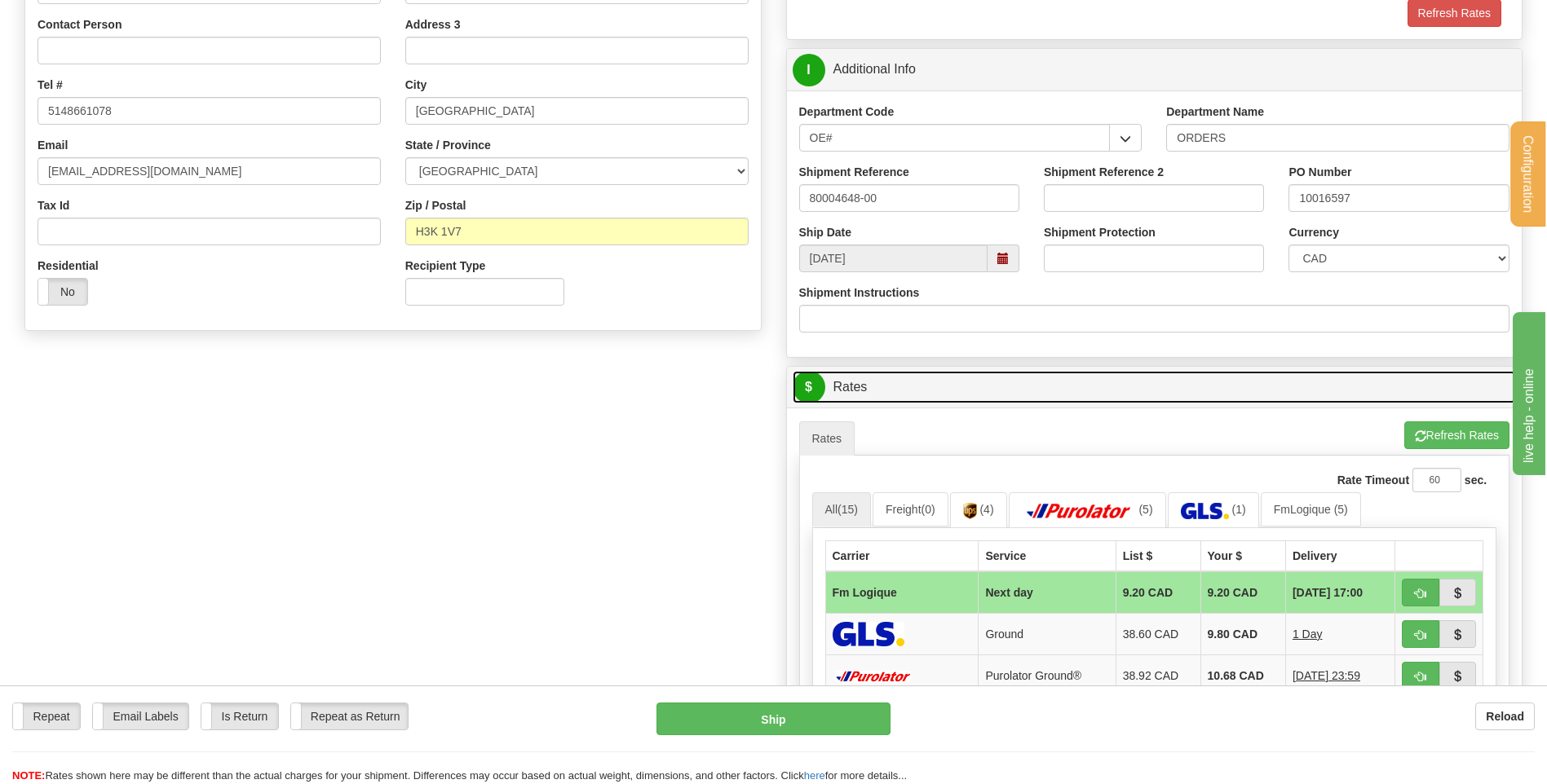
click at [1258, 385] on link "$ Rates" at bounding box center [1154, 387] width 724 height 34
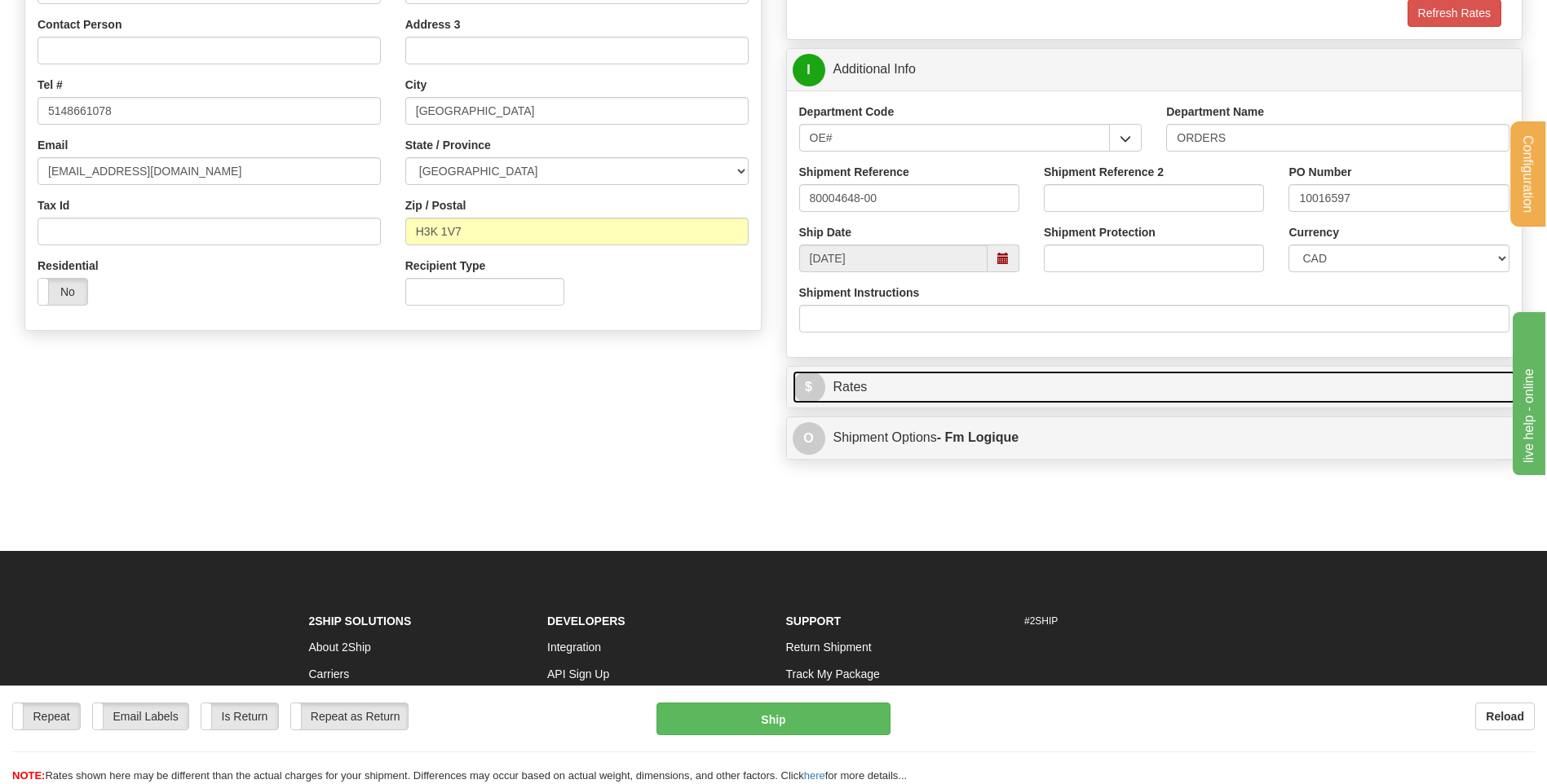
click at [1292, 388] on link "$ Rates" at bounding box center [1154, 387] width 724 height 34
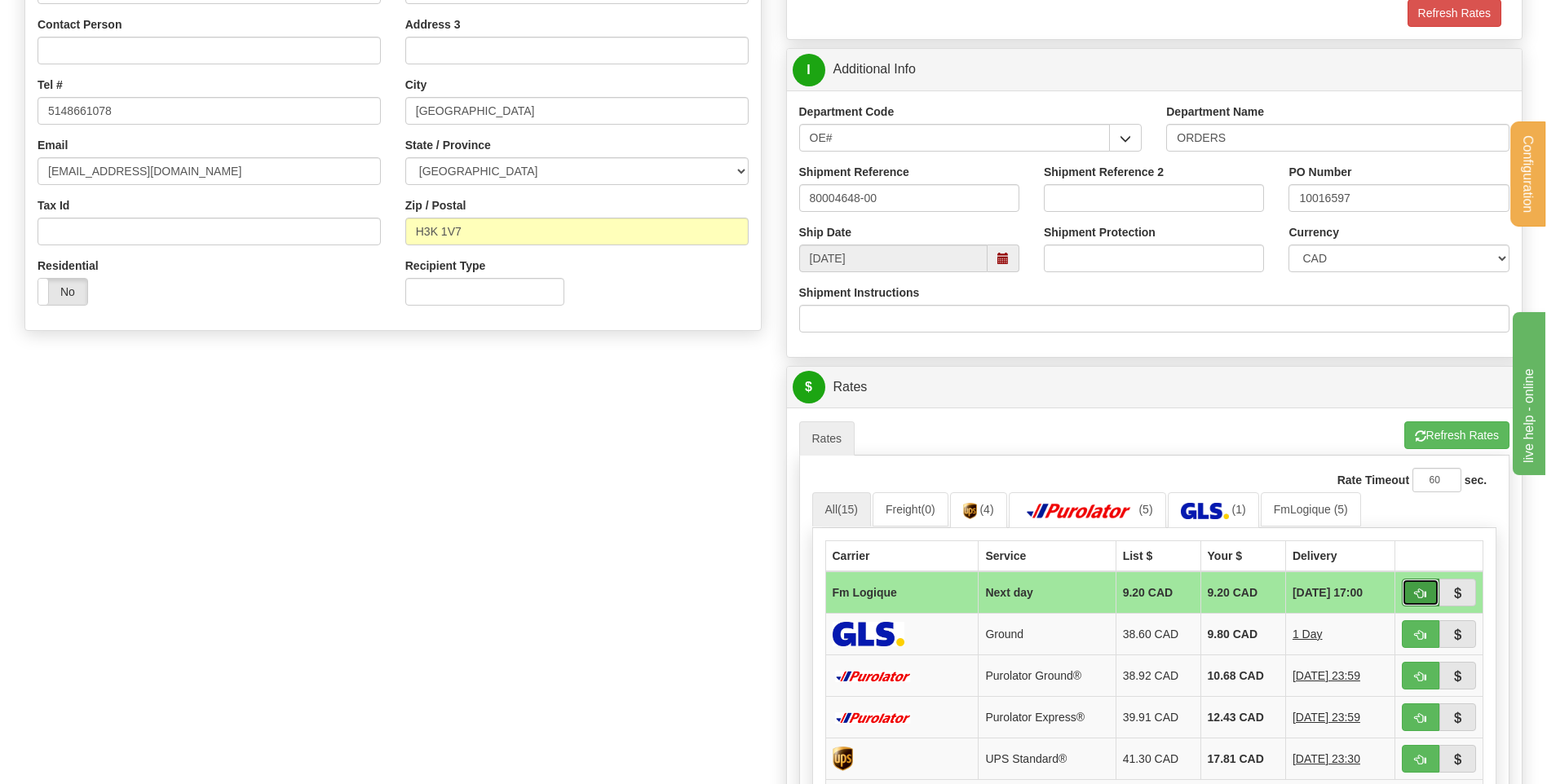
click at [1424, 596] on span "button" at bounding box center [1420, 594] width 12 height 11
type input "jour"
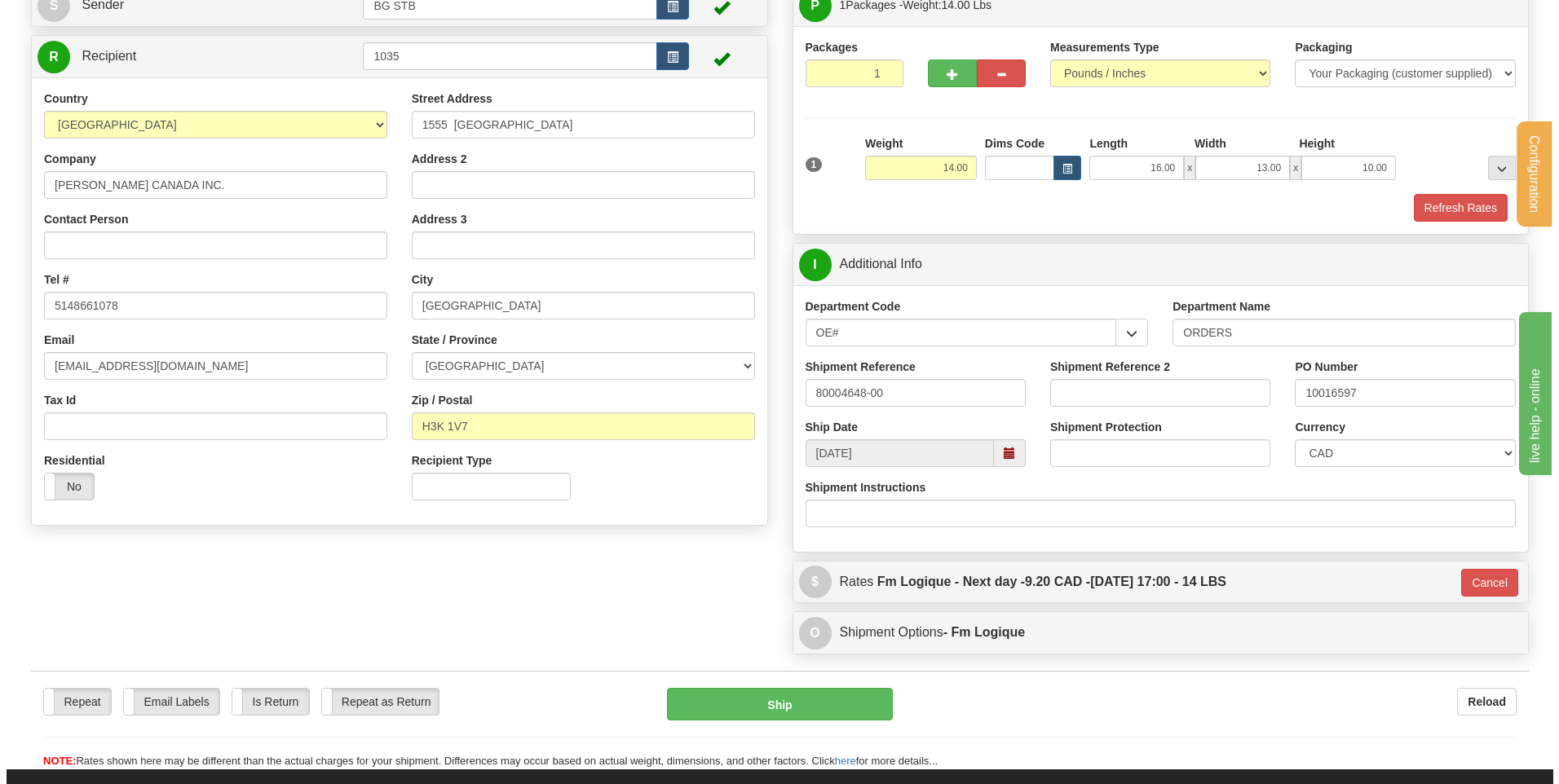
scroll to position [0, 0]
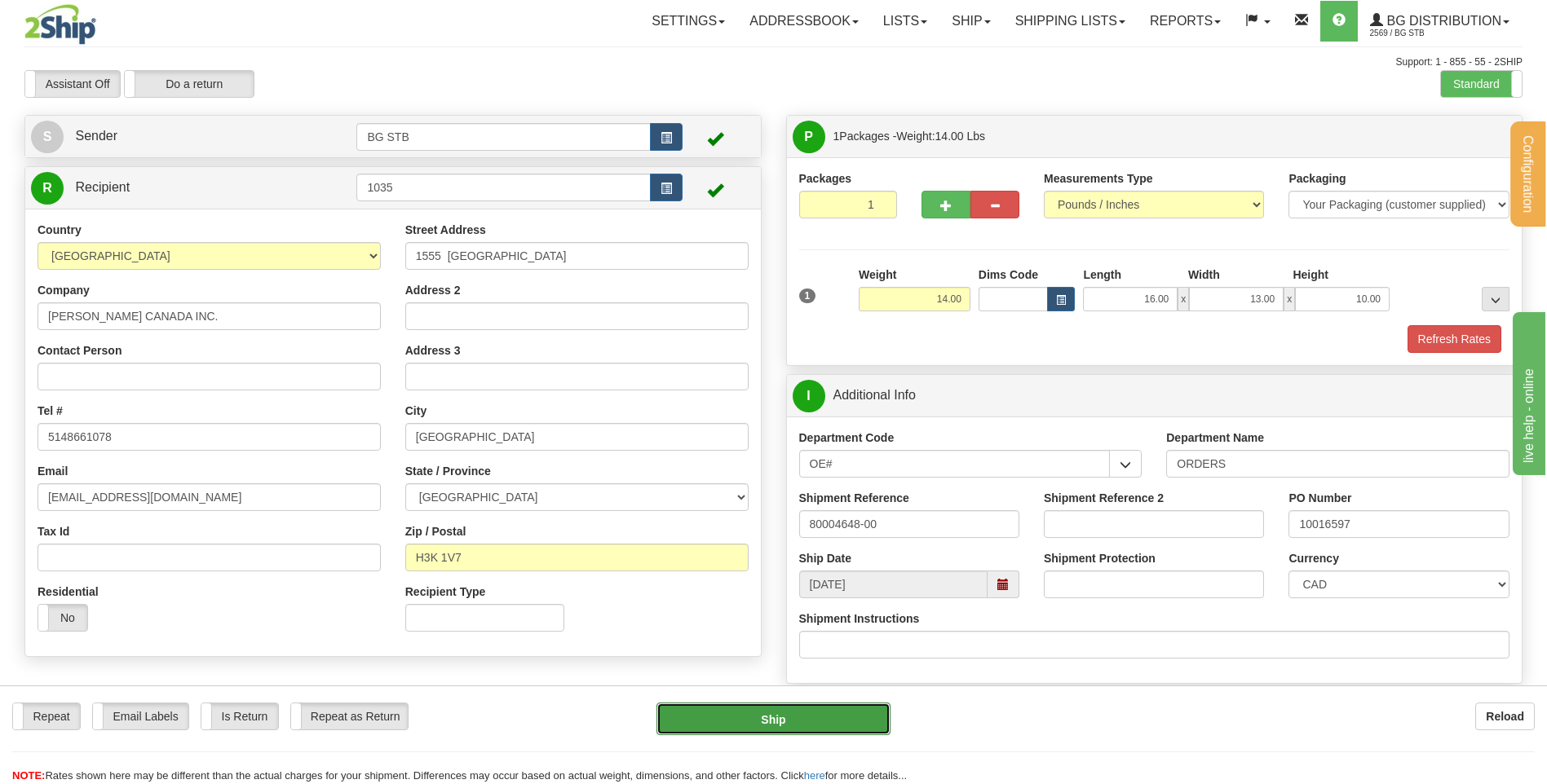
click at [778, 714] on button "Ship" at bounding box center [773, 719] width 233 height 33
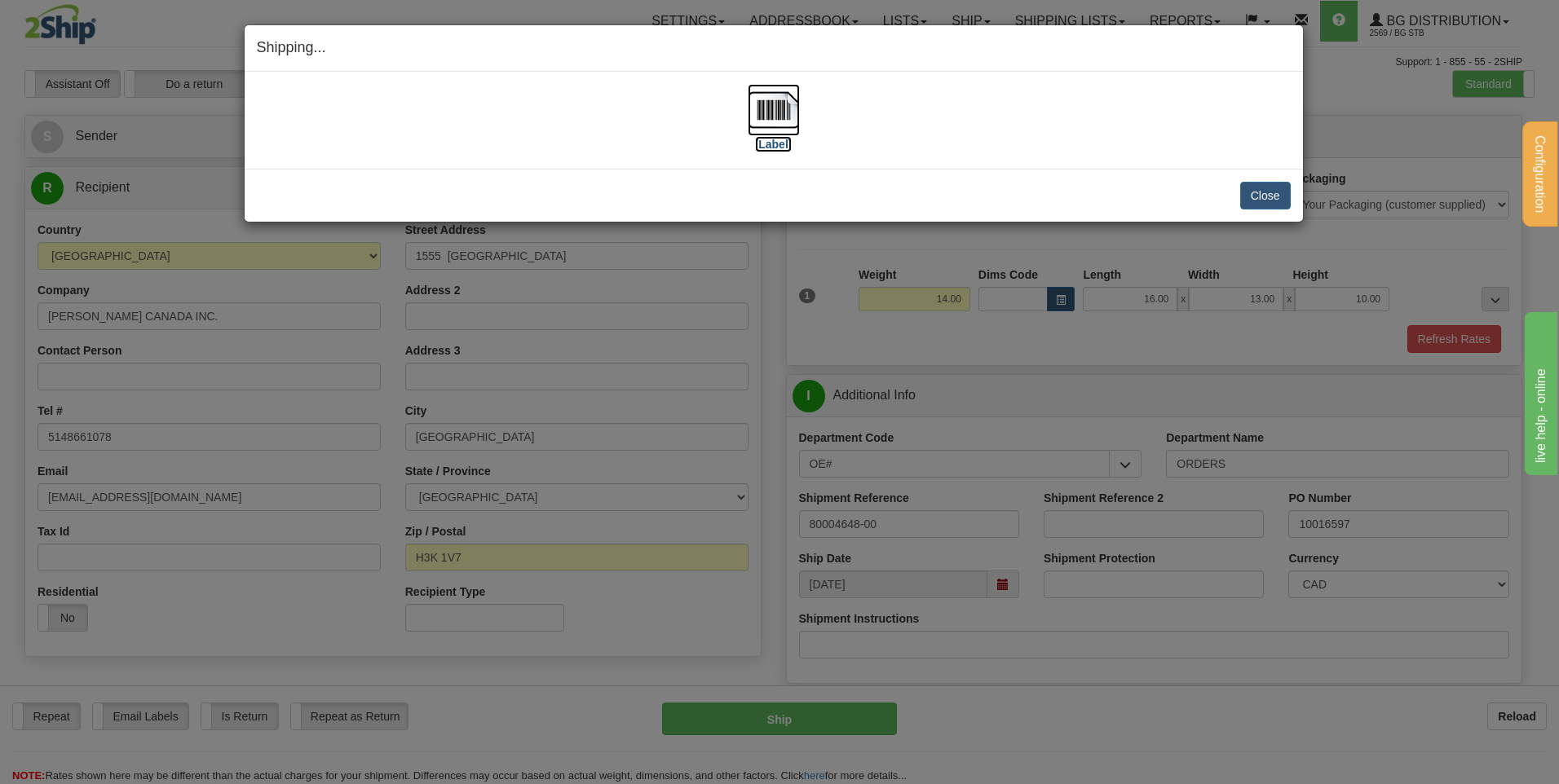
click at [790, 103] on img at bounding box center [775, 111] width 53 height 53
click at [1276, 203] on button "Close" at bounding box center [1266, 196] width 51 height 28
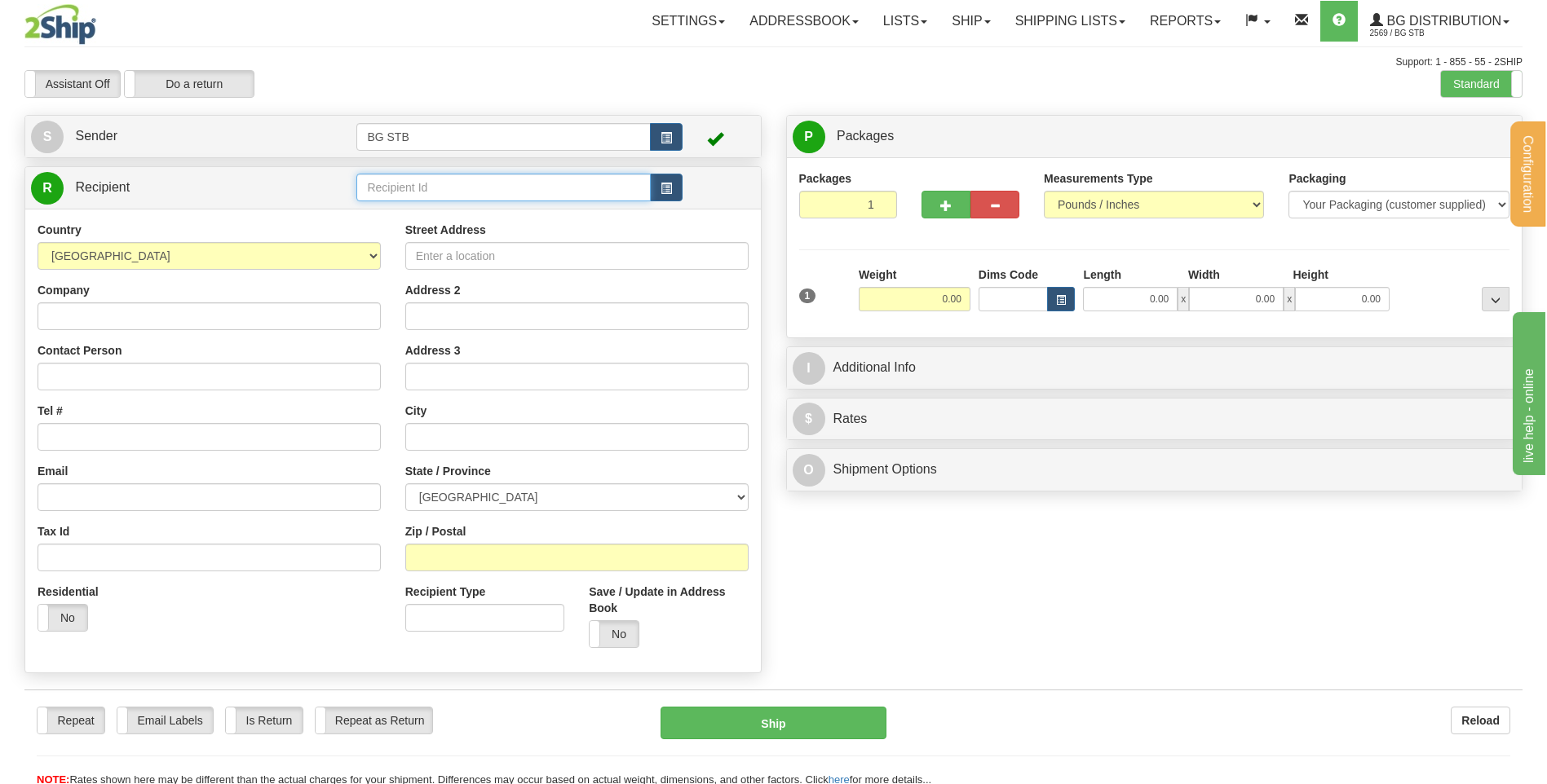
click at [508, 180] on input "text" at bounding box center [503, 188] width 294 height 28
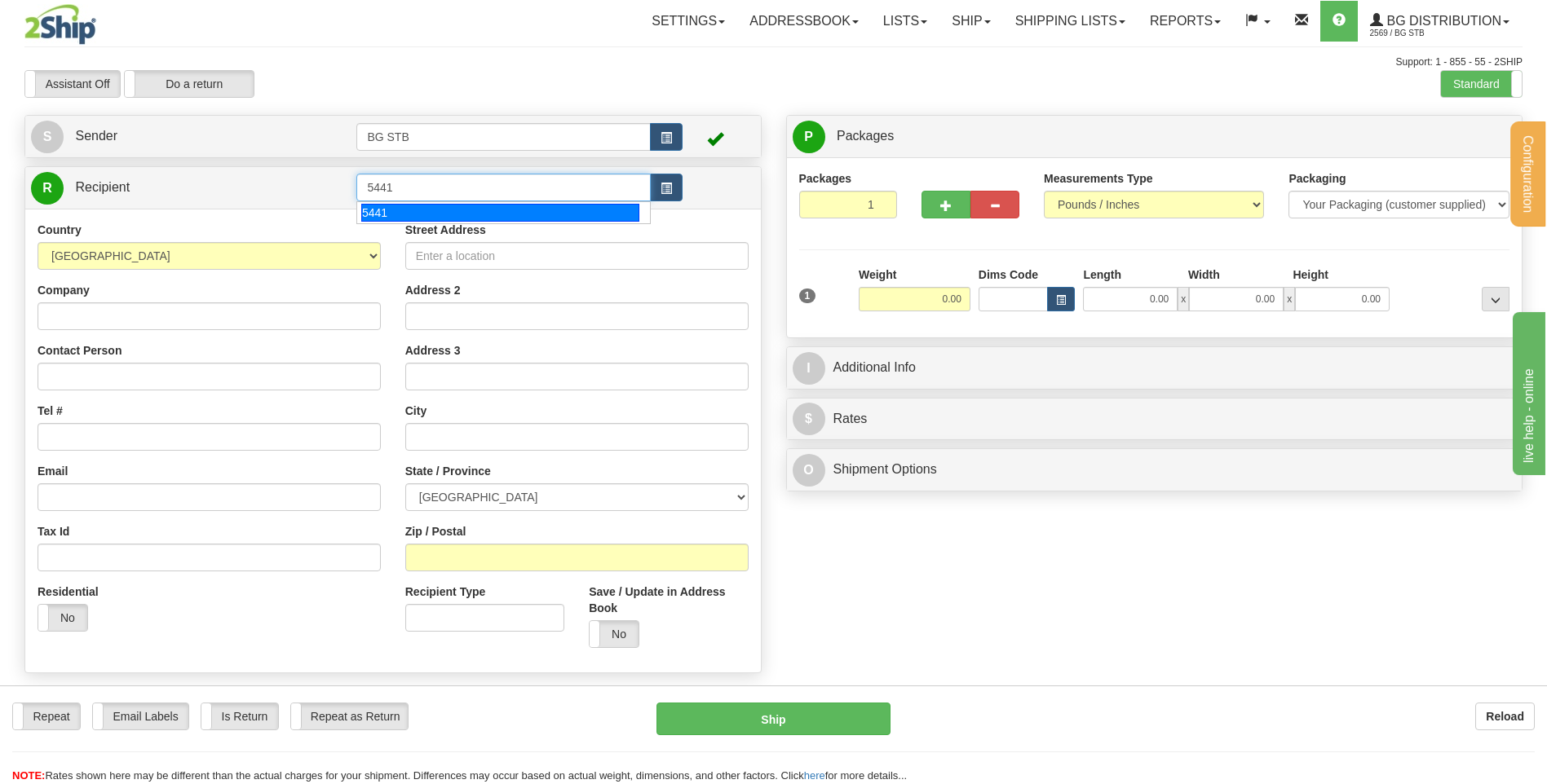
click at [557, 219] on div "5441" at bounding box center [500, 213] width 278 height 18
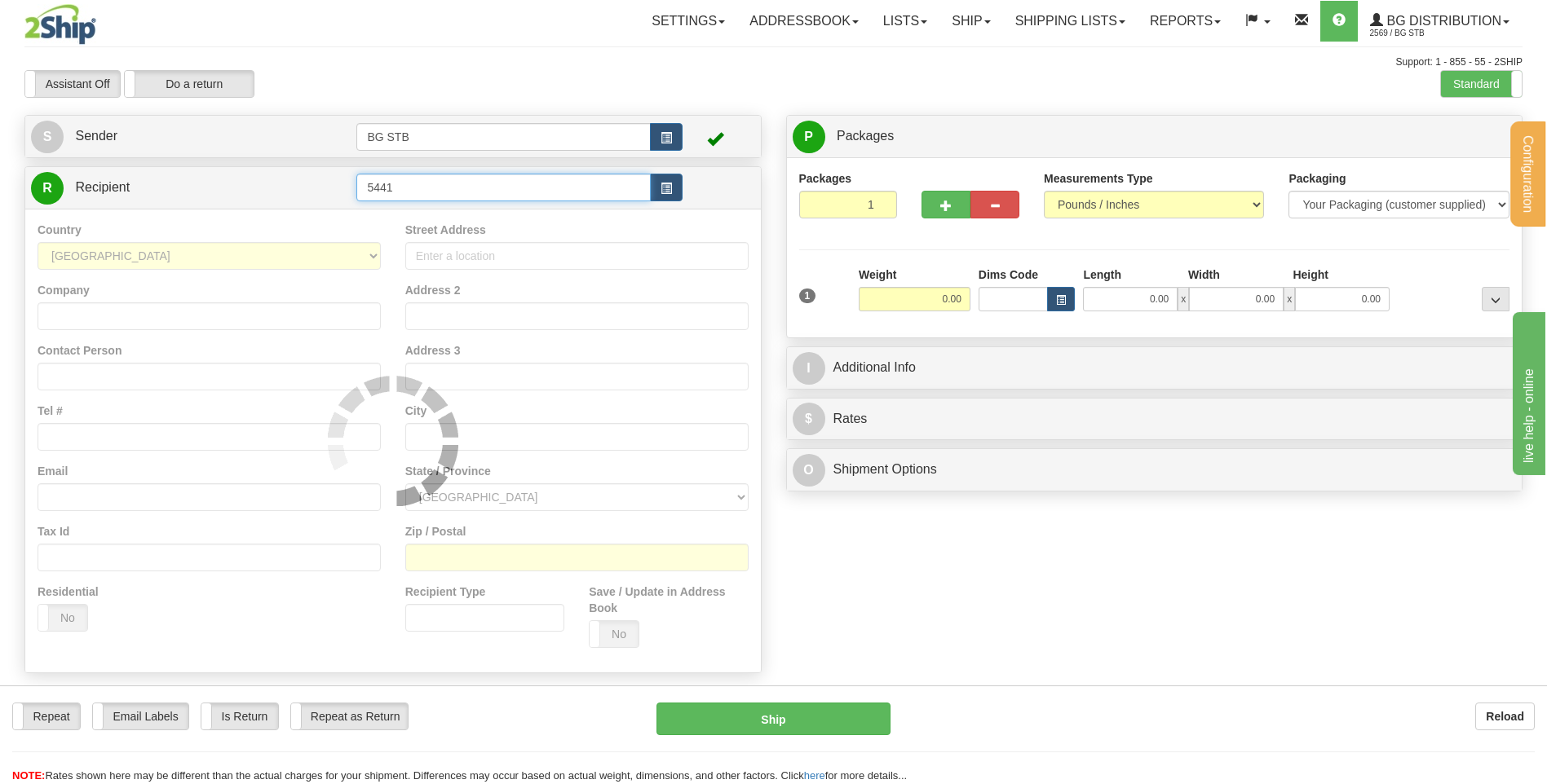
type input "5441"
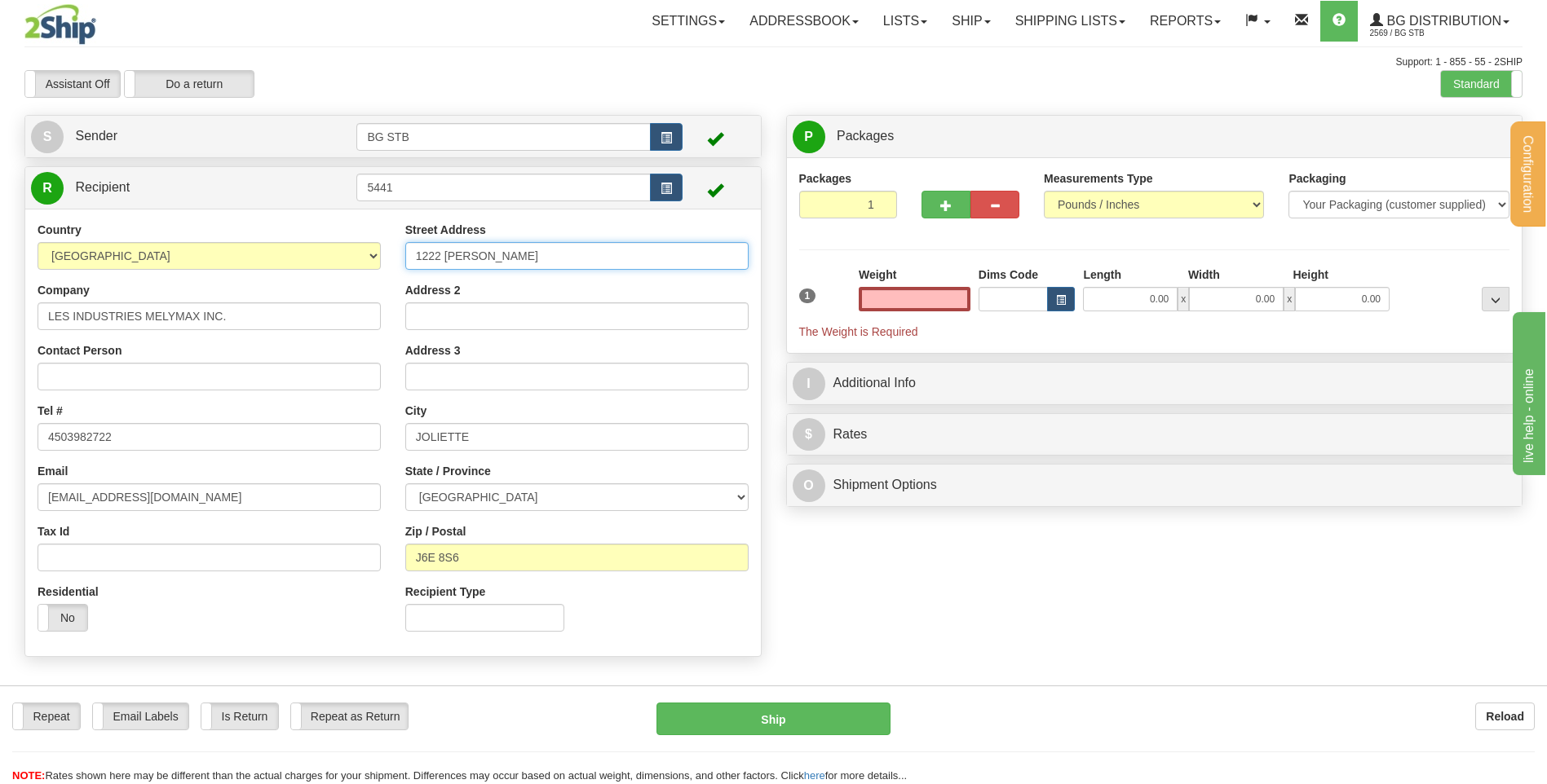
type input "0.00"
click at [570, 255] on input "1222 [PERSON_NAME]" at bounding box center [577, 256] width 344 height 28
click at [958, 295] on input "0.00" at bounding box center [914, 298] width 112 height 24
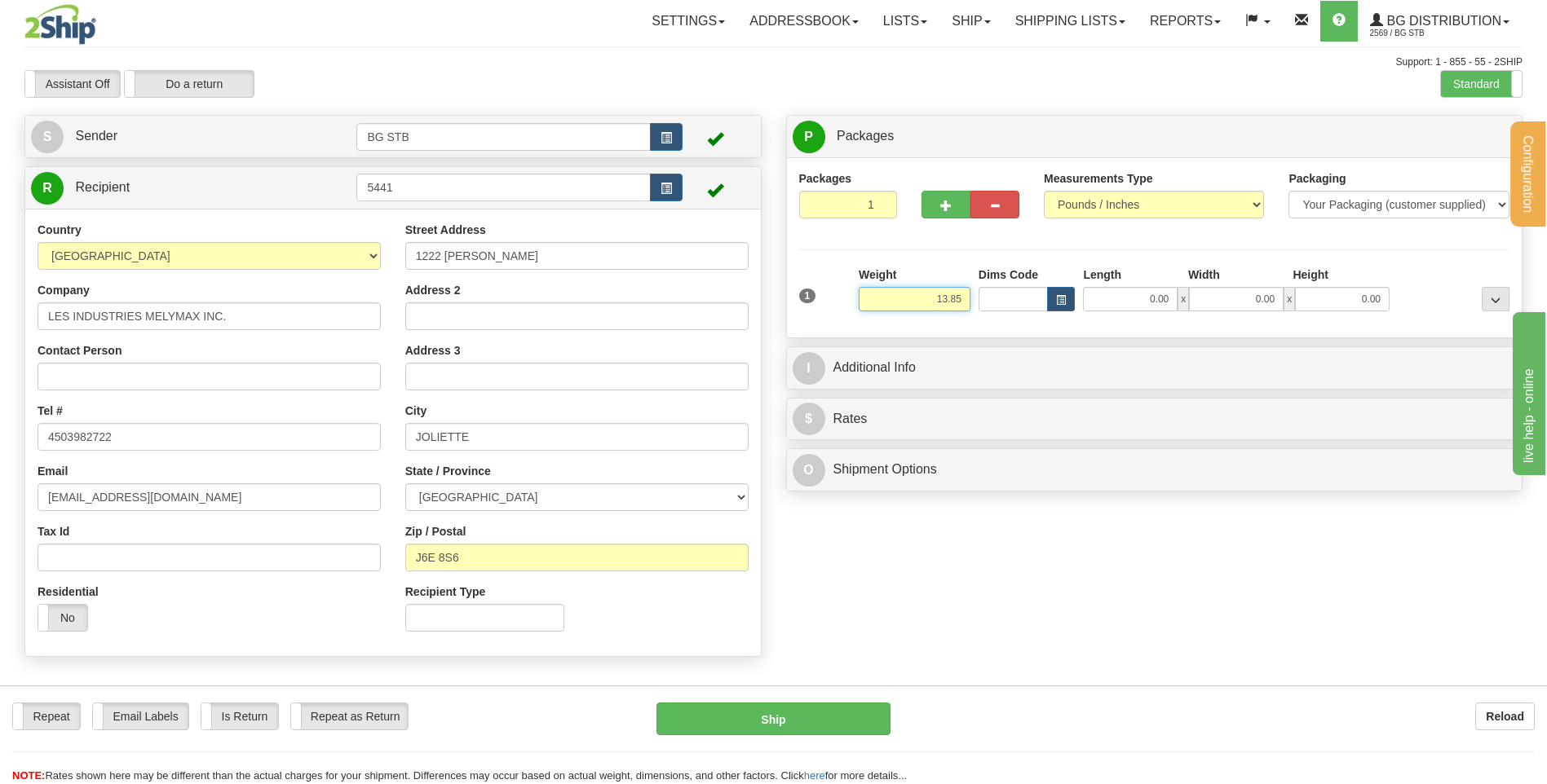
type input "13.85"
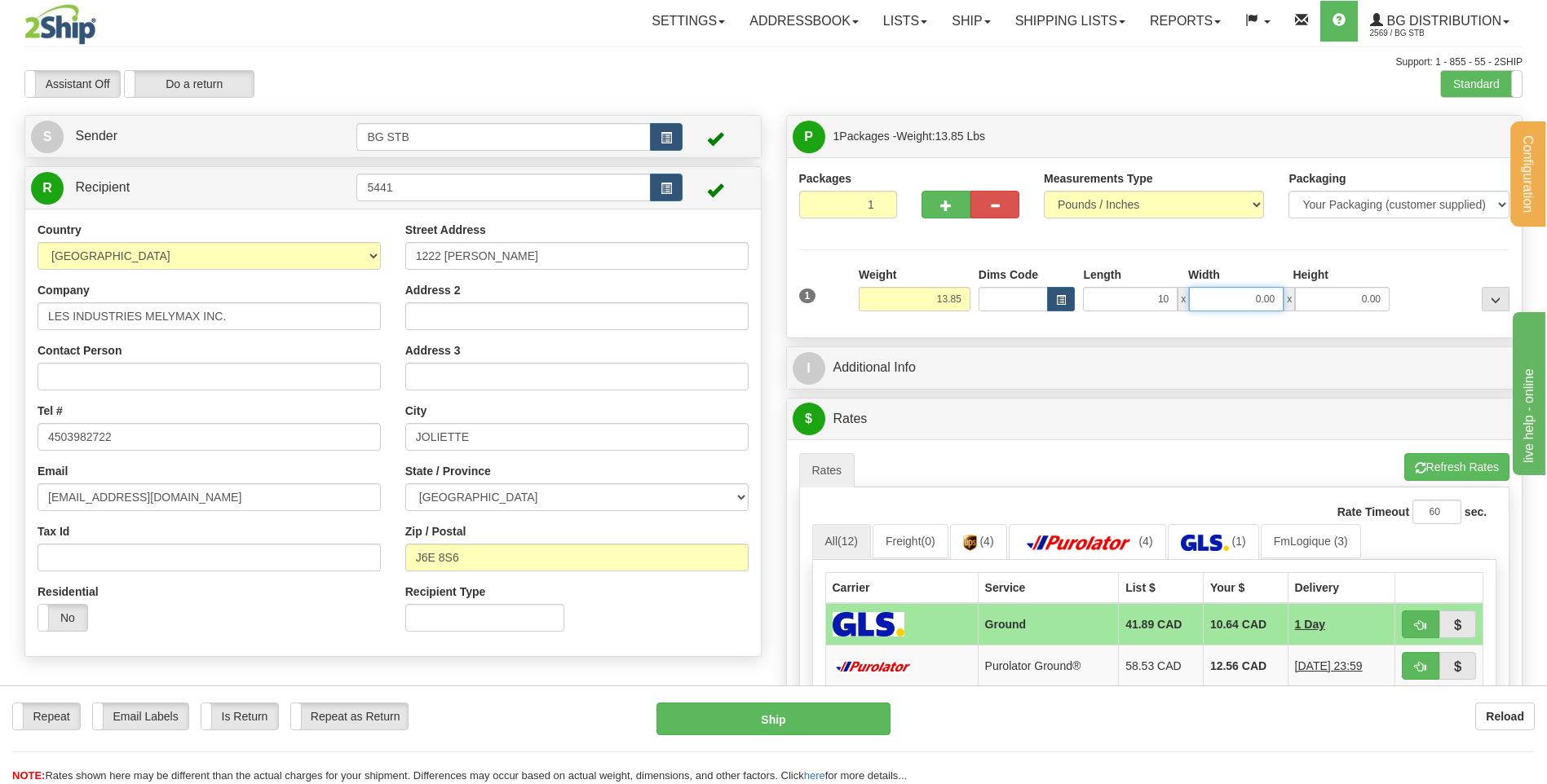
type input "10.00"
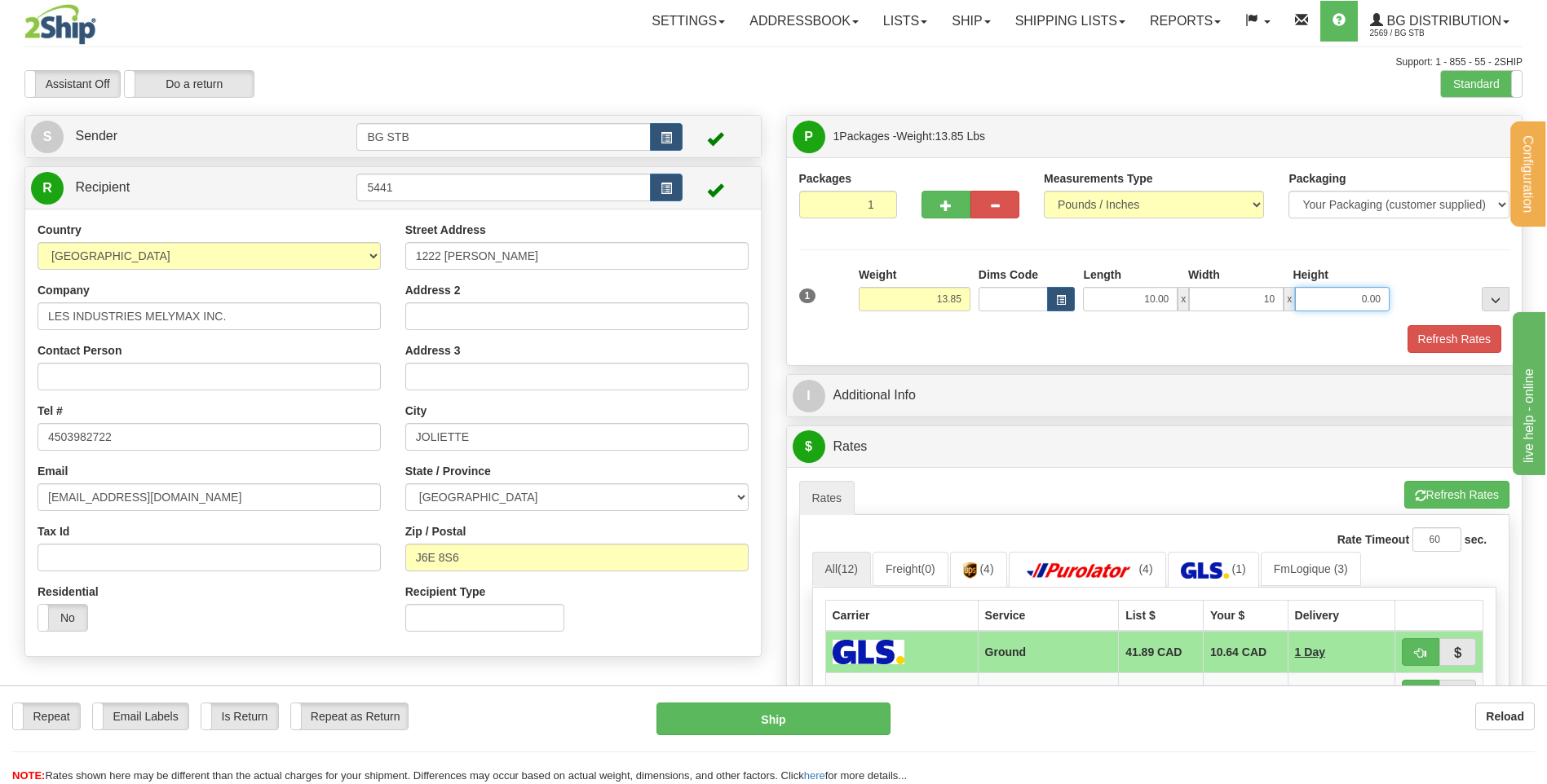
type input "10.00"
type input "7.00"
click at [1458, 298] on div at bounding box center [1454, 288] width 120 height 44
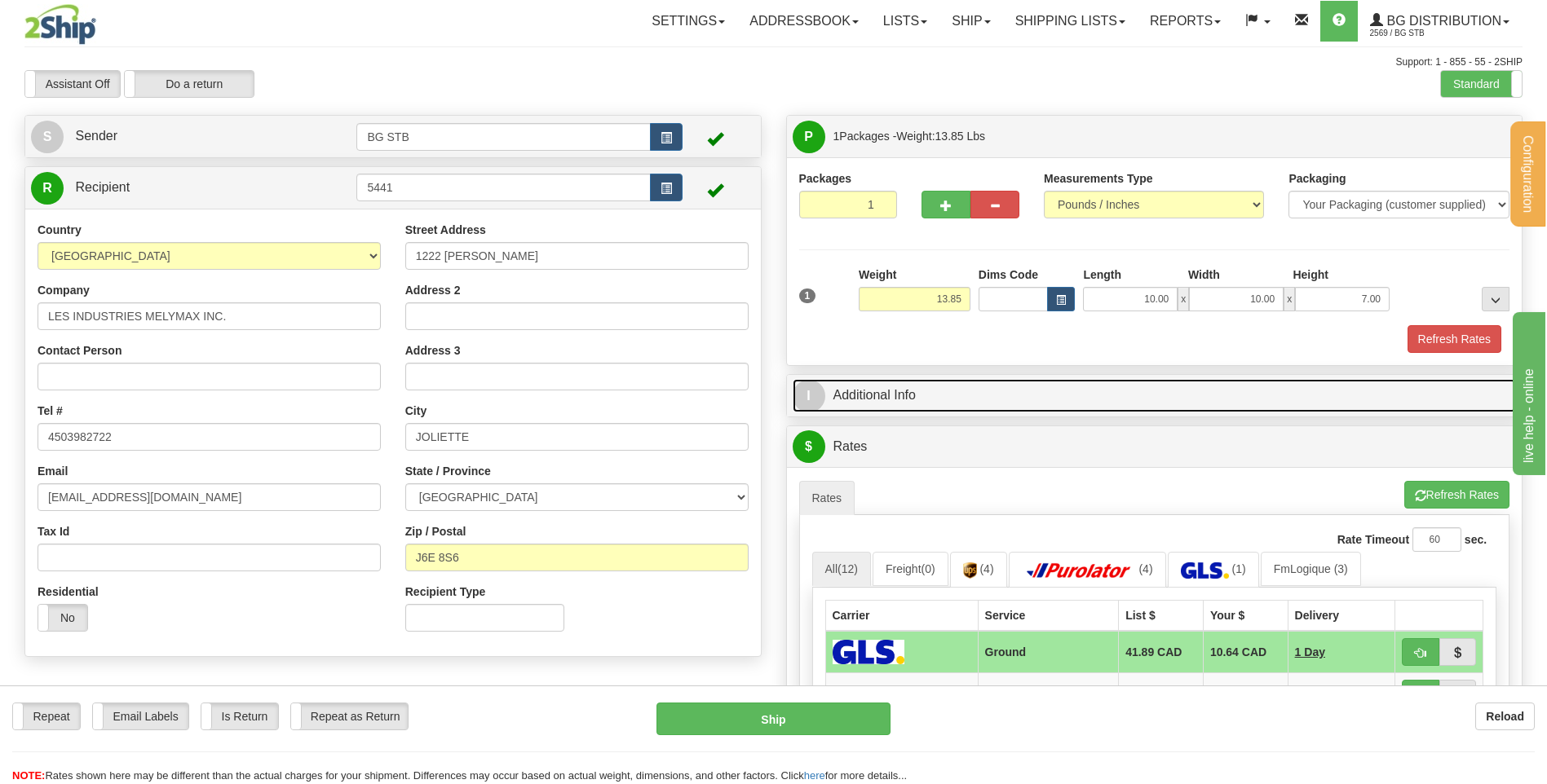
click at [1106, 392] on link "I Additional Info" at bounding box center [1154, 395] width 724 height 34
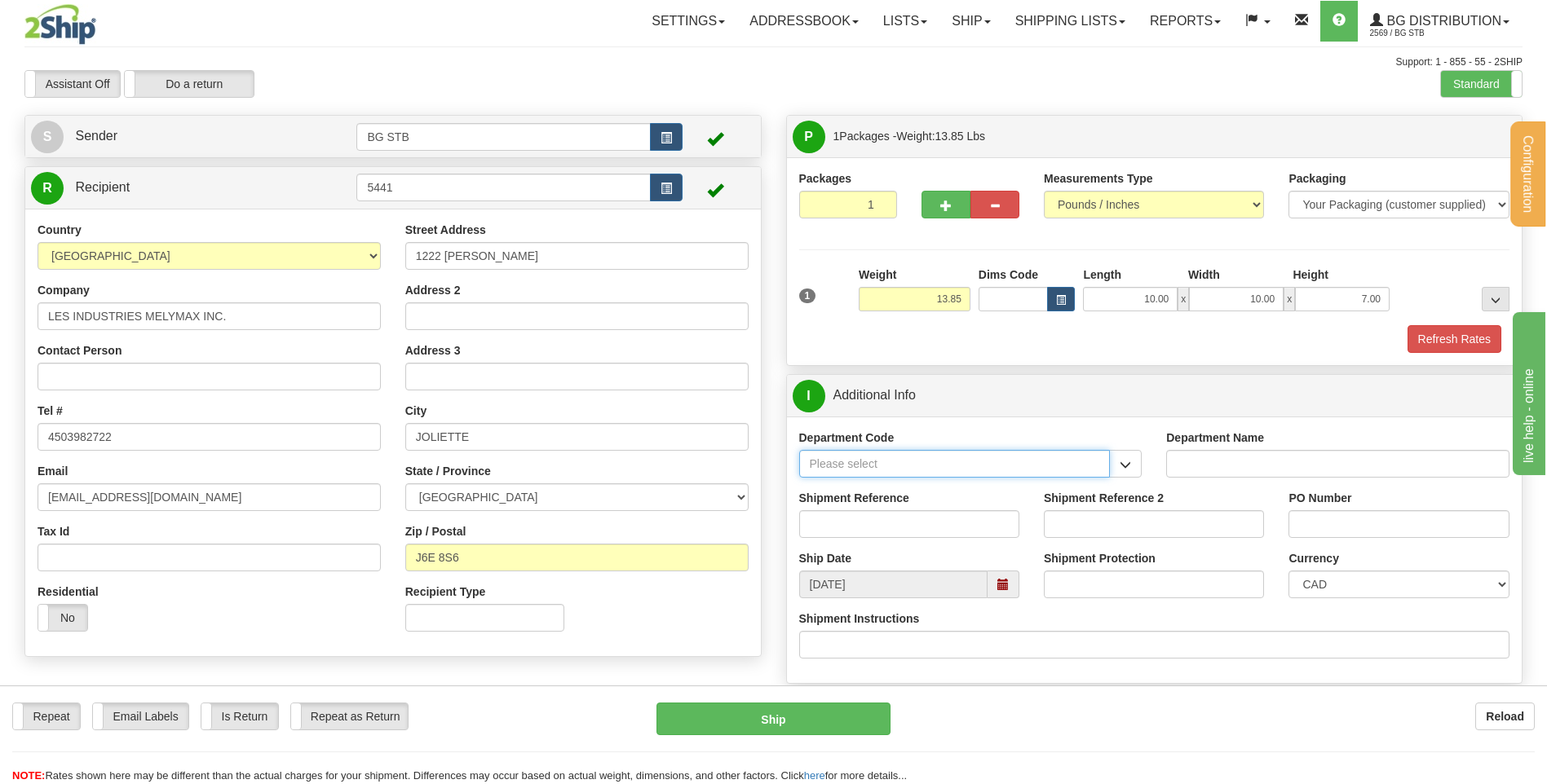
click at [997, 474] on input "Department Code" at bounding box center [954, 463] width 311 height 28
click at [1131, 466] on span "button" at bounding box center [1125, 465] width 12 height 11
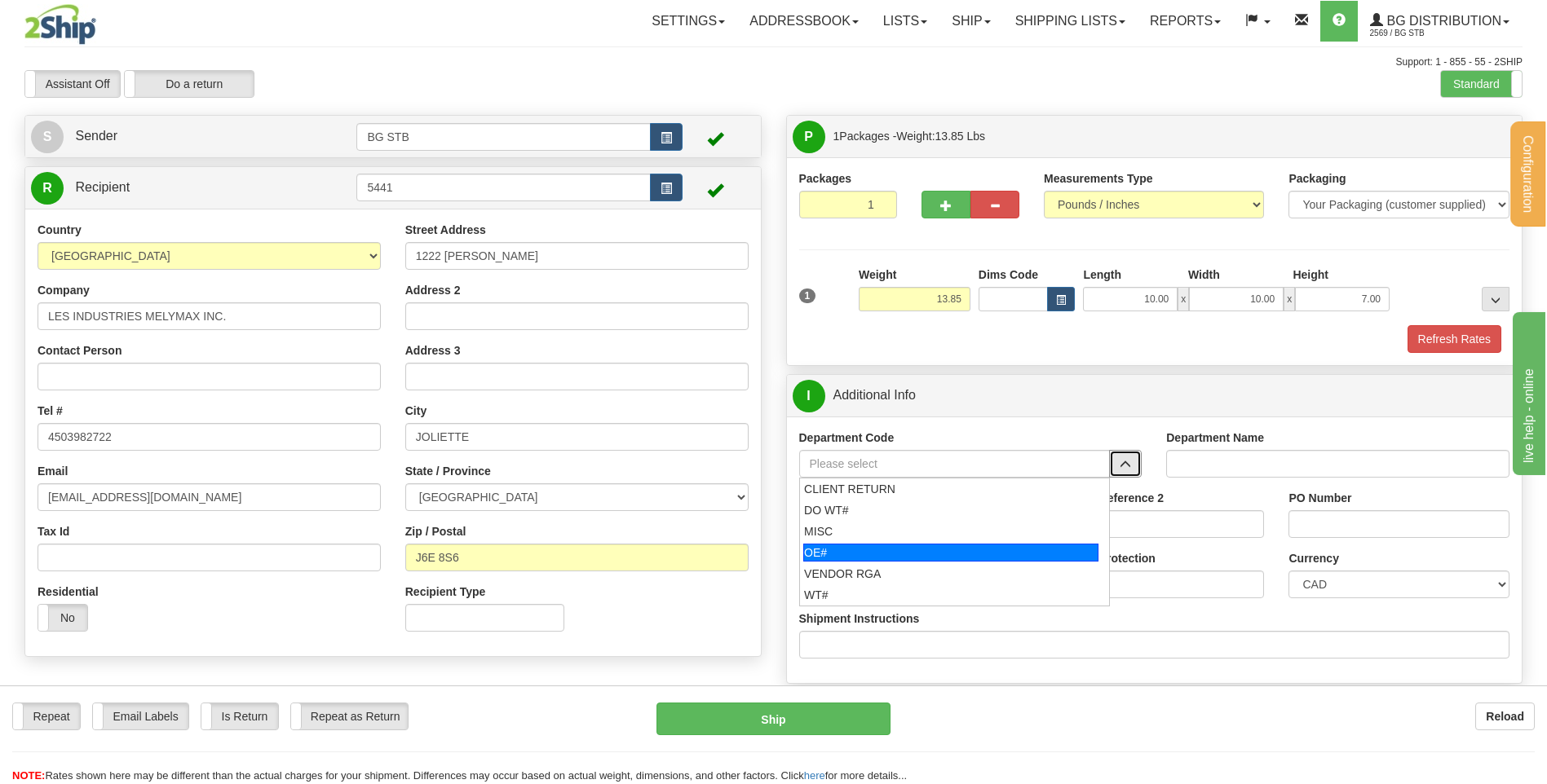
click at [917, 551] on div "OE#" at bounding box center [950, 553] width 295 height 18
type input "OE#"
type input "ORDERS"
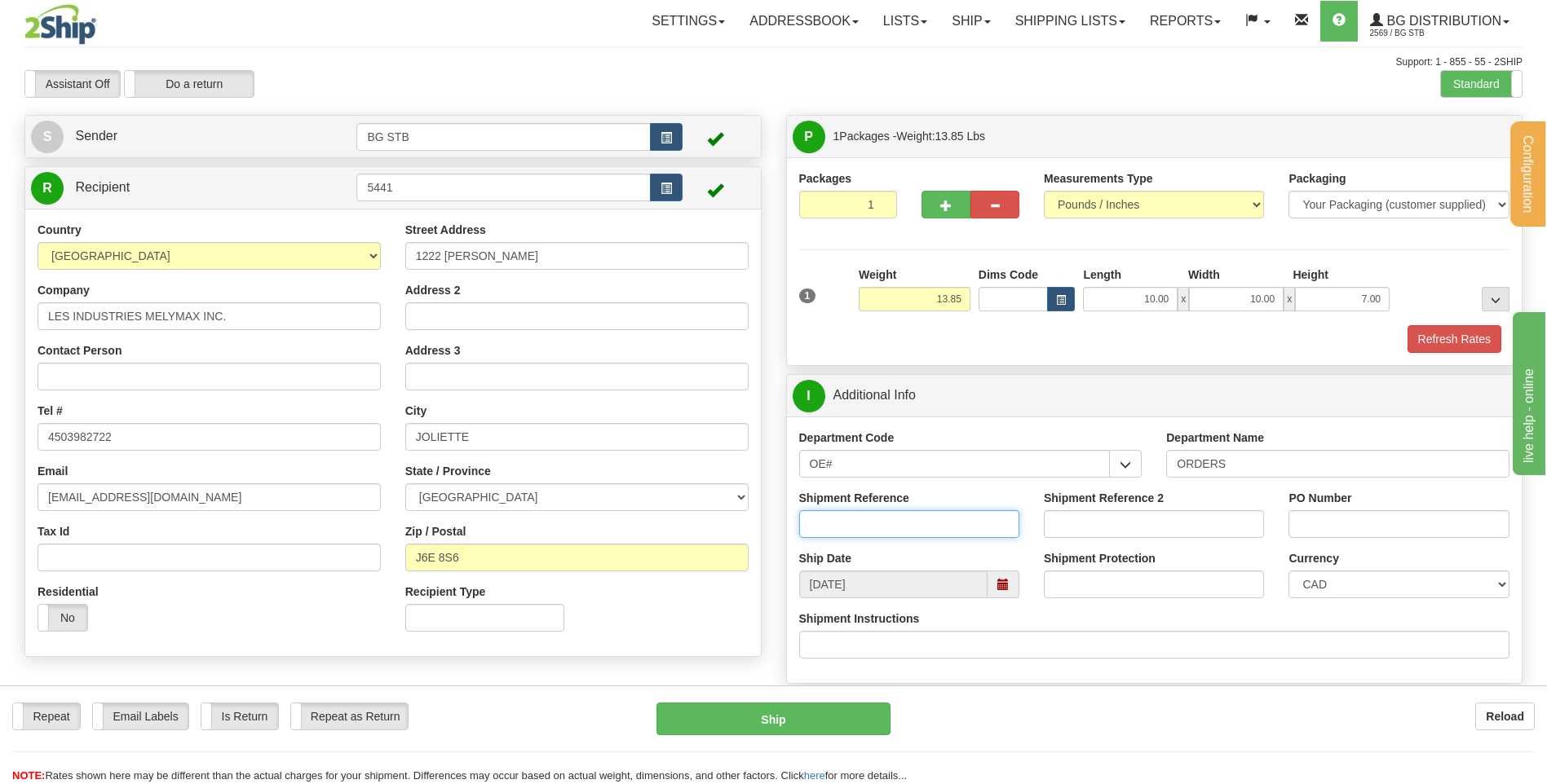
click at [919, 523] on input "Shipment Reference" at bounding box center [909, 524] width 220 height 28
type input "80004130-01"
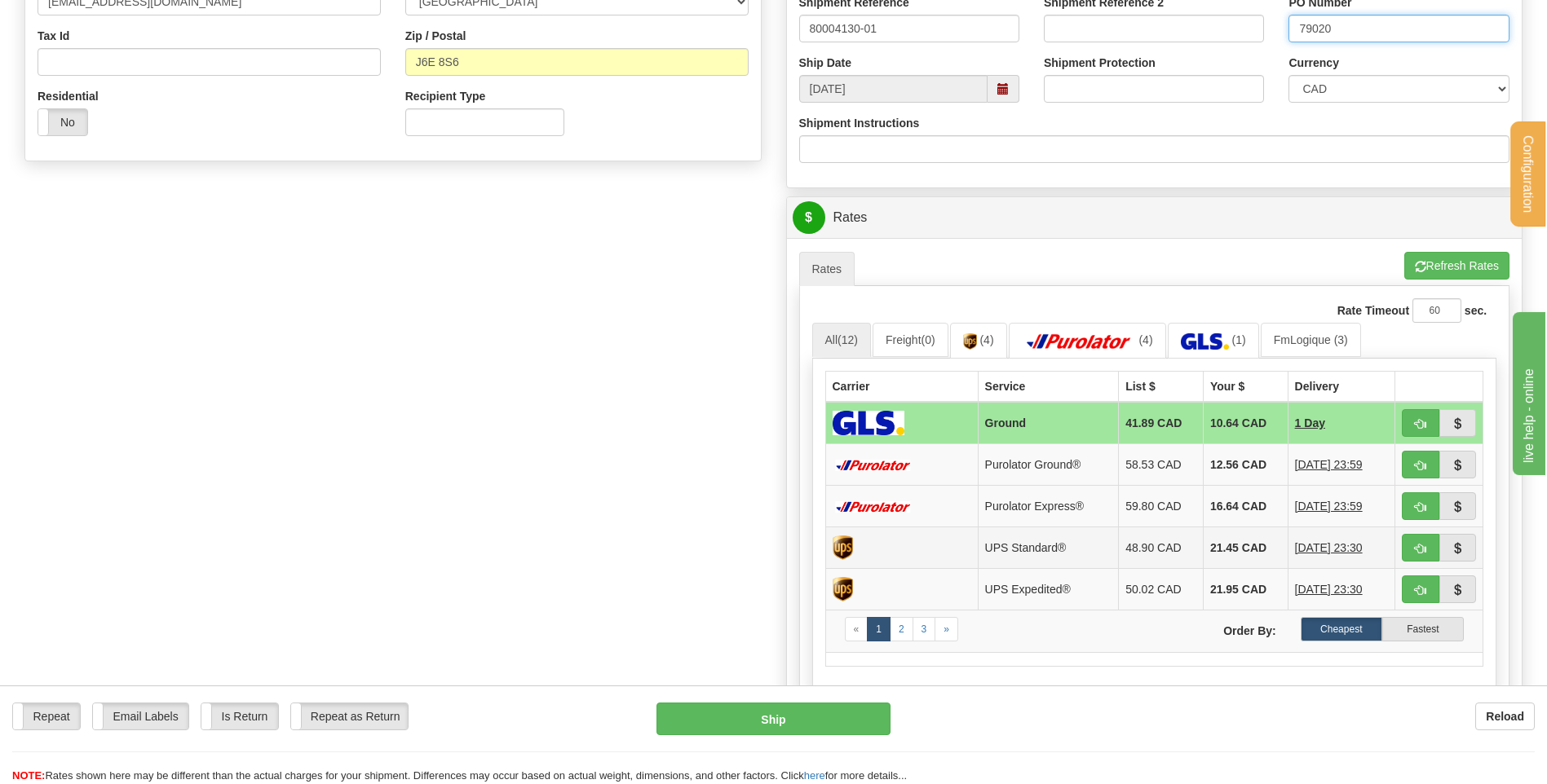
scroll to position [570, 0]
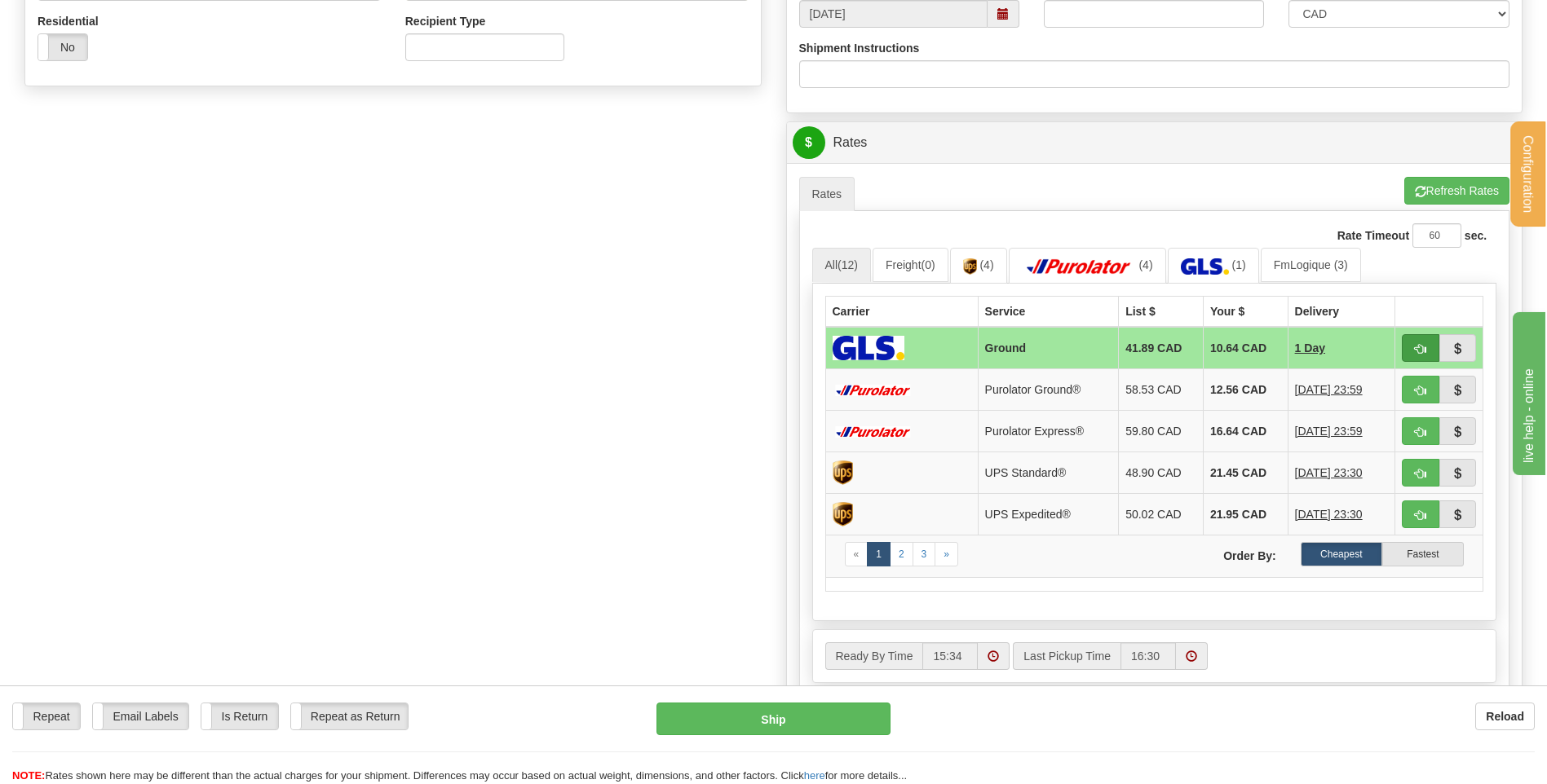
type input "79020"
click at [1425, 355] on button "button" at bounding box center [1420, 348] width 37 height 28
type input "1"
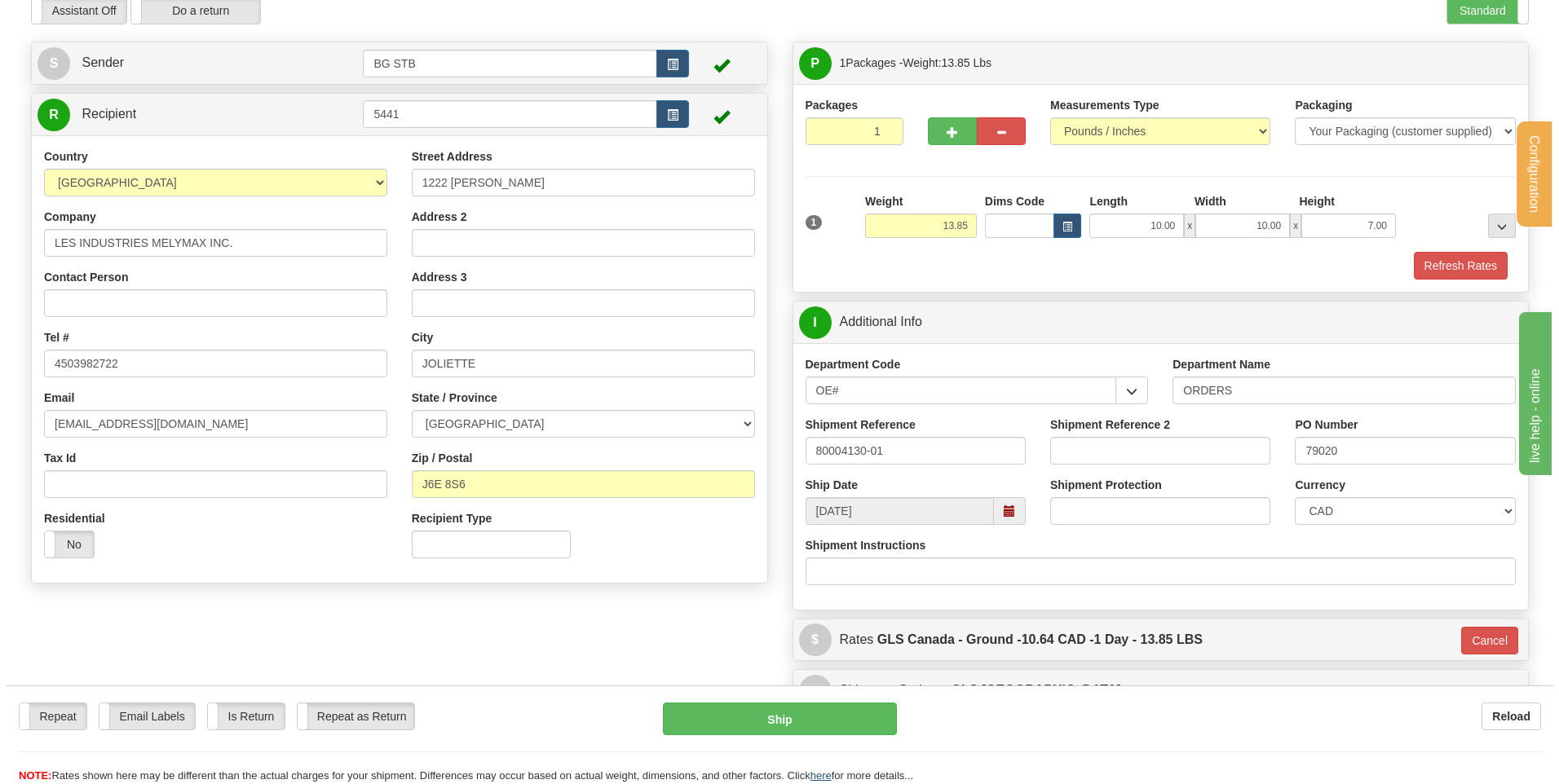
scroll to position [245, 0]
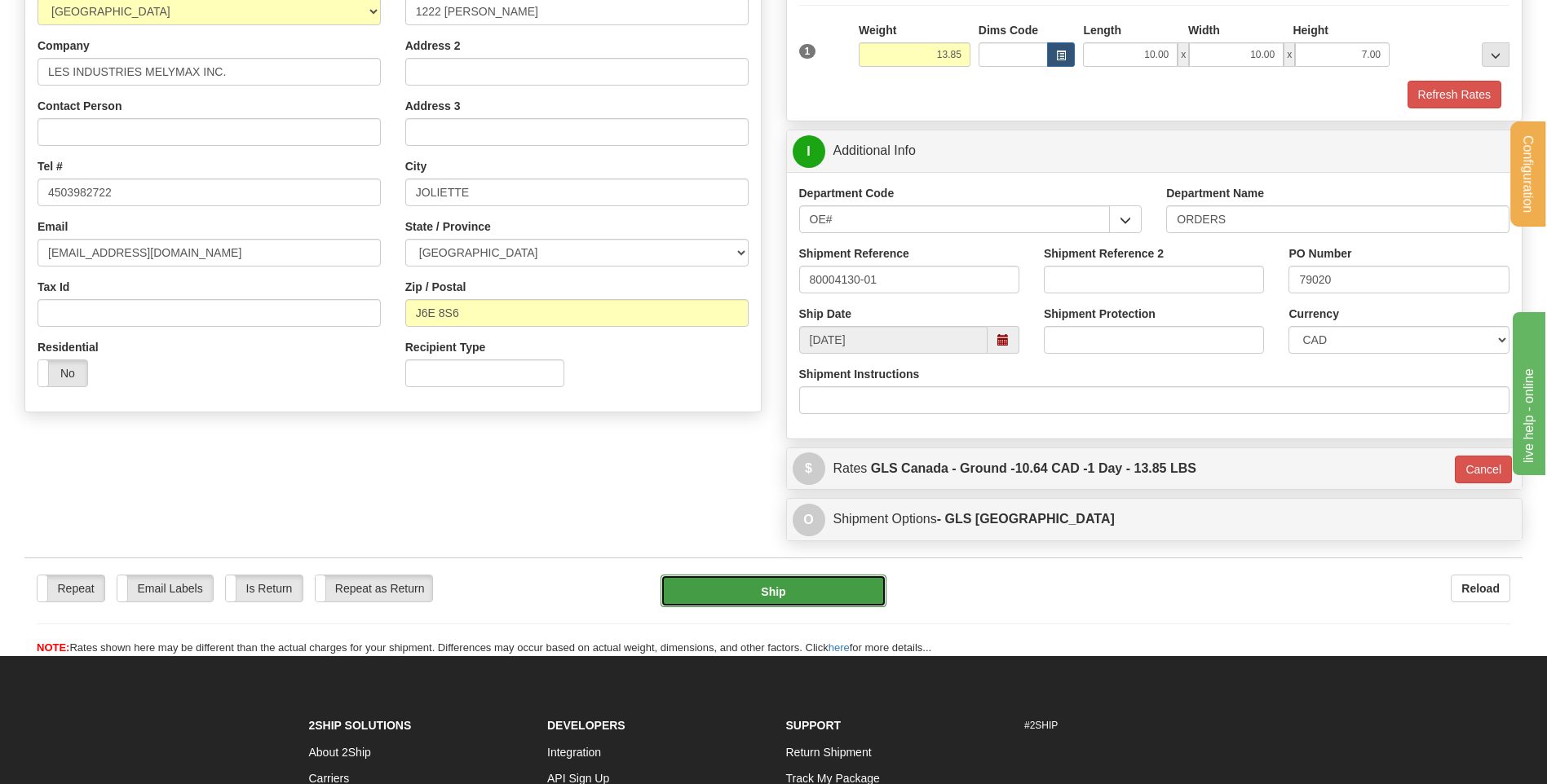
click at [832, 595] on button "Ship" at bounding box center [773, 591] width 225 height 33
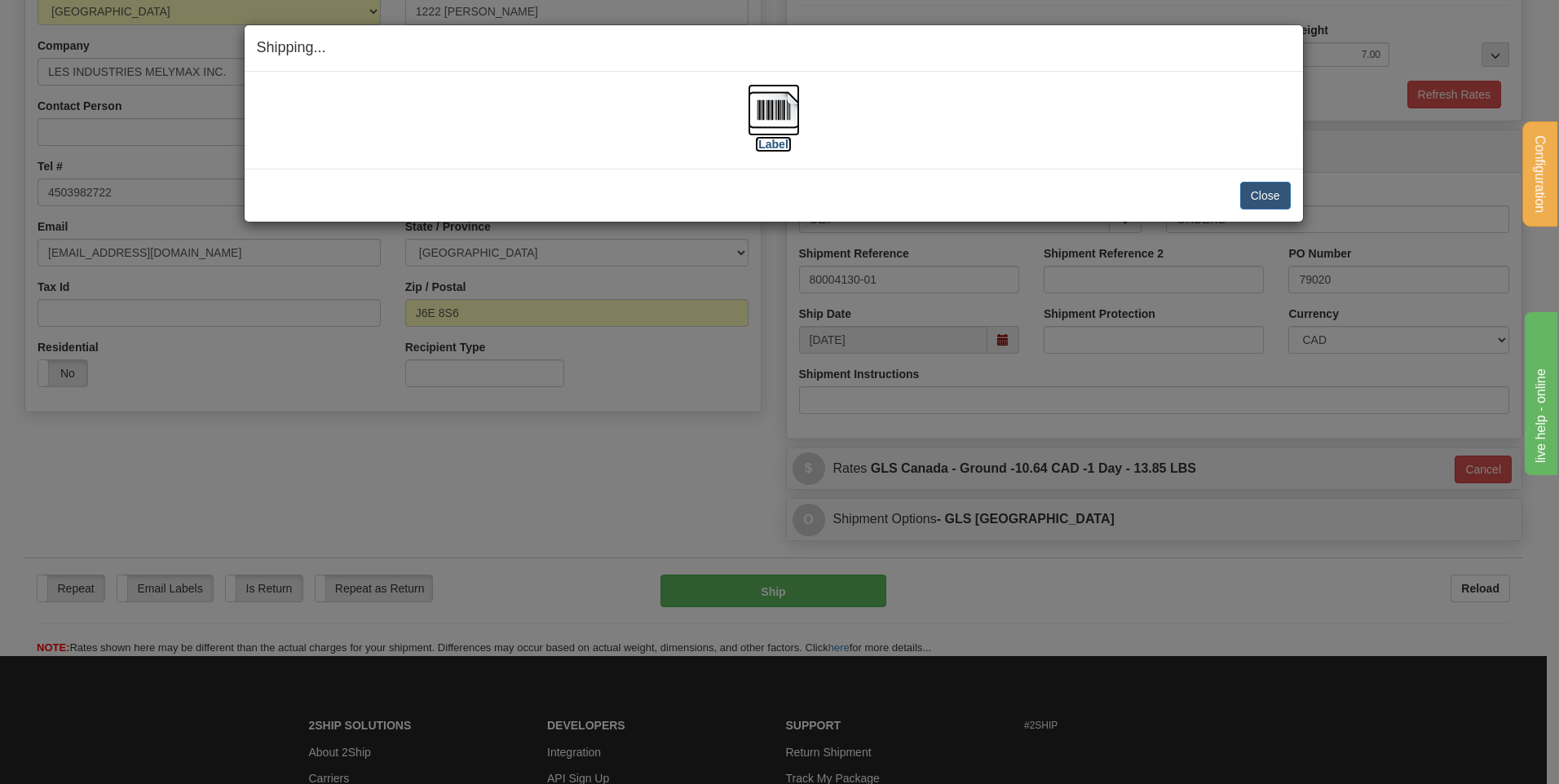
click at [785, 115] on img at bounding box center [775, 111] width 53 height 53
click at [782, 121] on img at bounding box center [775, 111] width 53 height 53
click at [1276, 199] on button "Close" at bounding box center [1266, 196] width 51 height 28
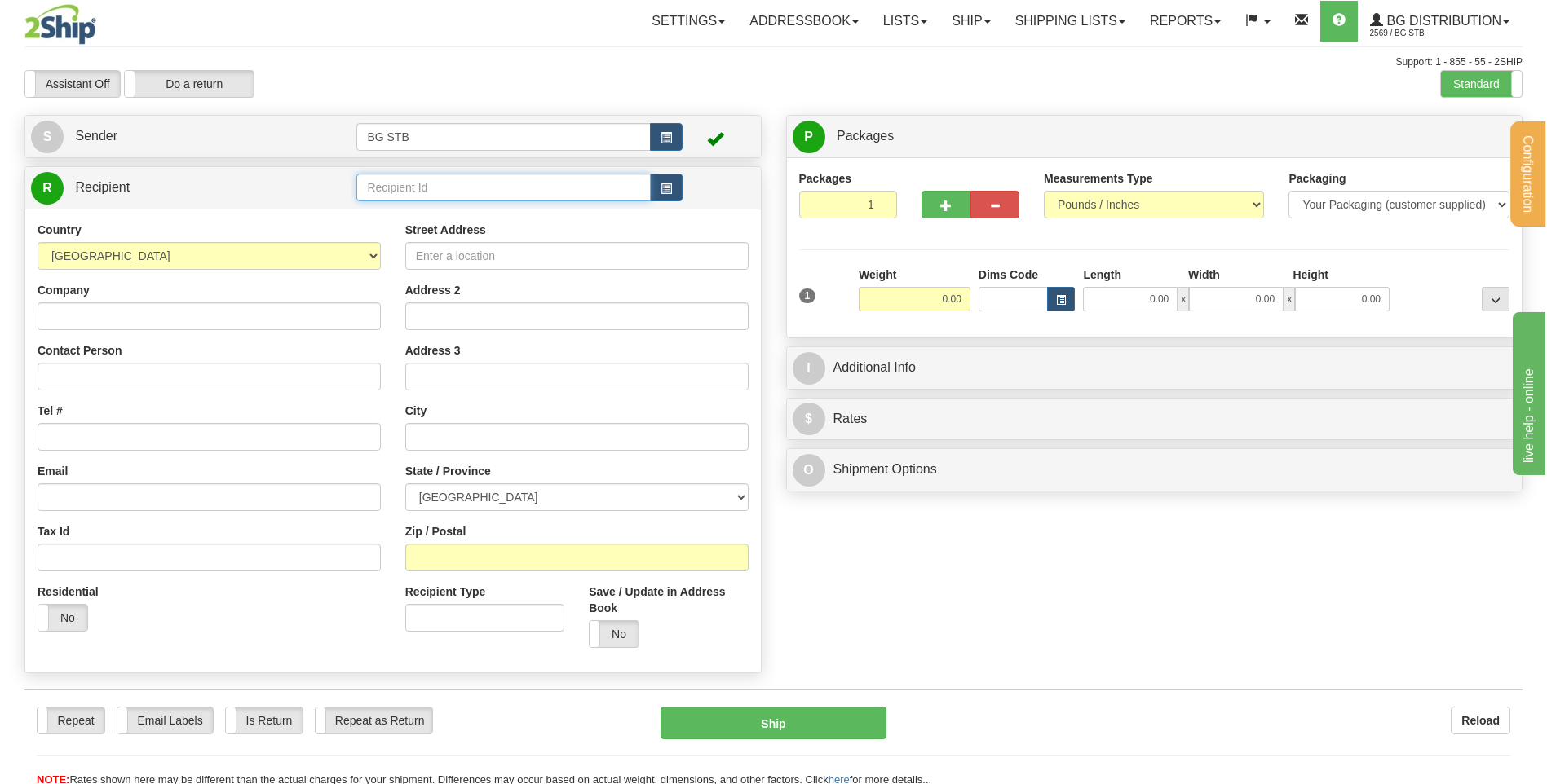
click at [614, 182] on input "text" at bounding box center [503, 188] width 294 height 28
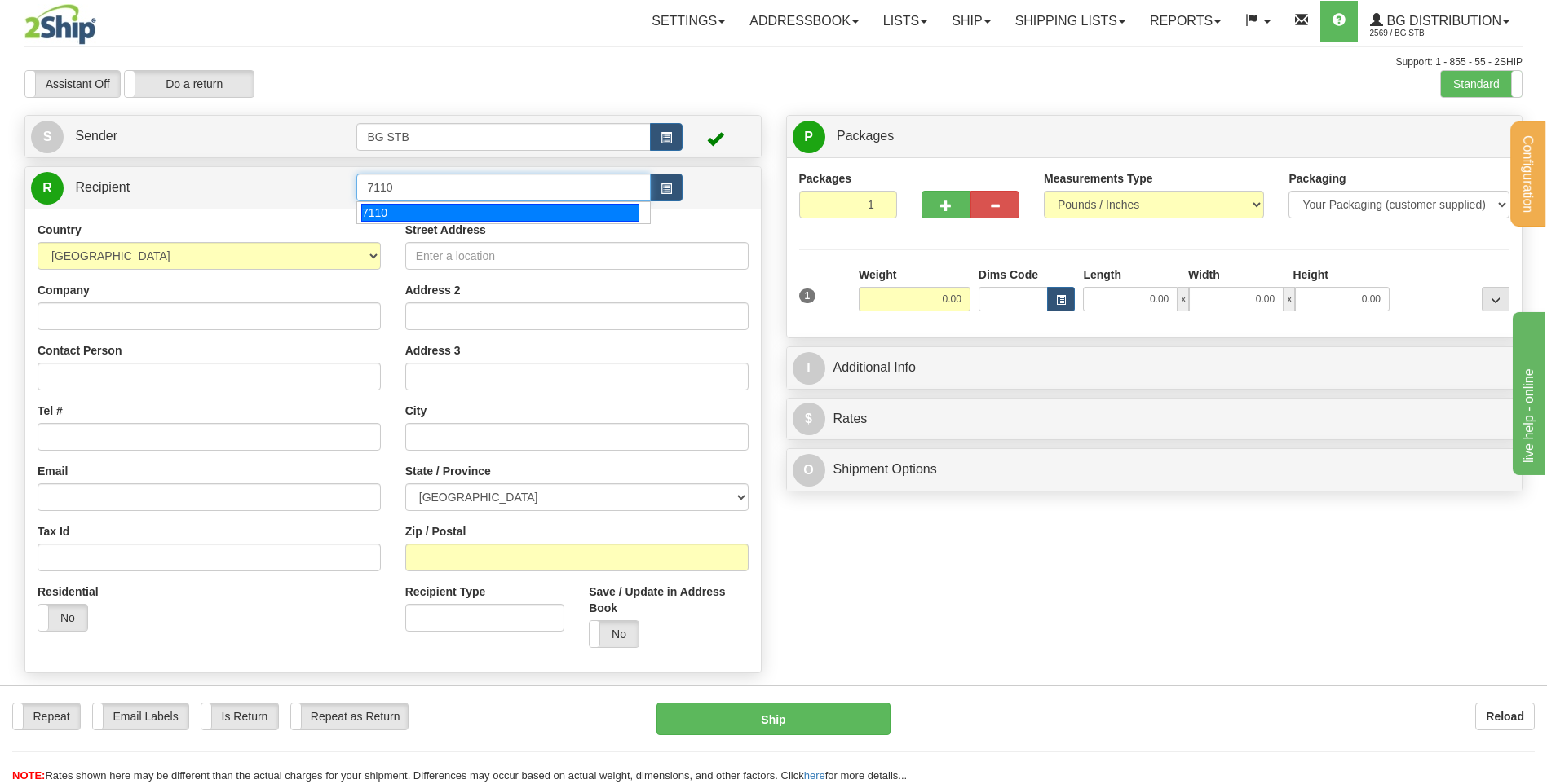
click at [530, 208] on div "7110" at bounding box center [500, 213] width 278 height 18
type input "7110"
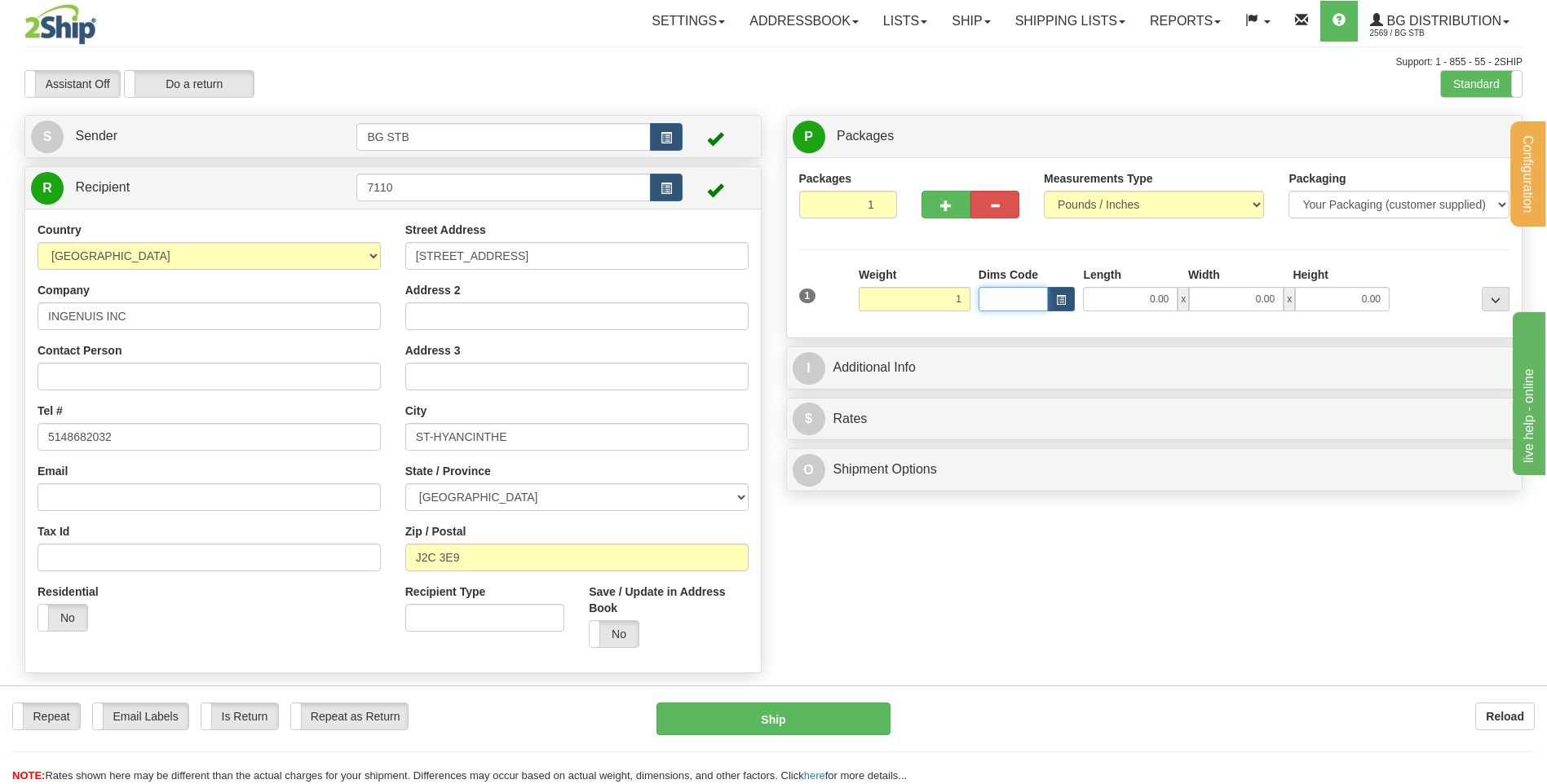
type input "1.00"
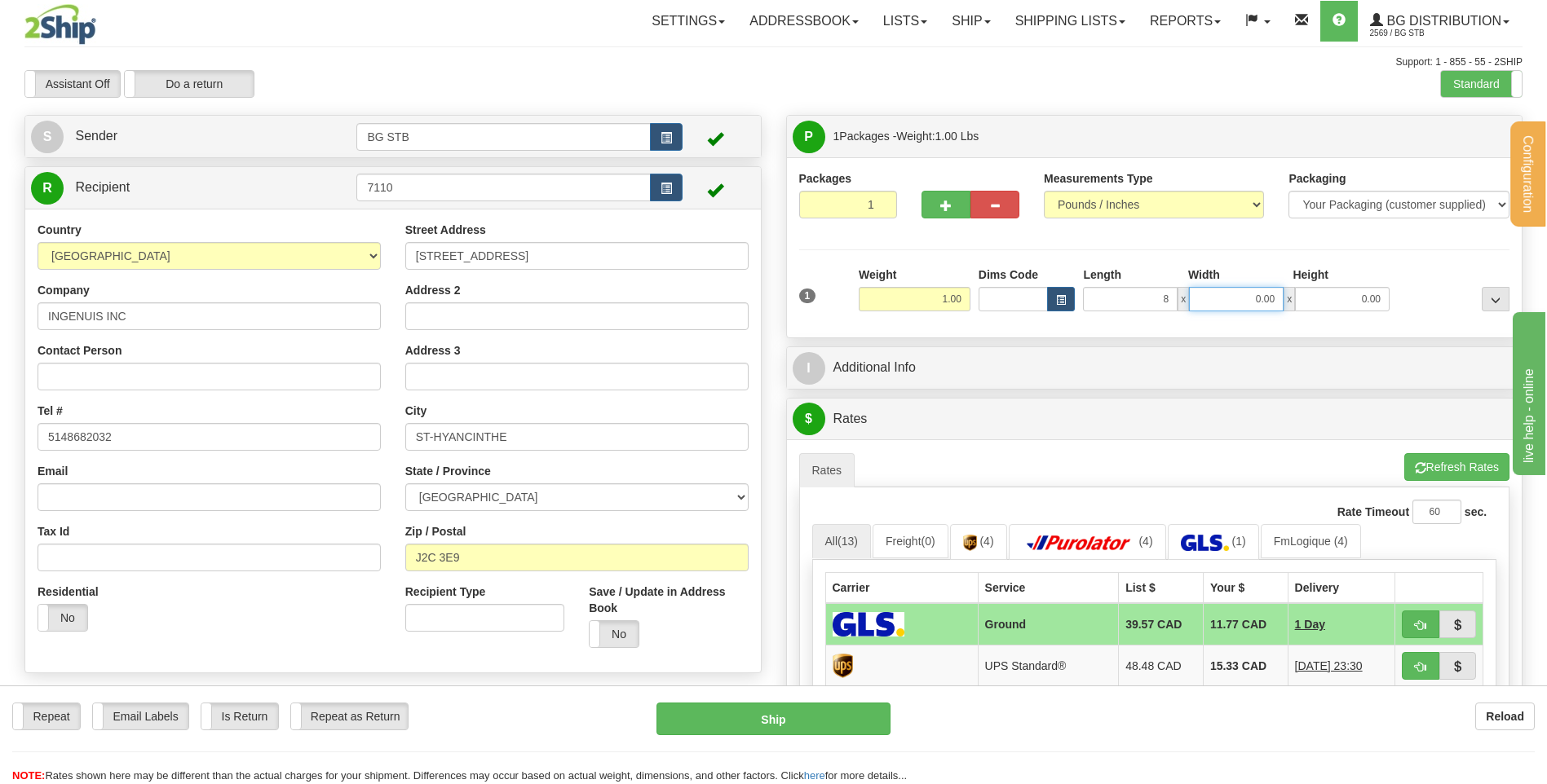
type input "8.00"
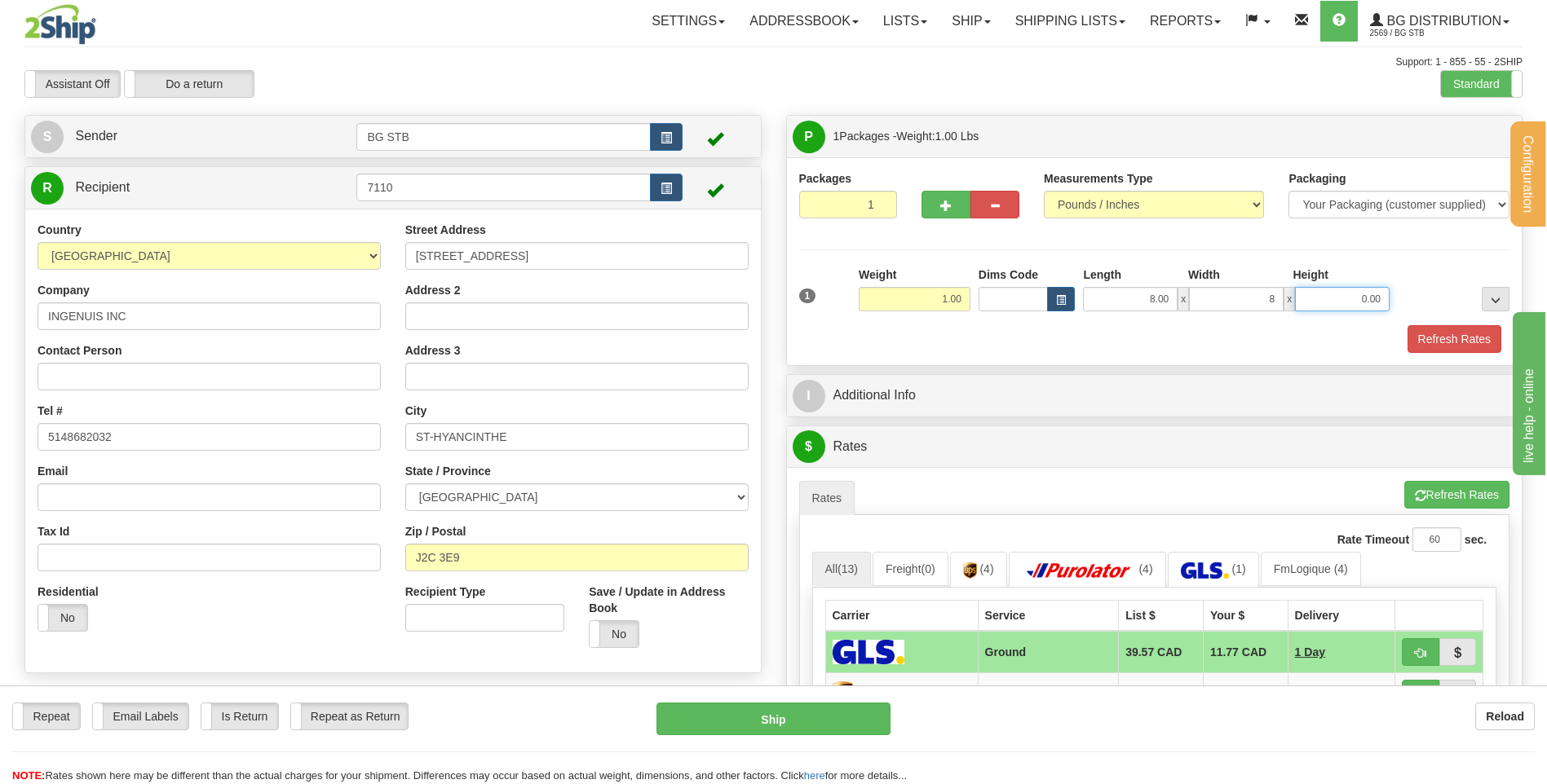
type input "8.00"
click at [908, 376] on div "I Additional Info" at bounding box center [1154, 396] width 735 height 42
click at [946, 416] on div "I Additional Info" at bounding box center [1154, 396] width 737 height 44
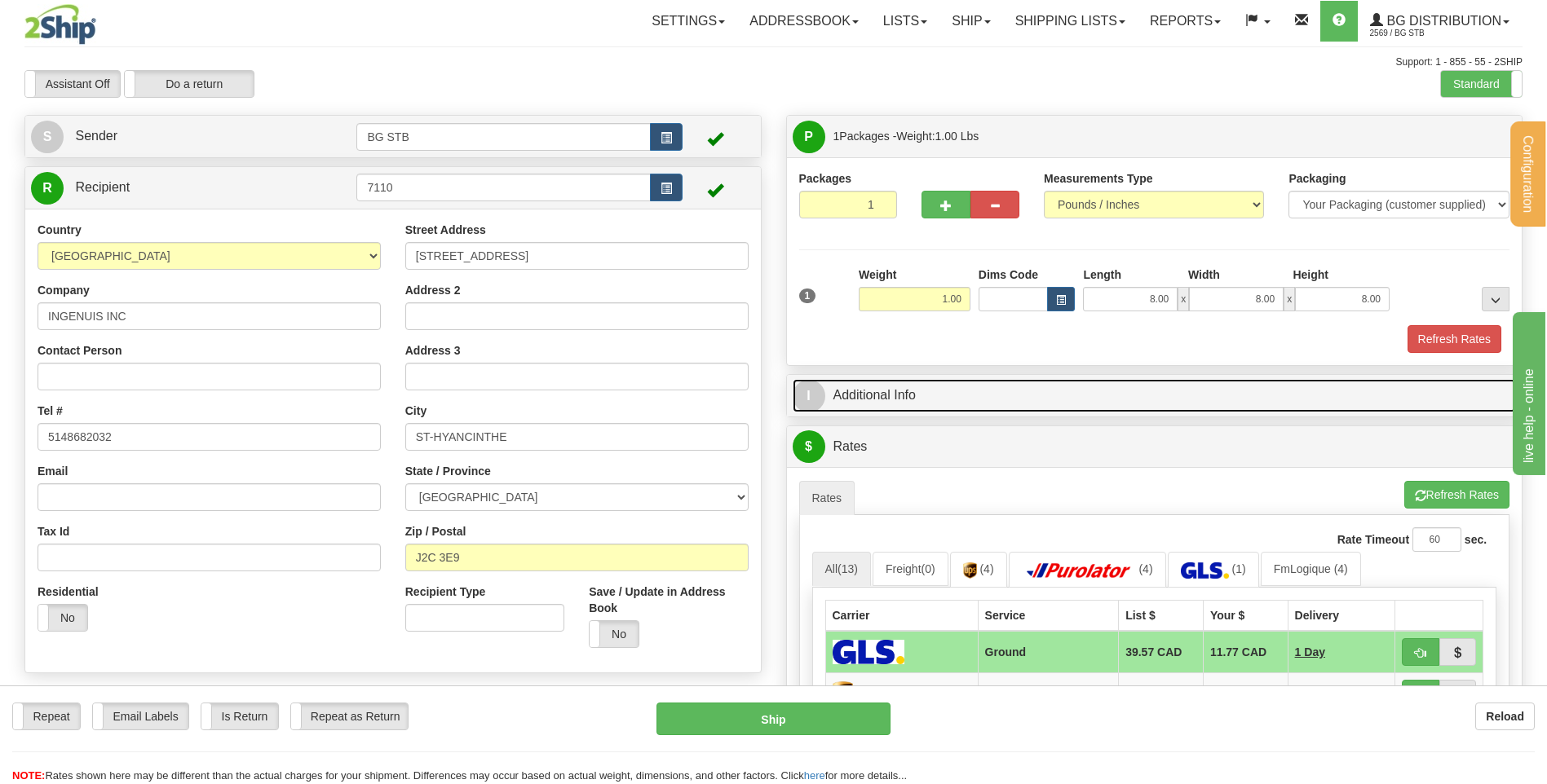
click at [939, 392] on link "I Additional Info" at bounding box center [1154, 395] width 724 height 34
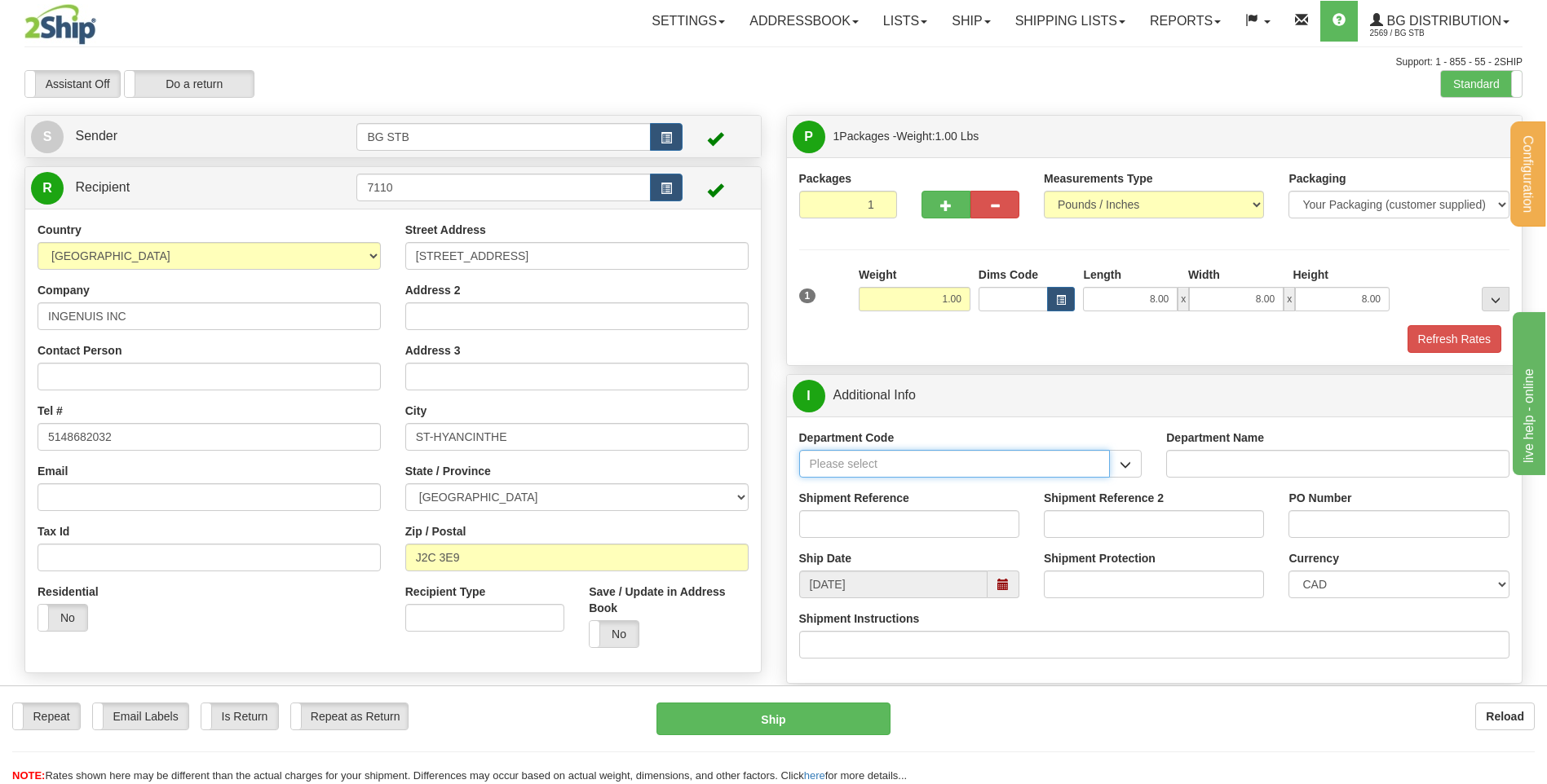
click at [904, 467] on input "Department Code" at bounding box center [954, 463] width 311 height 28
click at [1123, 465] on span "button" at bounding box center [1125, 465] width 12 height 11
click at [1043, 460] on input "Department Code" at bounding box center [954, 463] width 311 height 28
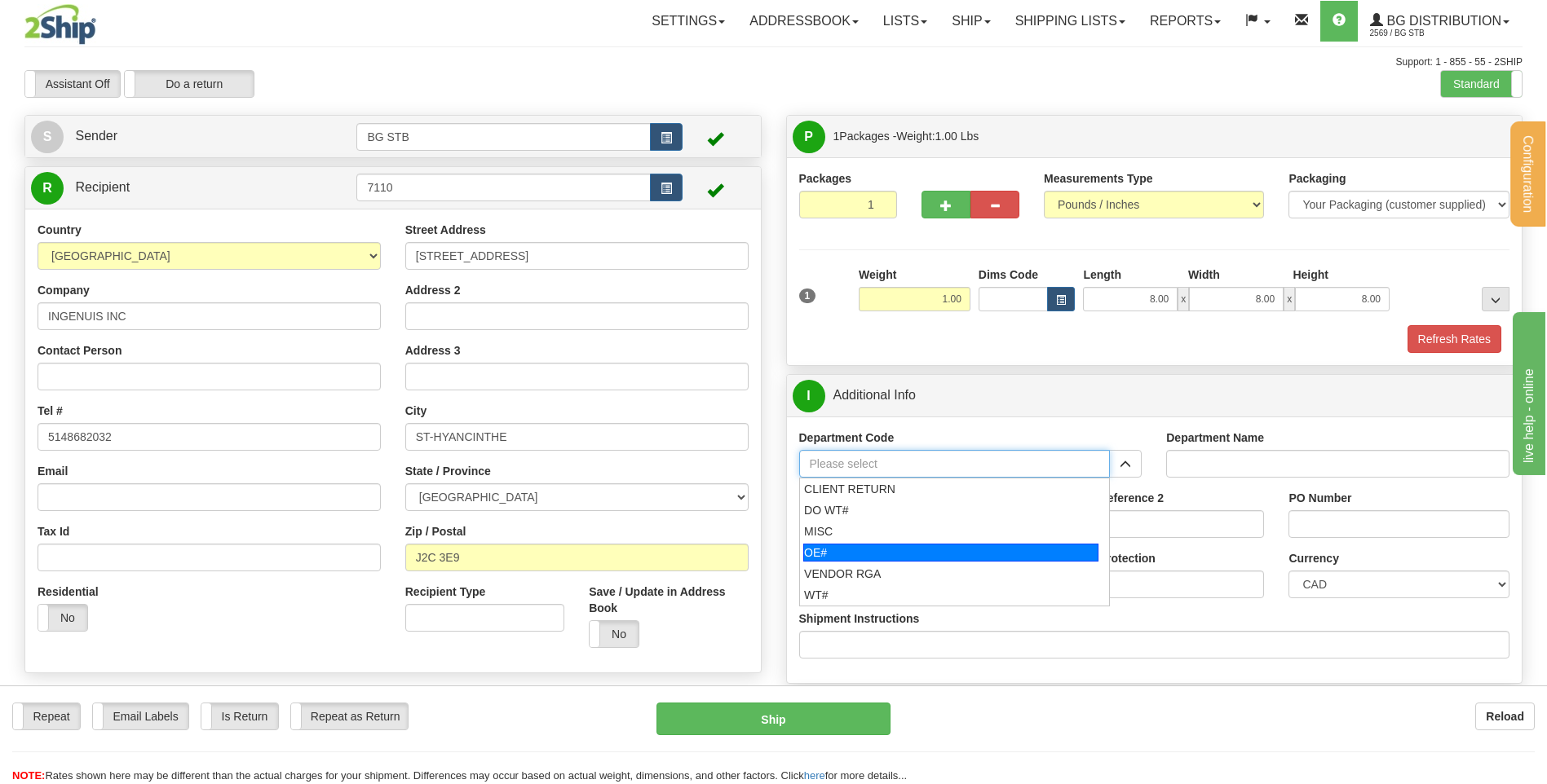
click at [834, 551] on div "OE#" at bounding box center [950, 553] width 295 height 18
type input "OE#"
type input "ORDERS"
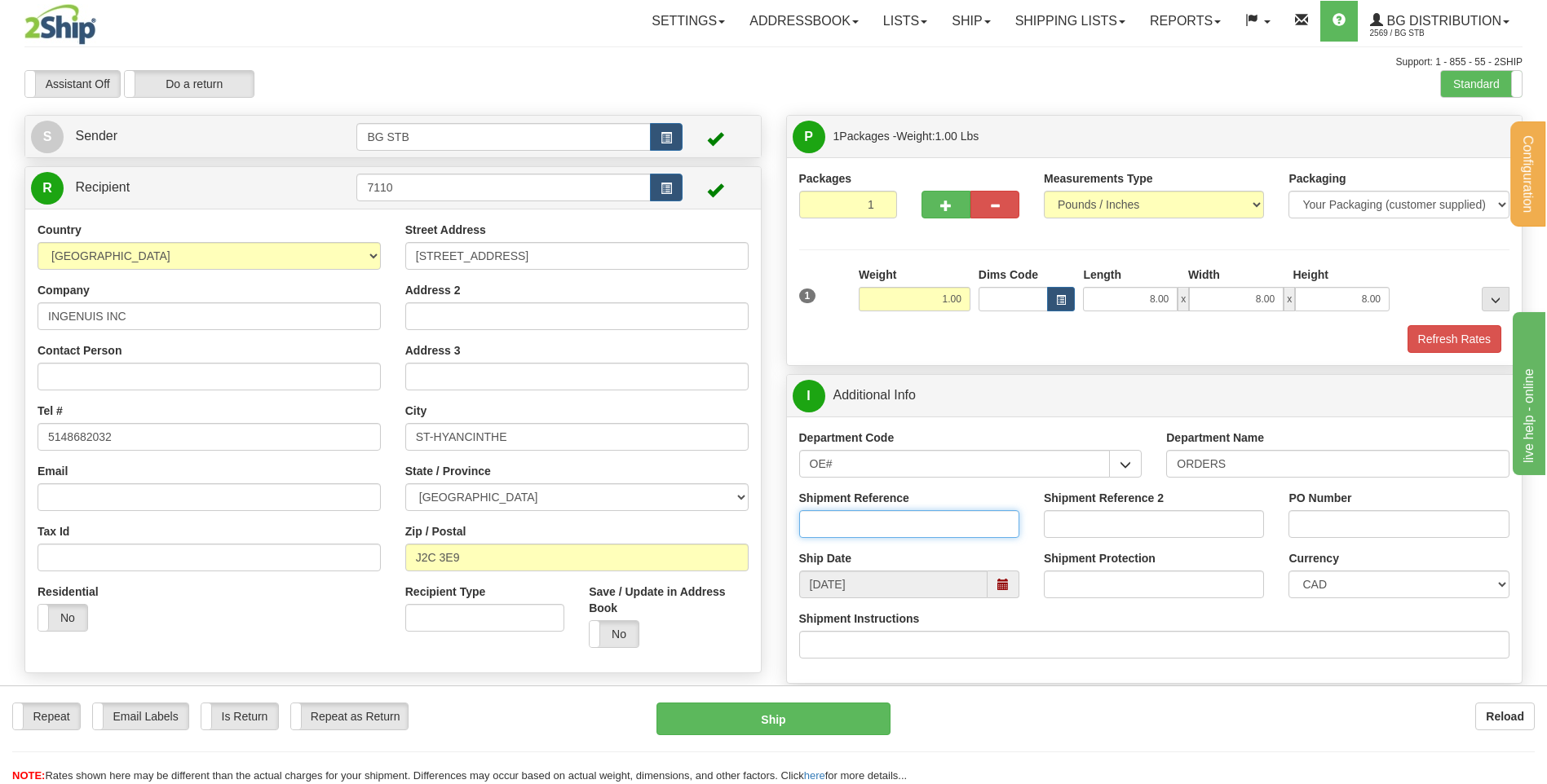
click at [864, 518] on input "Shipment Reference" at bounding box center [909, 524] width 220 height 28
type input "80004646-00"
click at [1376, 495] on div "PO Number" at bounding box center [1398, 513] width 220 height 48
click at [1381, 518] on input "PO Number" at bounding box center [1398, 524] width 220 height 28
type input "3785"
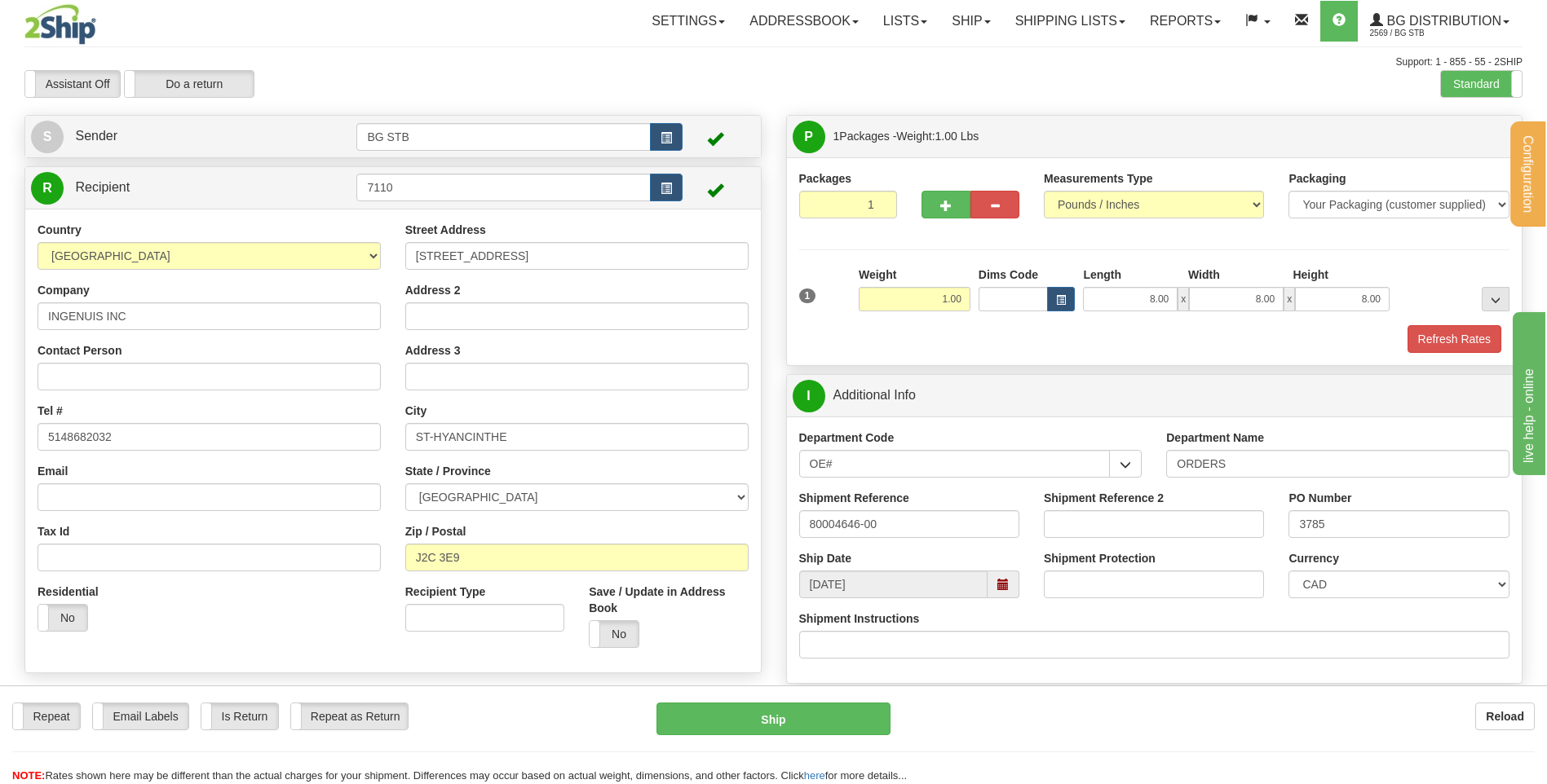
click at [1112, 599] on div "Shipment Protection" at bounding box center [1153, 580] width 245 height 61
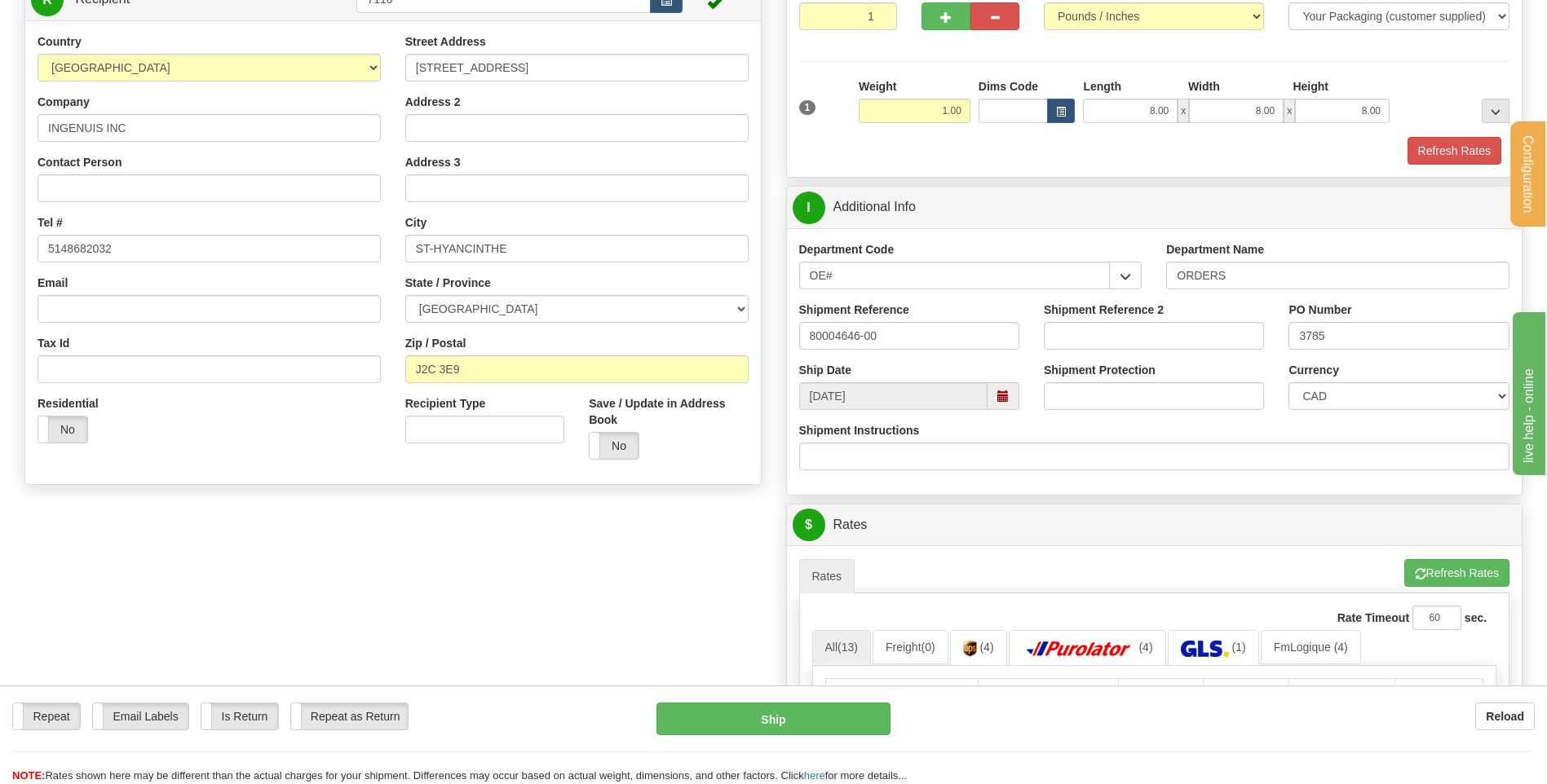
scroll to position [326, 0]
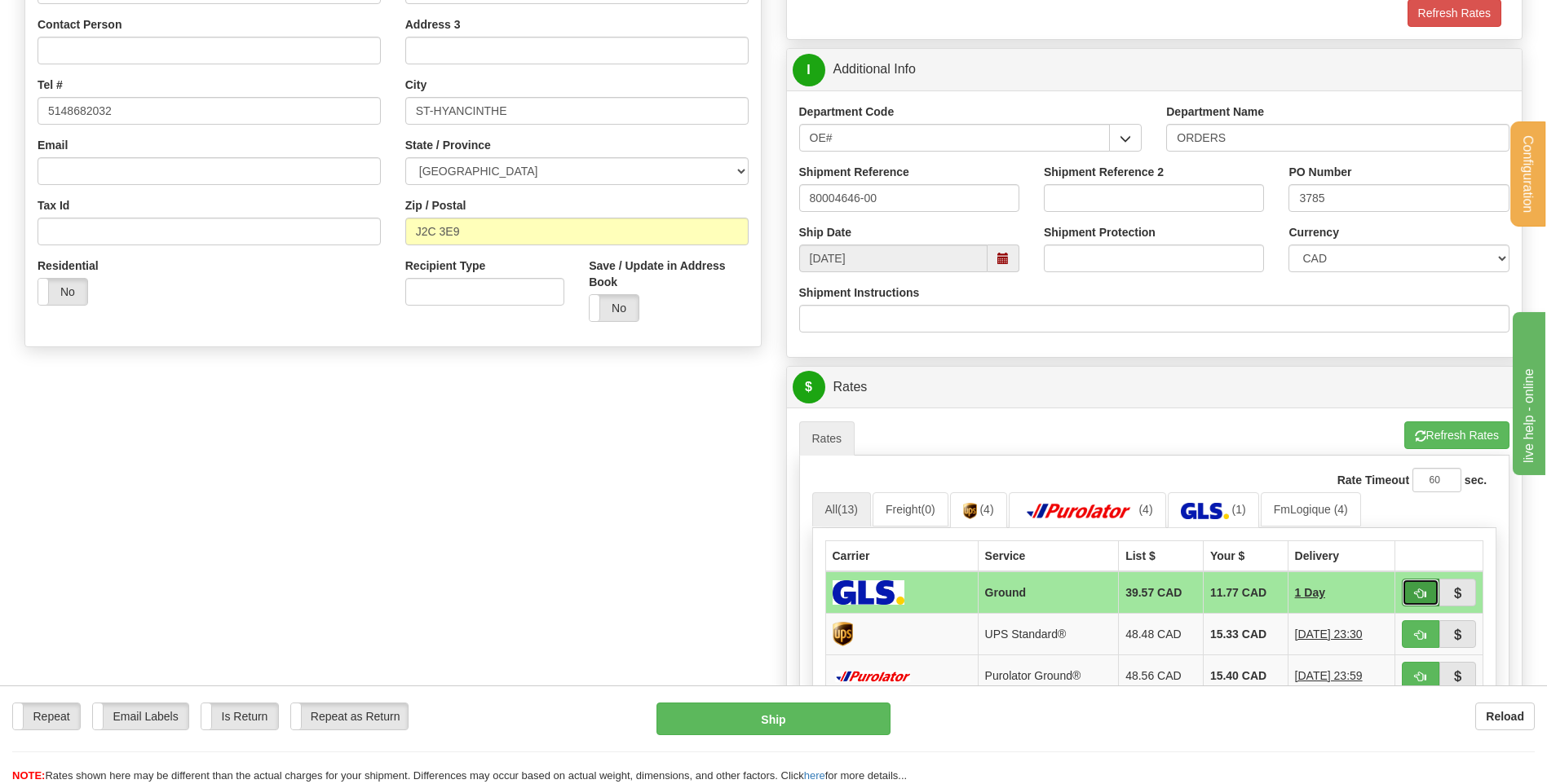
click at [1427, 594] on button "button" at bounding box center [1420, 592] width 37 height 28
type input "1"
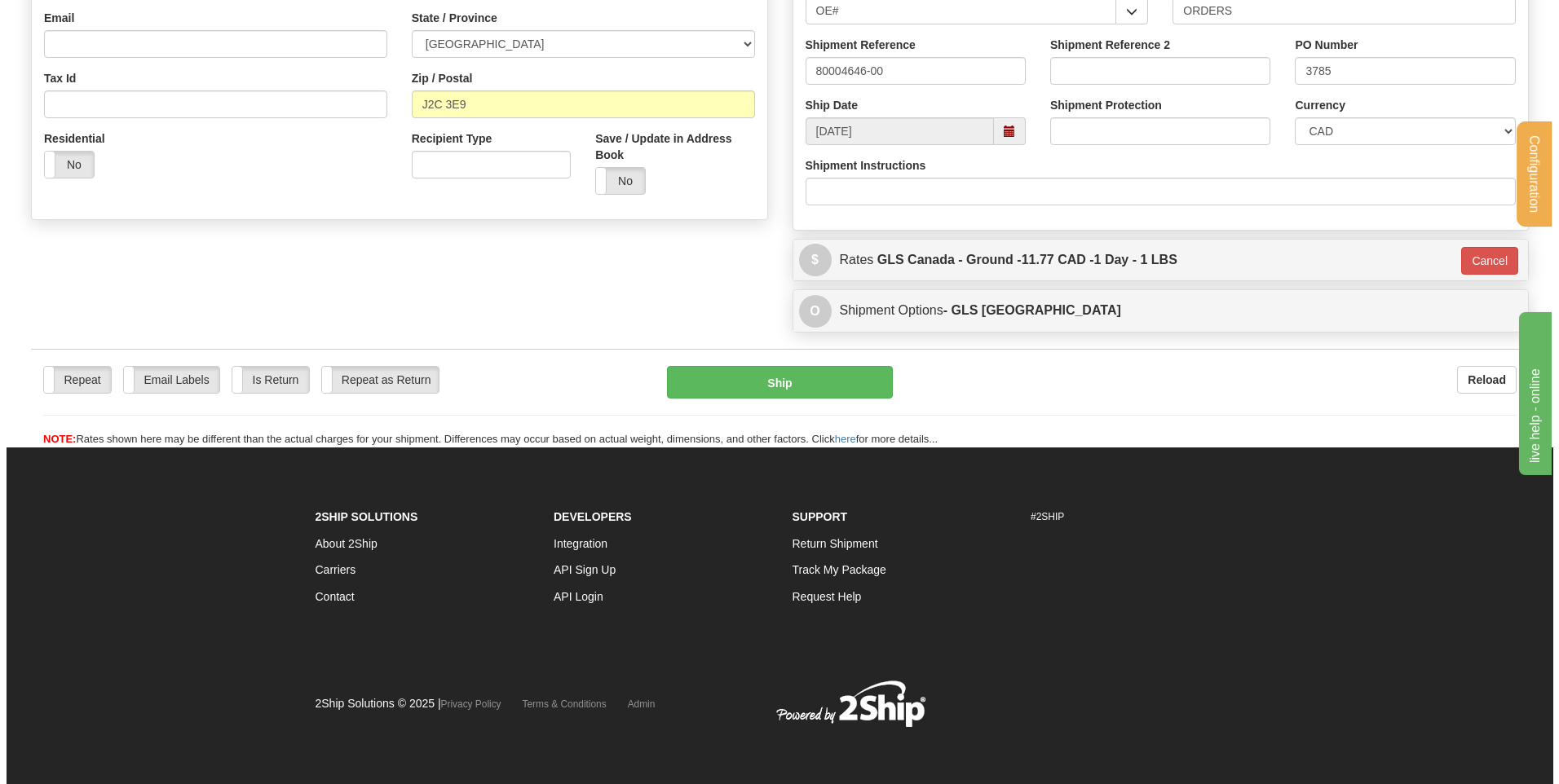
scroll to position [455, 0]
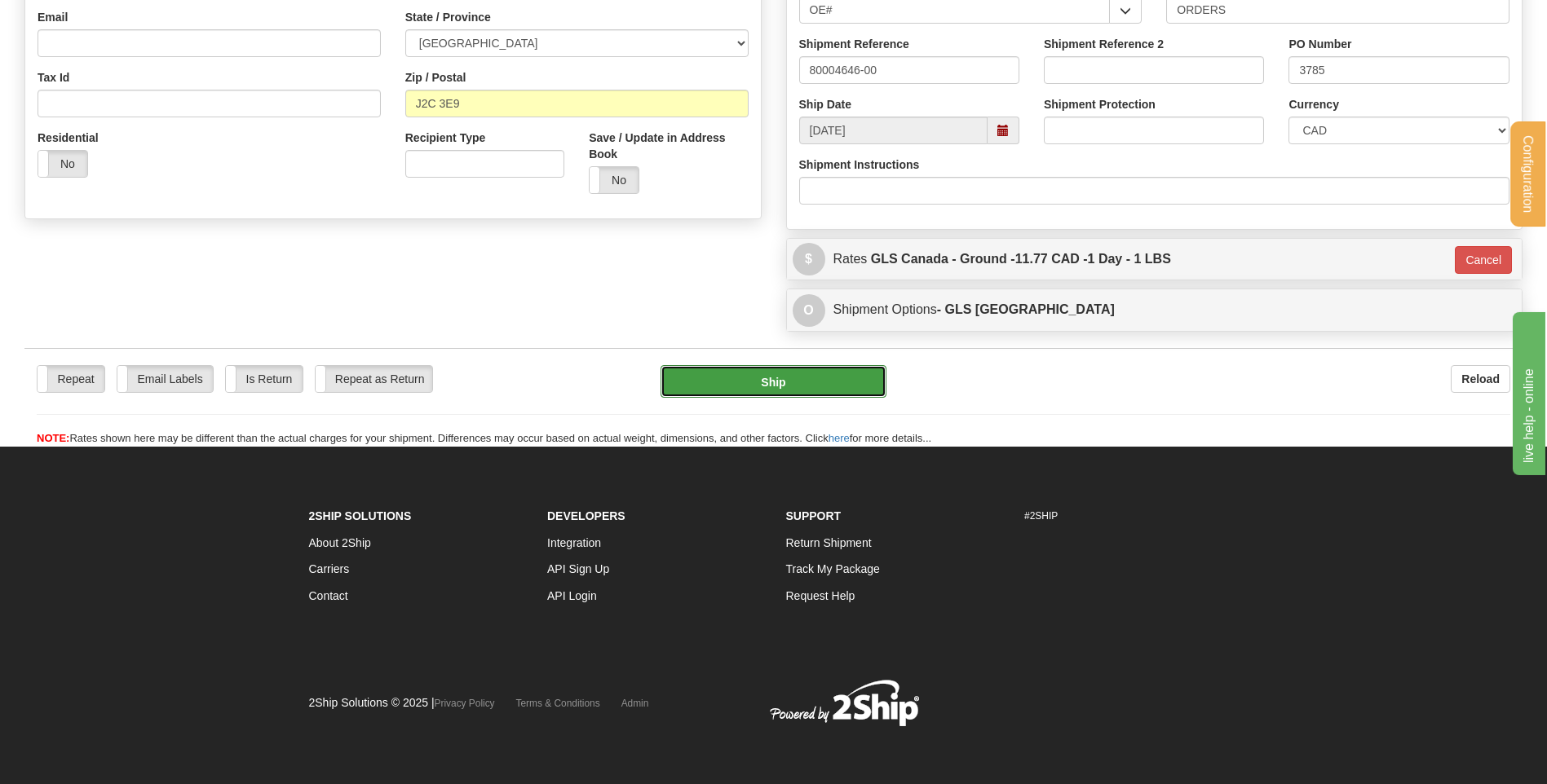
click at [756, 374] on button "Ship" at bounding box center [773, 382] width 225 height 33
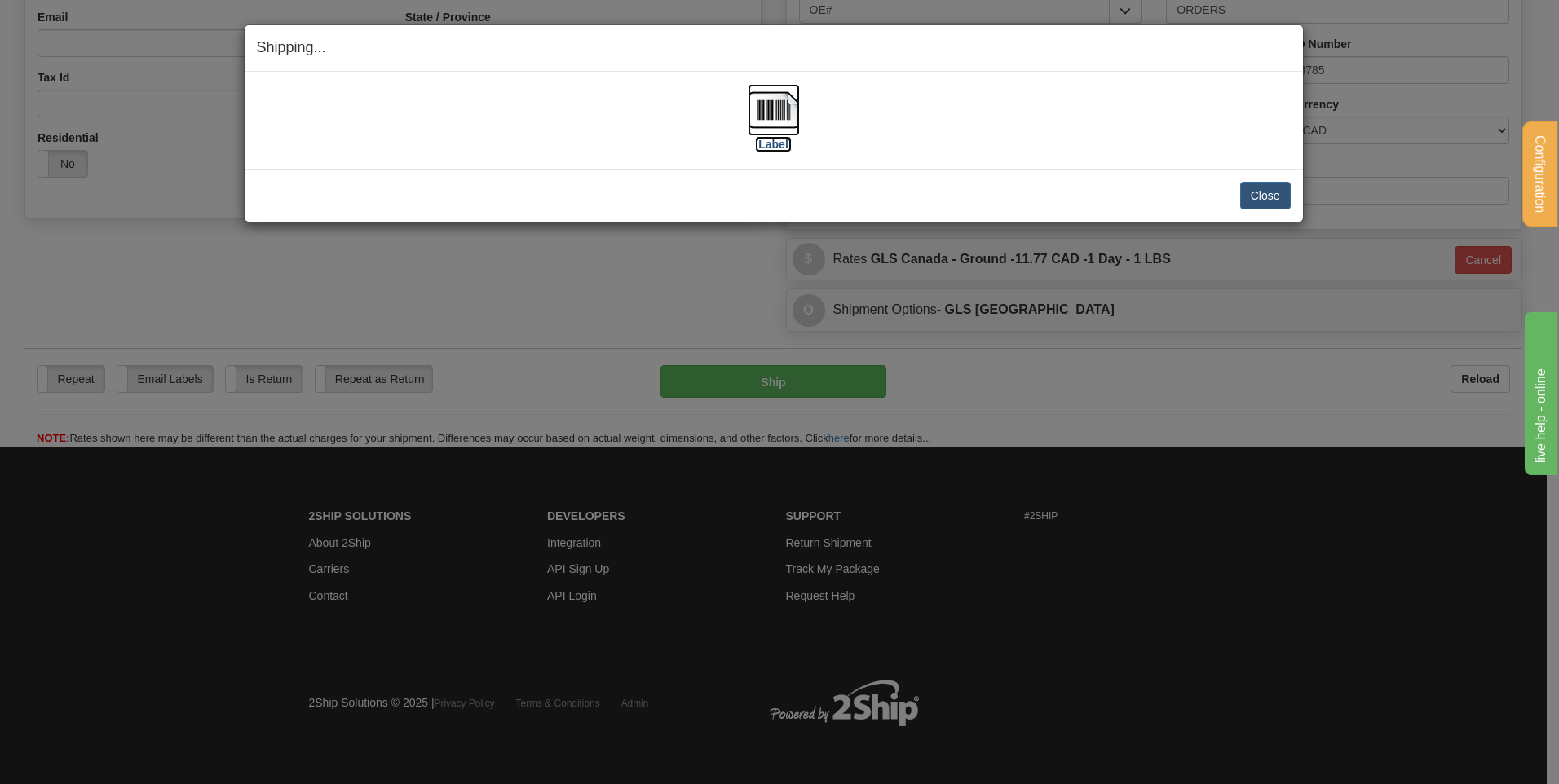
click at [788, 118] on img at bounding box center [775, 111] width 53 height 53
click at [1268, 198] on button "Close" at bounding box center [1266, 196] width 51 height 28
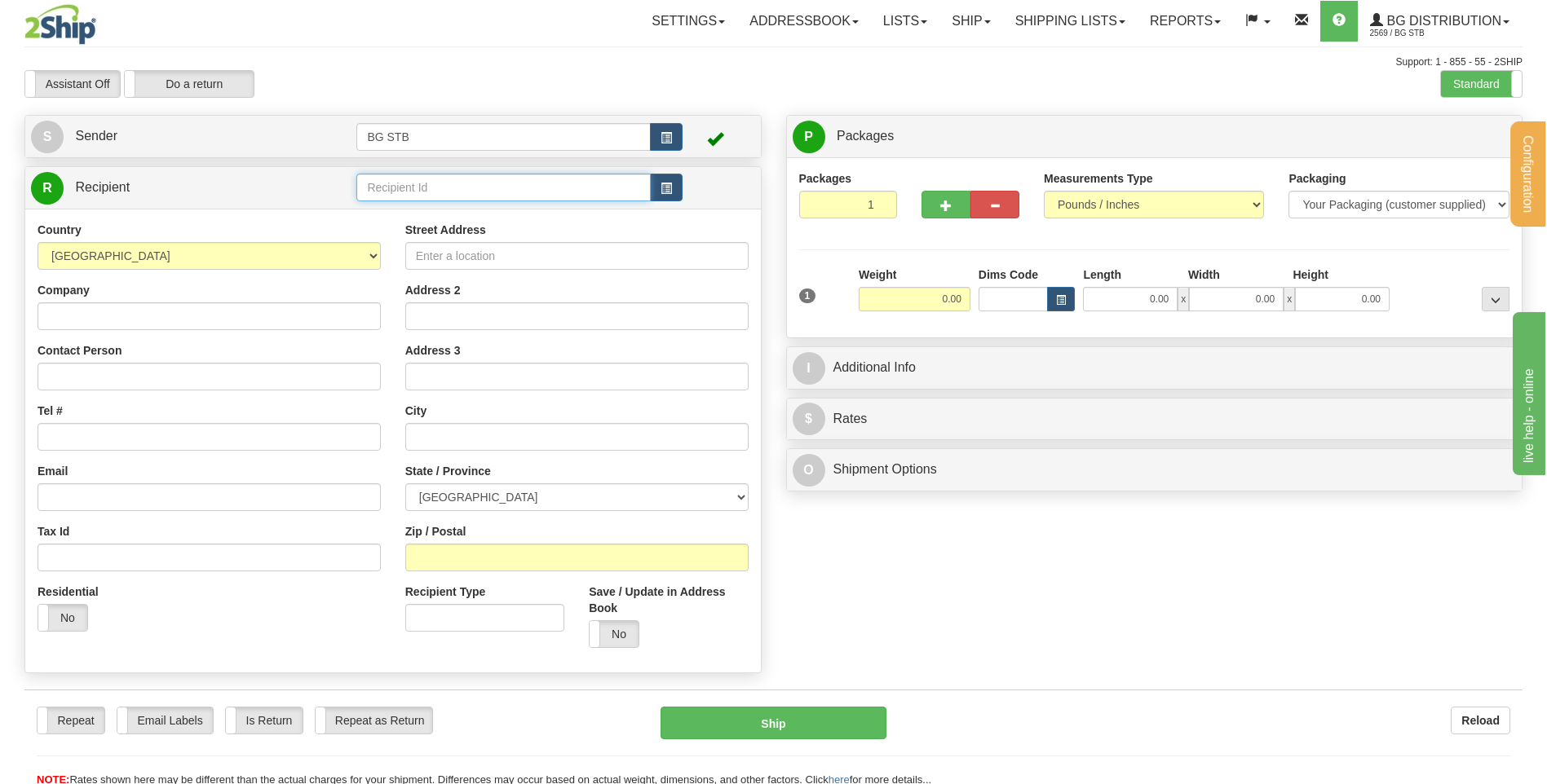
click at [465, 183] on input "text" at bounding box center [503, 188] width 294 height 28
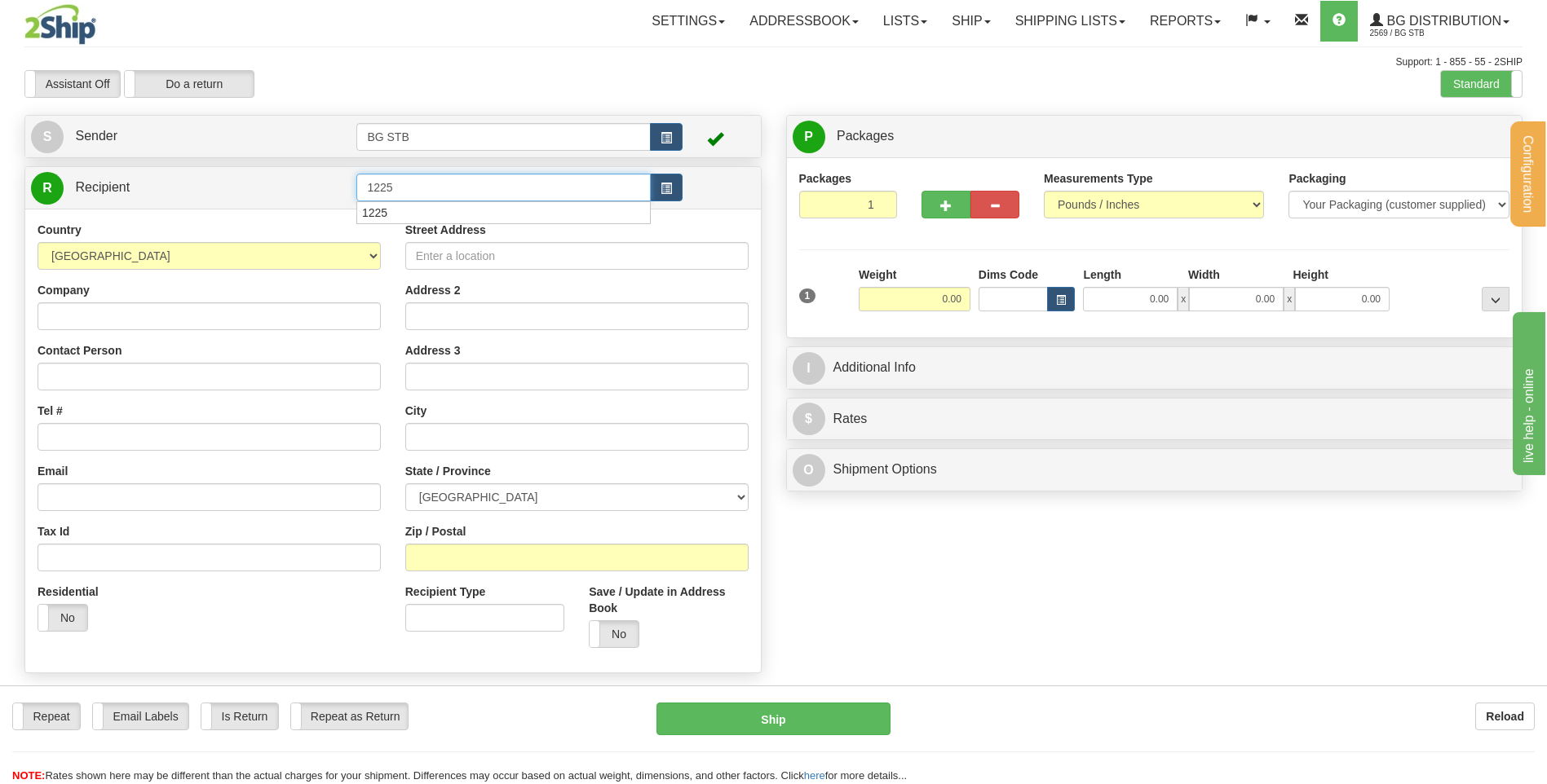
type input "1225"
click button "Delete" at bounding box center [0, 0] width 0 height 0
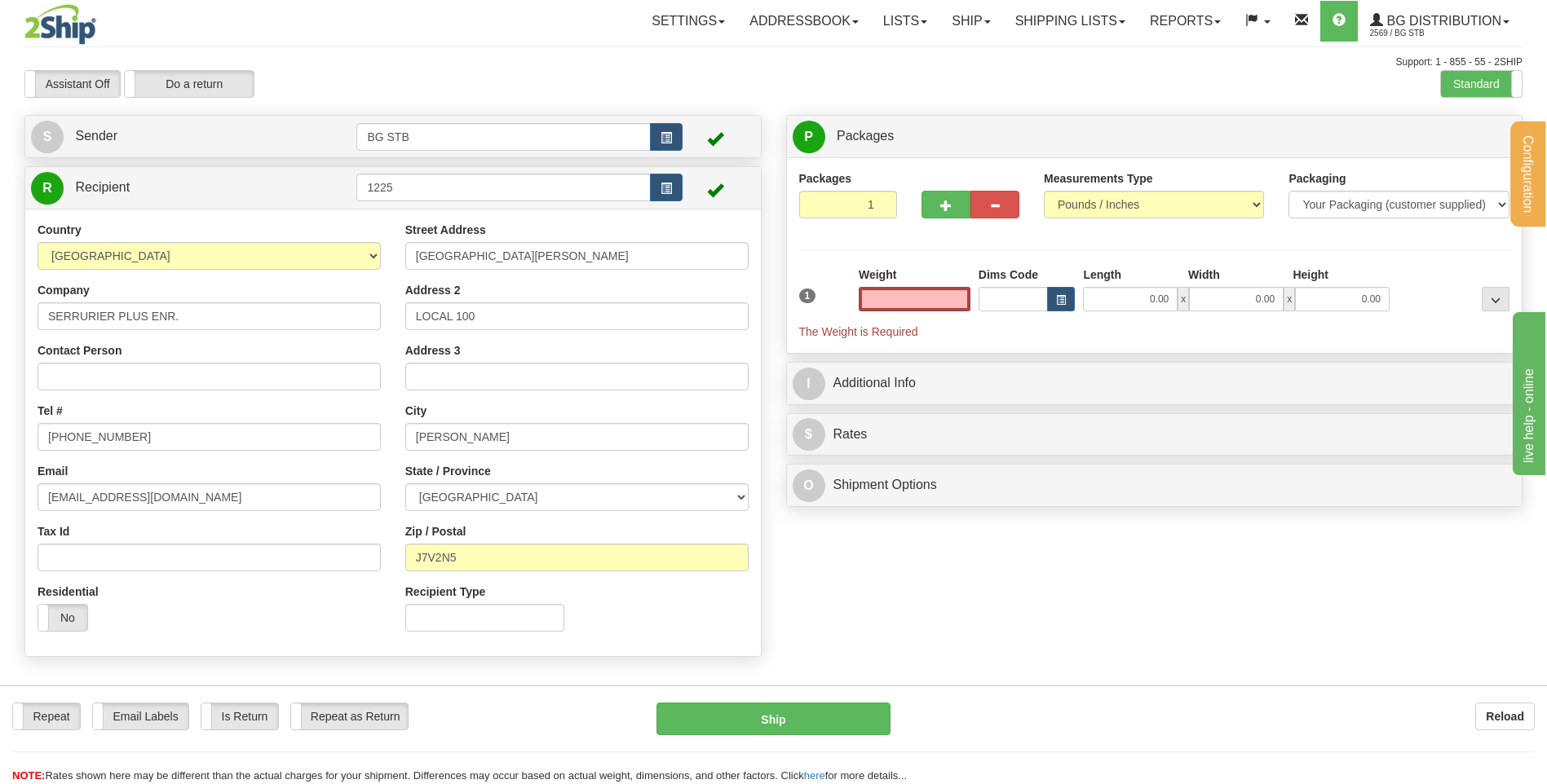
type input "0.00"
drag, startPoint x: 442, startPoint y: 194, endPoint x: 75, endPoint y: 109, distance: 376.7
click at [75, 109] on div "Configuration My Configuration Panel Close Configure My Carriers" at bounding box center [774, 392] width 1547 height 784
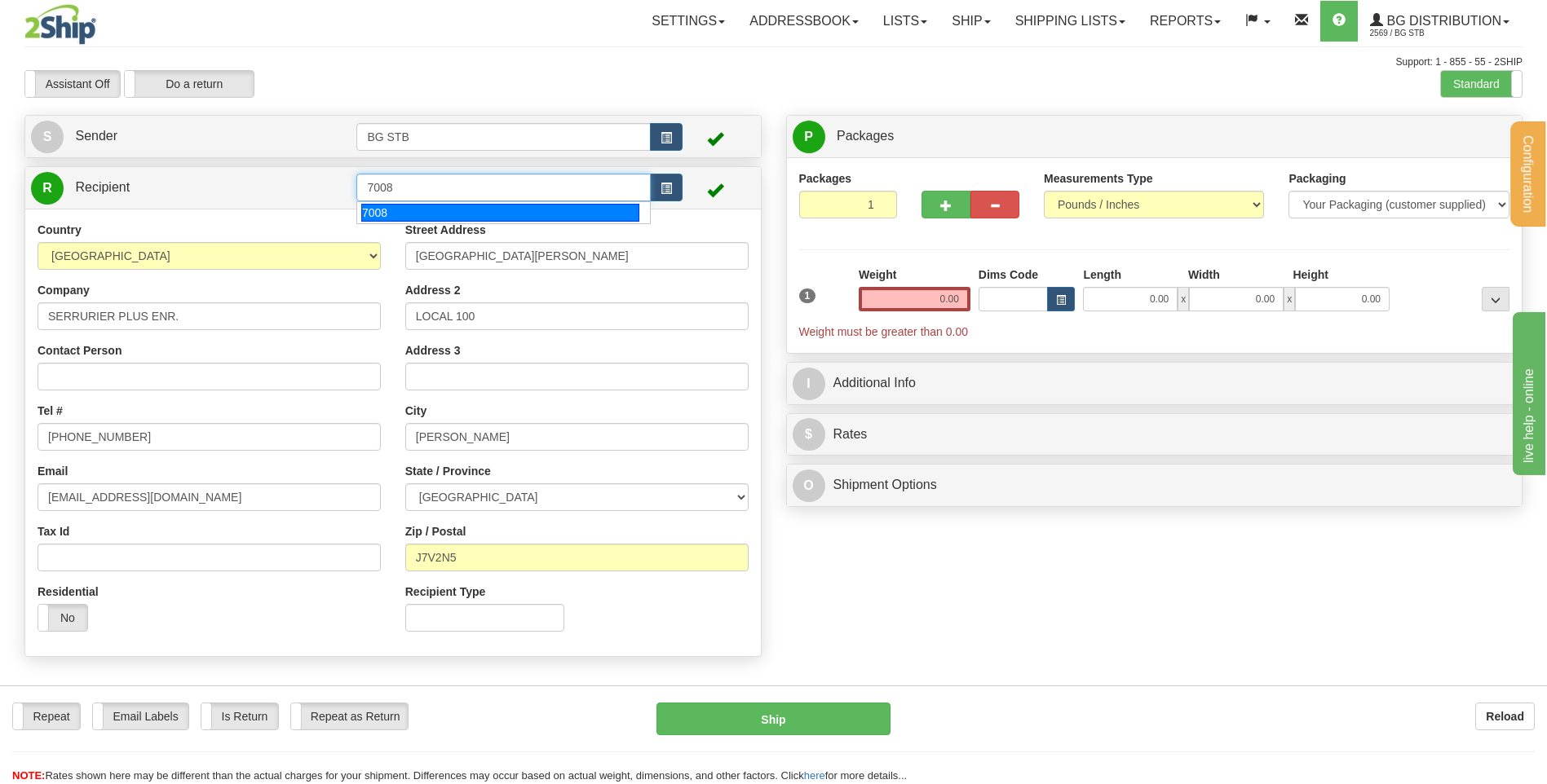
click at [496, 219] on div "7008" at bounding box center [500, 213] width 278 height 18
type input "7008"
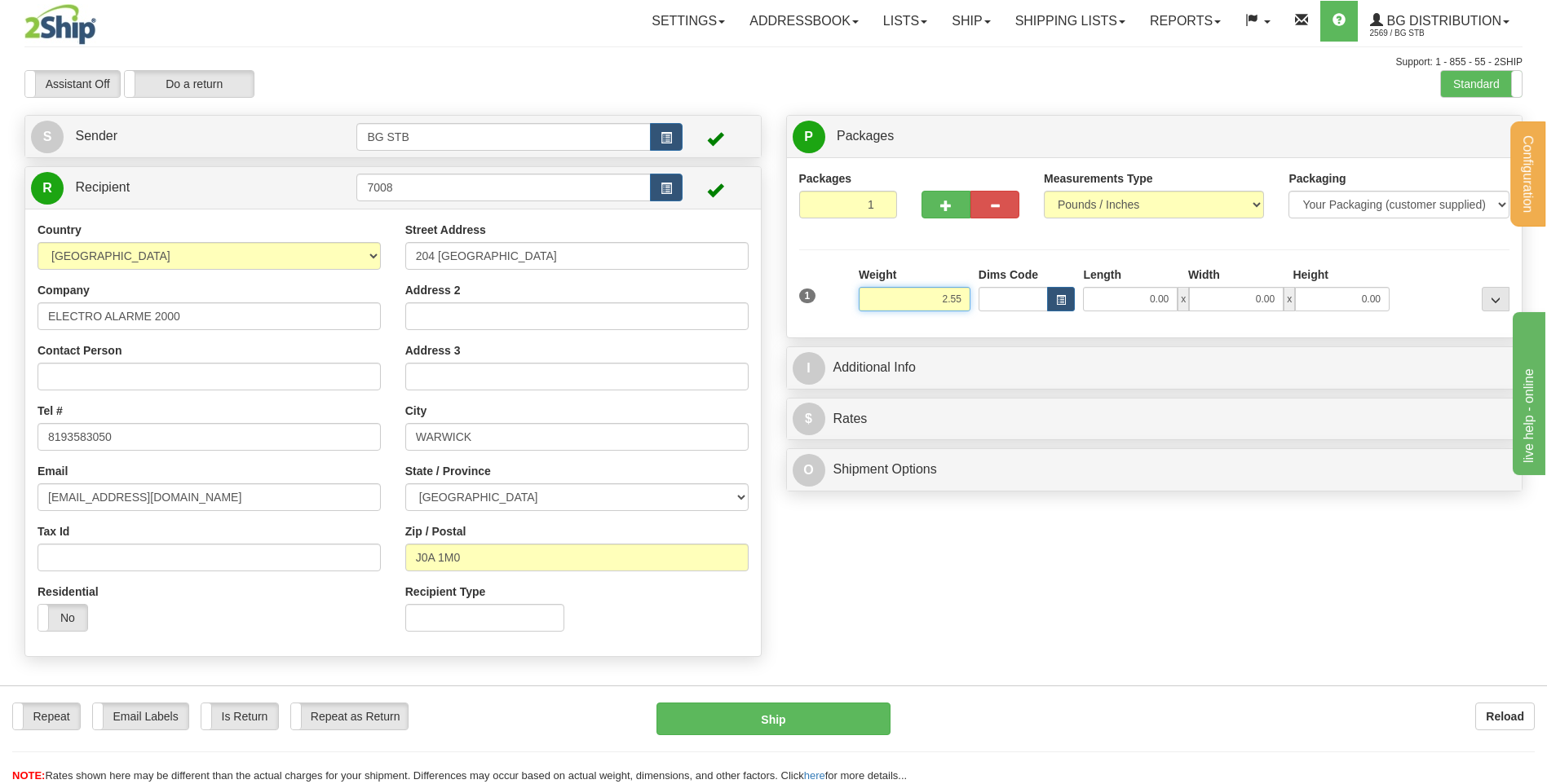
type input "2.55"
click at [1148, 303] on input "0.00" at bounding box center [1130, 298] width 94 height 24
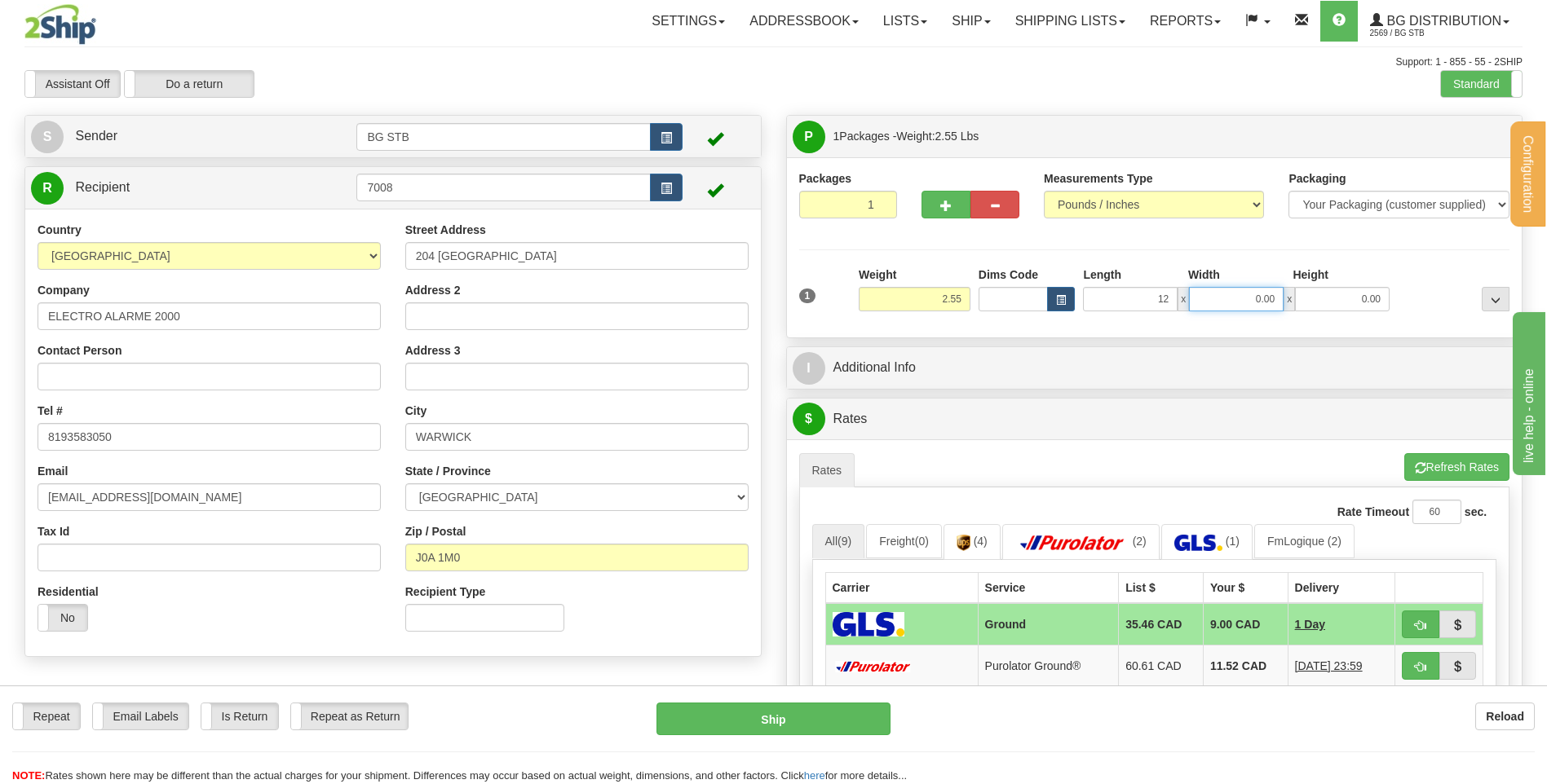
type input "12.00"
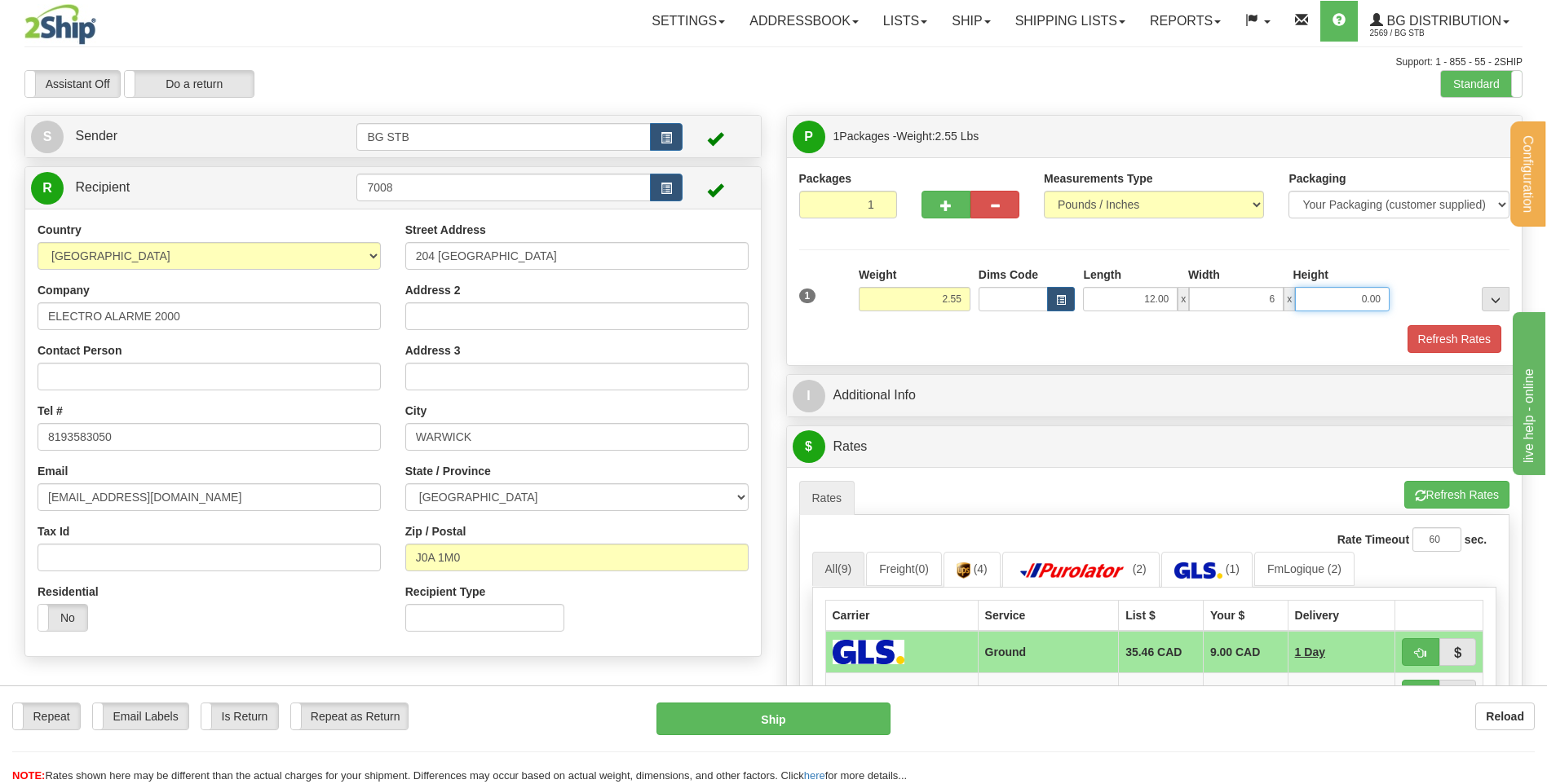
type input "6.00"
type input "7.00"
click at [1052, 422] on div "P Packages 1 Packages - Weight: 2.55 Lbs Shipment Level Shipm. Package Level Pa…" at bounding box center [1154, 602] width 762 height 973
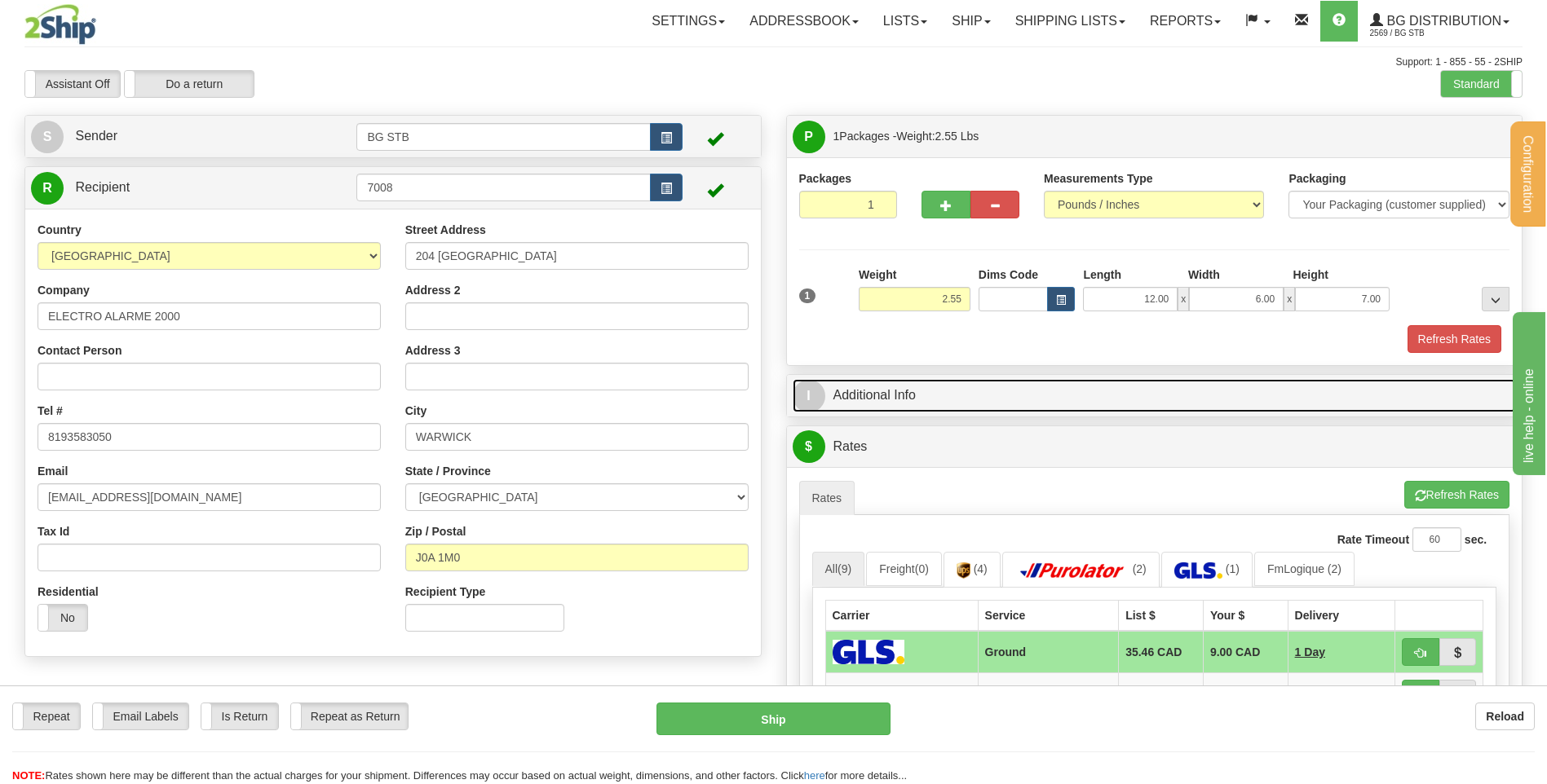
click at [1042, 400] on link "I Additional Info" at bounding box center [1154, 395] width 724 height 34
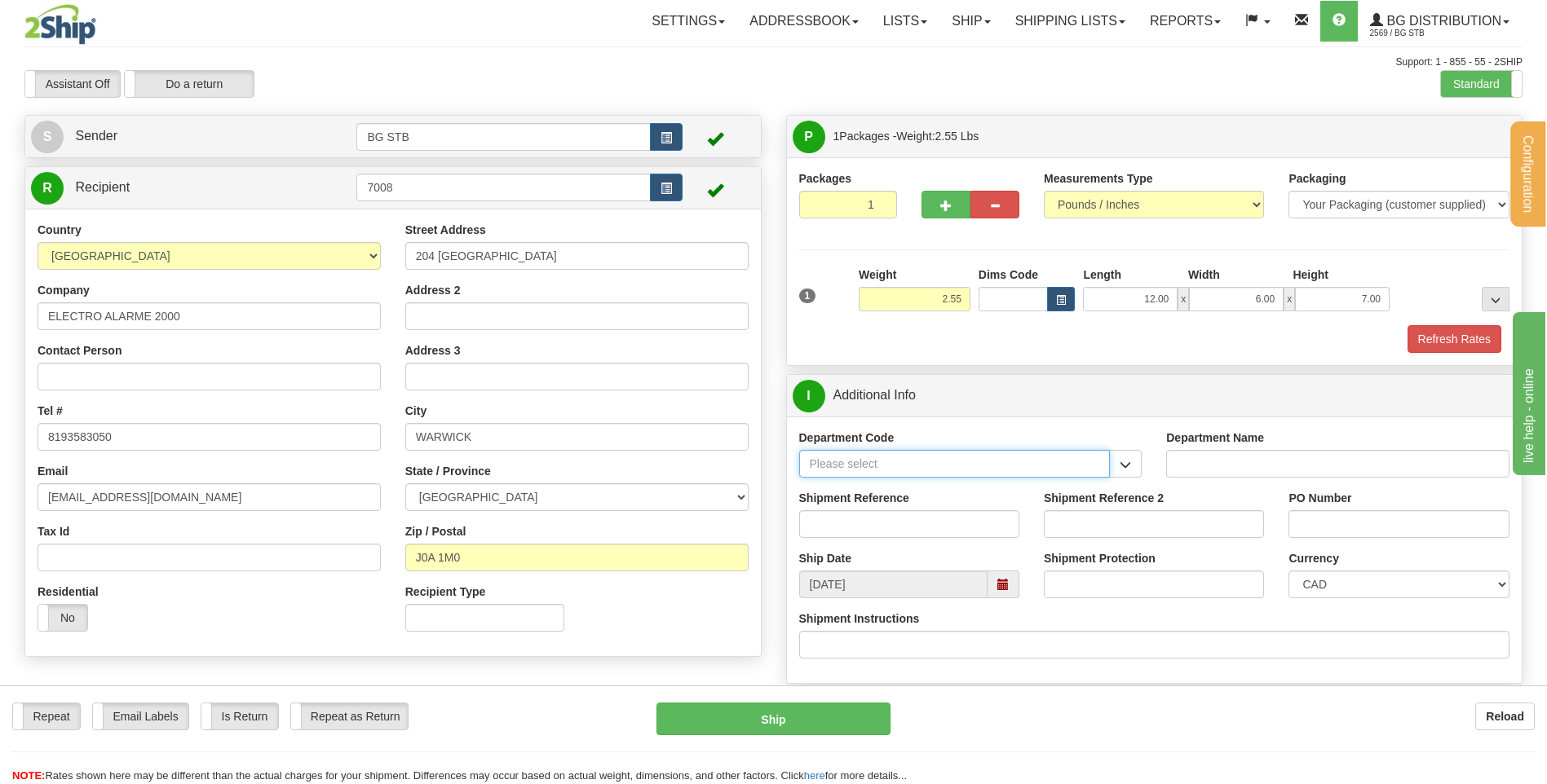
click at [935, 466] on input "Department Code" at bounding box center [954, 463] width 311 height 28
click at [1123, 465] on span "button" at bounding box center [1125, 465] width 12 height 11
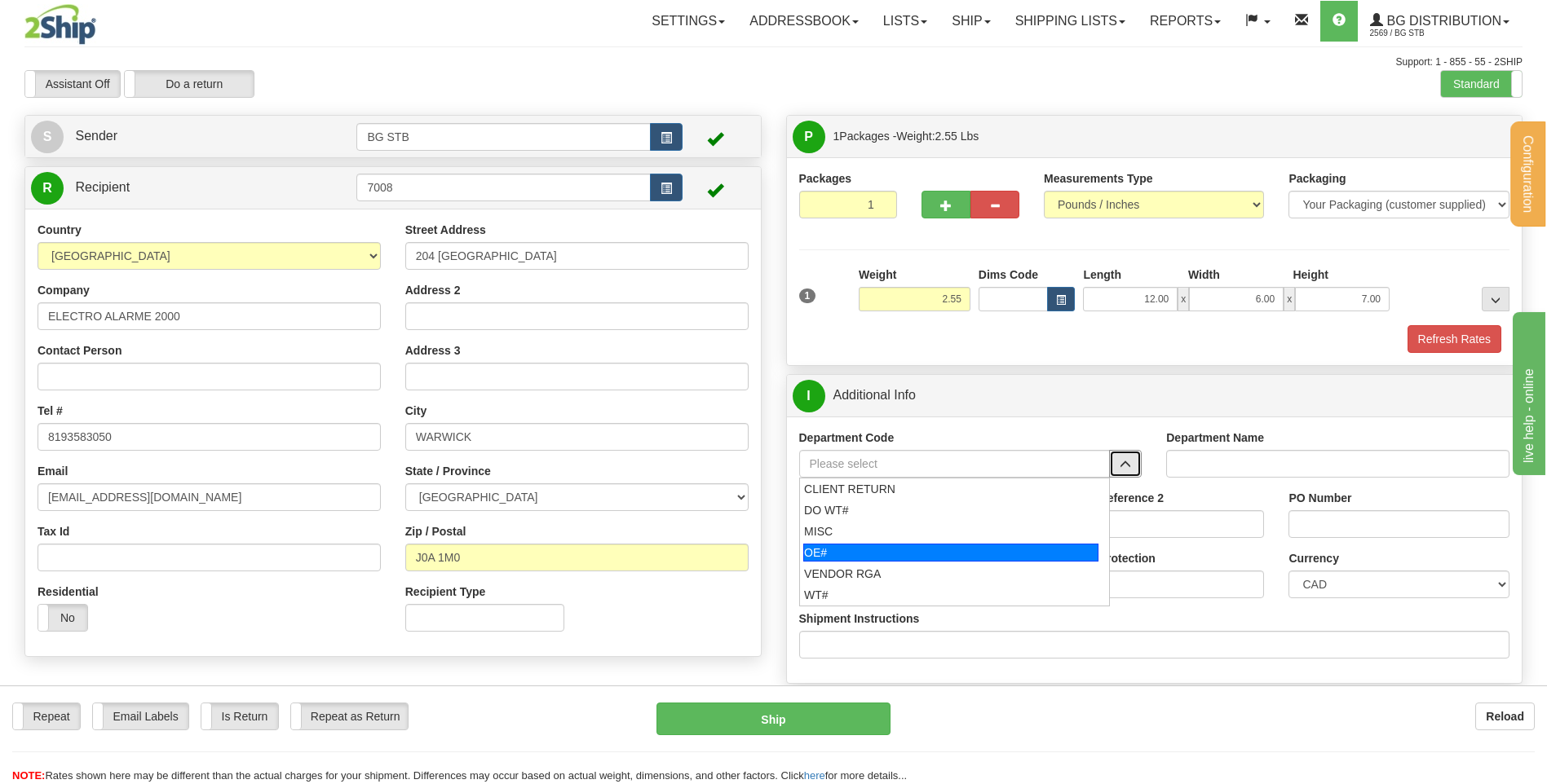
click at [920, 547] on div "OE#" at bounding box center [950, 553] width 295 height 18
type input "OE#"
type input "ORDERS"
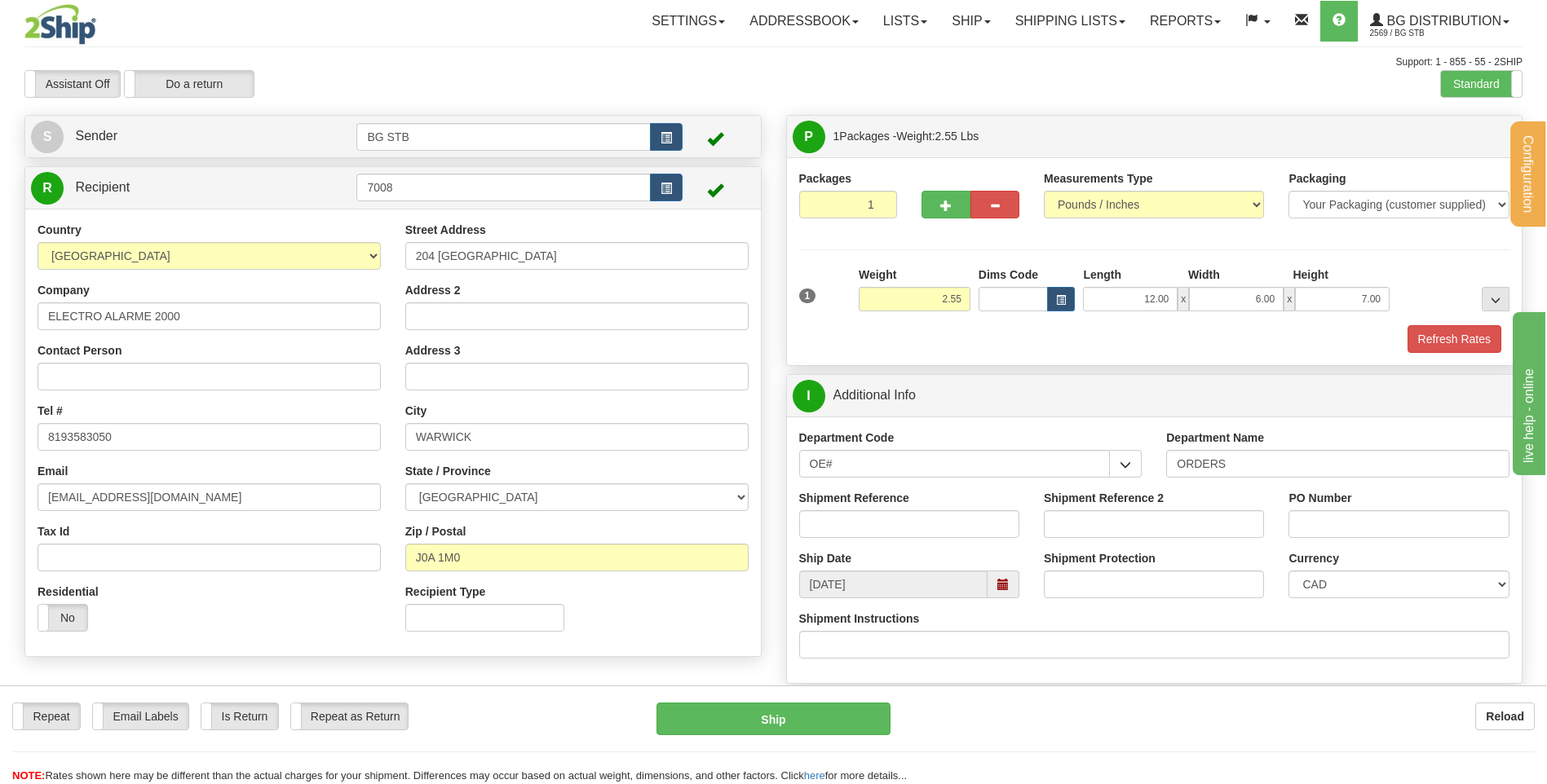
click at [941, 543] on div "Shipment Reference" at bounding box center [910, 519] width 245 height 61
click at [947, 529] on input "Shipment Reference" at bounding box center [909, 524] width 220 height 28
type input "80004643-00"
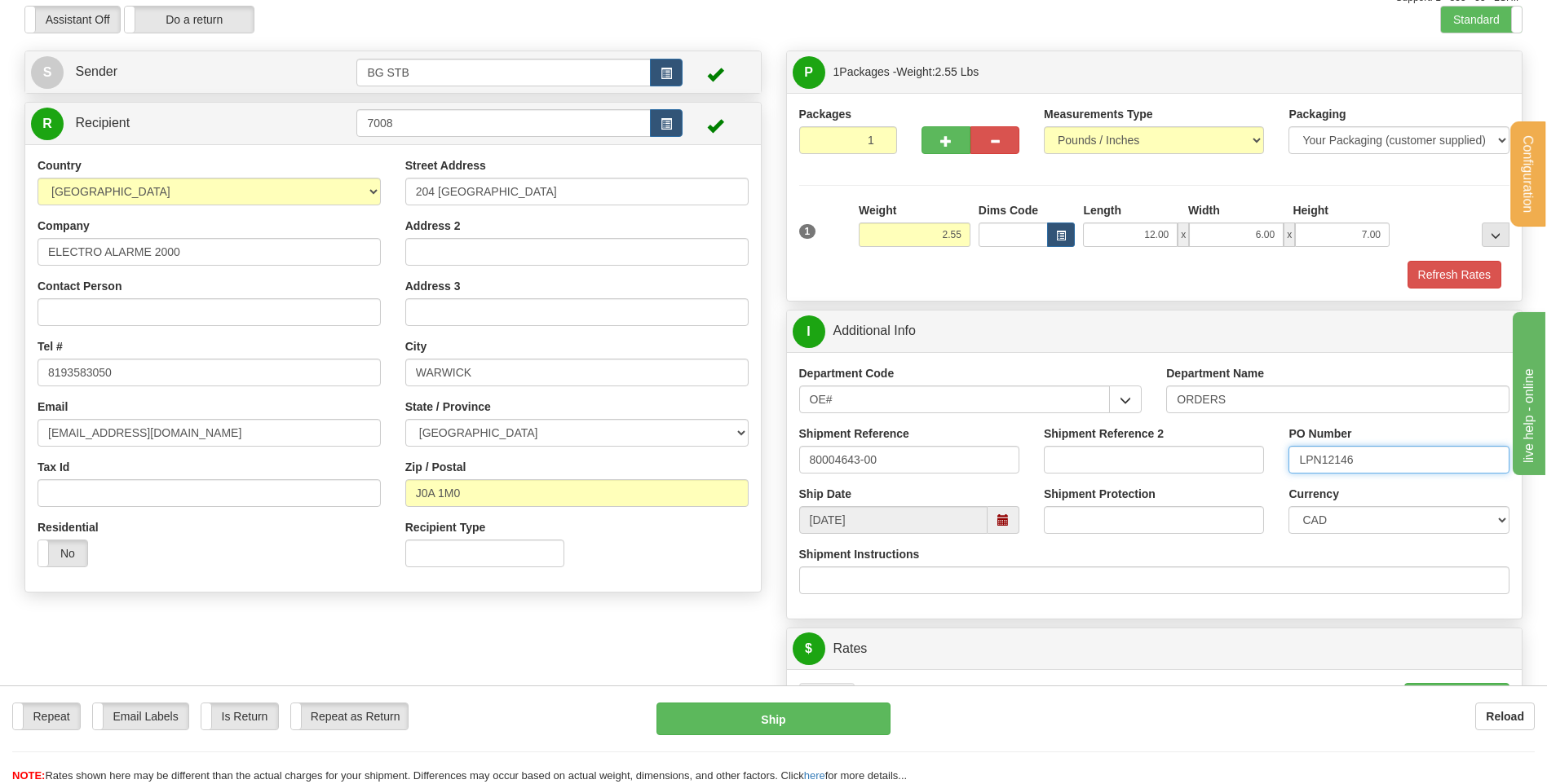
scroll to position [163, 0]
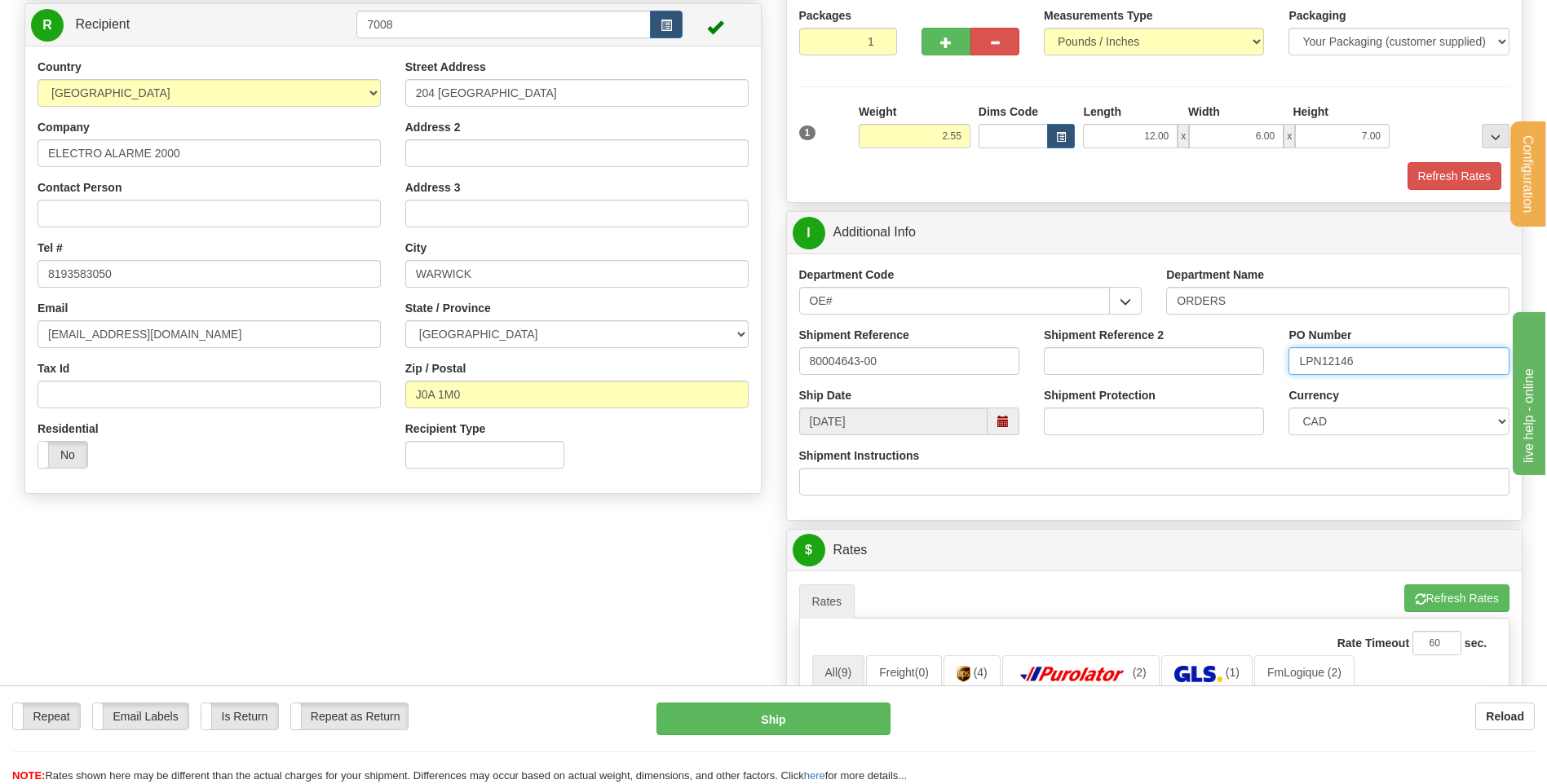
type input "LPN12146"
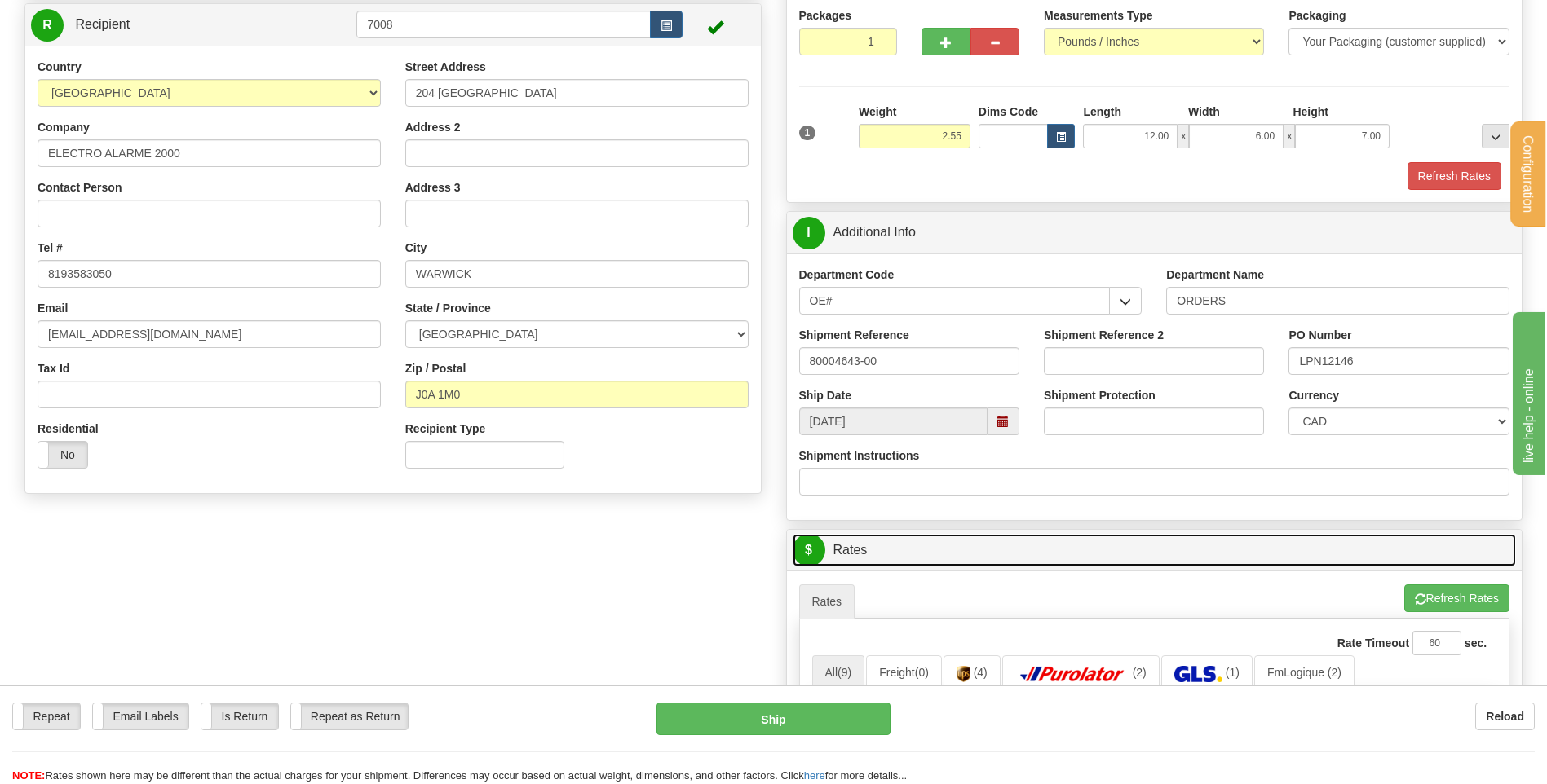
click at [1156, 551] on link "$ Rates" at bounding box center [1154, 550] width 724 height 34
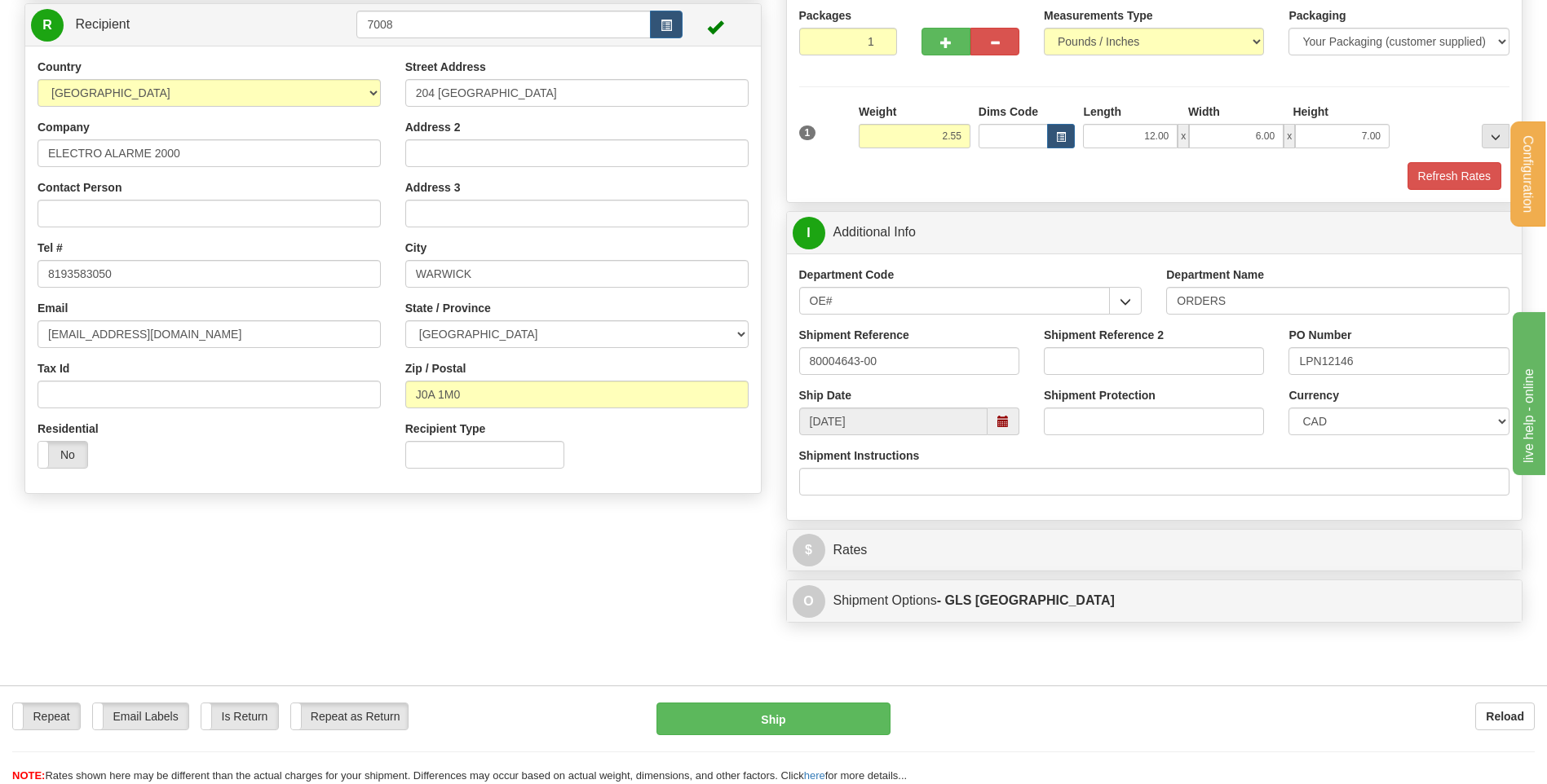
click at [1225, 530] on div "$ Rates Cancel" at bounding box center [1154, 550] width 735 height 42
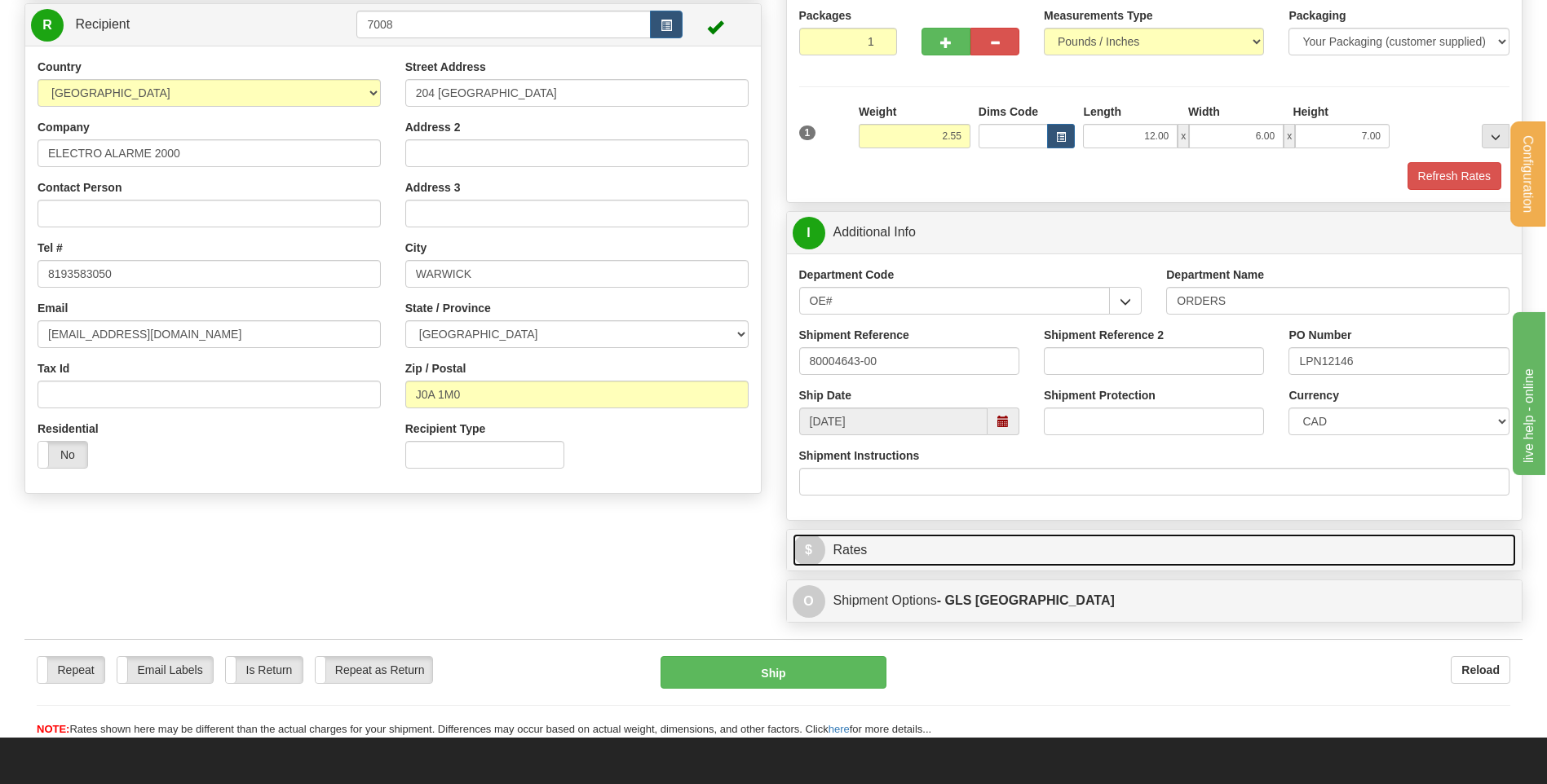
click at [1236, 546] on link "$ Rates" at bounding box center [1154, 550] width 724 height 34
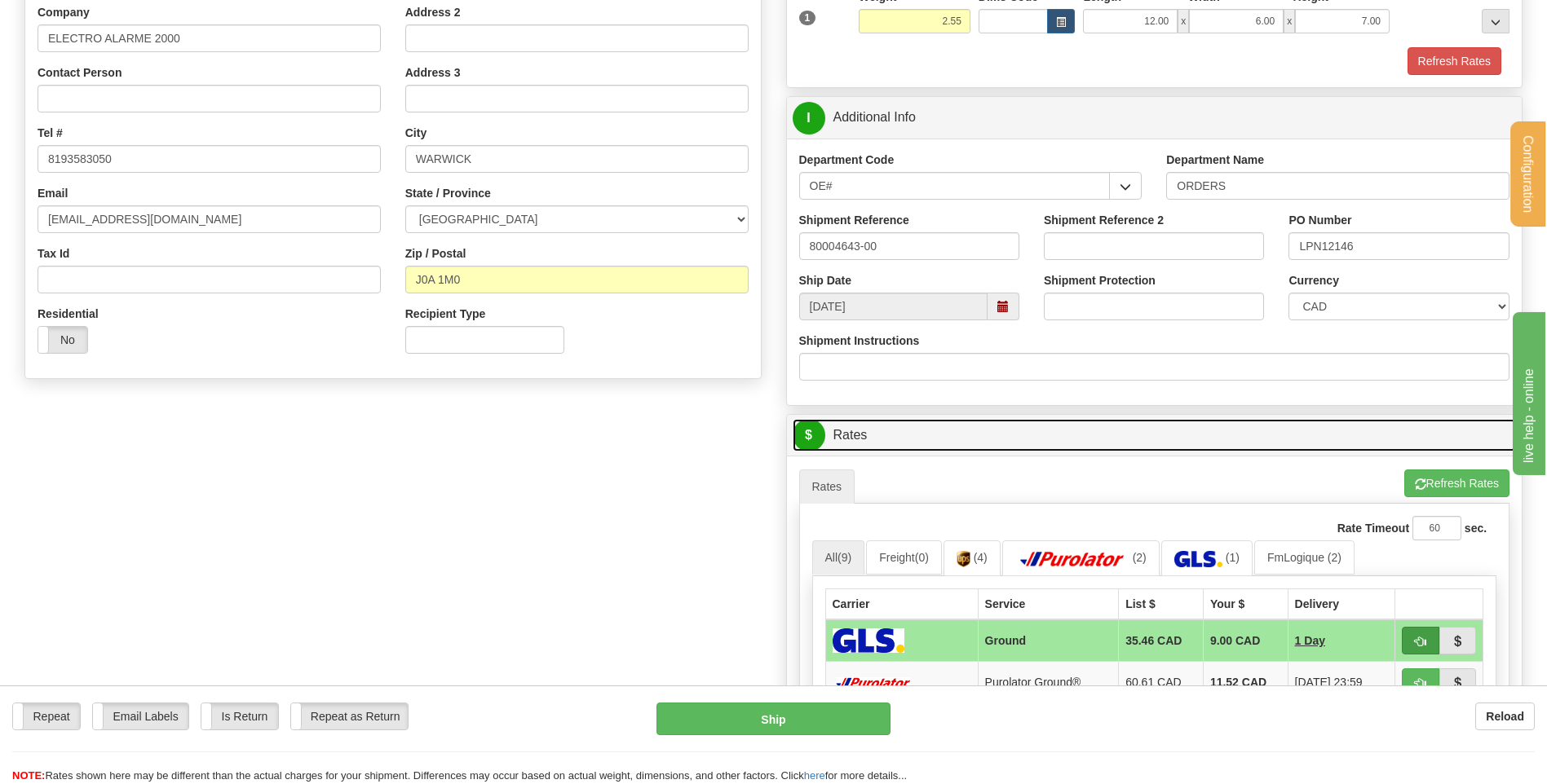
scroll to position [408, 0]
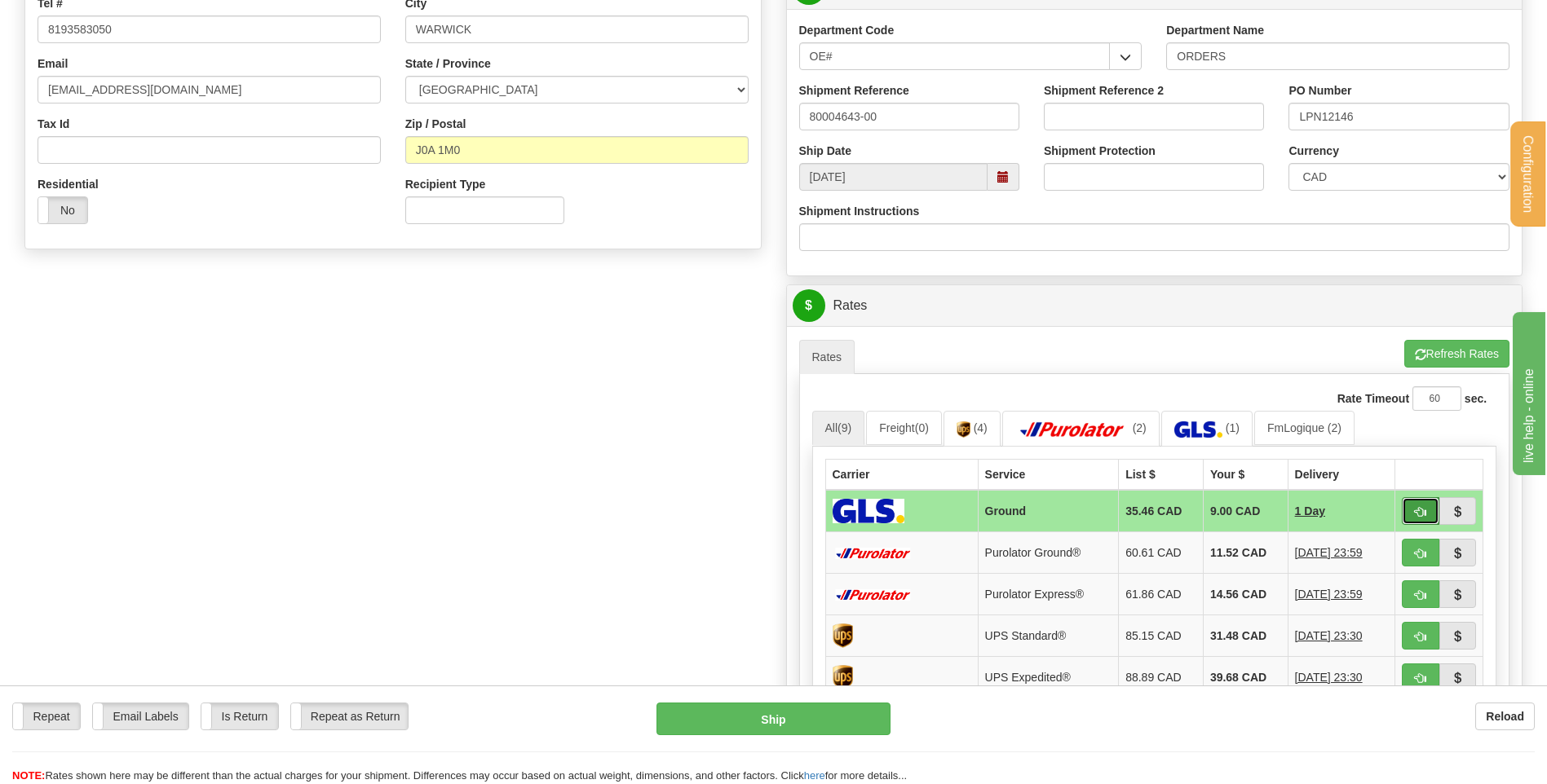
click at [1421, 521] on button "button" at bounding box center [1420, 510] width 37 height 28
type input "1"
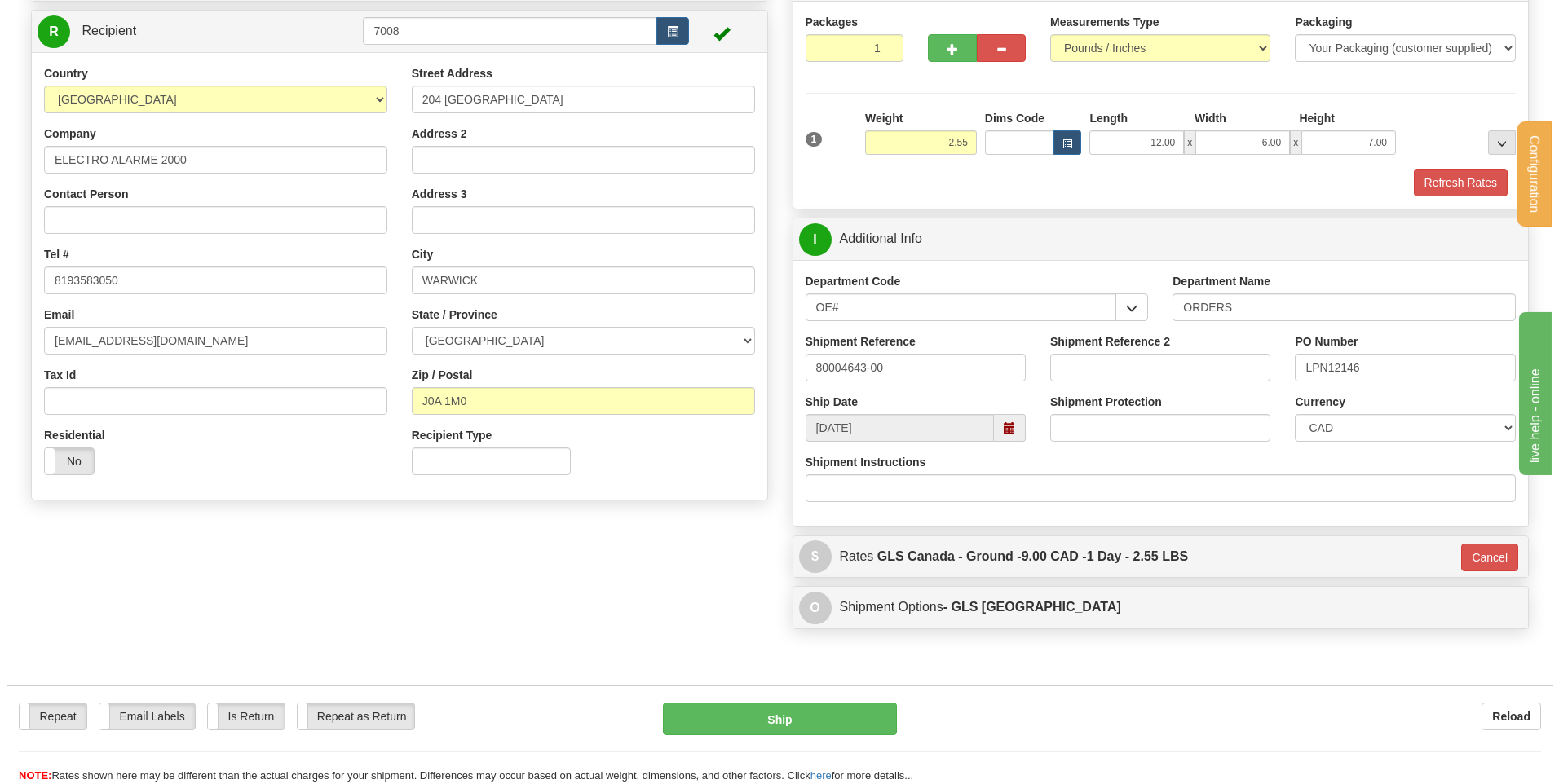
scroll to position [0, 0]
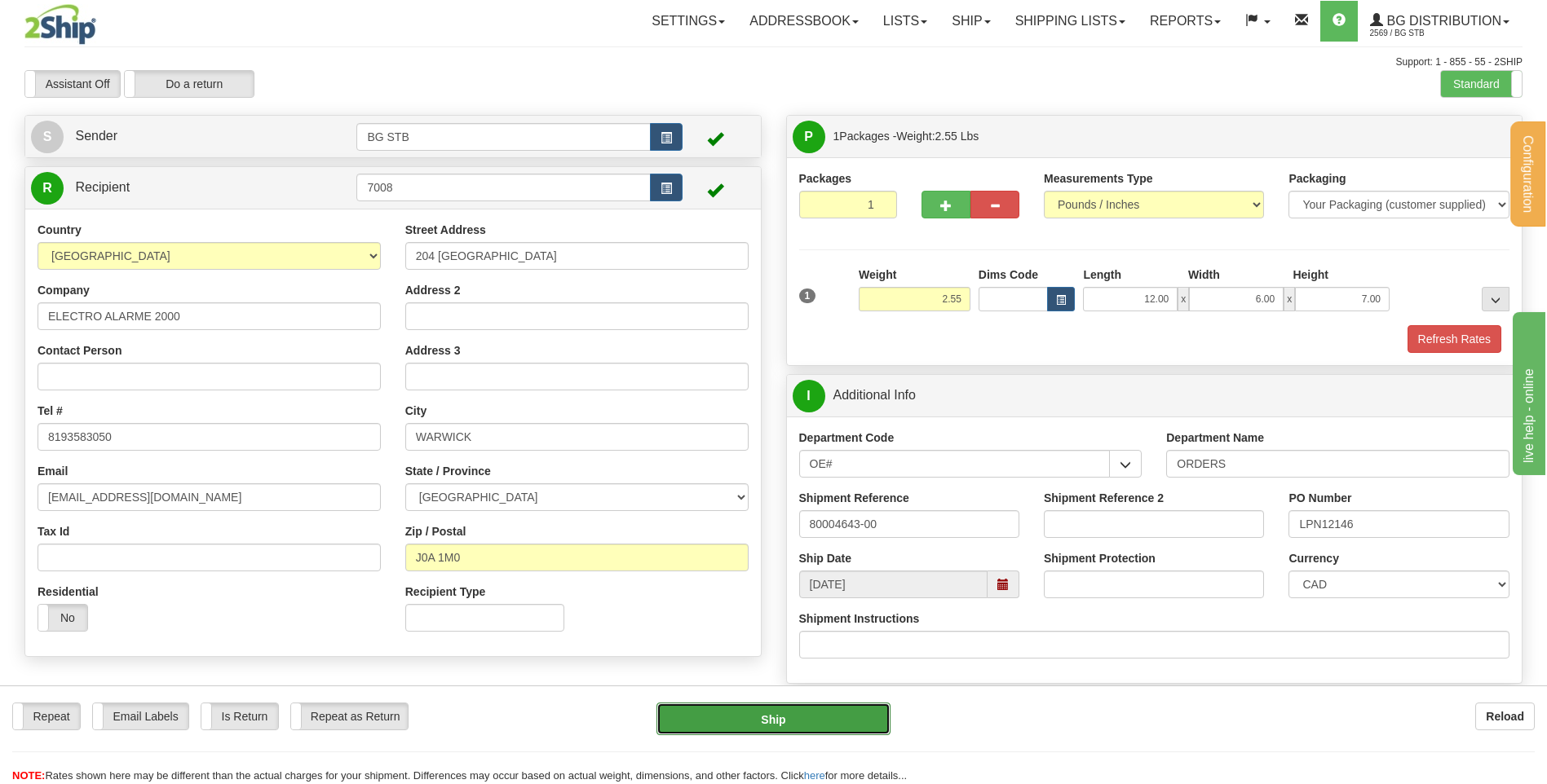
click at [864, 721] on button "Ship" at bounding box center [773, 719] width 233 height 33
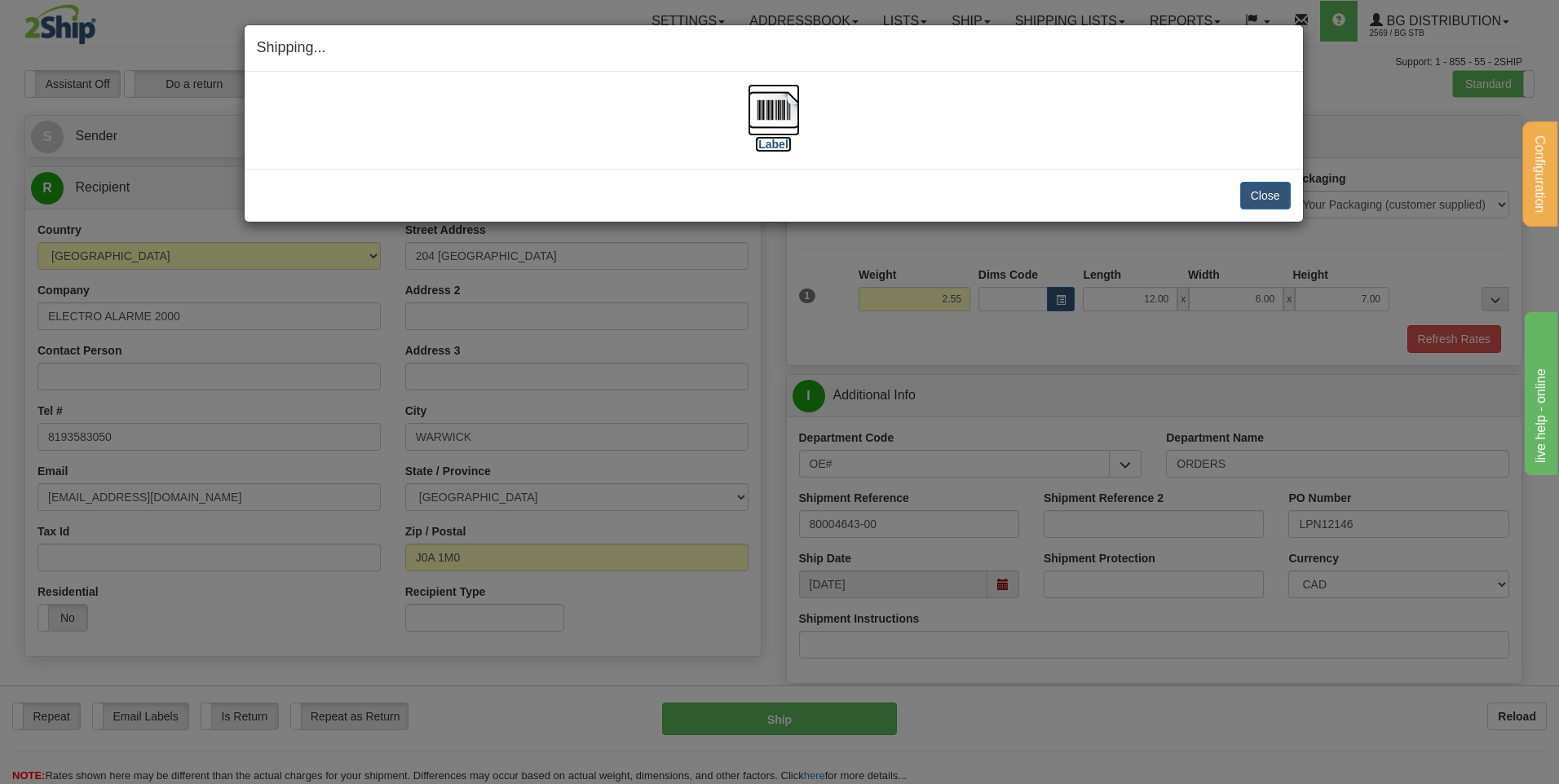
click at [778, 111] on img at bounding box center [775, 111] width 53 height 53
click at [1263, 197] on button "Close" at bounding box center [1266, 196] width 51 height 28
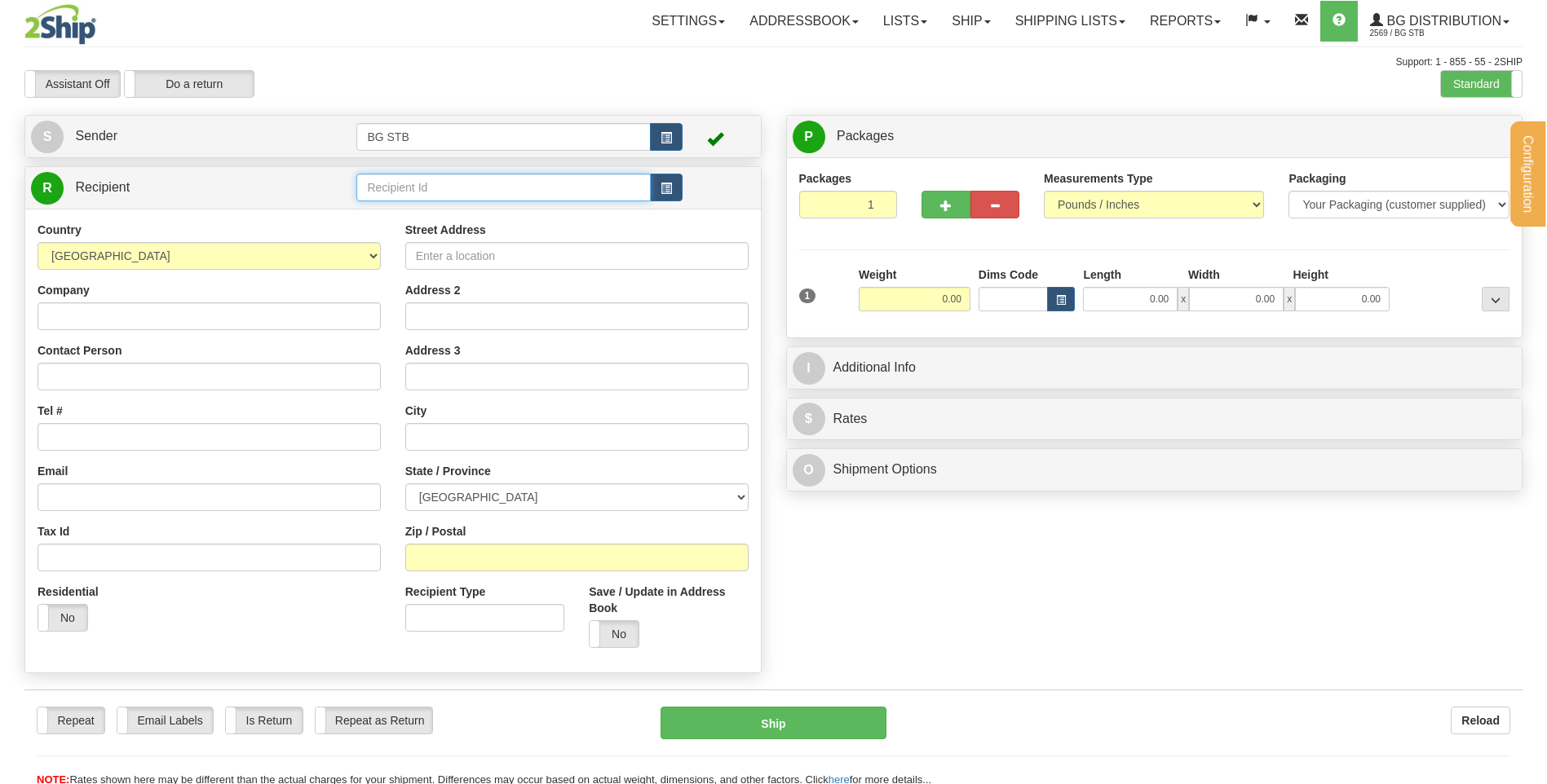
click at [495, 189] on input "text" at bounding box center [503, 188] width 294 height 28
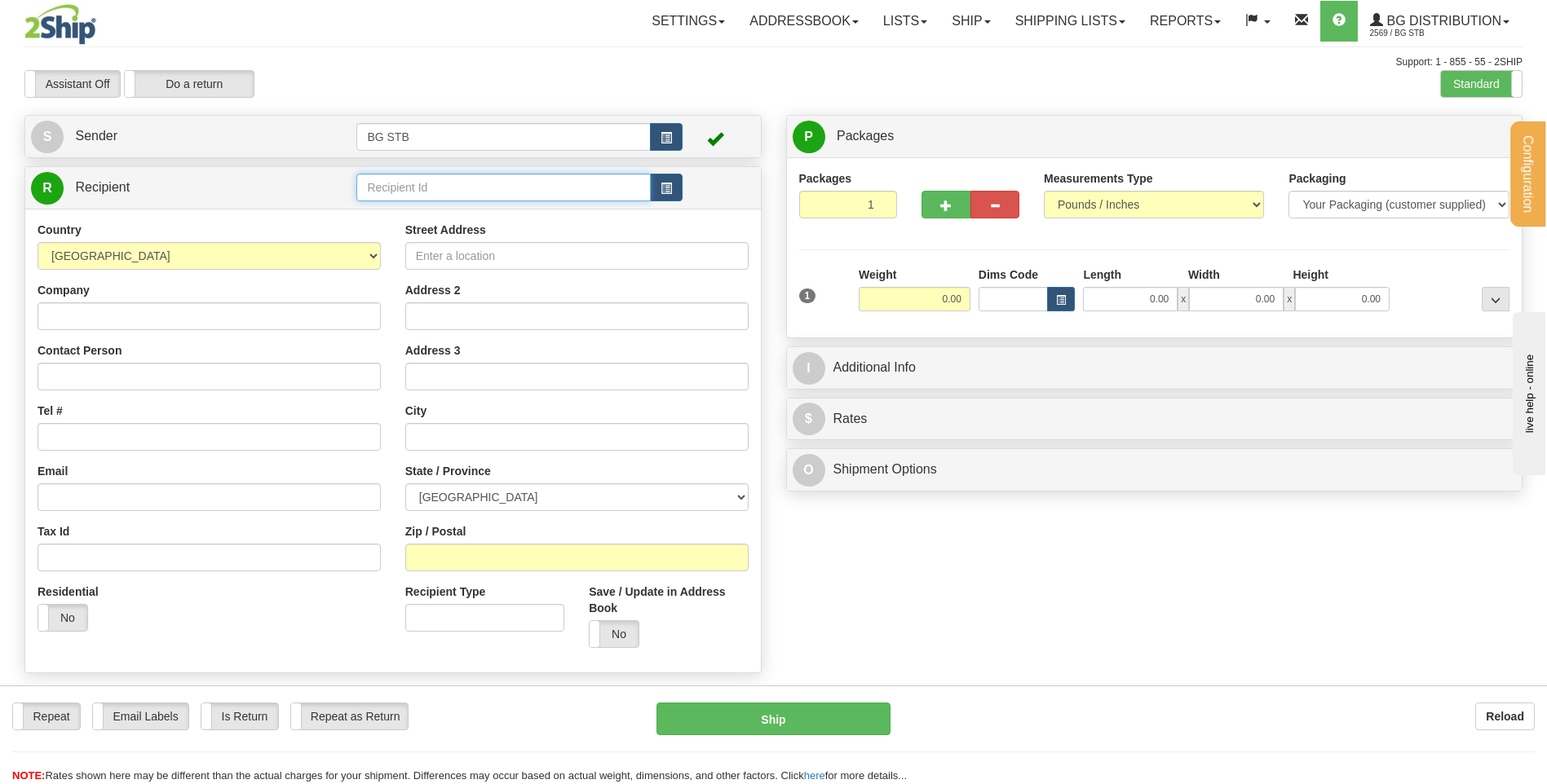
click at [514, 191] on input "text" at bounding box center [503, 188] width 294 height 28
click at [546, 218] on div "7050" at bounding box center [500, 213] width 278 height 18
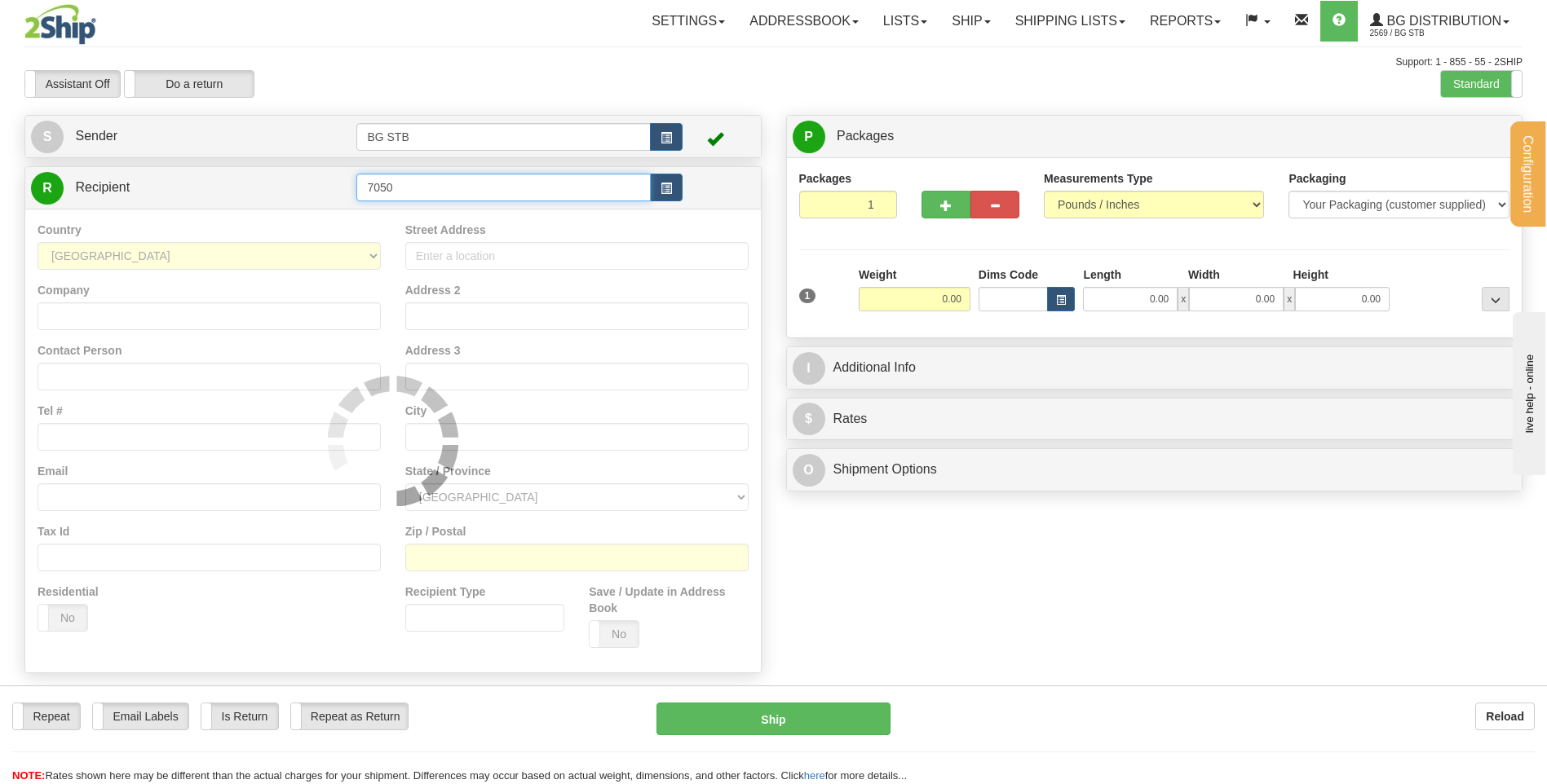
type input "7050"
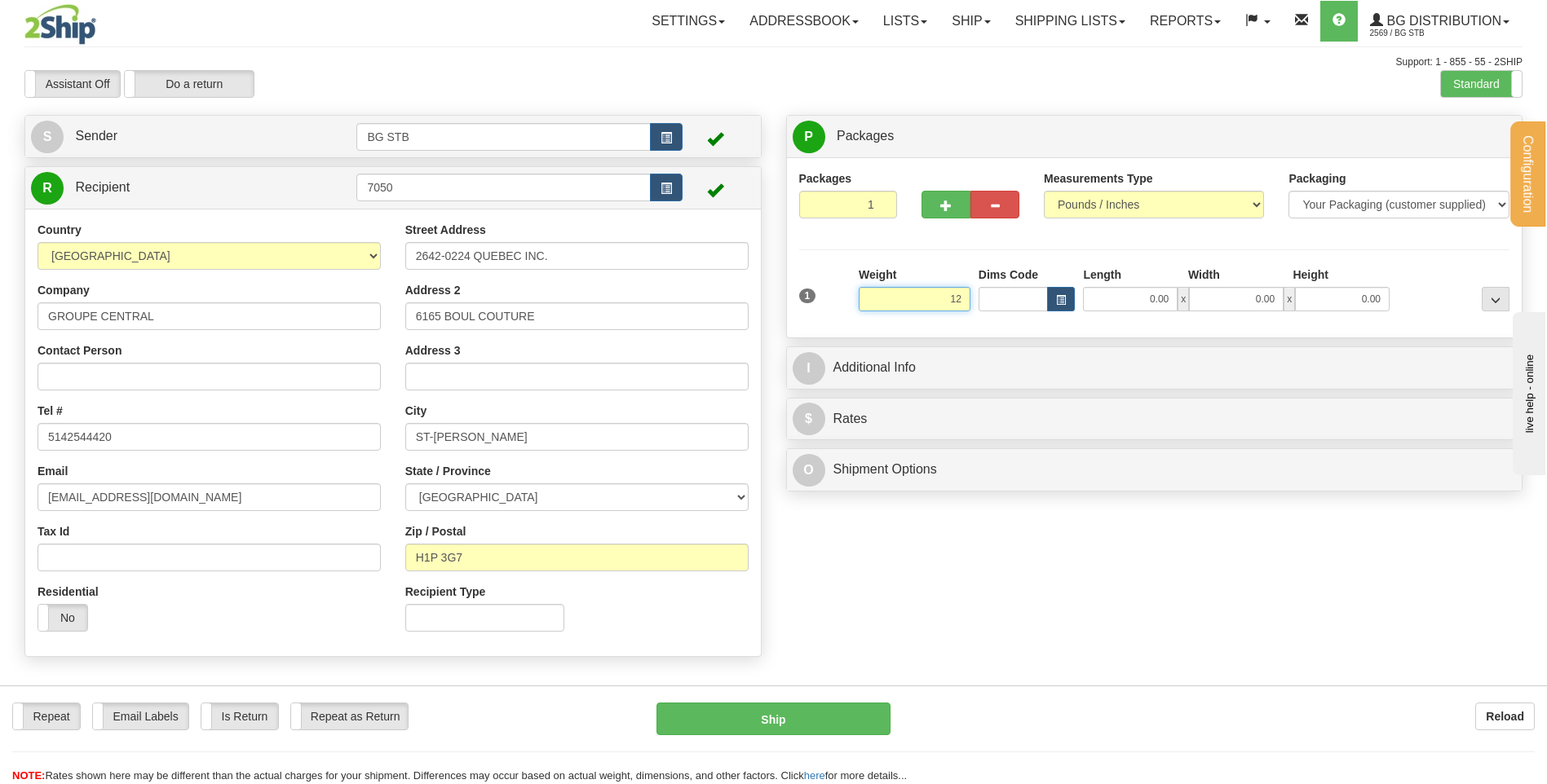
type input "1"
type input "2.45"
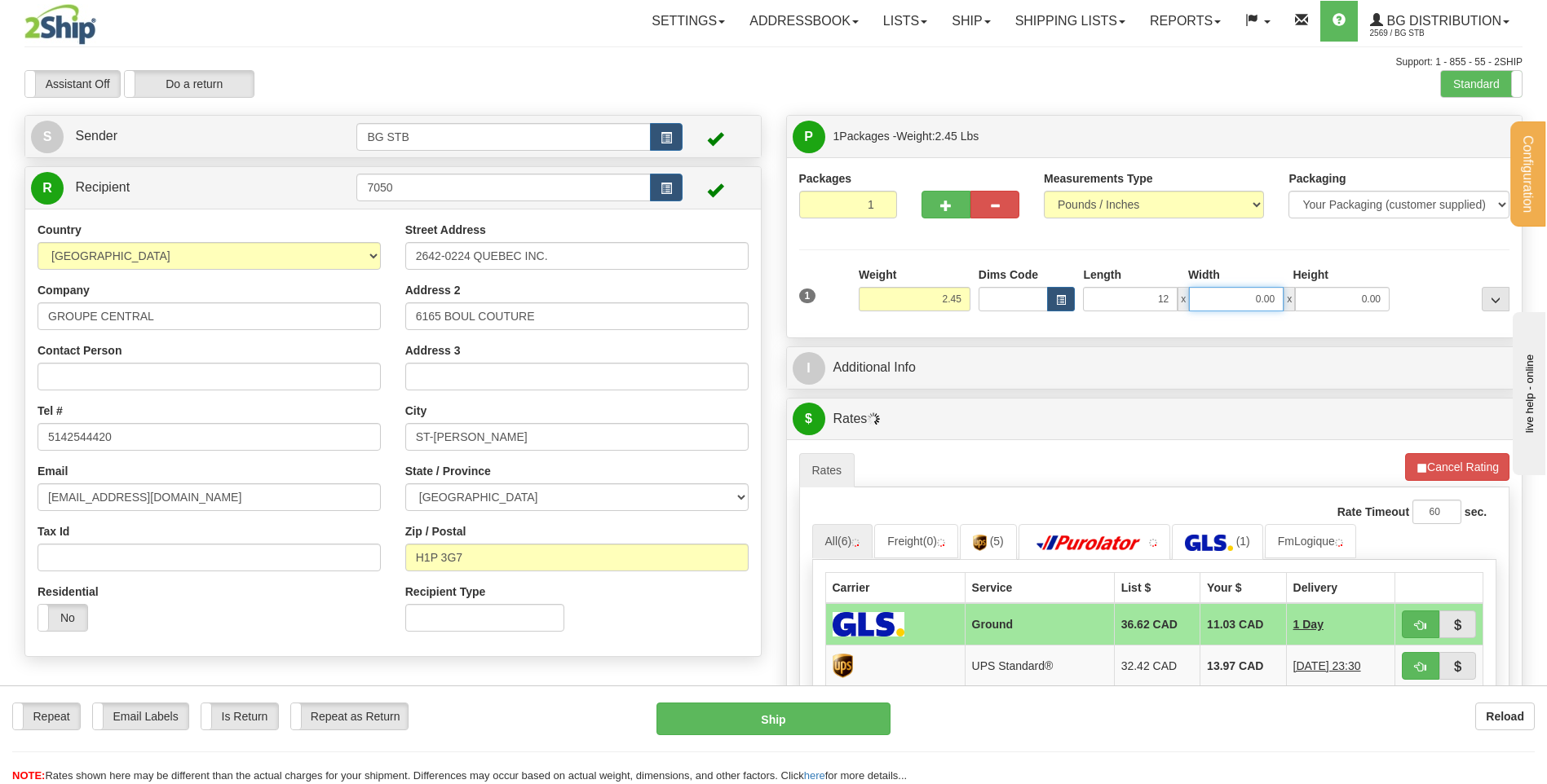
type input "12.00"
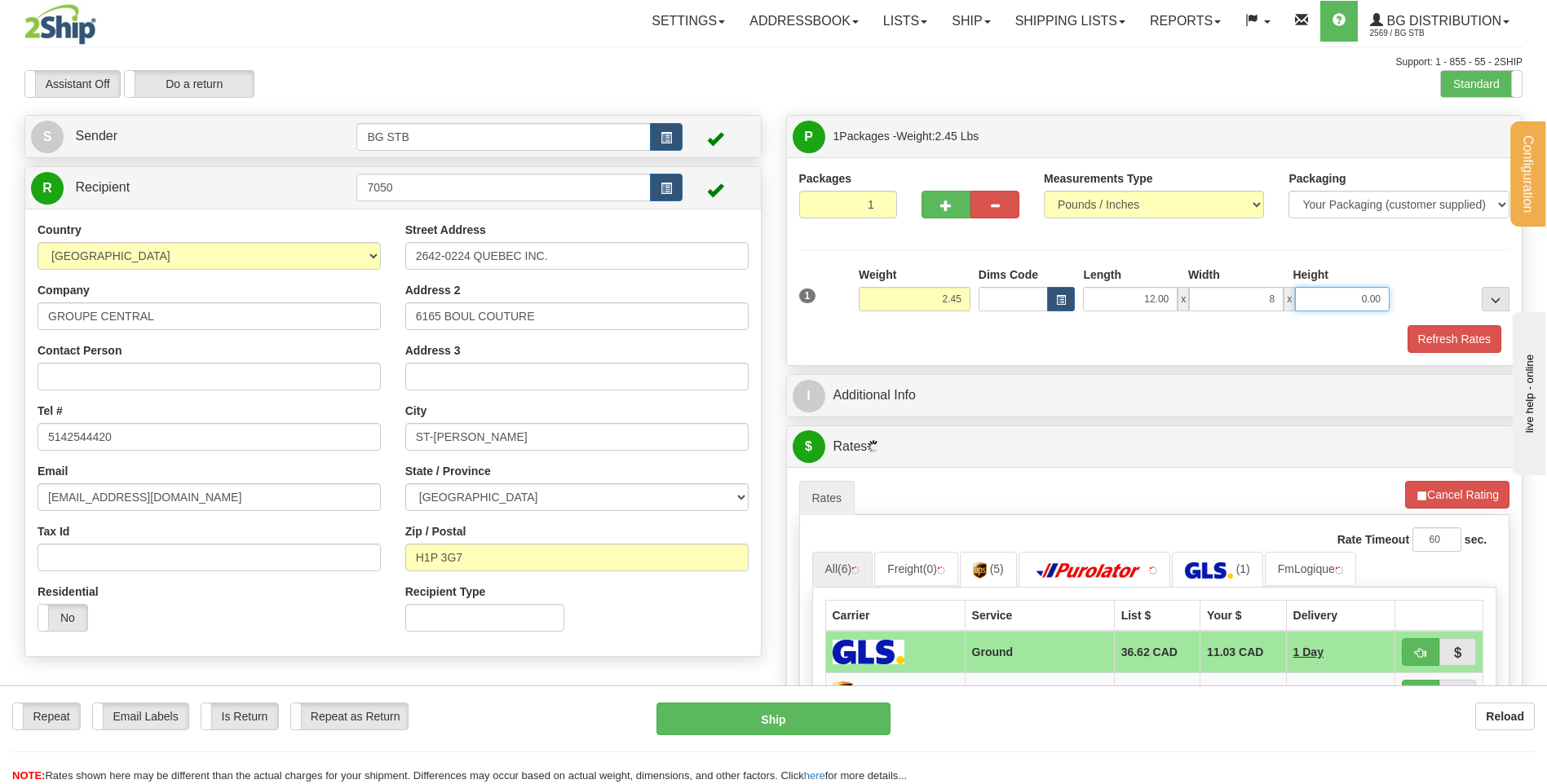
type input "8.00"
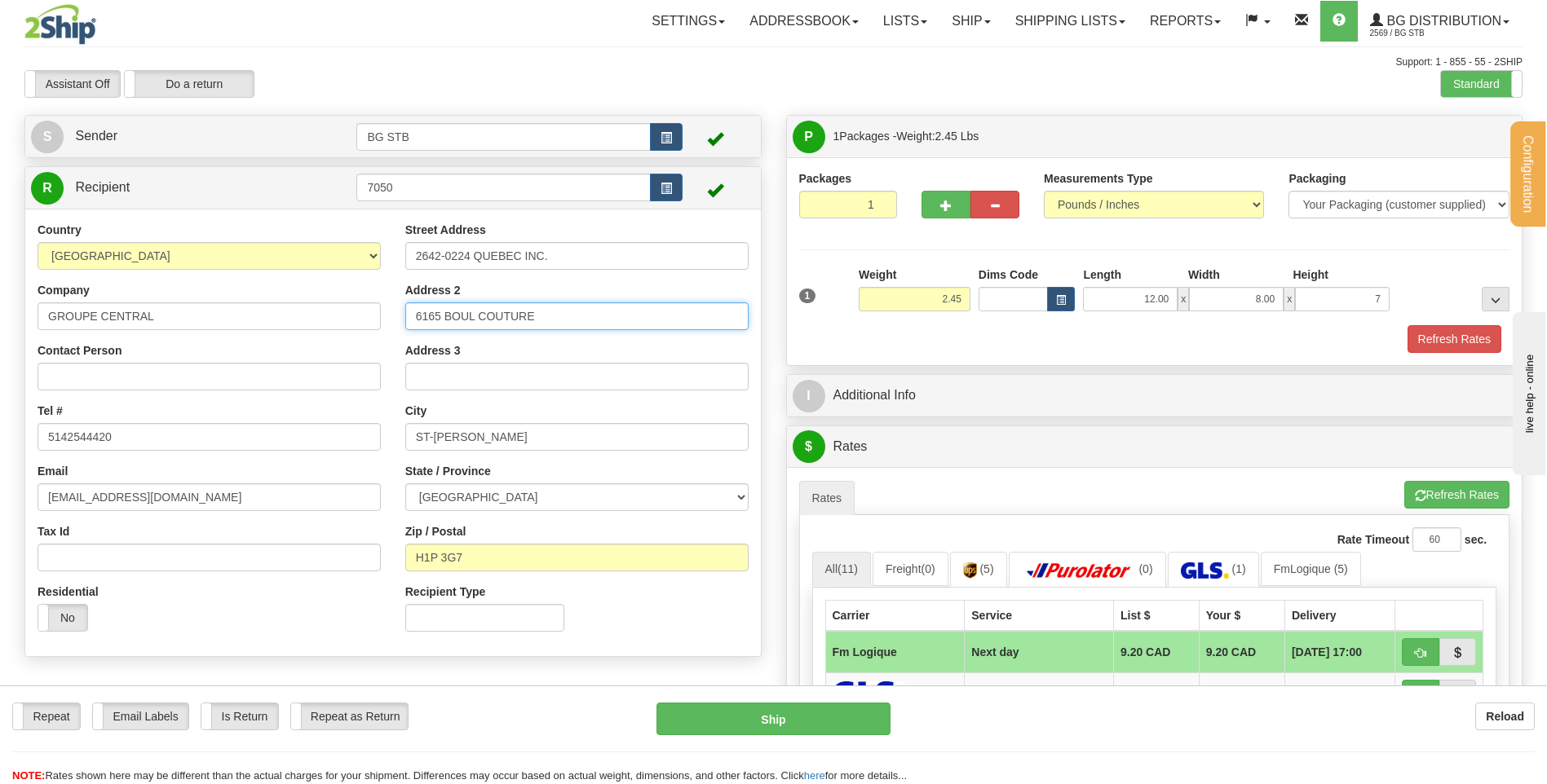
type input "7.00"
drag, startPoint x: 548, startPoint y: 318, endPoint x: -80, endPoint y: 272, distance: 629.7
click at [0, 272] on html "Training Course Close Configuration My Configuration Panel Close" at bounding box center [774, 392] width 1547 height 784
type input "4477 BOUL. METROPOLITAIN EST"
type input "SUITE 201"
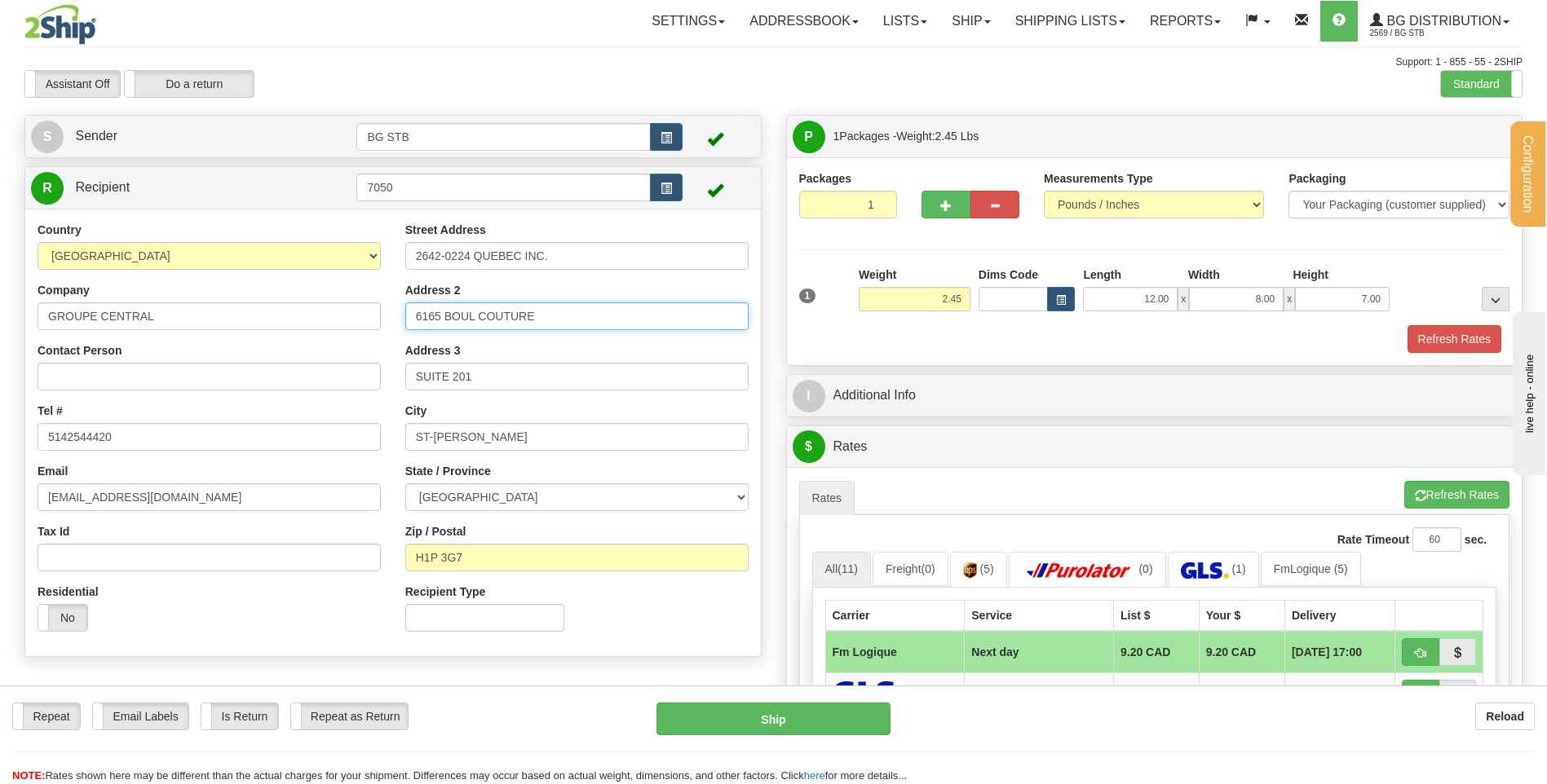
click at [566, 311] on input "6165 BOUL COUTURE" at bounding box center [577, 316] width 344 height 28
click at [579, 307] on input "6165 BOUL COUTURE" at bounding box center [577, 316] width 344 height 28
drag, startPoint x: 571, startPoint y: 316, endPoint x: 482, endPoint y: 313, distance: 89.1
click at [482, 313] on input "6165 BOUL COUTURE" at bounding box center [577, 316] width 344 height 28
click at [552, 322] on input "6165 BOUL ME" at bounding box center [577, 316] width 344 height 28
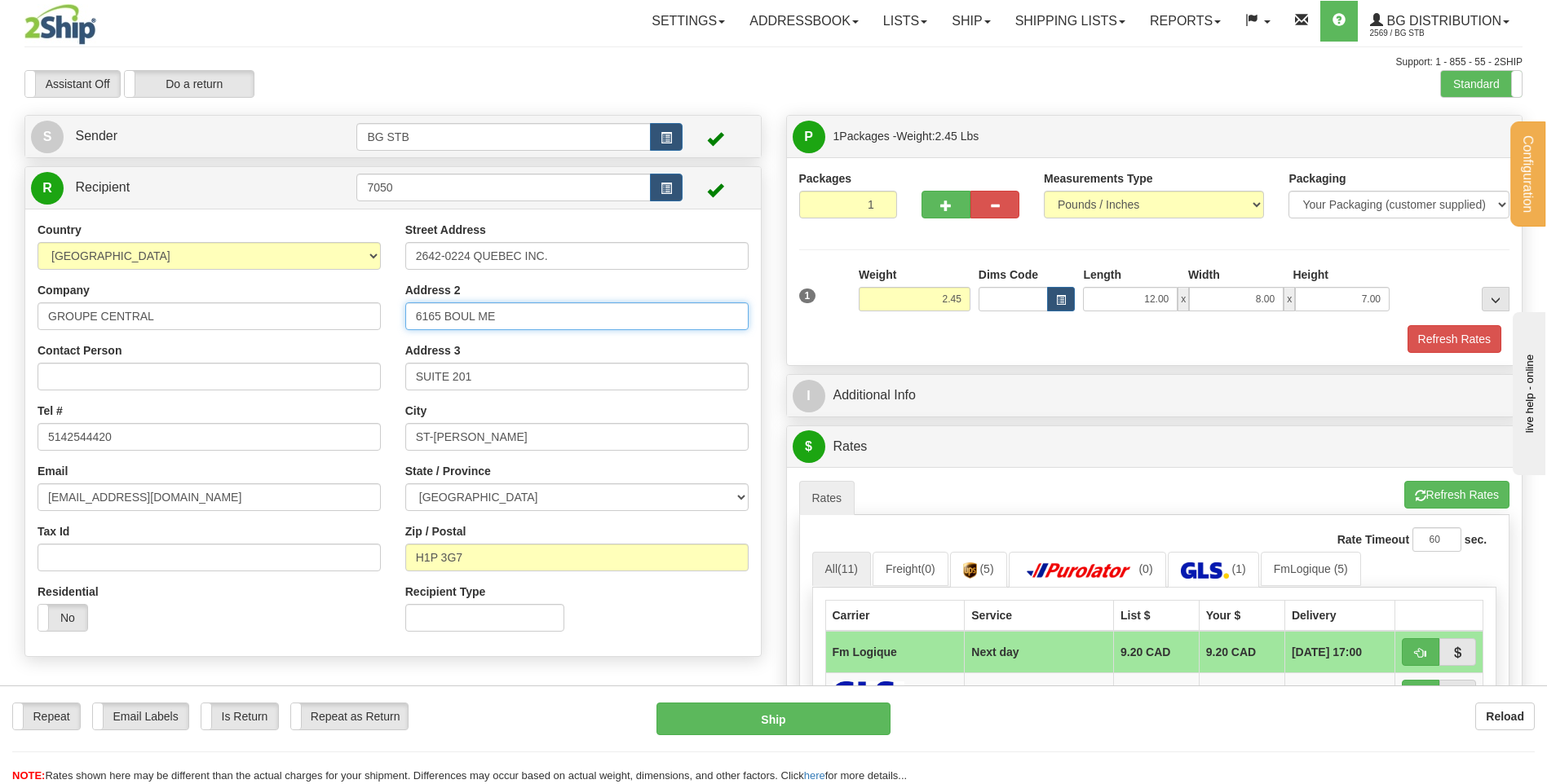
drag, startPoint x: 533, startPoint y: 324, endPoint x: 125, endPoint y: 262, distance: 412.7
click at [125, 262] on div "Country [GEOGRAPHIC_DATA] [GEOGRAPHIC_DATA] [GEOGRAPHIC_DATA] [GEOGRAPHIC_DATA]…" at bounding box center [393, 433] width 735 height 422
click at [579, 319] on input "4477" at bounding box center [577, 316] width 344 height 28
click at [513, 311] on input "4477" at bounding box center [577, 316] width 344 height 28
type input "4477 BOUL. METROPOLITAIN EST"
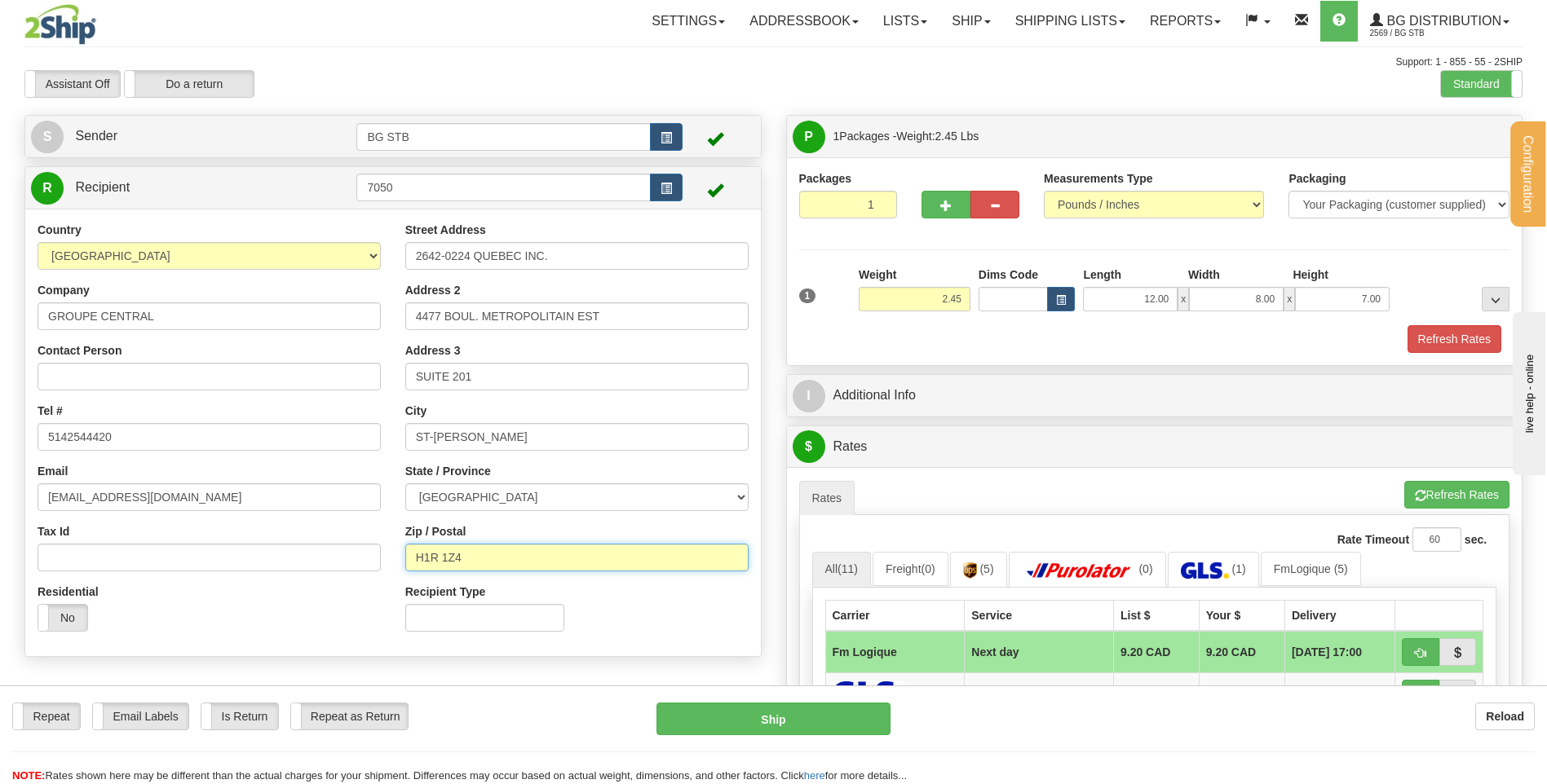
type input "H1R 1Z4"
click at [638, 601] on div "Recipient Type" at bounding box center [577, 614] width 368 height 61
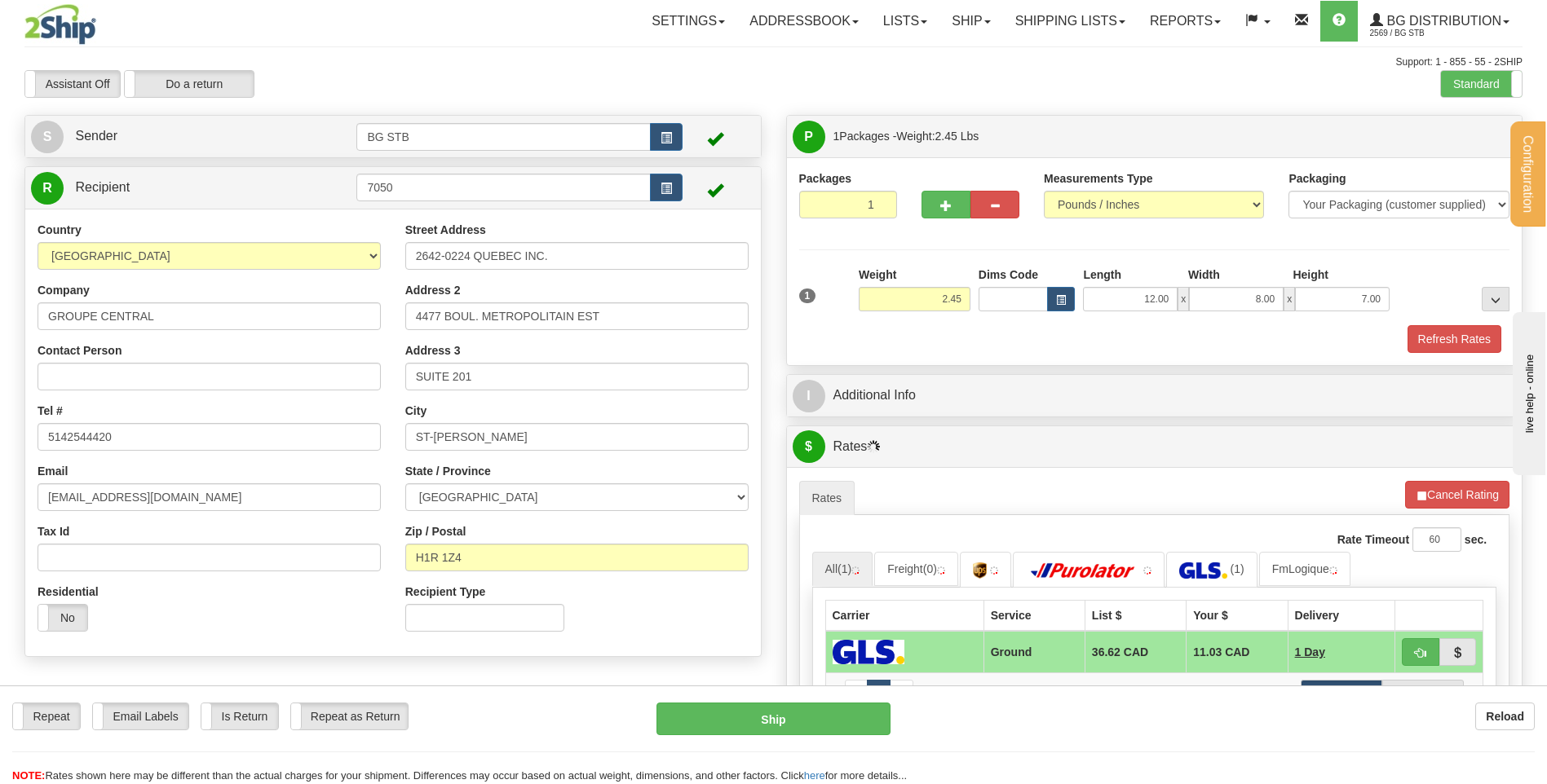
click at [209, 466] on div "Email [EMAIL_ADDRESS][DOMAIN_NAME]" at bounding box center [209, 487] width 344 height 48
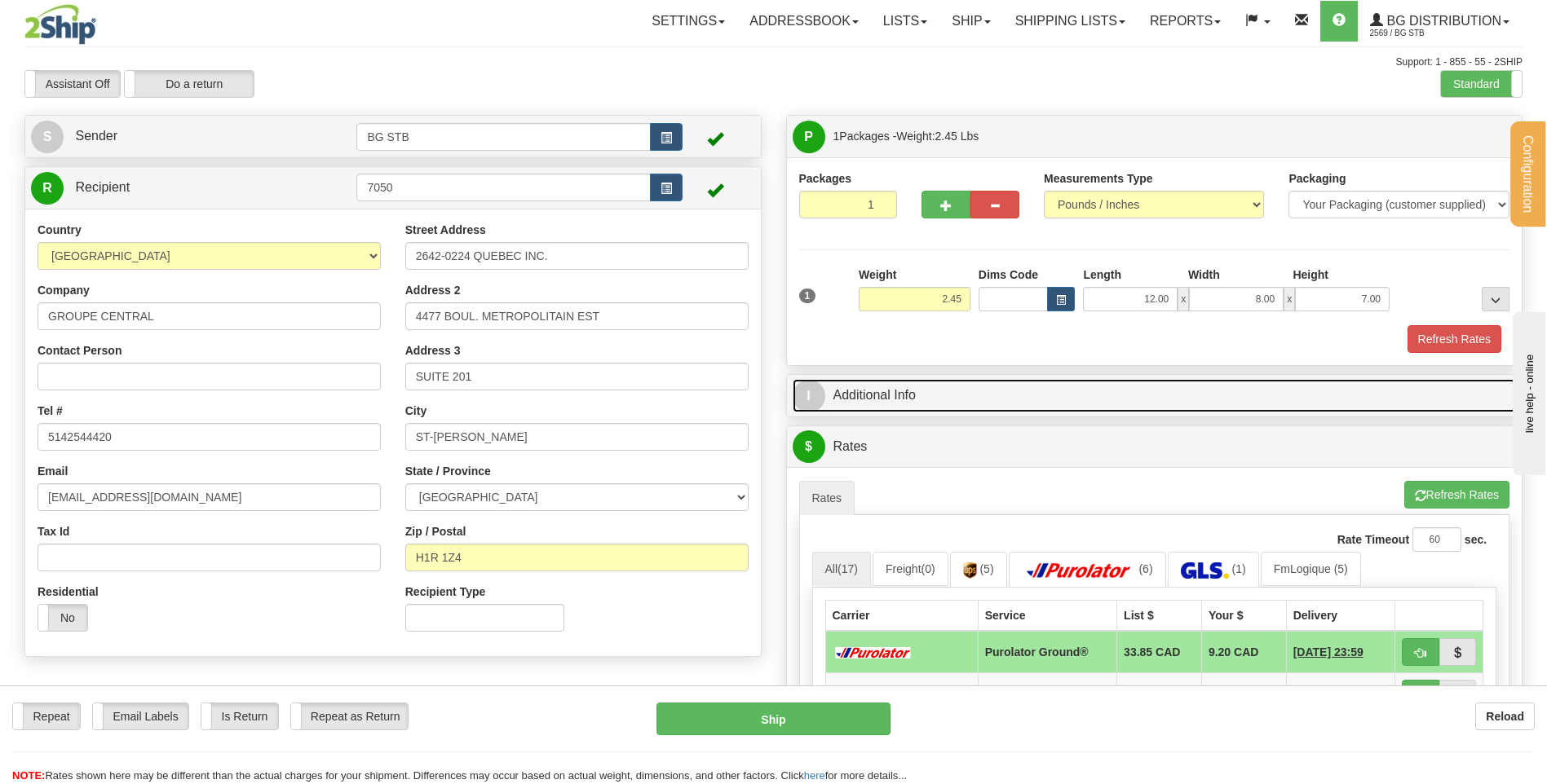
click at [1103, 394] on link "I Additional Info" at bounding box center [1154, 395] width 724 height 34
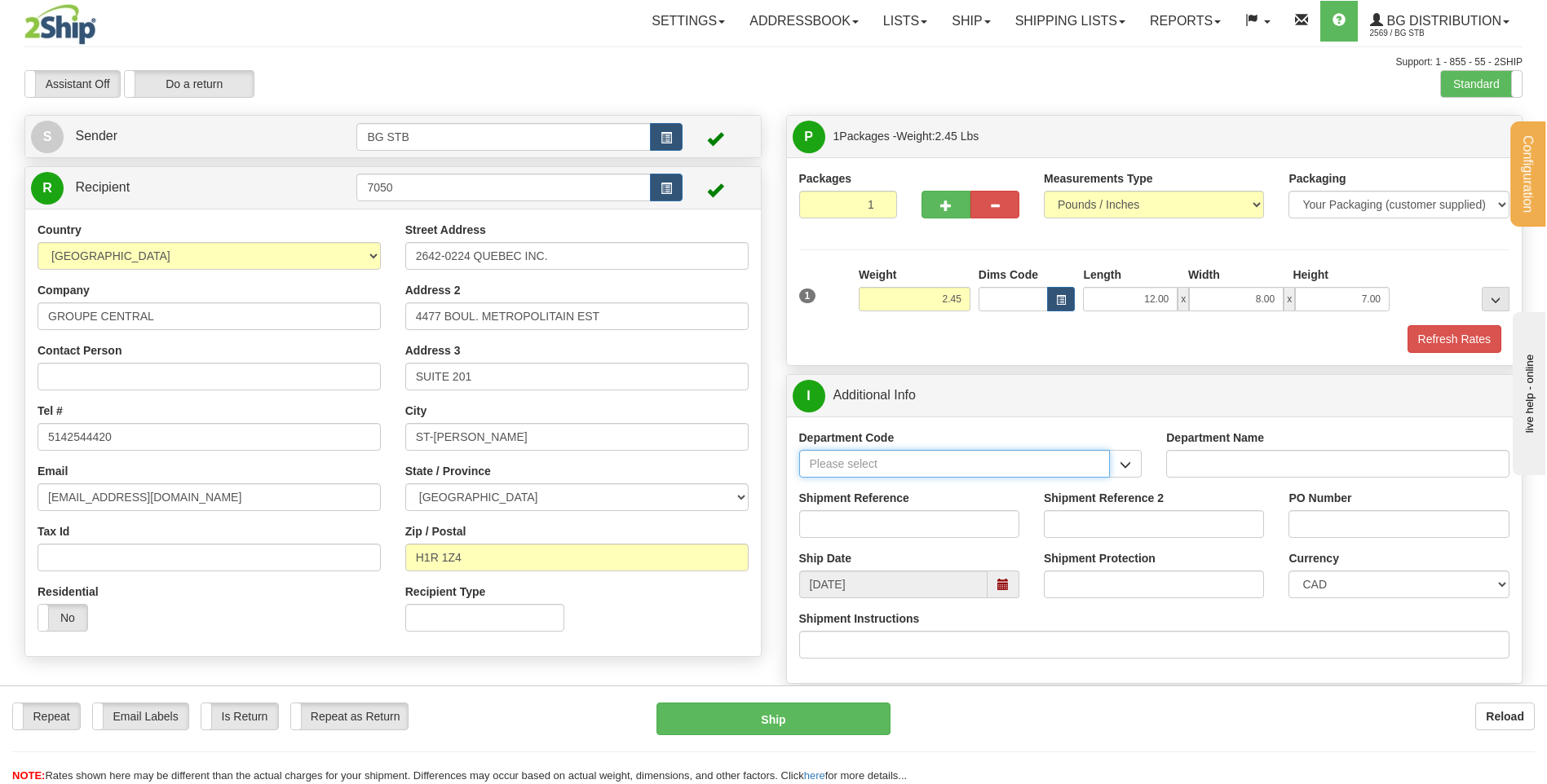
click at [1018, 469] on input "Department Code" at bounding box center [954, 463] width 311 height 28
click at [1124, 465] on span "button" at bounding box center [1125, 465] width 12 height 11
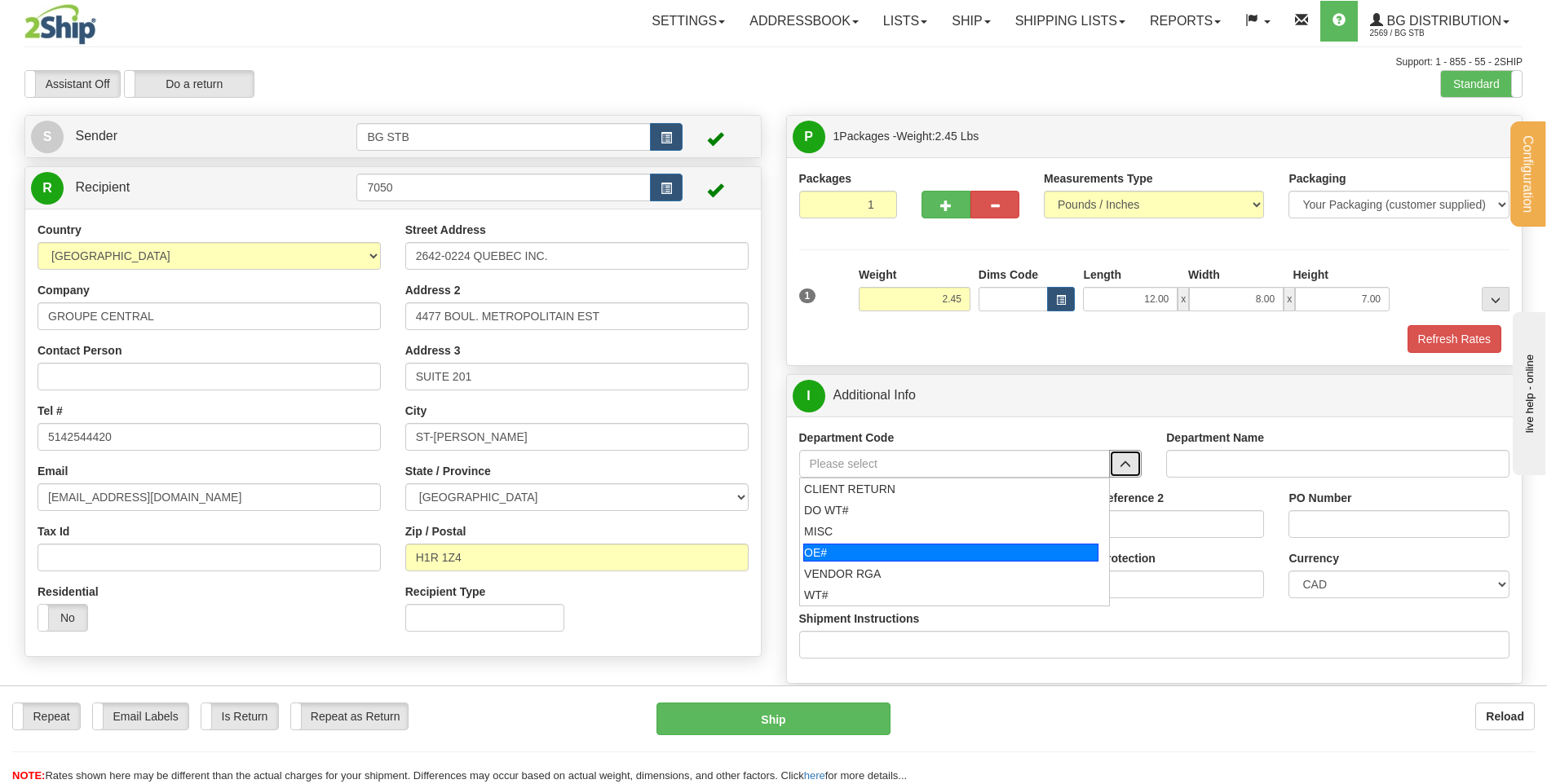
click at [870, 560] on div "OE#" at bounding box center [950, 553] width 295 height 18
type input "OE#"
type input "ORDERS"
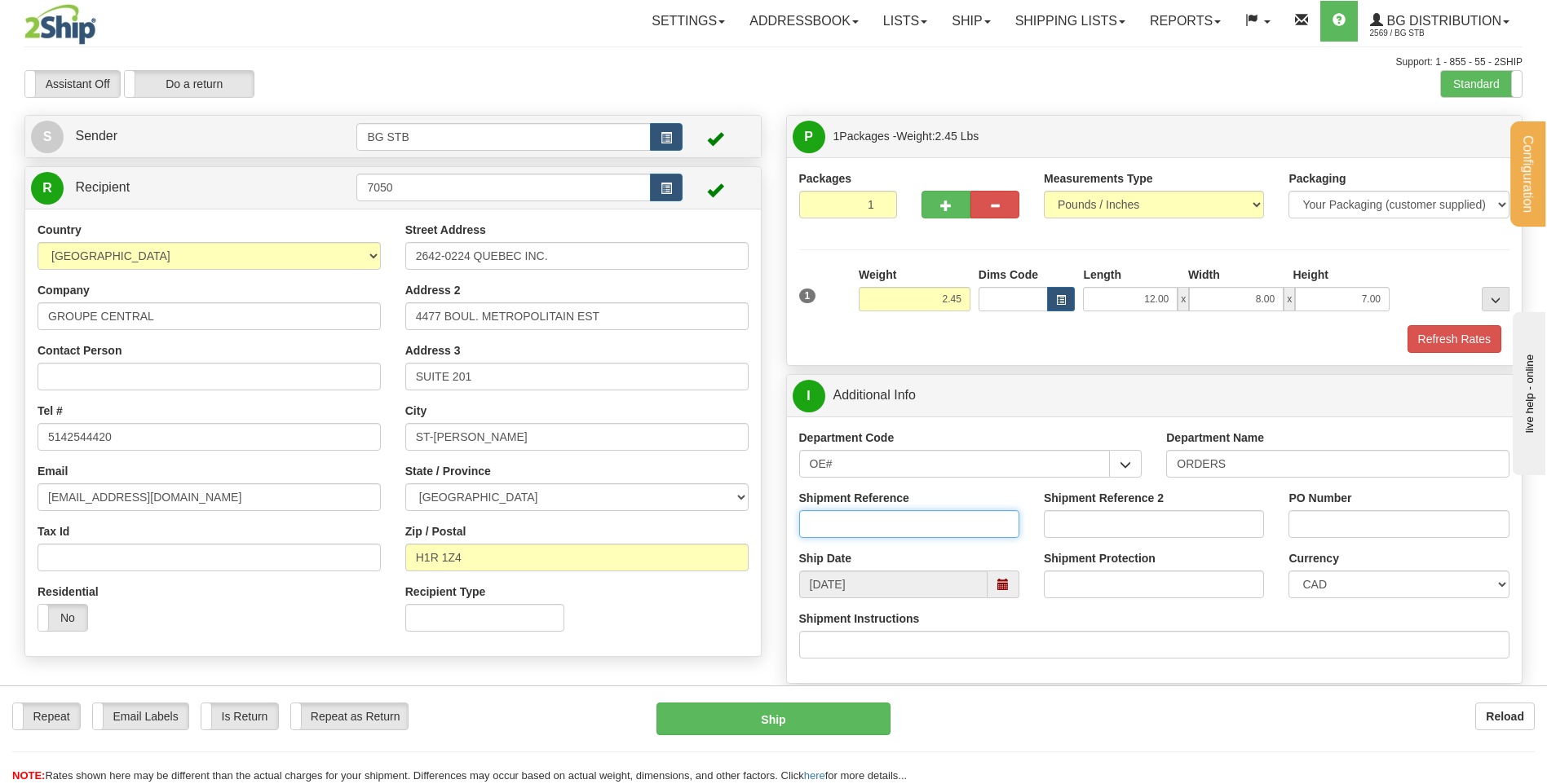
click at [928, 534] on input "Shipment Reference" at bounding box center [909, 524] width 220 height 28
type input "80004651-00"
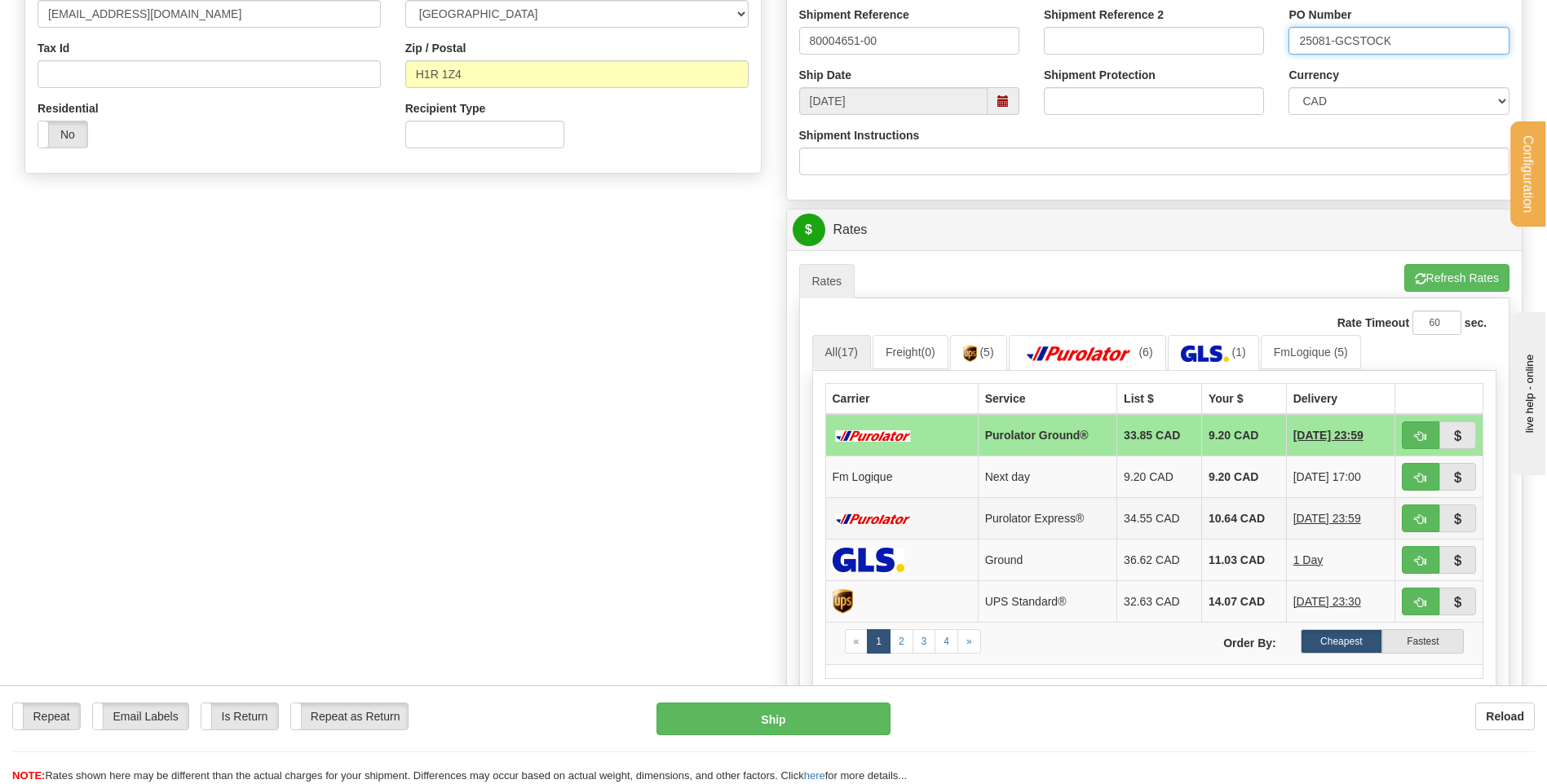
scroll to position [570, 0]
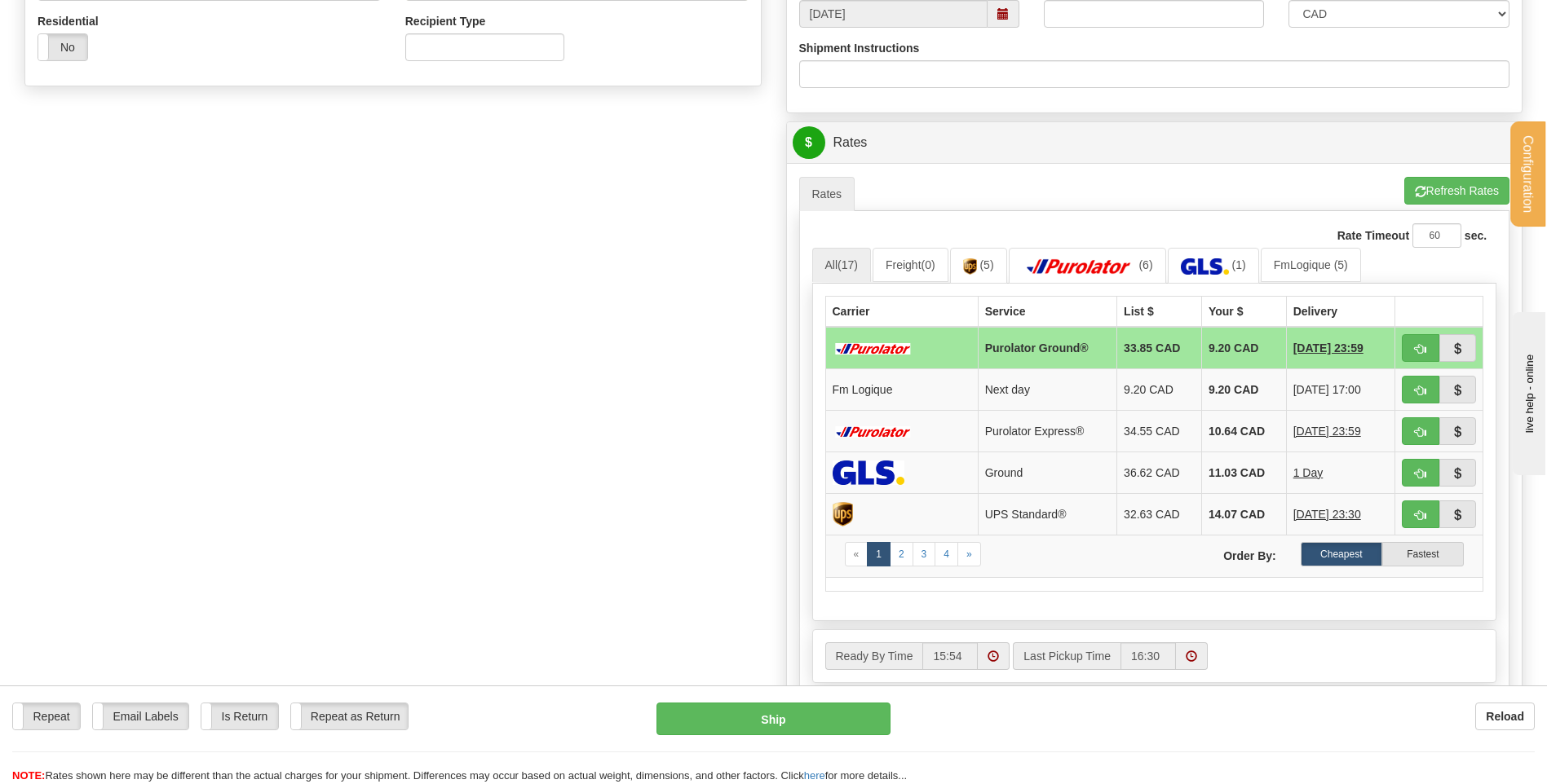
type input "25081-GCSTOCK"
click at [1284, 177] on div "A change has been made which could impact your rate estimate. To ensure the est…" at bounding box center [1154, 176] width 711 height 1
click at [1416, 386] on span "button" at bounding box center [1420, 391] width 12 height 11
type input "jour"
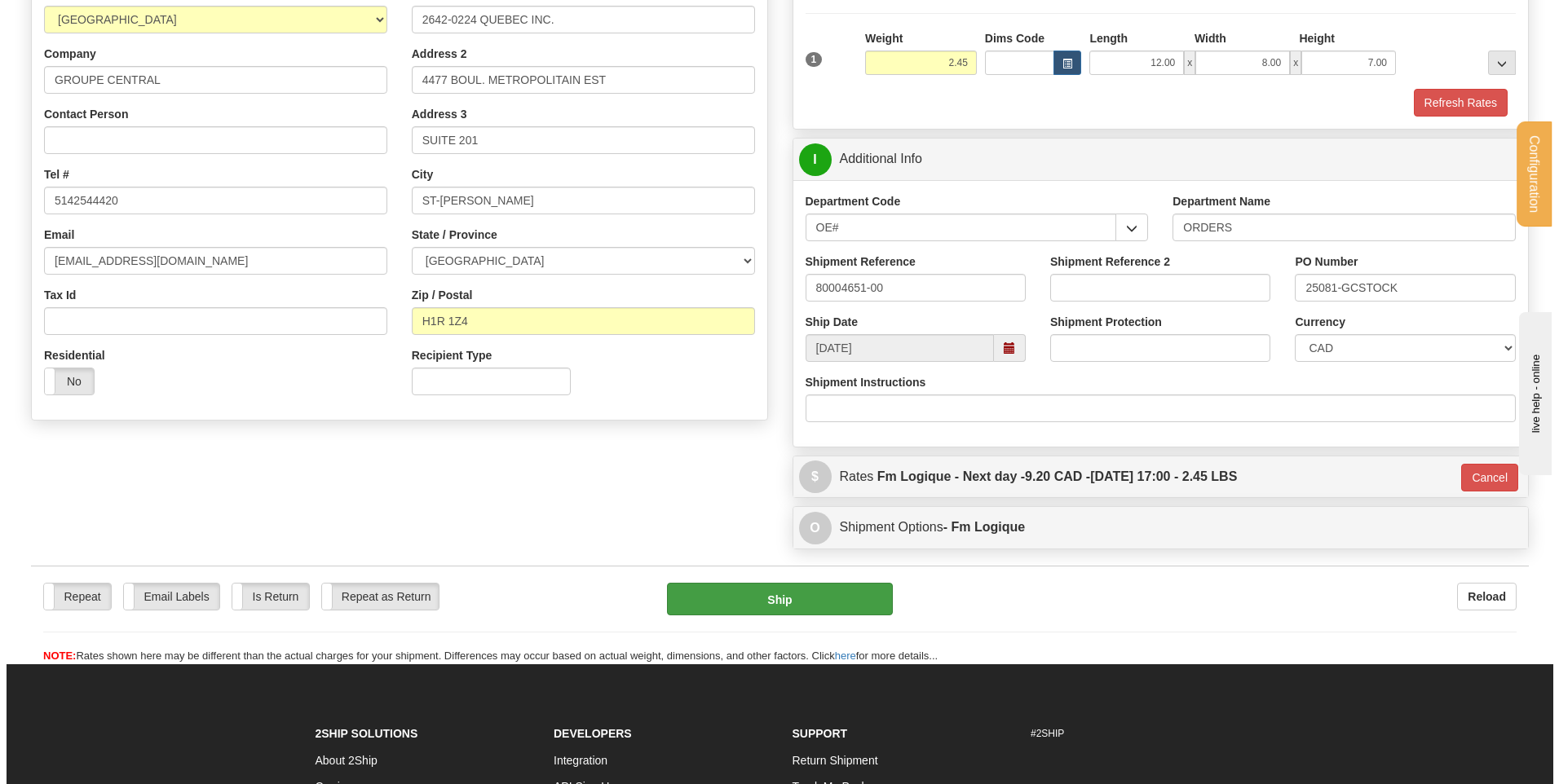
scroll to position [245, 0]
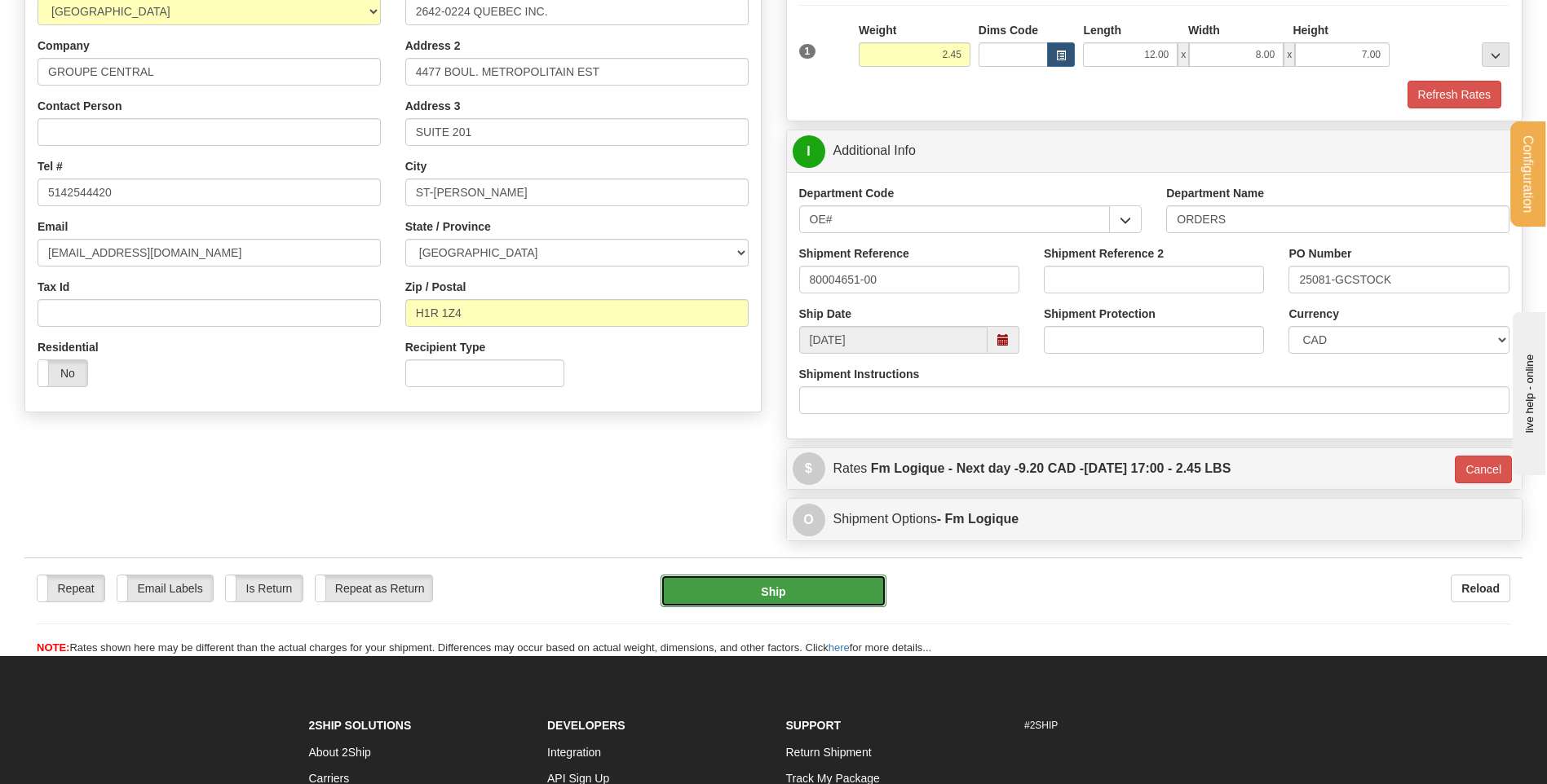
click at [858, 590] on button "Ship" at bounding box center [773, 591] width 225 height 33
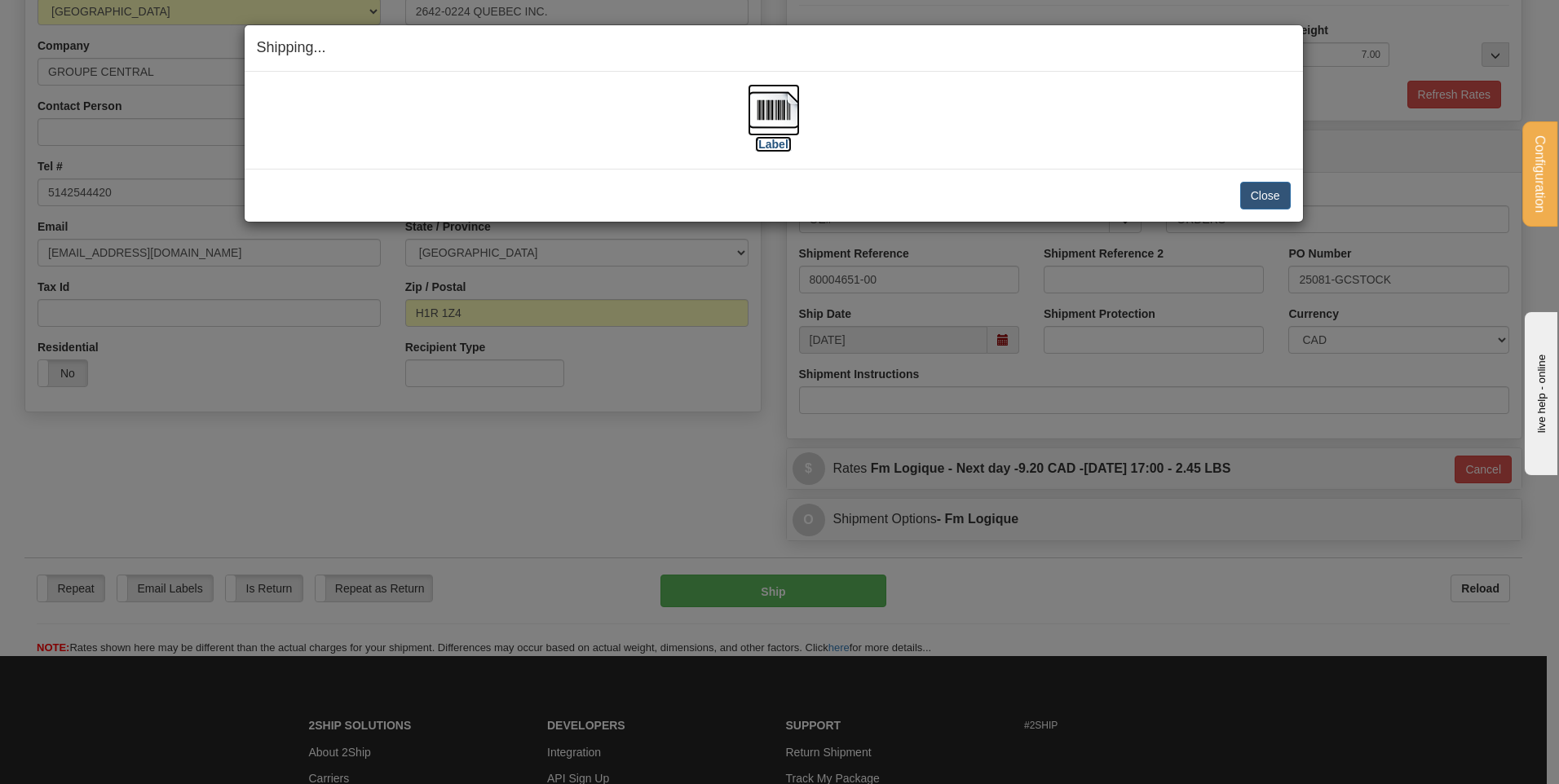
click at [785, 92] on img at bounding box center [775, 111] width 53 height 53
click at [1298, 194] on div "Close [PERSON_NAME] Shipment and Quit Pickup Quit Pickup ONLY" at bounding box center [774, 195] width 1058 height 53
click at [1281, 198] on button "Close" at bounding box center [1266, 196] width 51 height 28
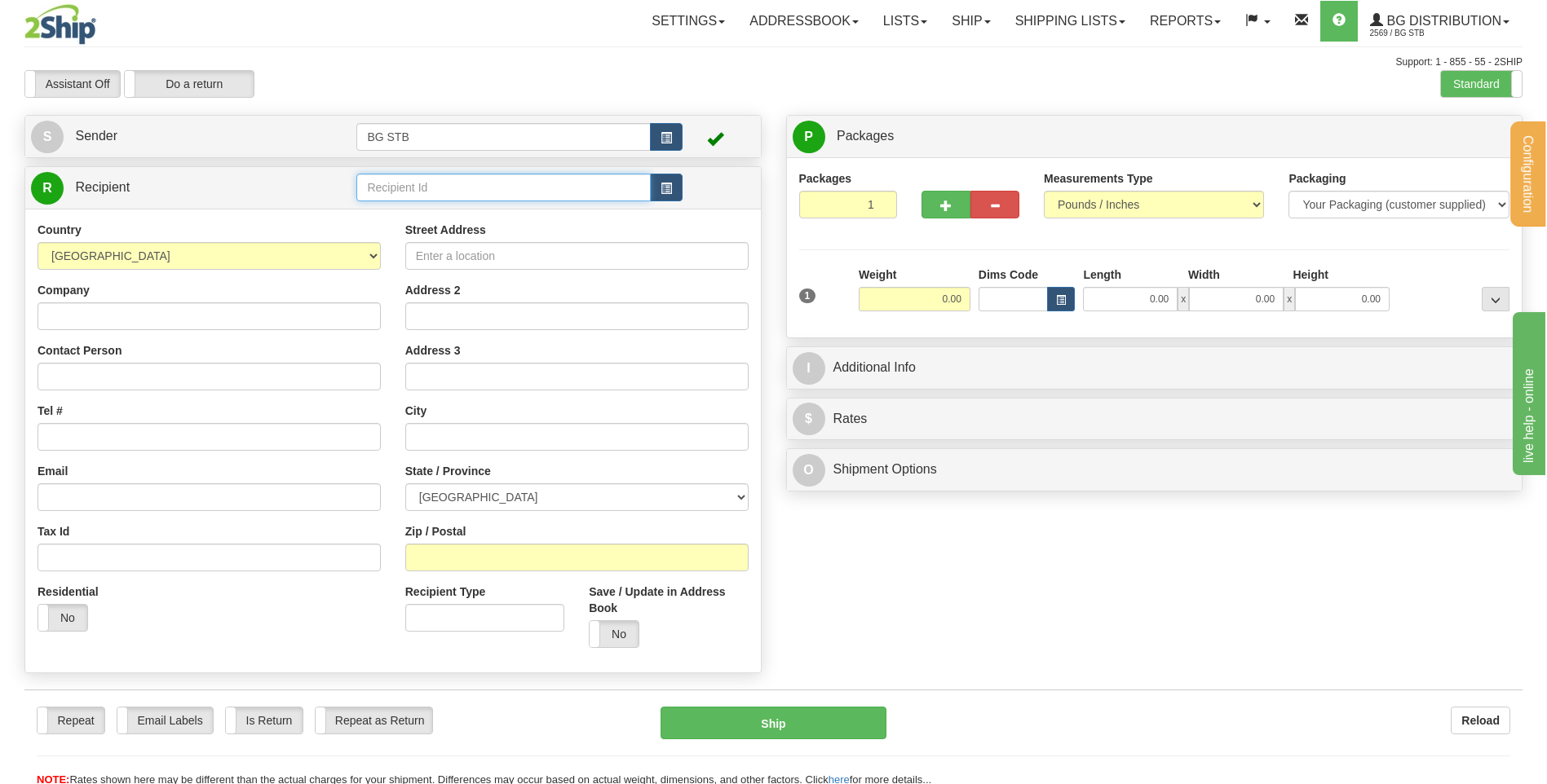
click at [446, 191] on input "text" at bounding box center [503, 188] width 294 height 28
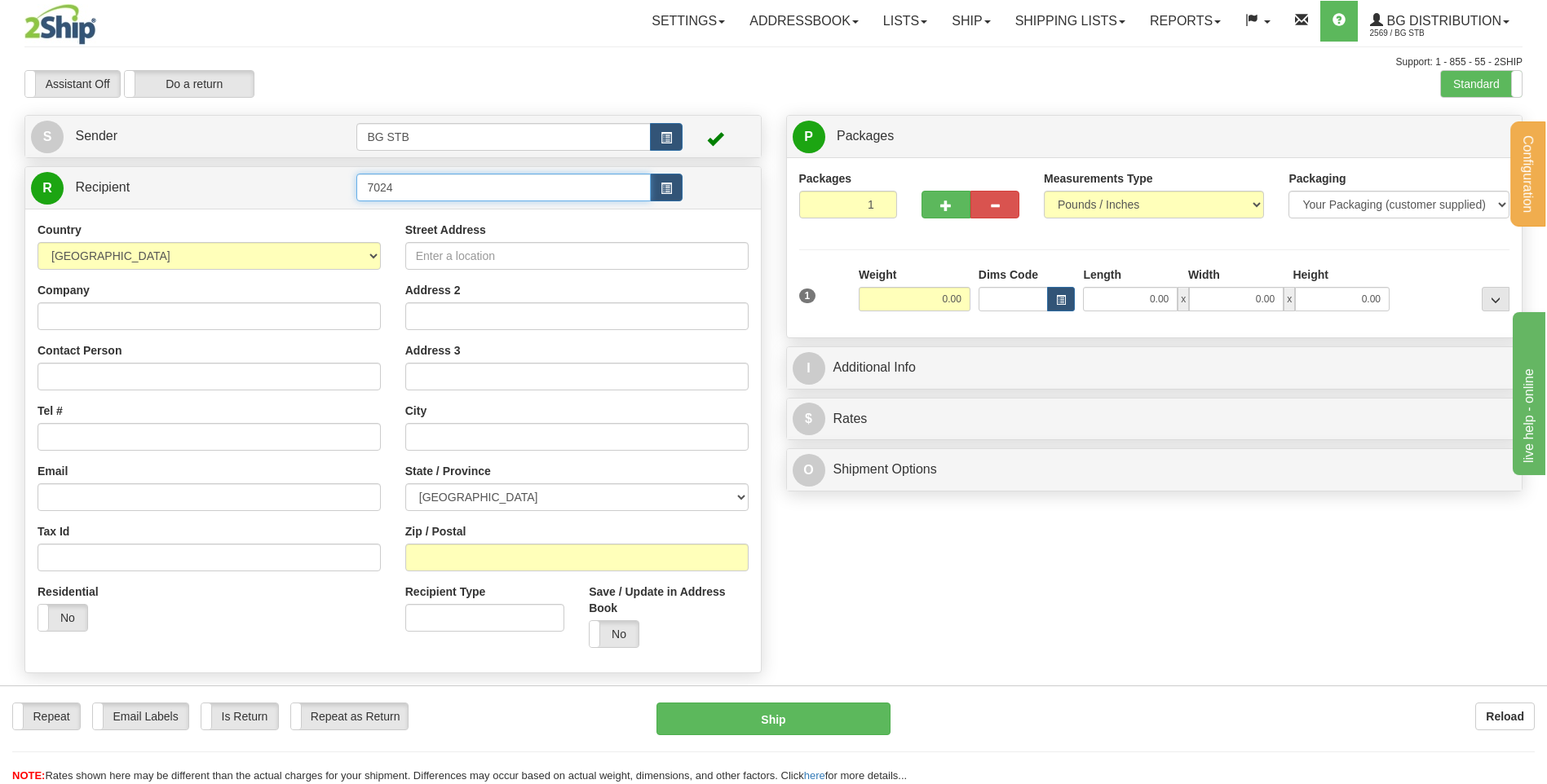
type input "7024"
click button "Delete" at bounding box center [0, 0] width 0 height 0
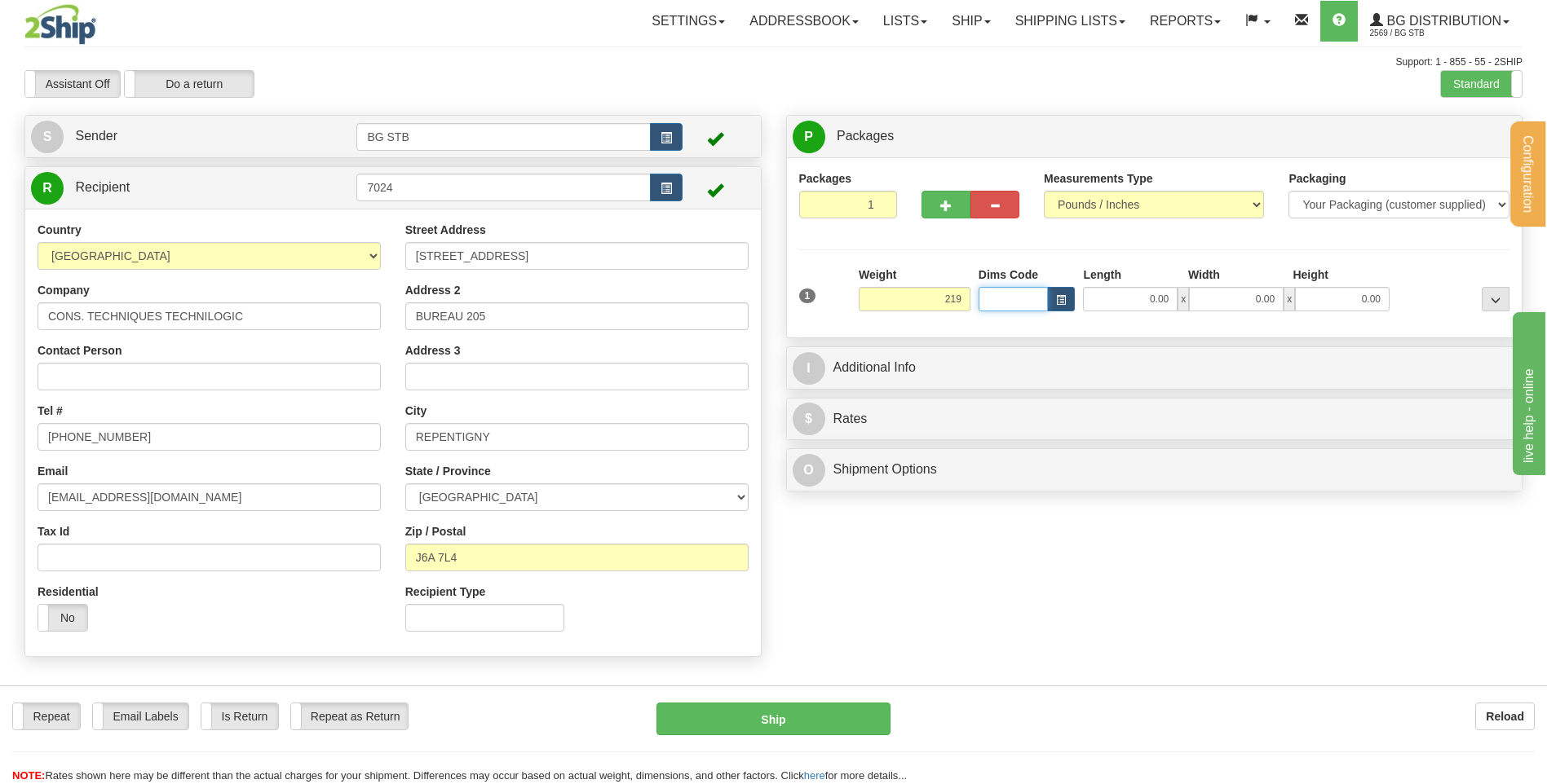
type input "219.00"
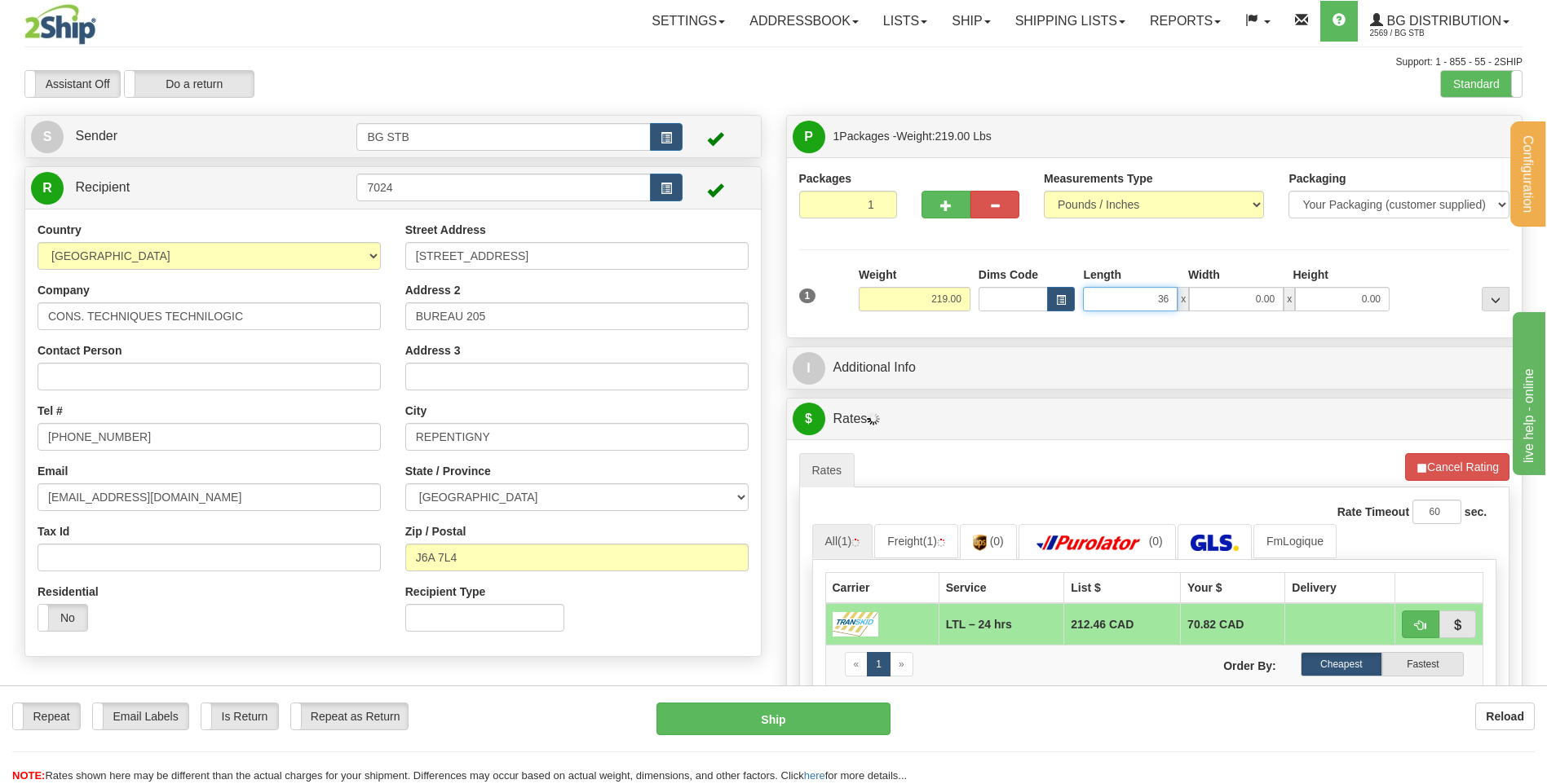
type input "36.00"
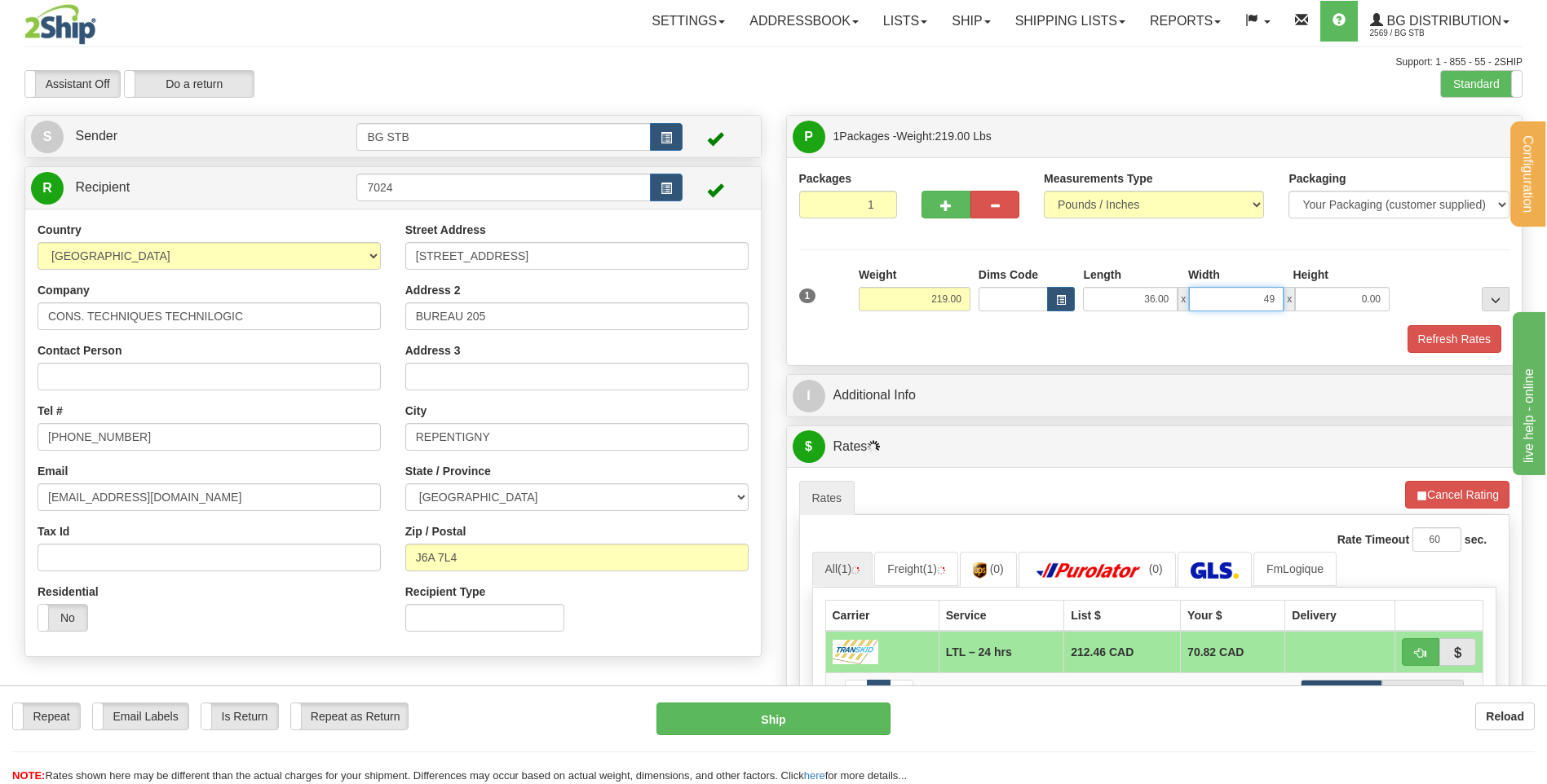
type input "49.00"
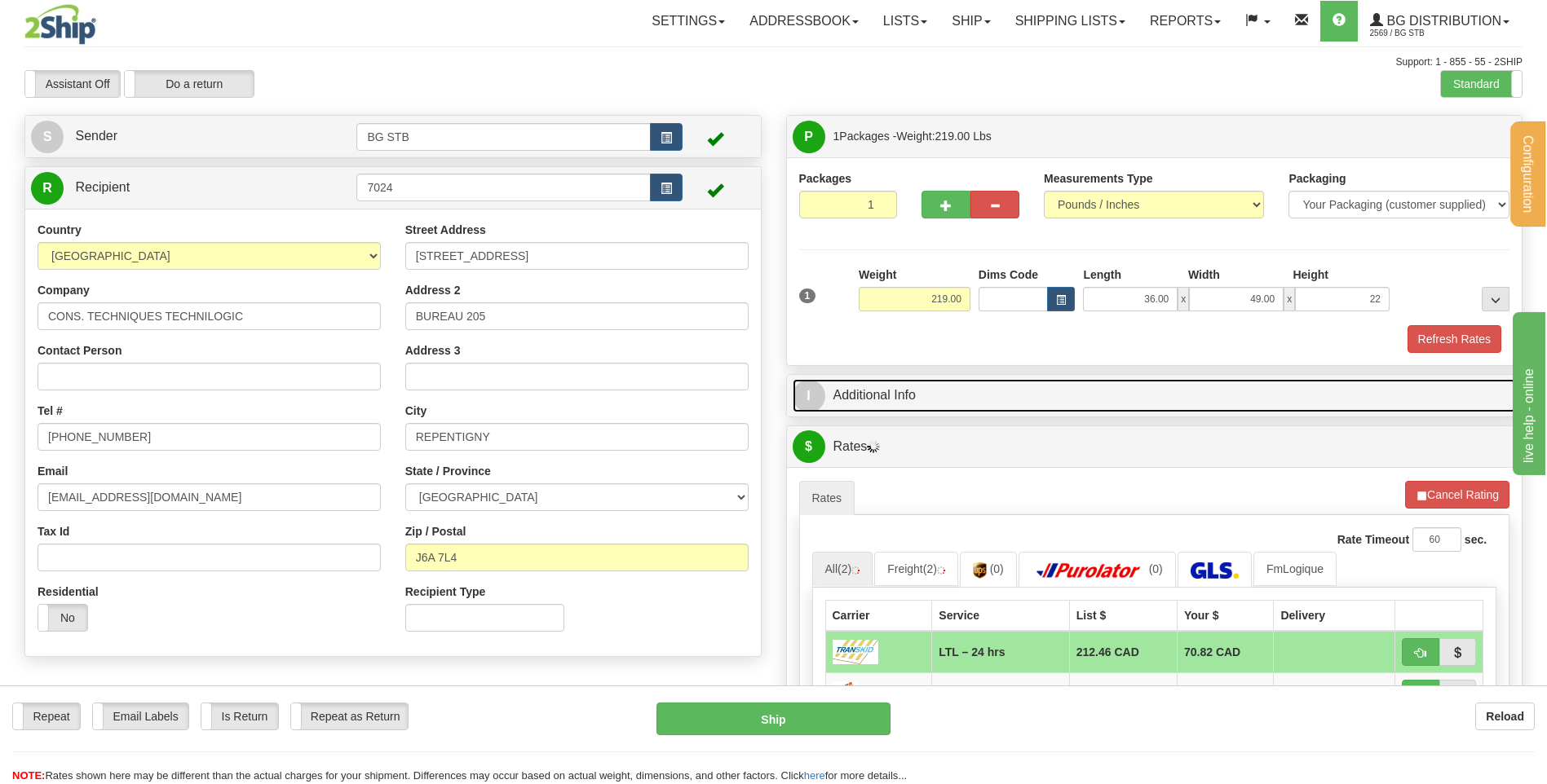
type input "22.00"
click at [1068, 390] on link "I Additional Info" at bounding box center [1154, 395] width 724 height 34
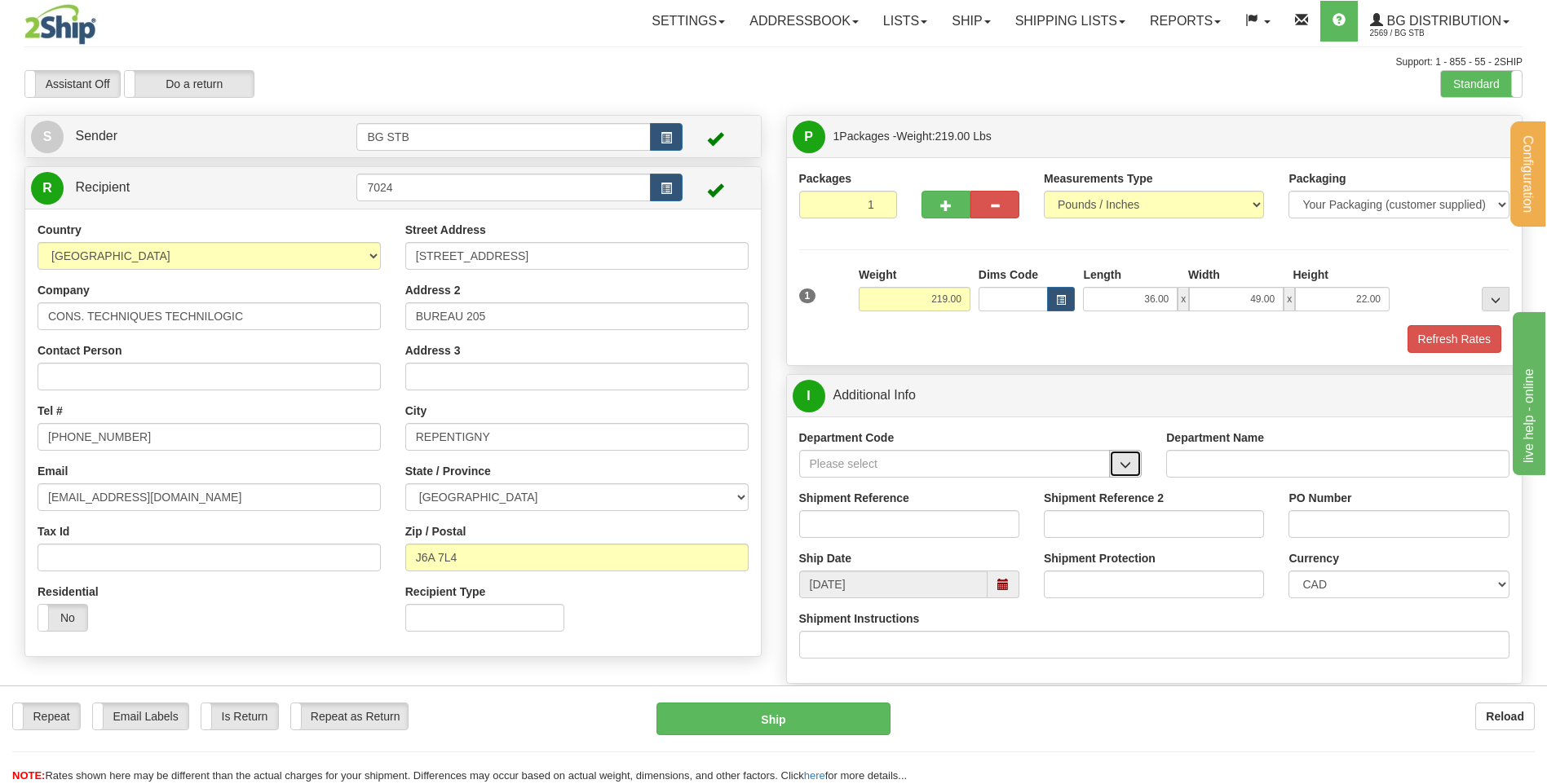
click at [1128, 470] on span "button" at bounding box center [1125, 465] width 12 height 11
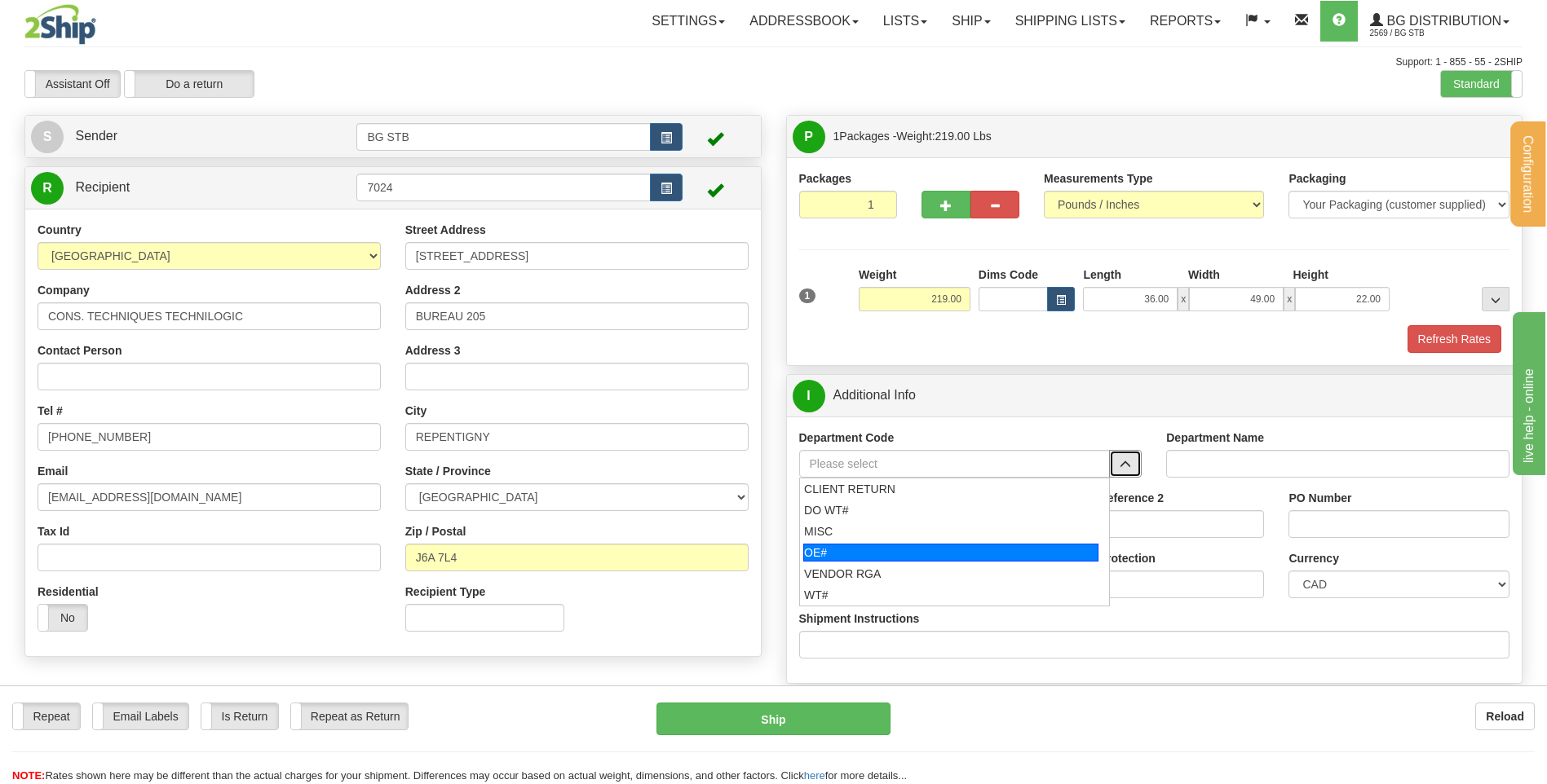
click at [876, 551] on div "OE#" at bounding box center [950, 553] width 295 height 18
type input "OE#"
type input "ORDERS"
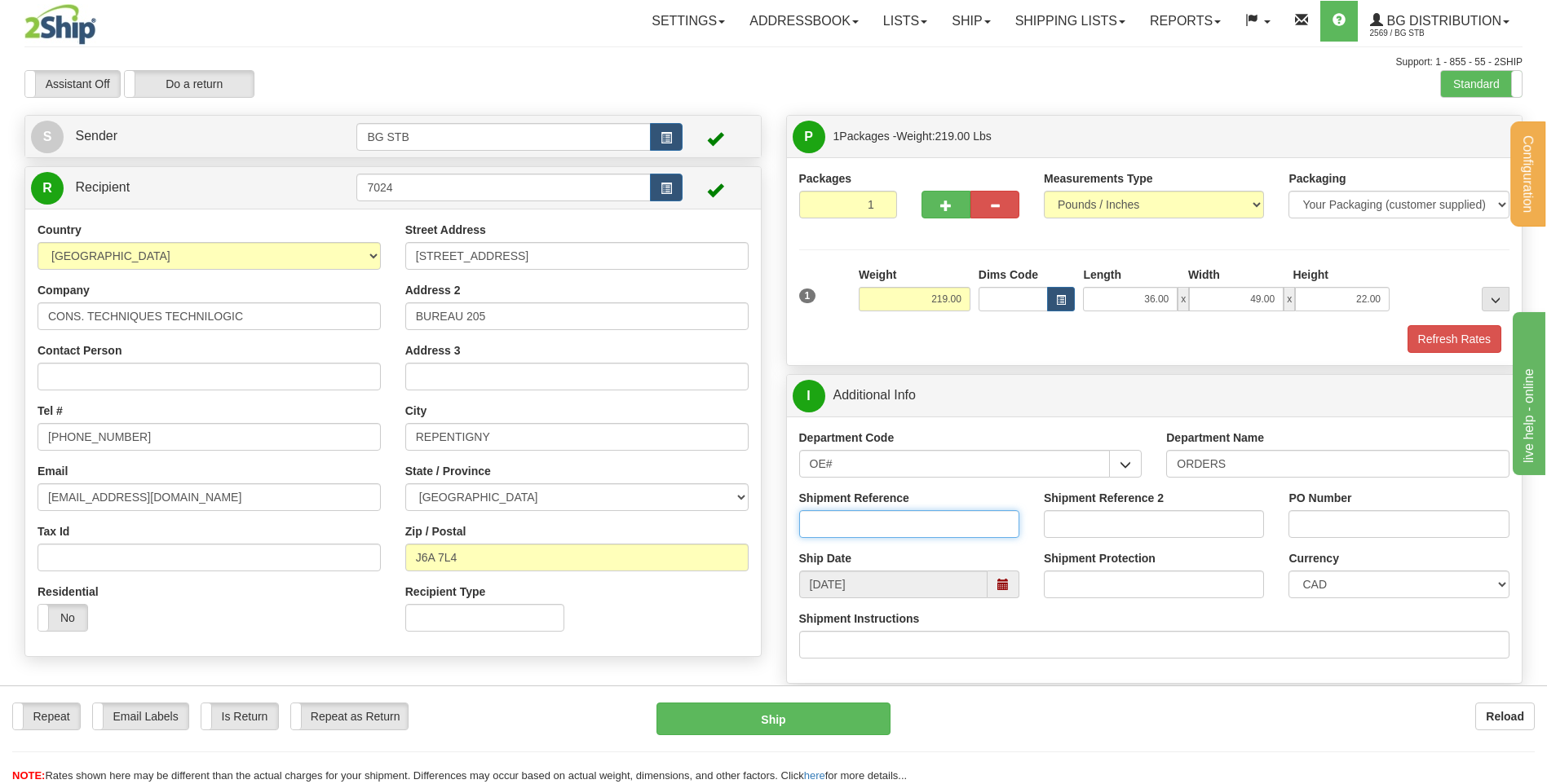
click at [928, 527] on input "Shipment Reference" at bounding box center [909, 524] width 220 height 28
type input "80004644-00"
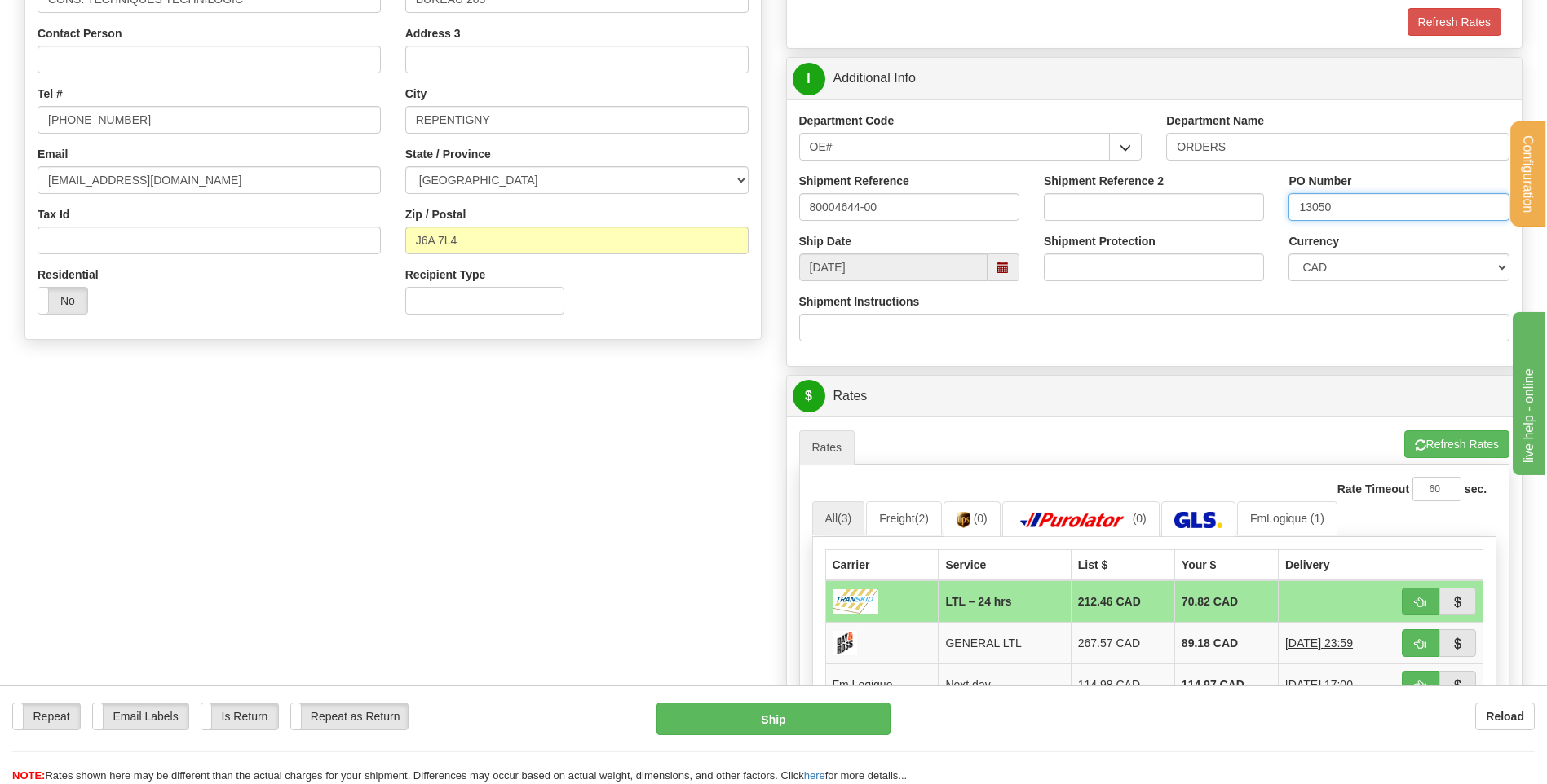
scroll to position [408, 0]
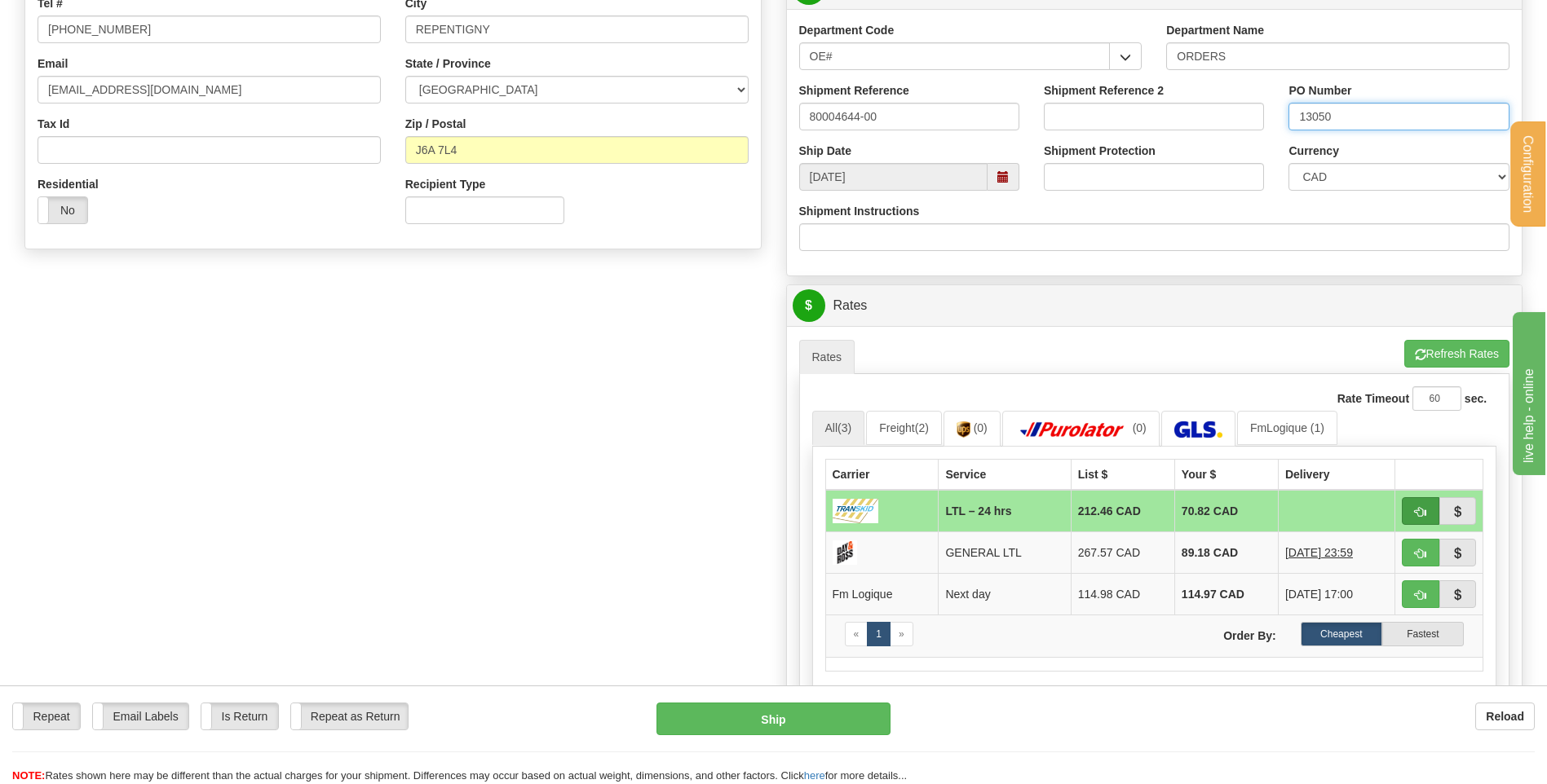
type input "13050"
click at [1422, 513] on span "button" at bounding box center [1420, 512] width 12 height 11
type input "24 hrs"
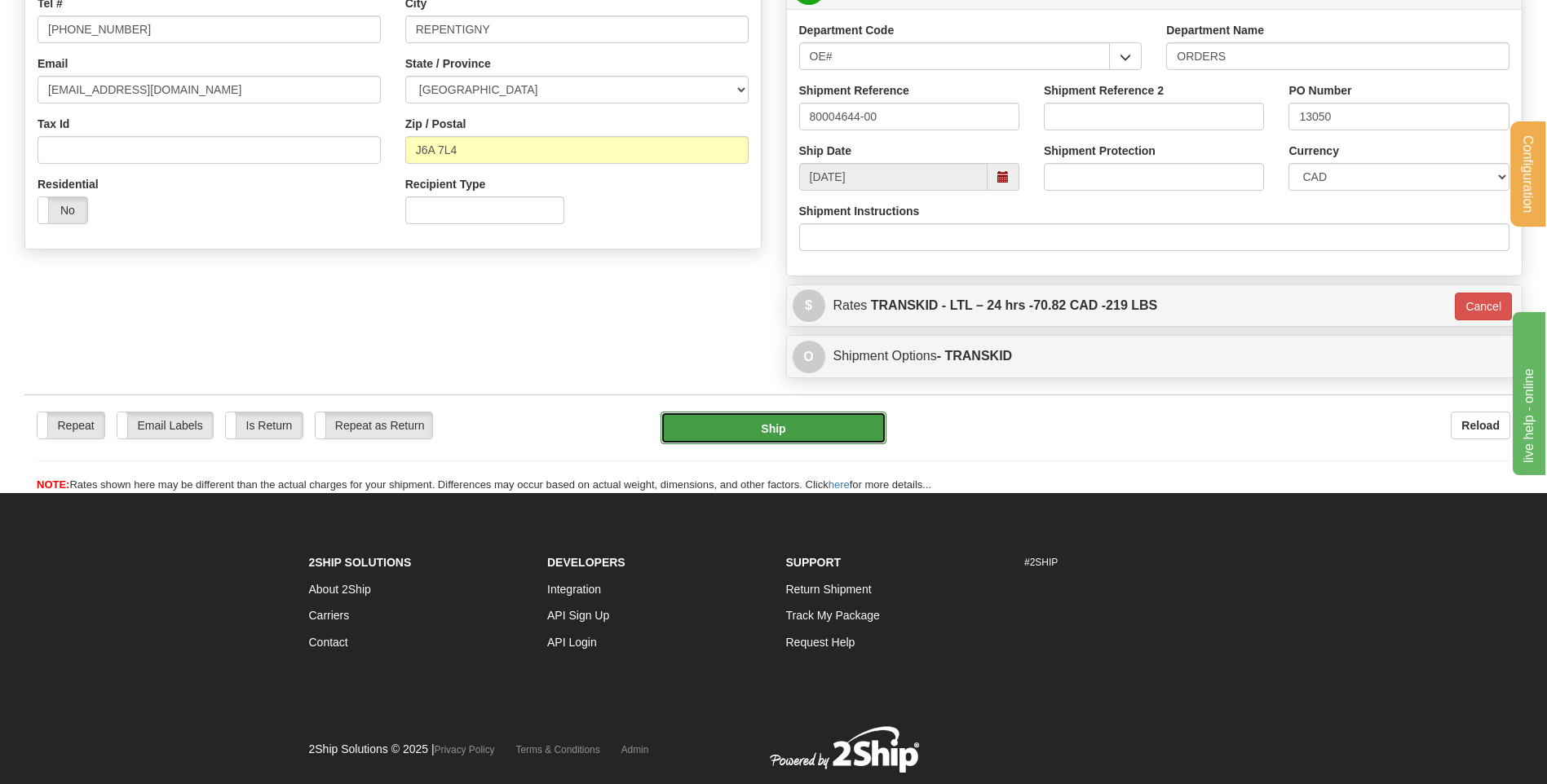
click at [810, 429] on button "Ship" at bounding box center [773, 428] width 225 height 33
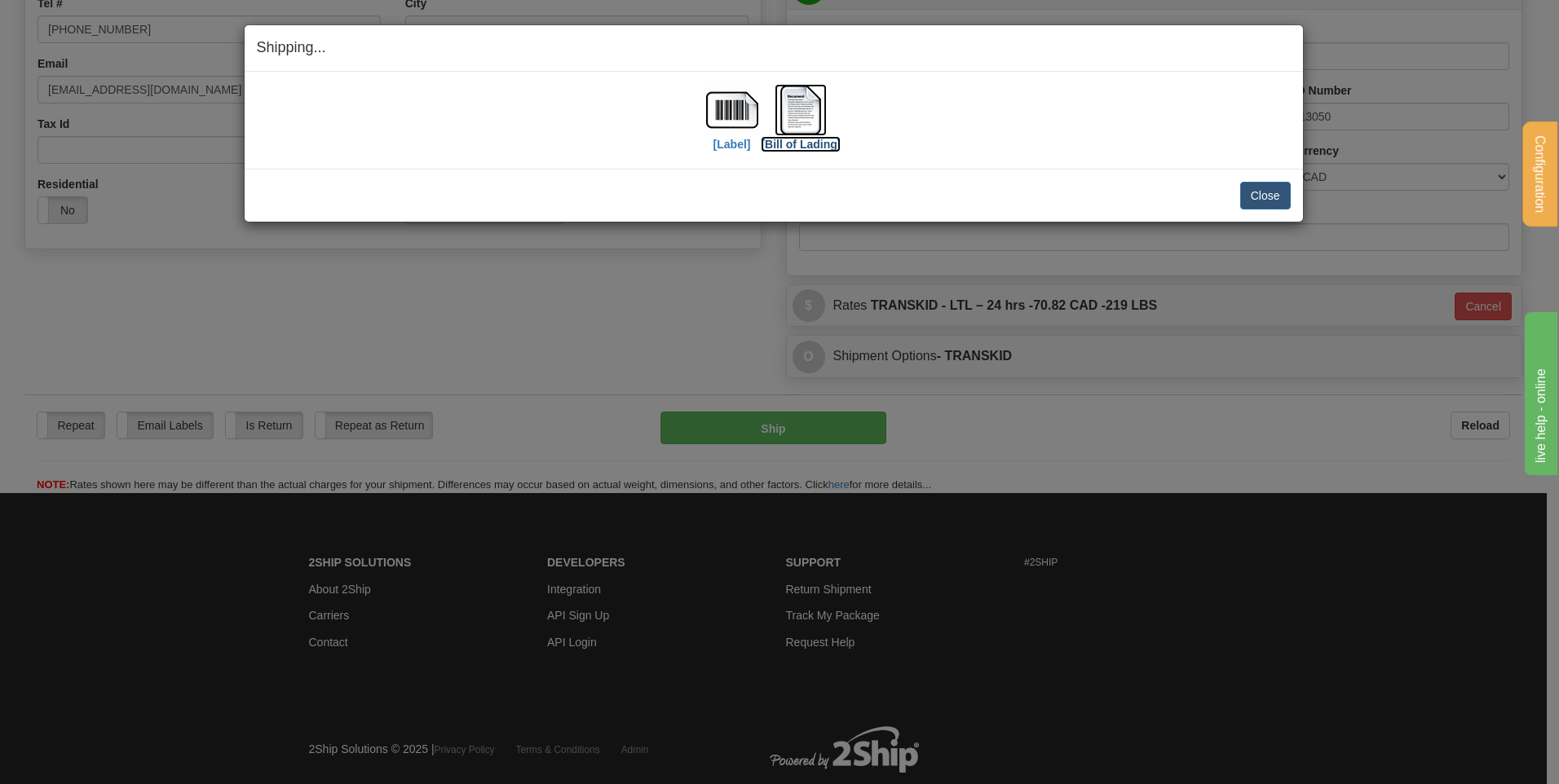
click at [807, 106] on img at bounding box center [801, 111] width 53 height 53
